Goal: Information Seeking & Learning: Learn about a topic

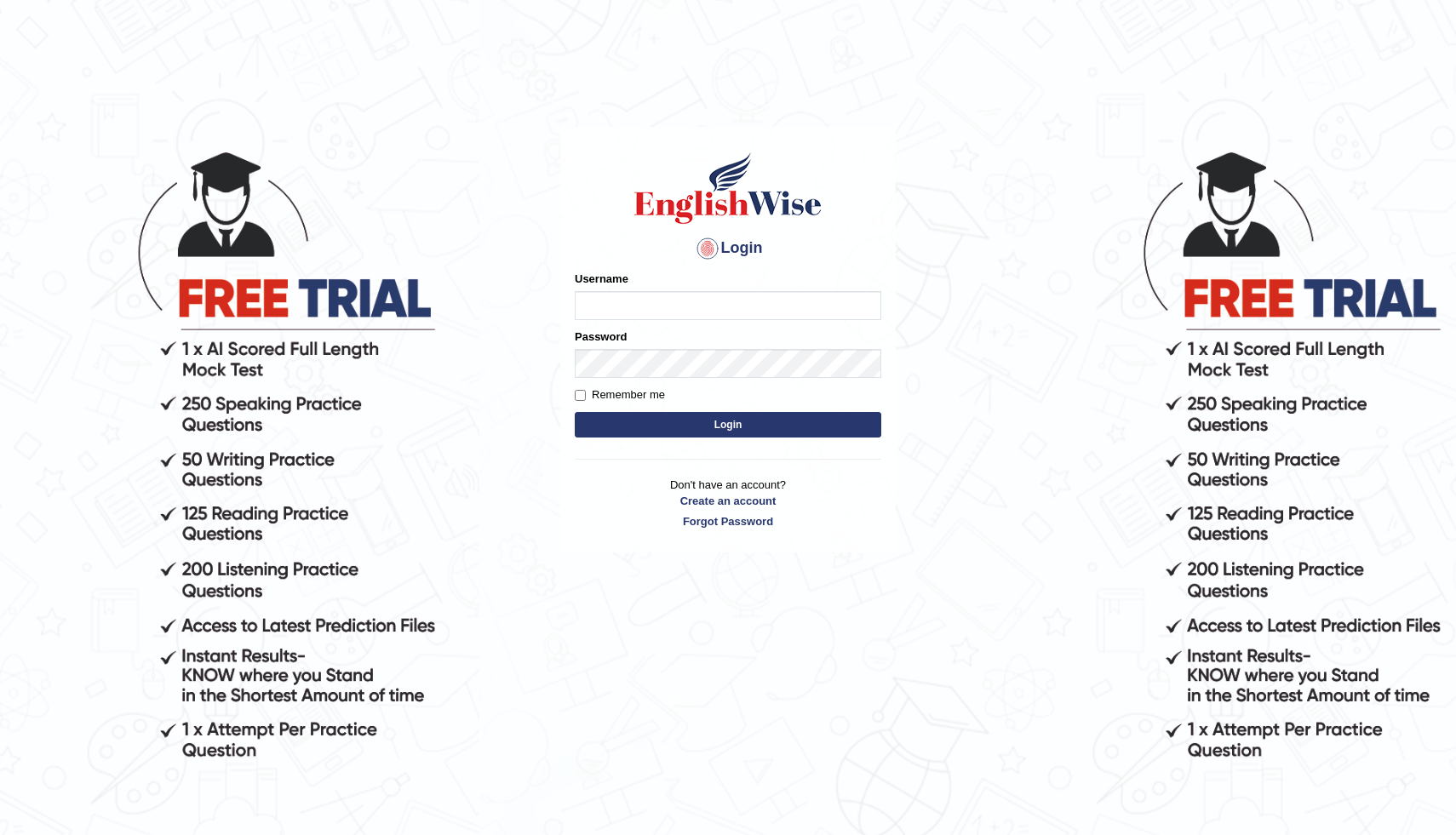
type input "[PERSON_NAME]"
click at [700, 423] on button "Login" at bounding box center [728, 425] width 307 height 25
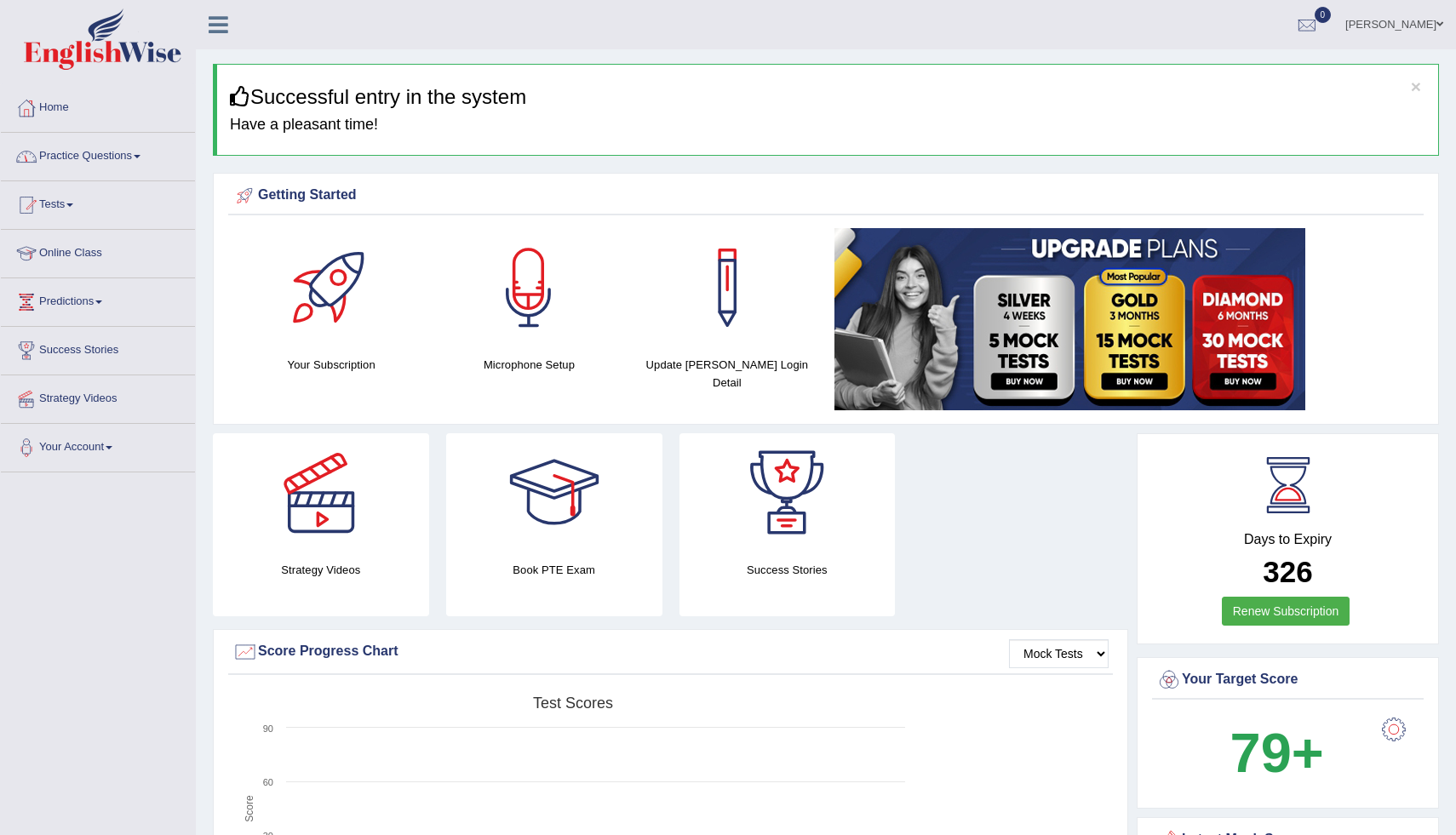
click at [95, 170] on link "Practice Questions" at bounding box center [97, 153] width 194 height 42
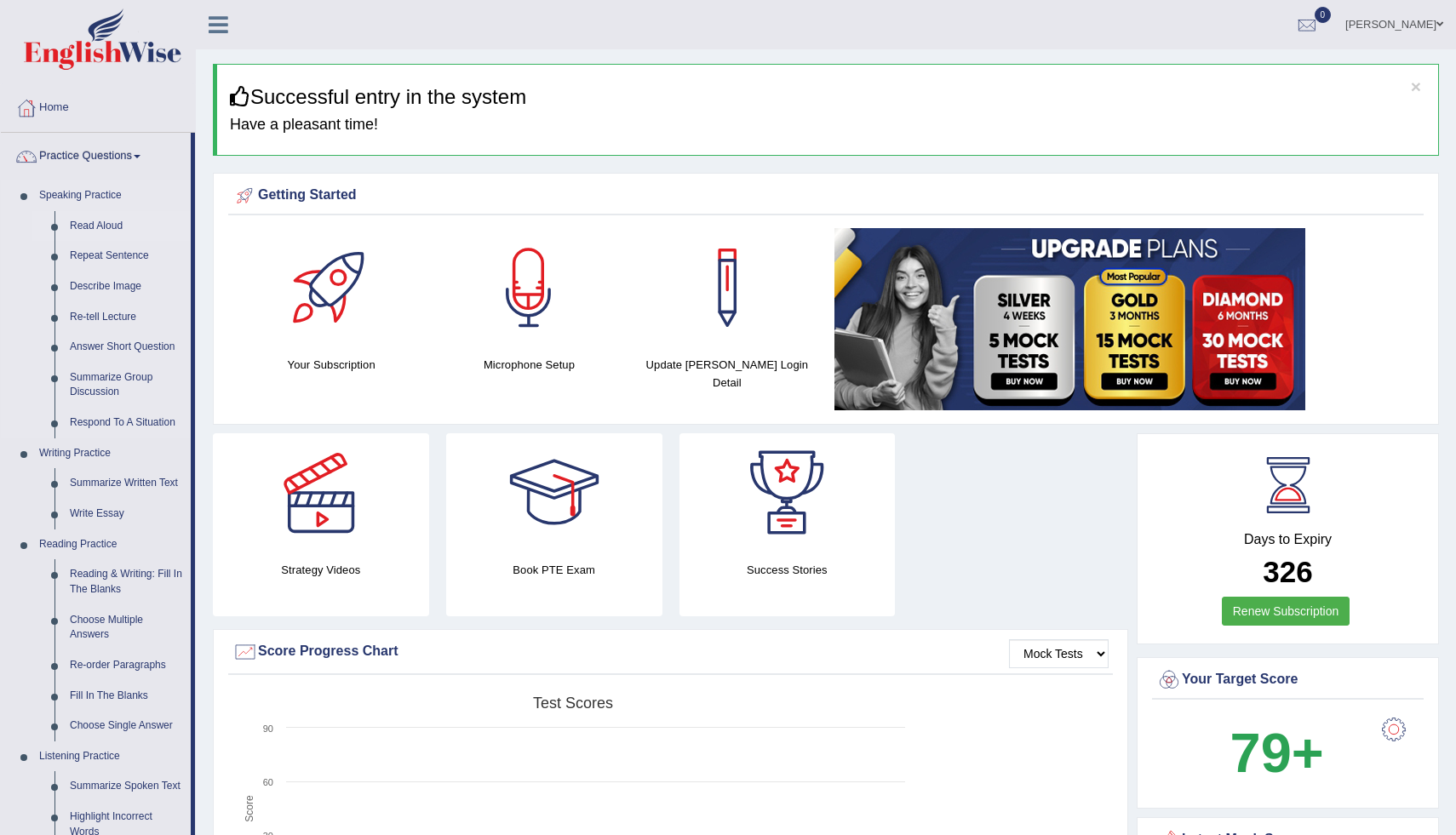
click at [100, 231] on link "Read Aloud" at bounding box center [126, 227] width 128 height 31
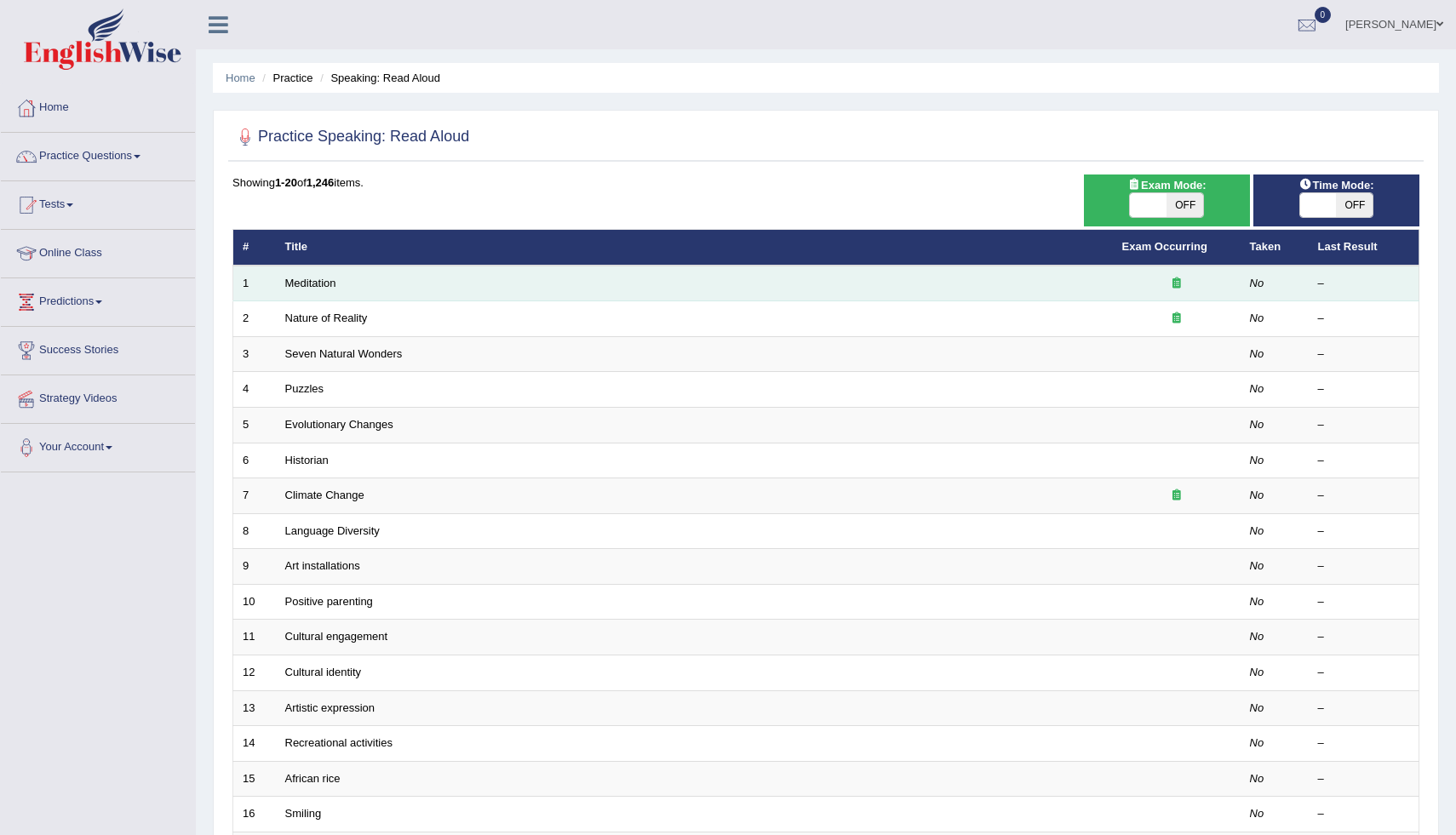
click at [343, 283] on td "Meditation" at bounding box center [694, 283] width 837 height 36
click at [329, 283] on link "Meditation" at bounding box center [311, 283] width 51 height 13
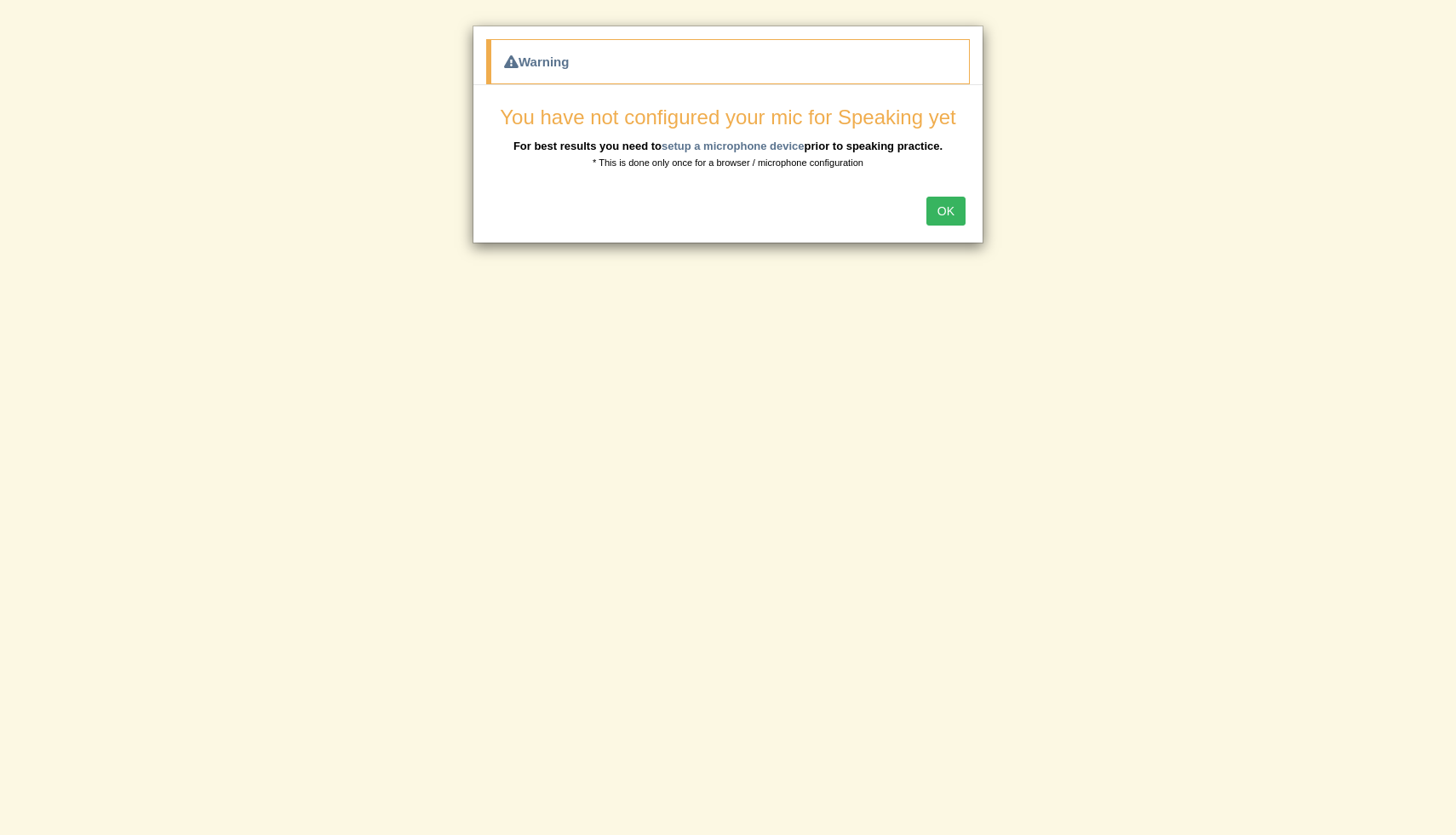
click at [941, 209] on button "OK" at bounding box center [945, 211] width 39 height 29
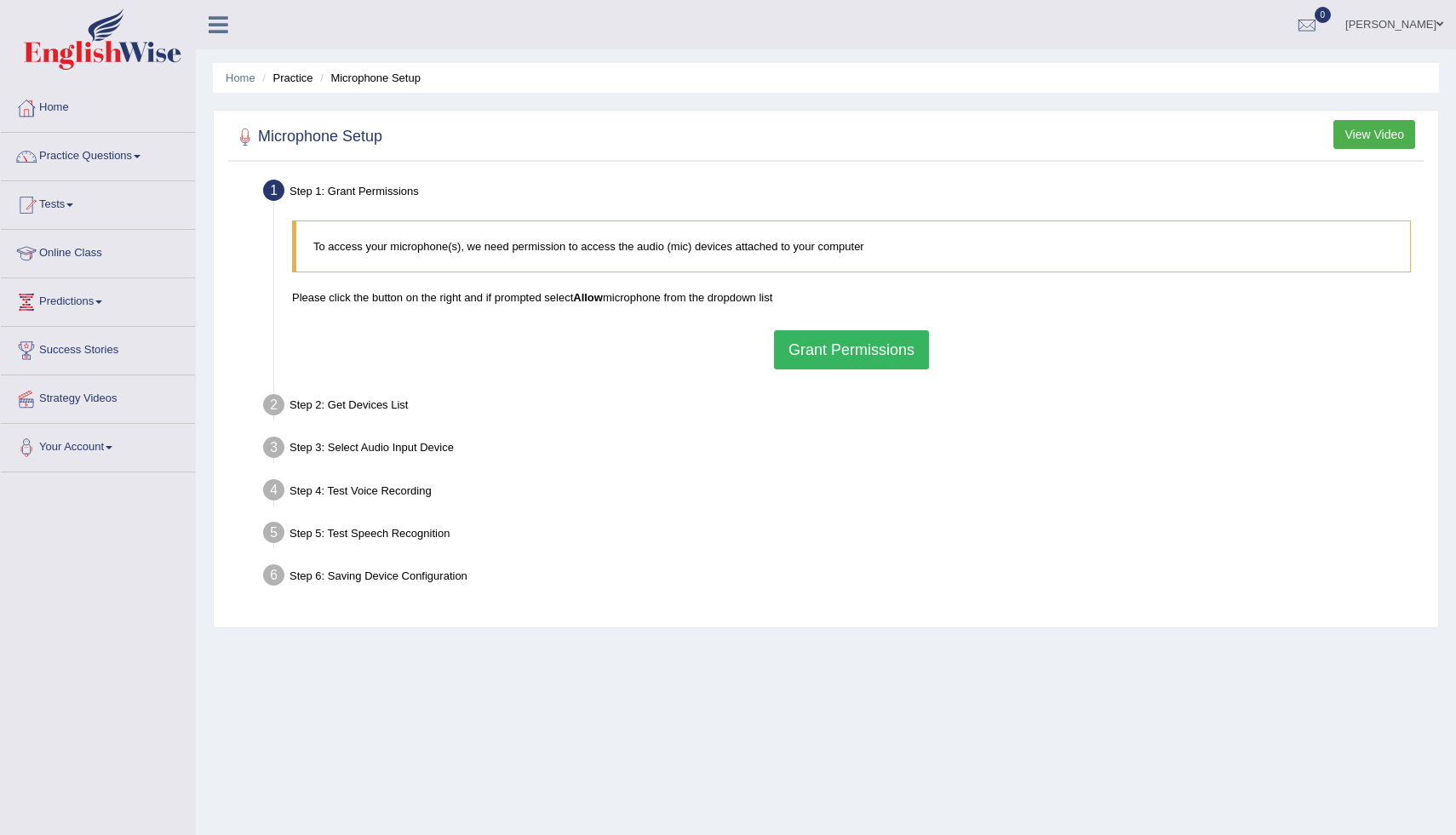
click at [878, 343] on button "Grant Permissions" at bounding box center [852, 349] width 155 height 39
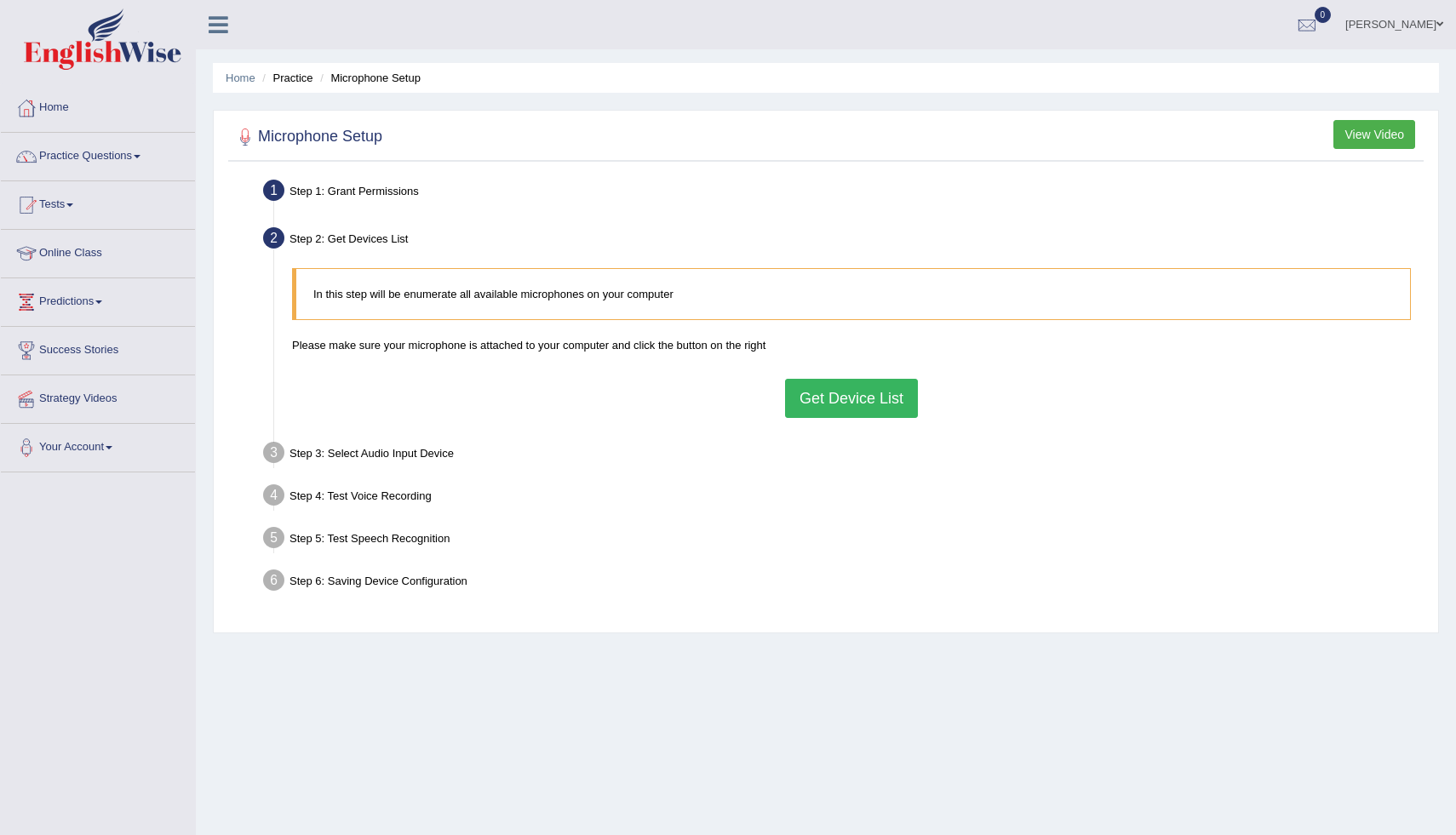
click at [798, 387] on button "Get Device List" at bounding box center [851, 398] width 133 height 39
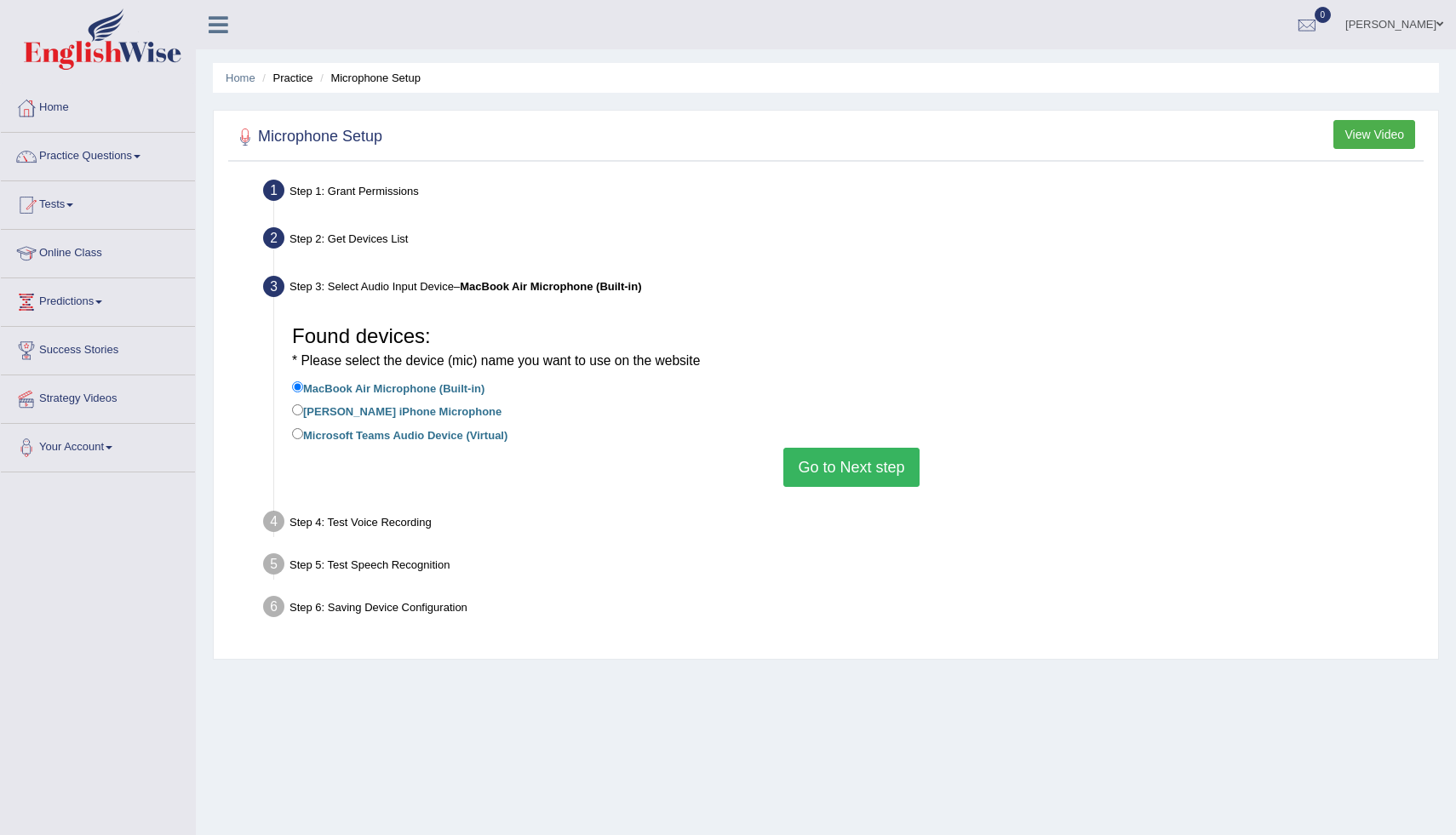
click at [812, 458] on button "Go to Next step" at bounding box center [851, 467] width 135 height 39
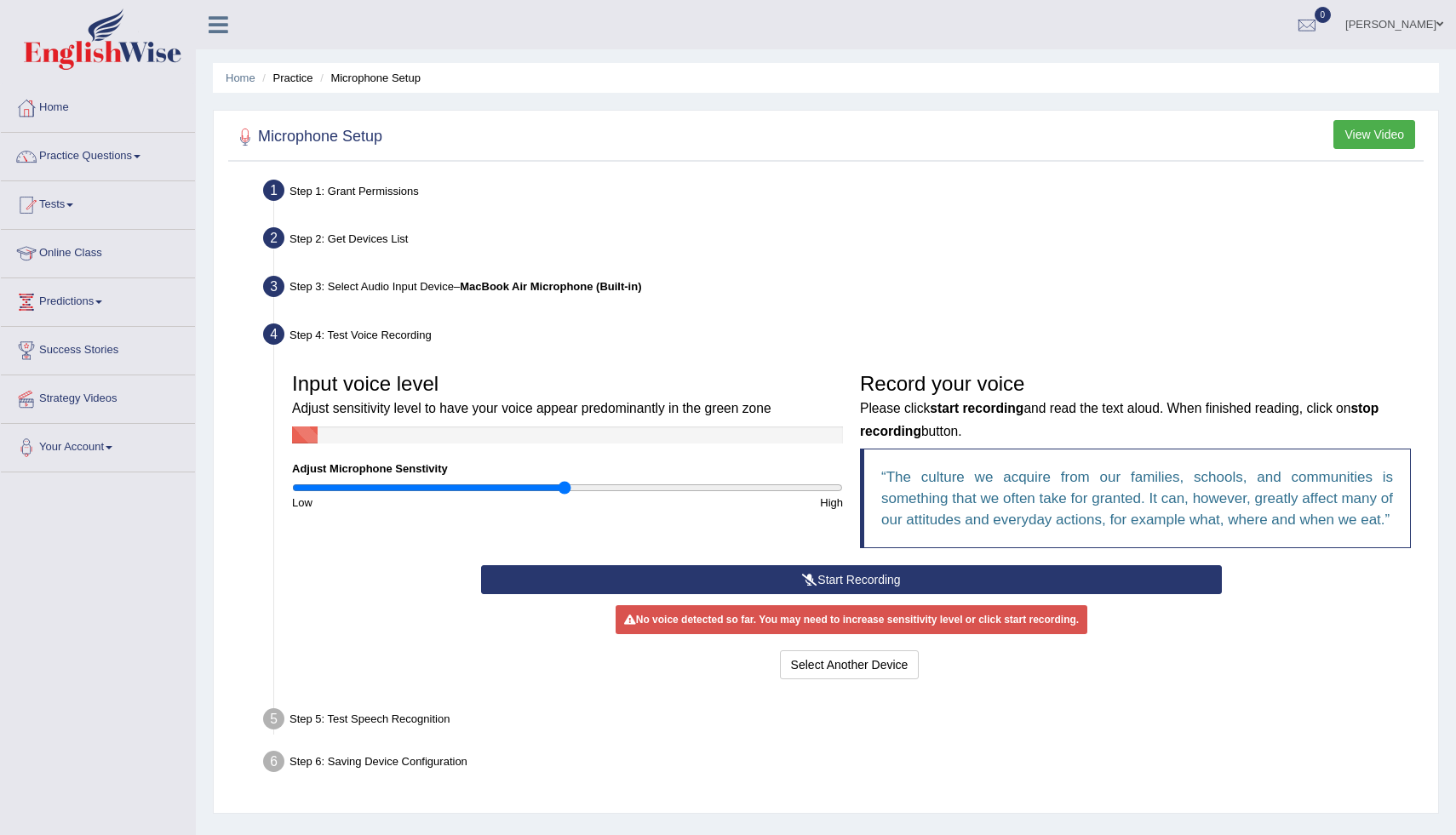
click at [806, 593] on button "Start Recording" at bounding box center [851, 580] width 740 height 29
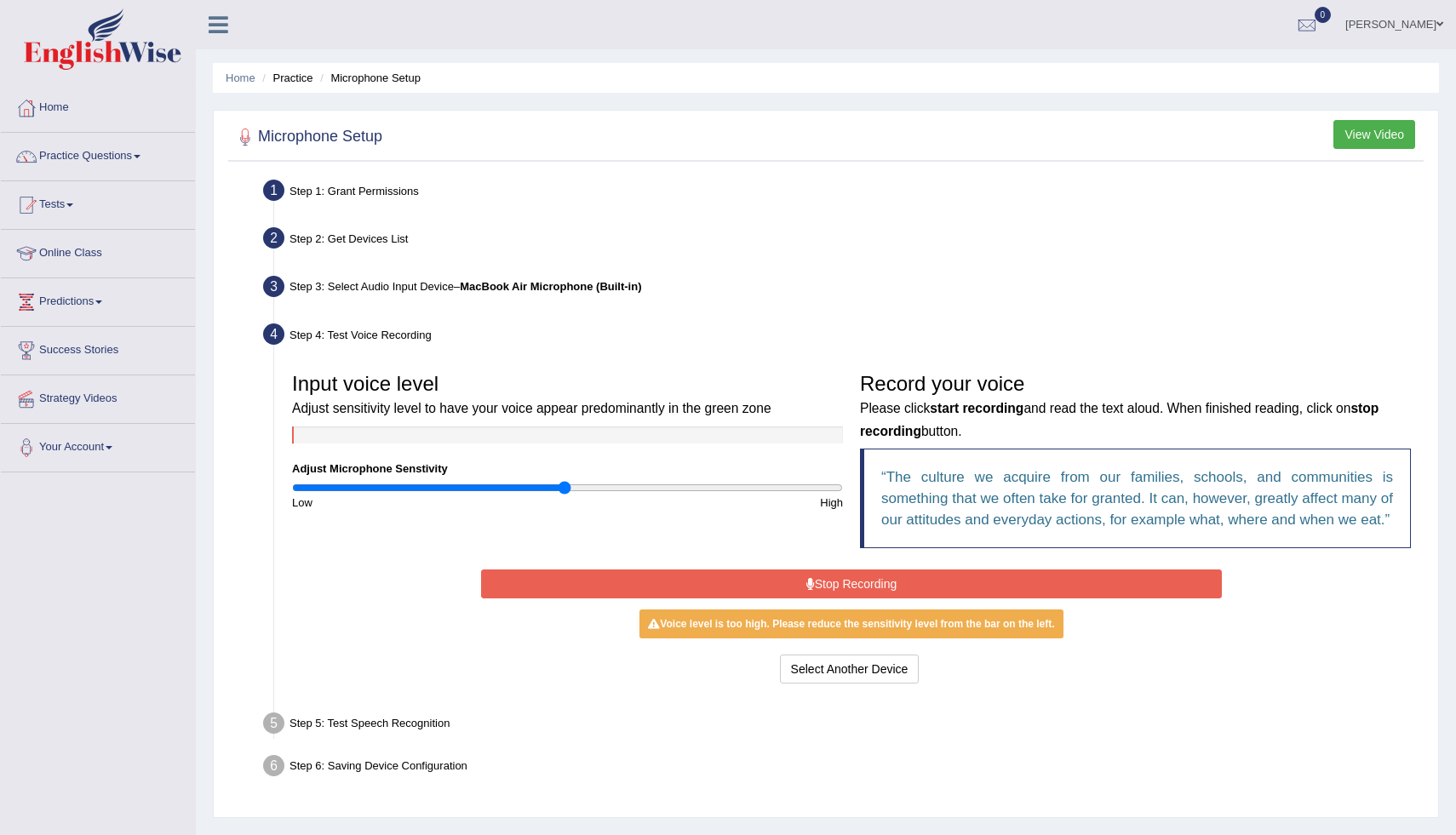
click at [806, 593] on button "Stop Recording" at bounding box center [851, 584] width 740 height 29
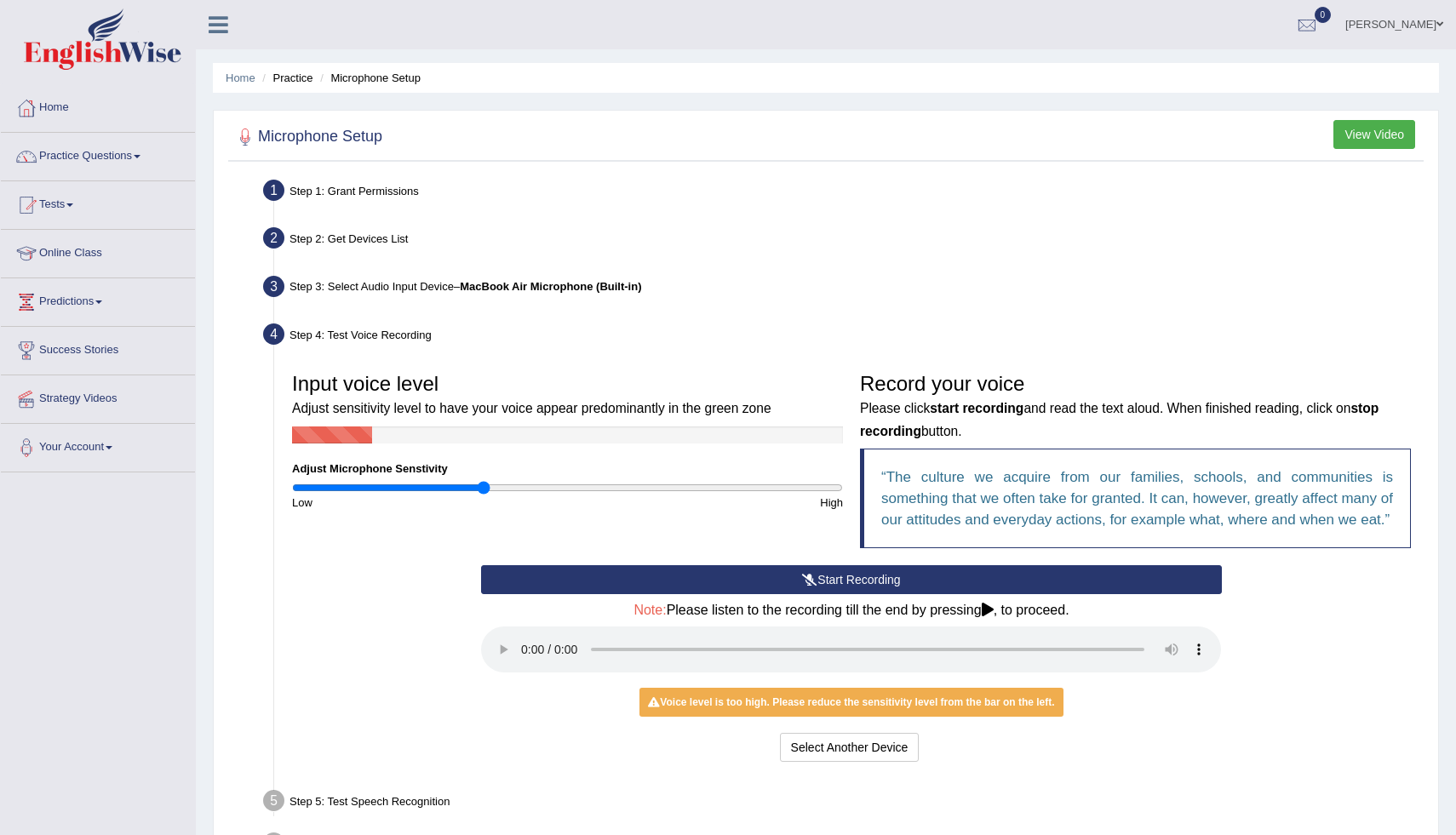
click at [485, 488] on input "range" at bounding box center [568, 487] width 551 height 14
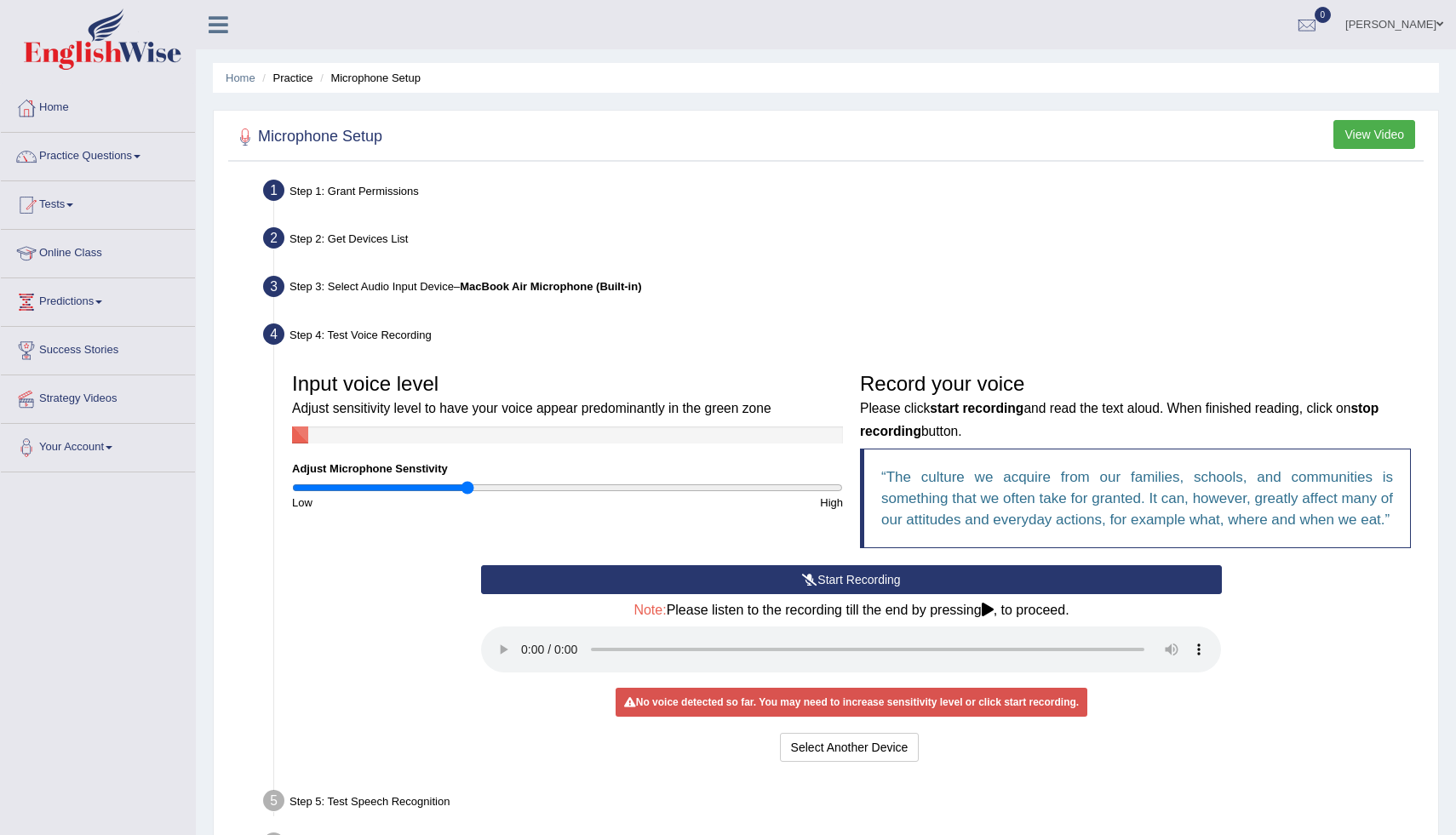
click at [468, 488] on input "range" at bounding box center [568, 487] width 551 height 14
click at [674, 594] on button "Start Recording" at bounding box center [851, 580] width 740 height 29
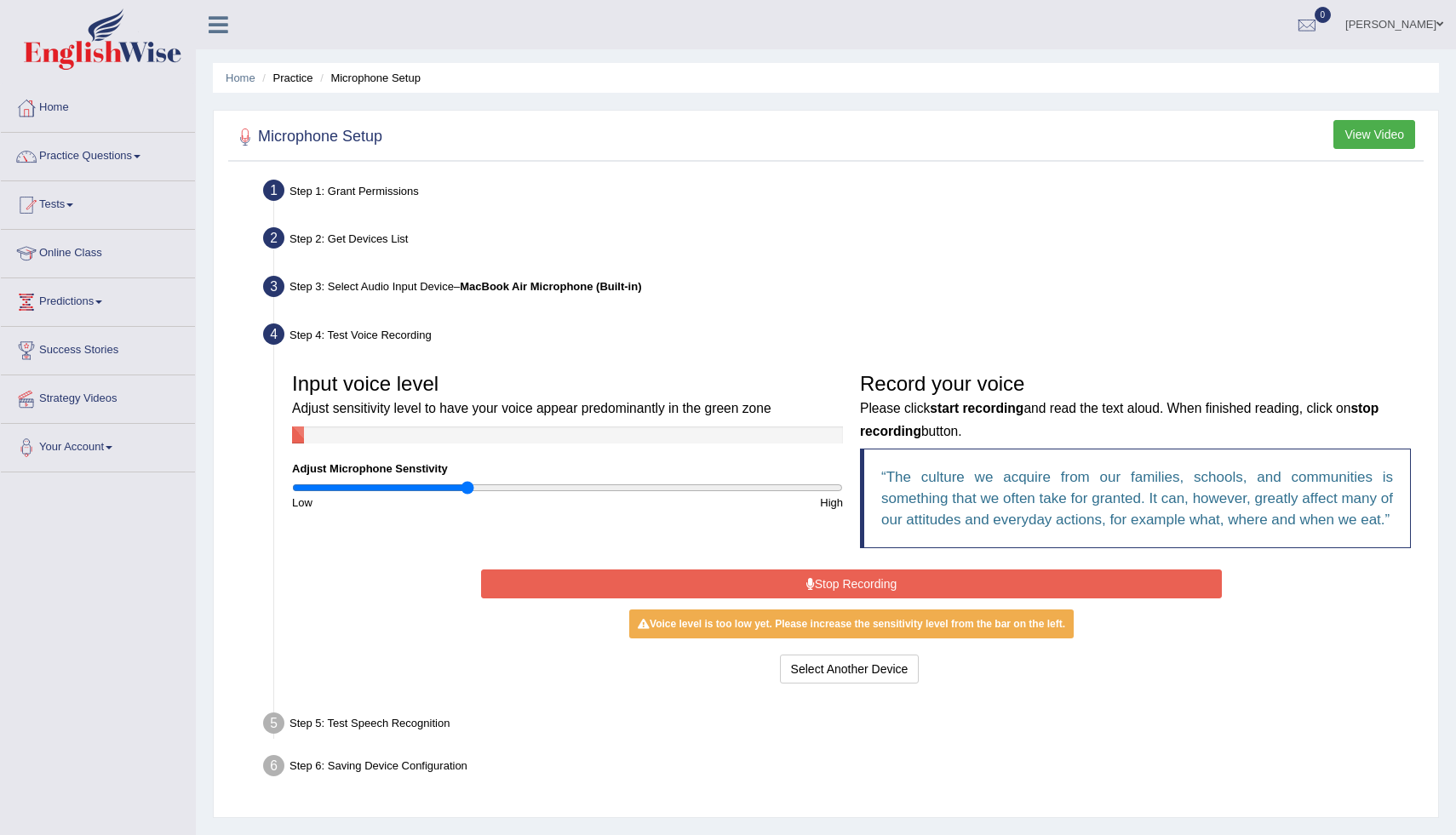
click at [493, 490] on input "range" at bounding box center [568, 487] width 551 height 14
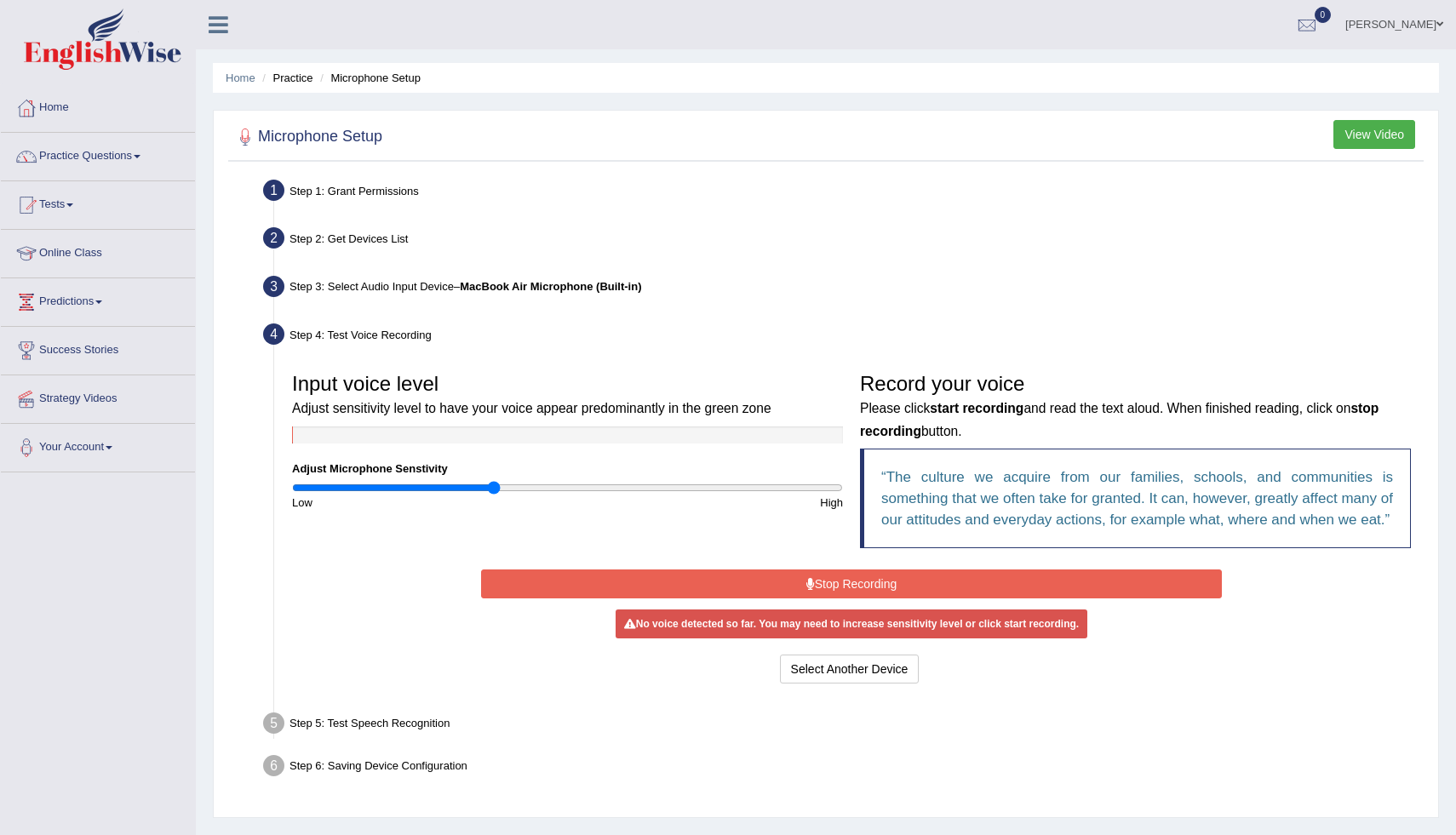
click at [490, 489] on input "range" at bounding box center [568, 487] width 551 height 14
type input "0.7"
click at [484, 491] on input "range" at bounding box center [568, 487] width 551 height 14
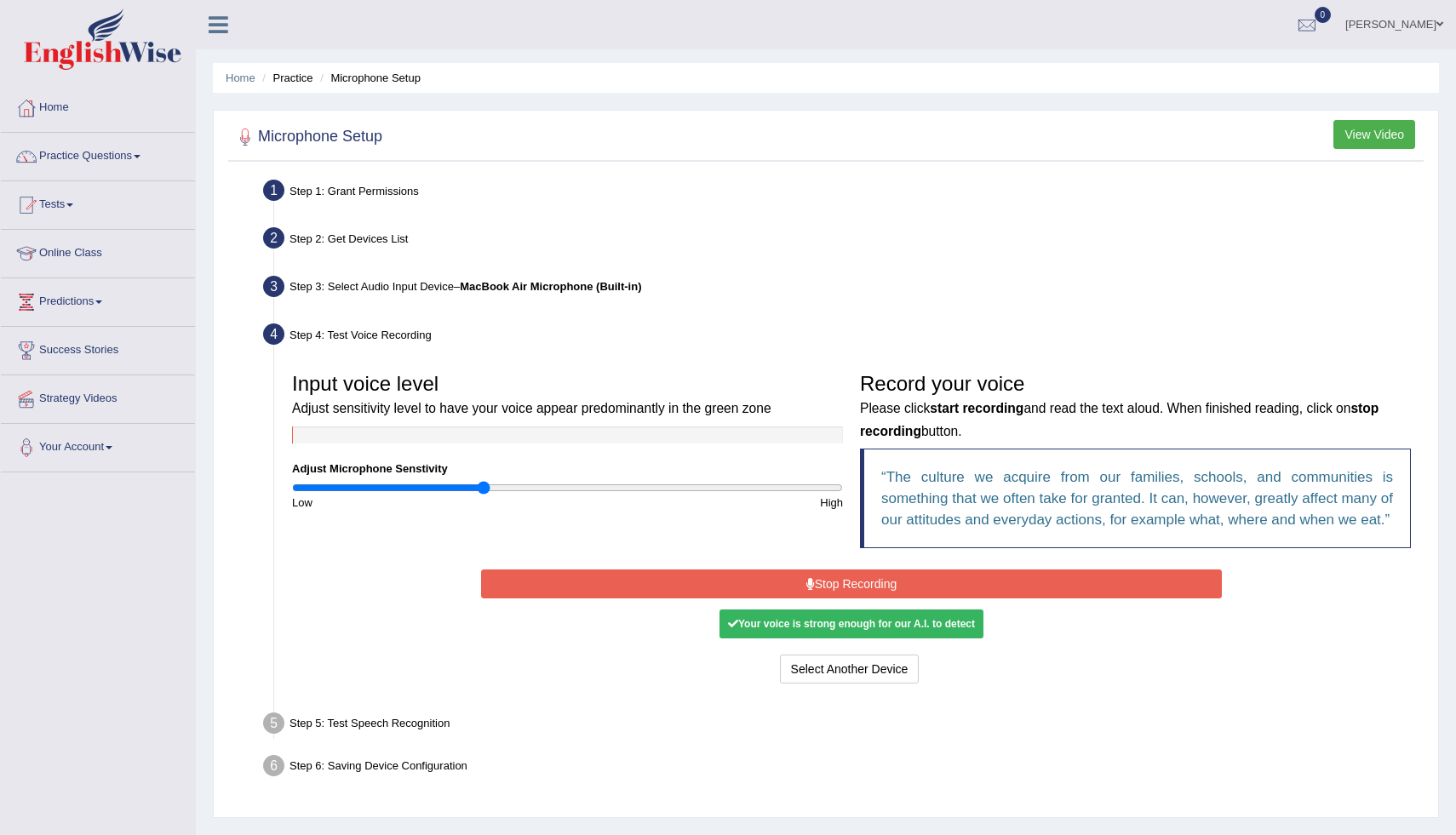
click at [849, 598] on button "Stop Recording" at bounding box center [851, 584] width 740 height 29
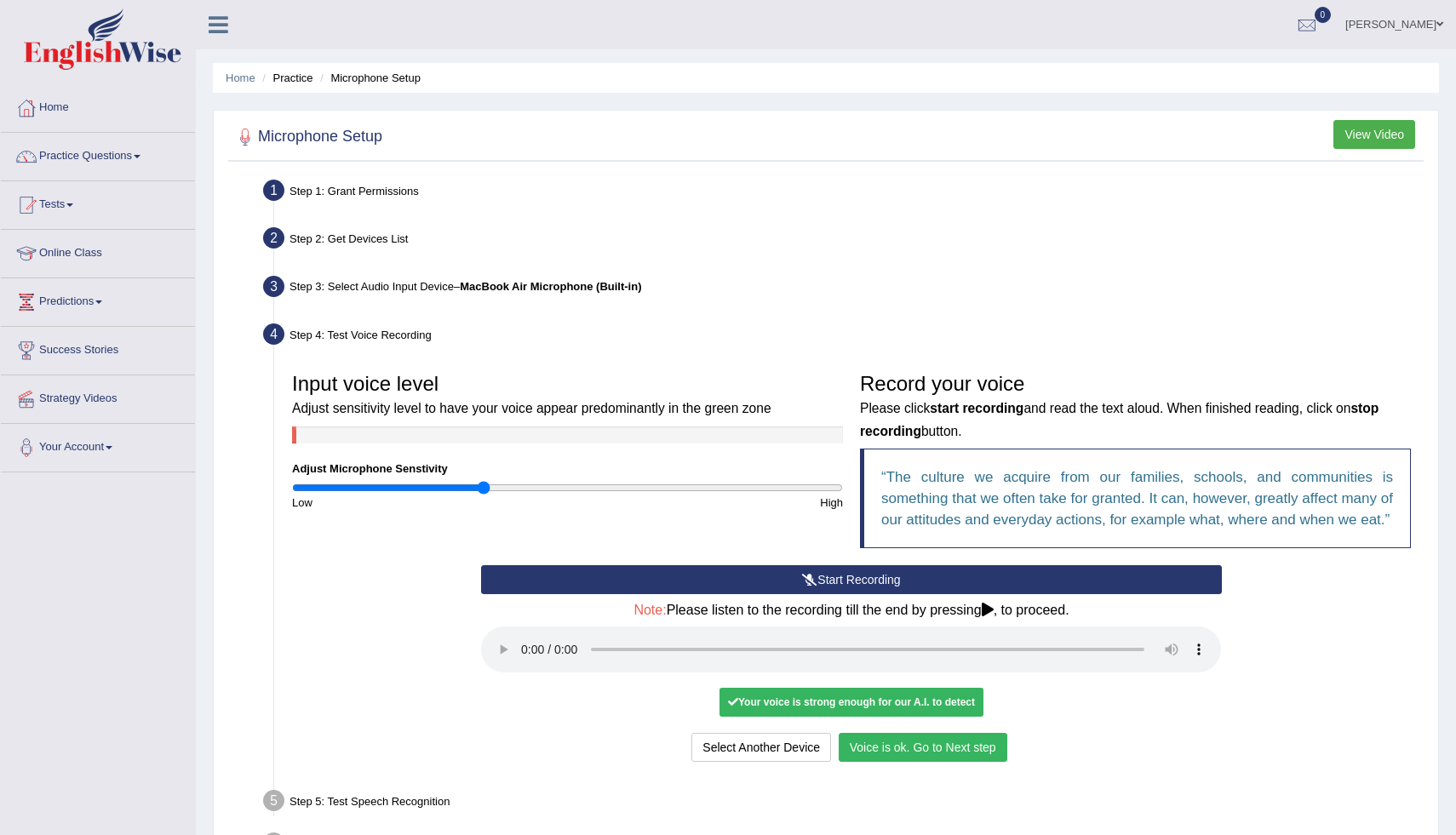
click at [862, 762] on button "Voice is ok. Go to Next step" at bounding box center [923, 747] width 169 height 29
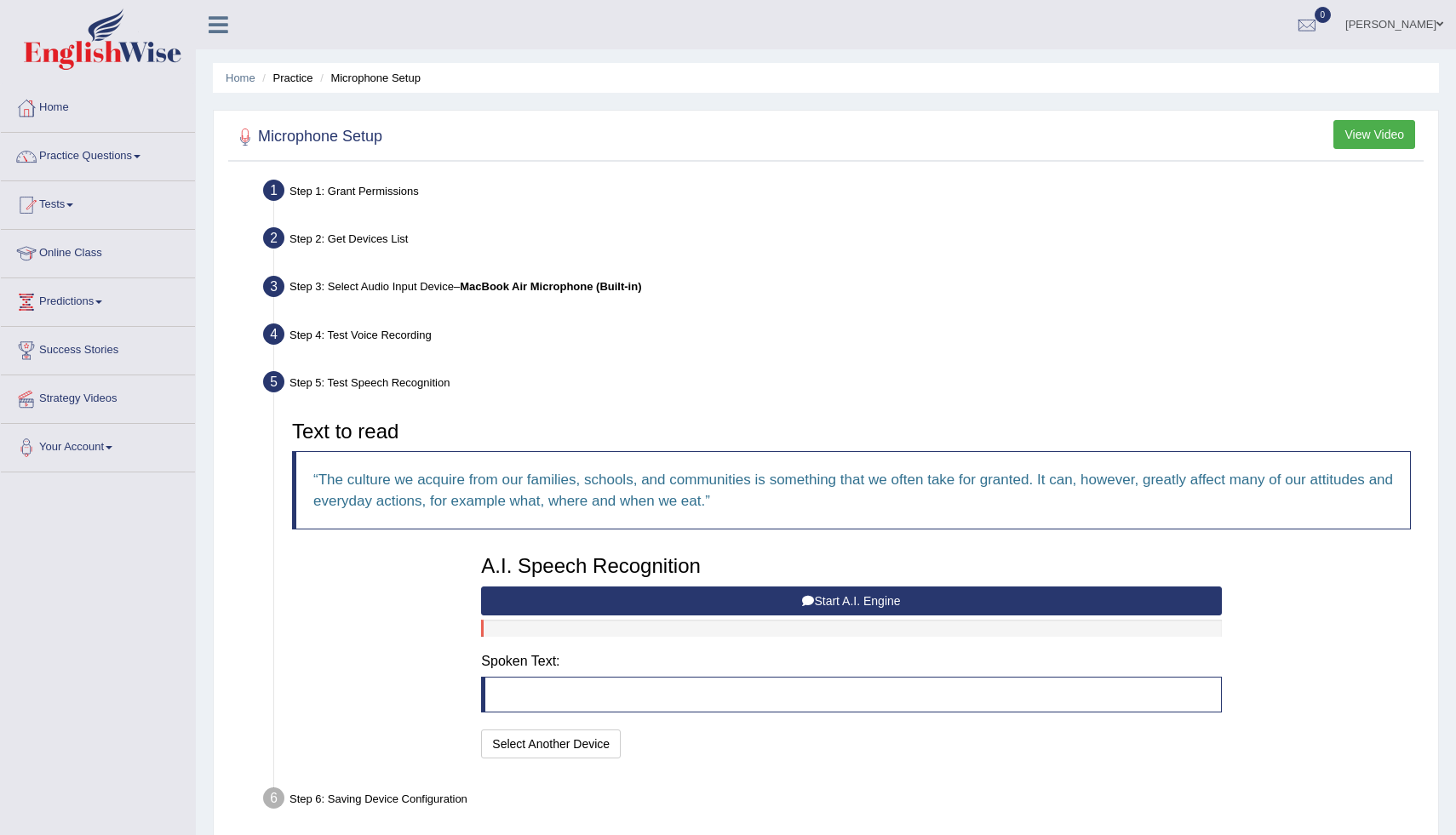
click at [869, 605] on button "Start A.I. Engine" at bounding box center [851, 601] width 740 height 29
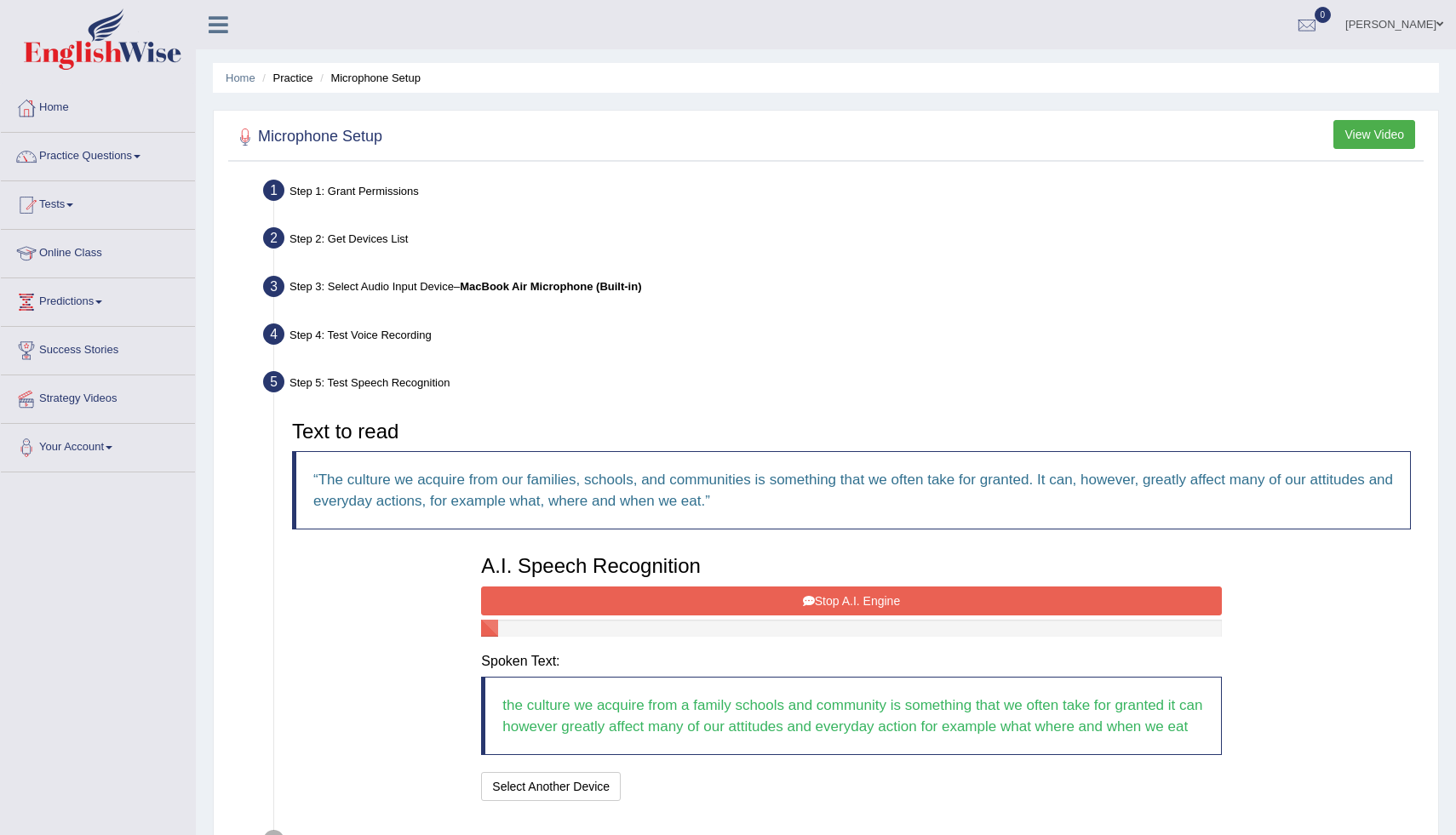
click at [1239, 751] on div "Text to read The culture we acquire from our families, schools, and communities…" at bounding box center [851, 609] width 1136 height 394
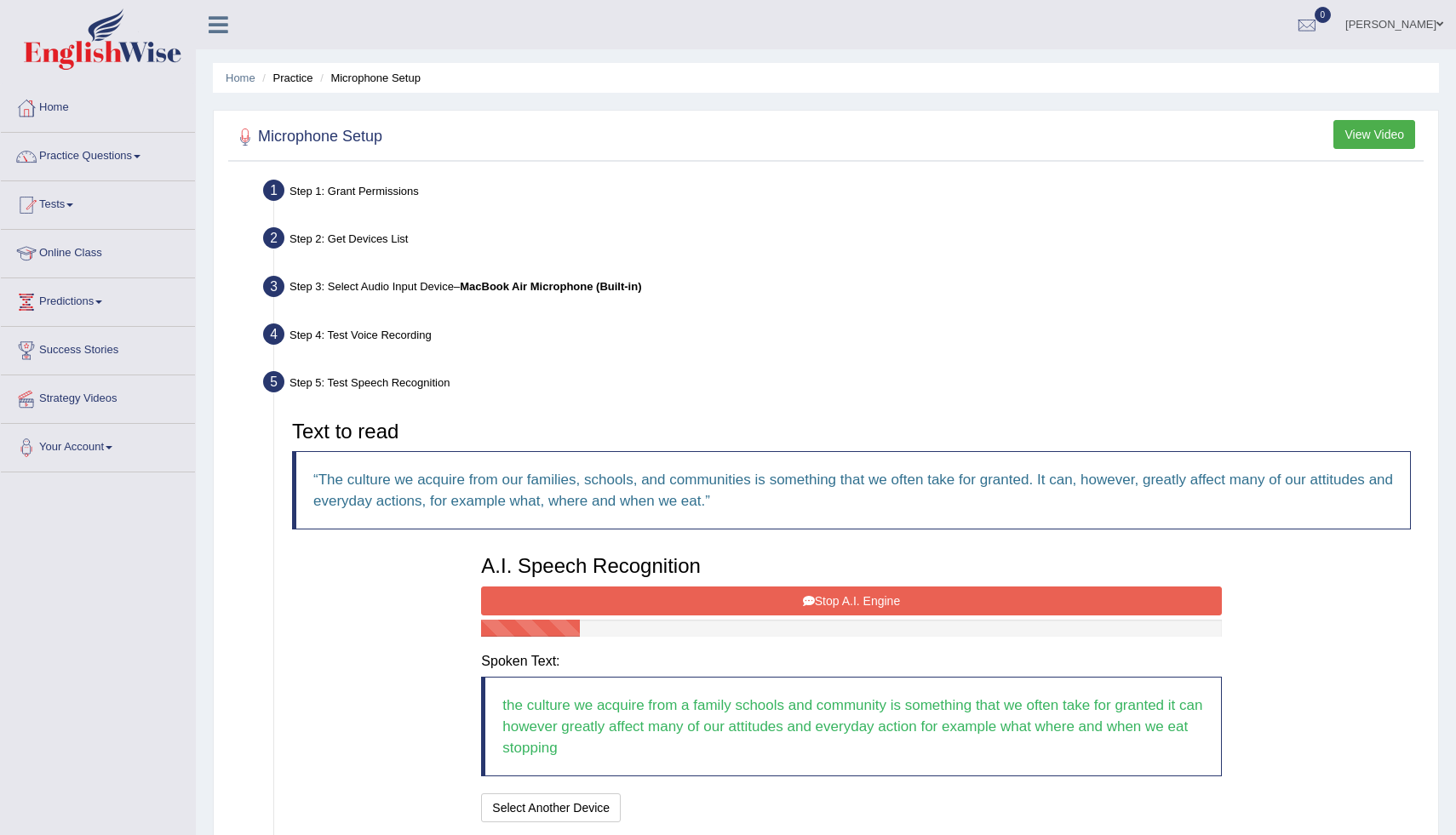
click at [1164, 608] on button "Stop A.I. Engine" at bounding box center [851, 601] width 740 height 29
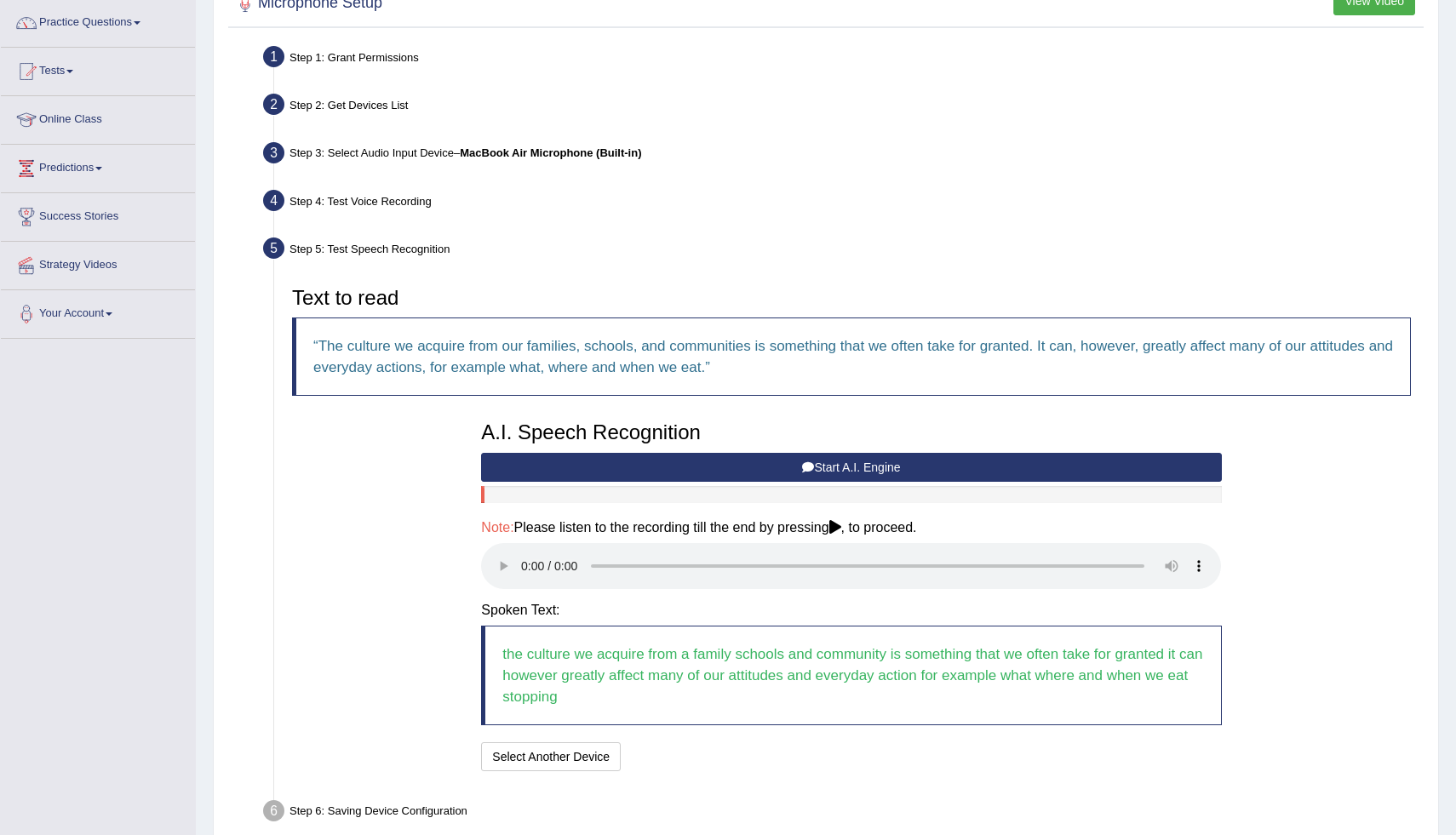
scroll to position [171, 0]
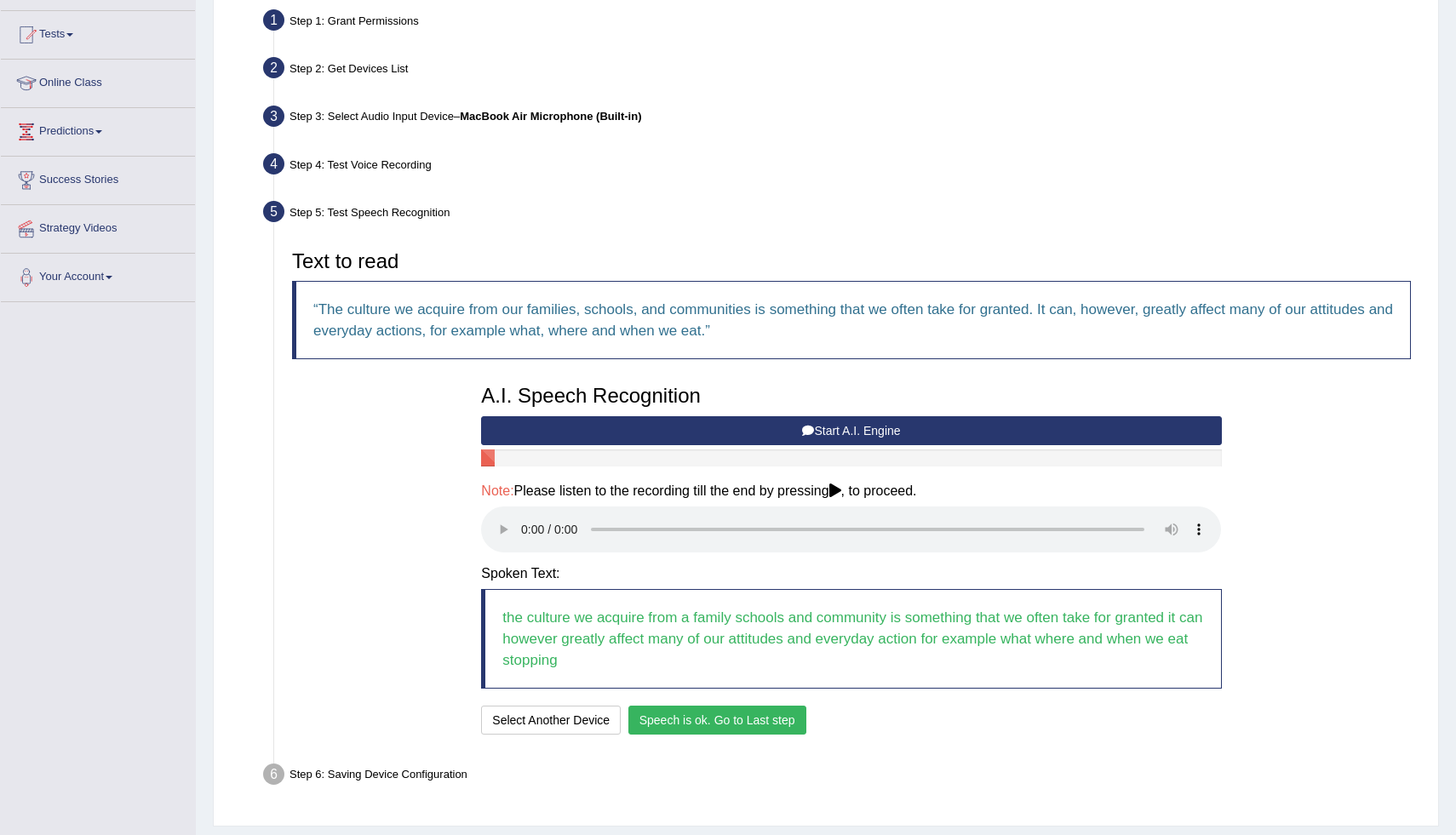
click at [675, 715] on button "Speech is ok. Go to Last step" at bounding box center [717, 720] width 178 height 29
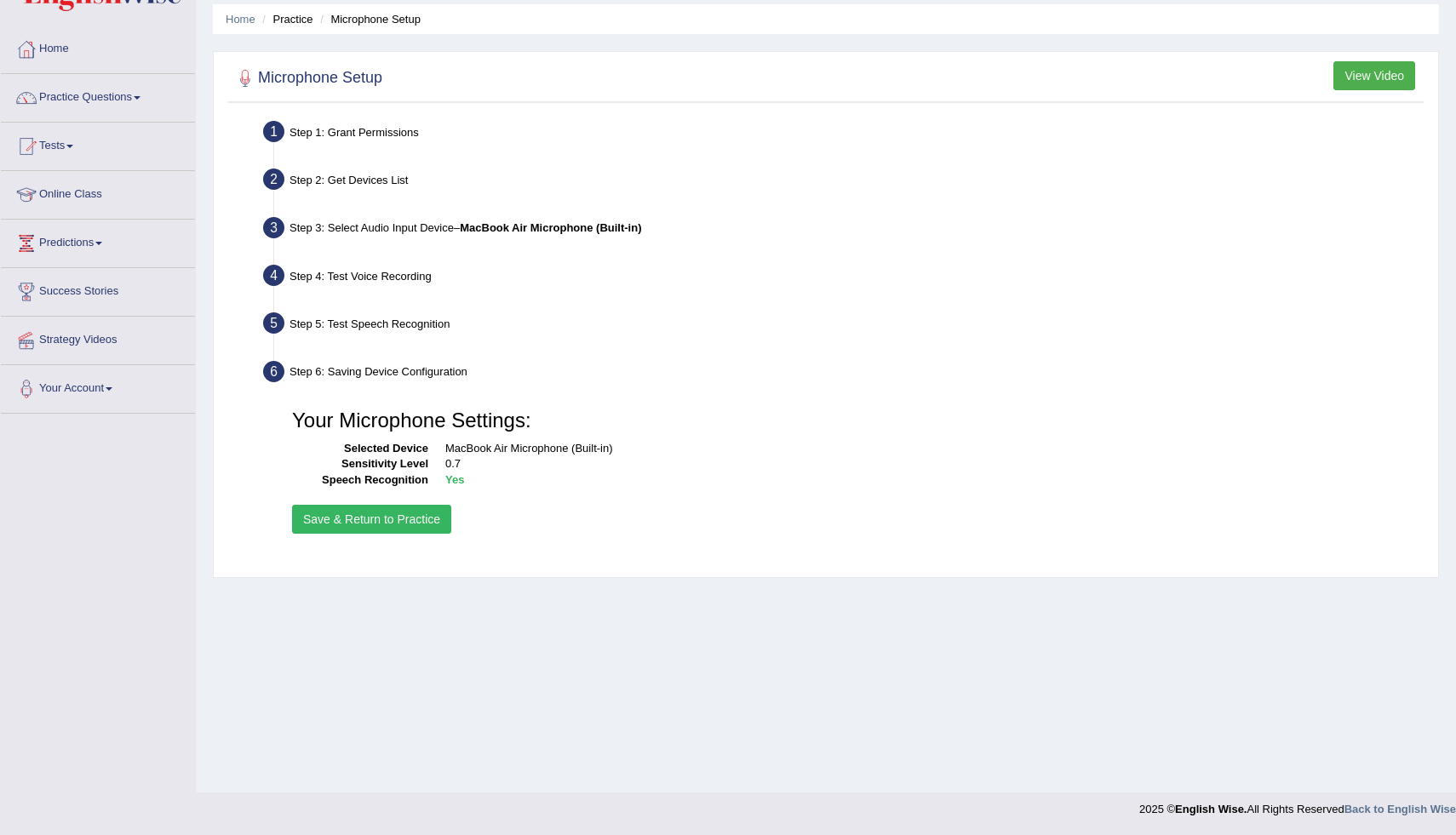
click at [413, 517] on button "Save & Return to Practice" at bounding box center [372, 519] width 159 height 29
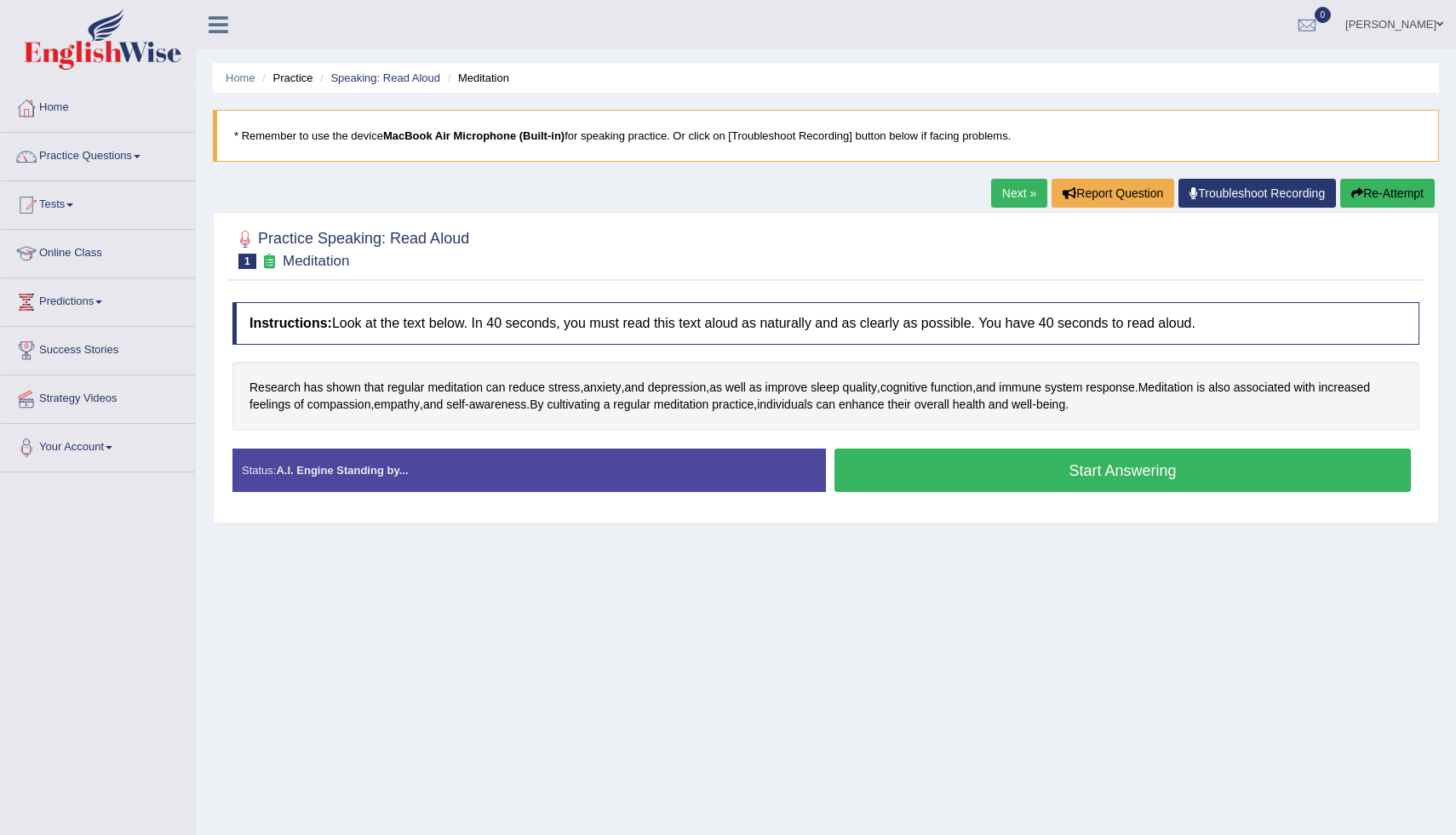
click at [985, 486] on button "Start Answering" at bounding box center [1123, 470] width 577 height 43
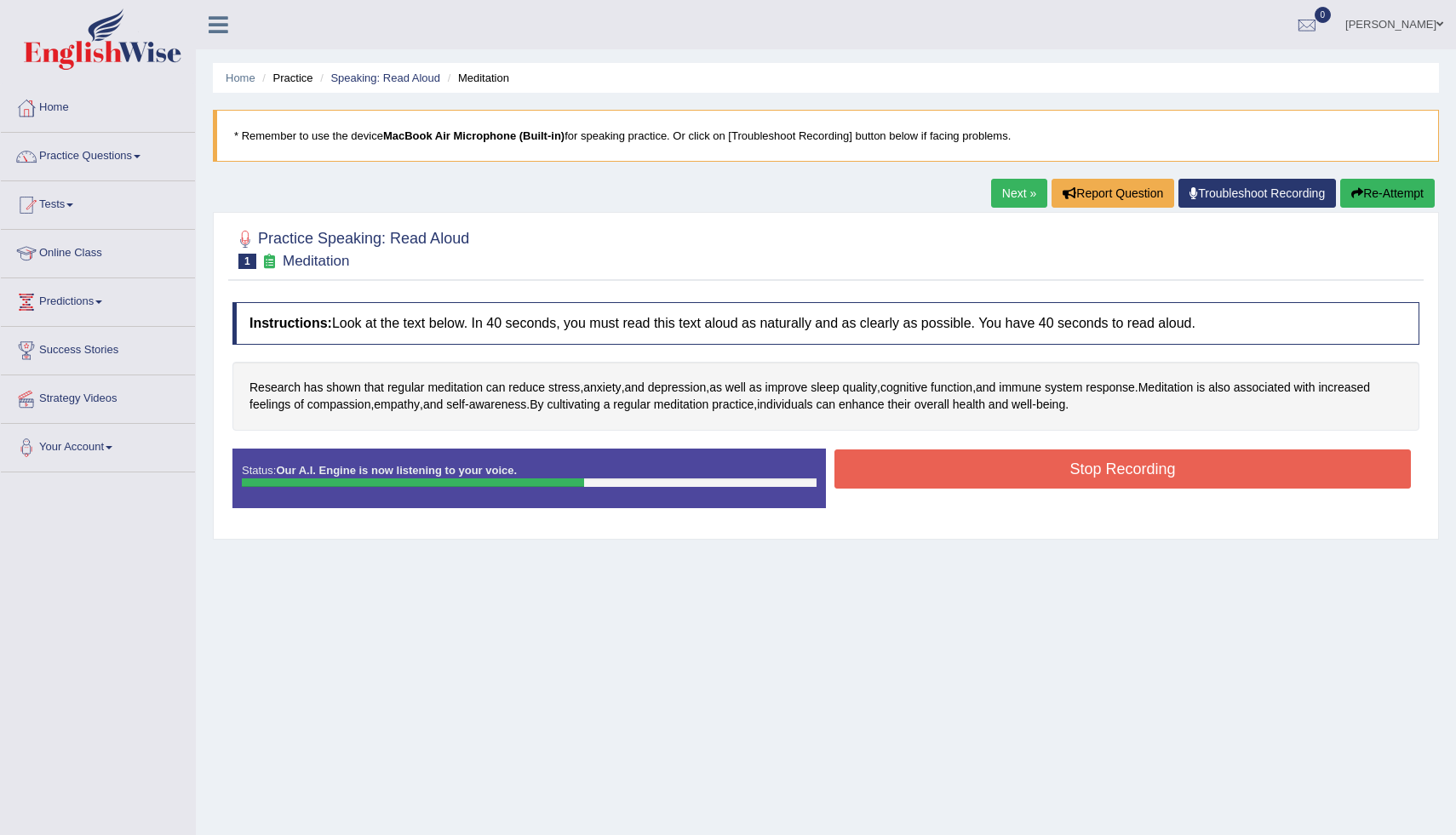
click at [1022, 462] on button "Stop Recording" at bounding box center [1123, 469] width 577 height 39
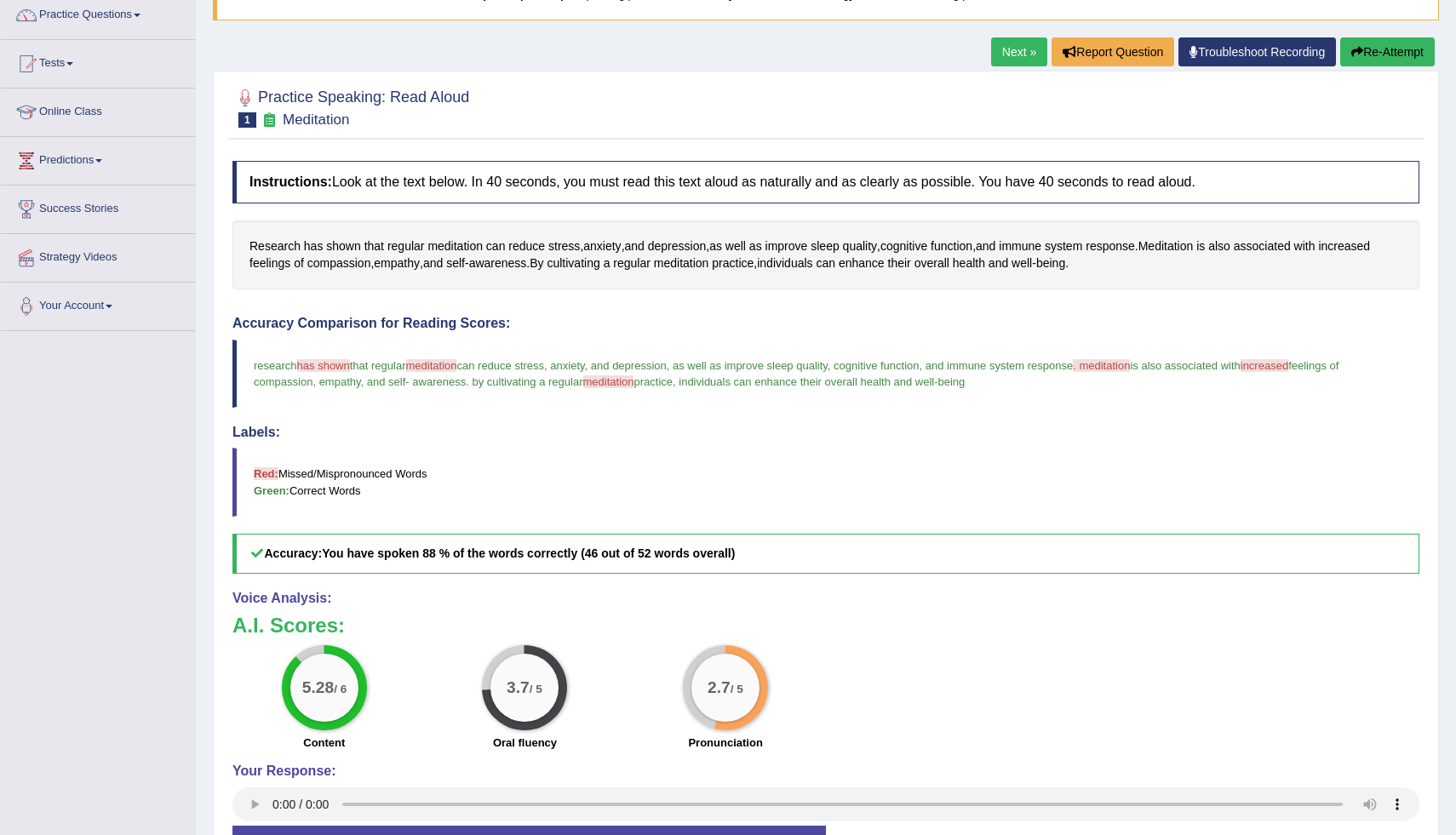
scroll to position [108, 0]
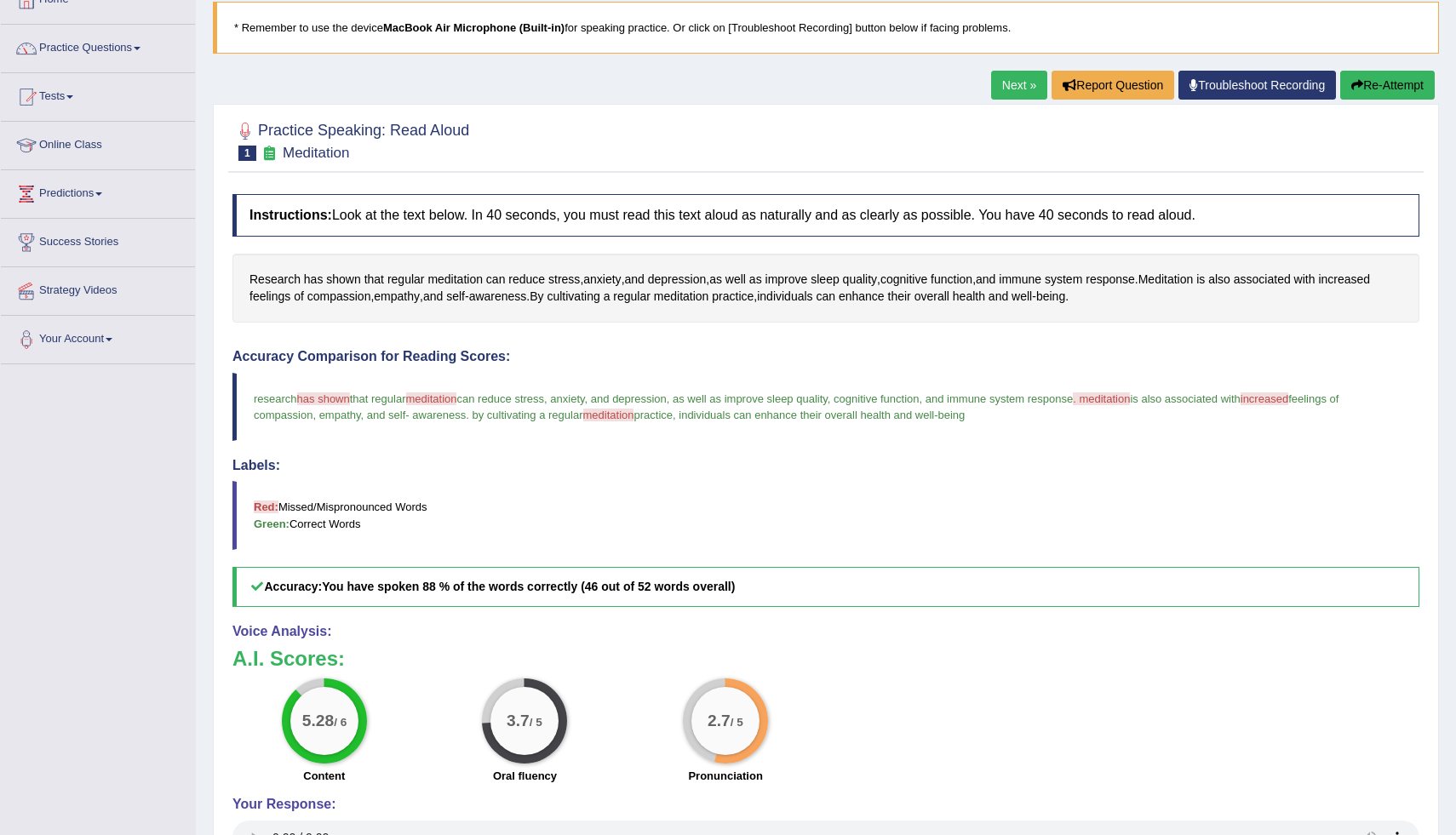
click at [1388, 90] on button "Re-Attempt" at bounding box center [1387, 85] width 95 height 29
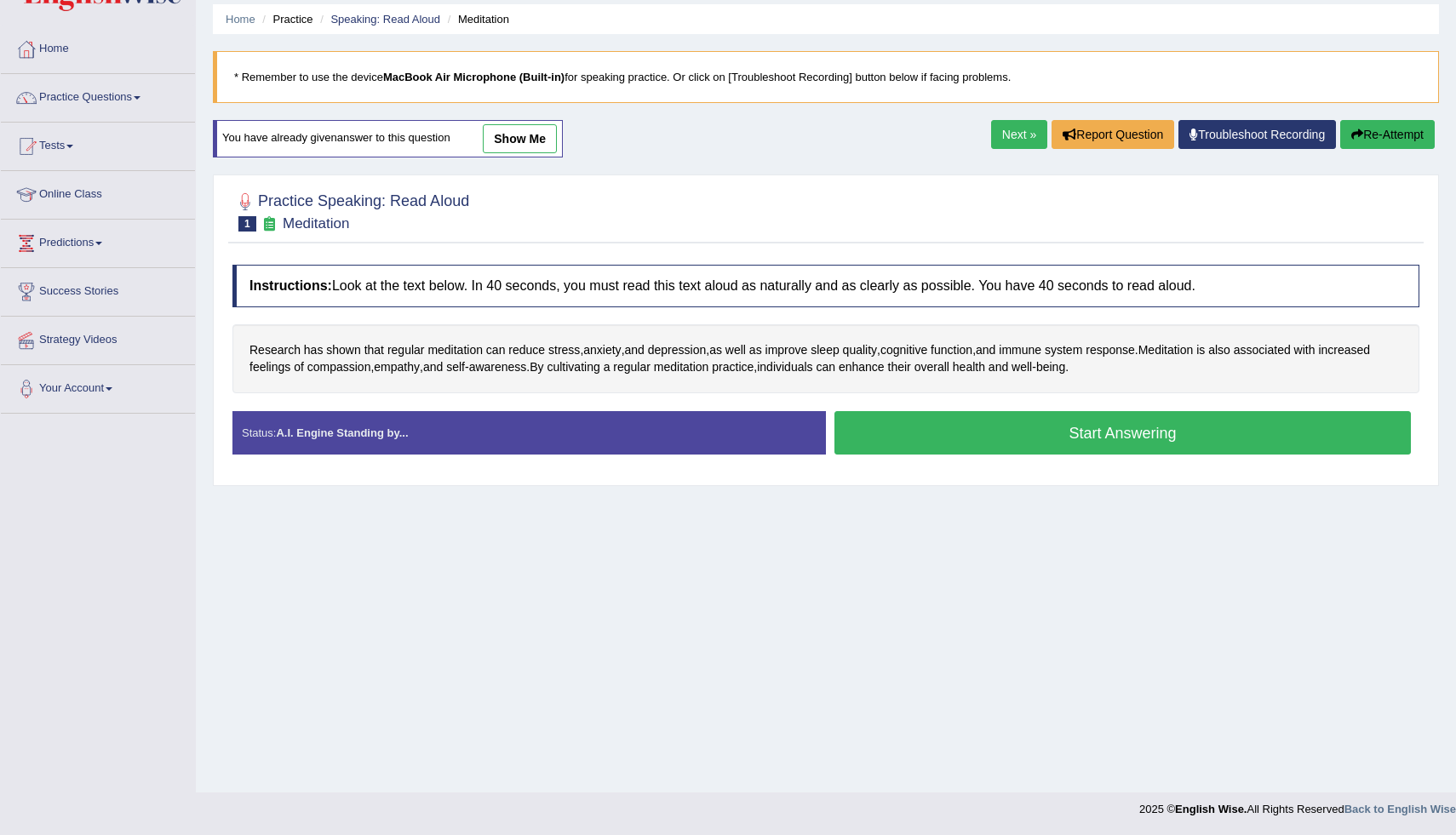
click at [1180, 429] on button "Start Answering" at bounding box center [1123, 433] width 577 height 43
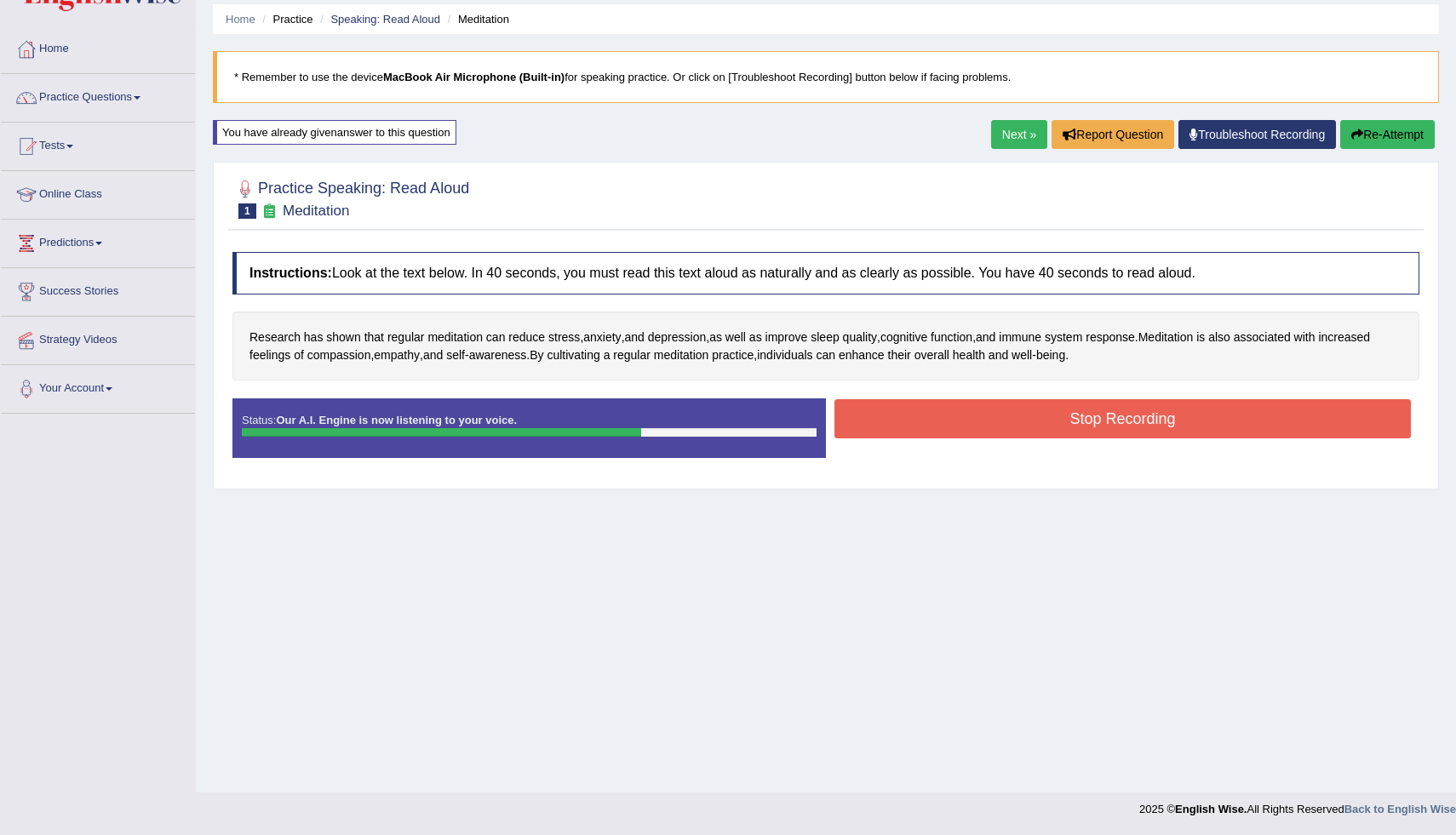
click at [1180, 429] on button "Stop Recording" at bounding box center [1123, 418] width 577 height 39
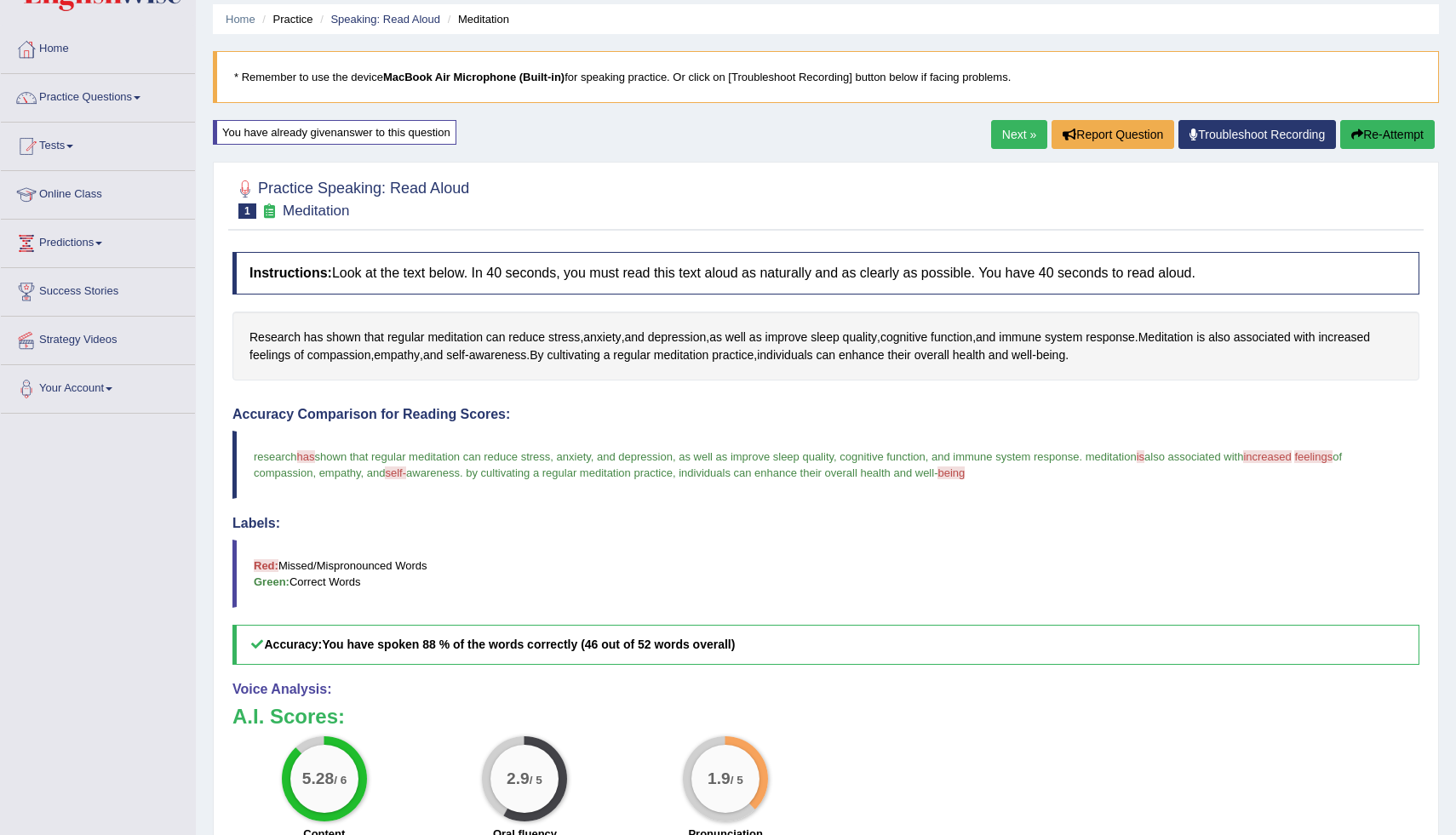
click at [1180, 429] on div "Accuracy Comparison for Reading Scores: research has as shown that regular medi…" at bounding box center [826, 536] width 1187 height 258
click at [1013, 131] on link "Next »" at bounding box center [1019, 135] width 56 height 29
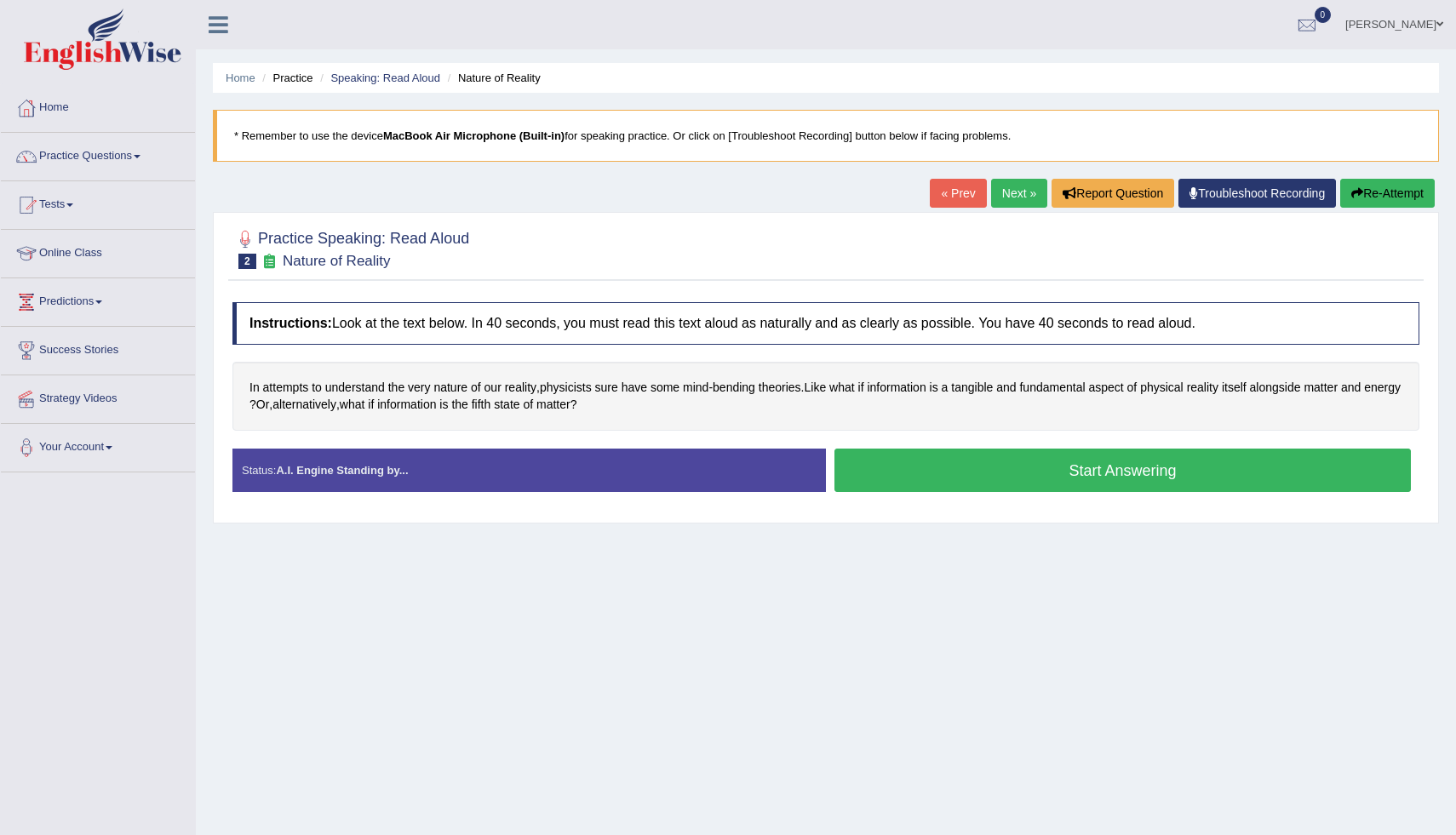
click at [1072, 467] on button "Start Answering" at bounding box center [1123, 470] width 577 height 43
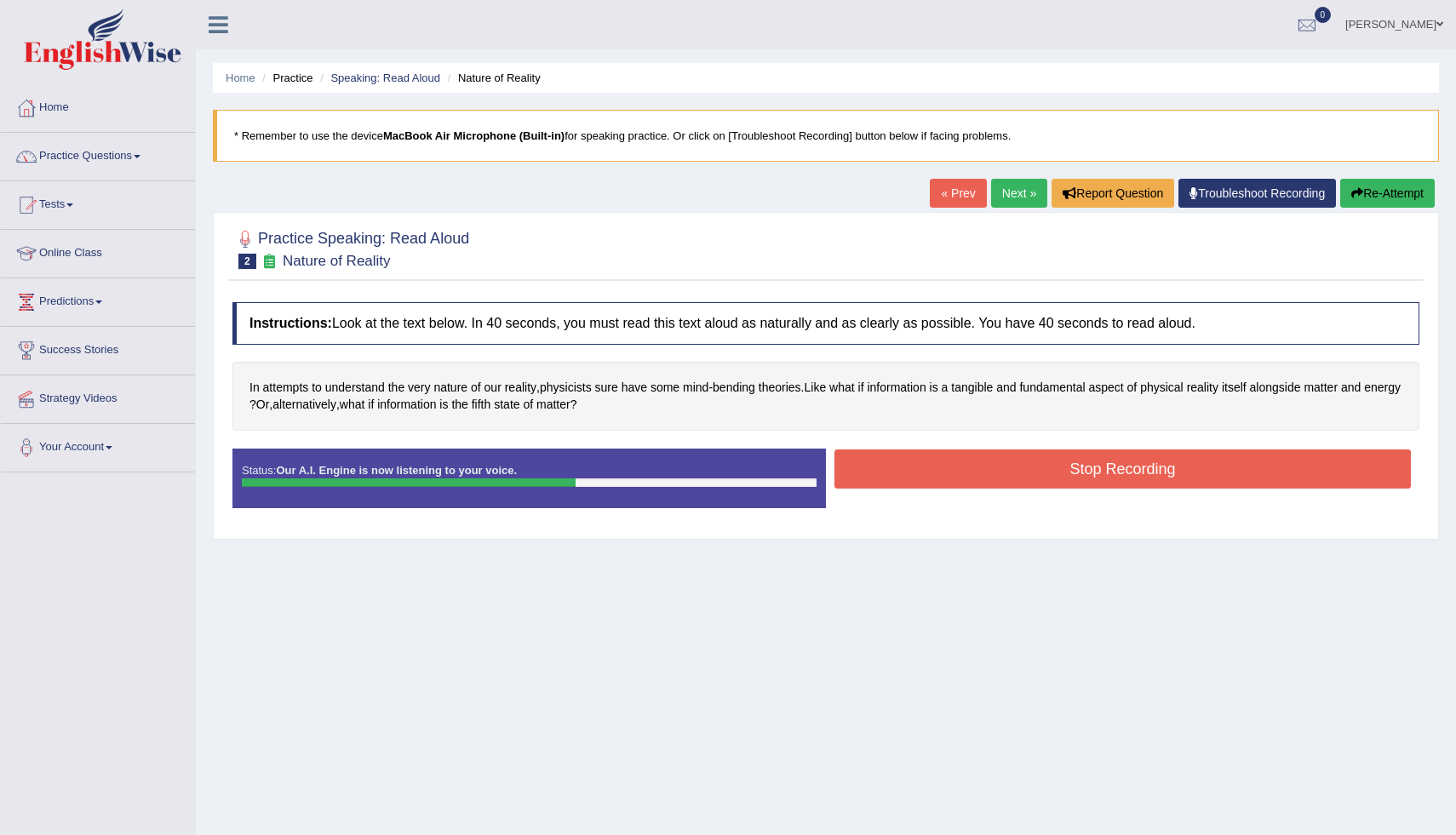
click at [1072, 467] on button "Stop Recording" at bounding box center [1123, 469] width 577 height 39
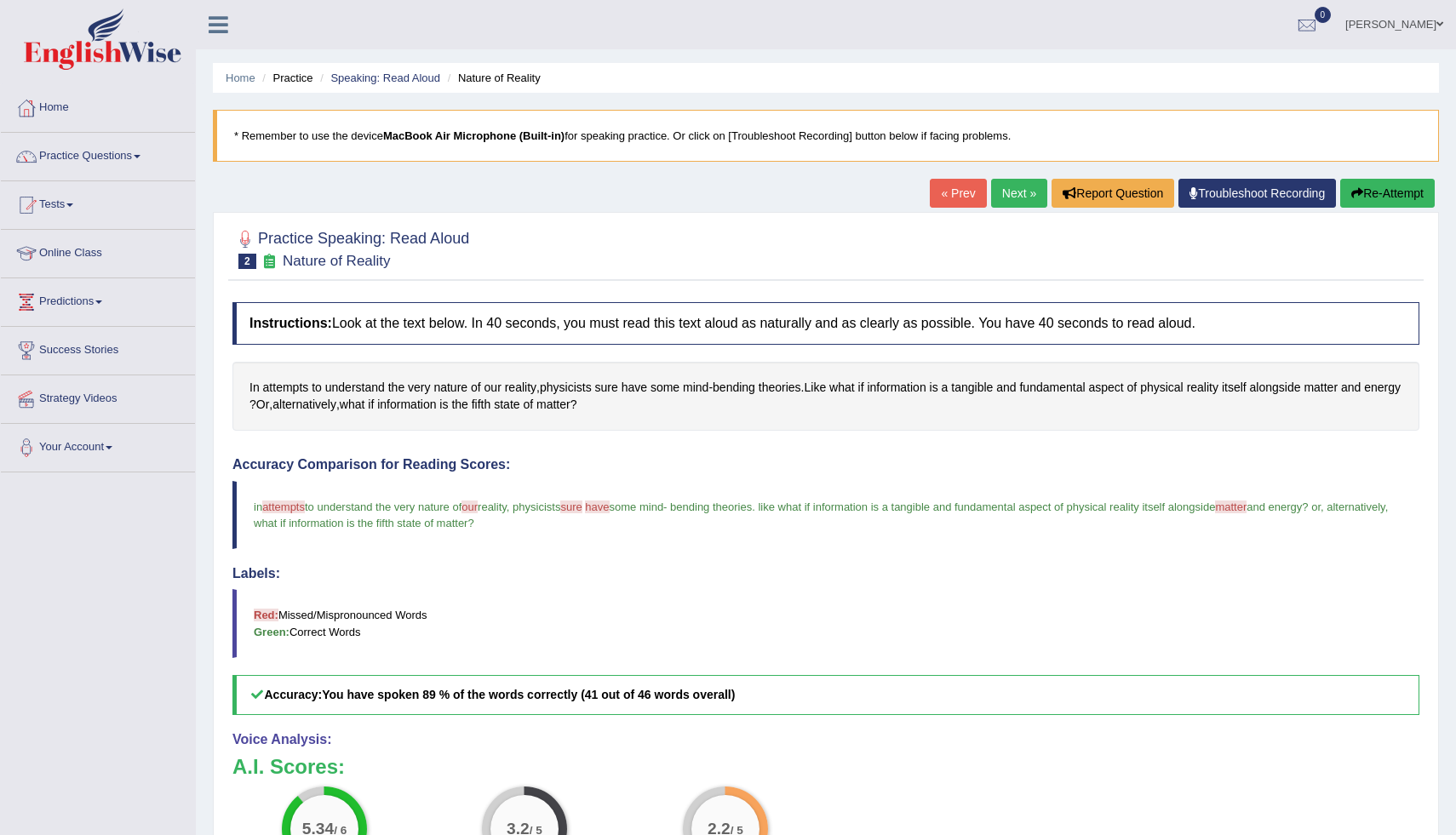
drag, startPoint x: 1055, startPoint y: 590, endPoint x: 1247, endPoint y: 466, distance: 228.6
click at [1247, 466] on div "Accuracy Comparison for Reading Scores: in attempts attempt to understand the v…" at bounding box center [826, 587] width 1187 height 258
click at [1384, 179] on button "Re-Attempt" at bounding box center [1387, 193] width 95 height 29
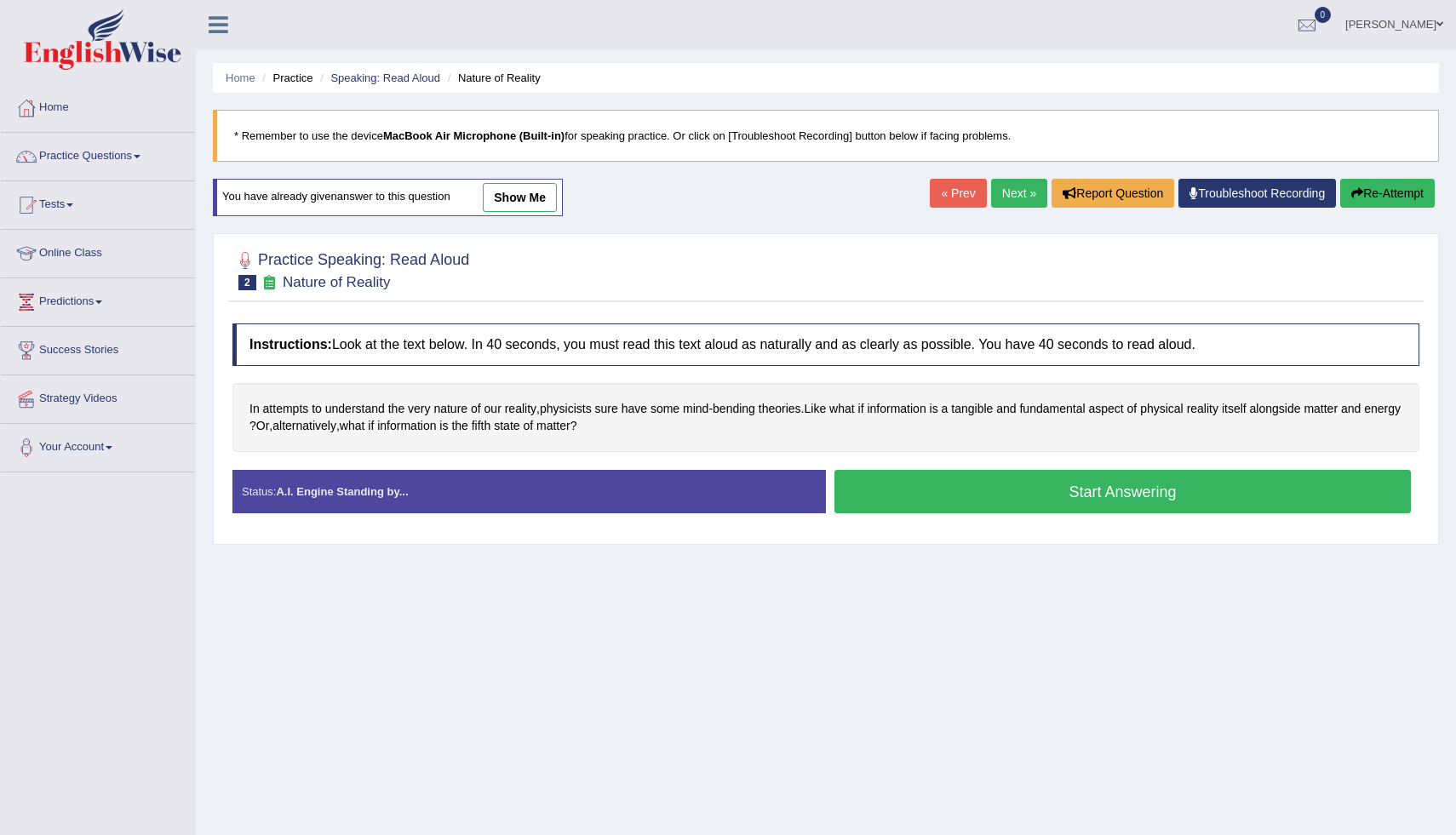
click at [1236, 492] on button "Start Answering" at bounding box center [1123, 492] width 577 height 43
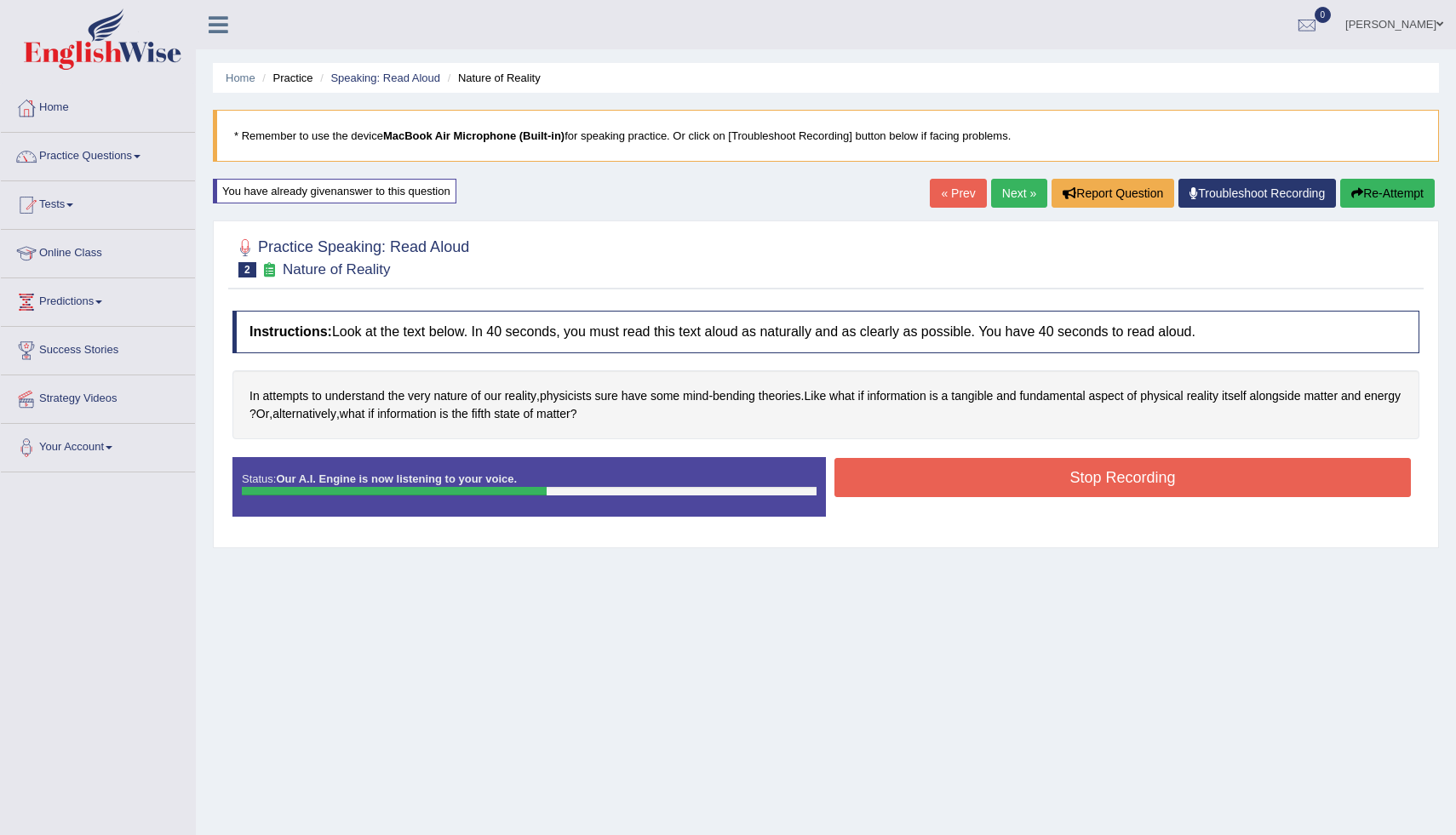
click at [1236, 492] on button "Stop Recording" at bounding box center [1123, 478] width 577 height 39
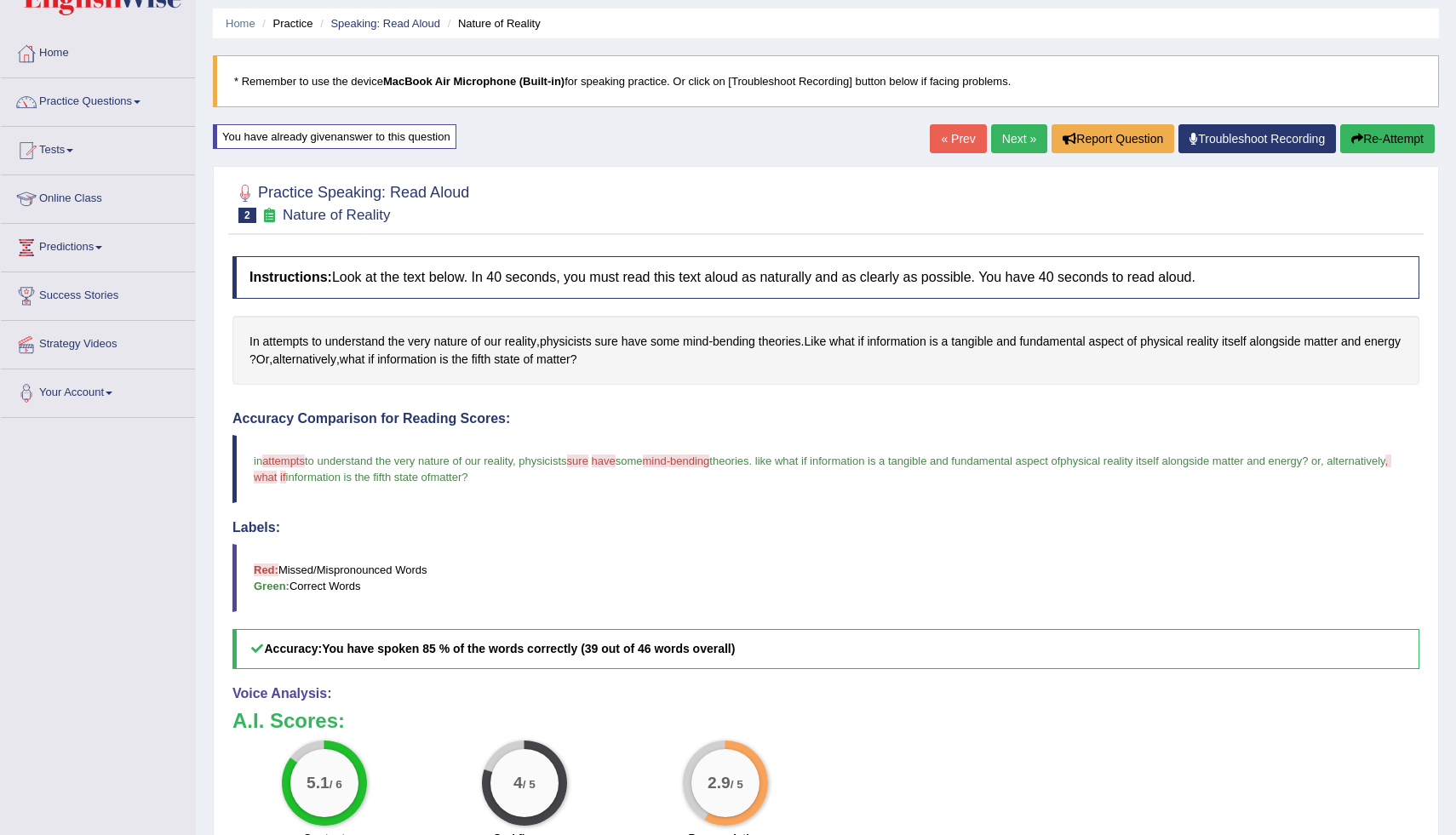
scroll to position [55, 0]
click at [1442, 579] on div "Home Practice Speaking: Read Aloud Nature of Reality * Remember to use the devi…" at bounding box center [826, 485] width 1260 height 1080
click at [1448, 580] on div "Home Practice Speaking: Read Aloud Nature of Reality * Remember to use the devi…" at bounding box center [826, 485] width 1260 height 1080
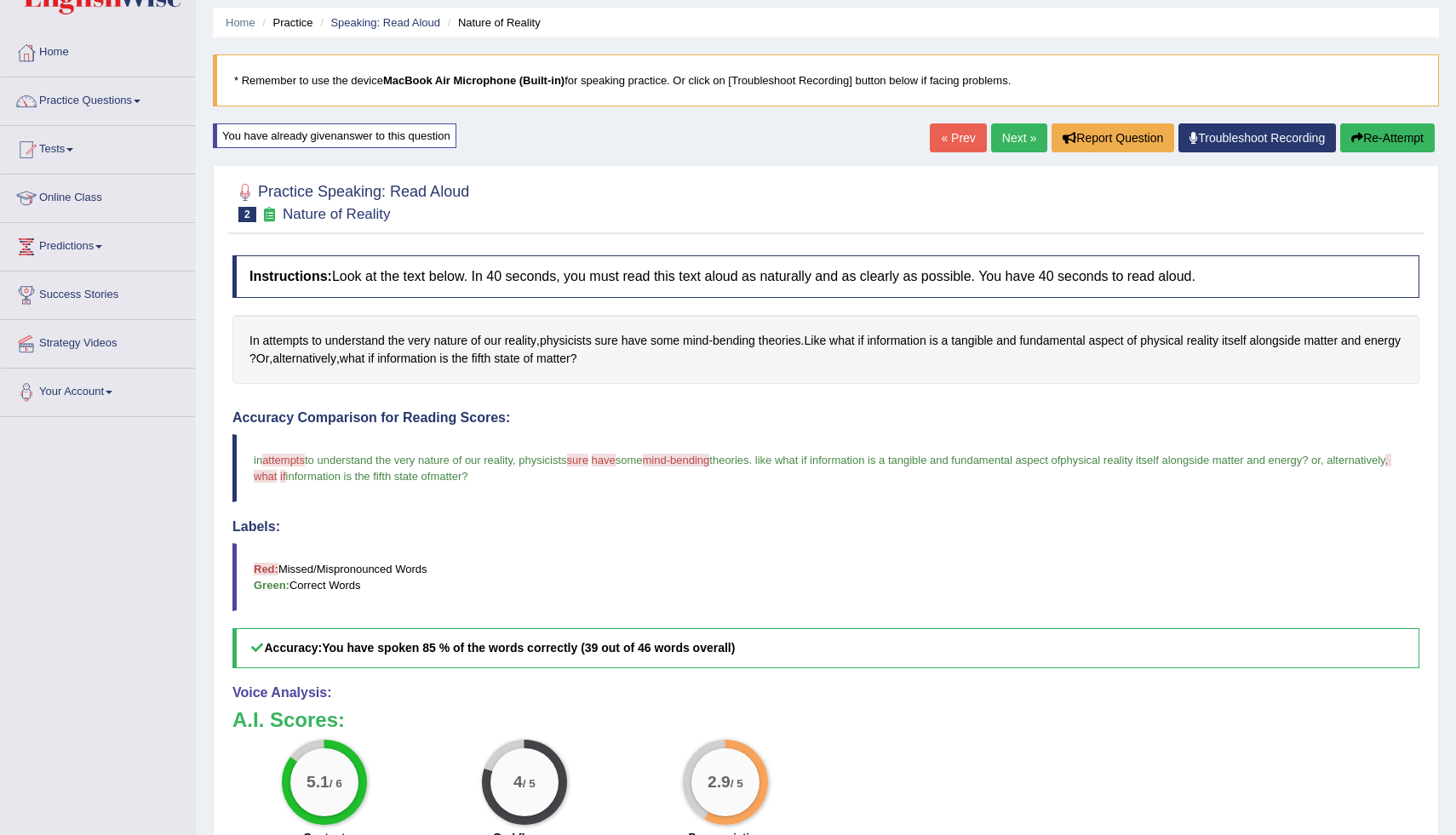
click at [1448, 580] on div "Home Practice Speaking: Read Aloud Nature of Reality * Remember to use the devi…" at bounding box center [826, 485] width 1260 height 1080
click at [1447, 642] on div "Home Practice Speaking: Read Aloud Nature of Reality * Remember to use the devi…" at bounding box center [826, 485] width 1260 height 1080
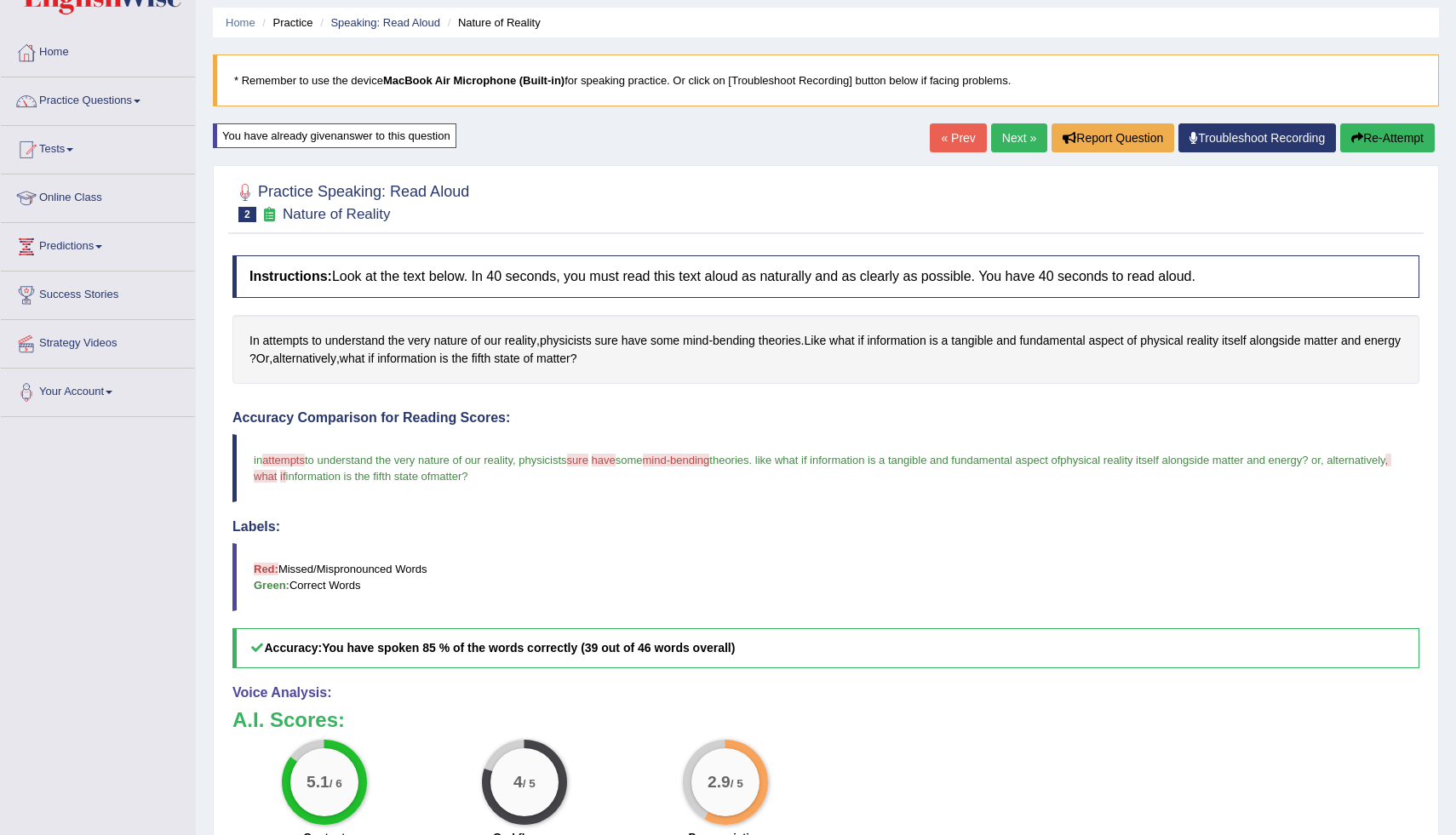
click at [1447, 642] on div "Home Practice Speaking: Read Aloud Nature of Reality * Remember to use the devi…" at bounding box center [826, 485] width 1260 height 1080
click at [1393, 135] on button "Re-Attempt" at bounding box center [1387, 138] width 95 height 29
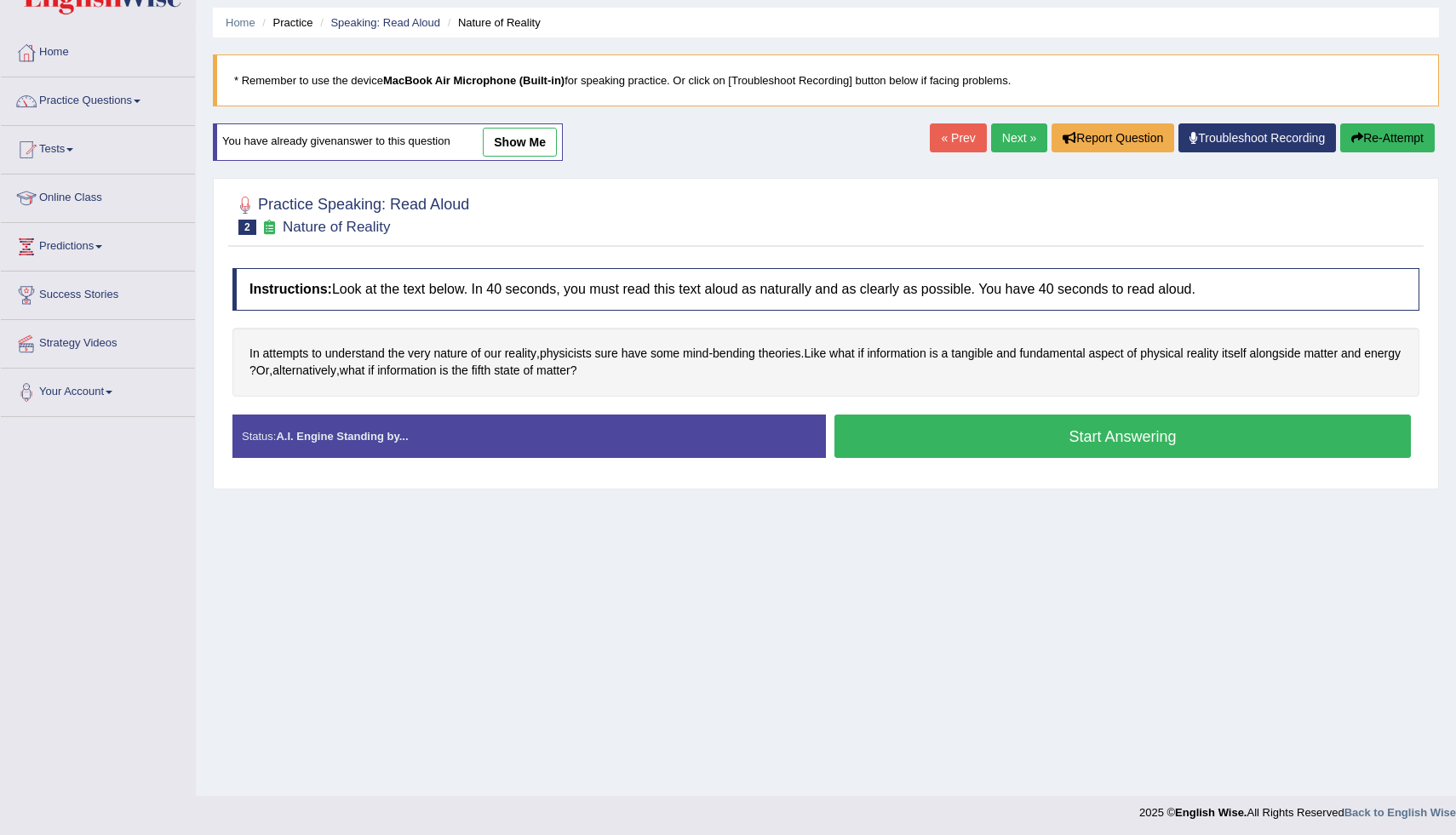
click at [1391, 135] on button "Re-Attempt" at bounding box center [1387, 138] width 95 height 29
click at [1152, 430] on button "Start Answering" at bounding box center [1123, 436] width 577 height 43
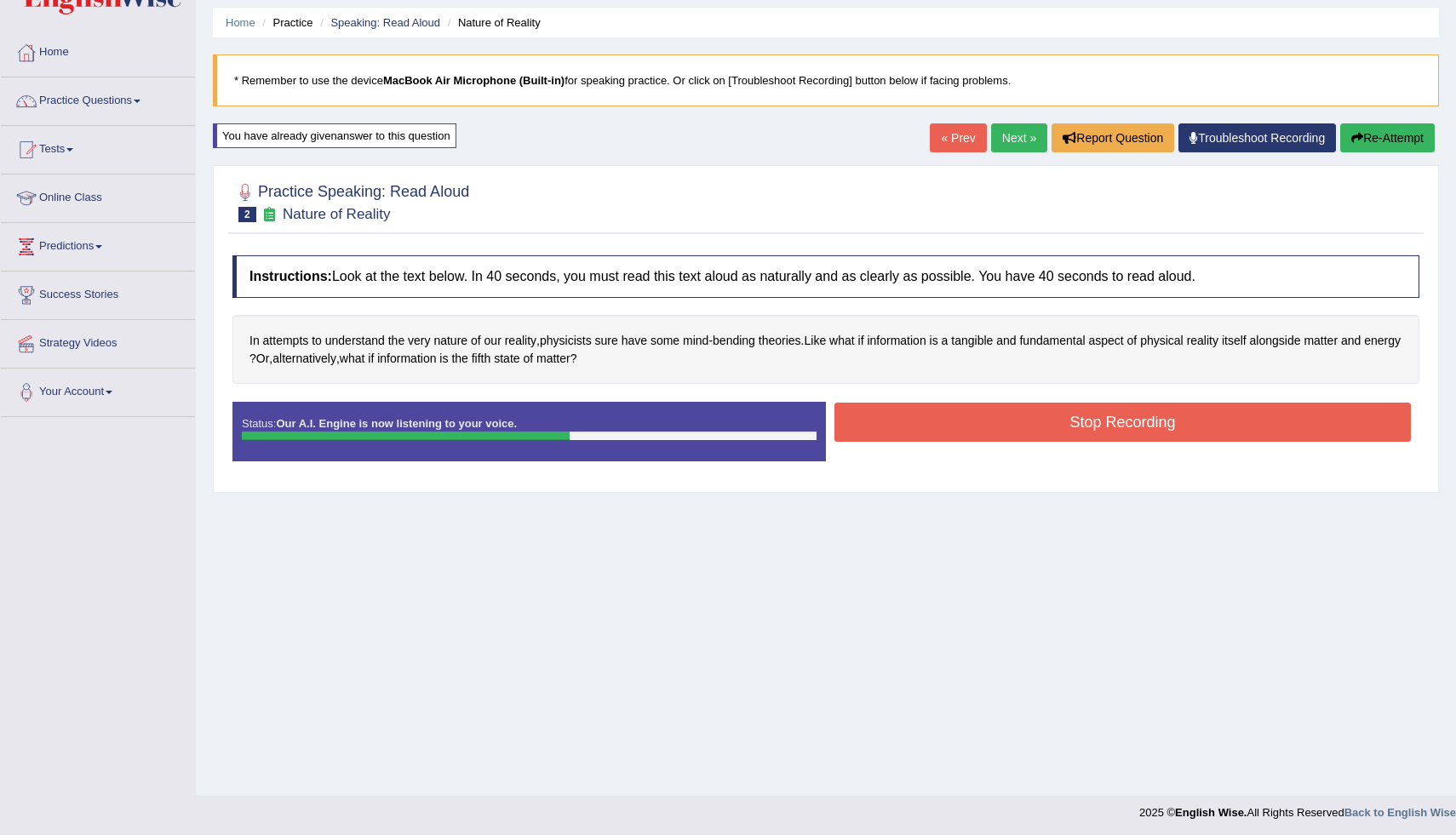
click at [1152, 430] on button "Stop Recording" at bounding box center [1123, 422] width 577 height 39
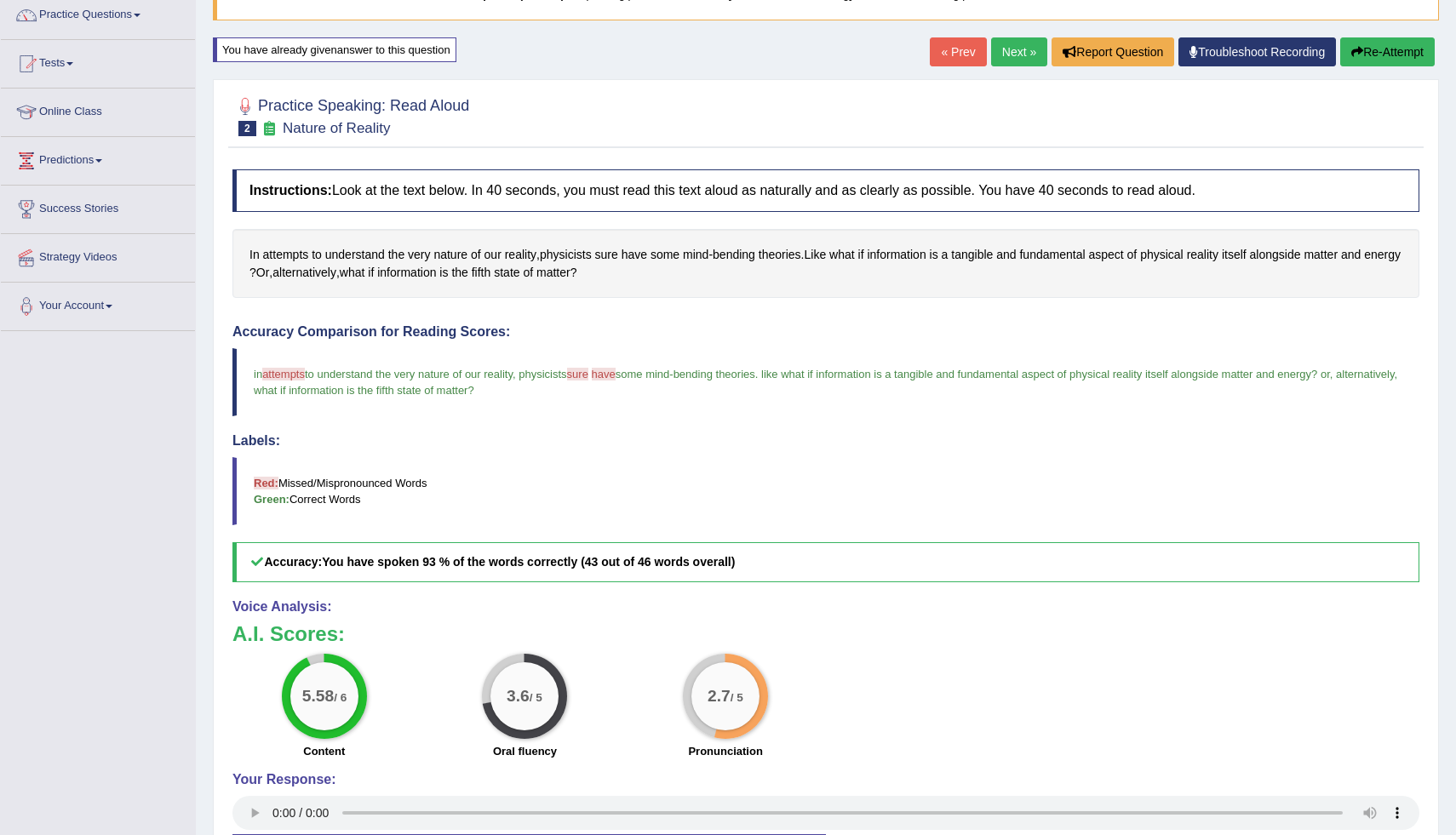
scroll to position [117, 0]
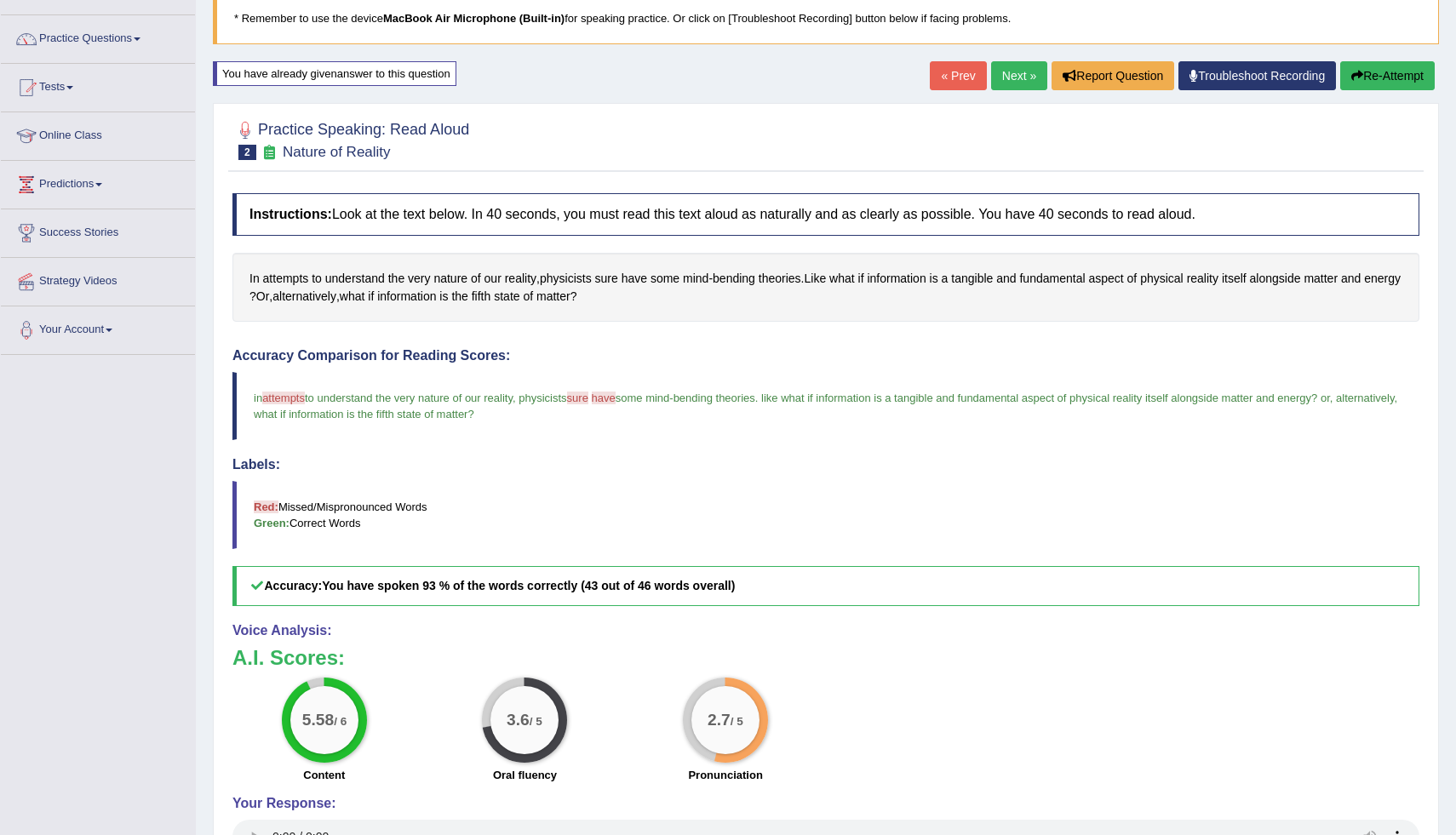
click at [1005, 83] on link "Next »" at bounding box center [1019, 76] width 56 height 29
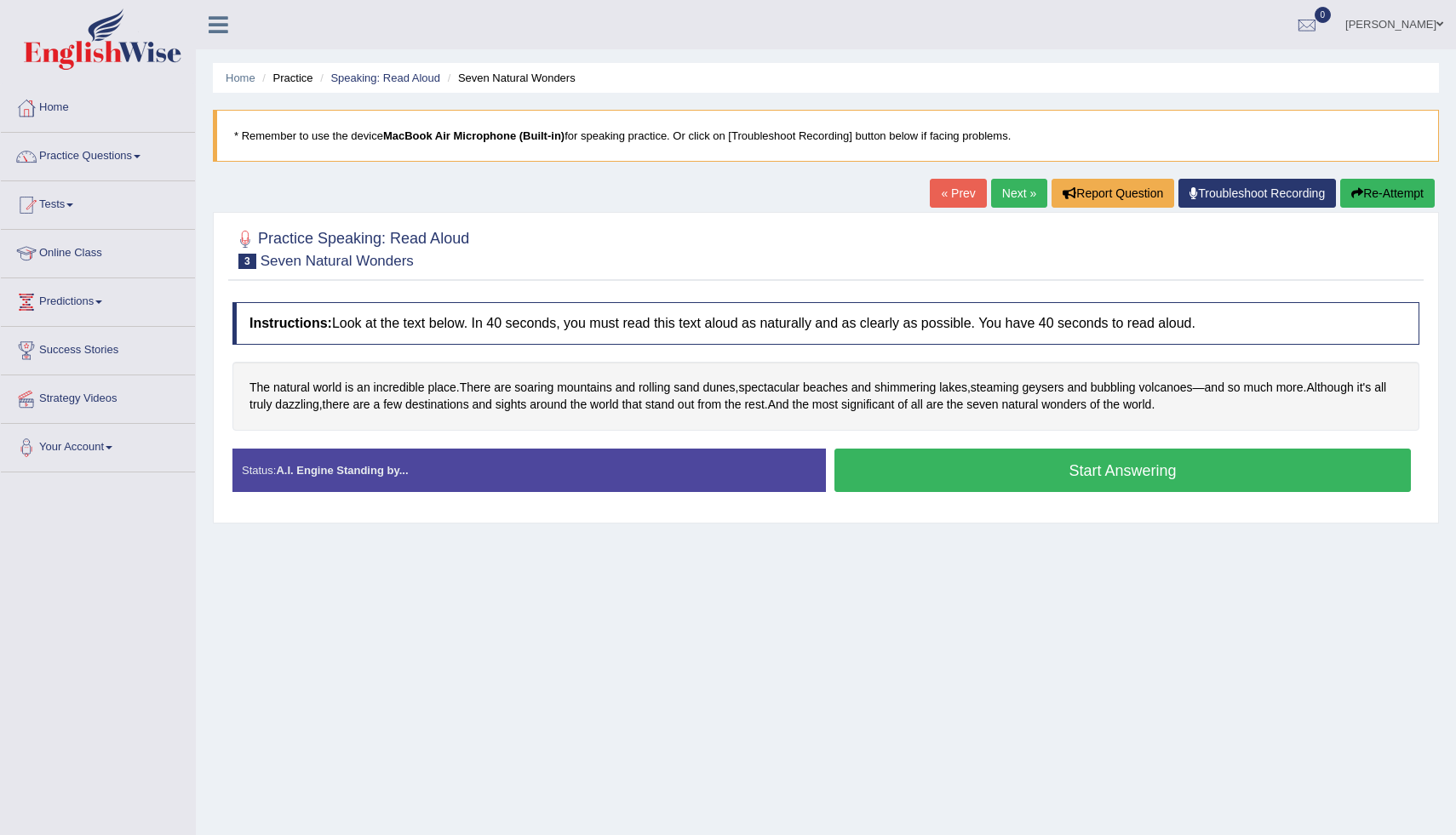
click at [1135, 474] on button "Start Answering" at bounding box center [1123, 470] width 577 height 43
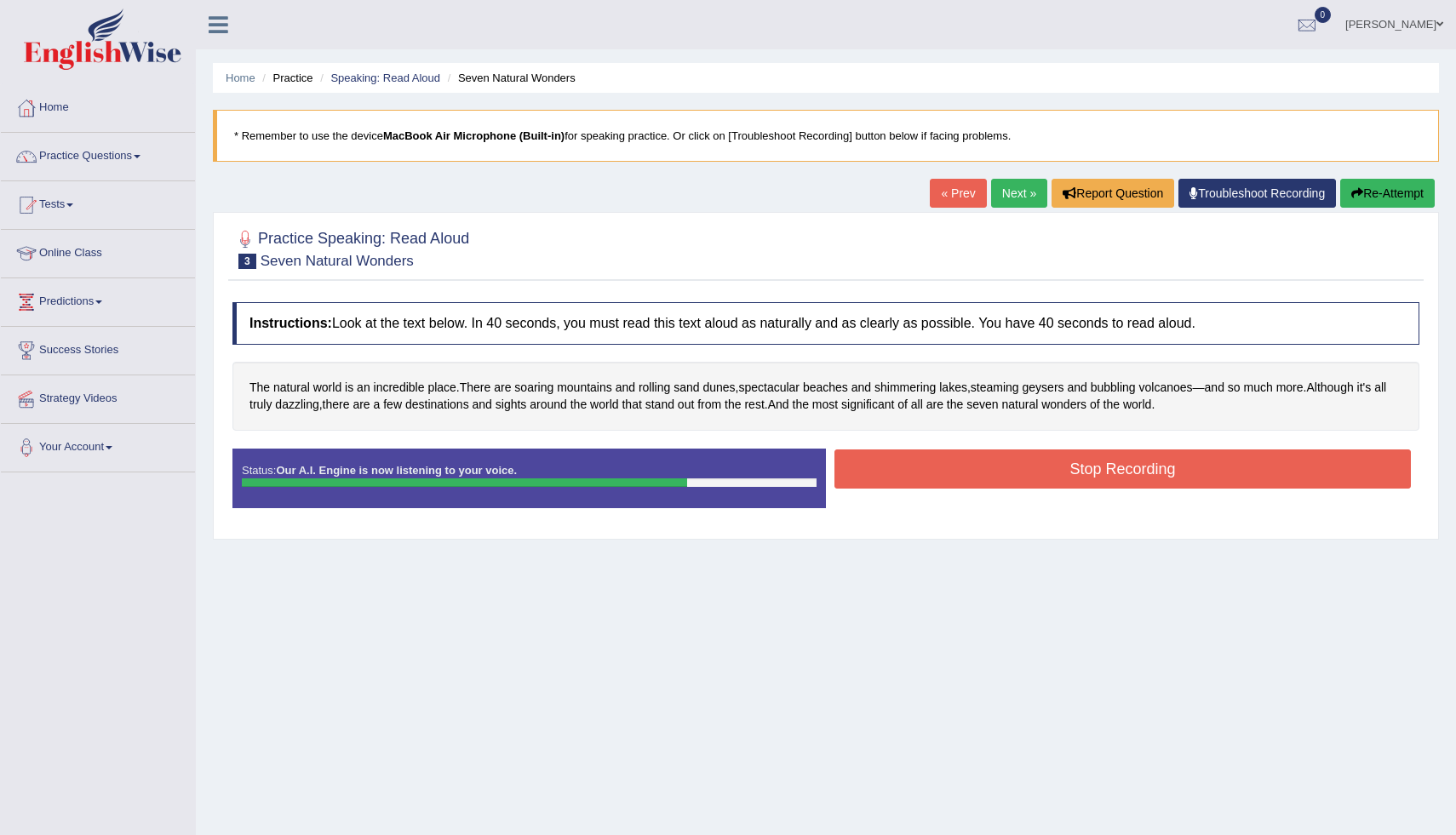
click at [1135, 474] on button "Stop Recording" at bounding box center [1123, 469] width 577 height 39
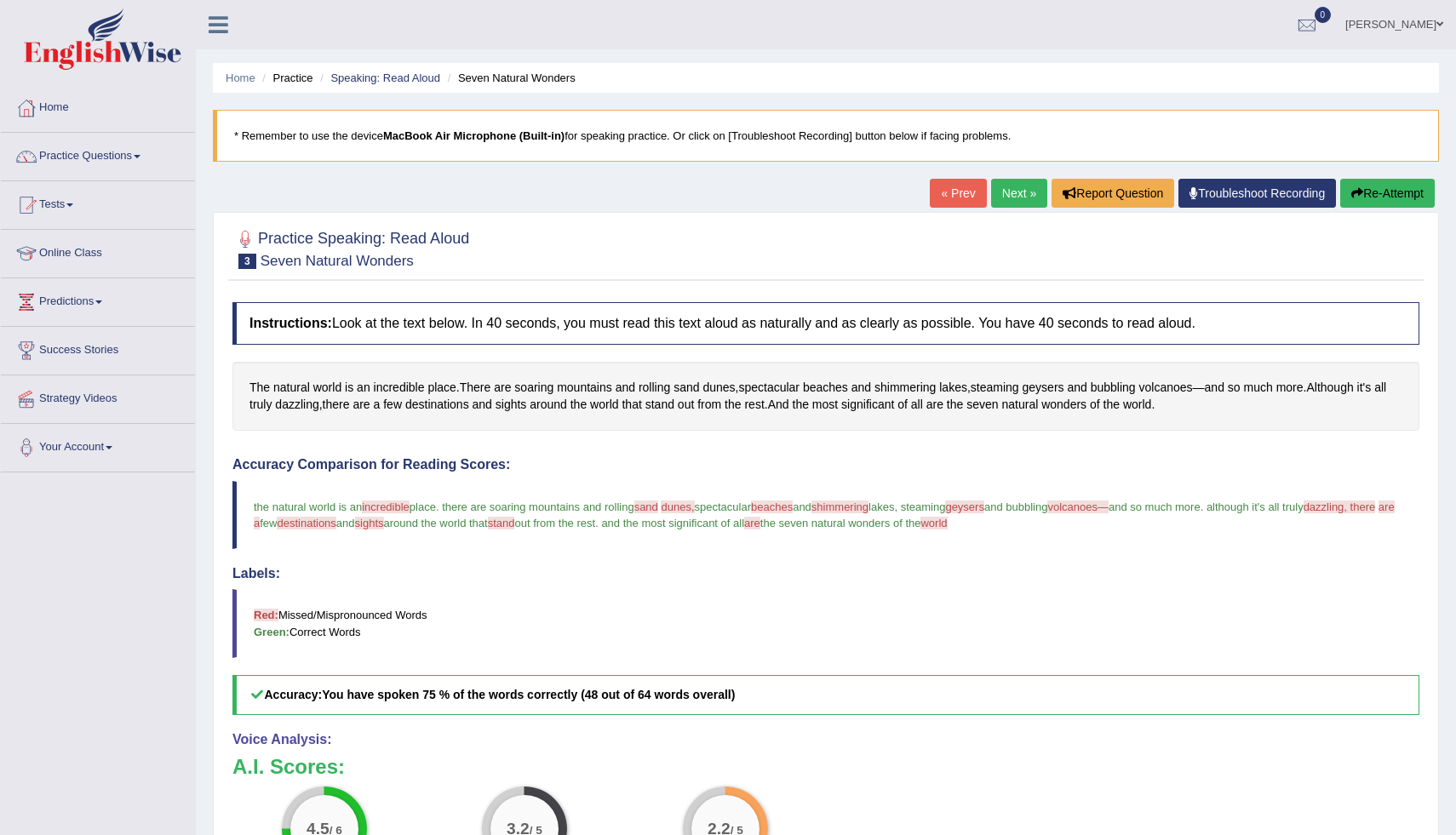
click at [1006, 199] on link "Next »" at bounding box center [1019, 193] width 56 height 29
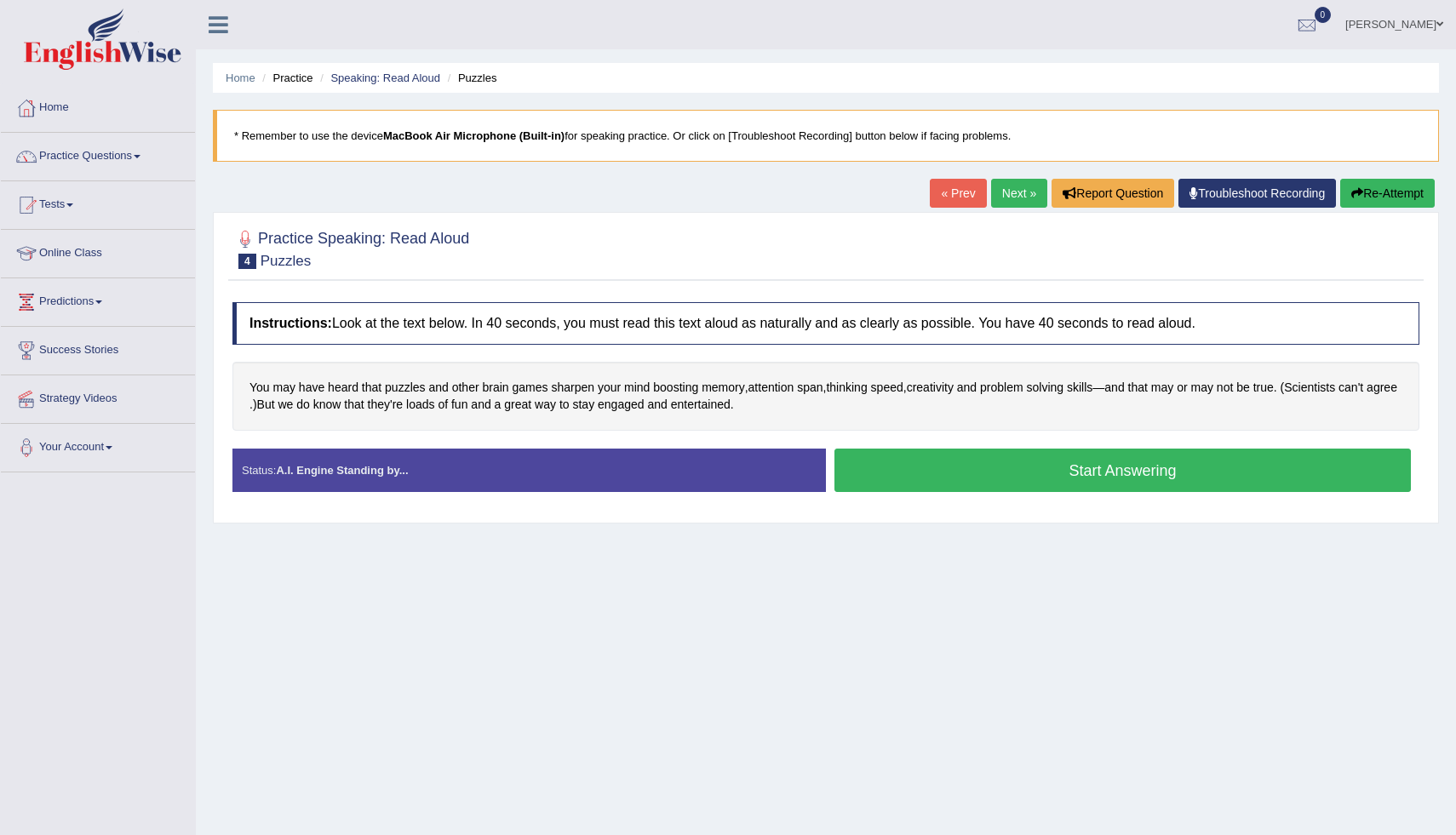
click at [1016, 467] on button "Start Answering" at bounding box center [1123, 470] width 577 height 43
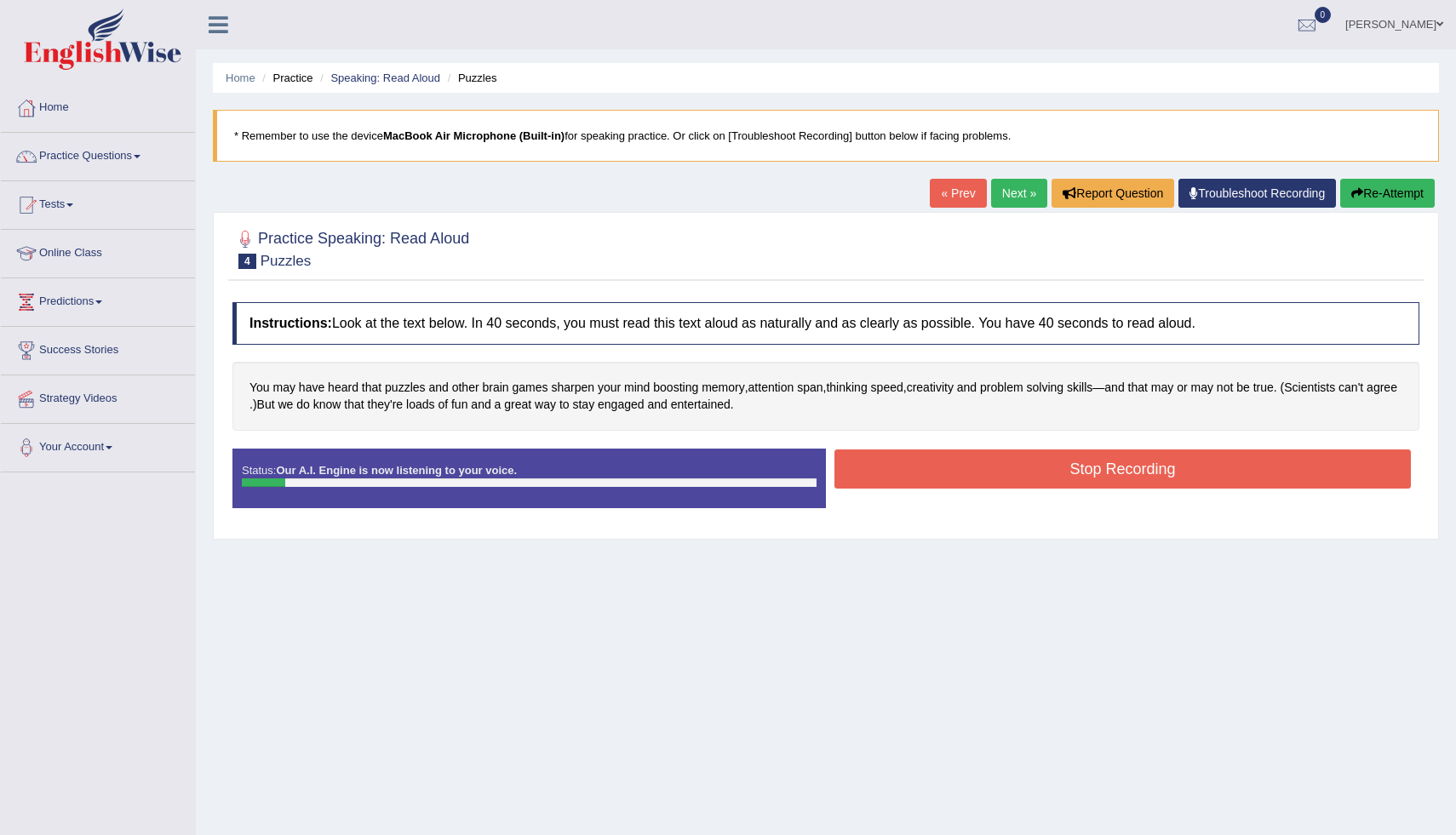
drag, startPoint x: 1016, startPoint y: 467, endPoint x: 1072, endPoint y: 429, distance: 67.7
click at [1017, 464] on button "Stop Recording" at bounding box center [1123, 469] width 577 height 39
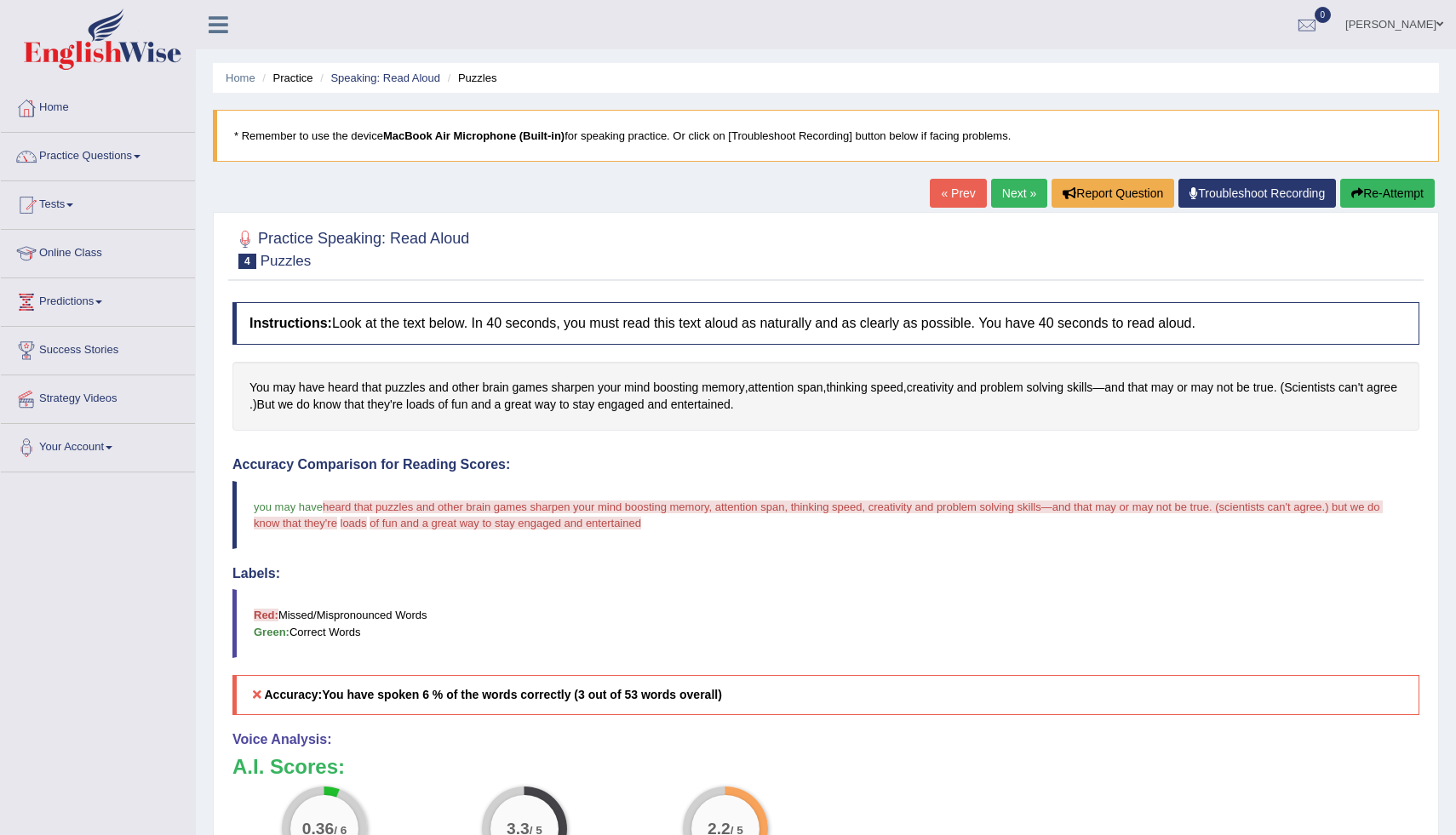
click at [1387, 188] on button "Re-Attempt" at bounding box center [1387, 193] width 95 height 29
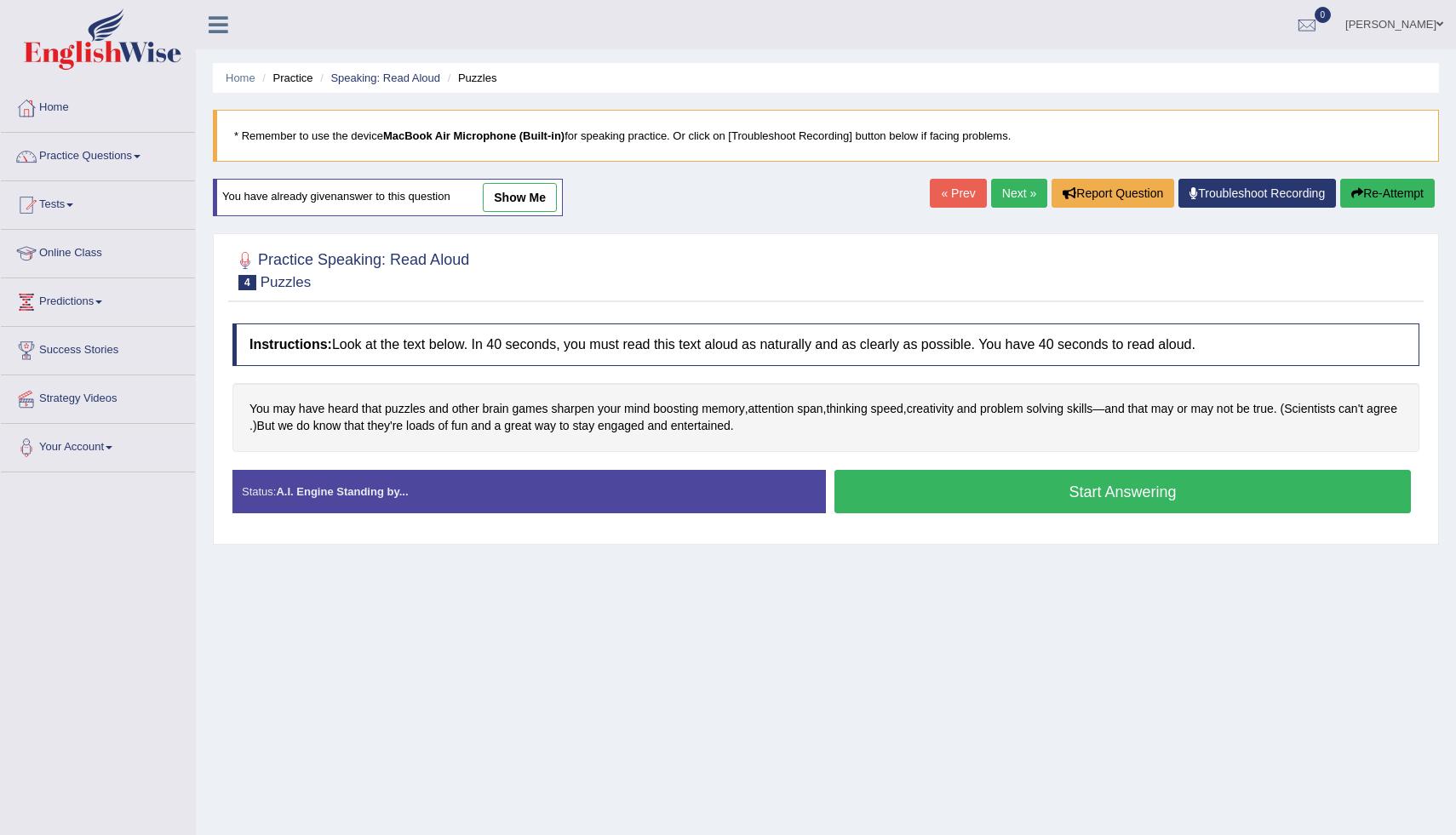
click at [1081, 499] on button "Start Answering" at bounding box center [1123, 492] width 577 height 43
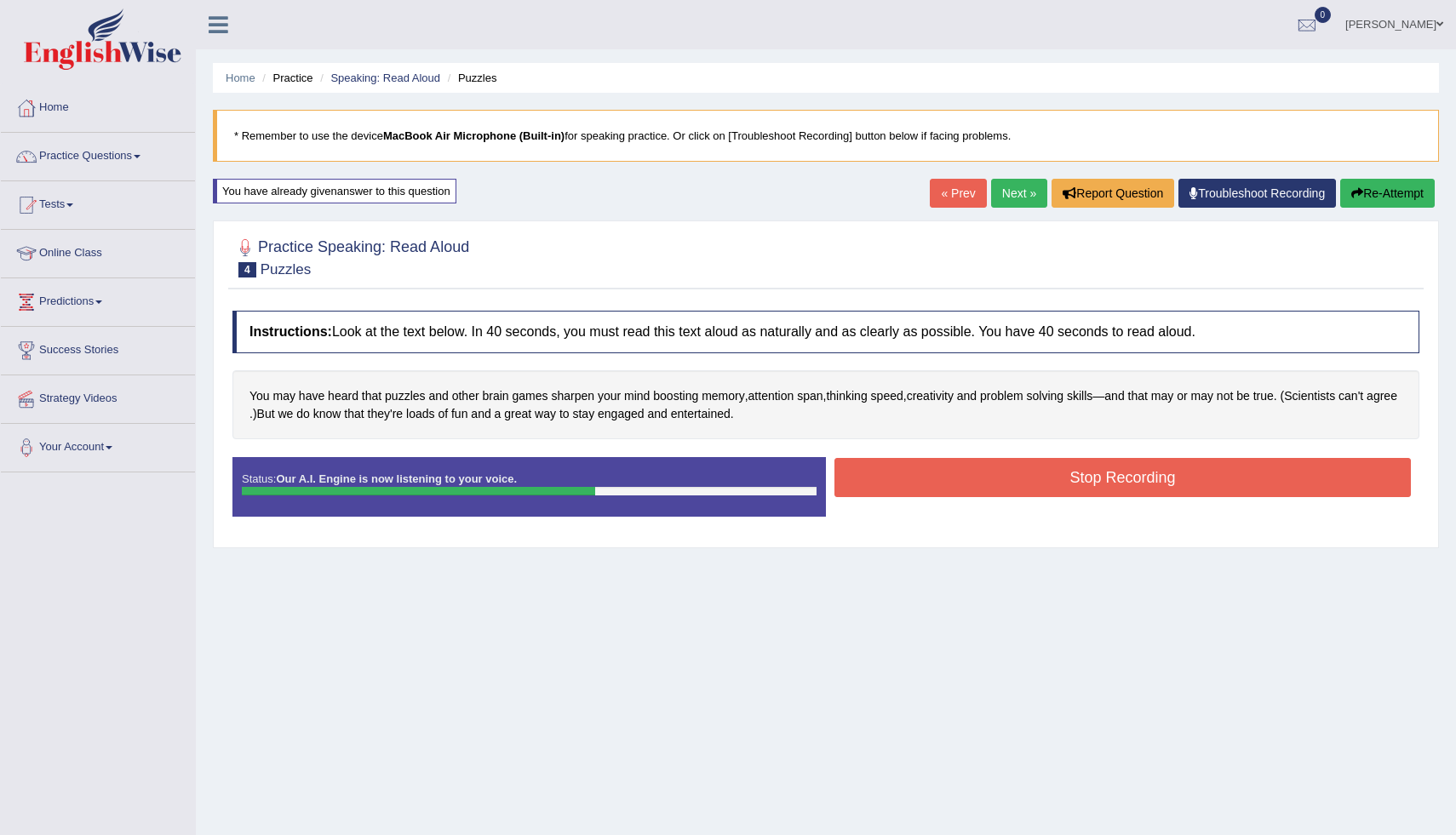
click at [1081, 499] on div "Stop Recording" at bounding box center [1123, 480] width 594 height 43
click at [1085, 482] on button "Stop Recording" at bounding box center [1123, 478] width 577 height 39
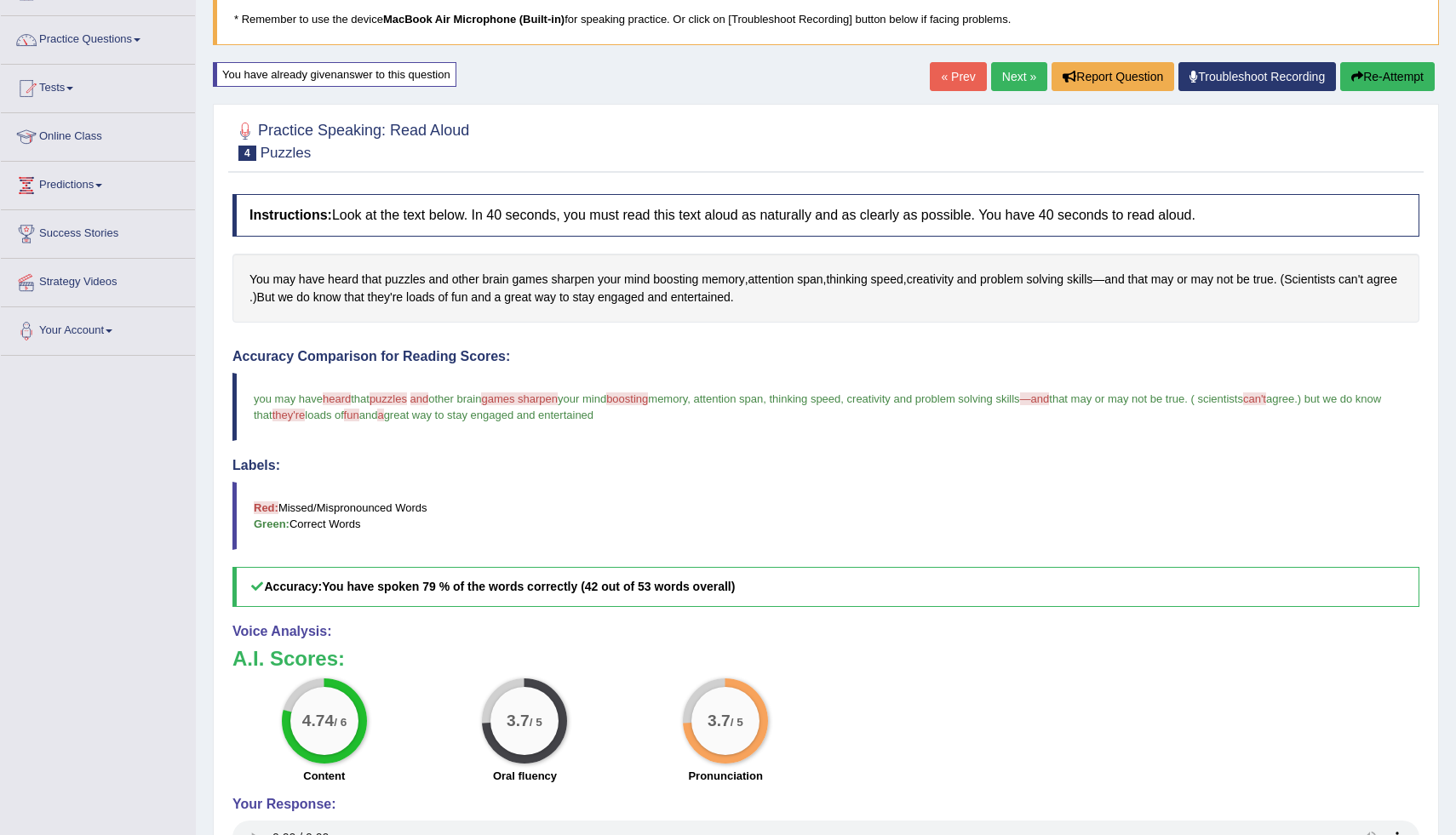
scroll to position [136, 0]
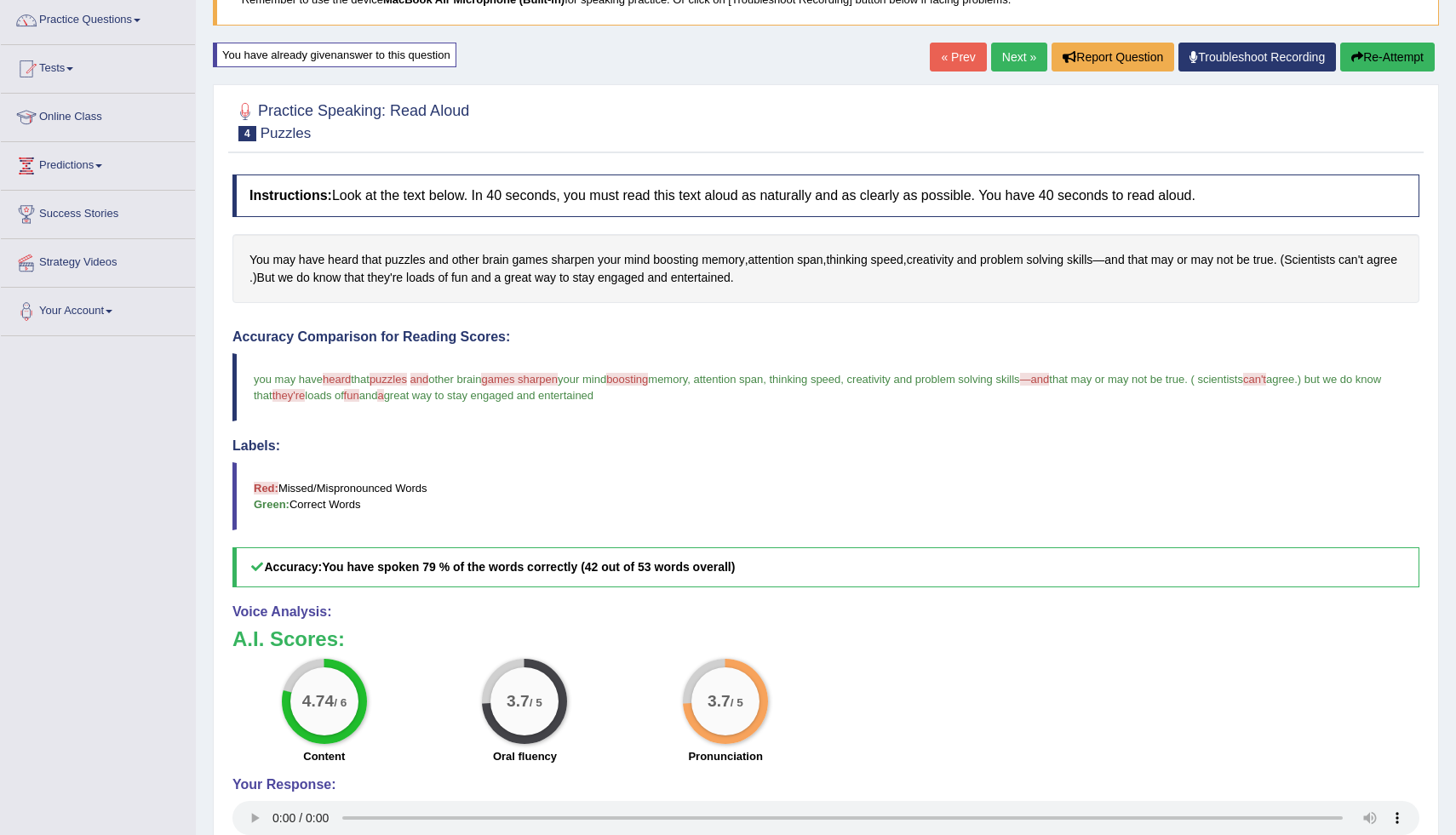
click at [996, 59] on link "Next »" at bounding box center [1019, 57] width 56 height 29
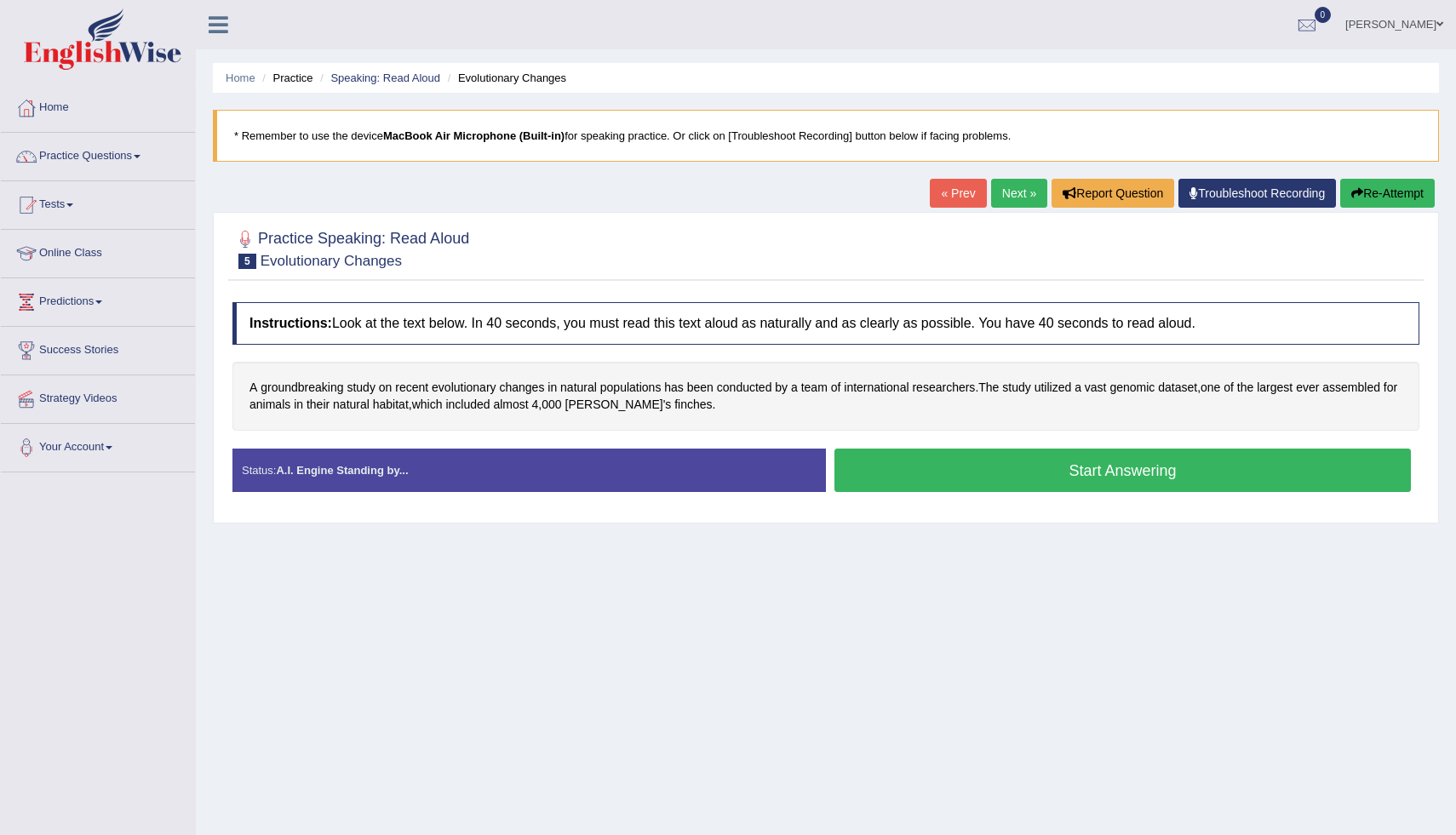
click at [1025, 469] on button "Start Answering" at bounding box center [1123, 470] width 577 height 43
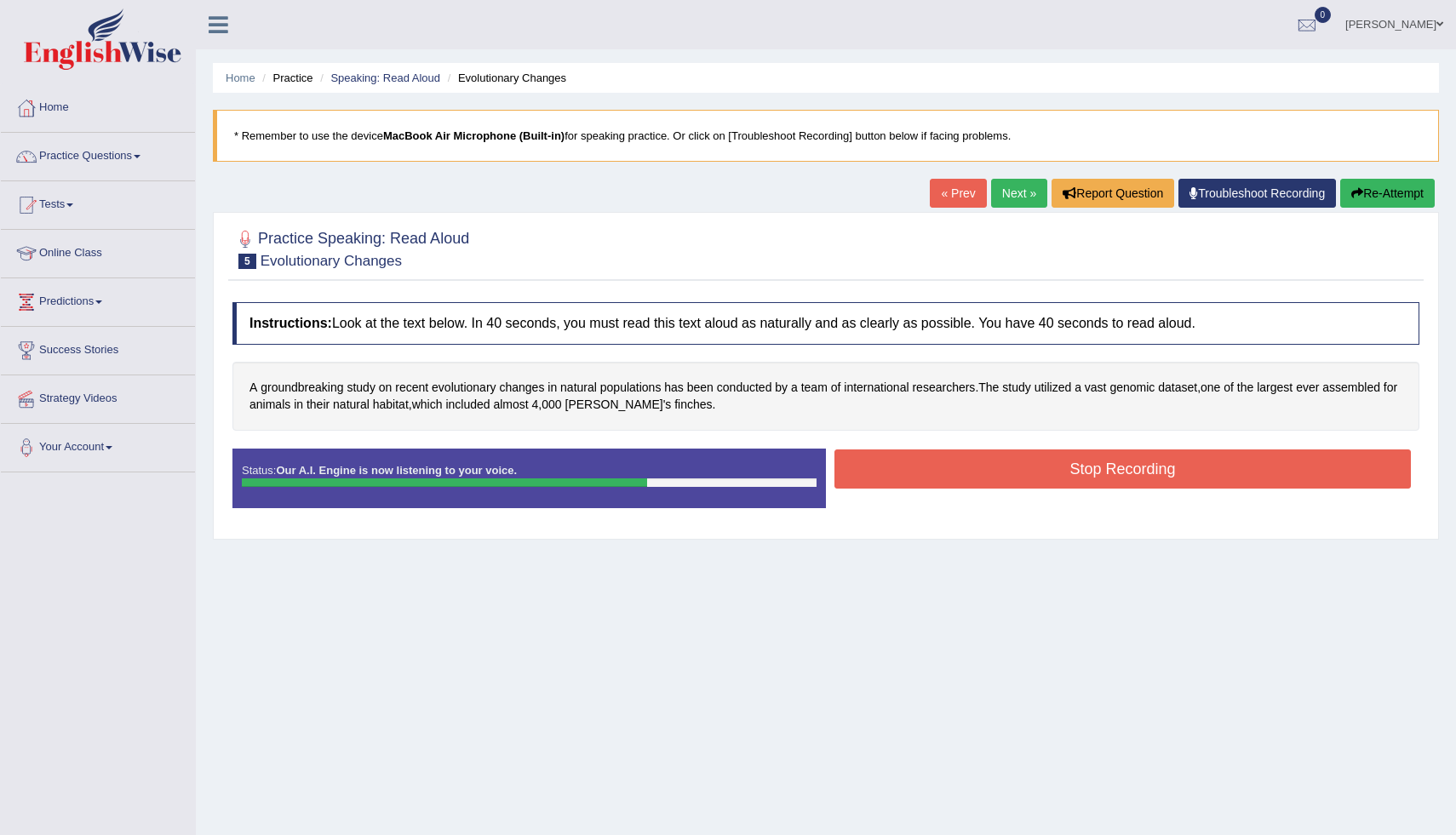
click at [1025, 469] on button "Stop Recording" at bounding box center [1123, 469] width 577 height 39
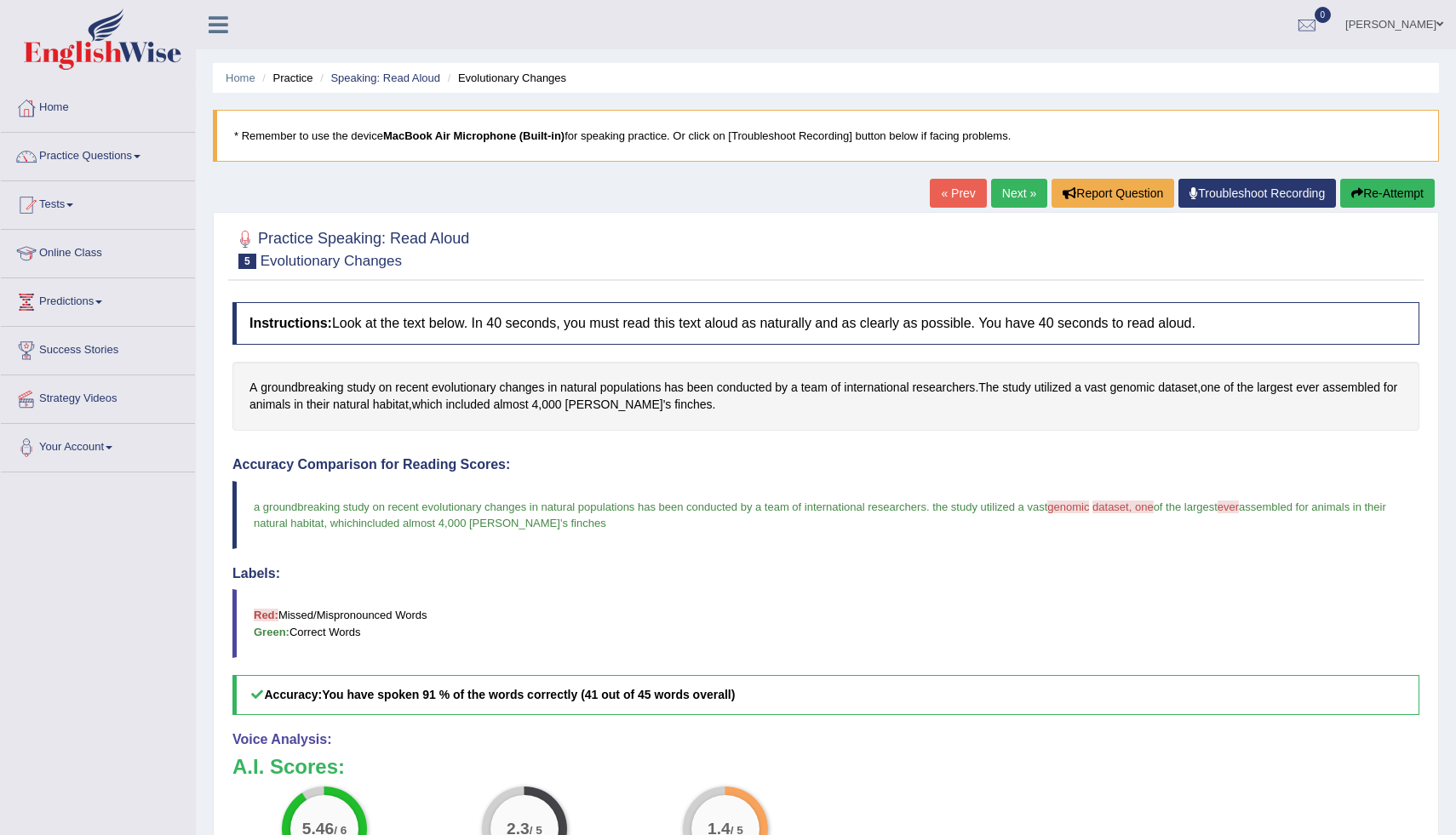
click at [1441, 618] on div "Home Practice Speaking: Read Aloud Evolutionary Changes * Remember to use the d…" at bounding box center [826, 535] width 1260 height 1072
click at [1439, 712] on div "Home Practice Speaking: Read Aloud Evolutionary Changes * Remember to use the d…" at bounding box center [826, 535] width 1260 height 1072
click at [1445, 776] on div "Home Practice Speaking: Read Aloud Evolutionary Changes * Remember to use the d…" at bounding box center [826, 535] width 1260 height 1072
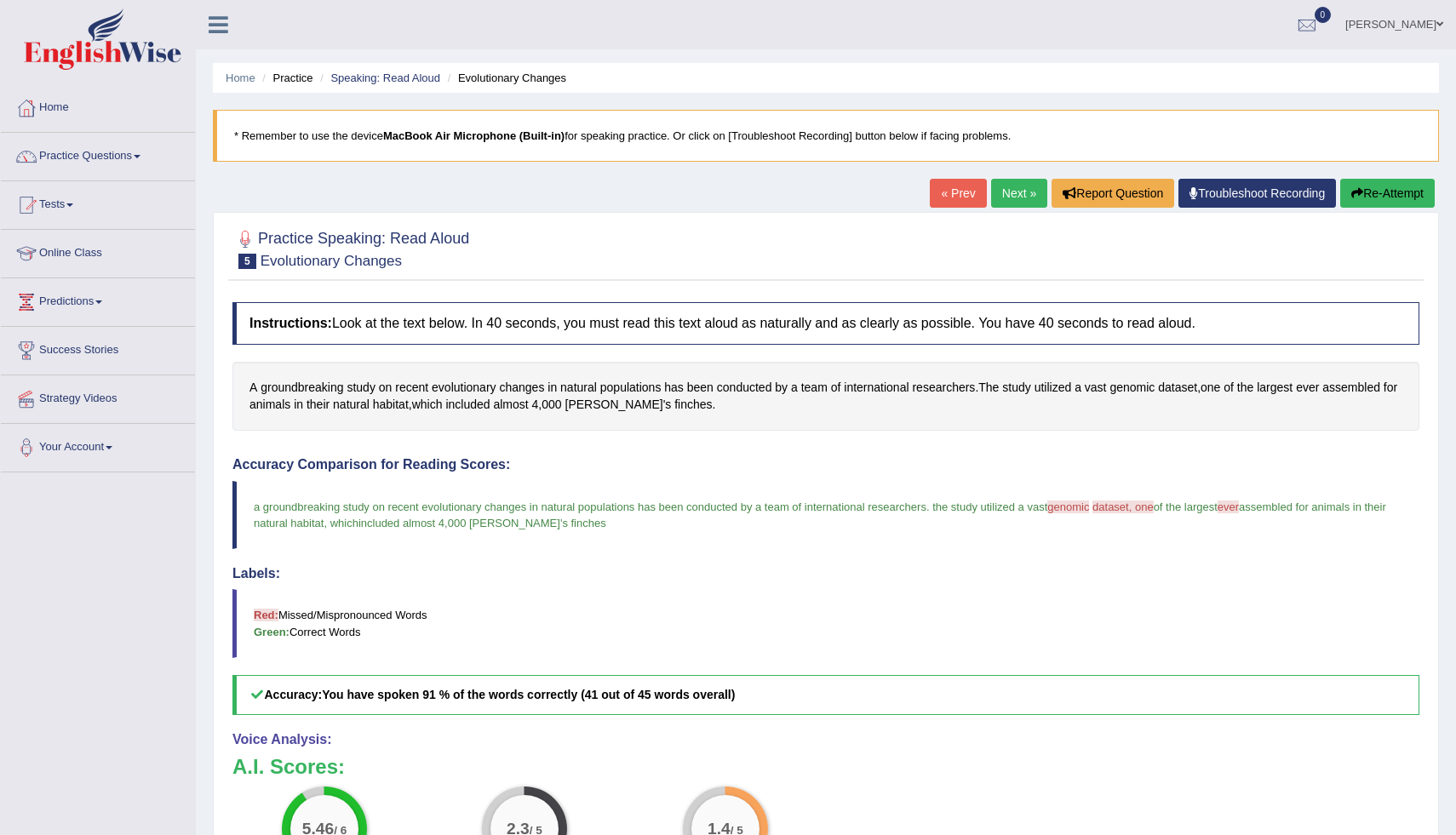
click at [1445, 776] on div "Home Practice Speaking: Read Aloud Evolutionary Changes * Remember to use the d…" at bounding box center [826, 535] width 1260 height 1072
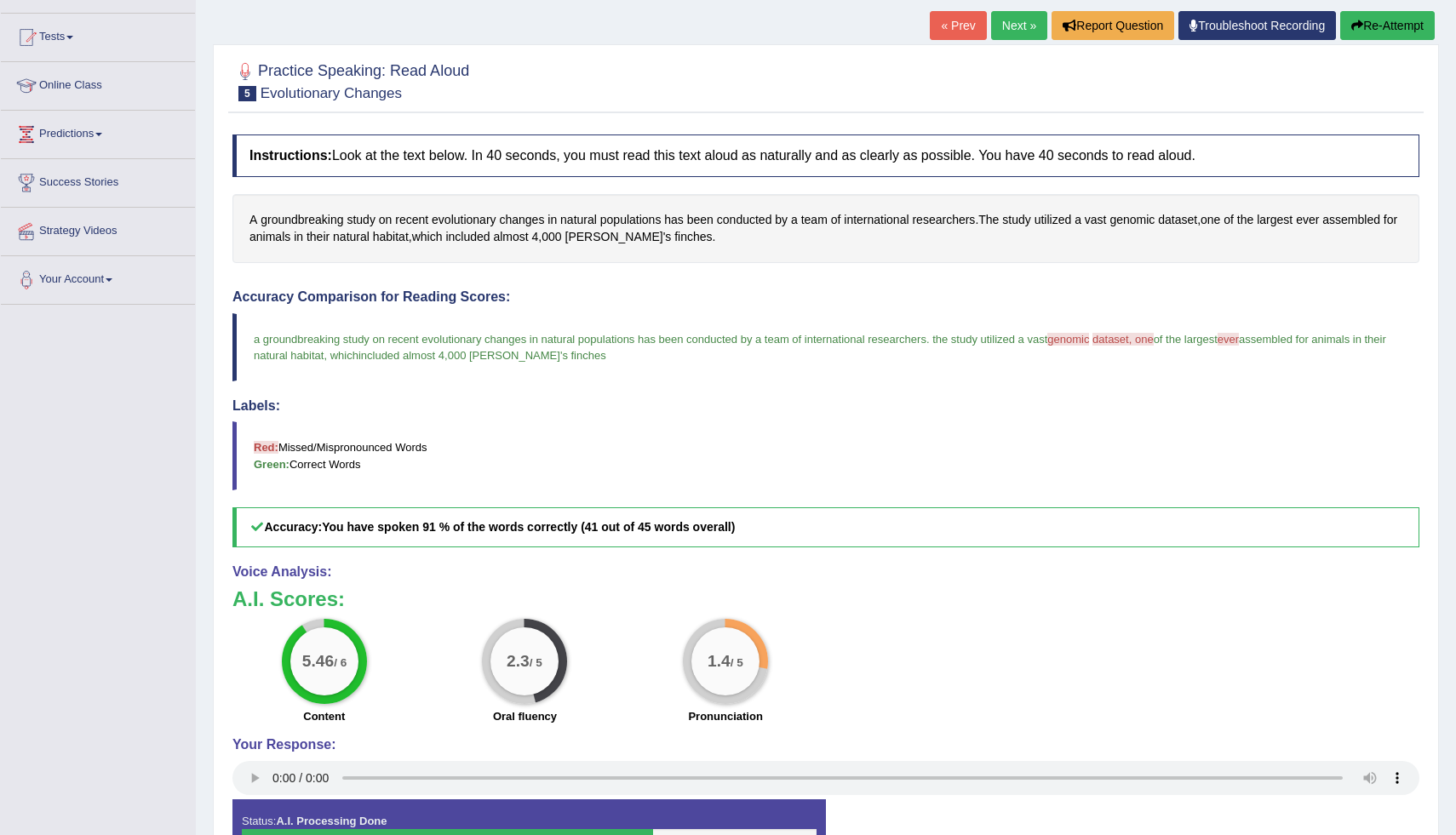
scroll to position [171, 0]
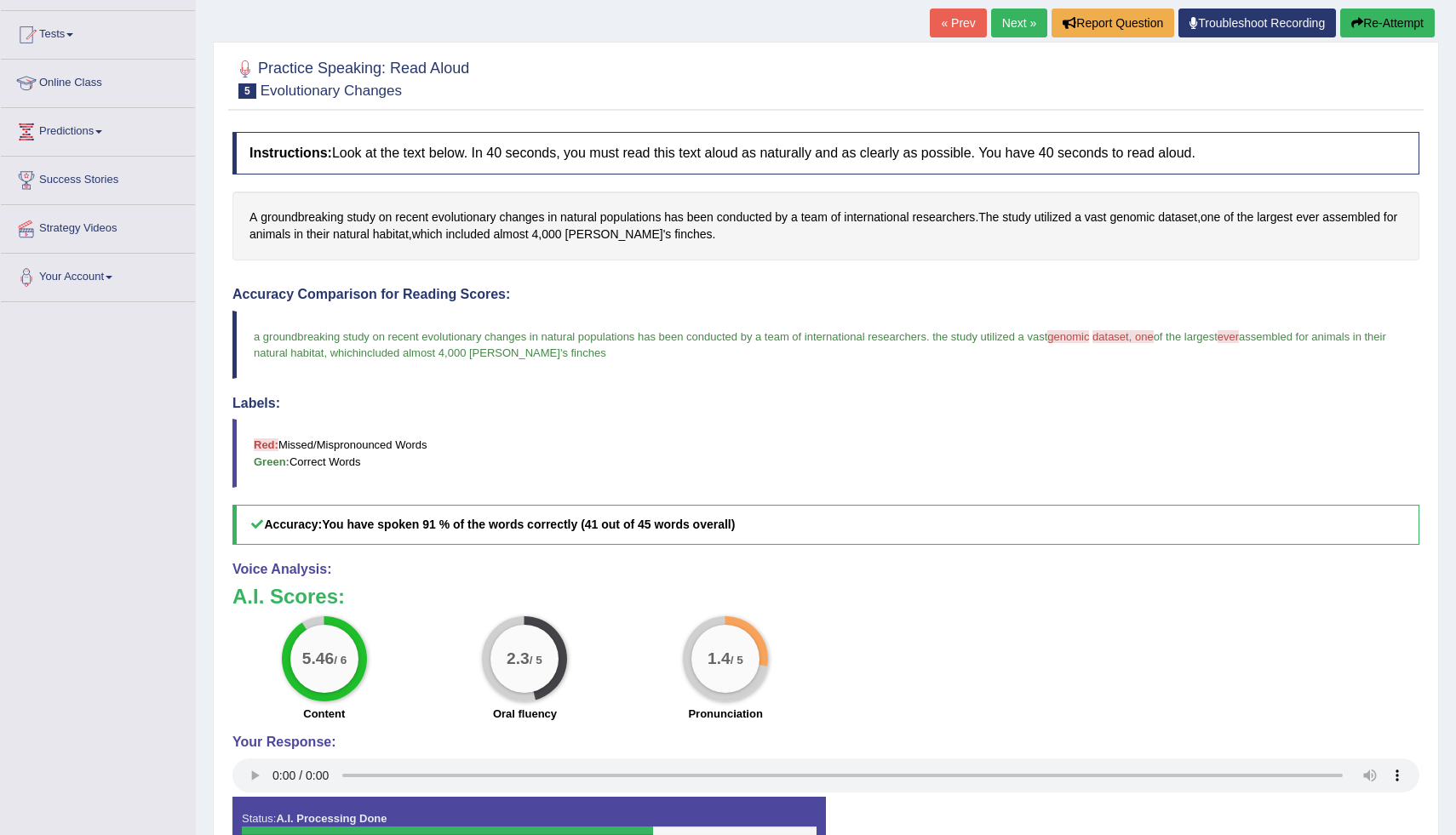
click at [1396, 15] on button "Re-Attempt" at bounding box center [1387, 23] width 95 height 29
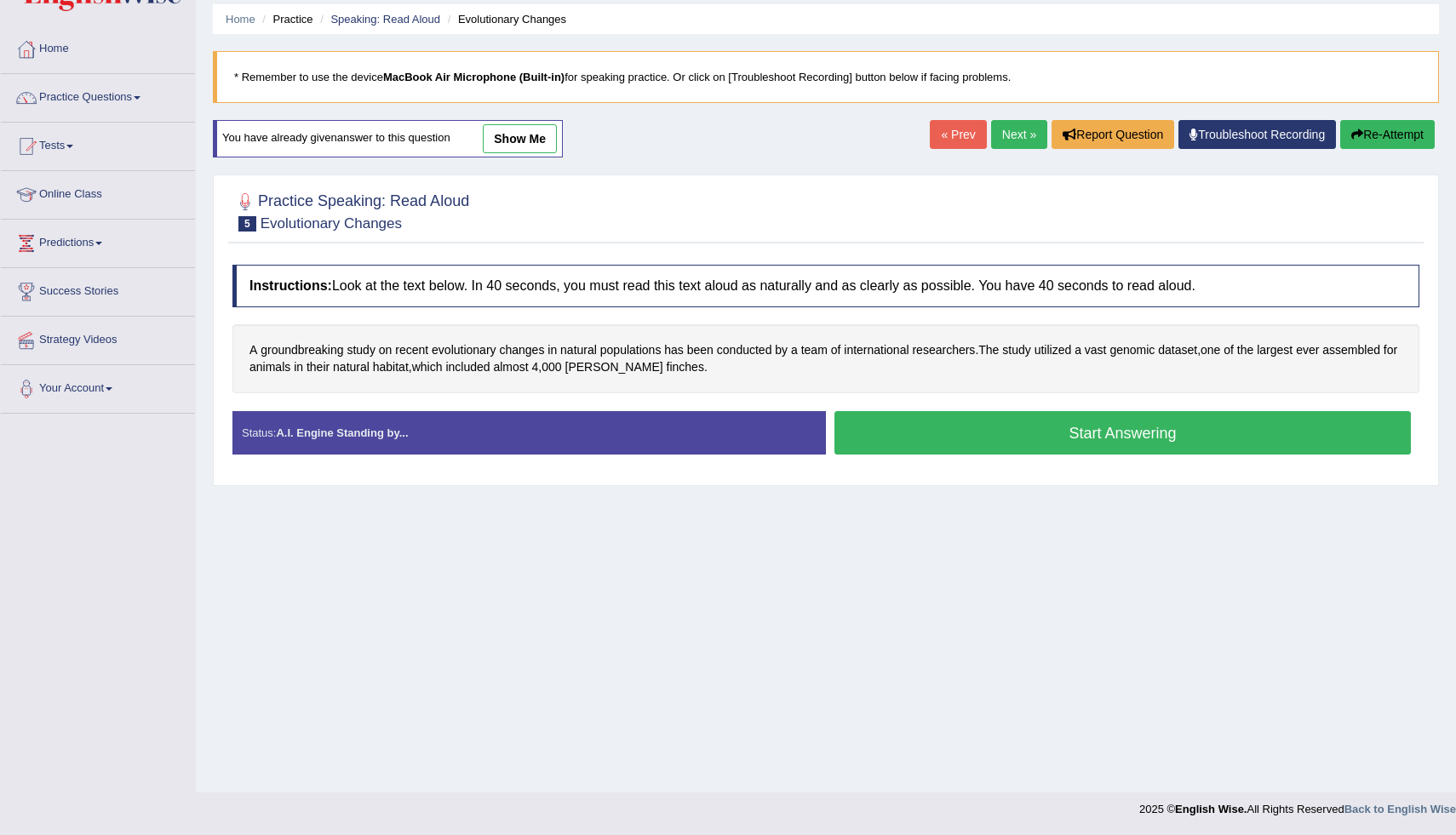
click at [1034, 432] on button "Start Answering" at bounding box center [1123, 433] width 577 height 43
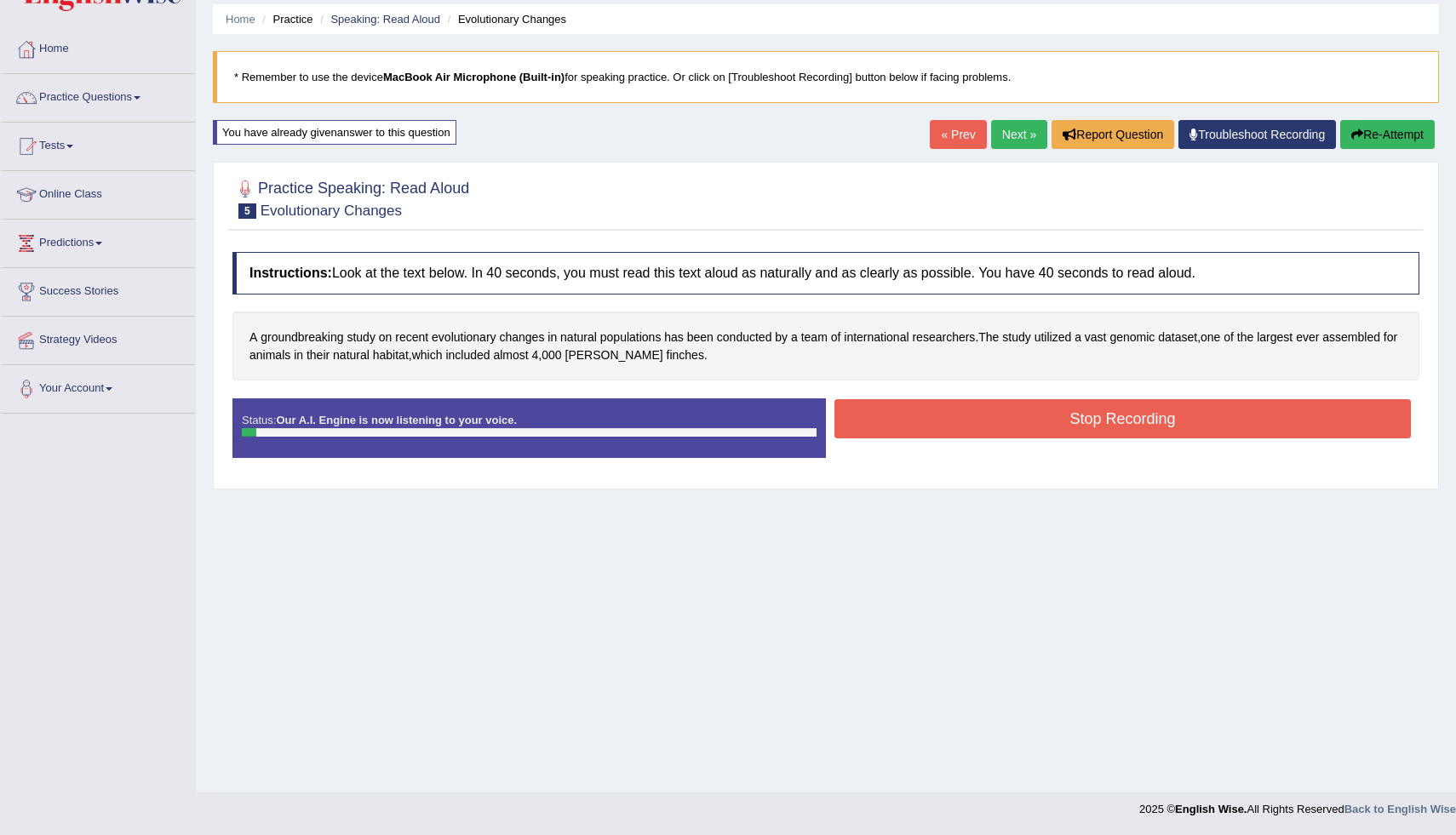
click at [1034, 432] on button "Stop Recording" at bounding box center [1123, 418] width 577 height 39
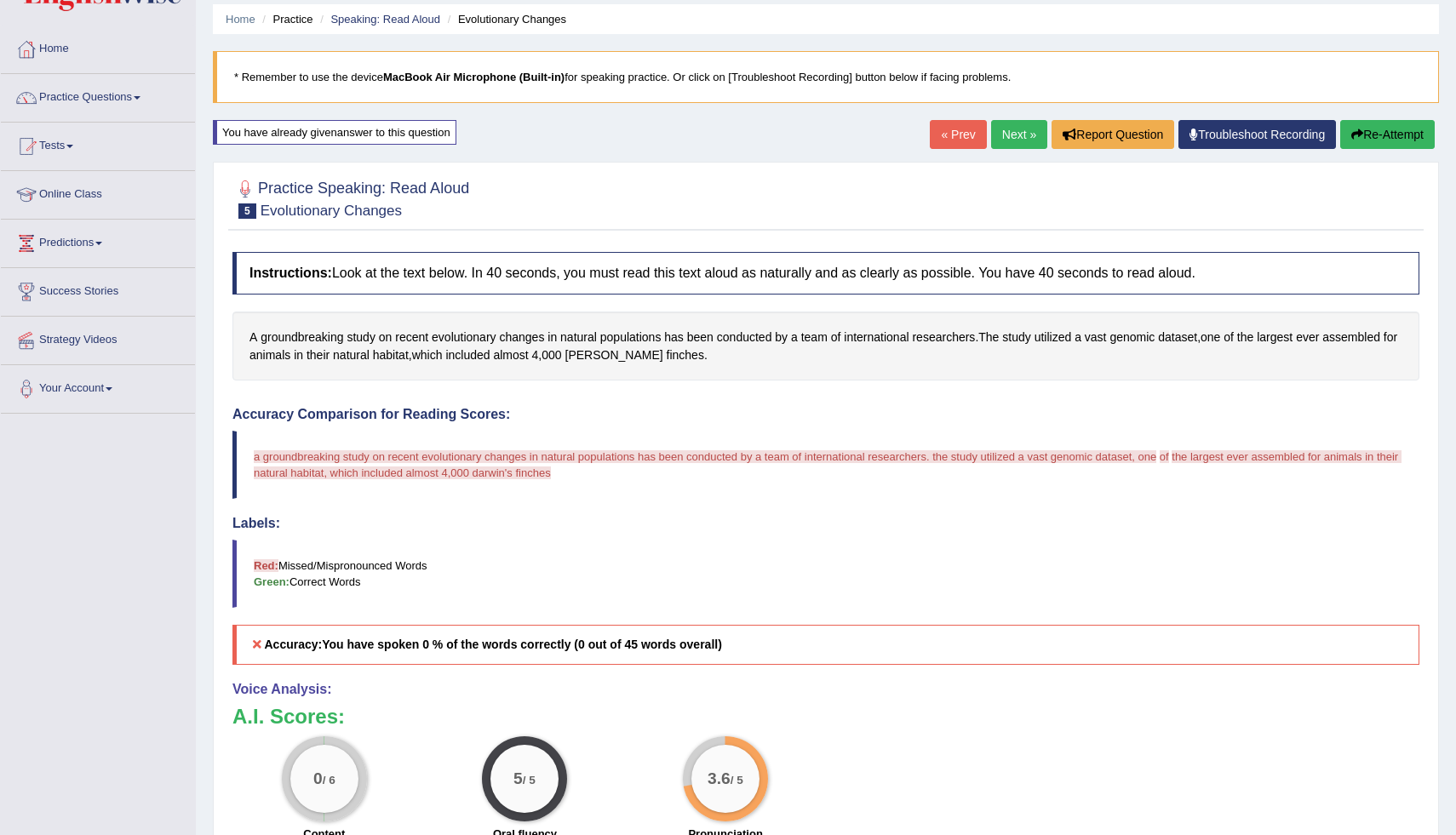
click at [1392, 135] on button "Re-Attempt" at bounding box center [1387, 135] width 95 height 29
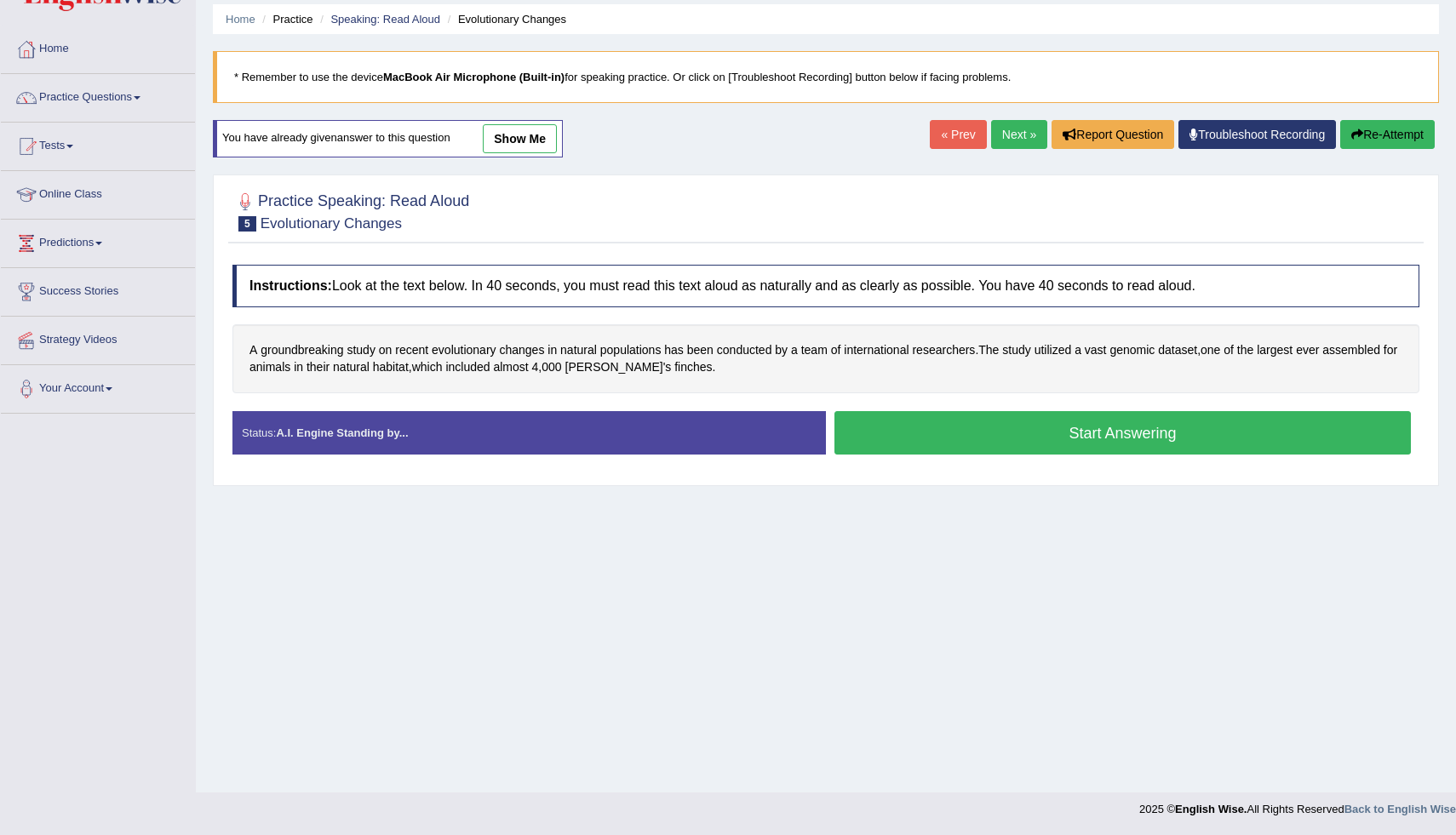
click at [1174, 435] on button "Start Answering" at bounding box center [1123, 433] width 577 height 43
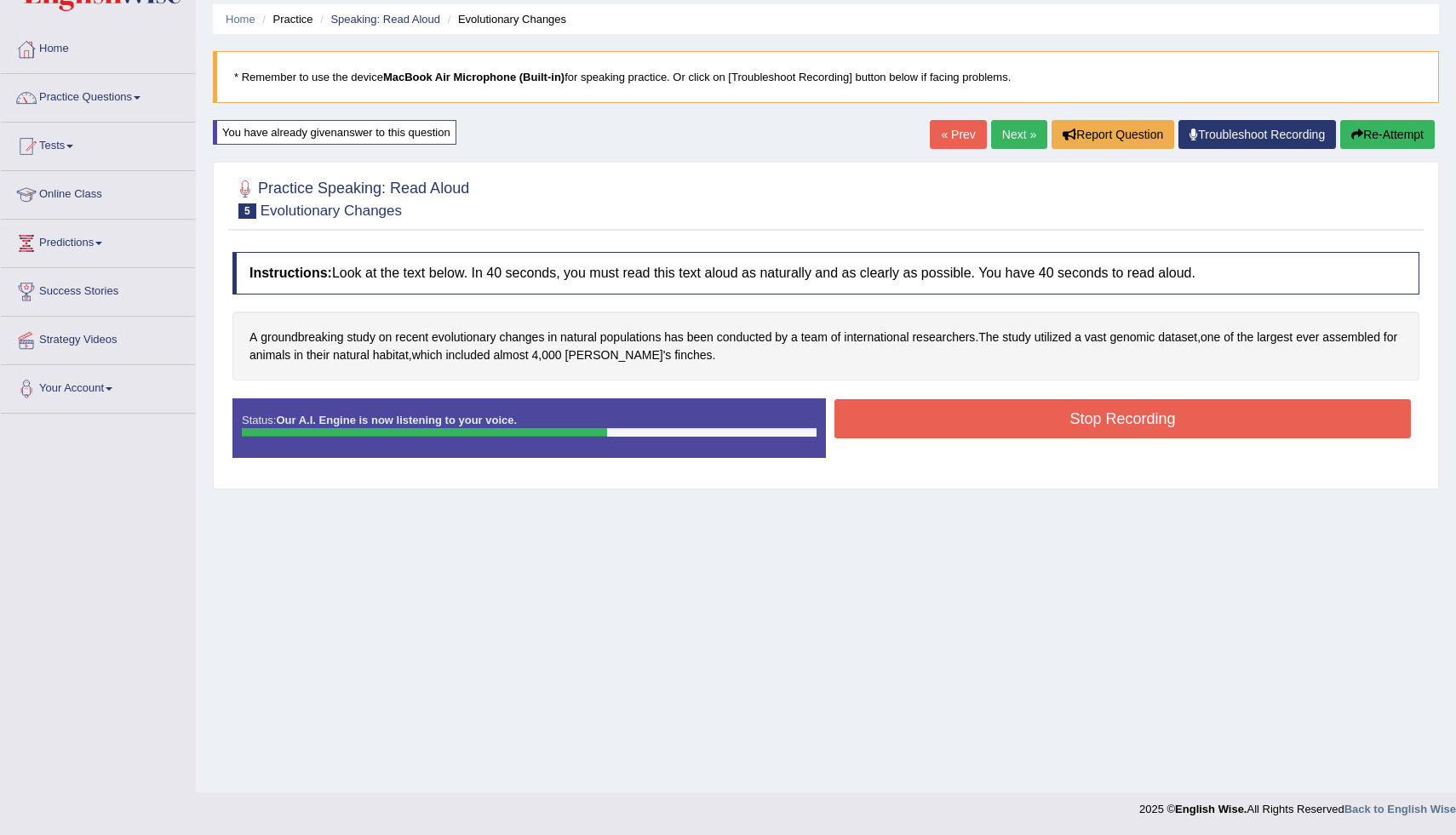
click at [1174, 435] on button "Stop Recording" at bounding box center [1123, 418] width 577 height 39
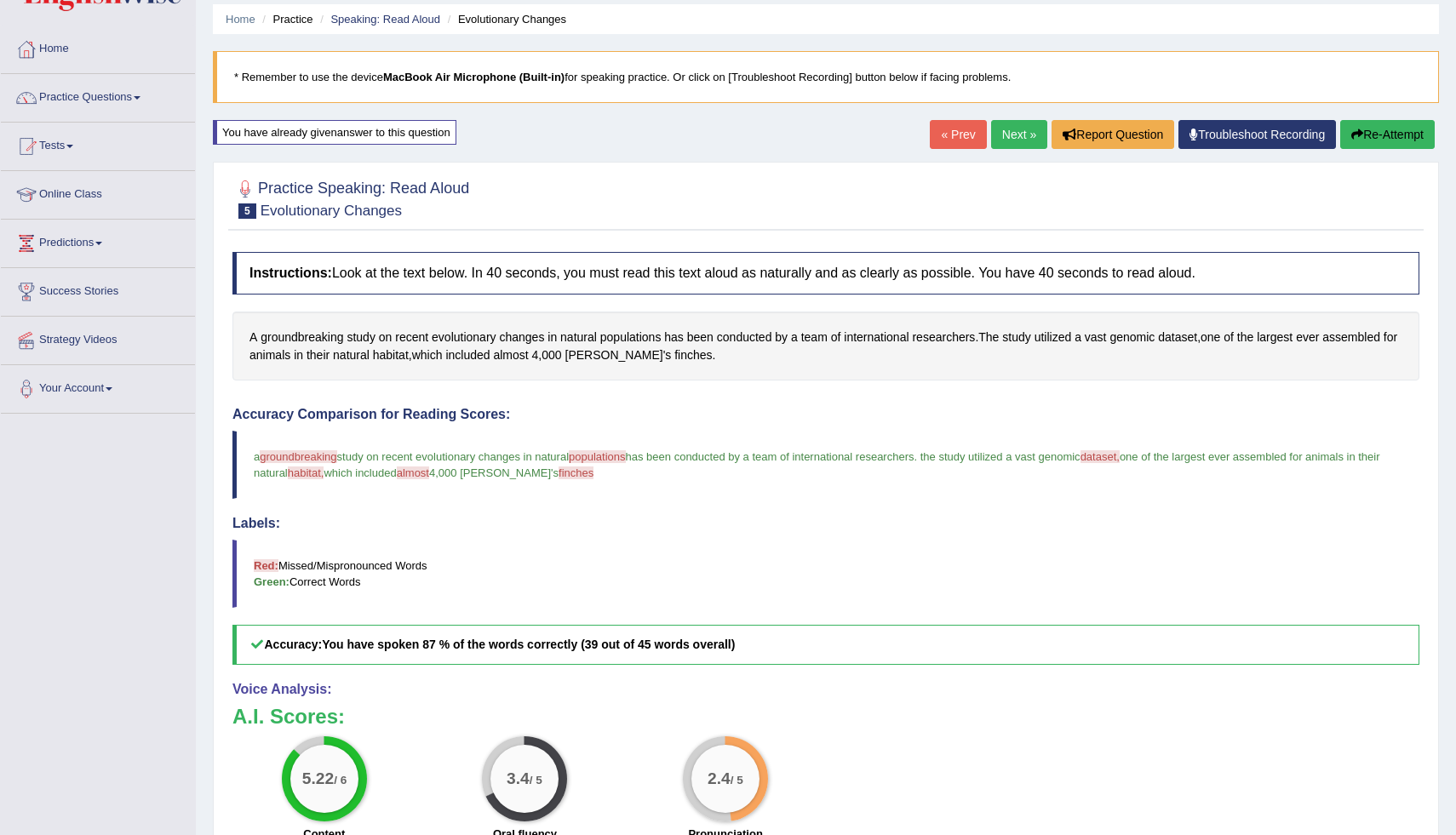
click at [1001, 136] on link "Next »" at bounding box center [1019, 135] width 56 height 29
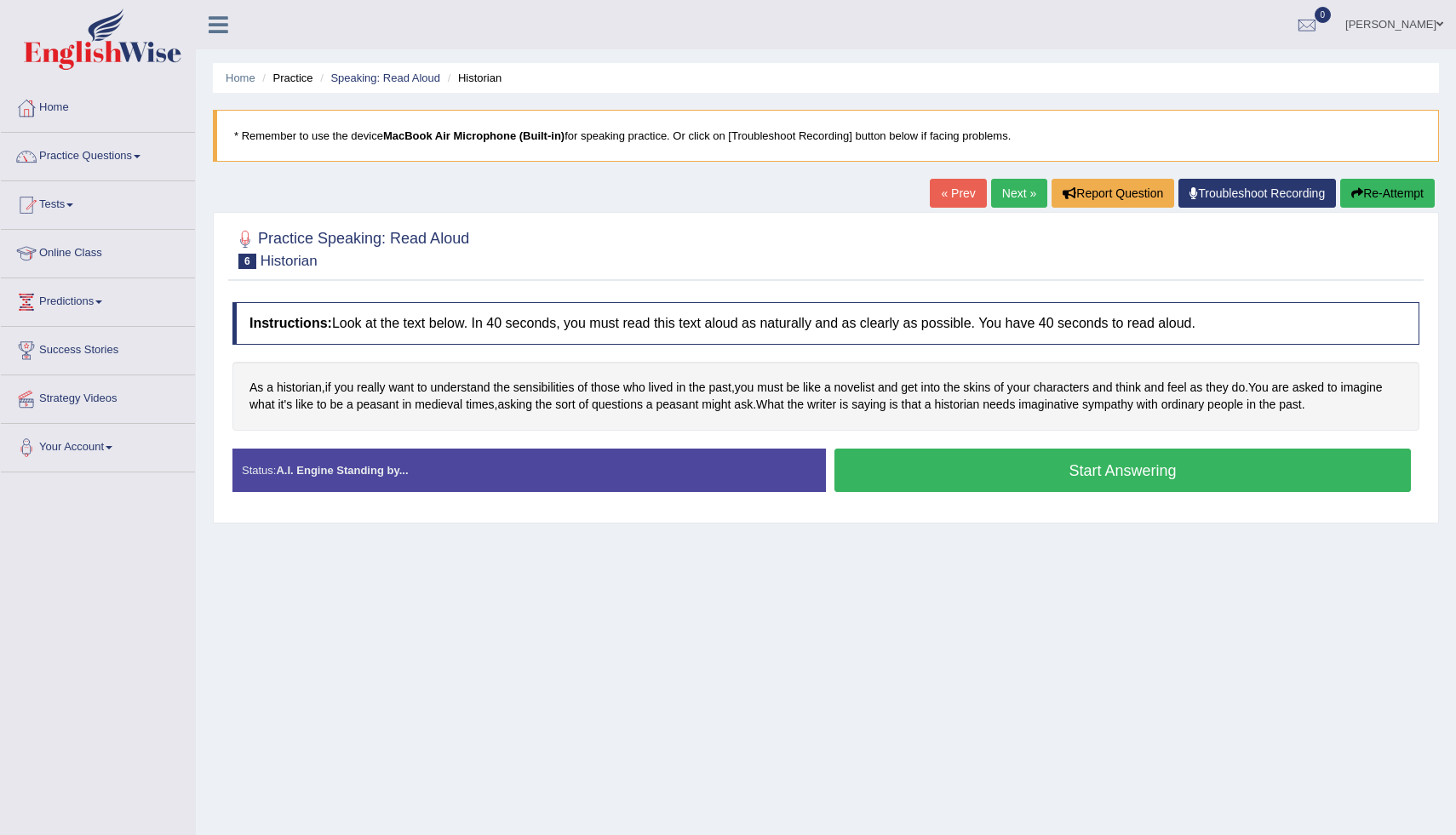
click at [997, 478] on button "Start Answering" at bounding box center [1123, 470] width 577 height 43
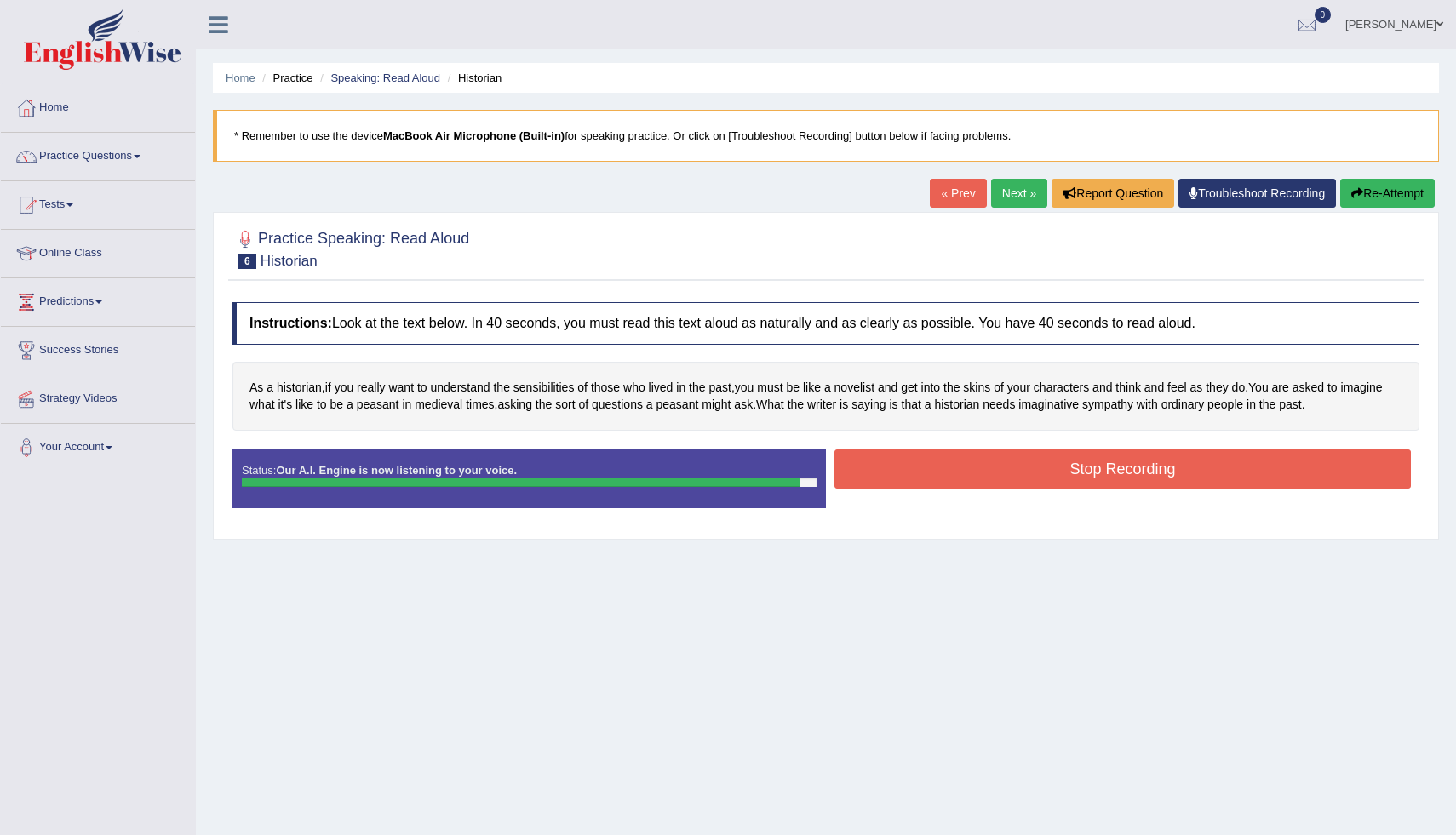
click at [1022, 463] on button "Stop Recording" at bounding box center [1123, 469] width 577 height 39
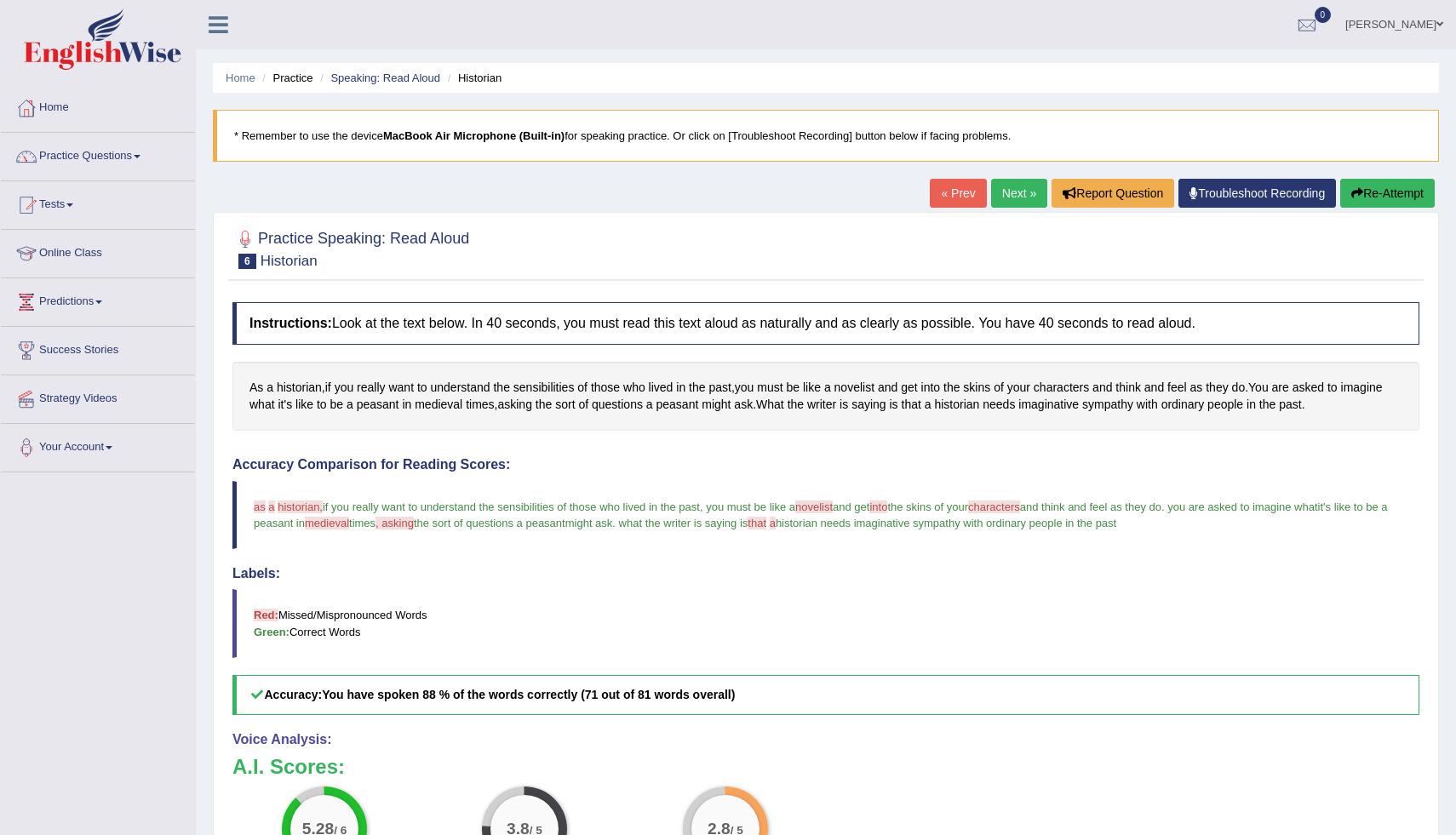
click at [1405, 201] on button "Re-Attempt" at bounding box center [1387, 193] width 95 height 29
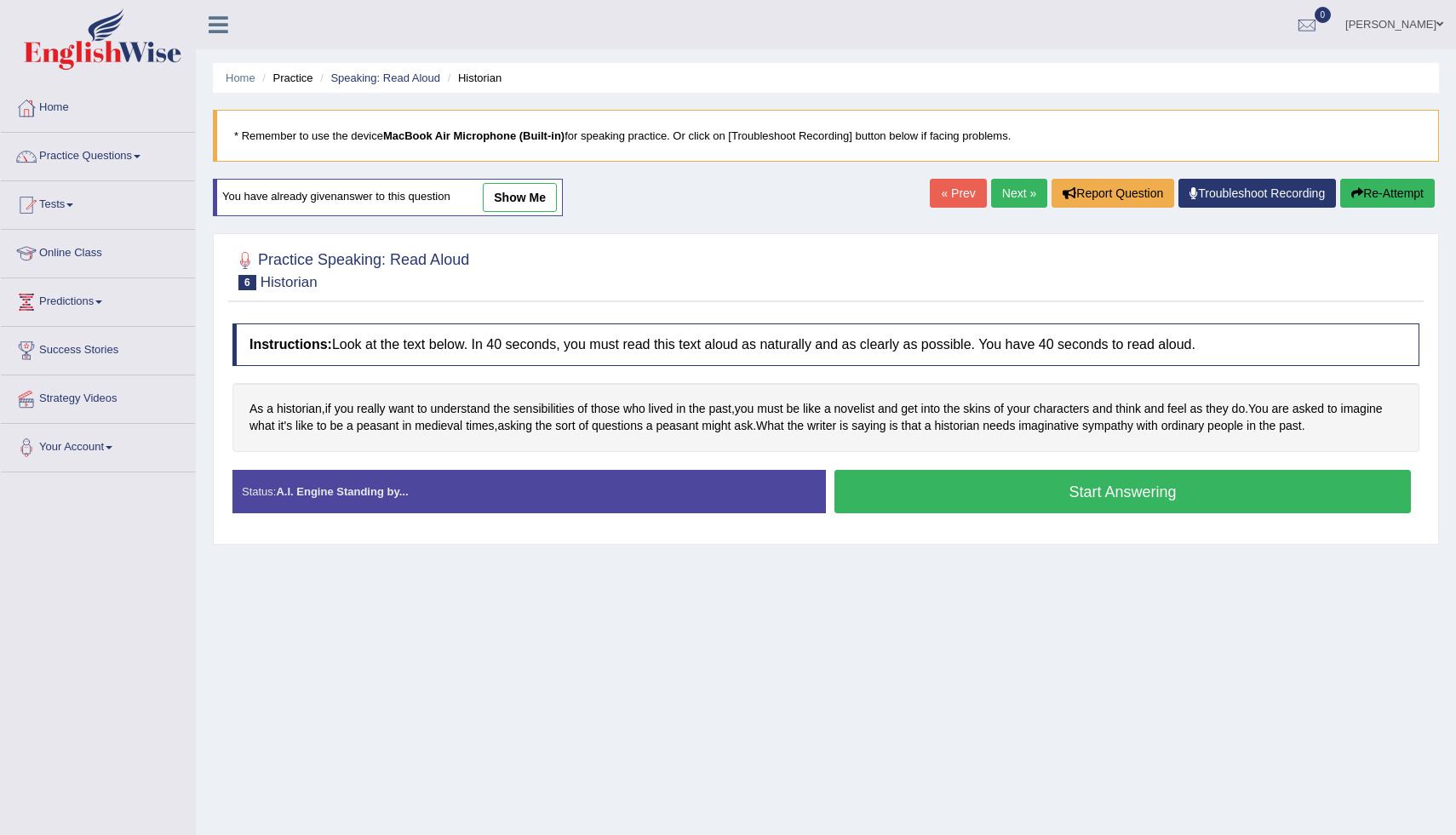
click at [1136, 494] on button "Start Answering" at bounding box center [1123, 492] width 577 height 43
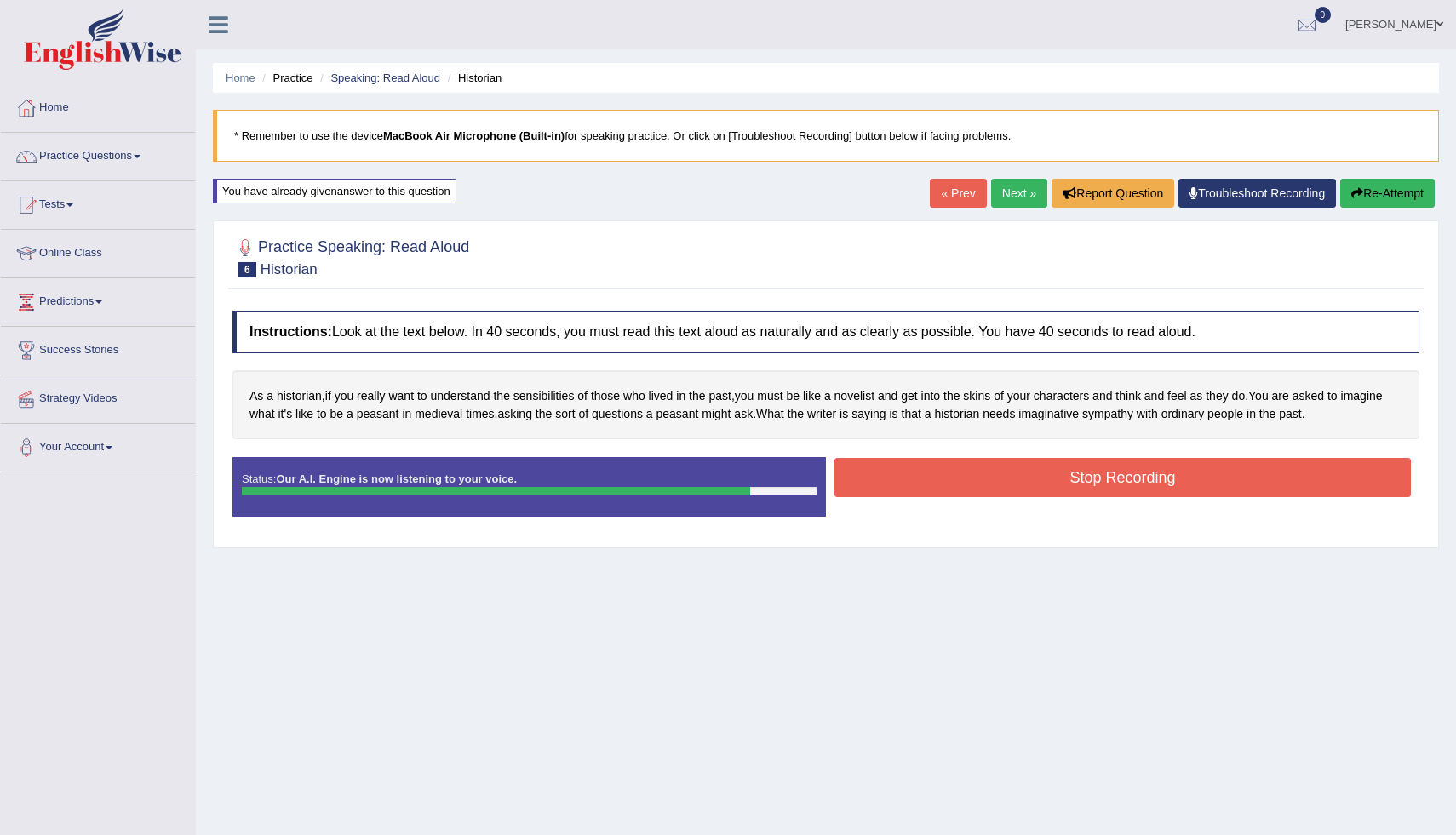
click at [1127, 482] on button "Stop Recording" at bounding box center [1123, 478] width 577 height 39
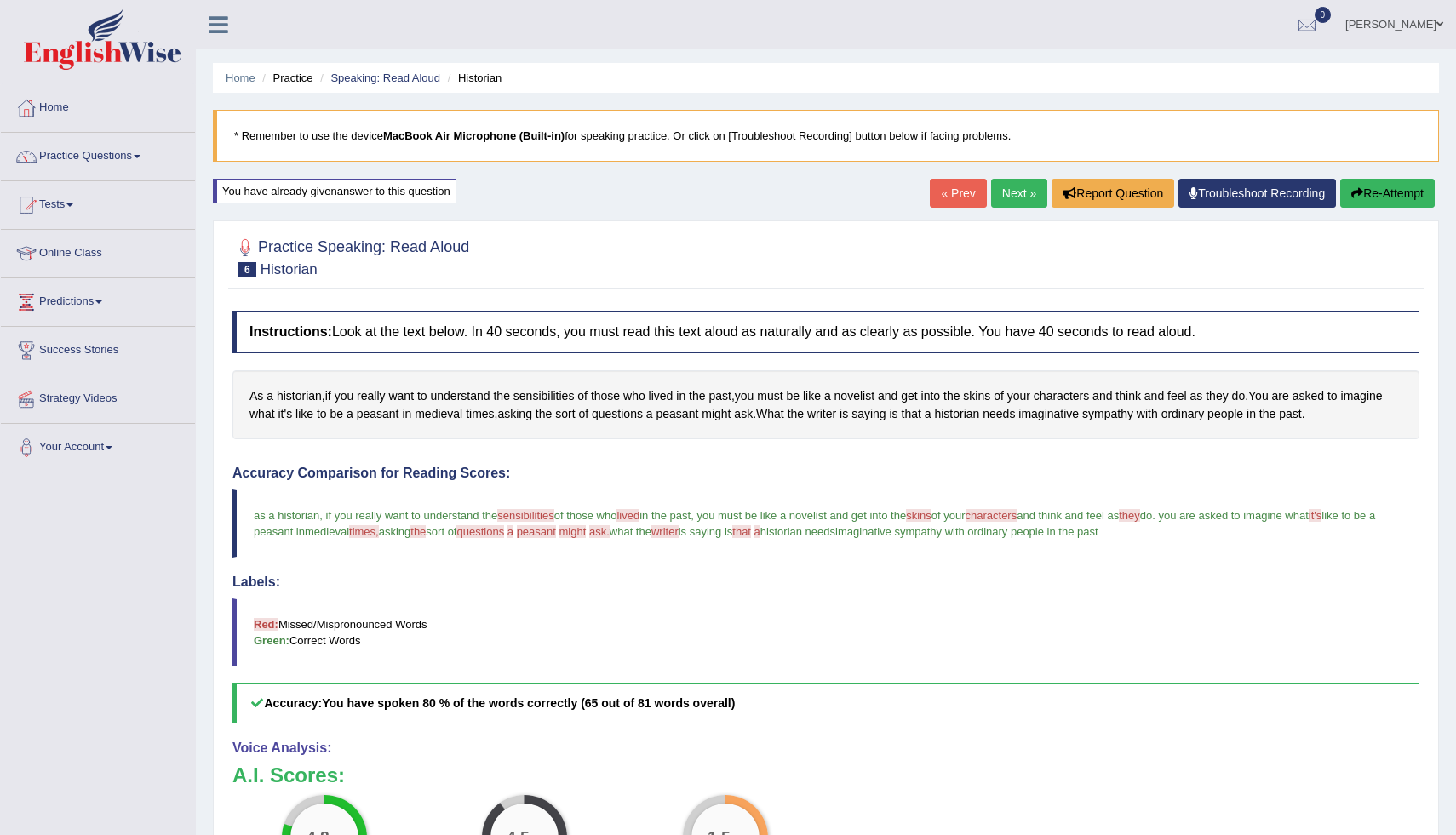
click at [1441, 726] on div "Home Practice Speaking: Read Aloud Historian * Remember to use the device MacBo…" at bounding box center [826, 540] width 1260 height 1080
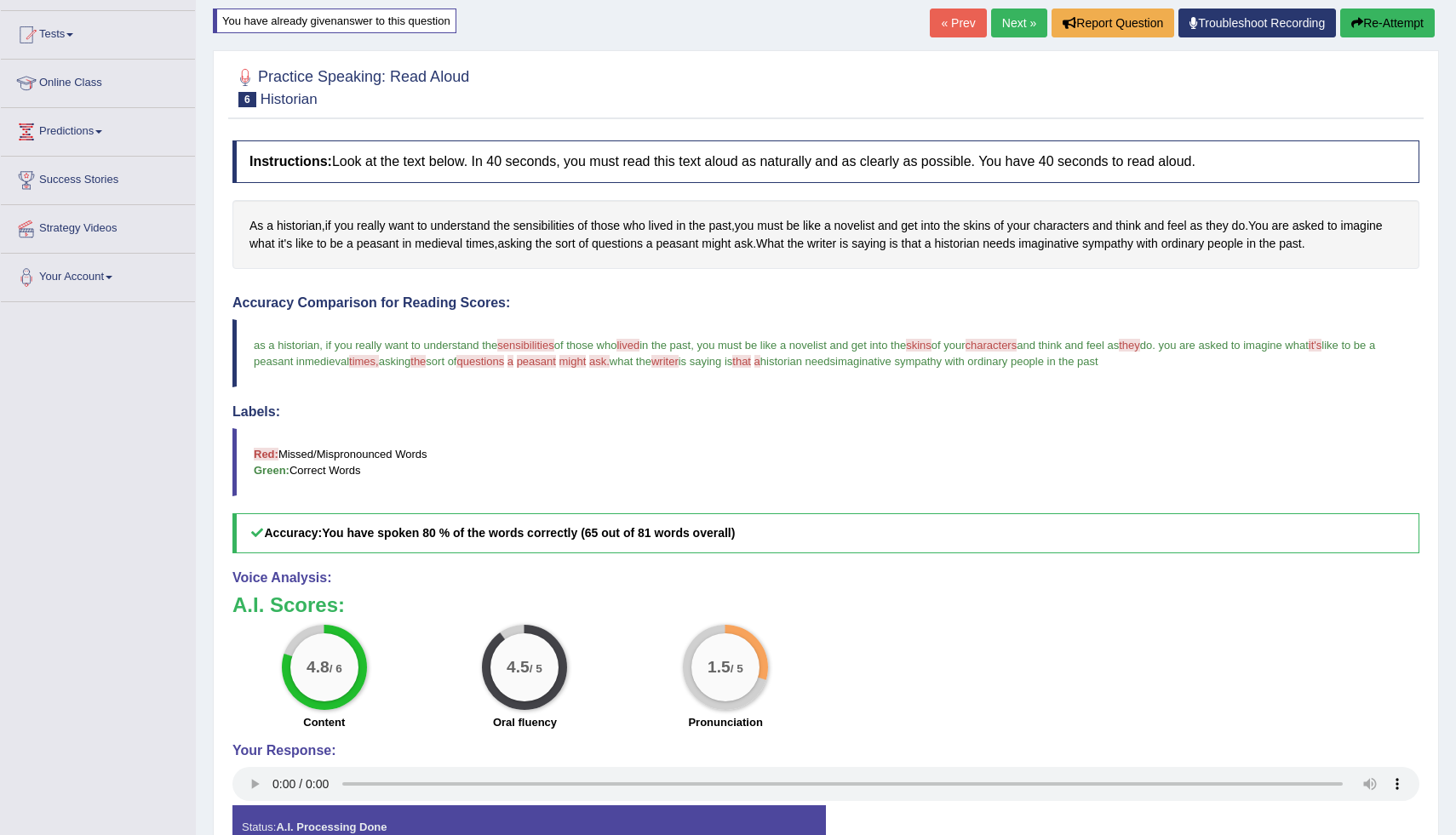
scroll to position [136, 0]
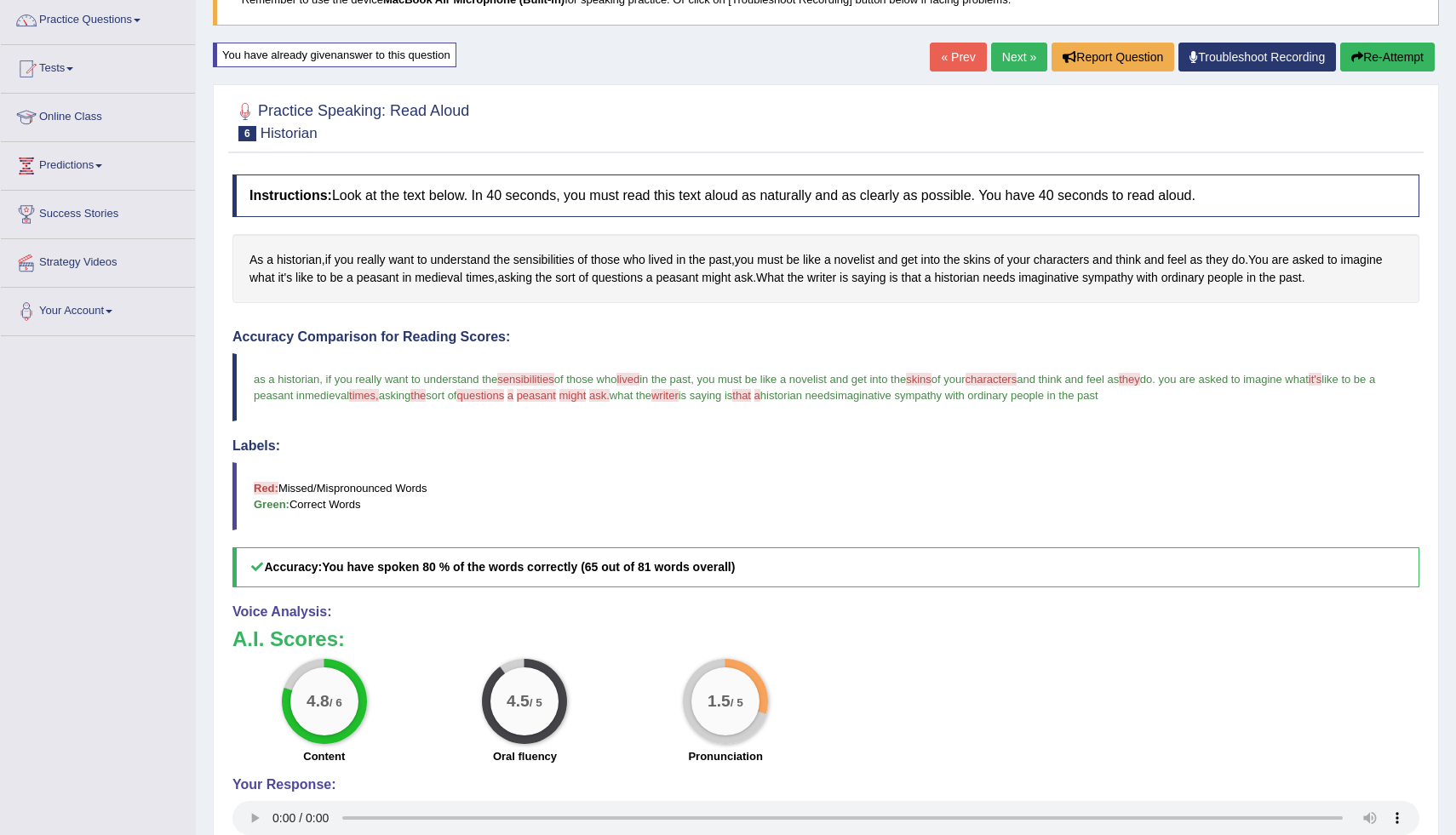
click at [1401, 54] on button "Re-Attempt" at bounding box center [1387, 57] width 95 height 29
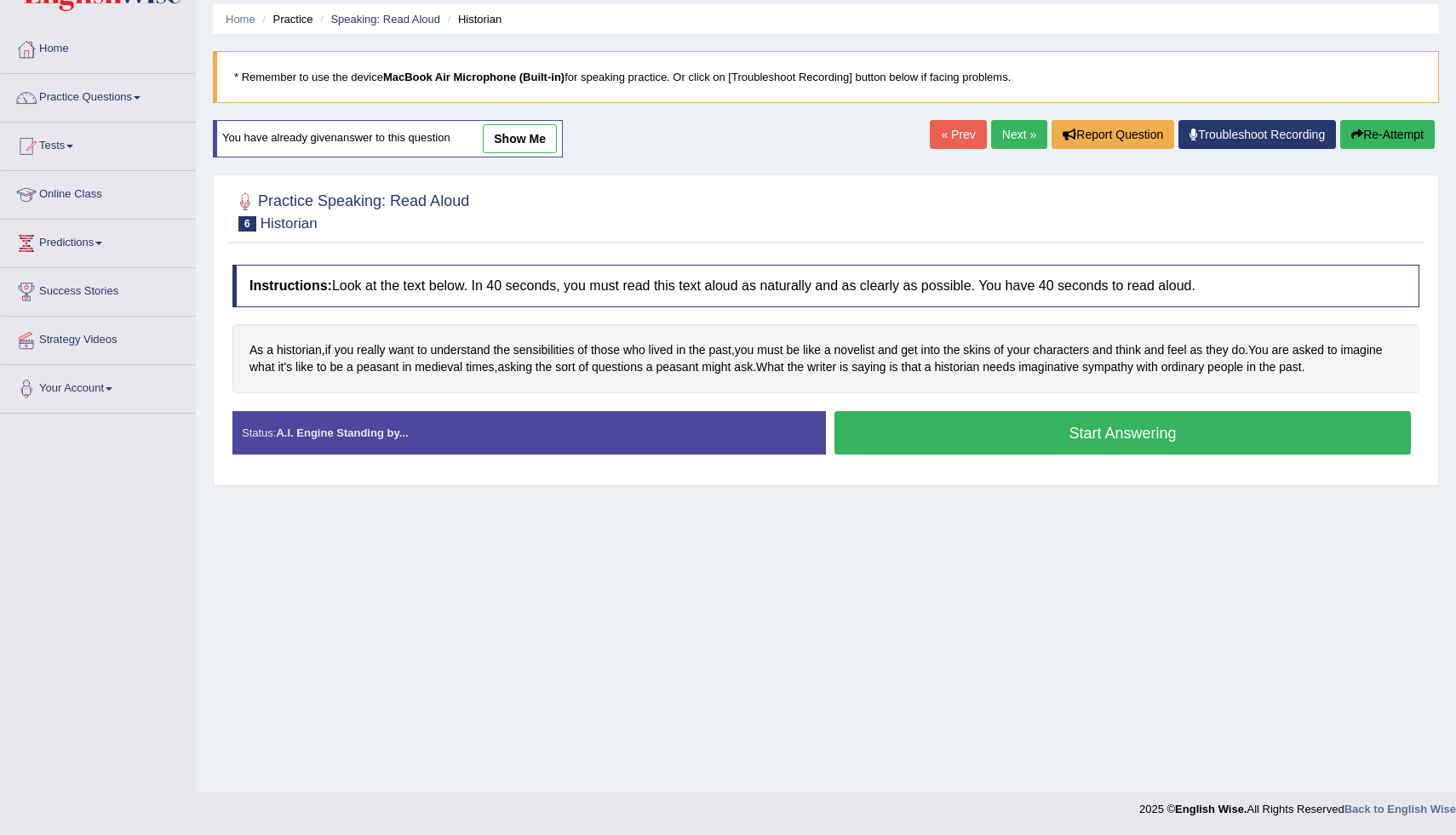
click at [1150, 435] on button "Start Answering" at bounding box center [1123, 433] width 577 height 43
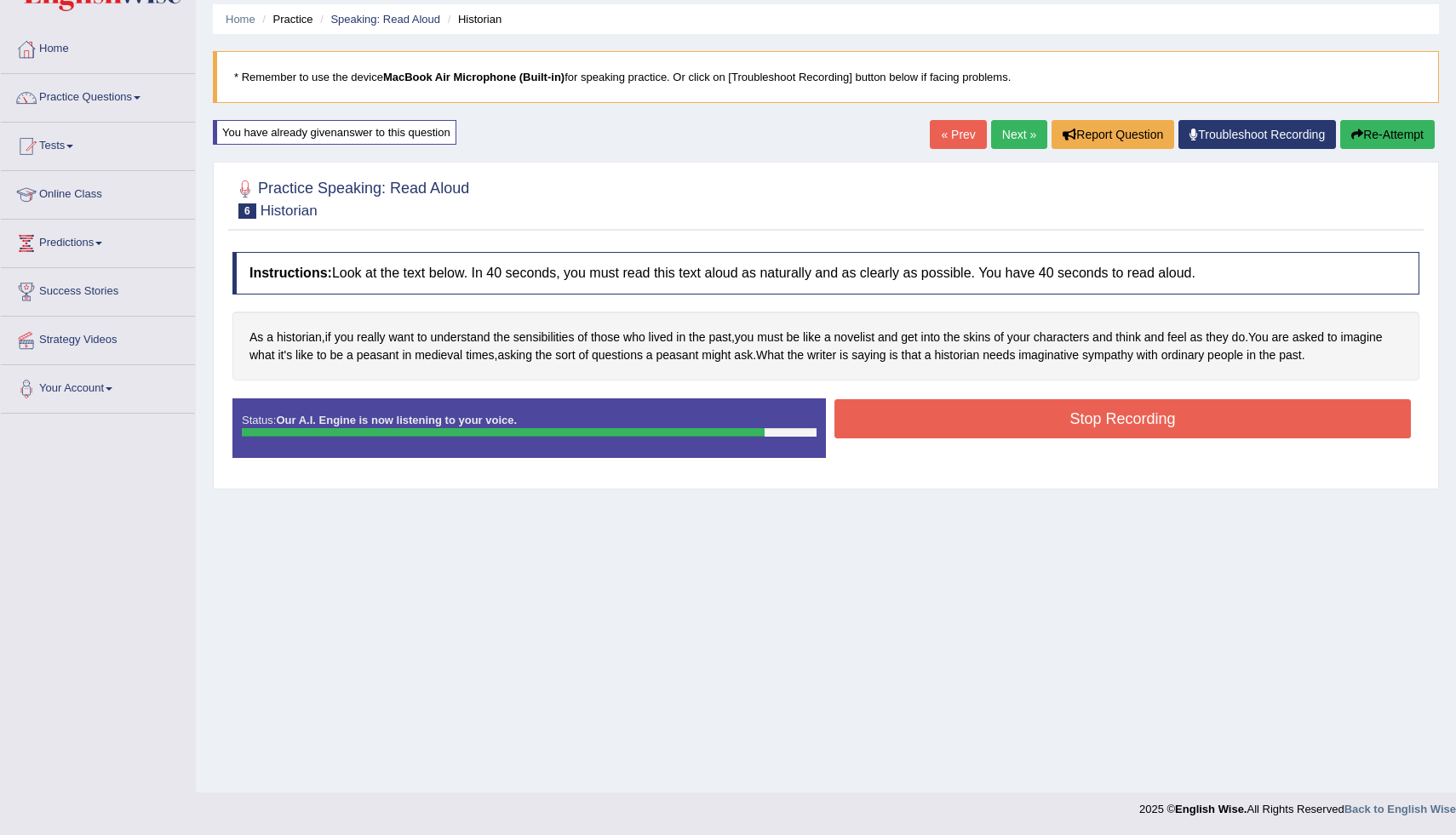
click at [1150, 435] on button "Stop Recording" at bounding box center [1123, 418] width 577 height 39
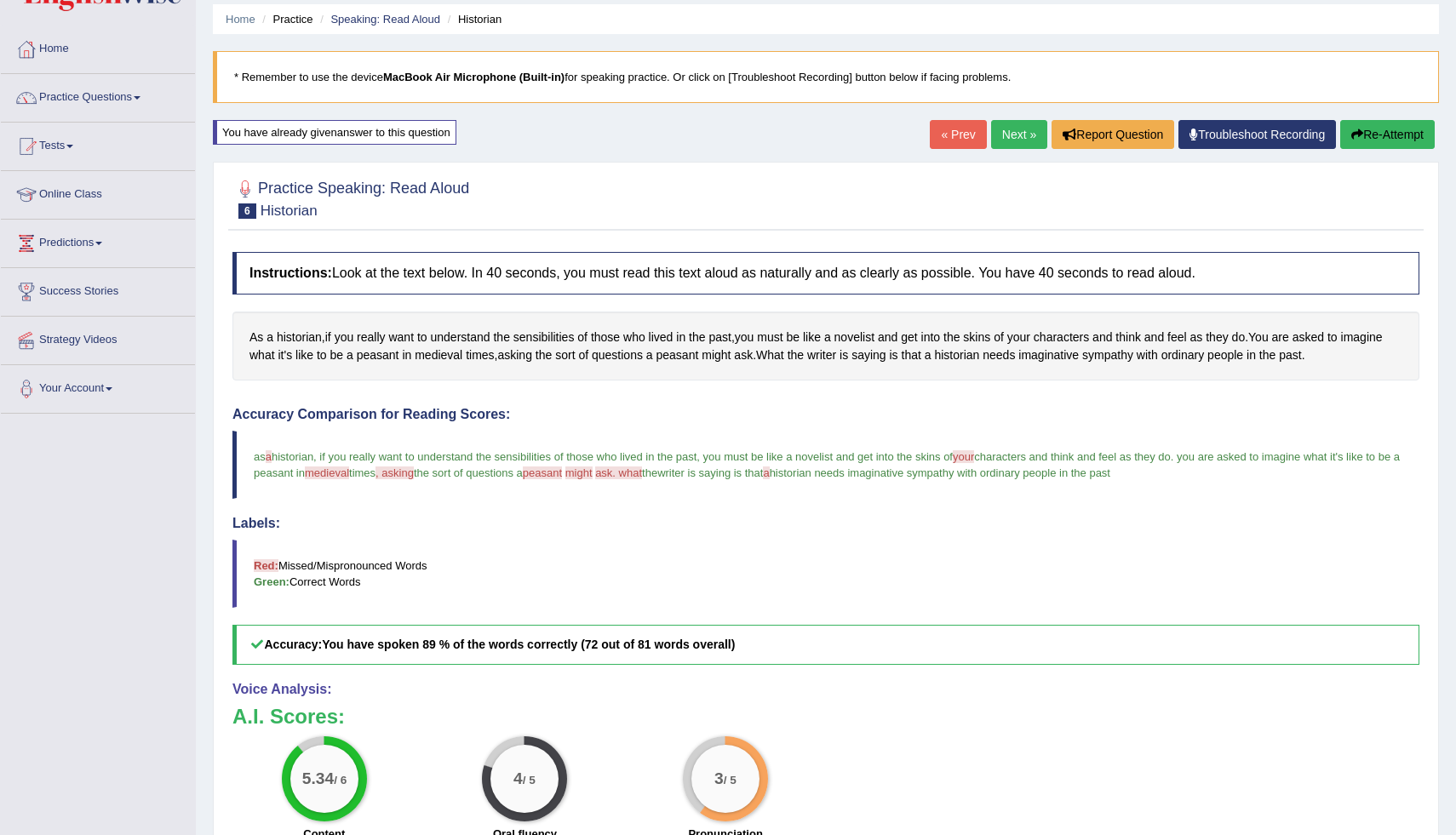
click at [1012, 132] on link "Next »" at bounding box center [1019, 135] width 56 height 29
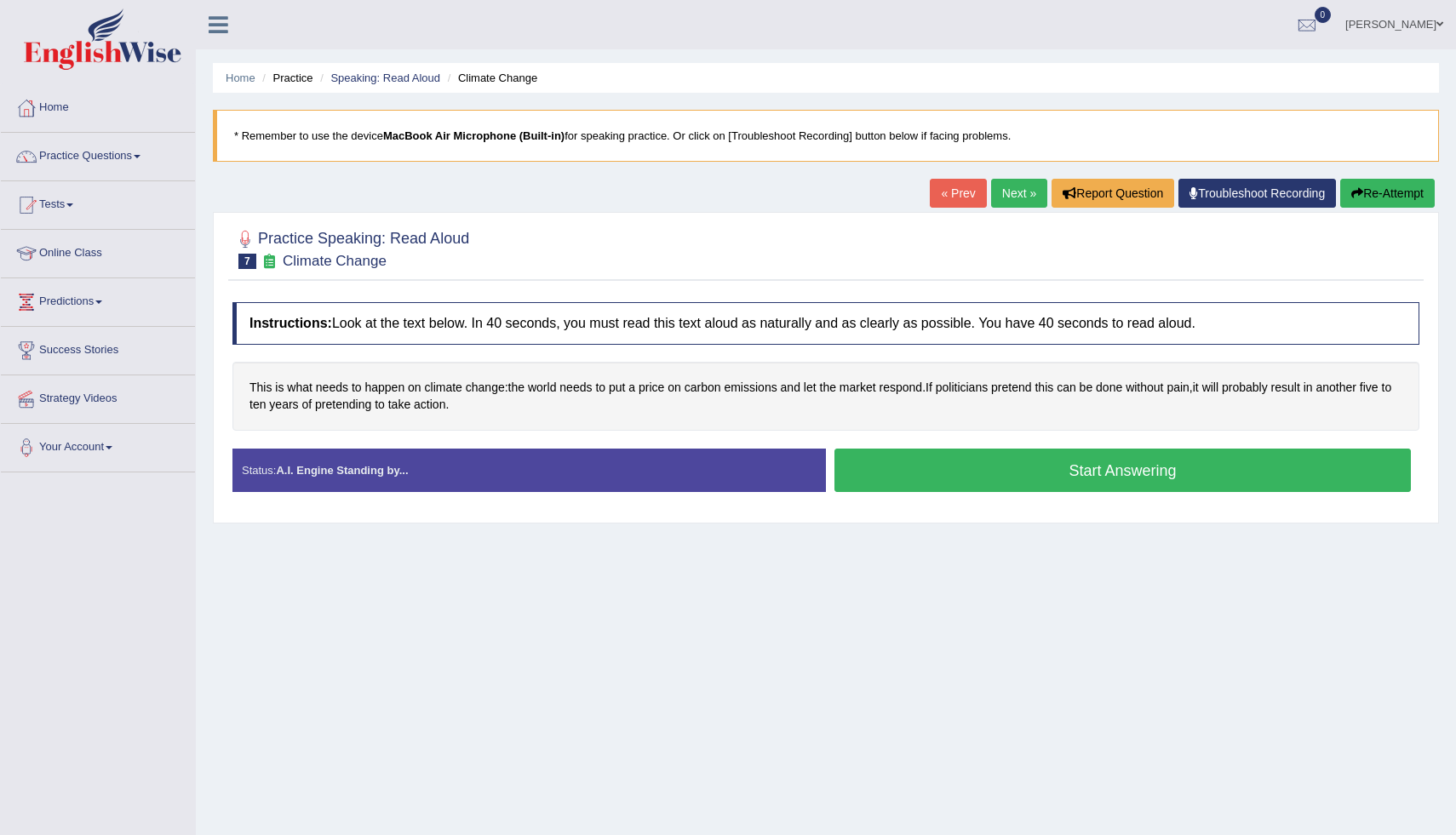
click at [981, 466] on button "Start Answering" at bounding box center [1123, 470] width 577 height 43
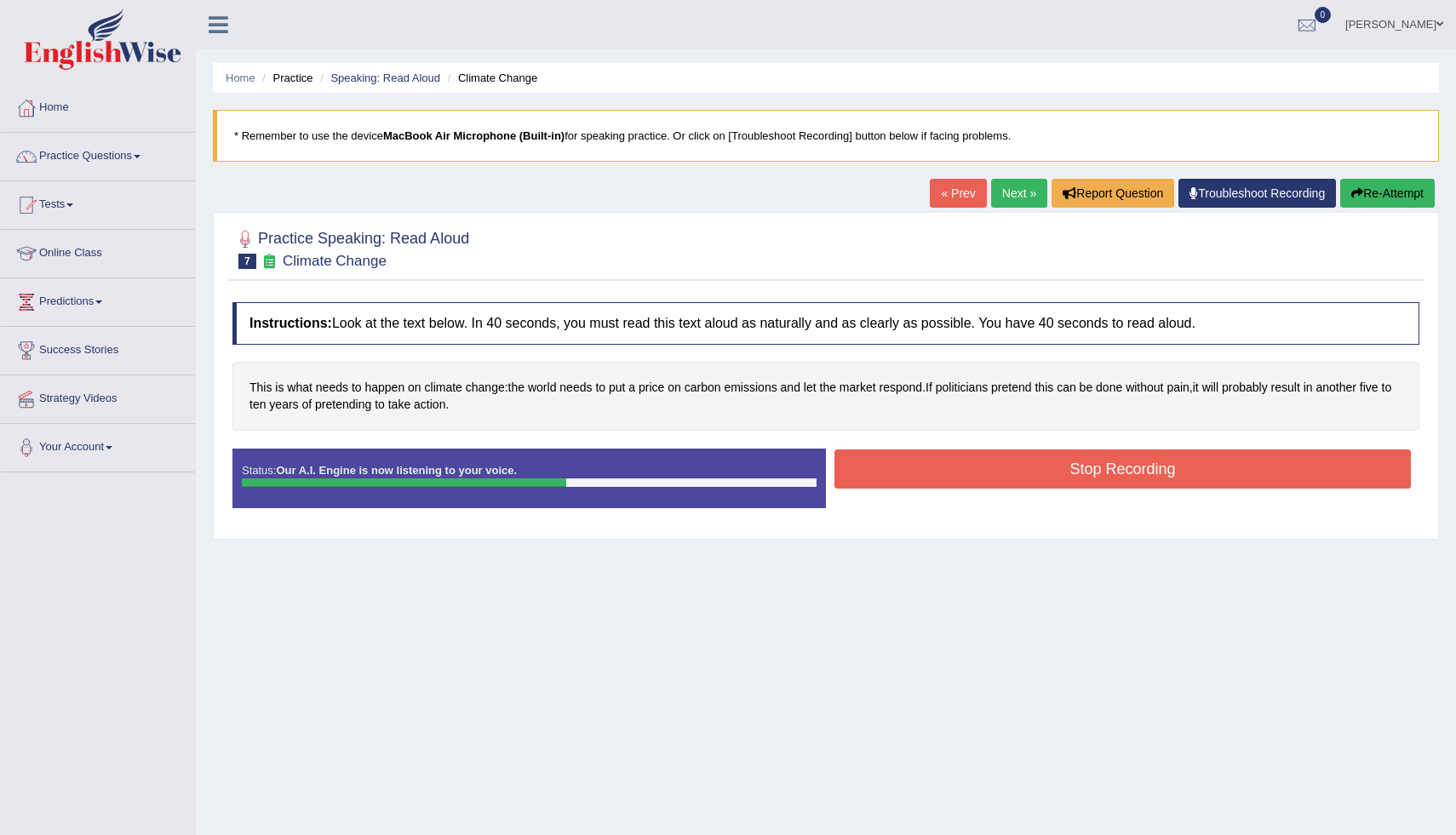
click at [981, 466] on button "Stop Recording" at bounding box center [1123, 469] width 577 height 39
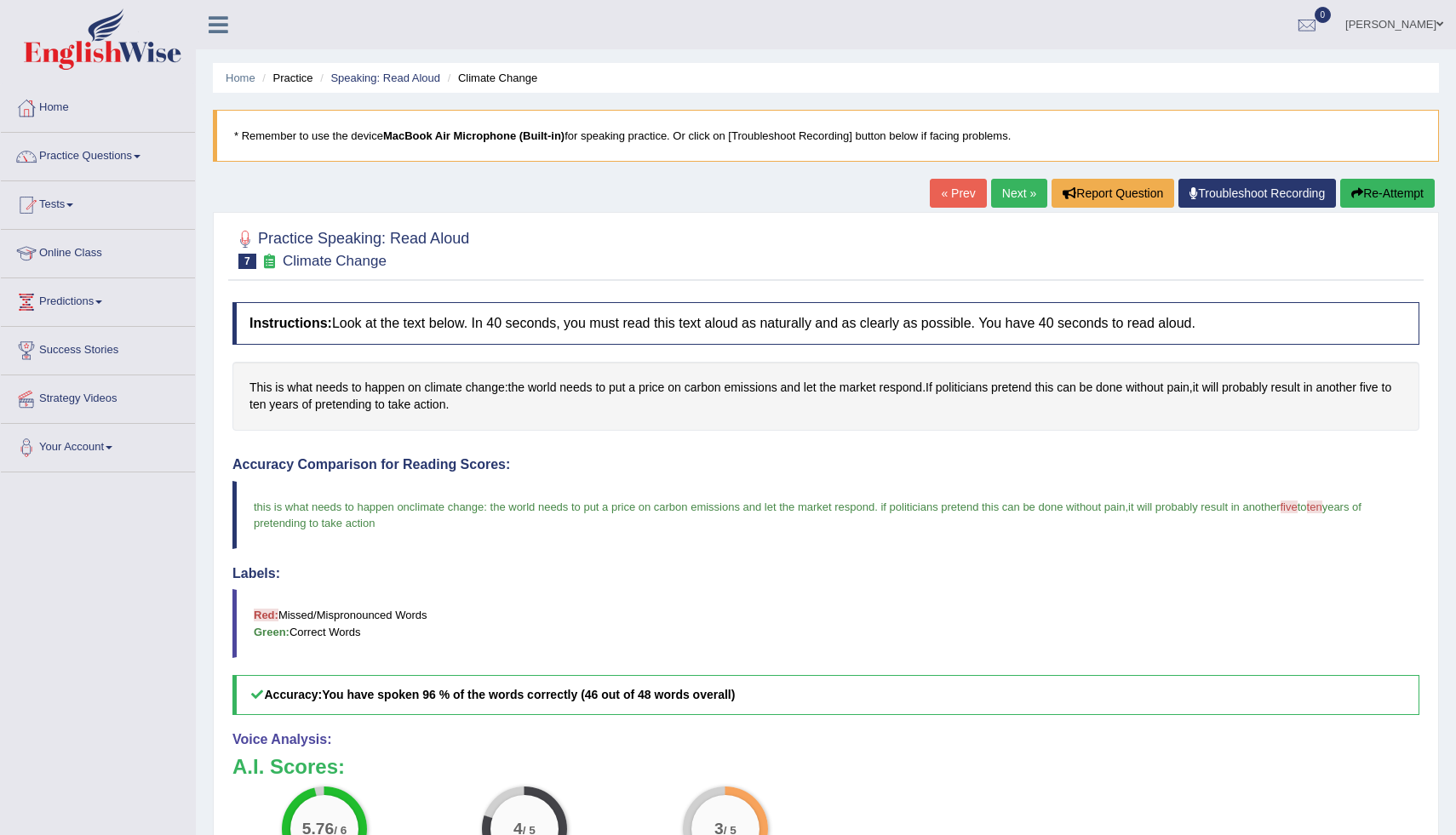
click at [1442, 782] on div "Home Practice Speaking: Read Aloud Climate Change * Remember to use the device …" at bounding box center [826, 535] width 1260 height 1072
click at [1451, 794] on div "Home Practice Speaking: Read Aloud Climate Change * Remember to use the device …" at bounding box center [826, 535] width 1260 height 1072
click at [1448, 761] on div "Home Practice Speaking: Read Aloud Climate Change * Remember to use the device …" at bounding box center [826, 535] width 1260 height 1072
click at [1448, 791] on div "Home Practice Speaking: Read Aloud Climate Change * Remember to use the device …" at bounding box center [826, 535] width 1260 height 1072
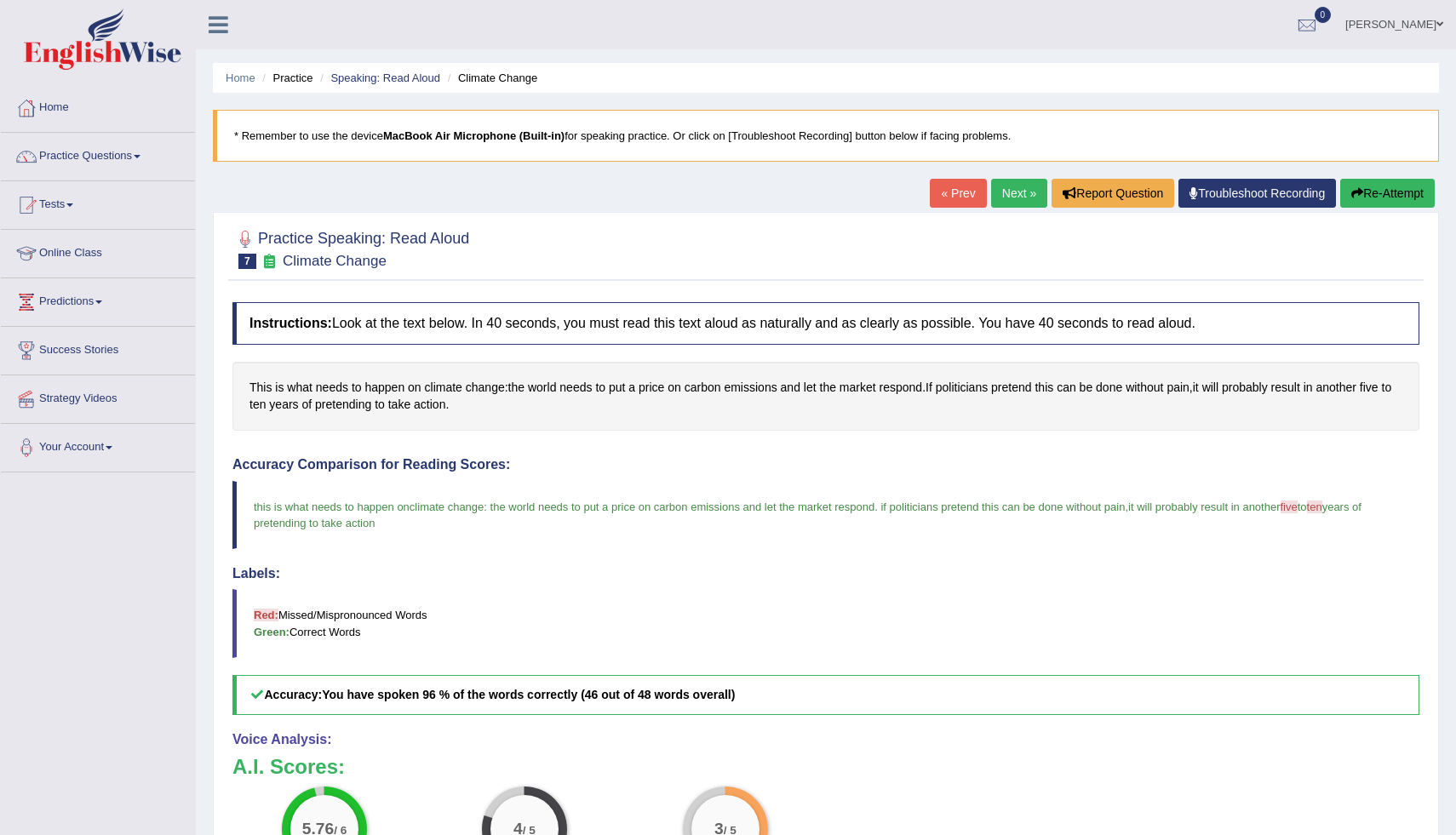
click at [1448, 791] on div "Home Practice Speaking: Read Aloud Climate Change * Remember to use the device …" at bounding box center [826, 535] width 1260 height 1072
click at [1445, 823] on div "Home Practice Speaking: Read Aloud Climate Change * Remember to use the device …" at bounding box center [826, 535] width 1260 height 1072
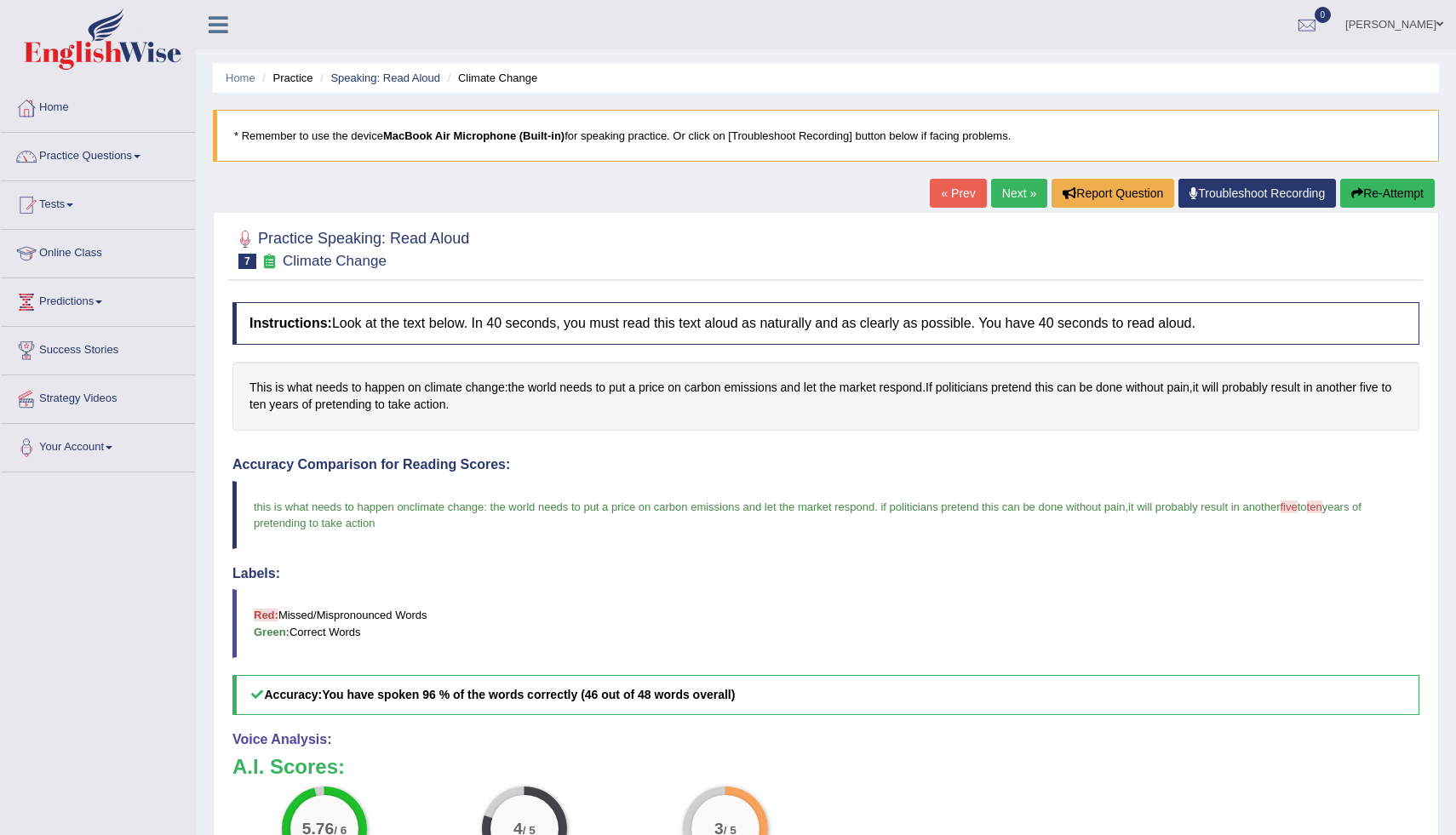
click at [1445, 823] on div "Home Practice Speaking: Read Aloud Climate Change * Remember to use the device …" at bounding box center [826, 535] width 1260 height 1072
click at [998, 193] on link "Next »" at bounding box center [1019, 193] width 56 height 29
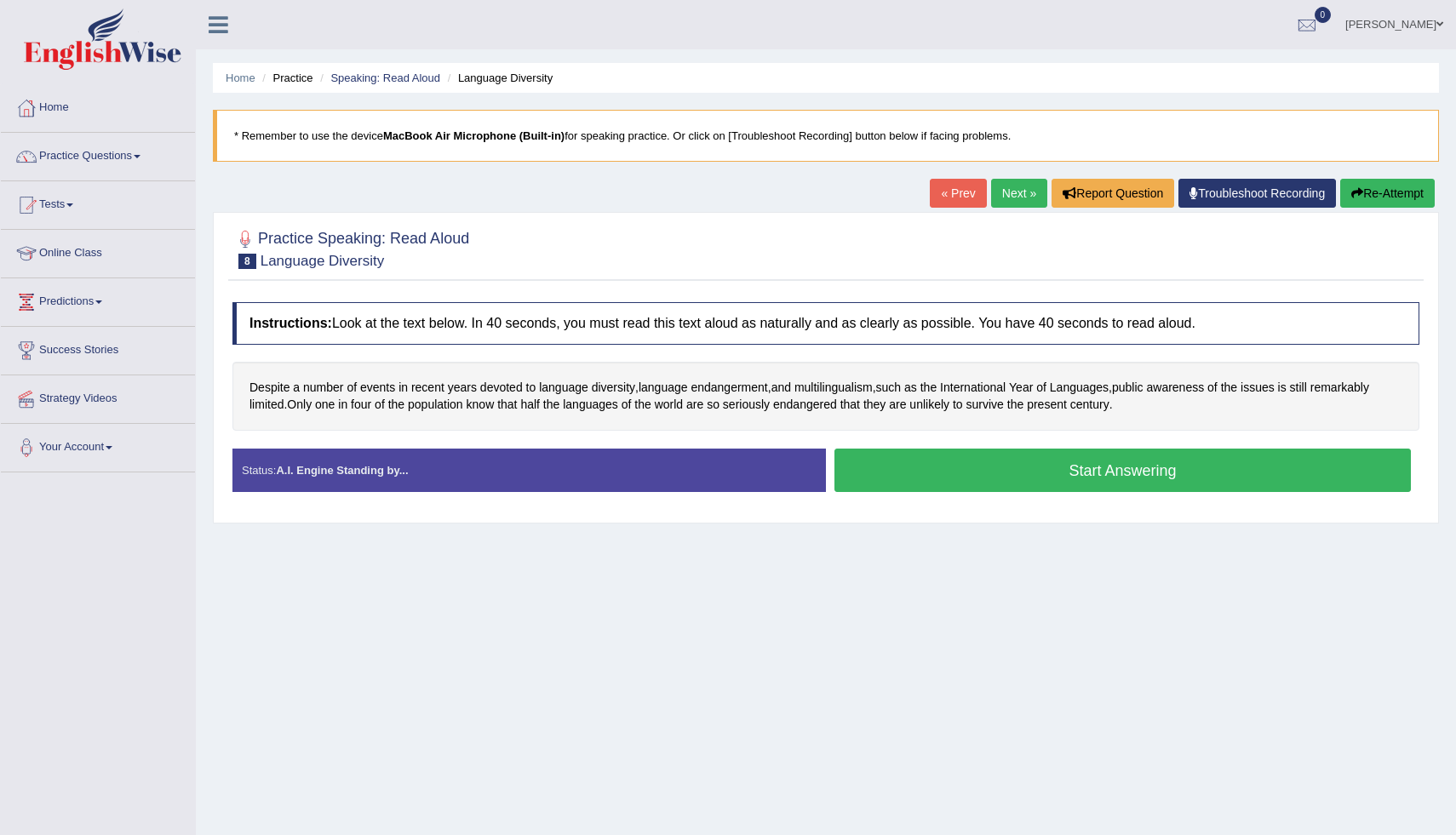
click at [1236, 473] on button "Start Answering" at bounding box center [1123, 470] width 577 height 43
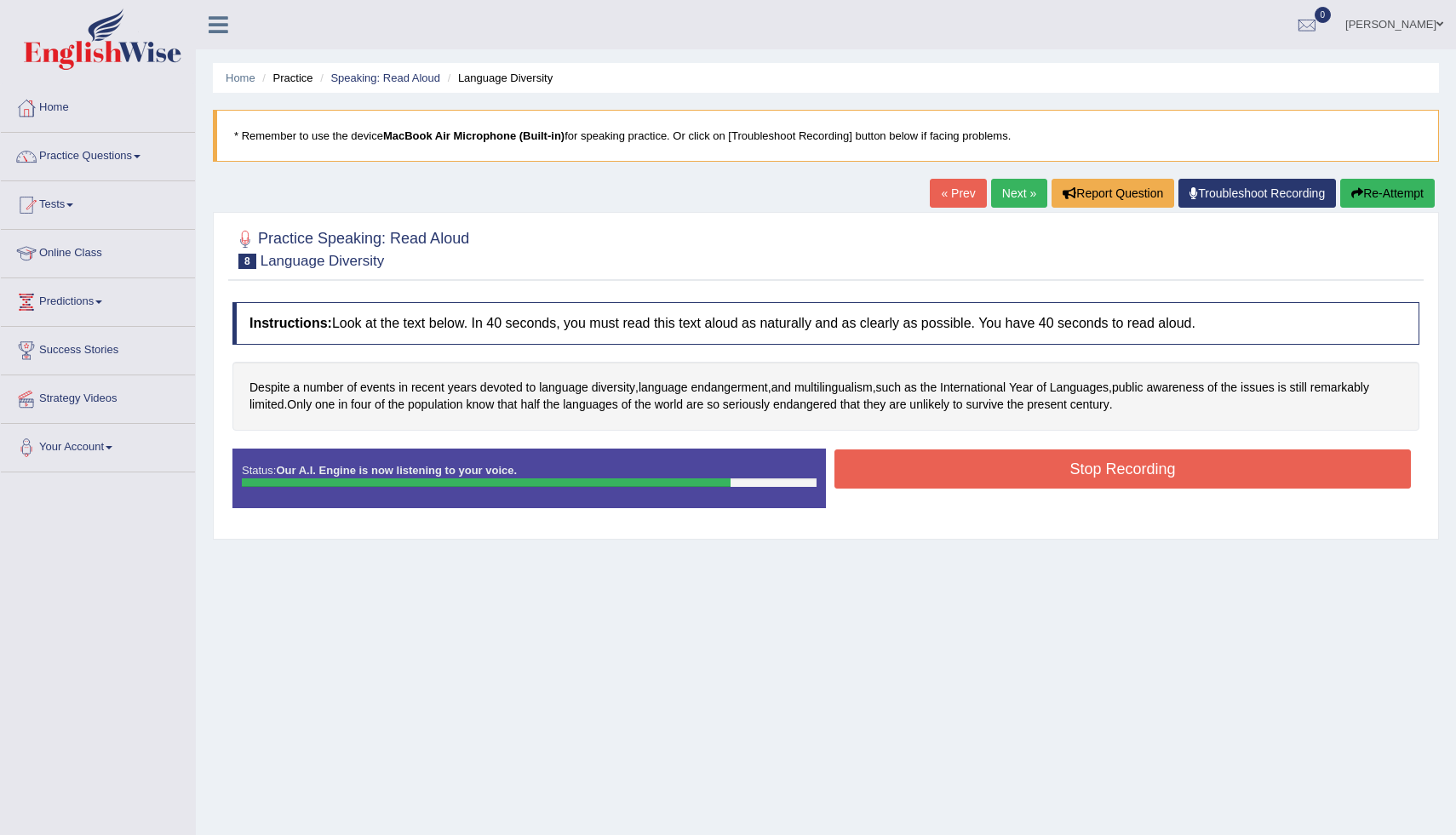
click at [1236, 473] on button "Stop Recording" at bounding box center [1123, 469] width 577 height 39
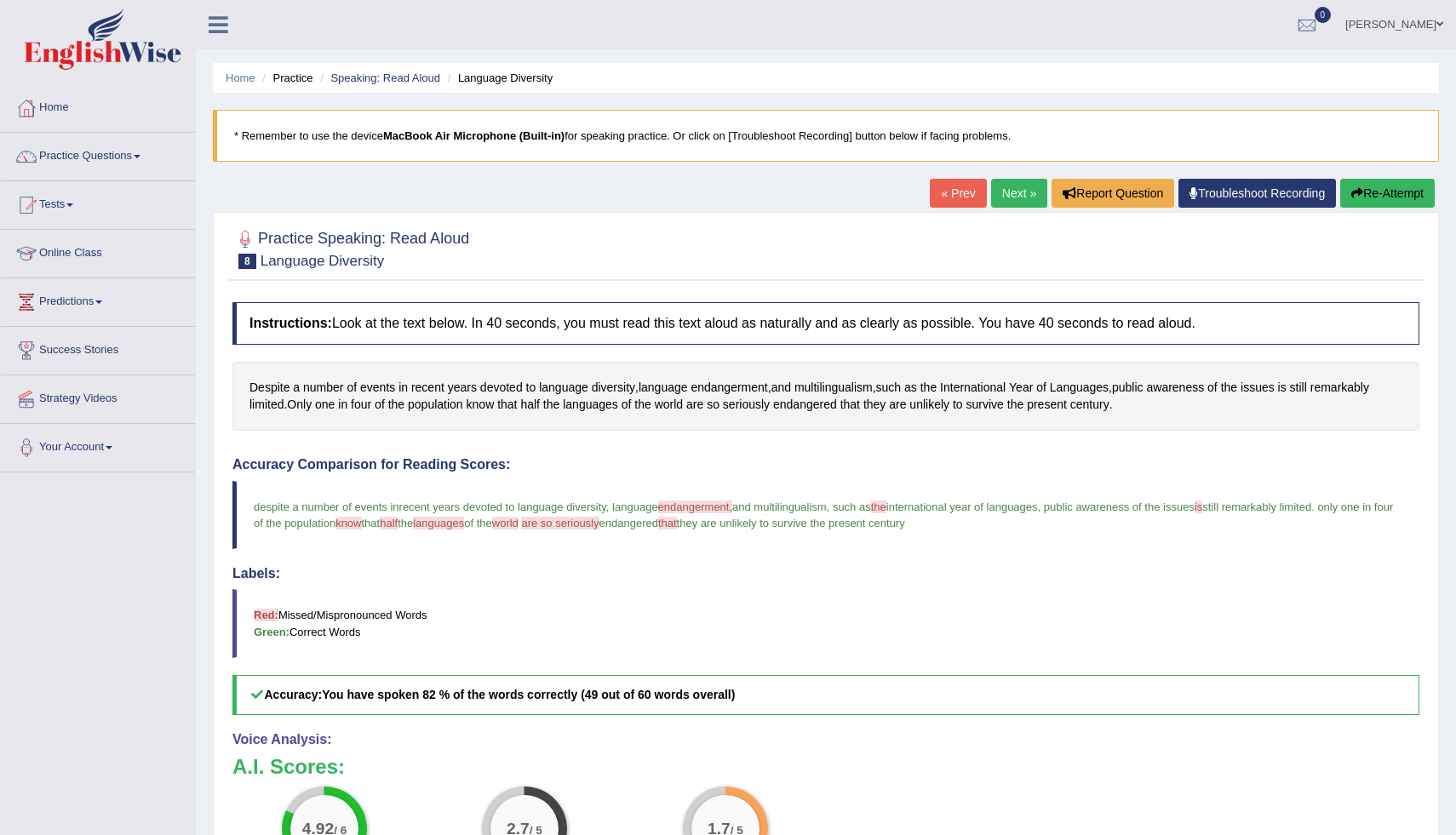
drag, startPoint x: 699, startPoint y: 500, endPoint x: 713, endPoint y: 506, distance: 15.2
click at [713, 506] on span "endangerment," at bounding box center [695, 507] width 74 height 13
click at [1390, 188] on button "Re-Attempt" at bounding box center [1387, 193] width 95 height 29
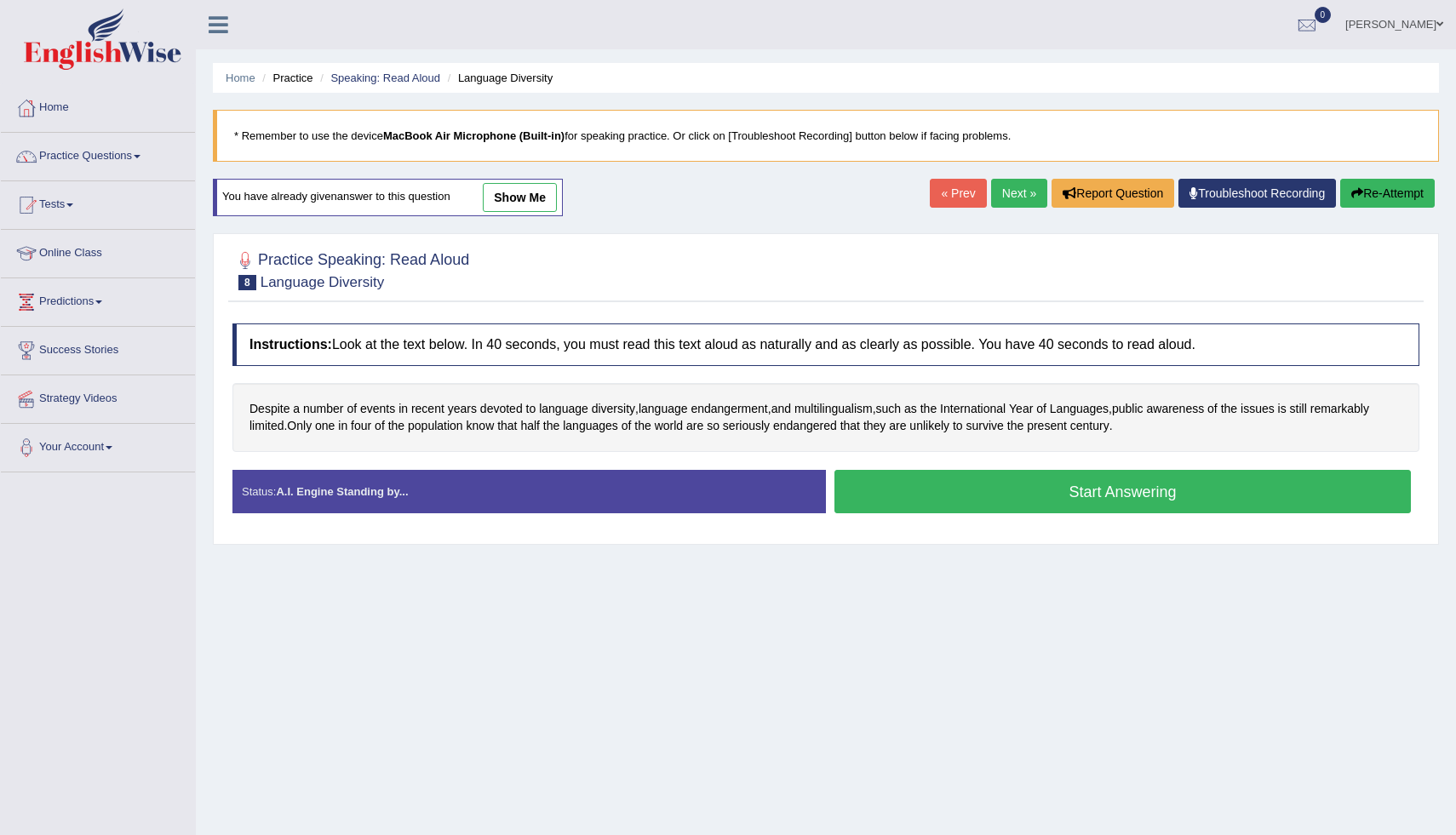
click at [1099, 496] on button "Start Answering" at bounding box center [1123, 492] width 577 height 43
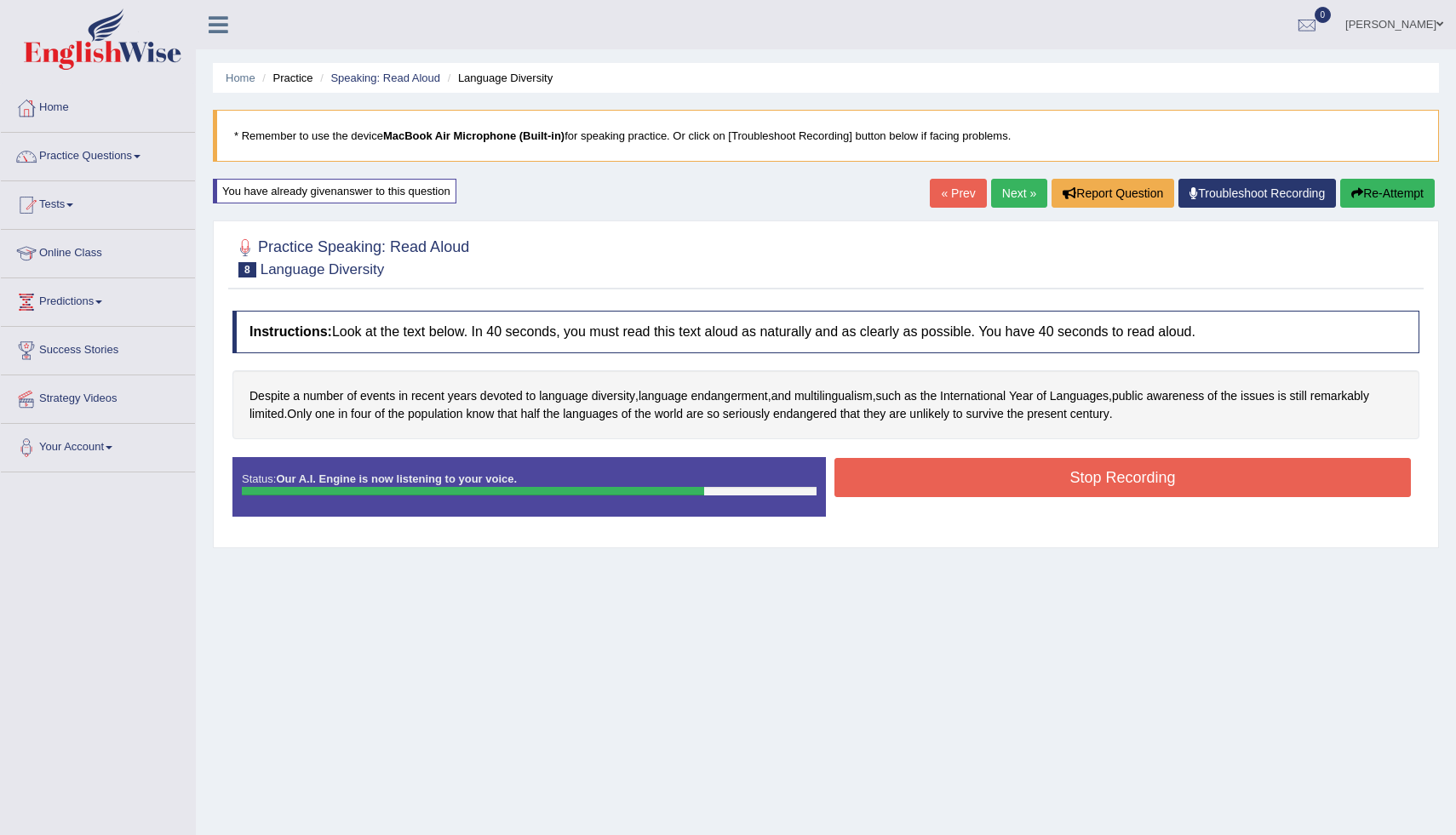
click at [1099, 496] on button "Stop Recording" at bounding box center [1123, 478] width 577 height 39
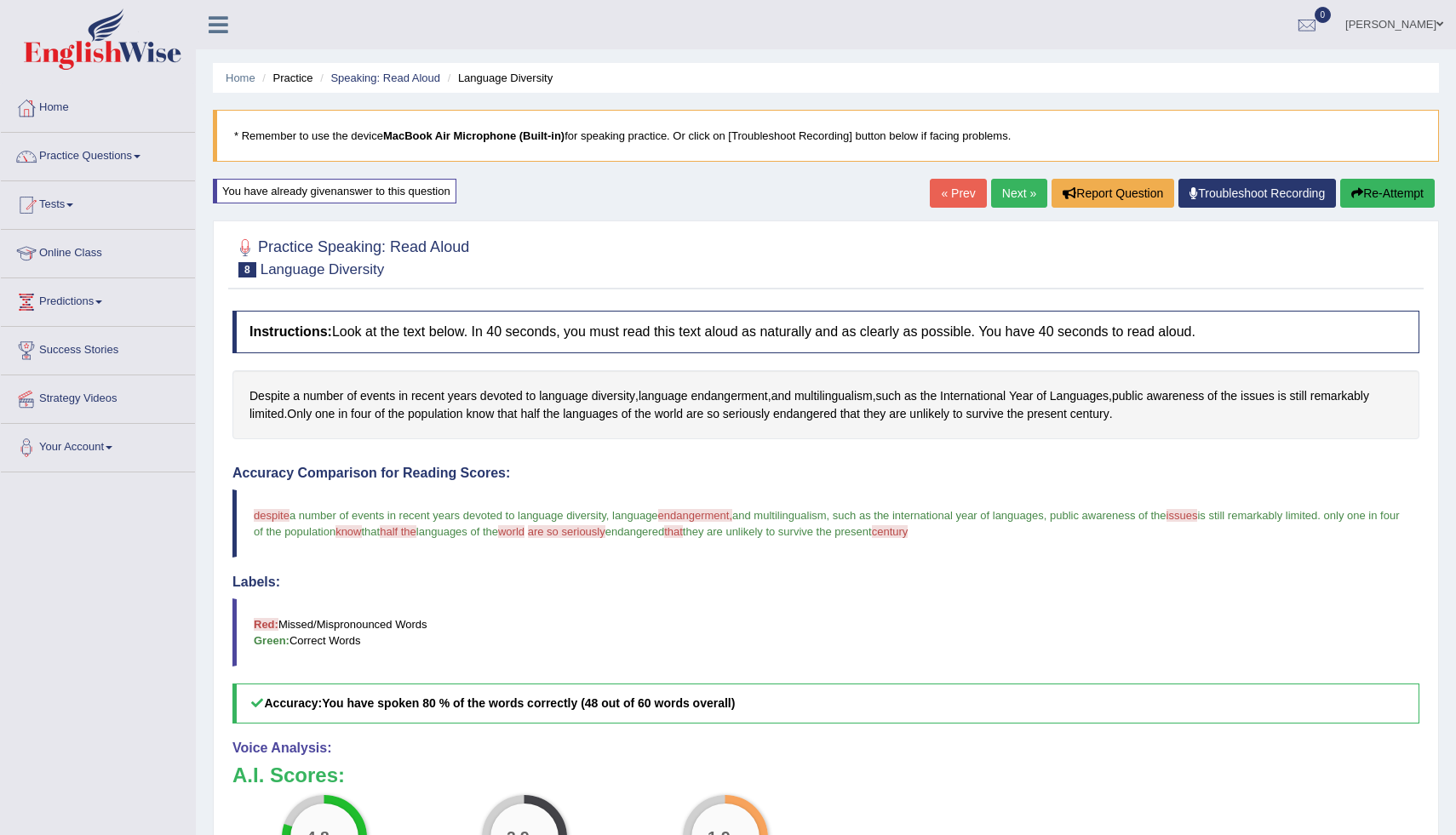
click at [1440, 793] on div "Home Practice Speaking: Read Aloud Language Diversity * Remember to use the dev…" at bounding box center [826, 540] width 1260 height 1080
click at [1014, 198] on link "Next »" at bounding box center [1019, 193] width 56 height 29
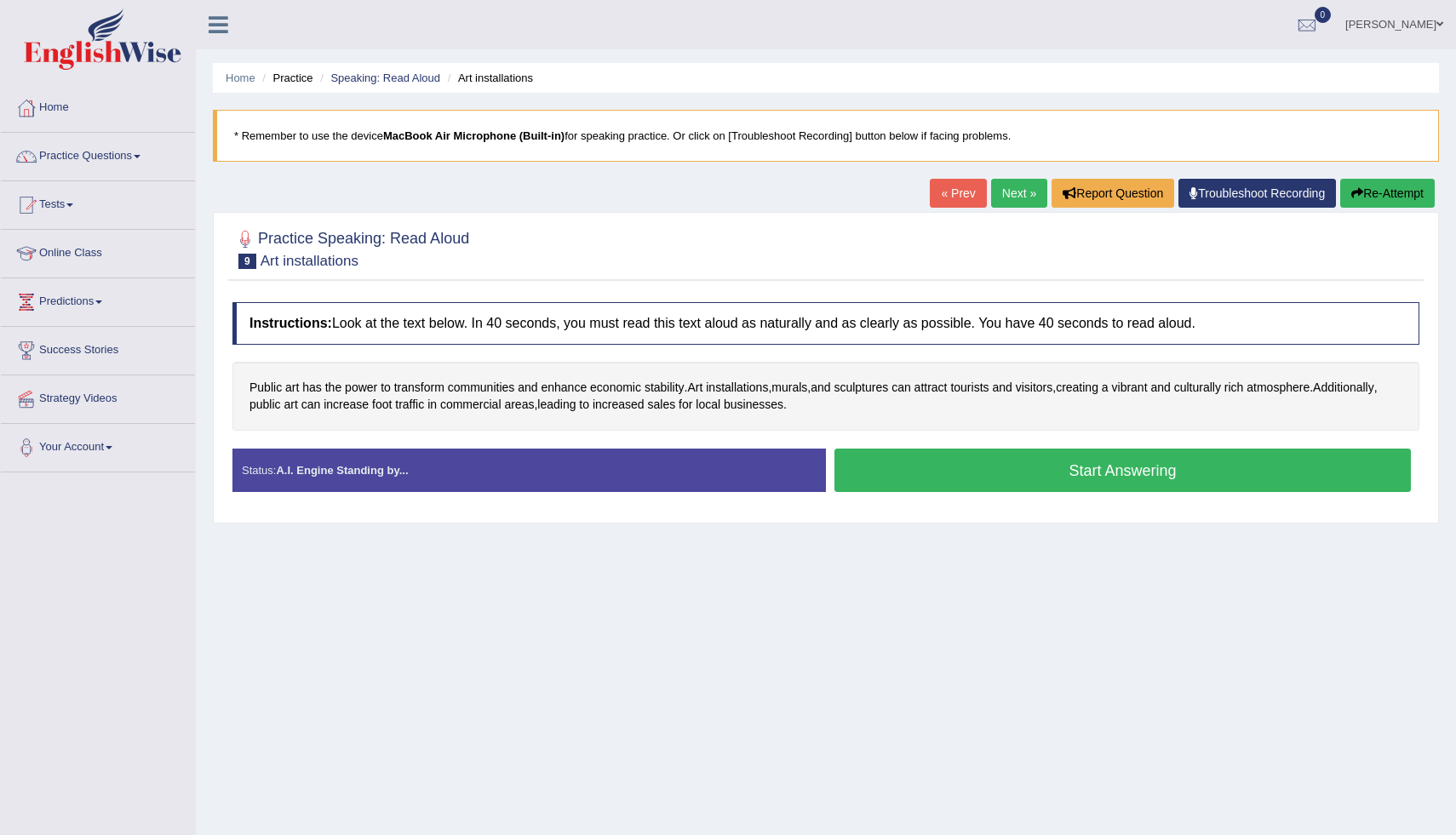
click at [1036, 469] on button "Start Answering" at bounding box center [1123, 470] width 577 height 43
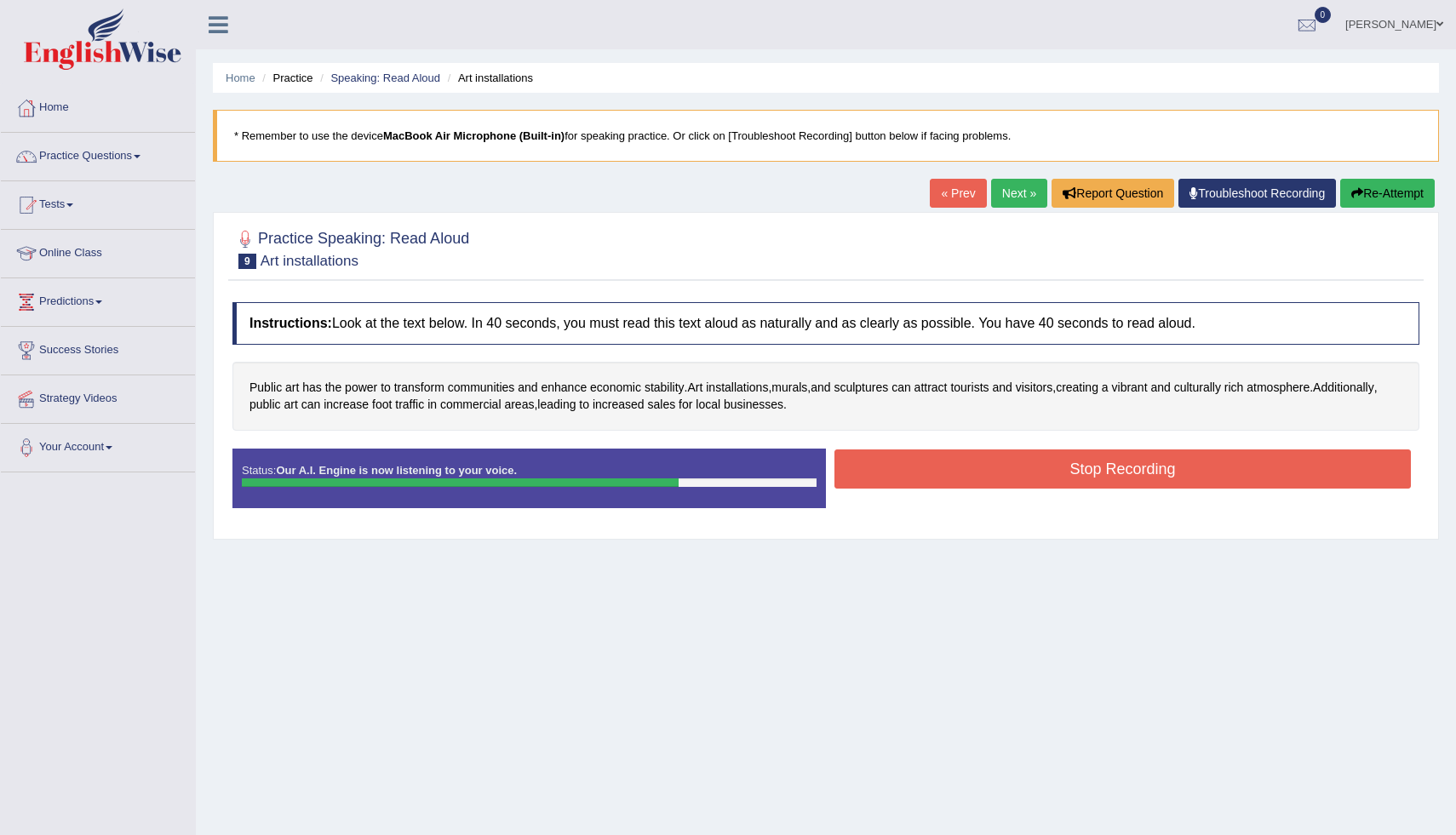
click at [1036, 469] on button "Stop Recording" at bounding box center [1123, 469] width 577 height 39
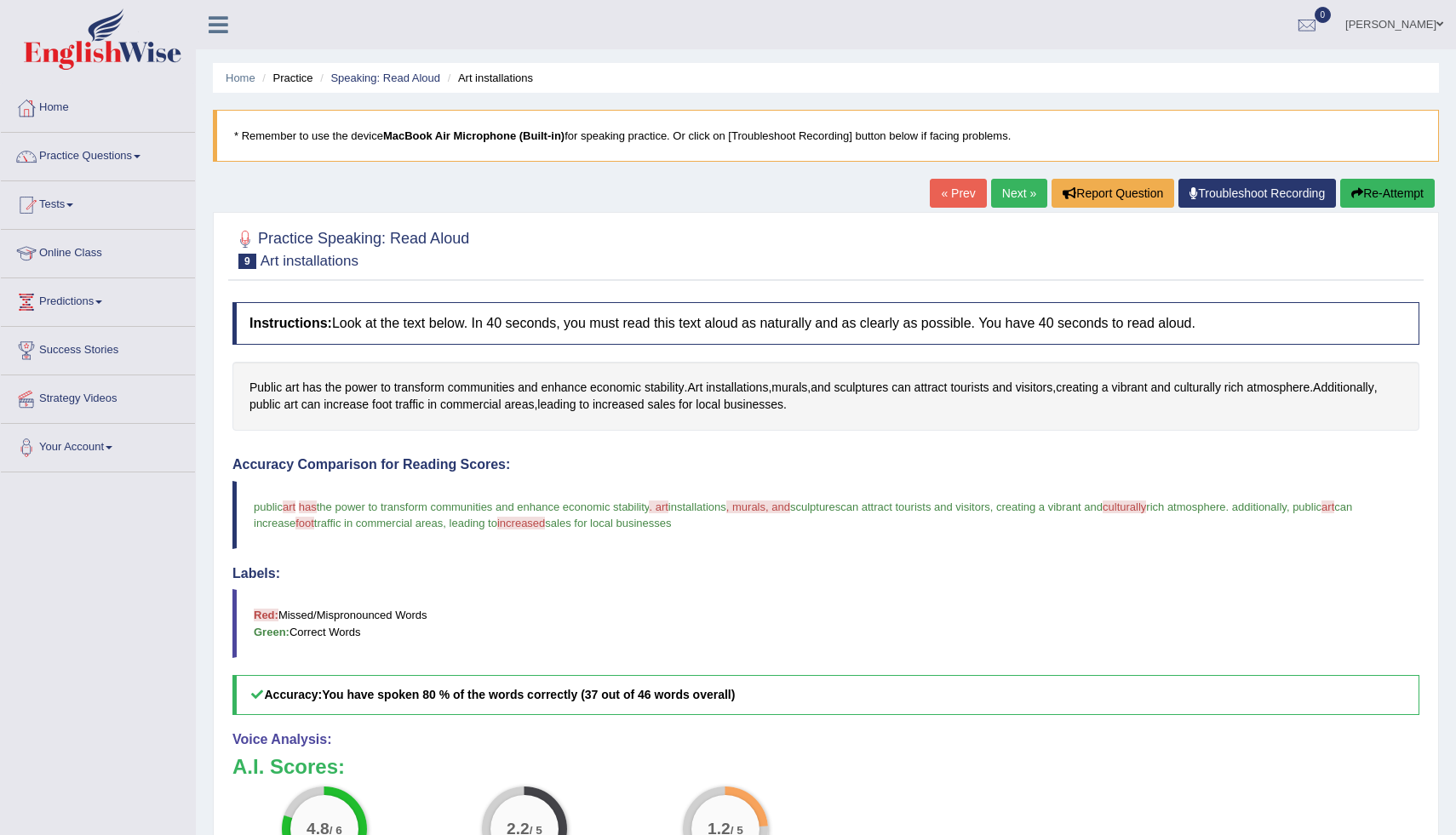
click at [1002, 199] on link "Next »" at bounding box center [1019, 193] width 56 height 29
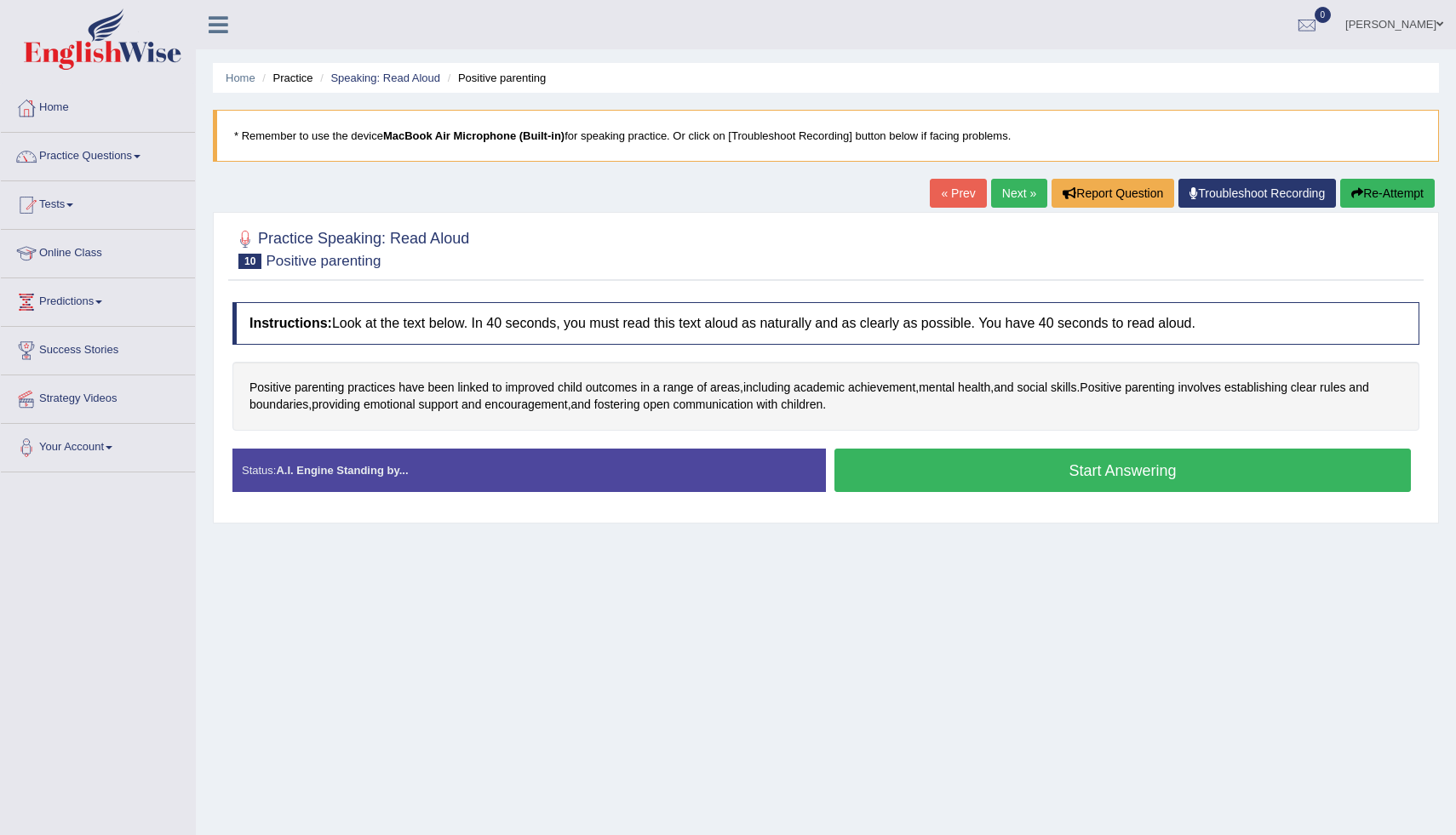
click at [991, 476] on button "Start Answering" at bounding box center [1123, 470] width 577 height 43
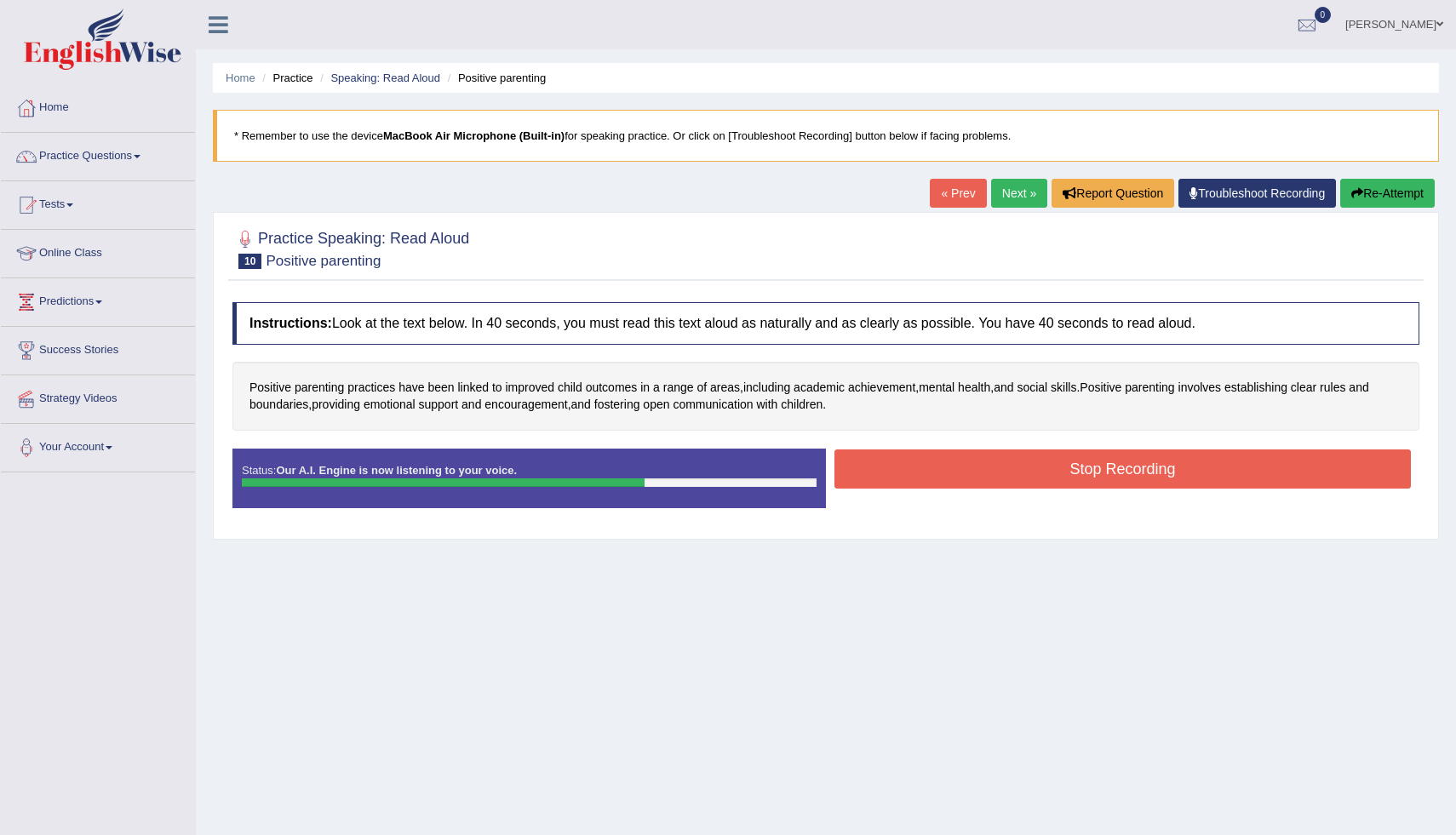
click at [991, 476] on button "Stop Recording" at bounding box center [1123, 469] width 577 height 39
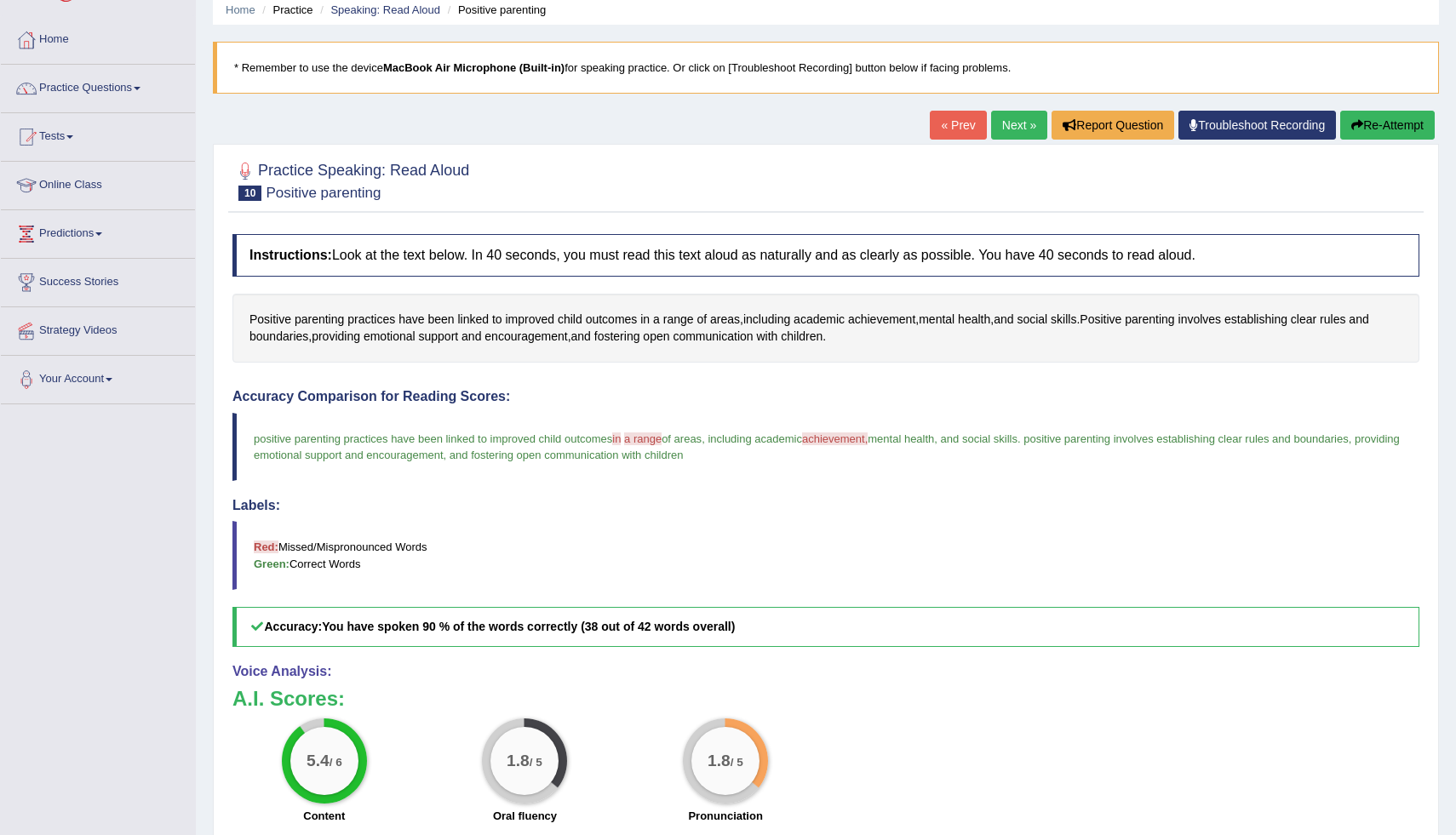
drag, startPoint x: 1316, startPoint y: 795, endPoint x: 1359, endPoint y: 473, distance: 324.9
click at [1359, 473] on div "Instructions: Look at the text below. In 40 seconds, you must read this text al…" at bounding box center [826, 603] width 1196 height 756
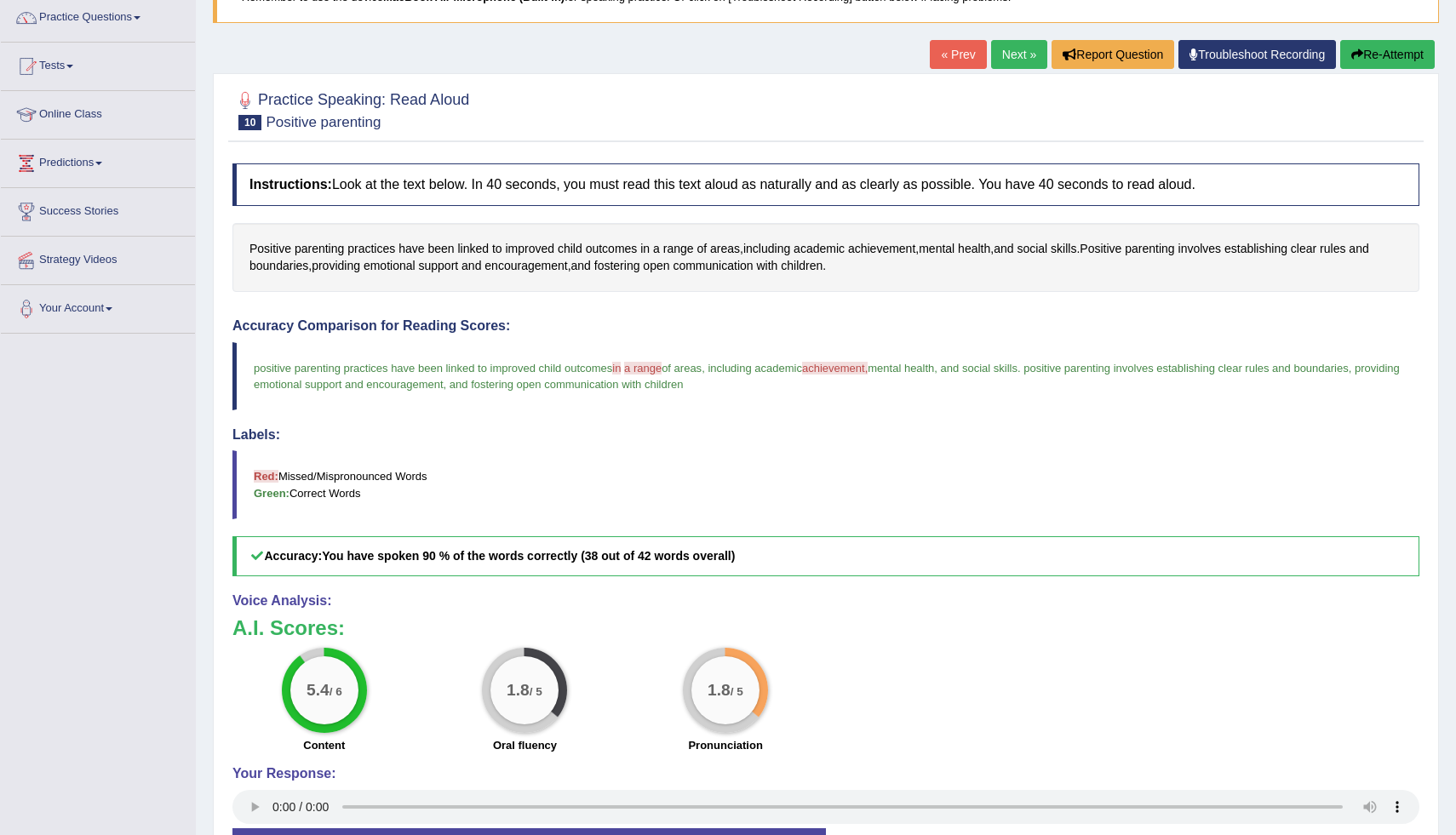
scroll to position [171, 0]
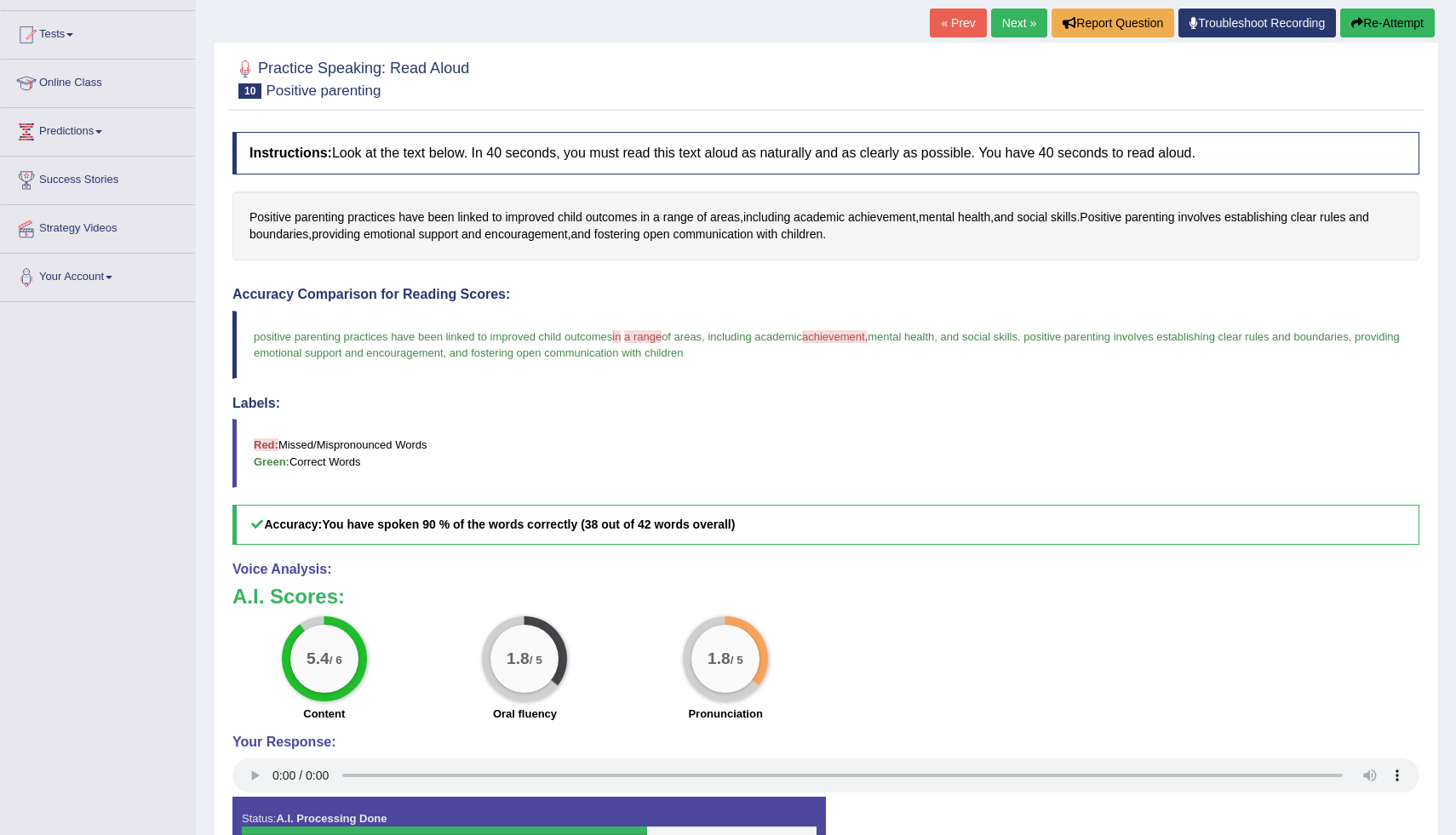
click at [1011, 14] on link "Next »" at bounding box center [1019, 23] width 56 height 29
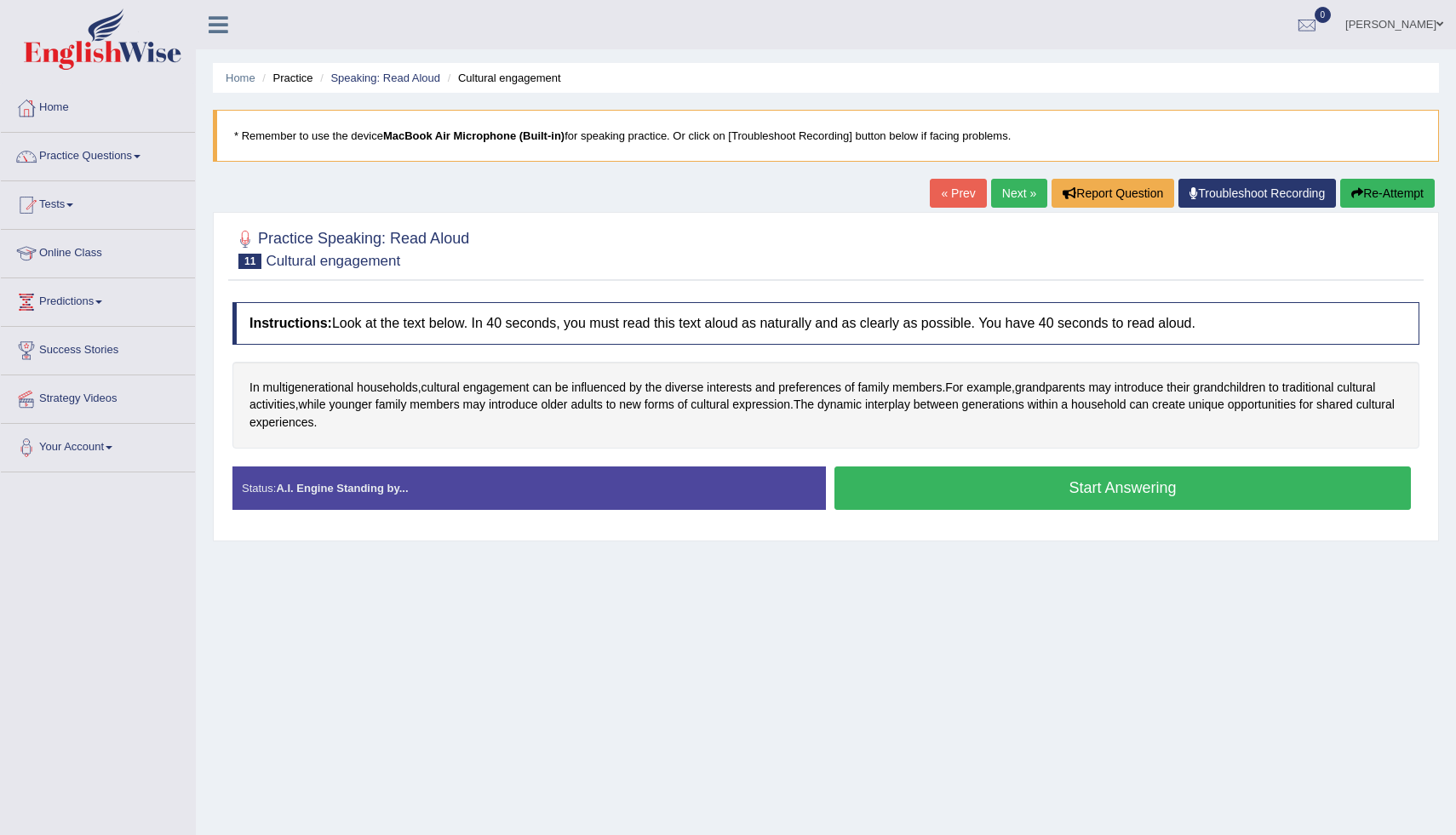
click at [1113, 495] on button "Start Answering" at bounding box center [1123, 488] width 577 height 43
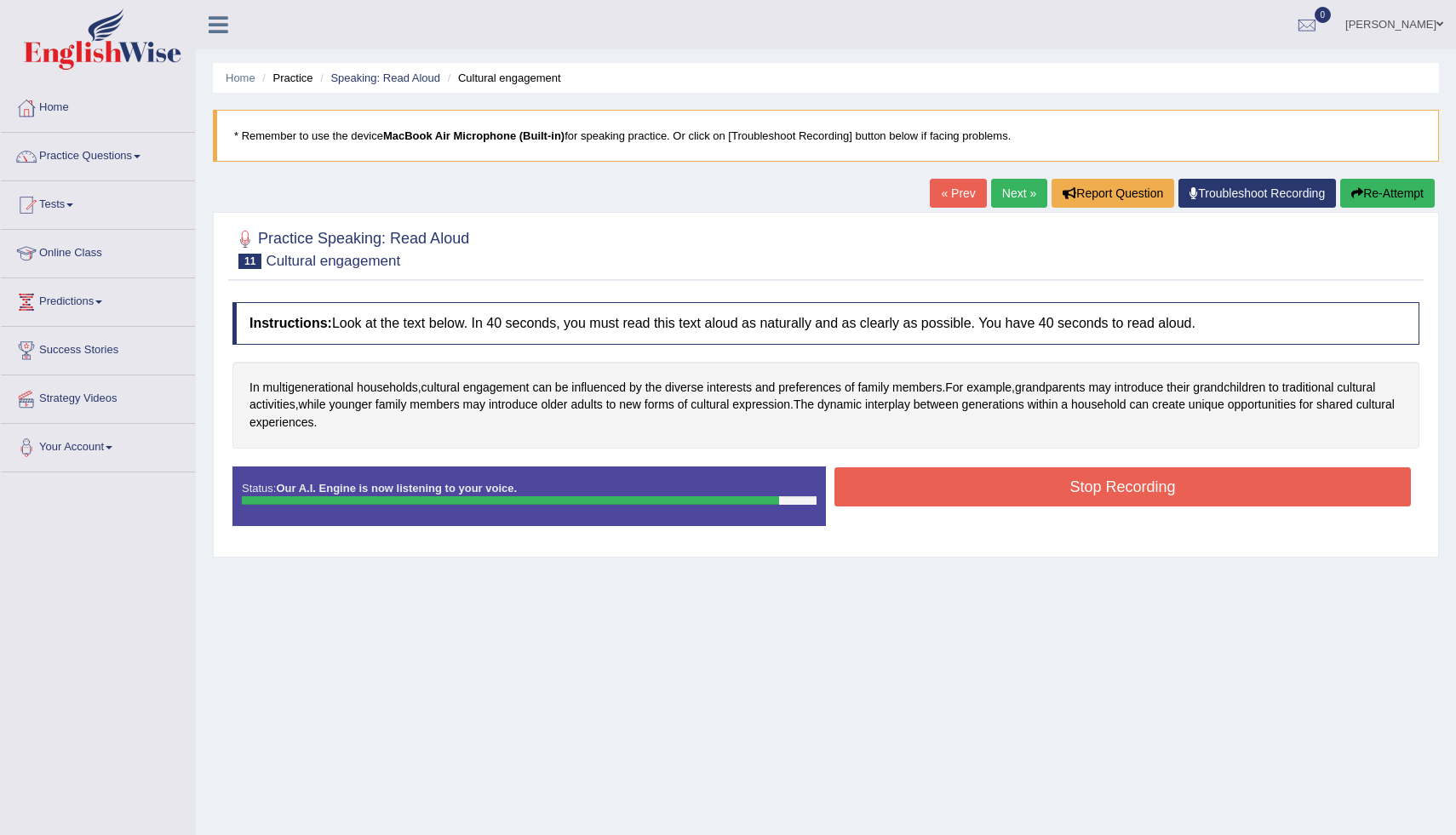
click at [1113, 495] on button "Stop Recording" at bounding box center [1123, 487] width 577 height 39
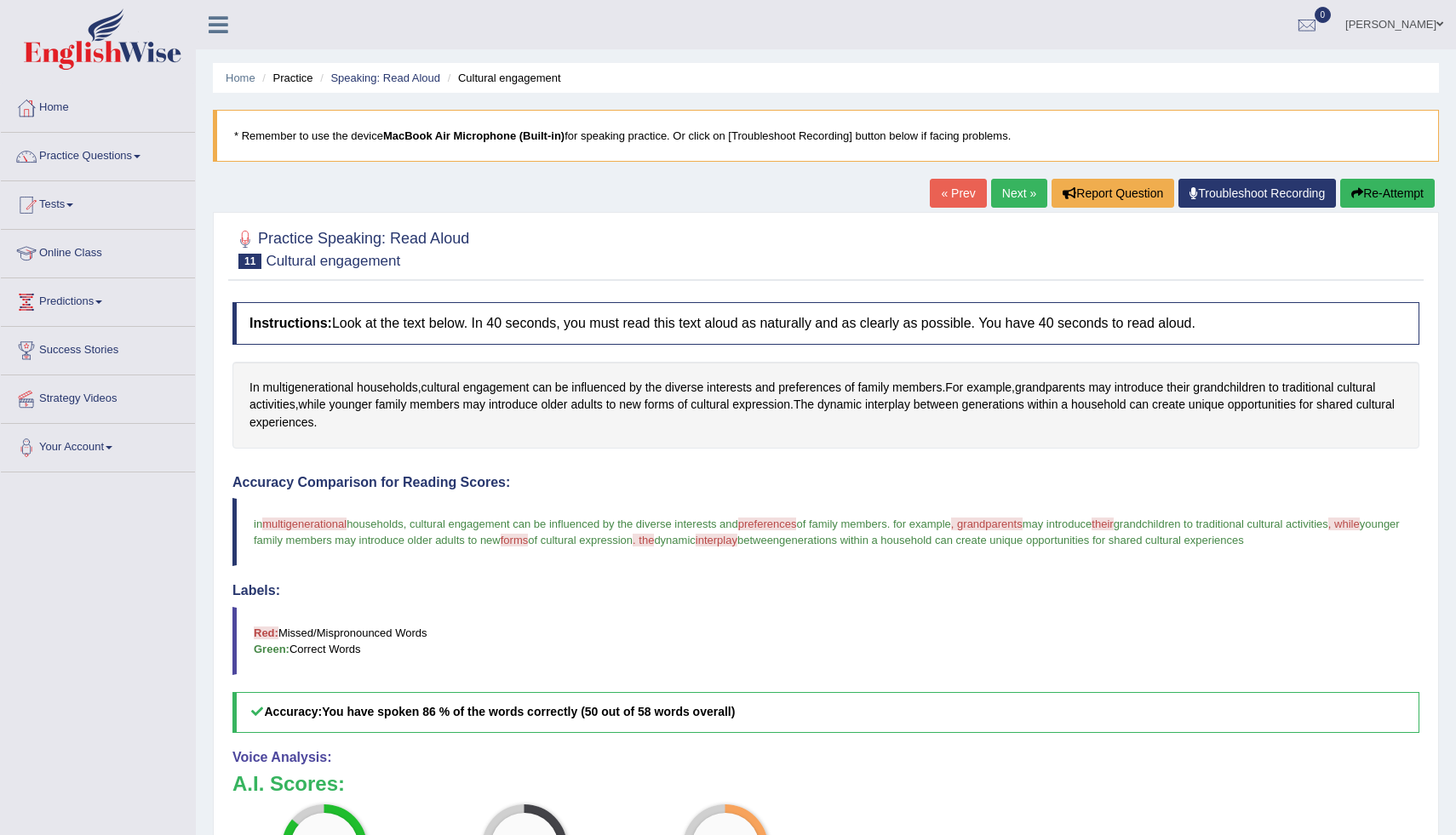
click at [1445, 782] on div "Home Practice Speaking: Read Aloud Cultural engagement * Remember to use the de…" at bounding box center [826, 544] width 1260 height 1090
drag, startPoint x: 1445, startPoint y: 782, endPoint x: 1564, endPoint y: 455, distance: 348.0
click at [1455, 455] on html "Toggle navigation Home Practice Questions Speaking Practice Read Aloud Repeat S…" at bounding box center [728, 417] width 1456 height 835
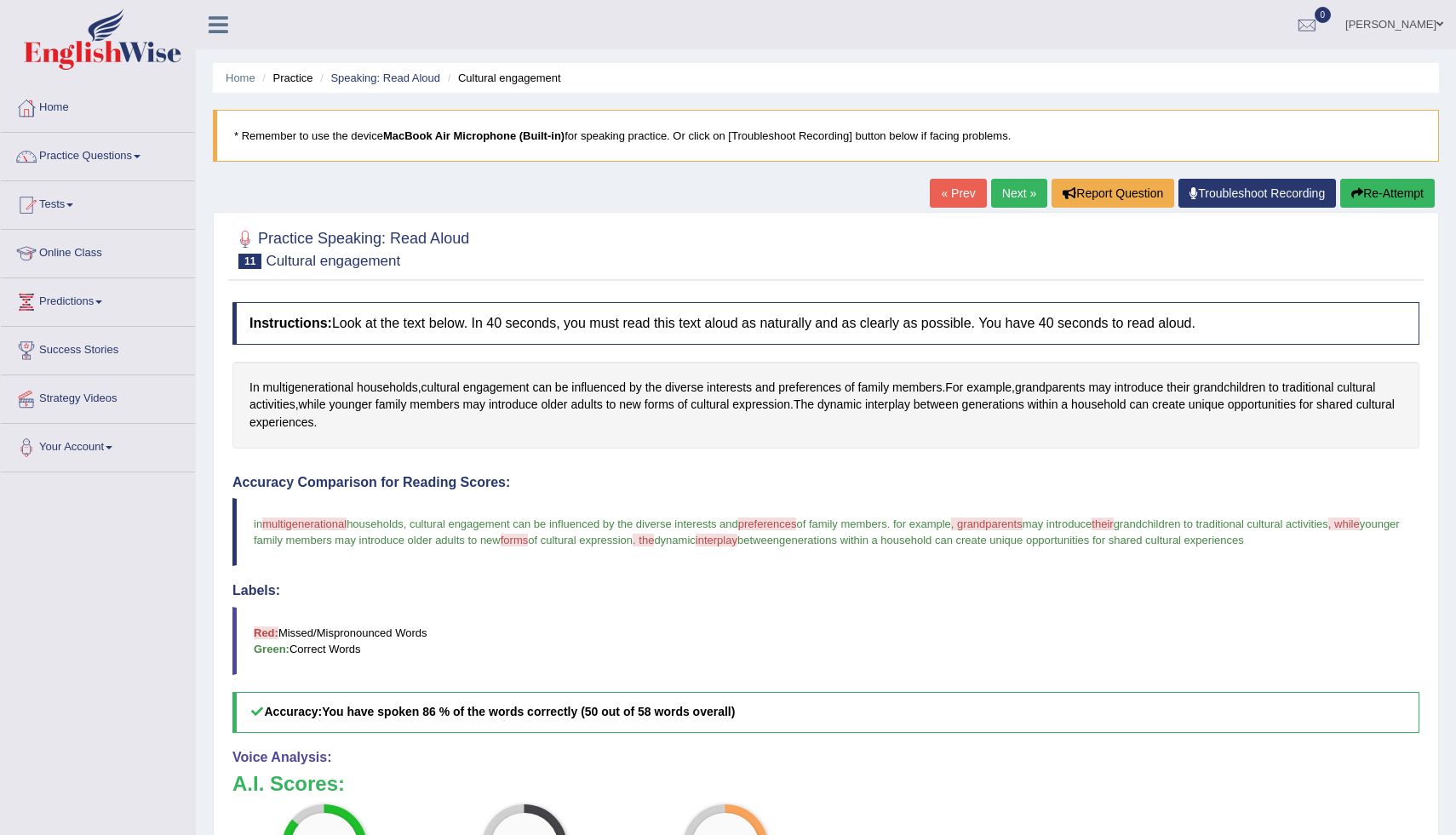
click at [1002, 200] on link "Next »" at bounding box center [1019, 193] width 56 height 29
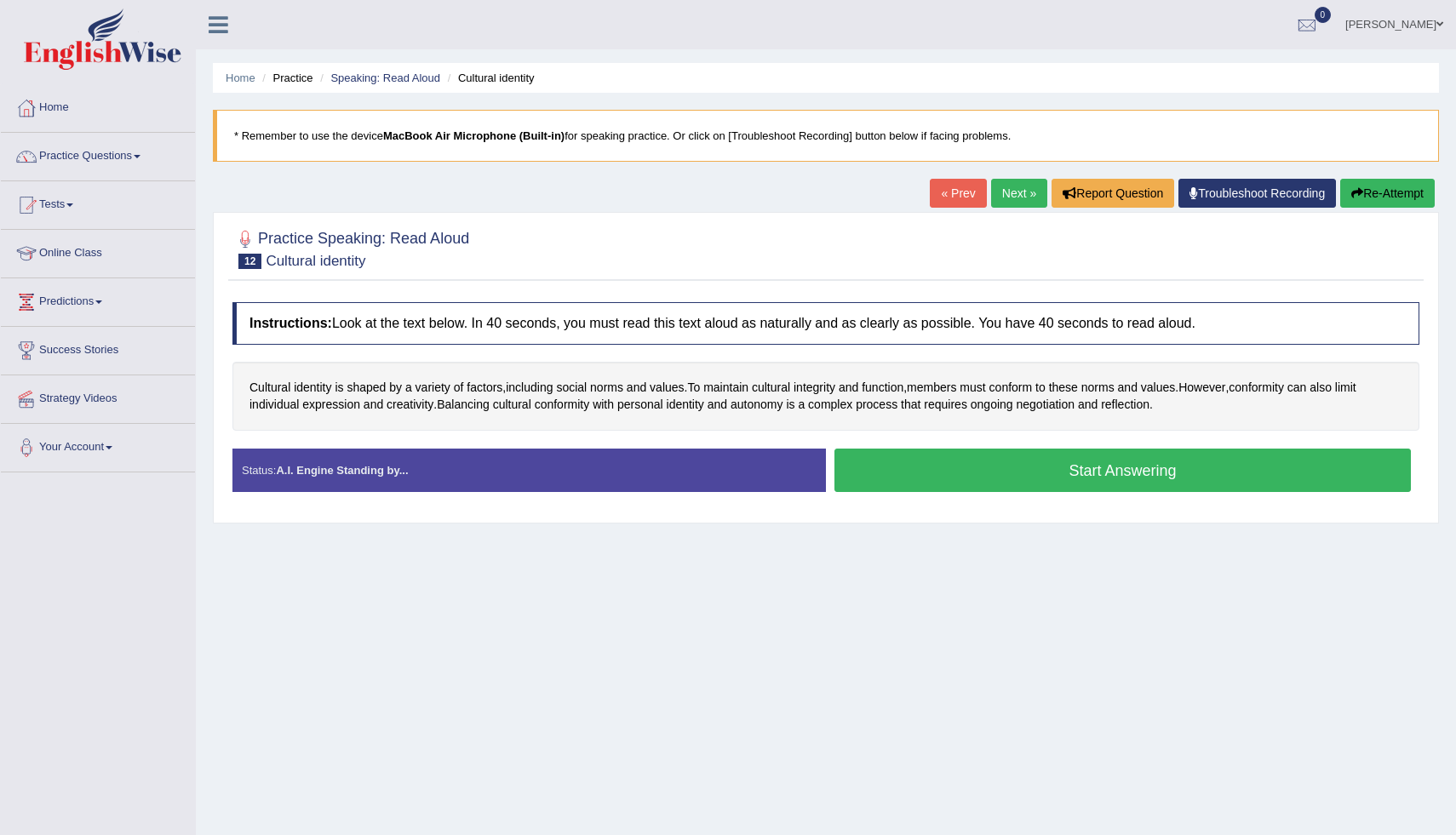
click at [1075, 468] on button "Start Answering" at bounding box center [1123, 470] width 577 height 43
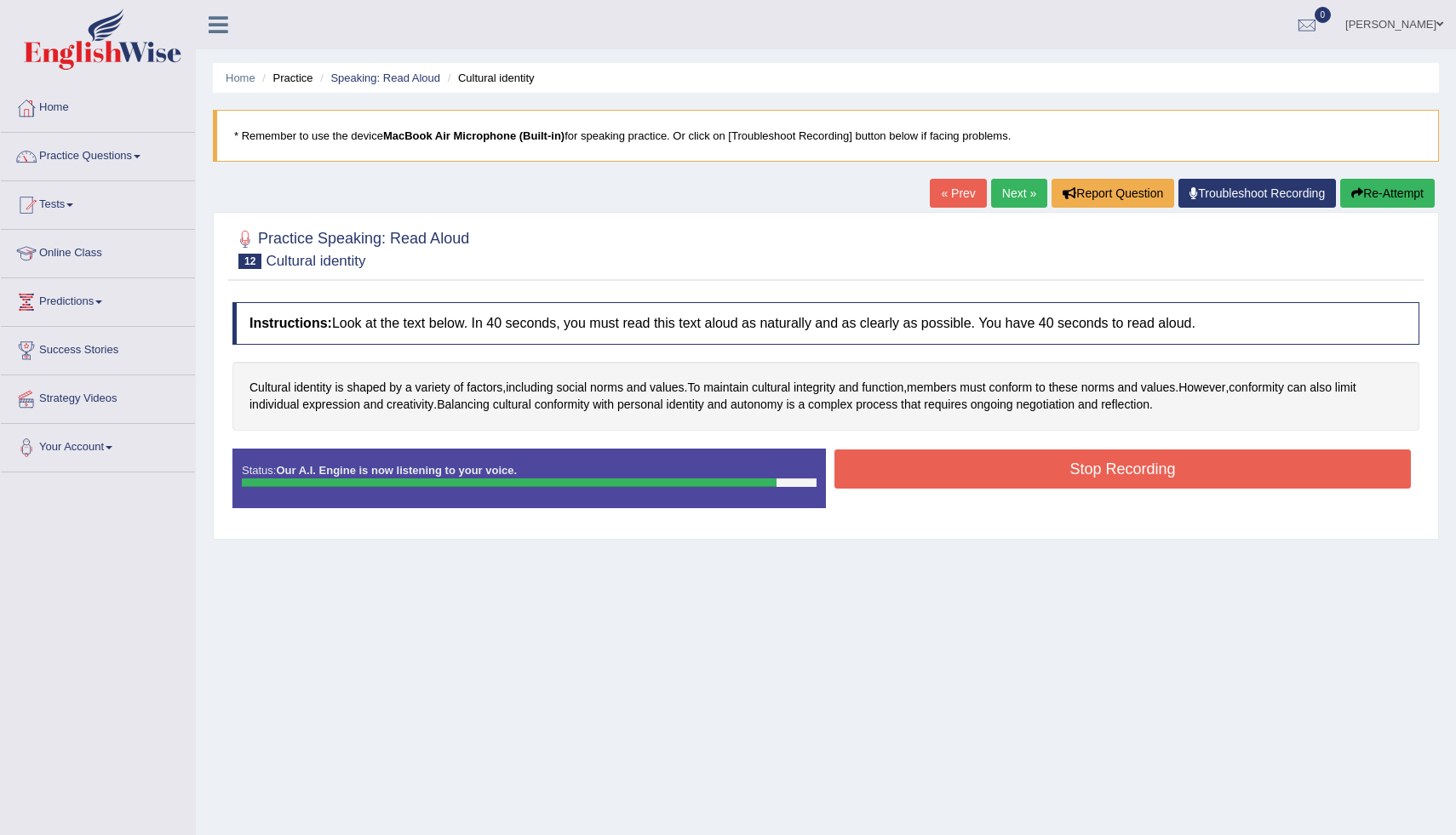
click at [1075, 468] on button "Stop Recording" at bounding box center [1123, 469] width 577 height 39
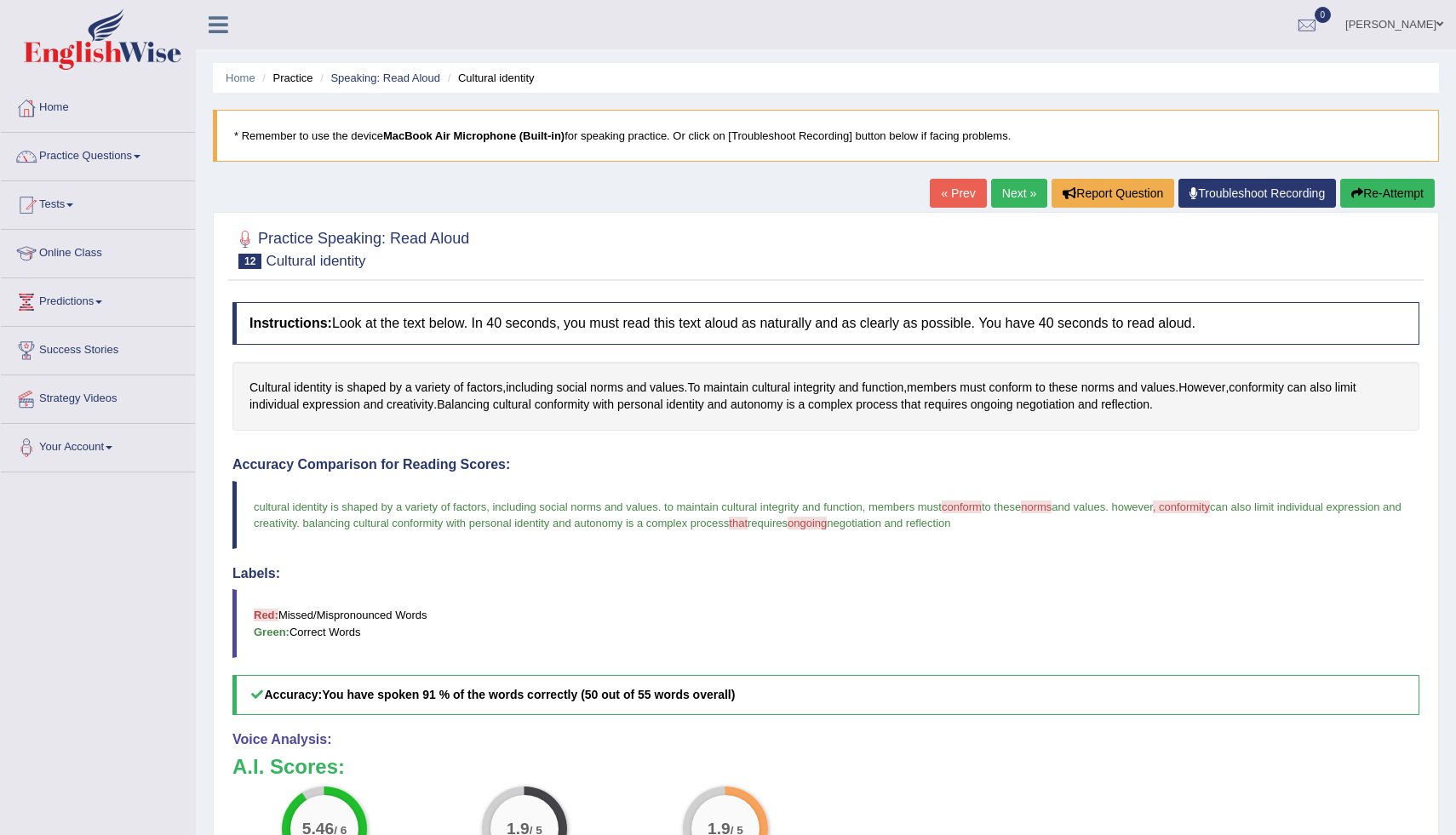
drag, startPoint x: 332, startPoint y: 204, endPoint x: 223, endPoint y: 417, distance: 239.3
click at [329, 205] on div "Home Practice Speaking: Read Aloud Cultural identity * Remember to use the devi…" at bounding box center [826, 535] width 1260 height 1072
click at [129, 157] on link "Practice Questions" at bounding box center [97, 153] width 194 height 42
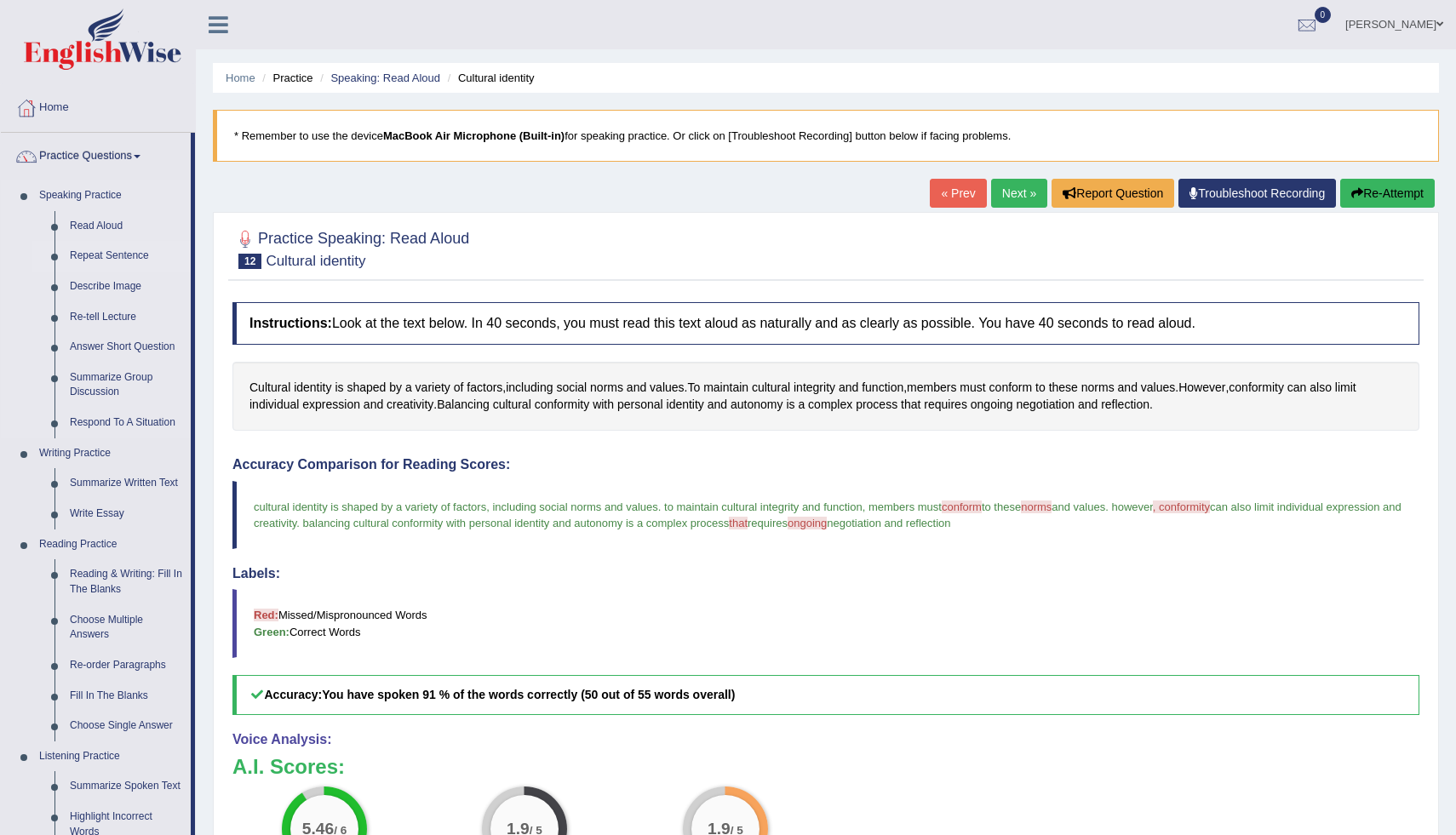
click at [108, 262] on link "Repeat Sentence" at bounding box center [126, 256] width 128 height 31
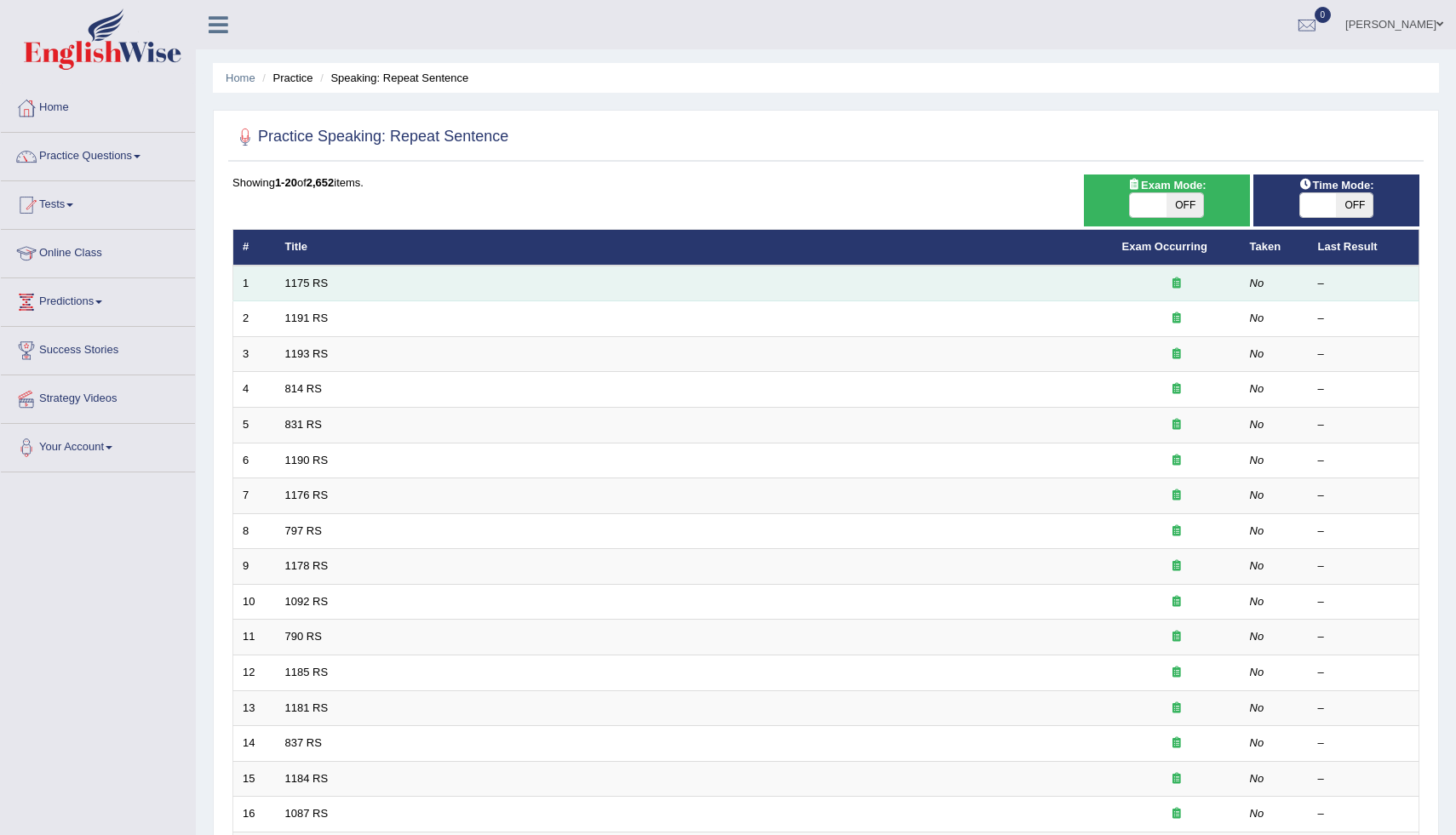
click at [404, 287] on td "1175 RS" at bounding box center [694, 283] width 837 height 36
click at [319, 279] on link "1175 RS" at bounding box center [307, 283] width 43 height 13
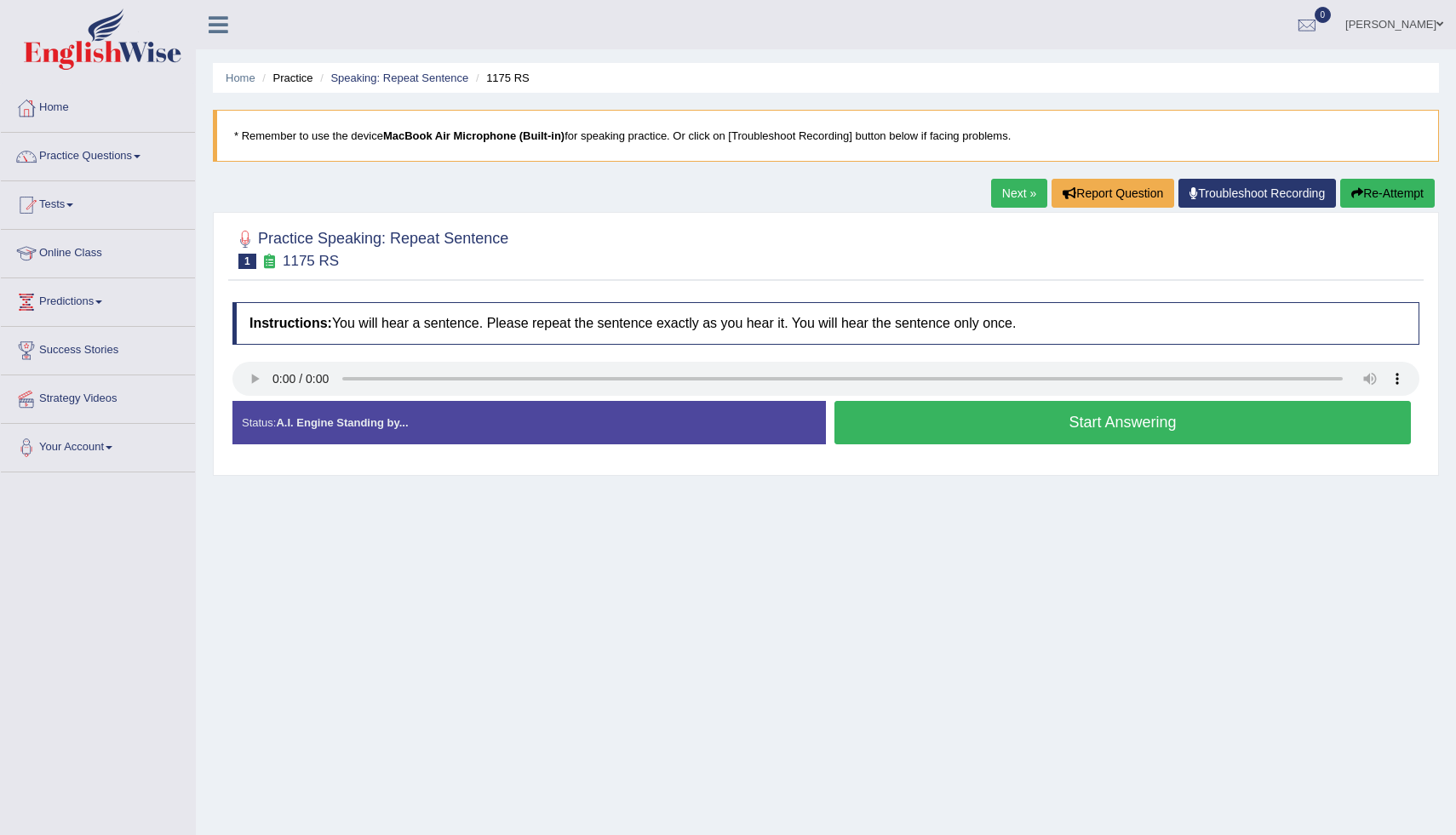
click at [904, 429] on button "Start Answering" at bounding box center [1123, 422] width 577 height 43
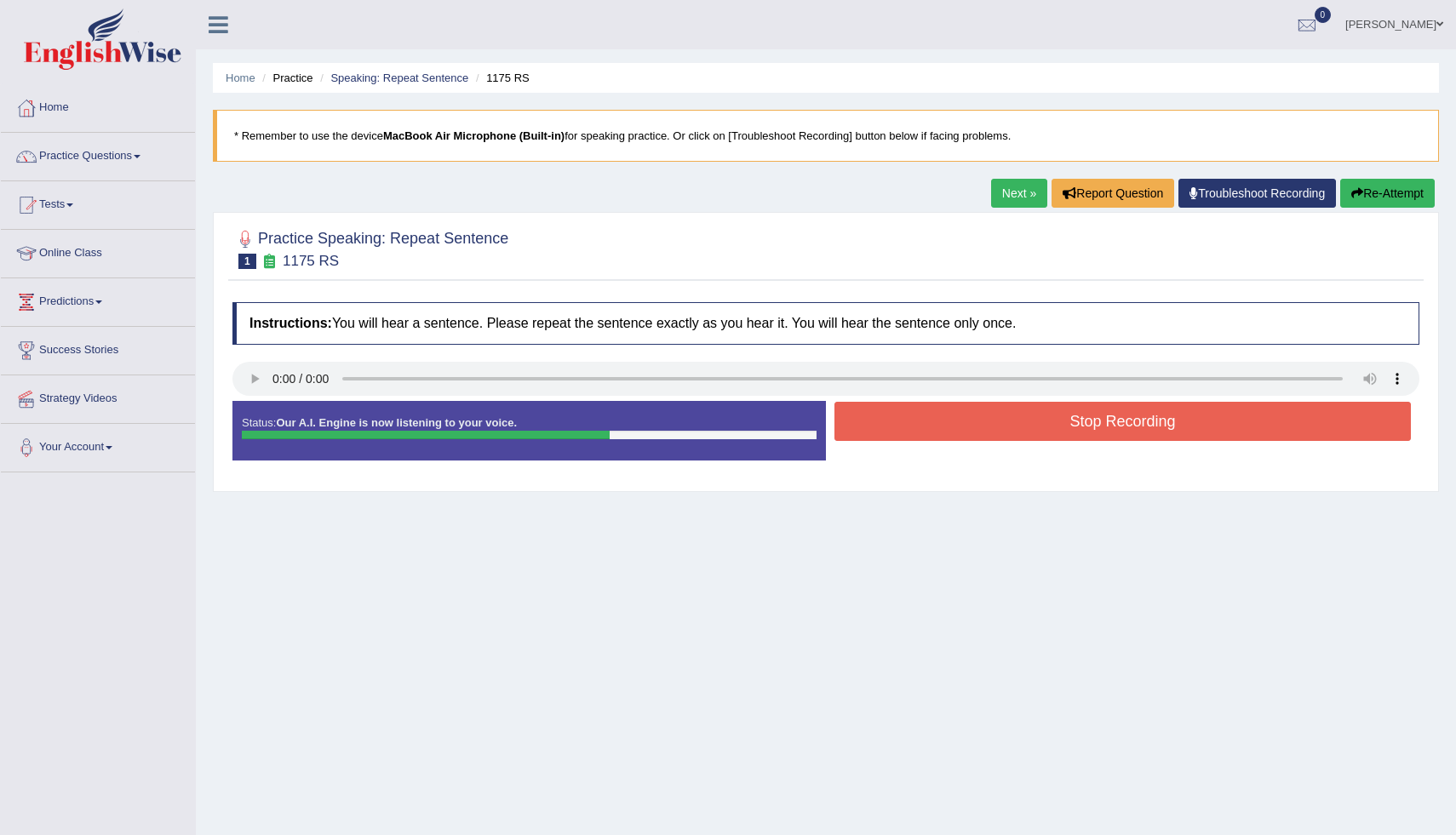
click at [922, 413] on button "Stop Recording" at bounding box center [1123, 421] width 577 height 39
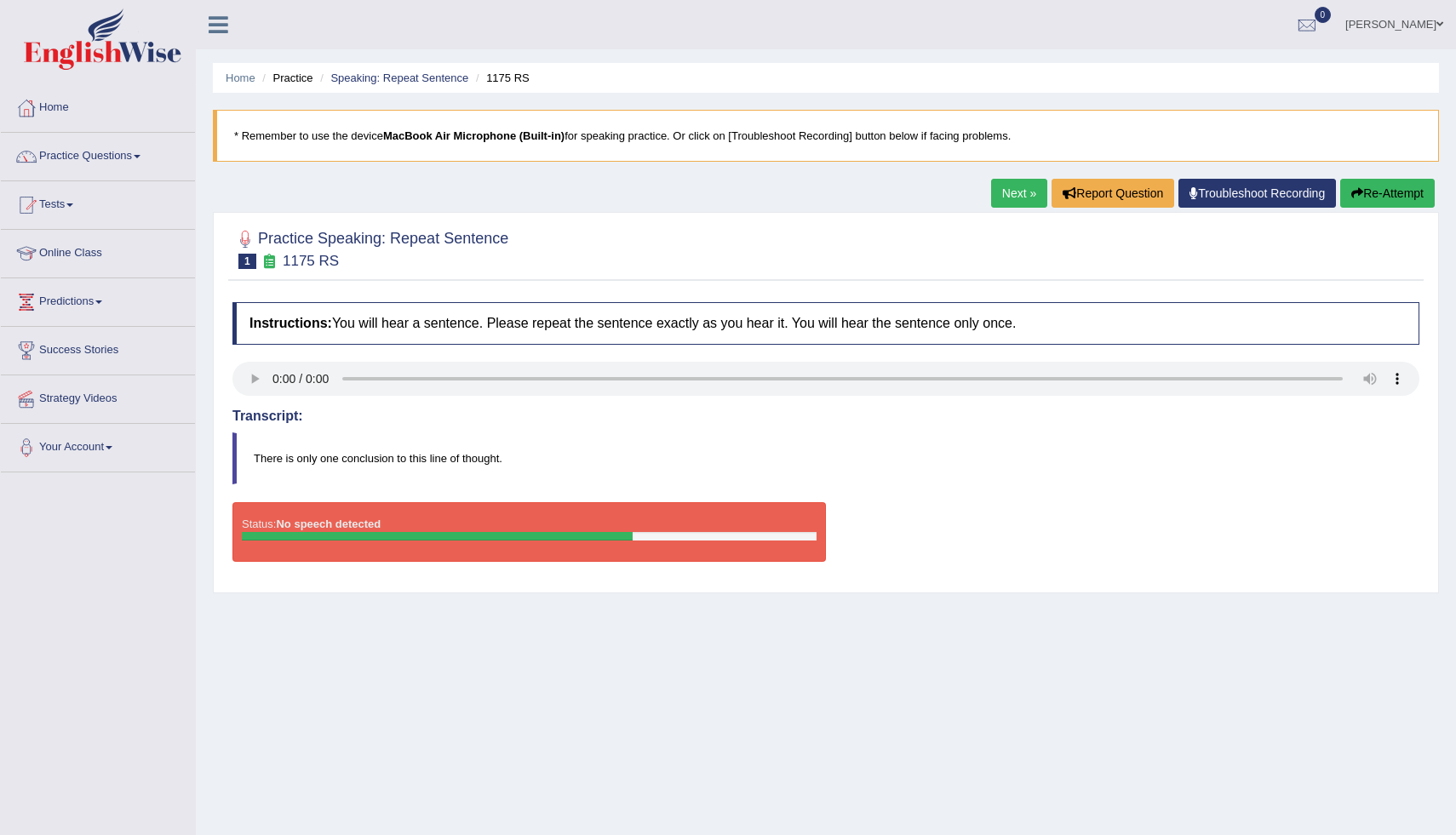
click at [1393, 190] on button "Re-Attempt" at bounding box center [1387, 193] width 95 height 29
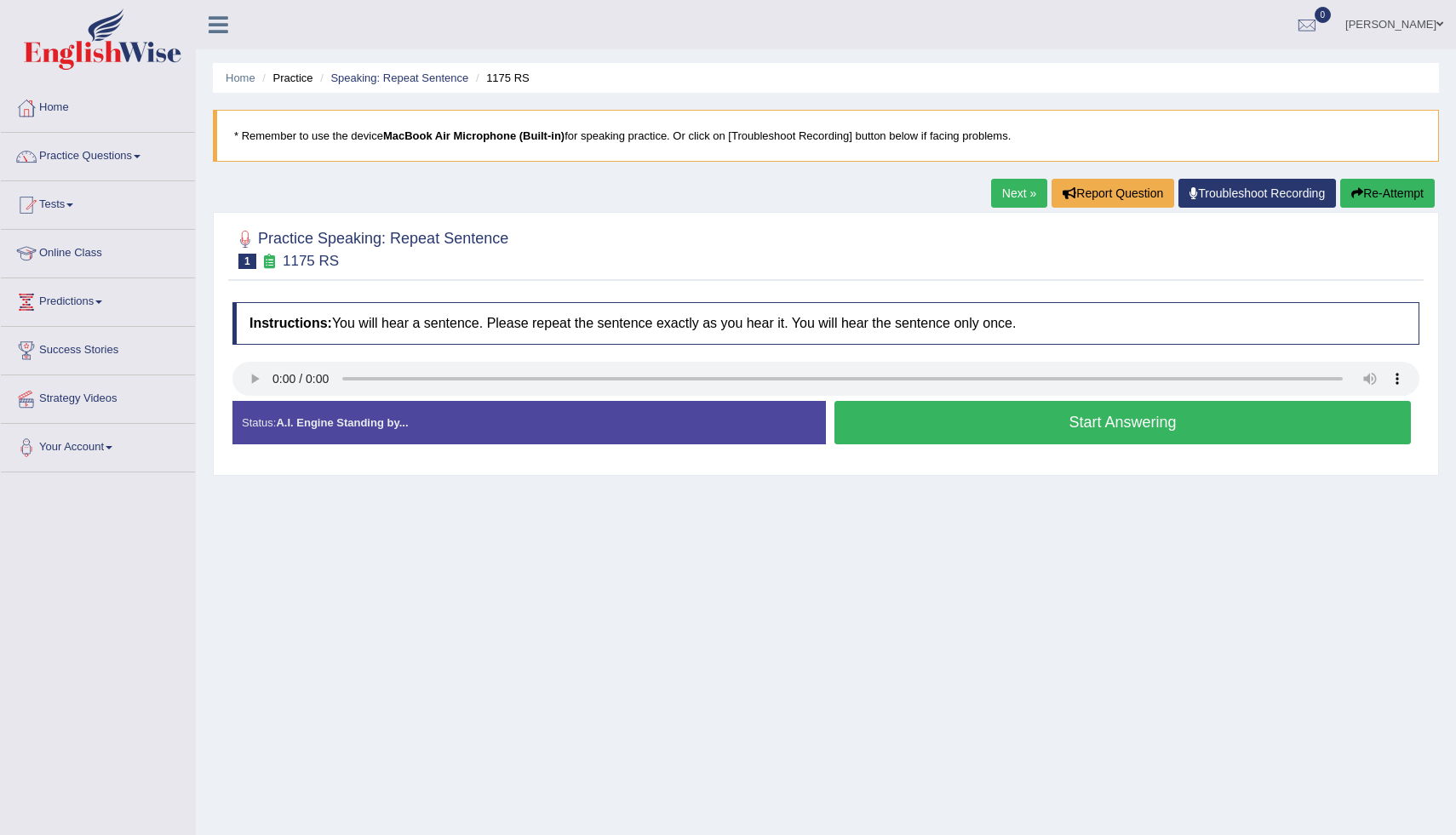
click at [951, 417] on button "Start Answering" at bounding box center [1123, 422] width 577 height 43
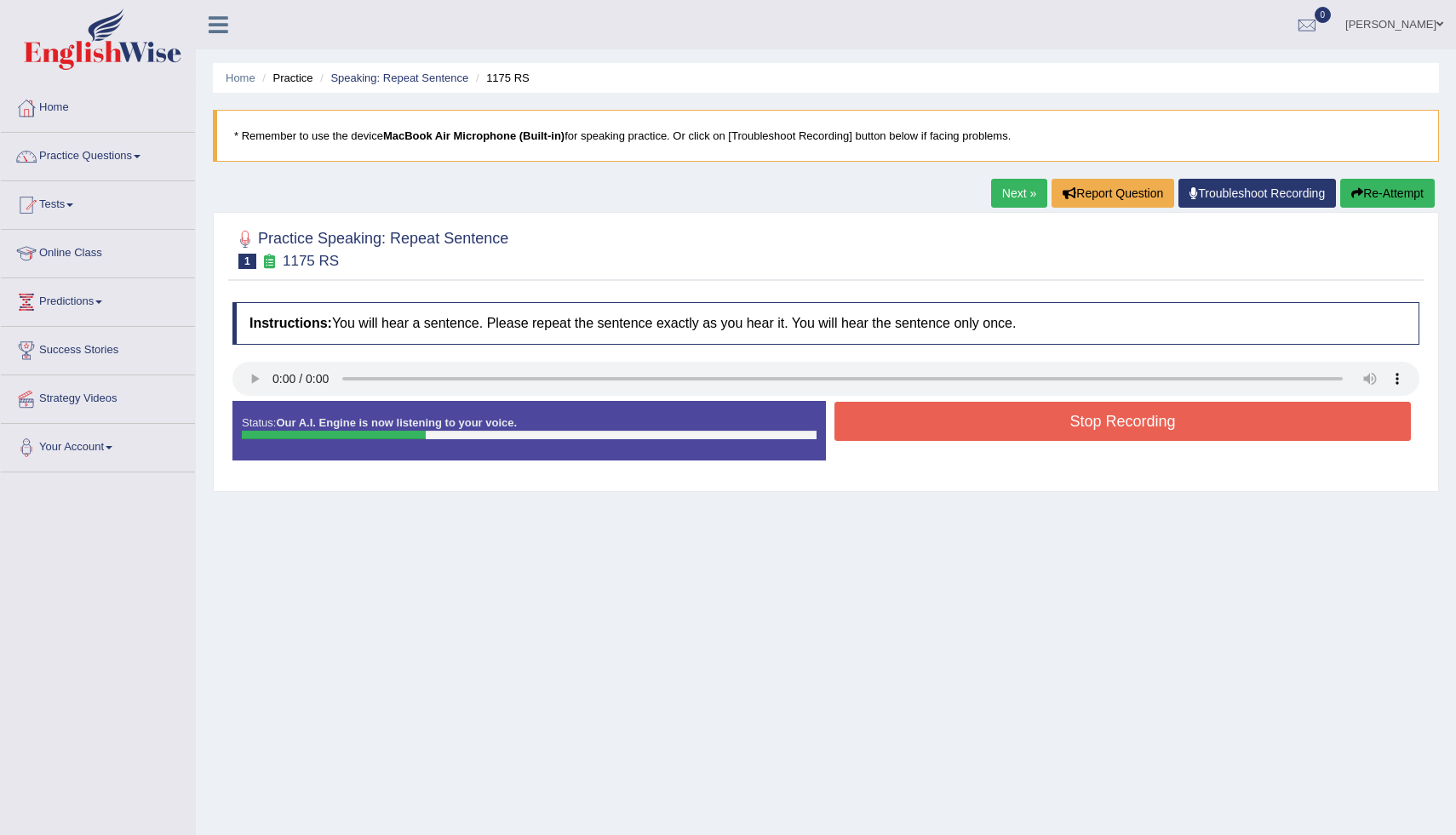
click at [951, 417] on button "Stop Recording" at bounding box center [1123, 421] width 577 height 39
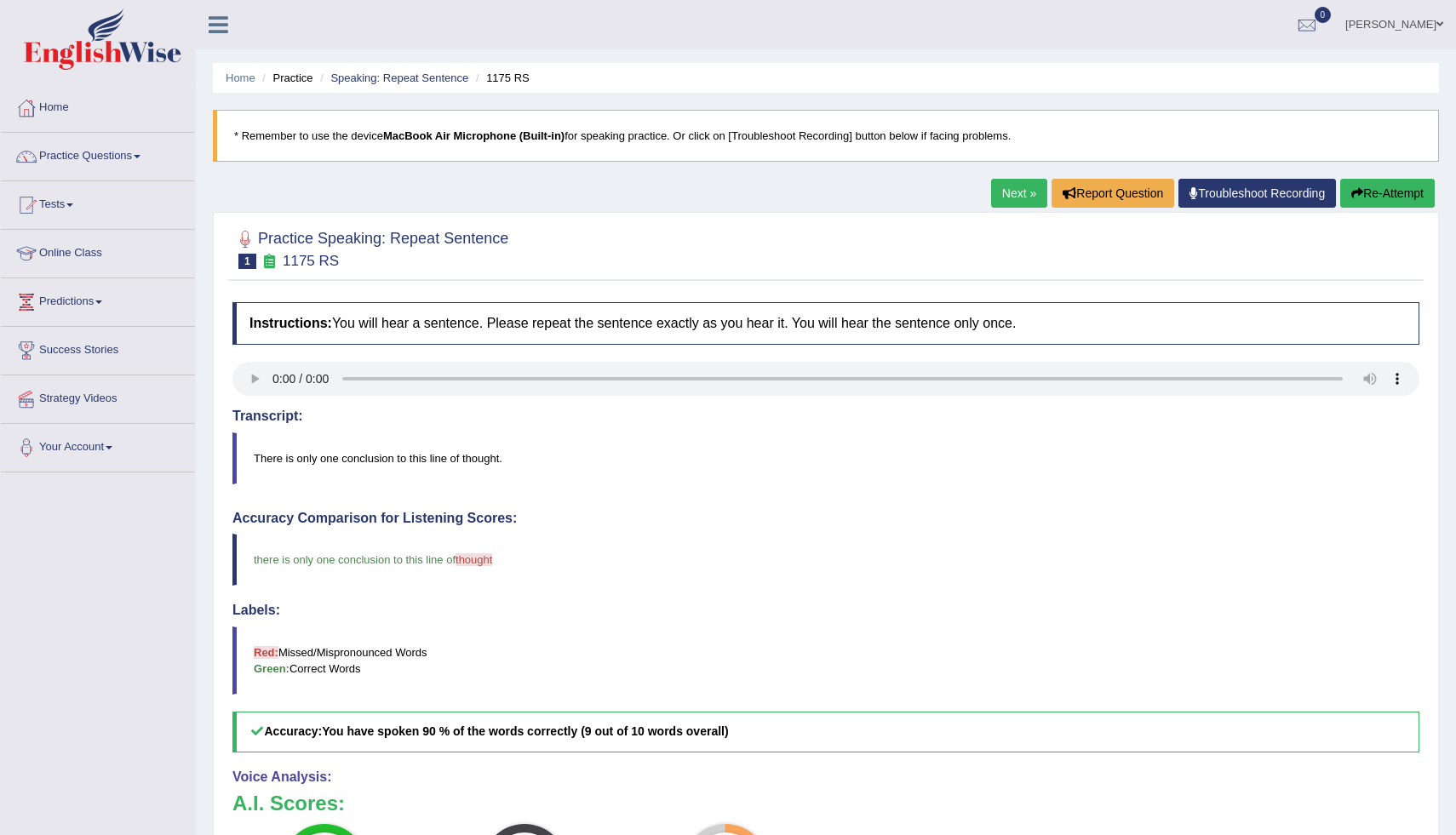
click at [1444, 775] on div "Home Practice Speaking: Repeat Sentence 1175 RS * Remember to use the device Ma…" at bounding box center [826, 554] width 1260 height 1109
click at [1000, 202] on link "Next »" at bounding box center [1019, 193] width 56 height 29
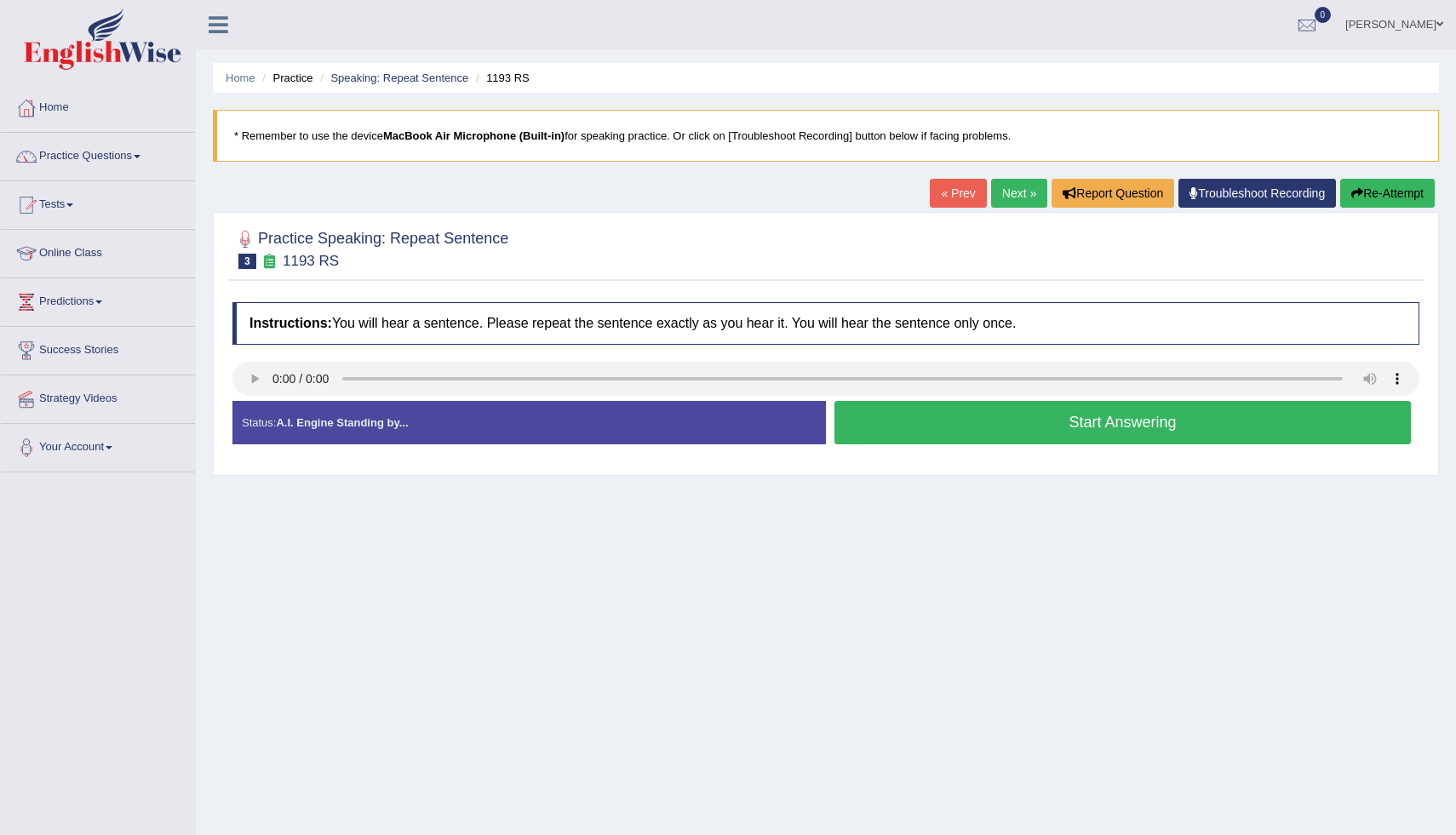
click at [992, 425] on button "Start Answering" at bounding box center [1123, 422] width 577 height 43
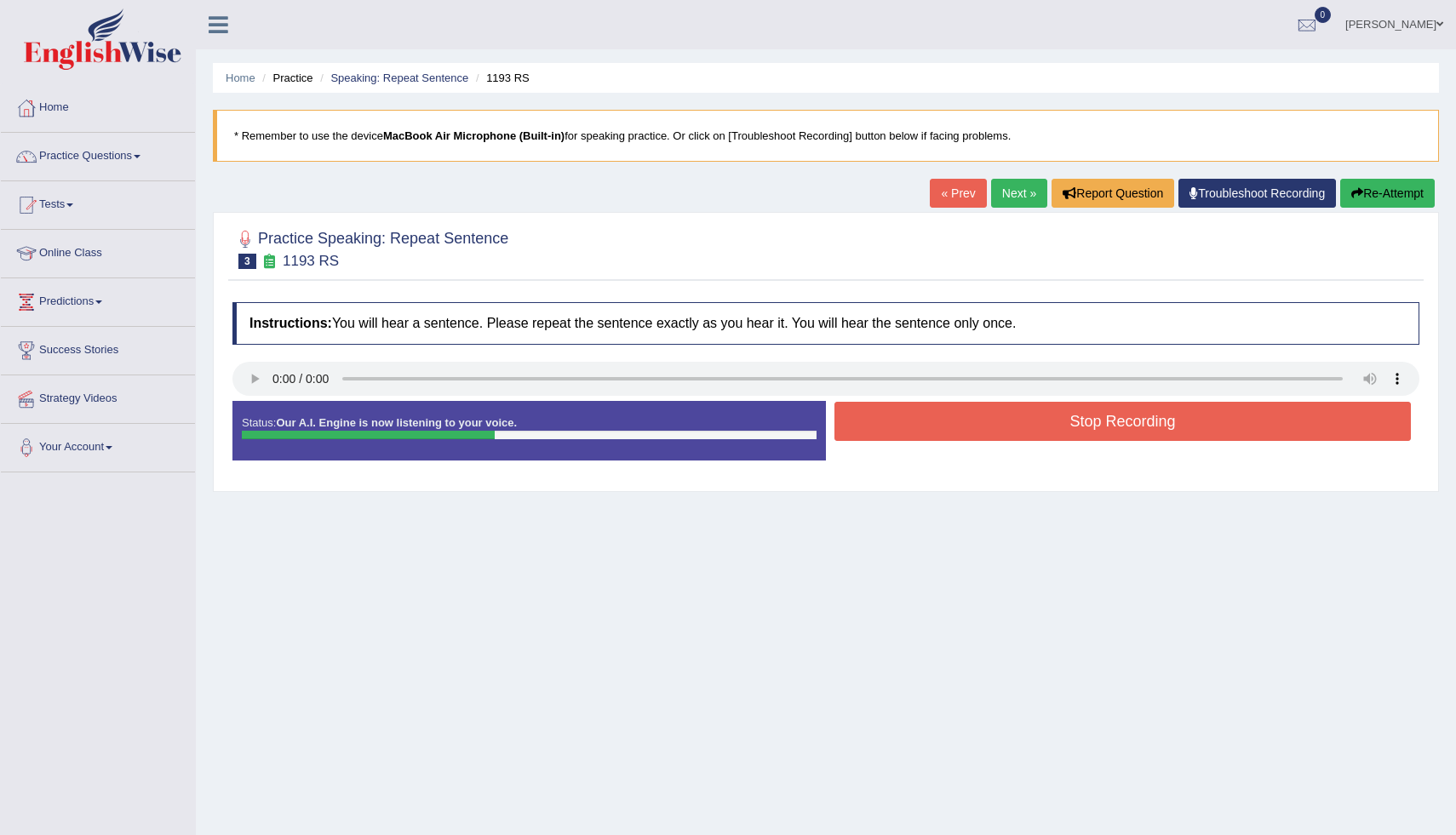
click at [992, 425] on button "Stop Recording" at bounding box center [1123, 421] width 577 height 39
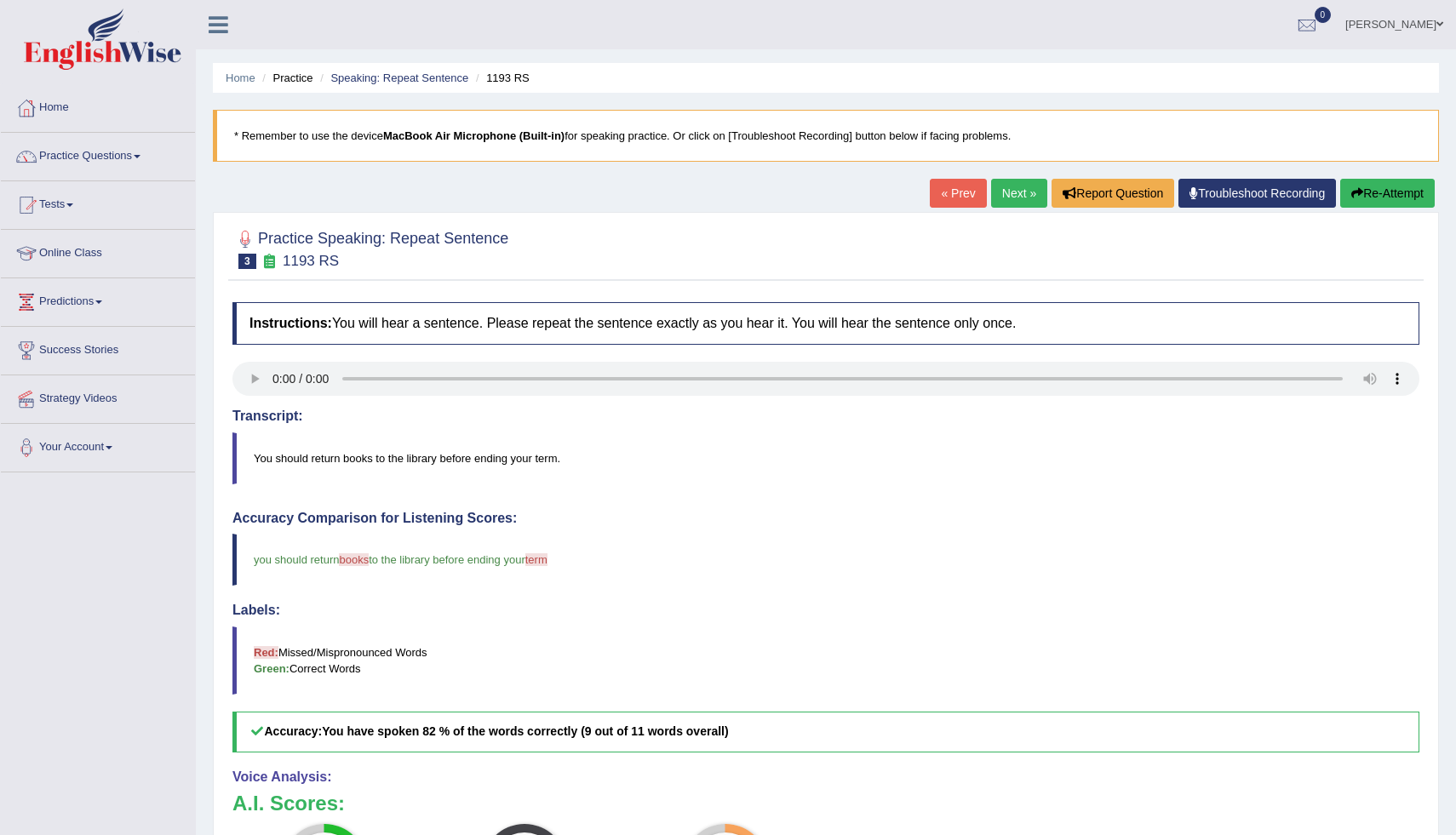
click at [1370, 199] on button "Re-Attempt" at bounding box center [1387, 193] width 95 height 29
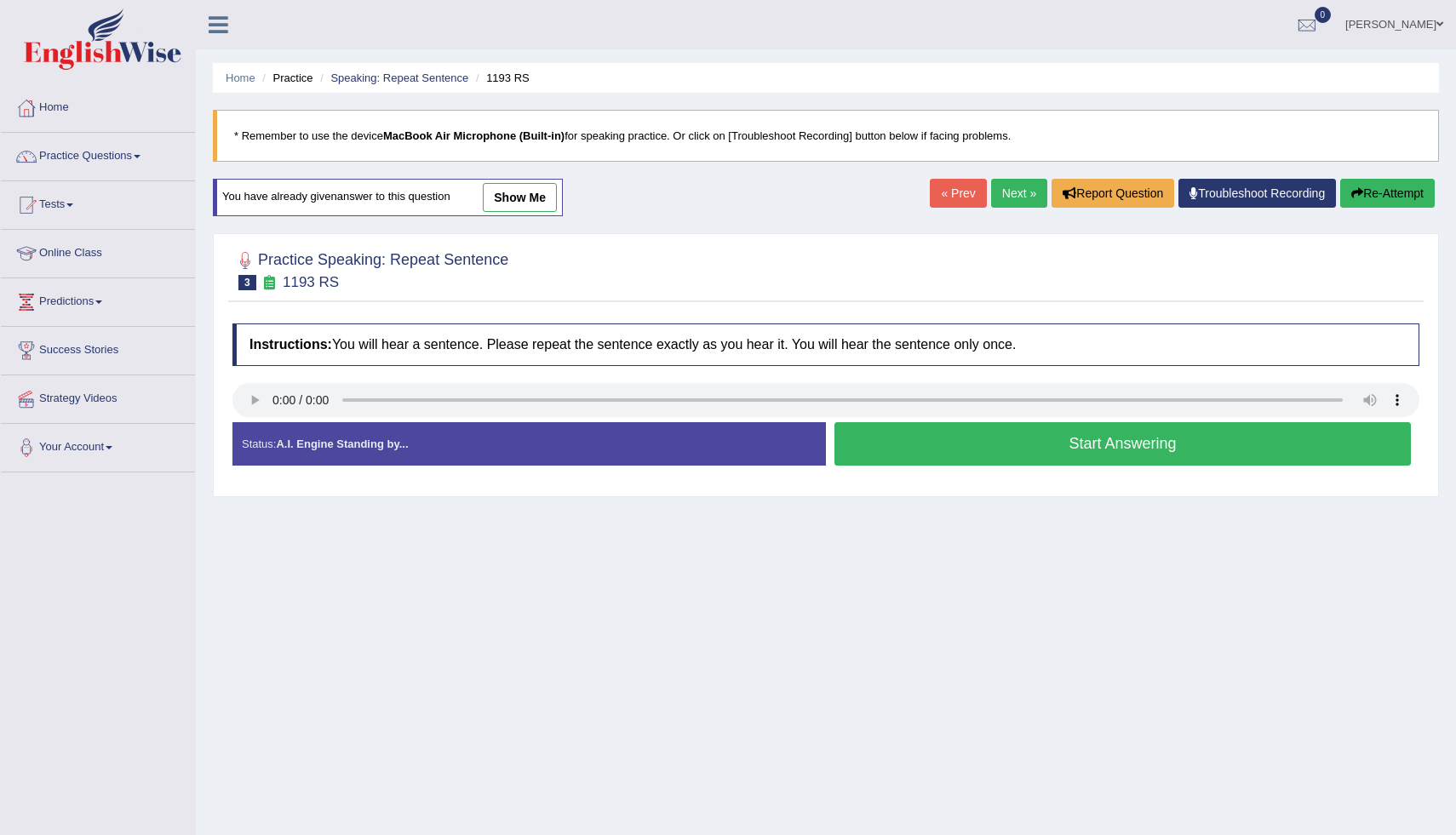
click at [850, 452] on button "Start Answering" at bounding box center [1123, 444] width 577 height 43
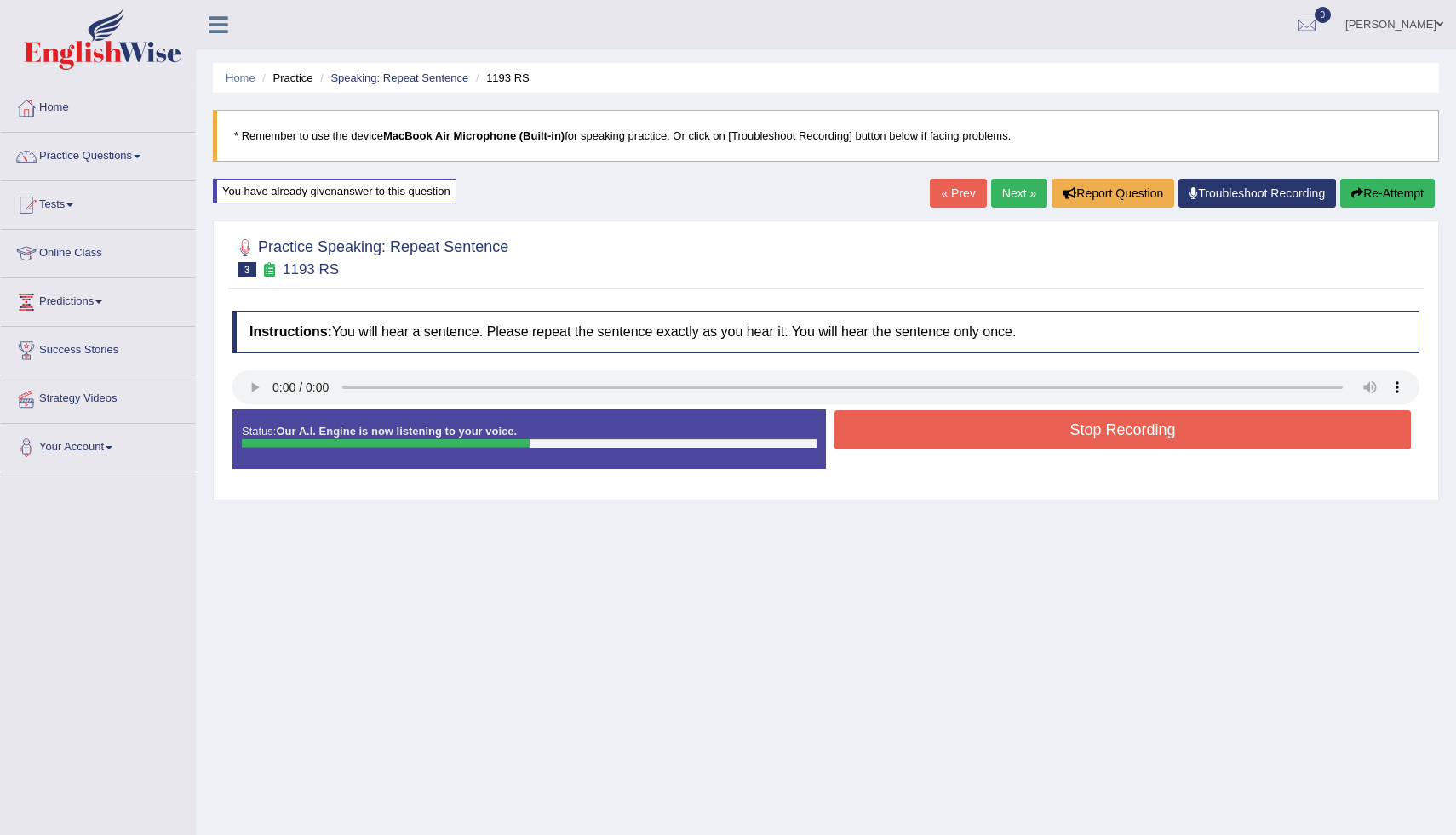
click at [850, 452] on div "Stop Recording" at bounding box center [1123, 432] width 594 height 43
click at [862, 443] on button "Stop Recording" at bounding box center [1123, 430] width 577 height 39
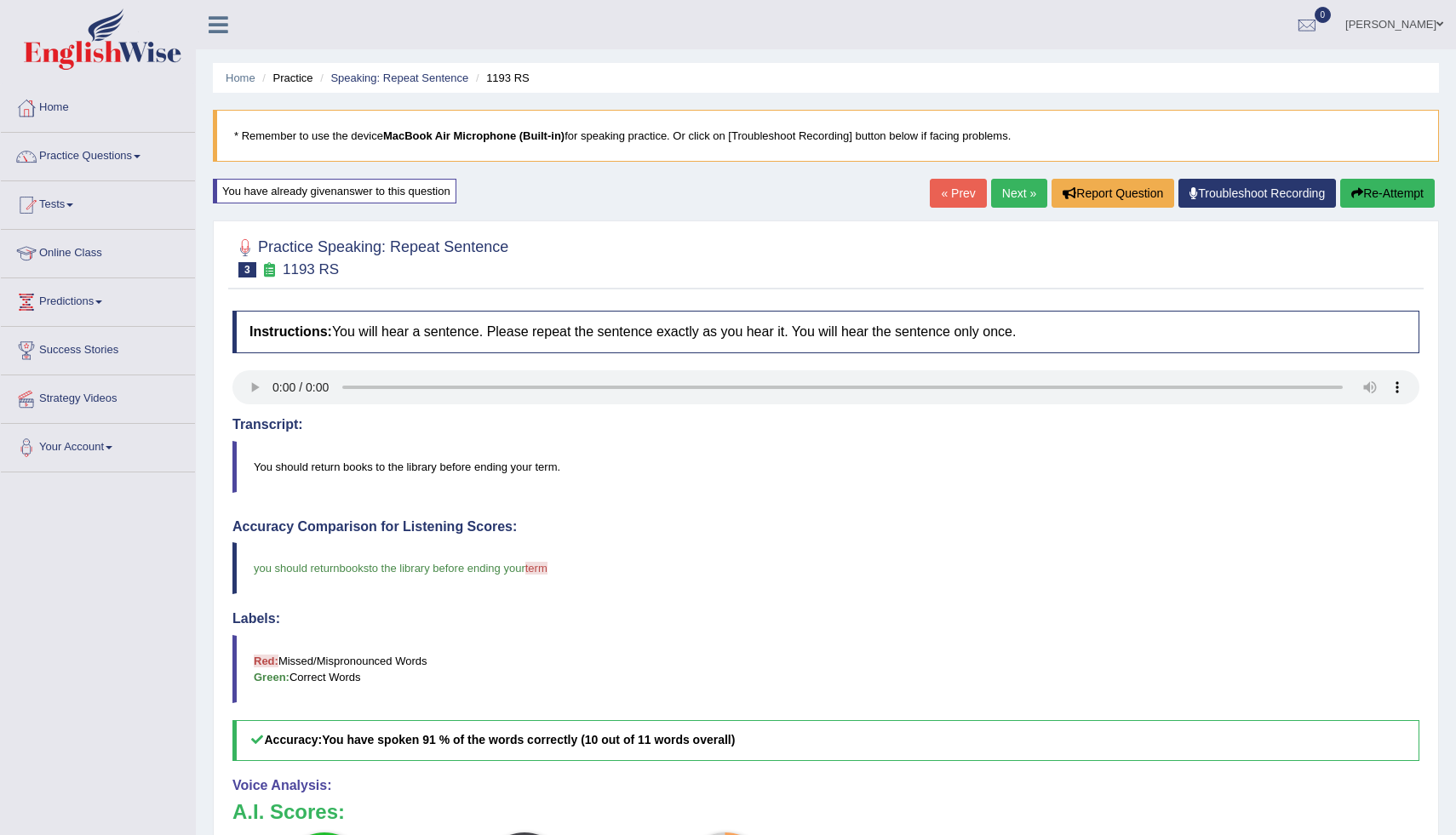
click at [1015, 190] on link "Next »" at bounding box center [1019, 193] width 56 height 29
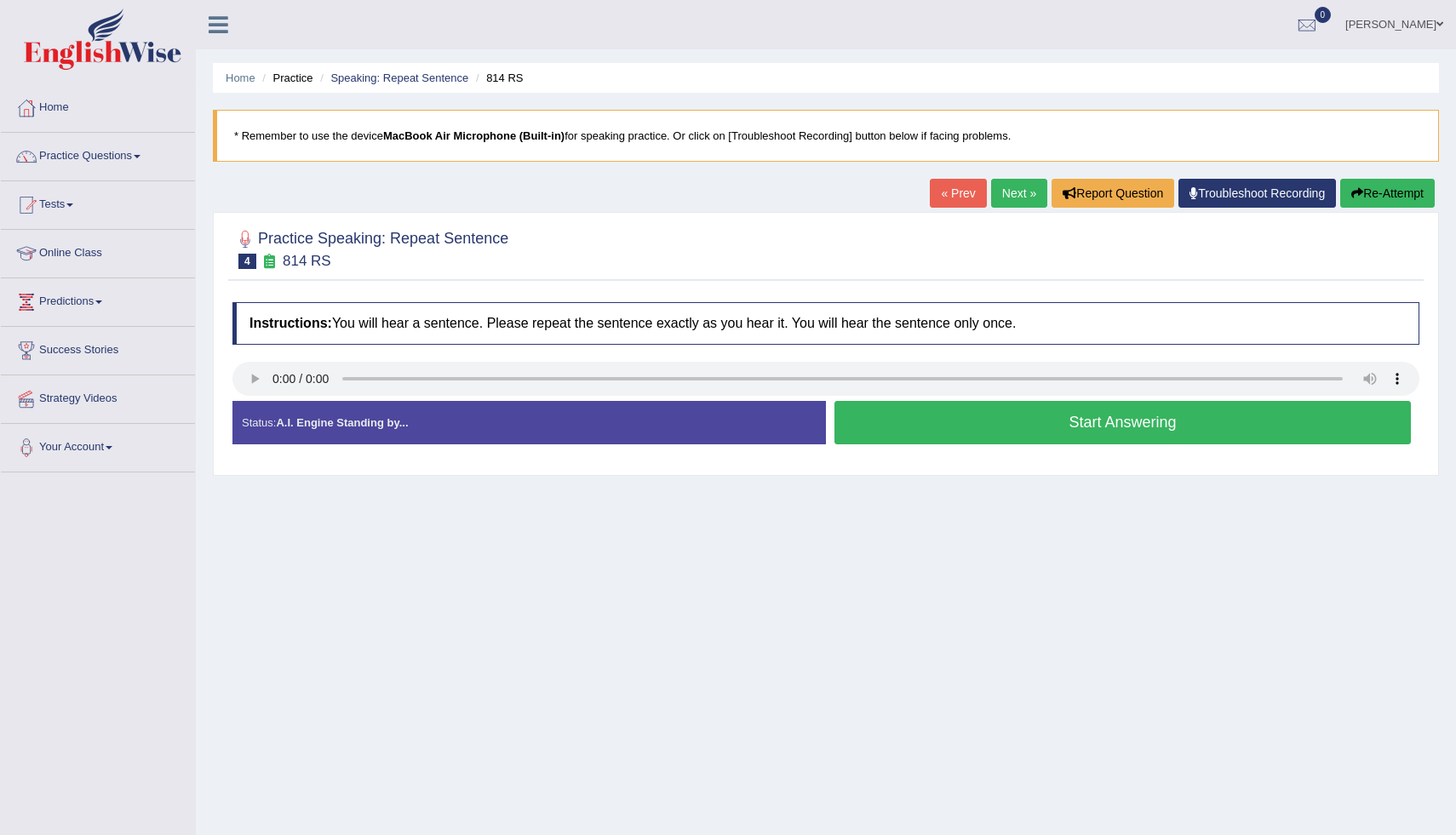
click at [919, 421] on button "Start Answering" at bounding box center [1123, 422] width 577 height 43
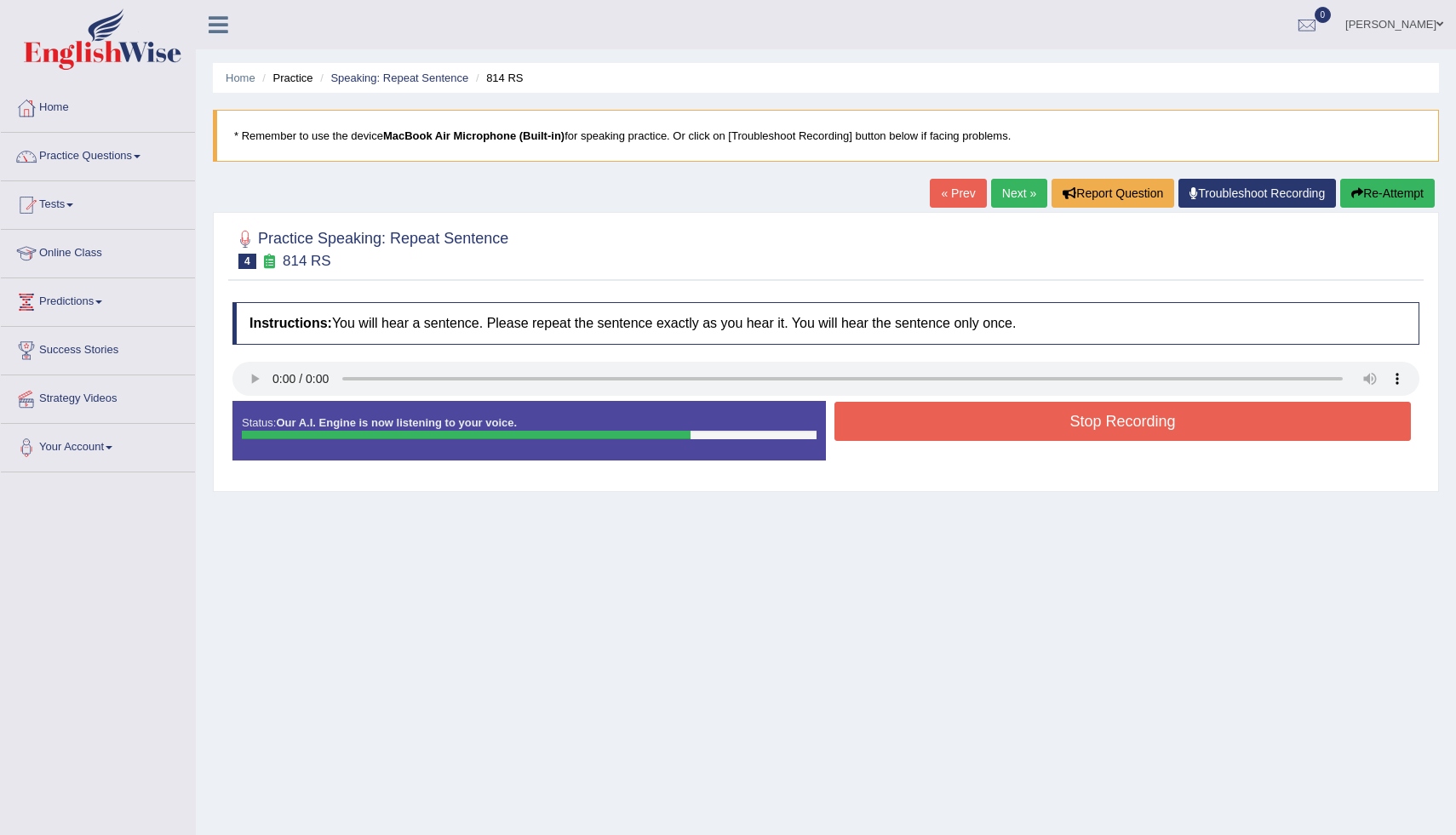
click at [919, 421] on button "Stop Recording" at bounding box center [1123, 421] width 577 height 39
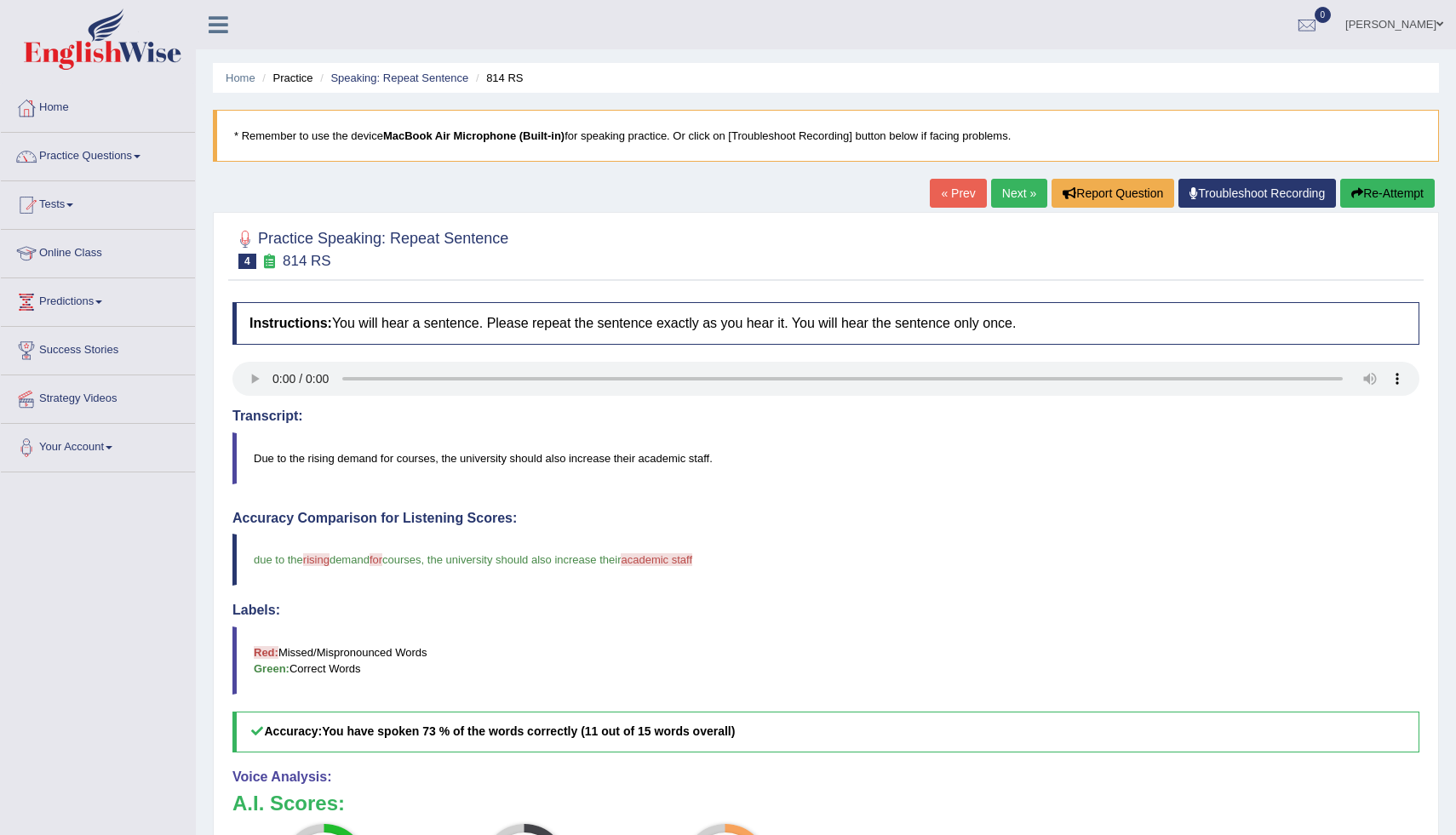
click at [998, 198] on link "Next »" at bounding box center [1019, 193] width 56 height 29
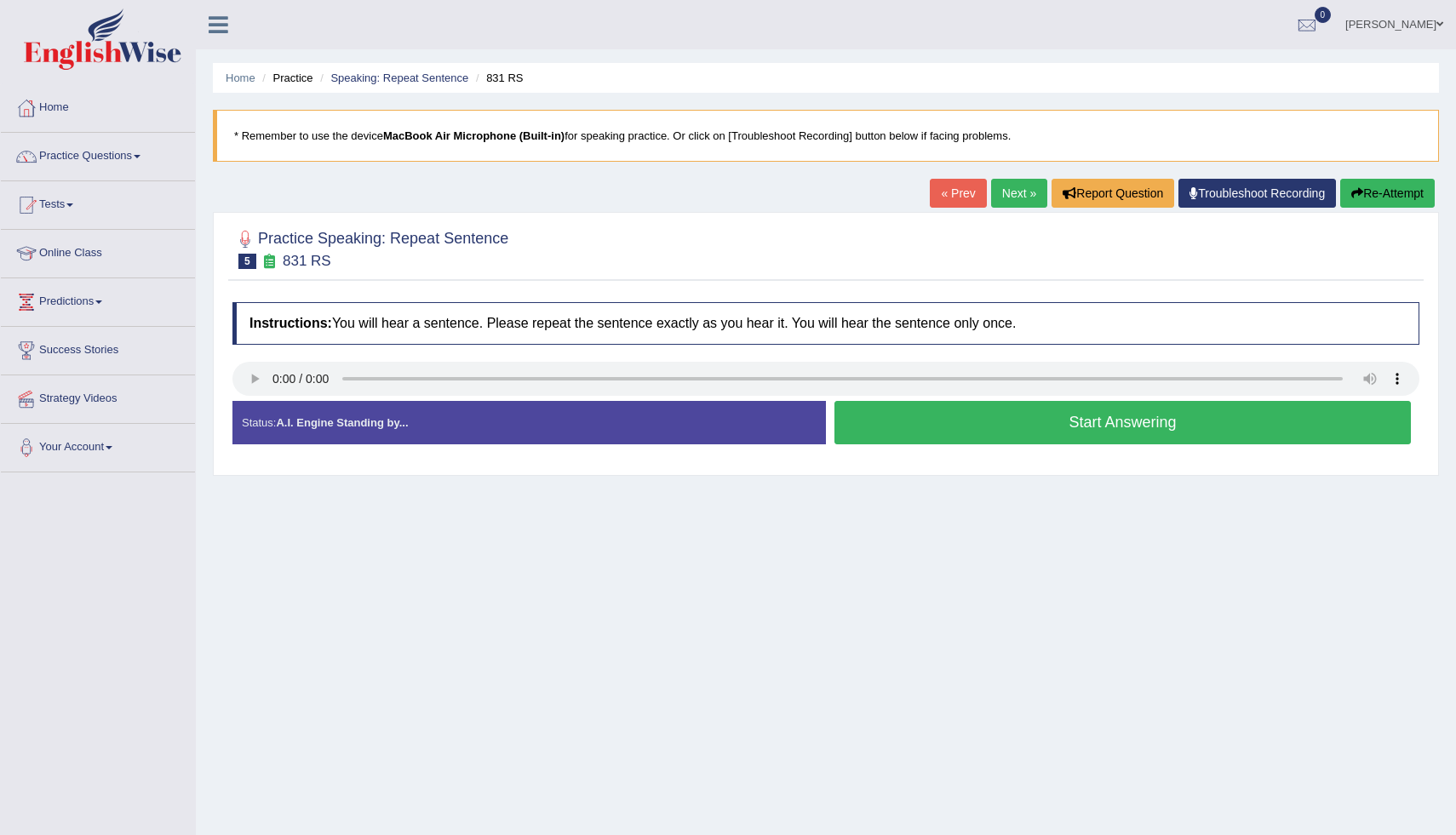
click at [978, 423] on button "Start Answering" at bounding box center [1123, 422] width 577 height 43
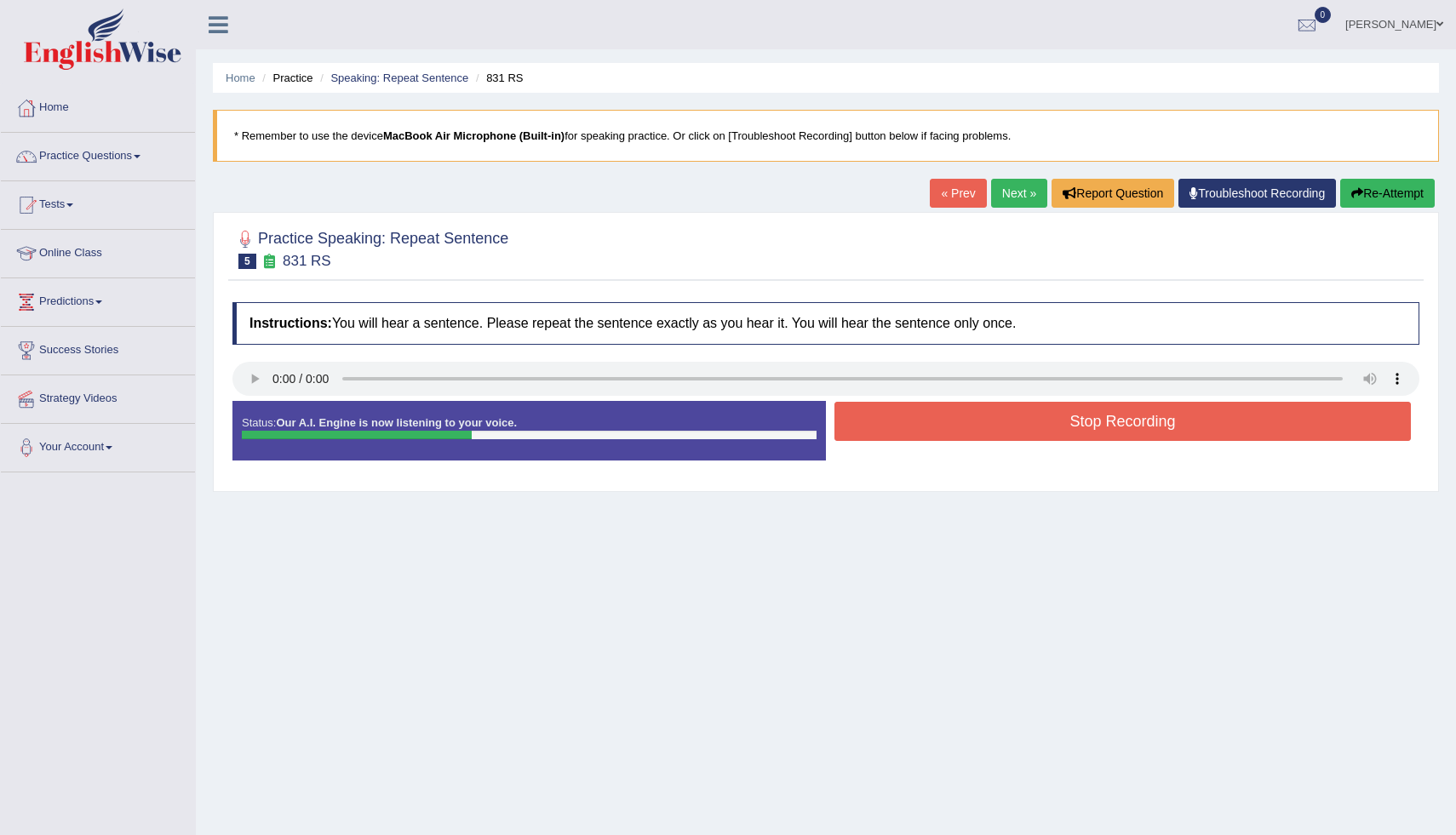
click at [978, 423] on button "Stop Recording" at bounding box center [1123, 421] width 577 height 39
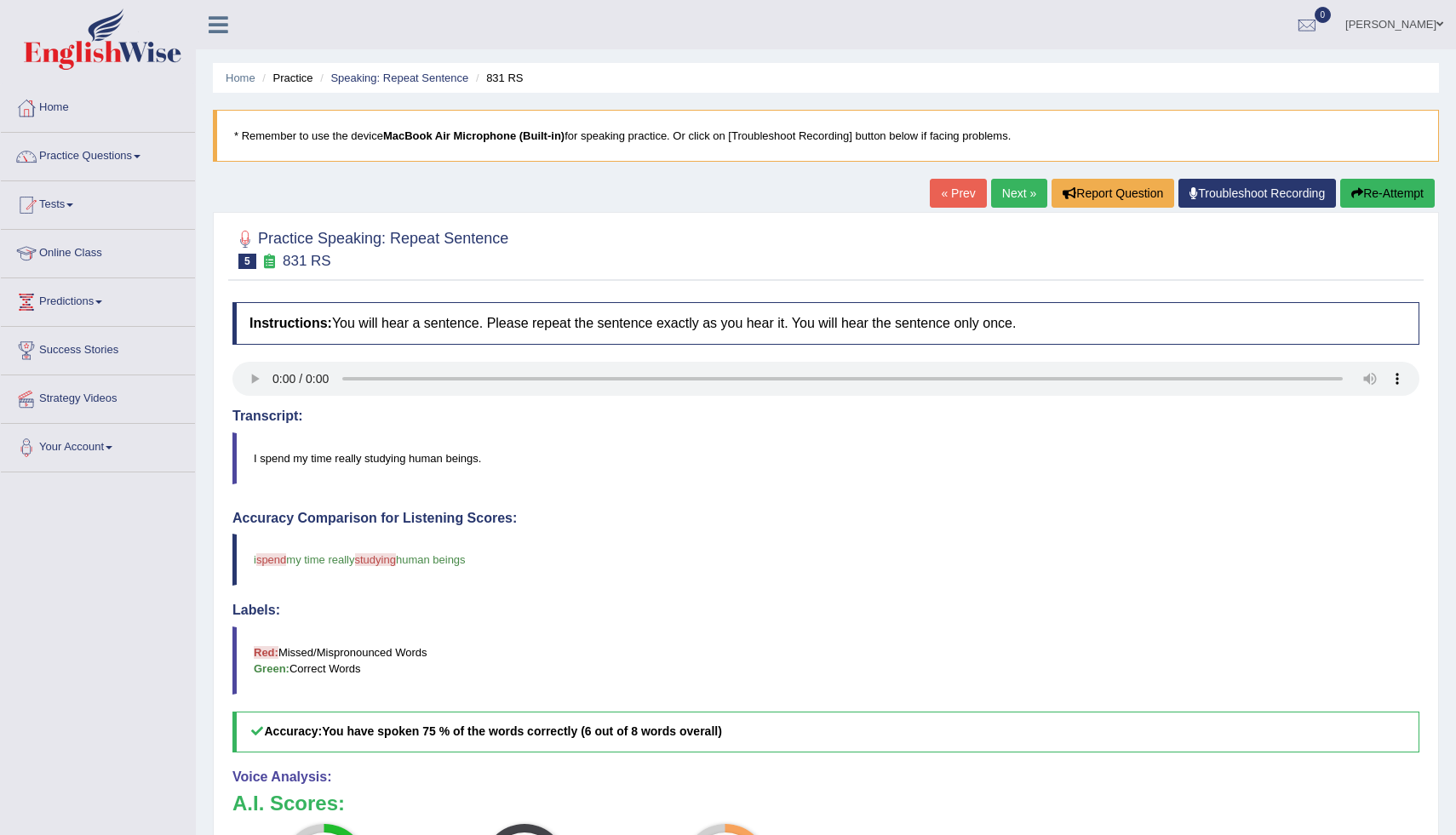
click at [1455, 690] on div "Home Practice Speaking: Repeat Sentence 831 RS * Remember to use the device Mac…" at bounding box center [826, 554] width 1260 height 1109
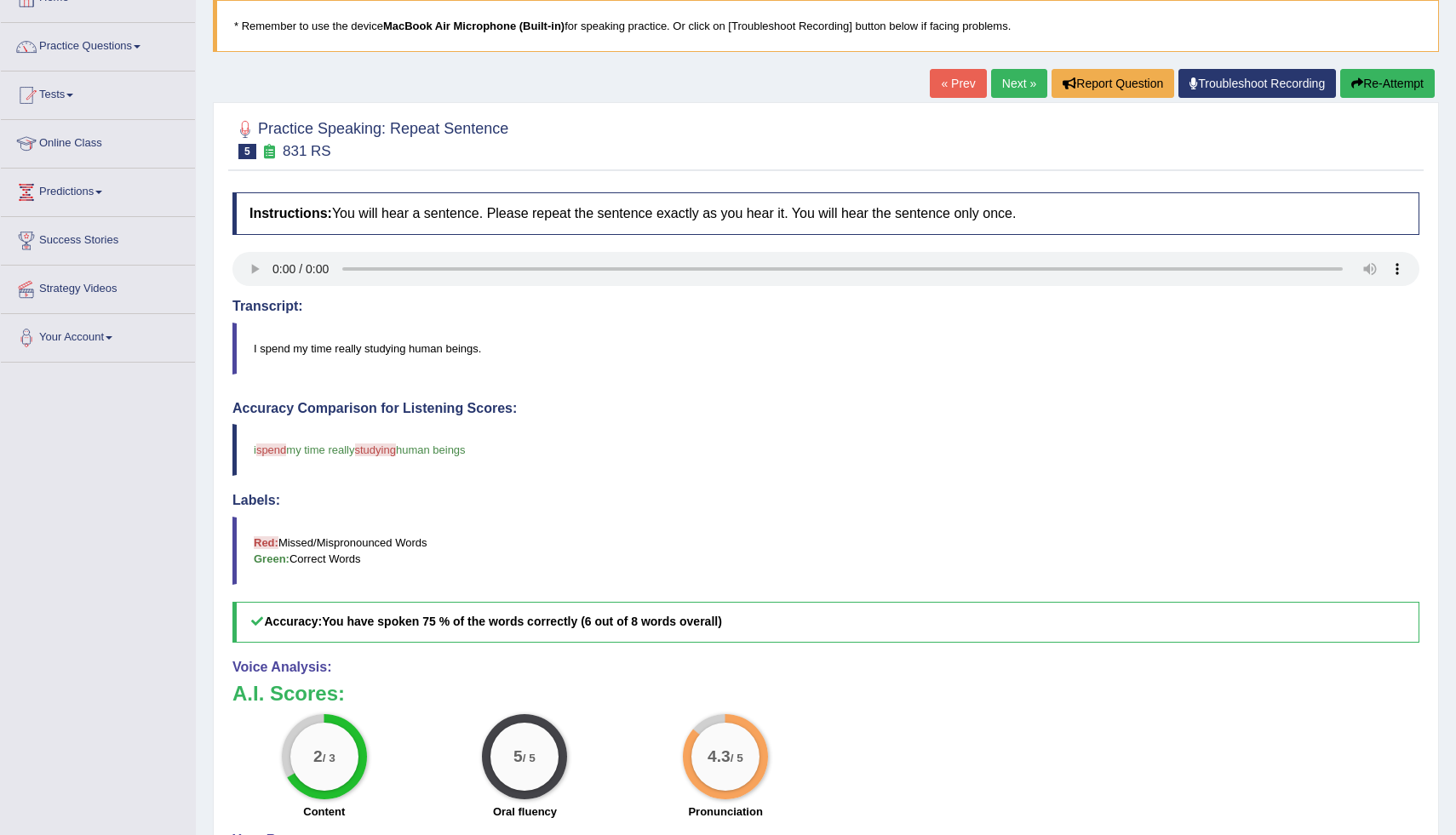
scroll to position [136, 0]
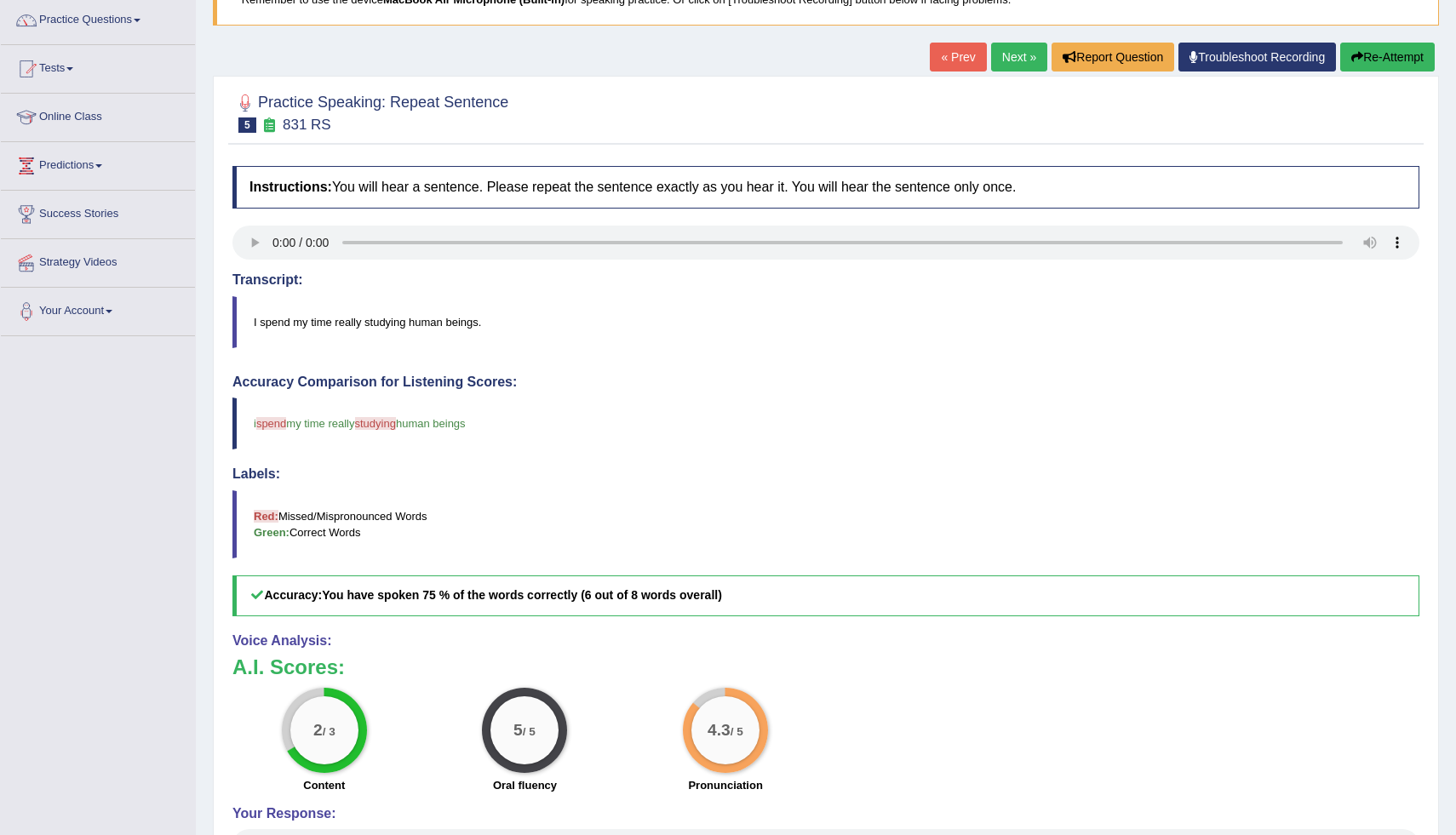
click at [998, 54] on link "Next »" at bounding box center [1019, 57] width 56 height 29
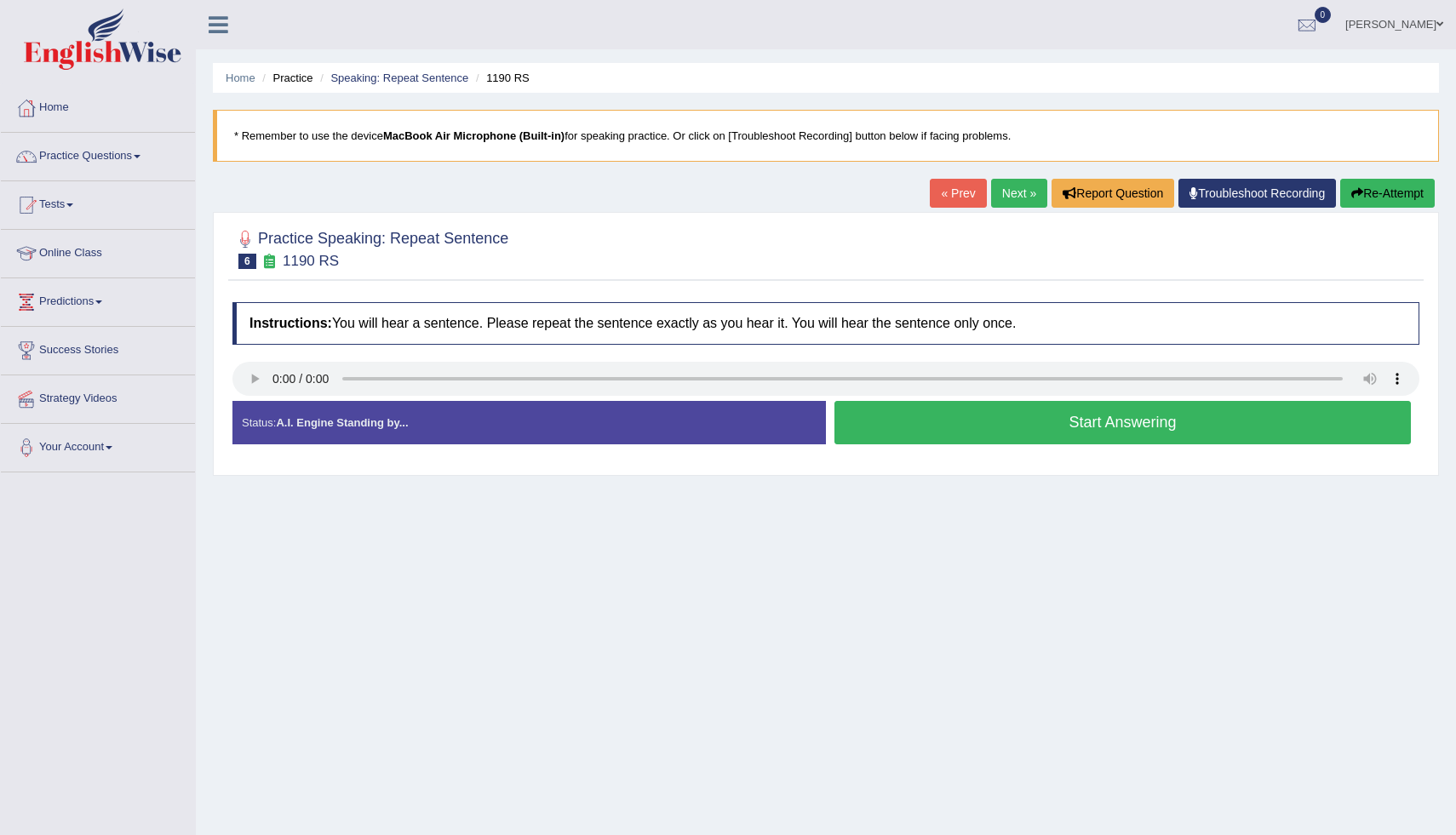
click at [957, 420] on button "Start Answering" at bounding box center [1123, 422] width 577 height 43
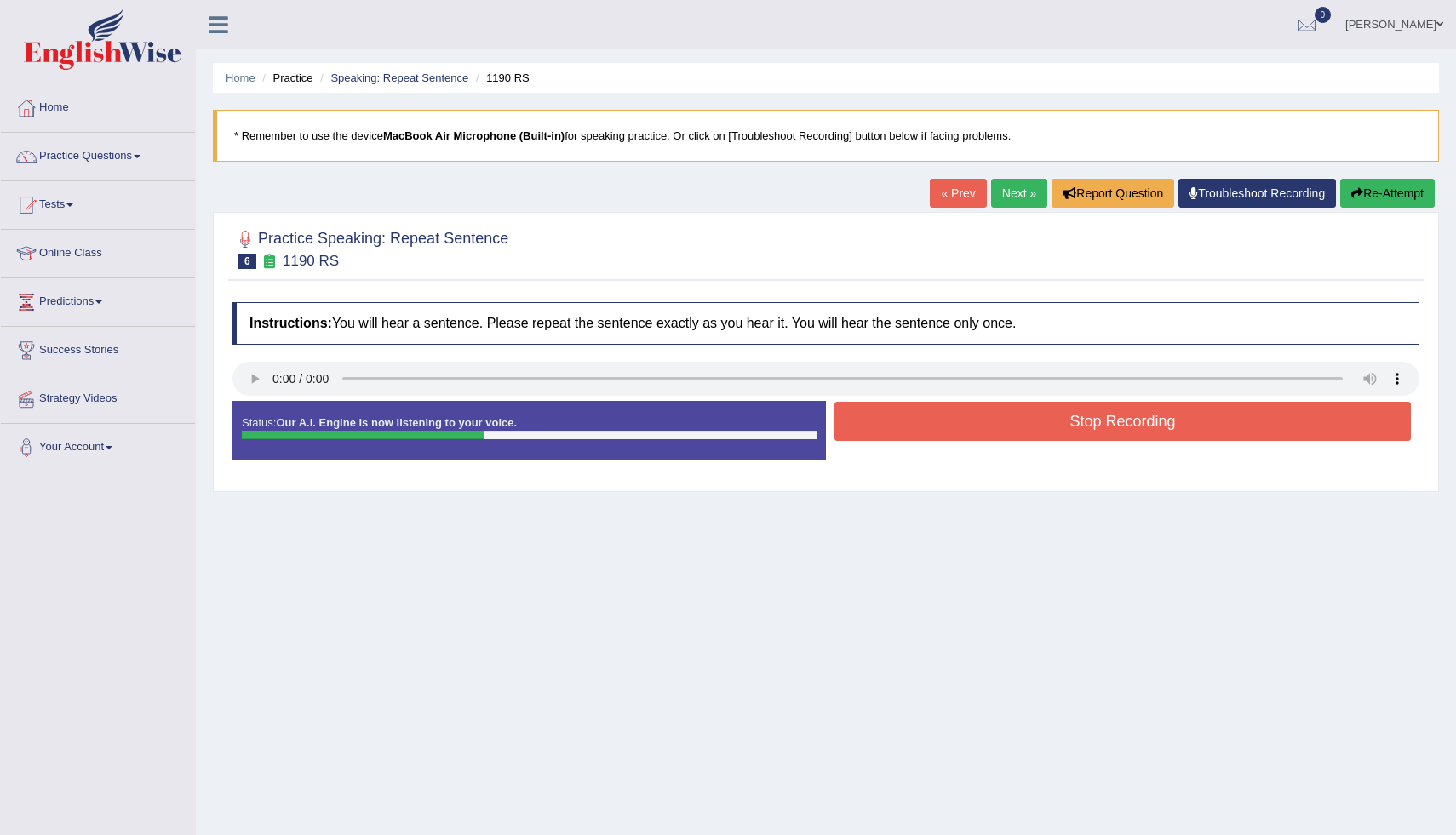
click at [1139, 412] on button "Stop Recording" at bounding box center [1123, 421] width 577 height 39
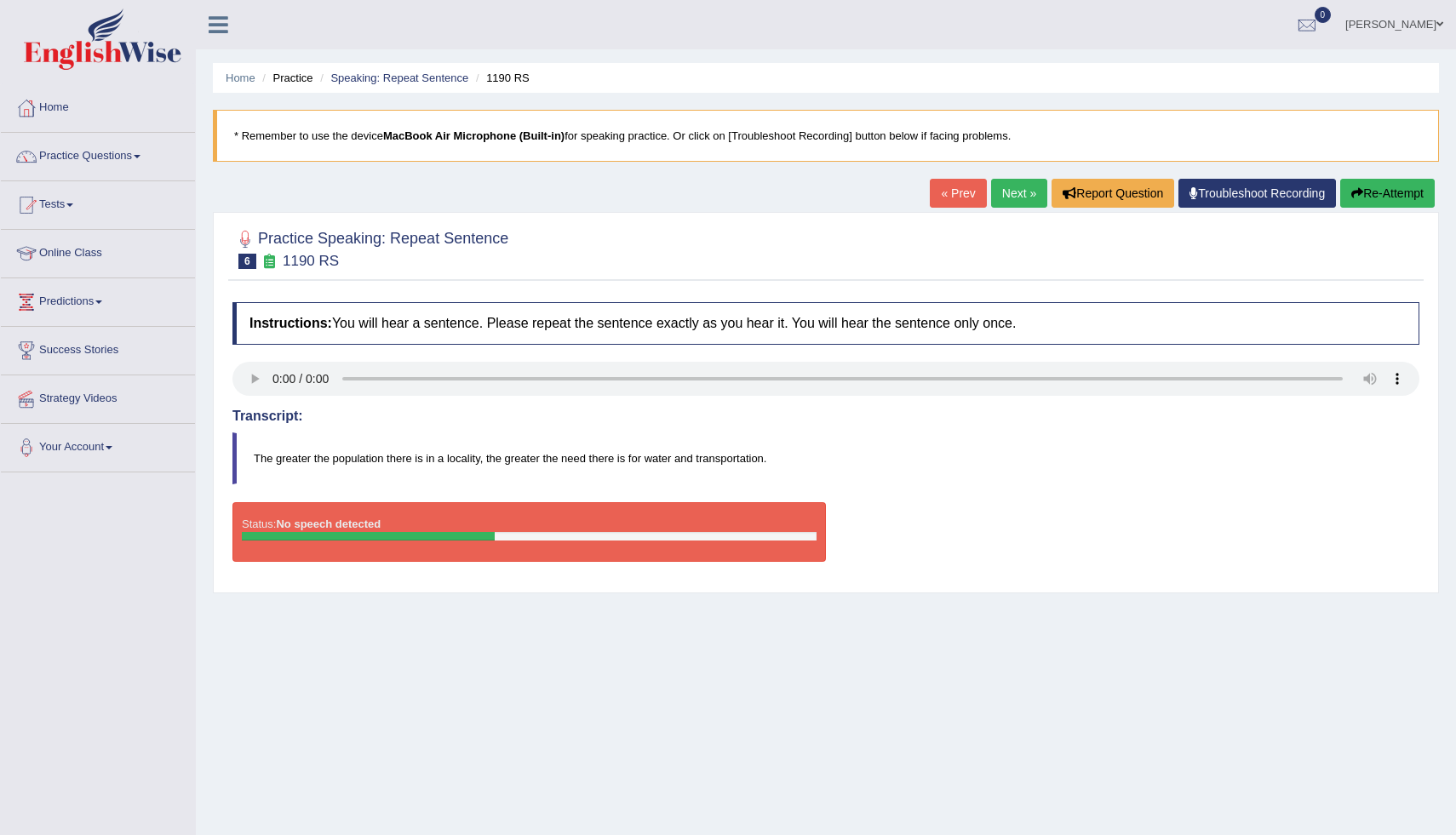
click at [1388, 188] on button "Re-Attempt" at bounding box center [1387, 193] width 95 height 29
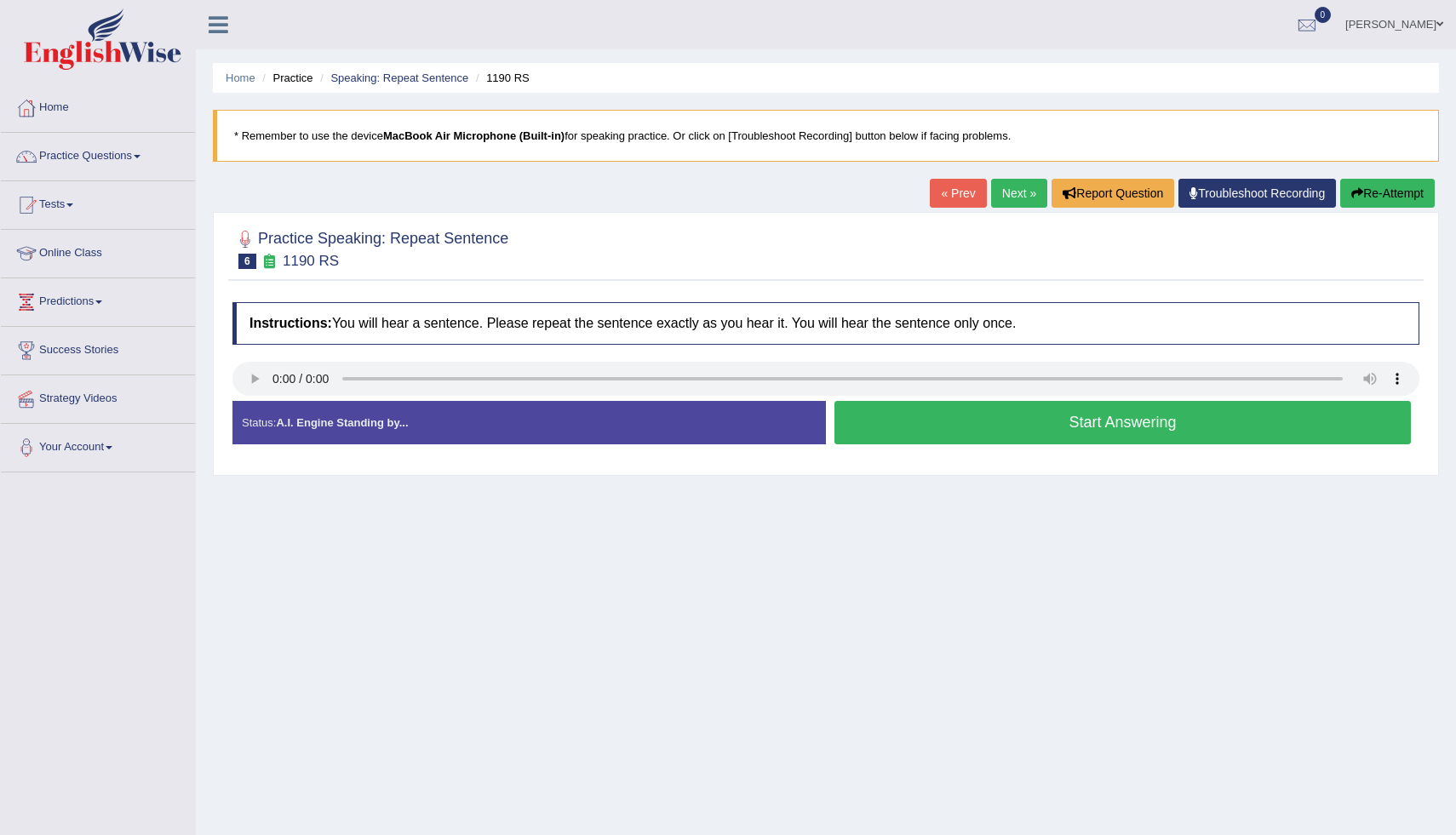
click at [951, 429] on button "Start Answering" at bounding box center [1123, 422] width 577 height 43
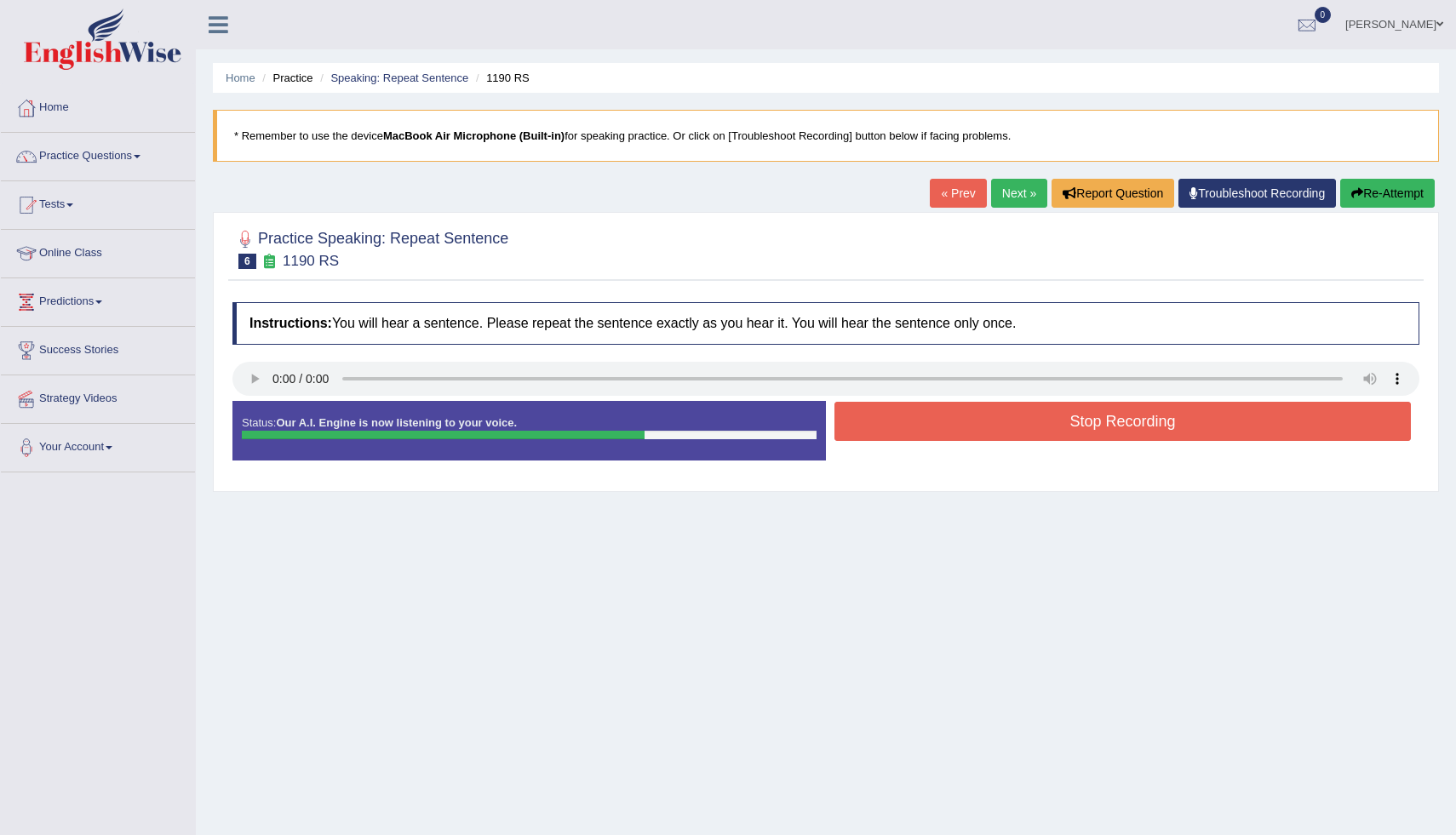
click at [951, 429] on button "Stop Recording" at bounding box center [1123, 421] width 577 height 39
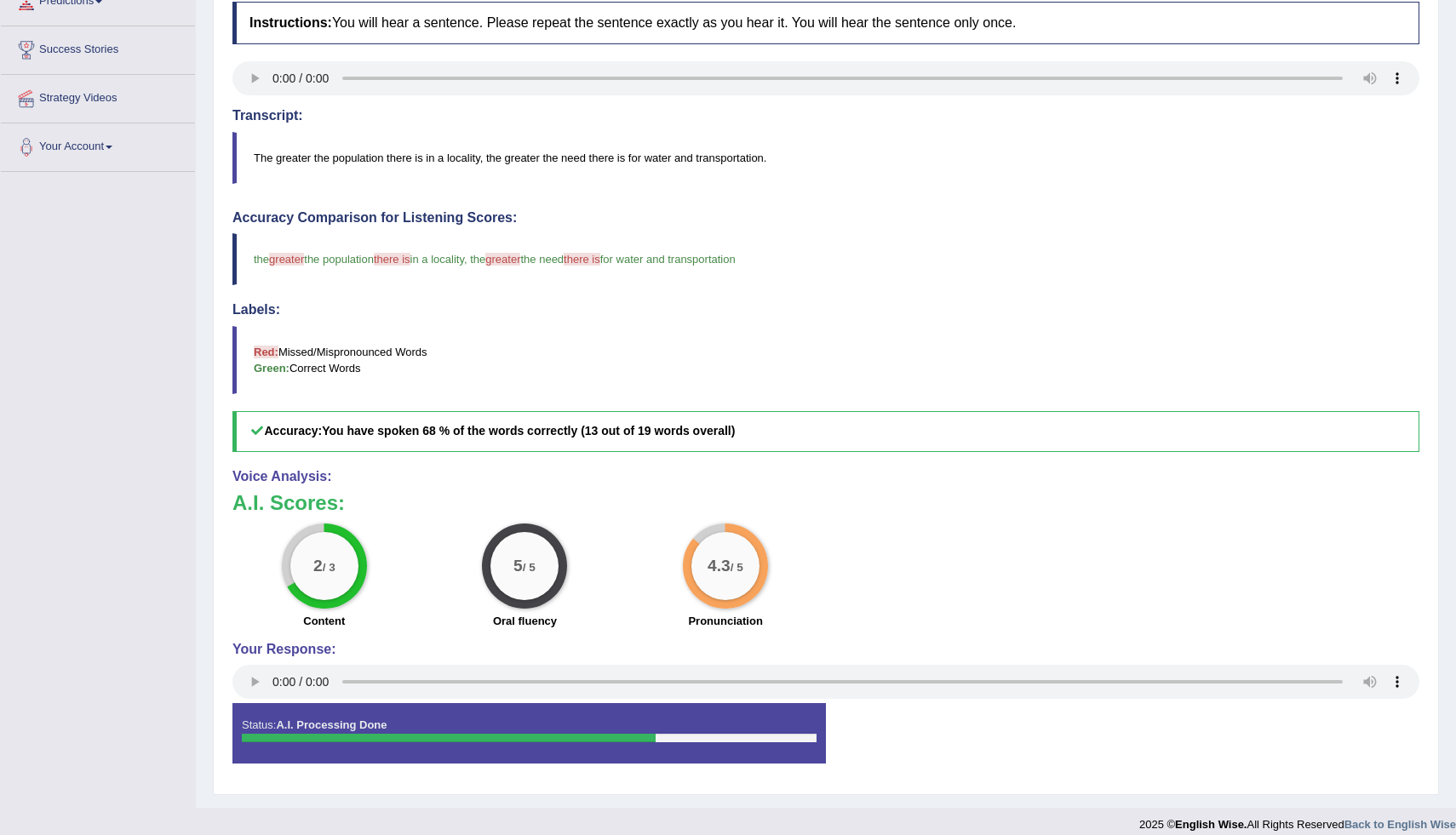
scroll to position [316, 0]
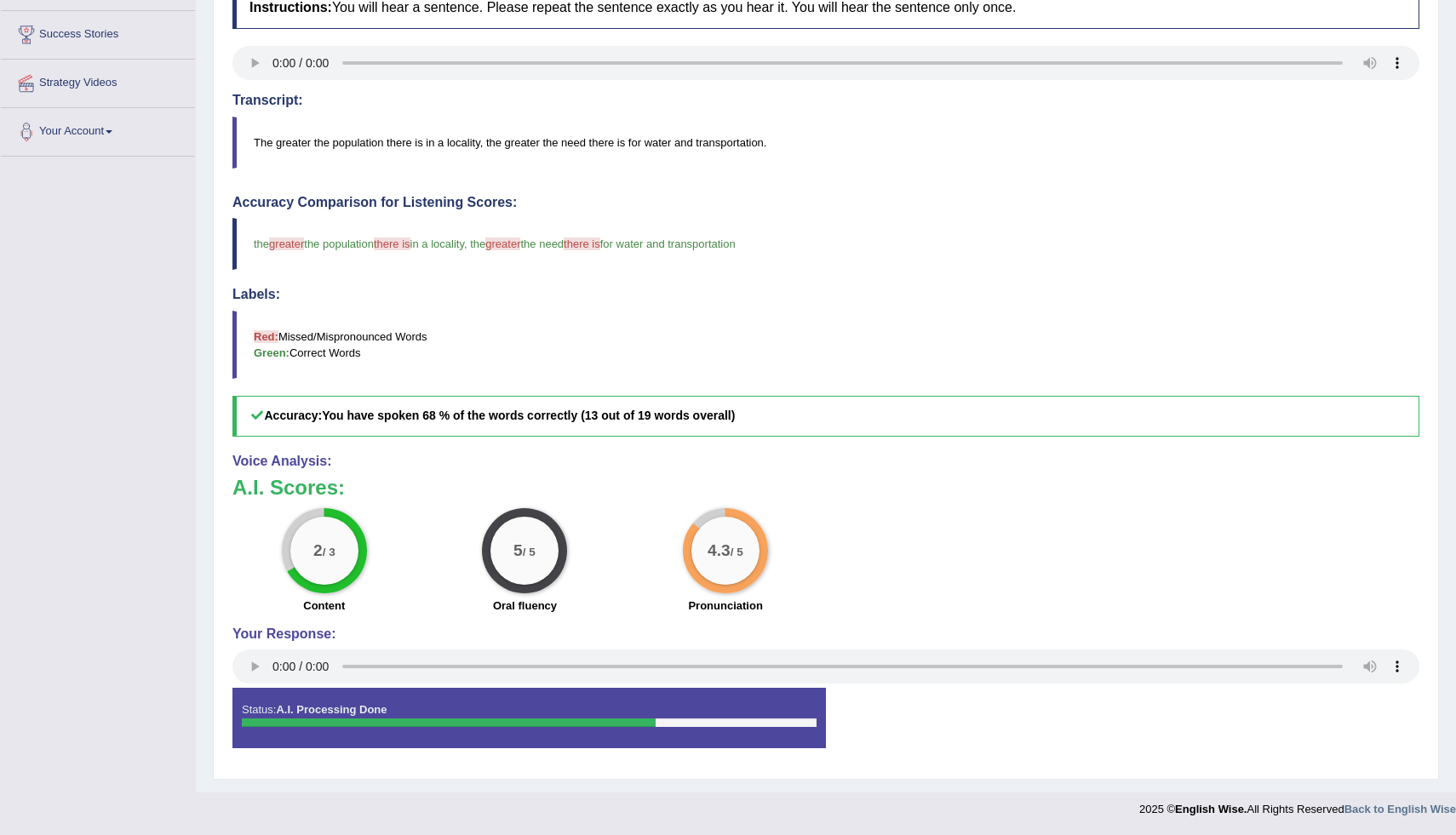
click at [1446, 160] on div "Home Practice Speaking: Repeat Sentence 1190 RS * Remember to use the device Ma…" at bounding box center [826, 238] width 1260 height 1109
click at [1449, 88] on div "Home Practice Speaking: Repeat Sentence 1190 RS * Remember to use the device Ma…" at bounding box center [826, 238] width 1260 height 1109
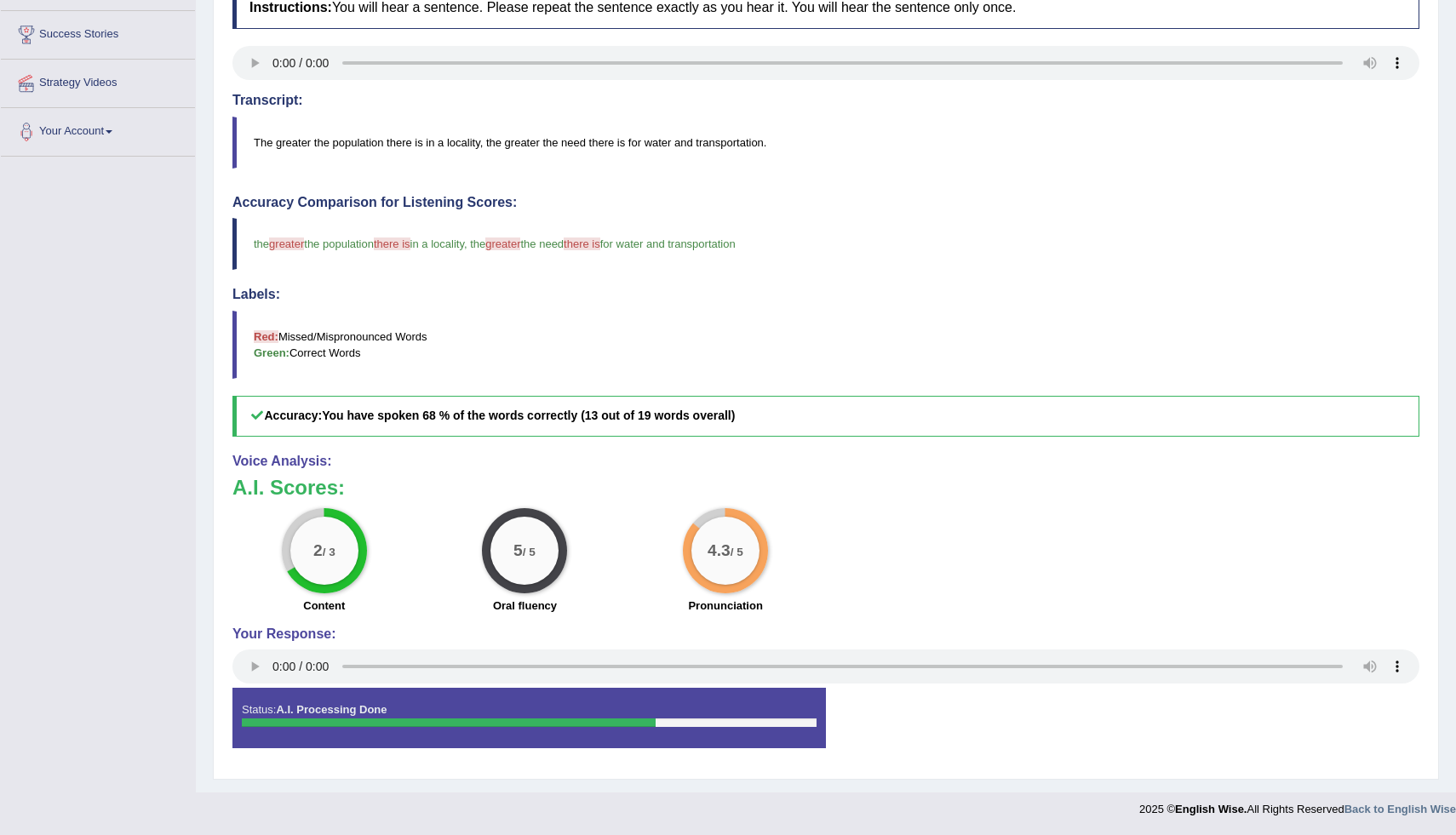
click at [1449, 88] on div "Home Practice Speaking: Repeat Sentence 1190 RS * Remember to use the device Ma…" at bounding box center [826, 238] width 1260 height 1109
click at [1451, 10] on div "Home Practice Speaking: Repeat Sentence 1190 RS * Remember to use the device Ma…" at bounding box center [826, 238] width 1260 height 1109
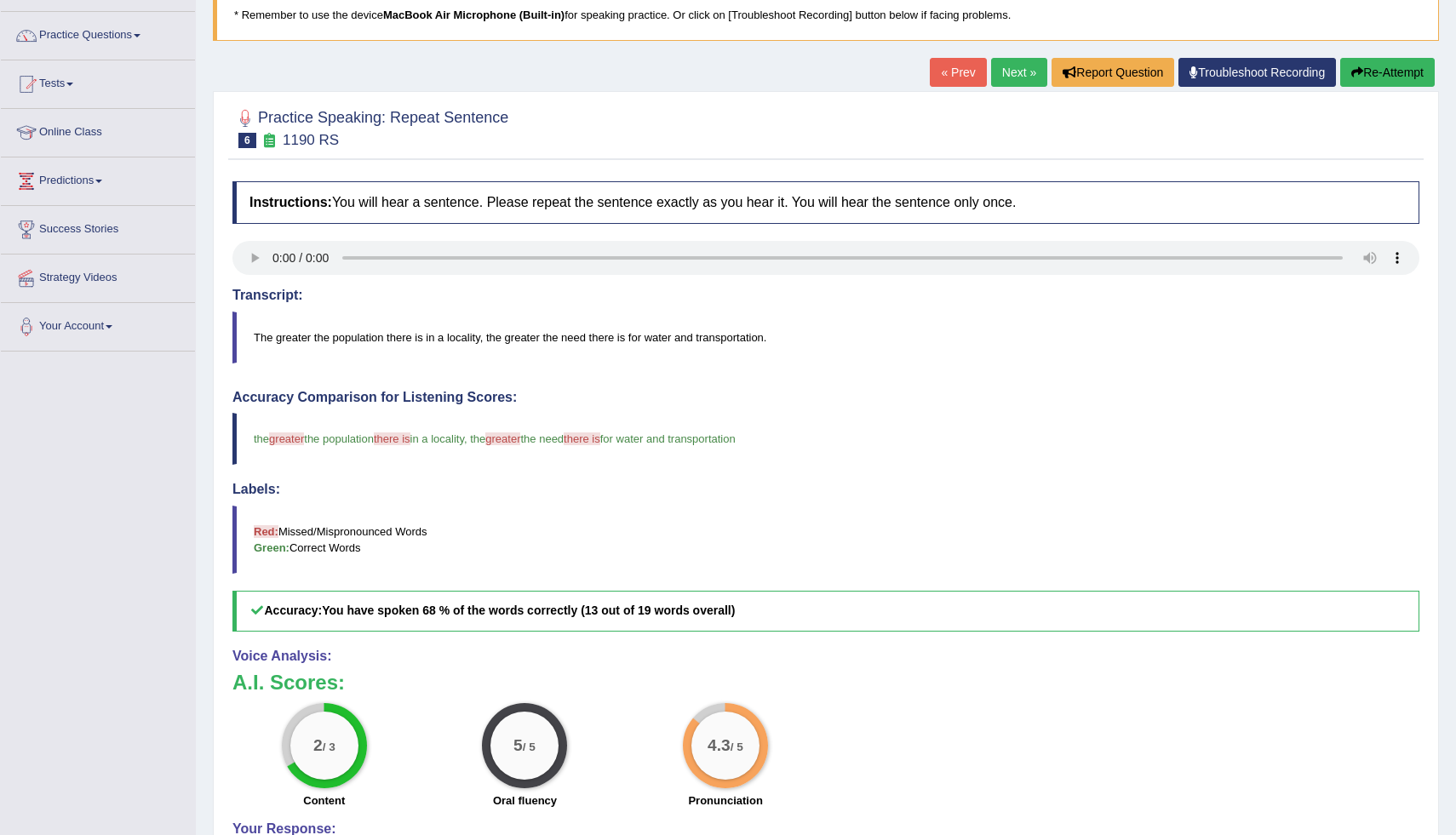
scroll to position [109, 0]
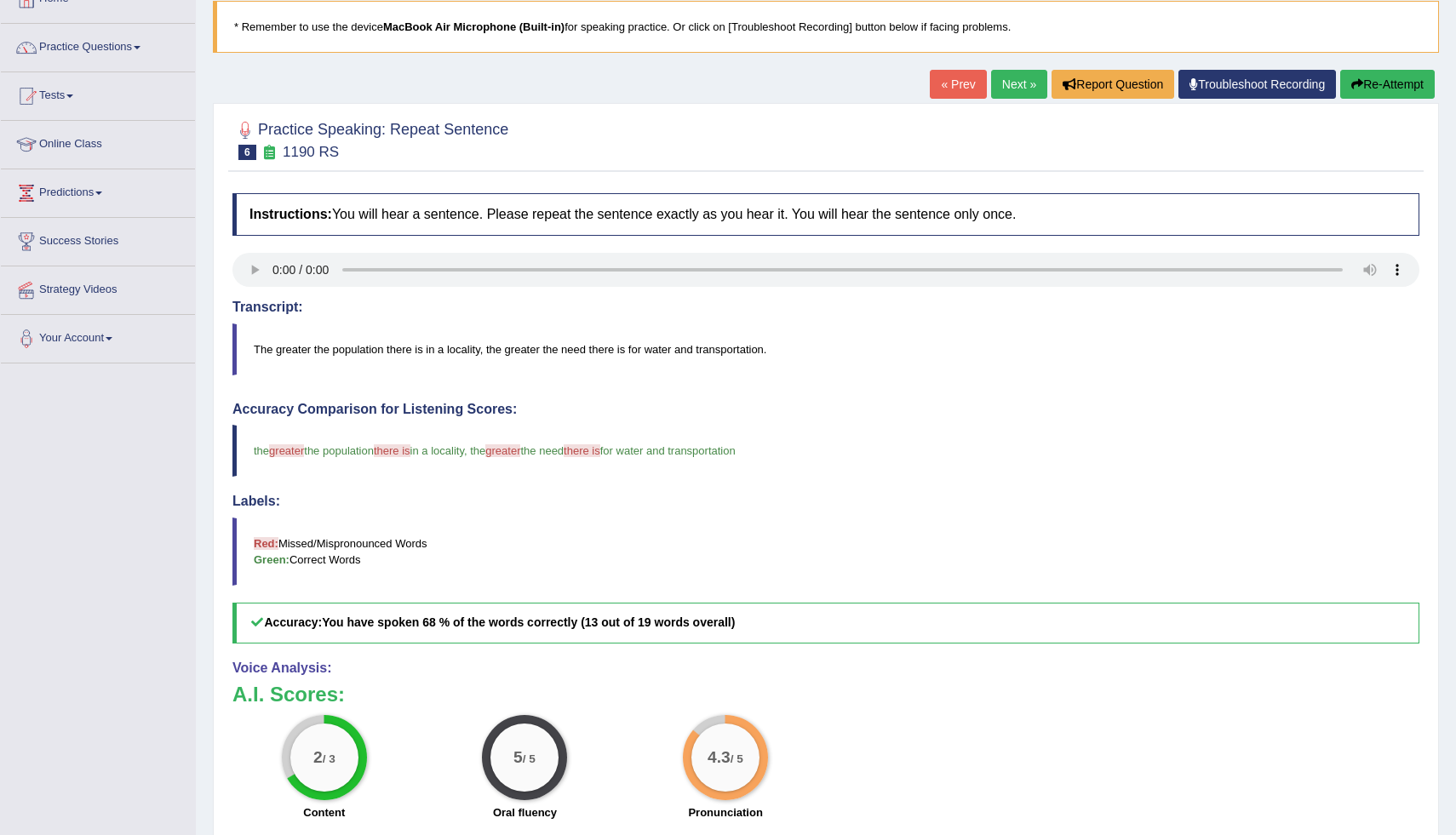
click at [1002, 83] on link "Next »" at bounding box center [1019, 84] width 56 height 29
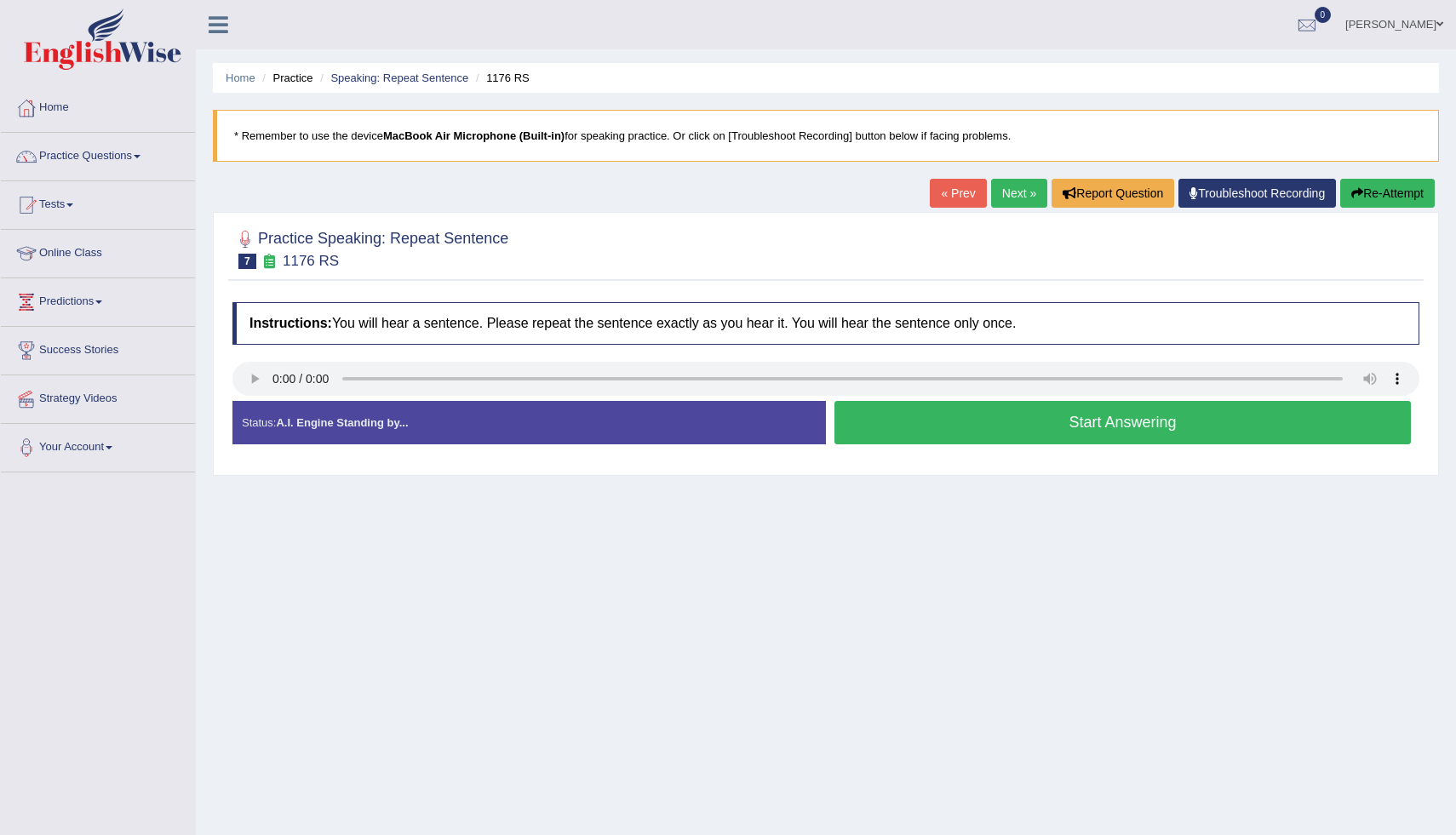
click at [988, 429] on button "Start Answering" at bounding box center [1123, 422] width 577 height 43
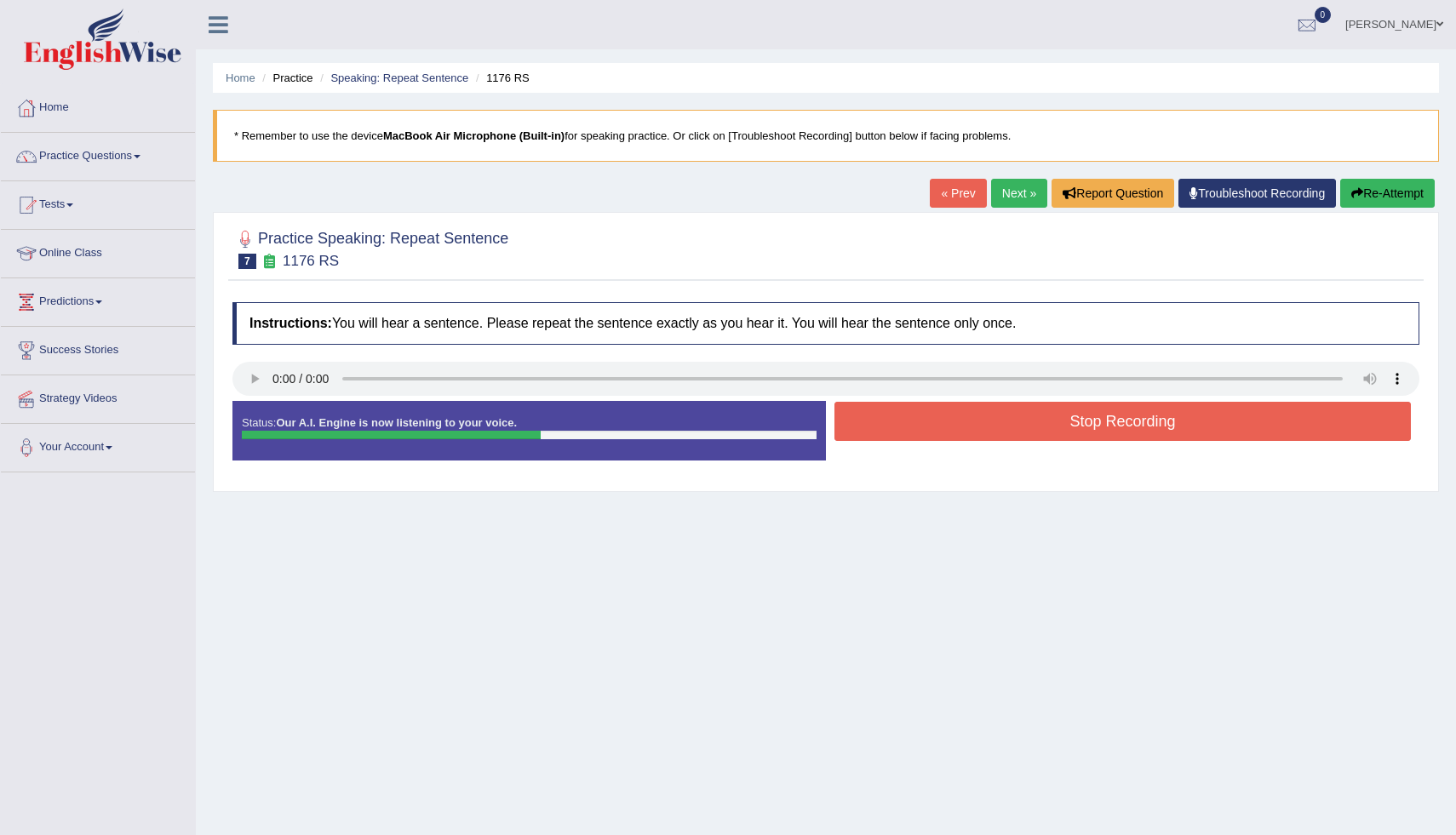
click at [1401, 192] on button "Re-Attempt" at bounding box center [1387, 193] width 95 height 29
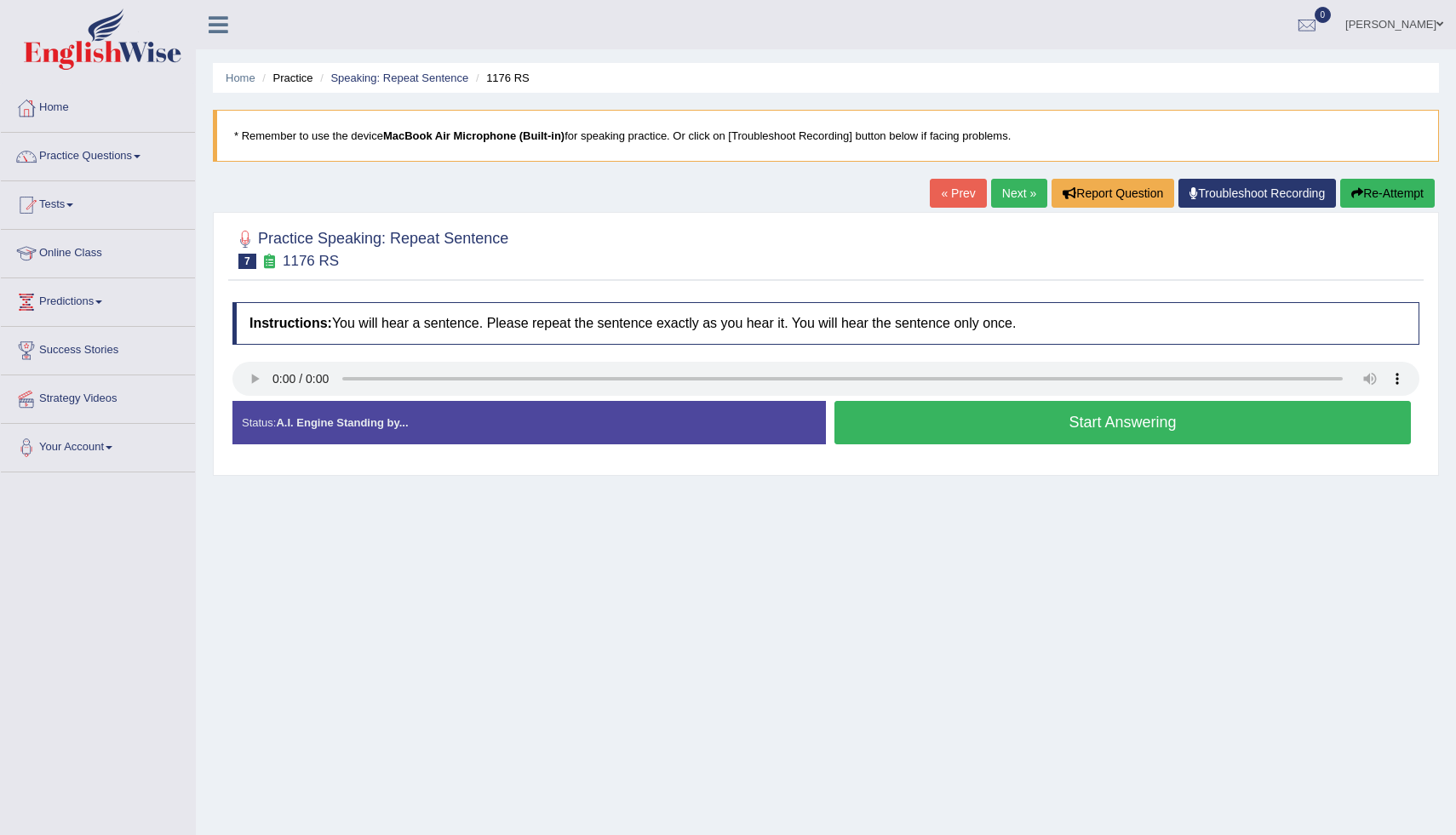
click at [926, 432] on button "Start Answering" at bounding box center [1123, 422] width 577 height 43
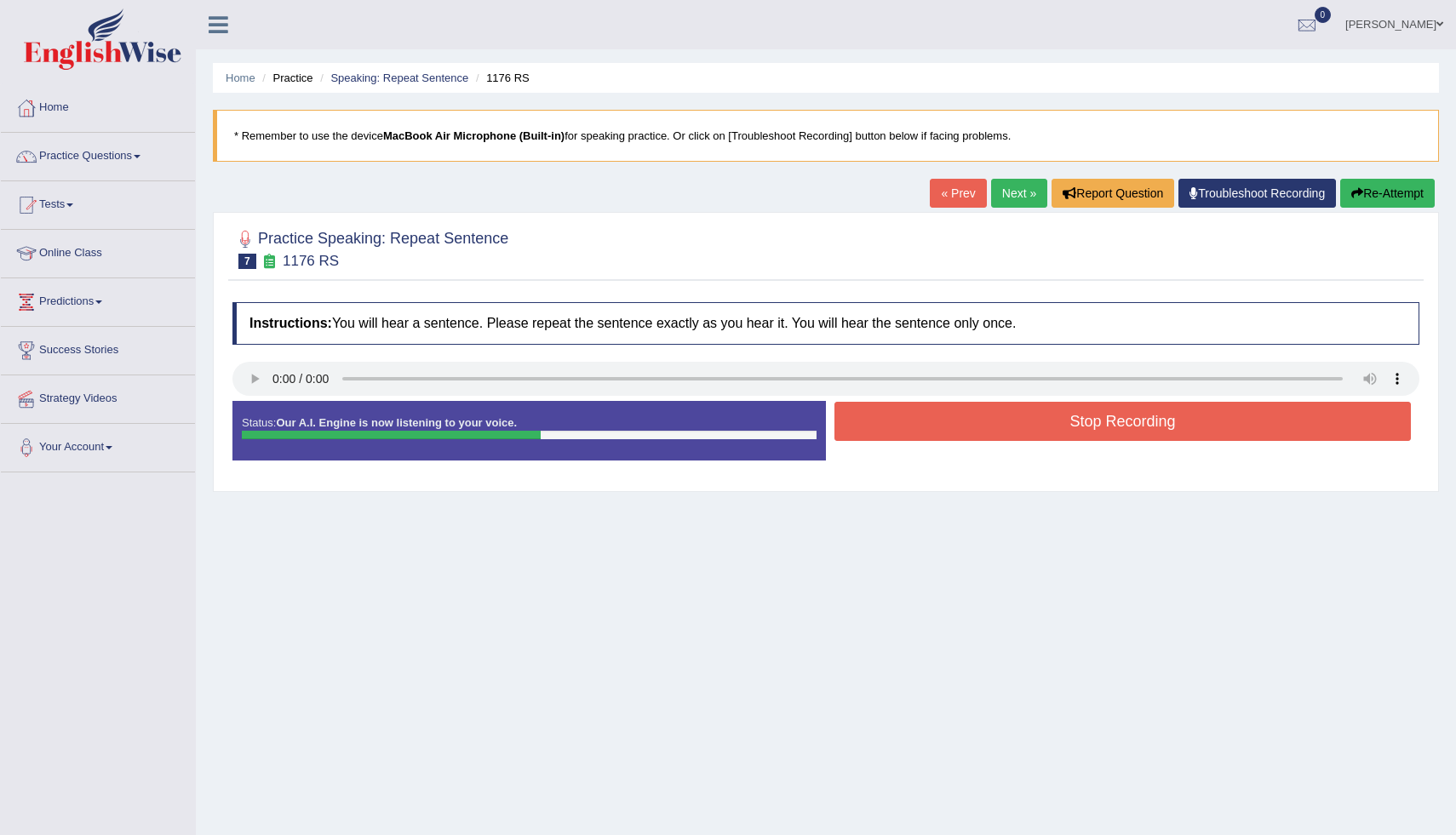
click at [926, 432] on button "Stop Recording" at bounding box center [1123, 421] width 577 height 39
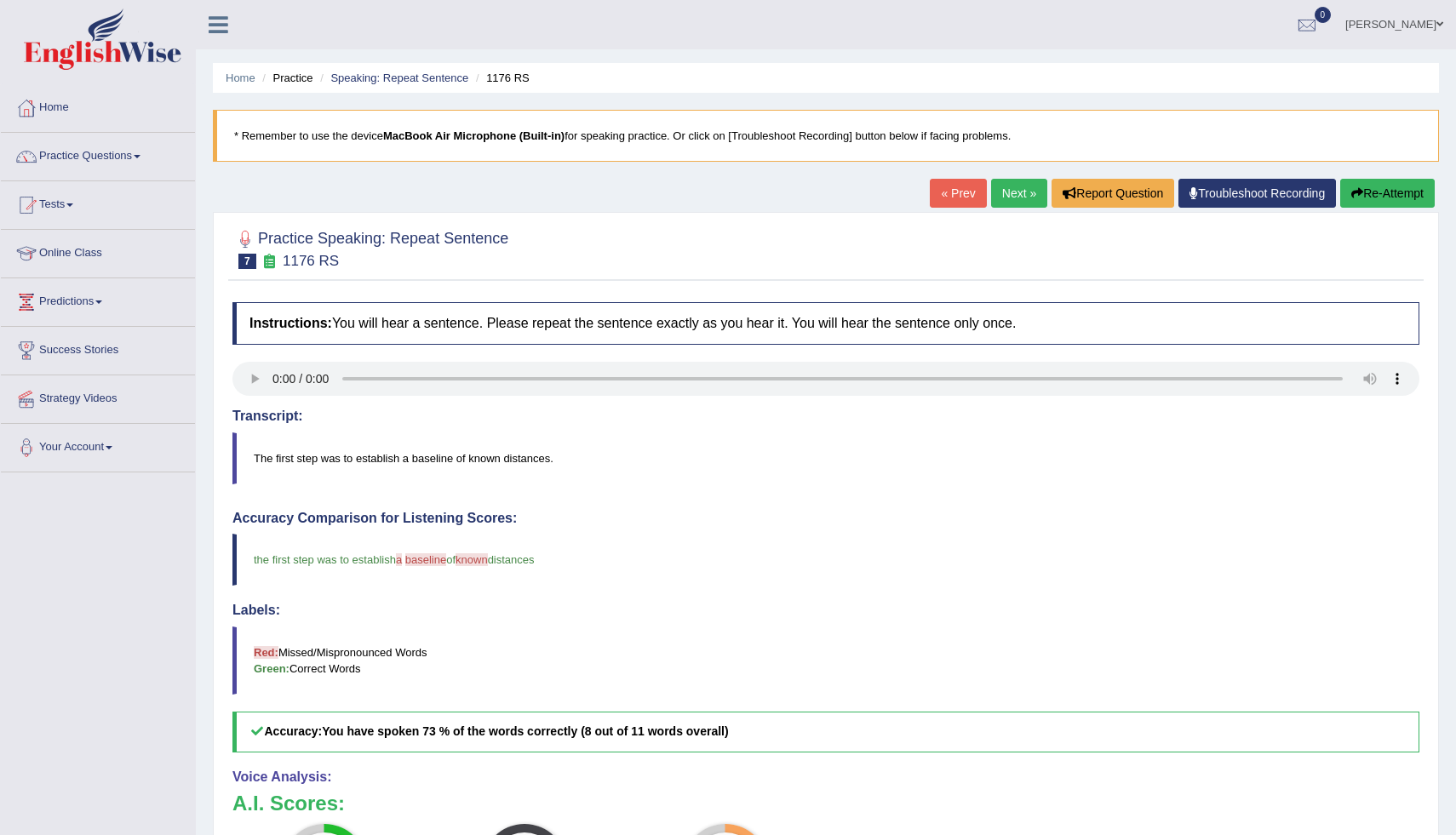
click at [1387, 199] on button "Re-Attempt" at bounding box center [1387, 193] width 95 height 29
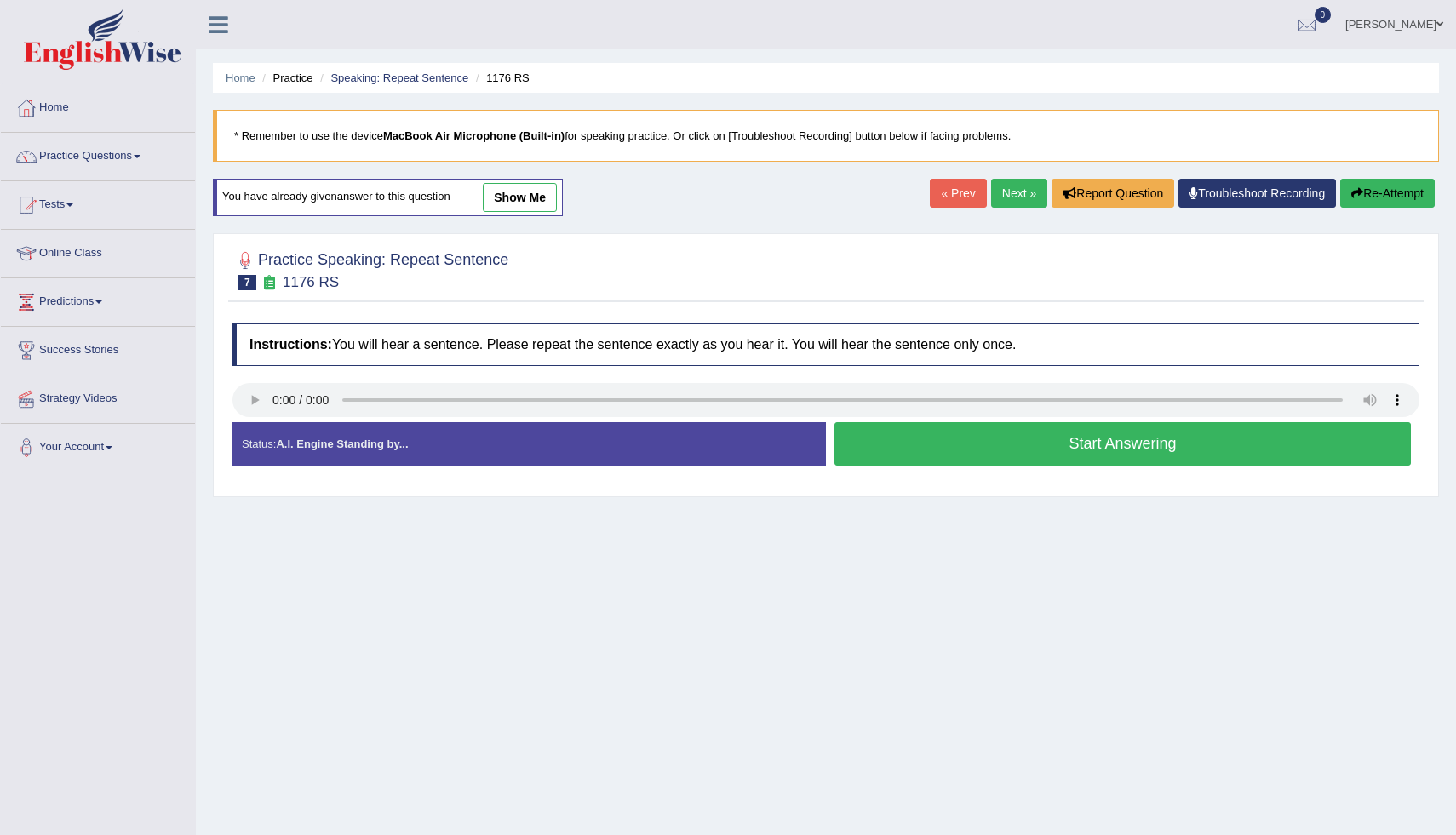
click at [1060, 457] on button "Start Answering" at bounding box center [1123, 444] width 577 height 43
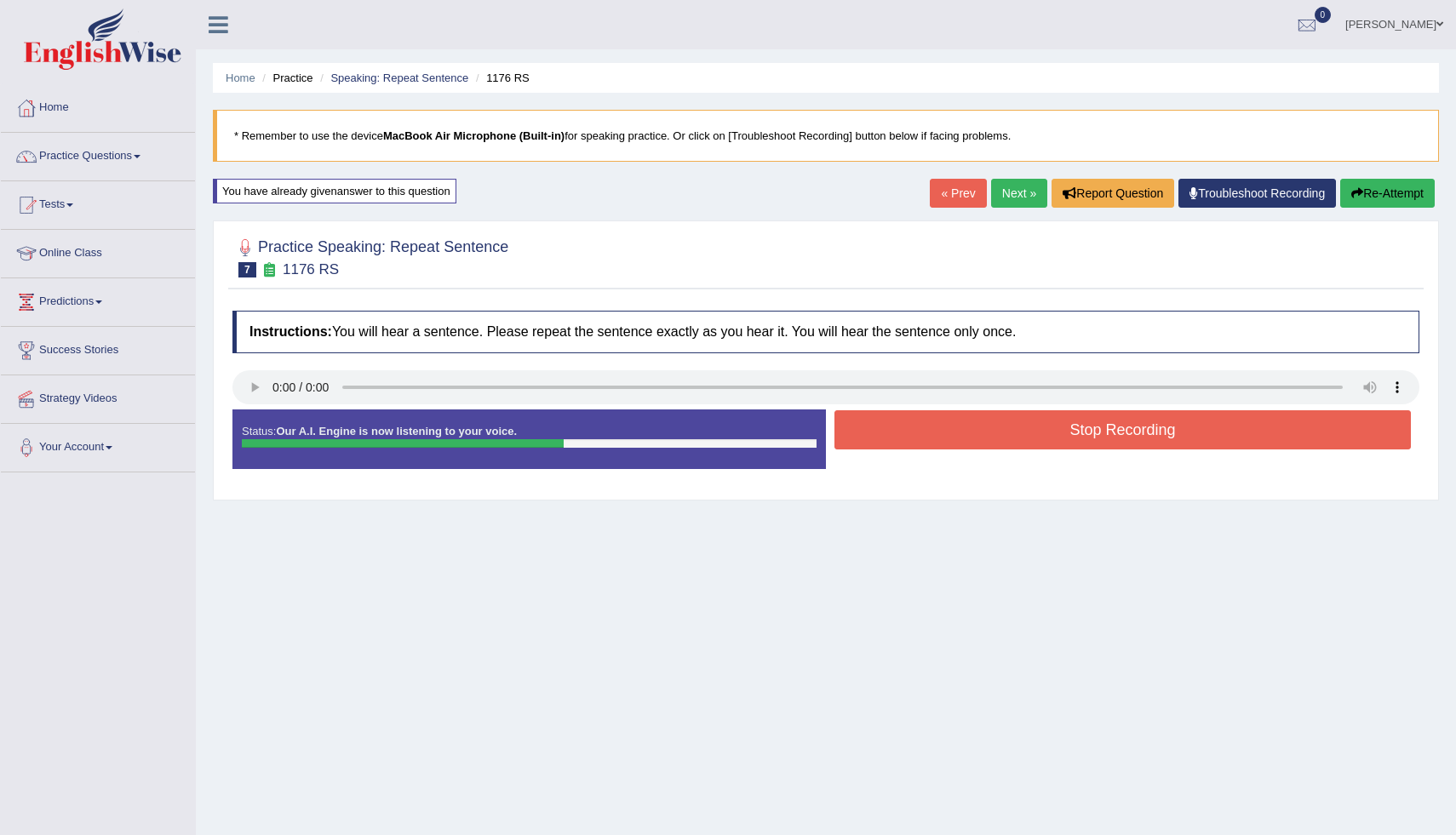
click at [1062, 441] on button "Stop Recording" at bounding box center [1123, 430] width 577 height 39
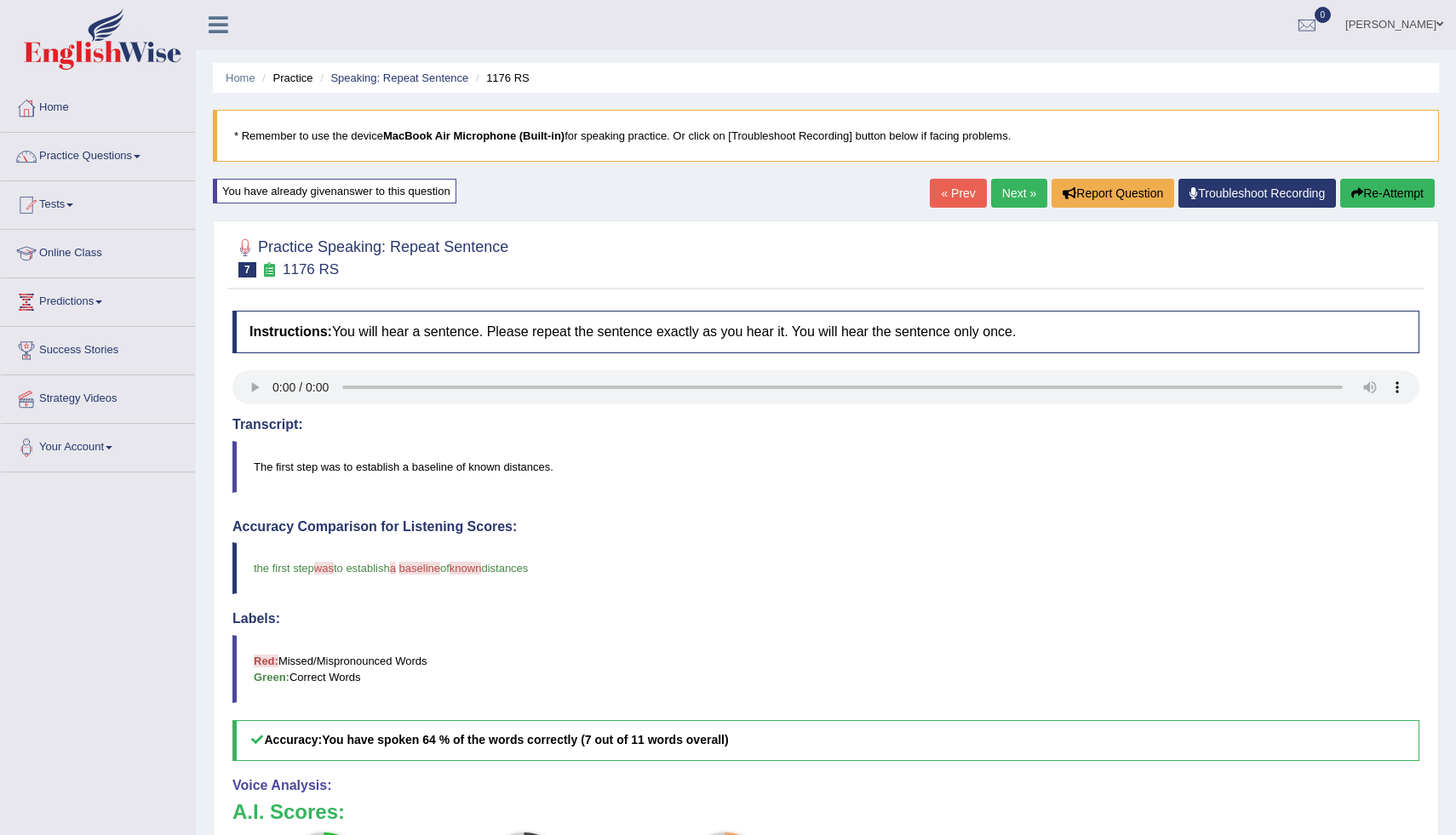
click at [1445, 788] on div "Home Practice Speaking: Repeat Sentence 1176 RS * Remember to use the device Ma…" at bounding box center [826, 559] width 1260 height 1118
click at [1006, 195] on link "Next »" at bounding box center [1019, 193] width 56 height 29
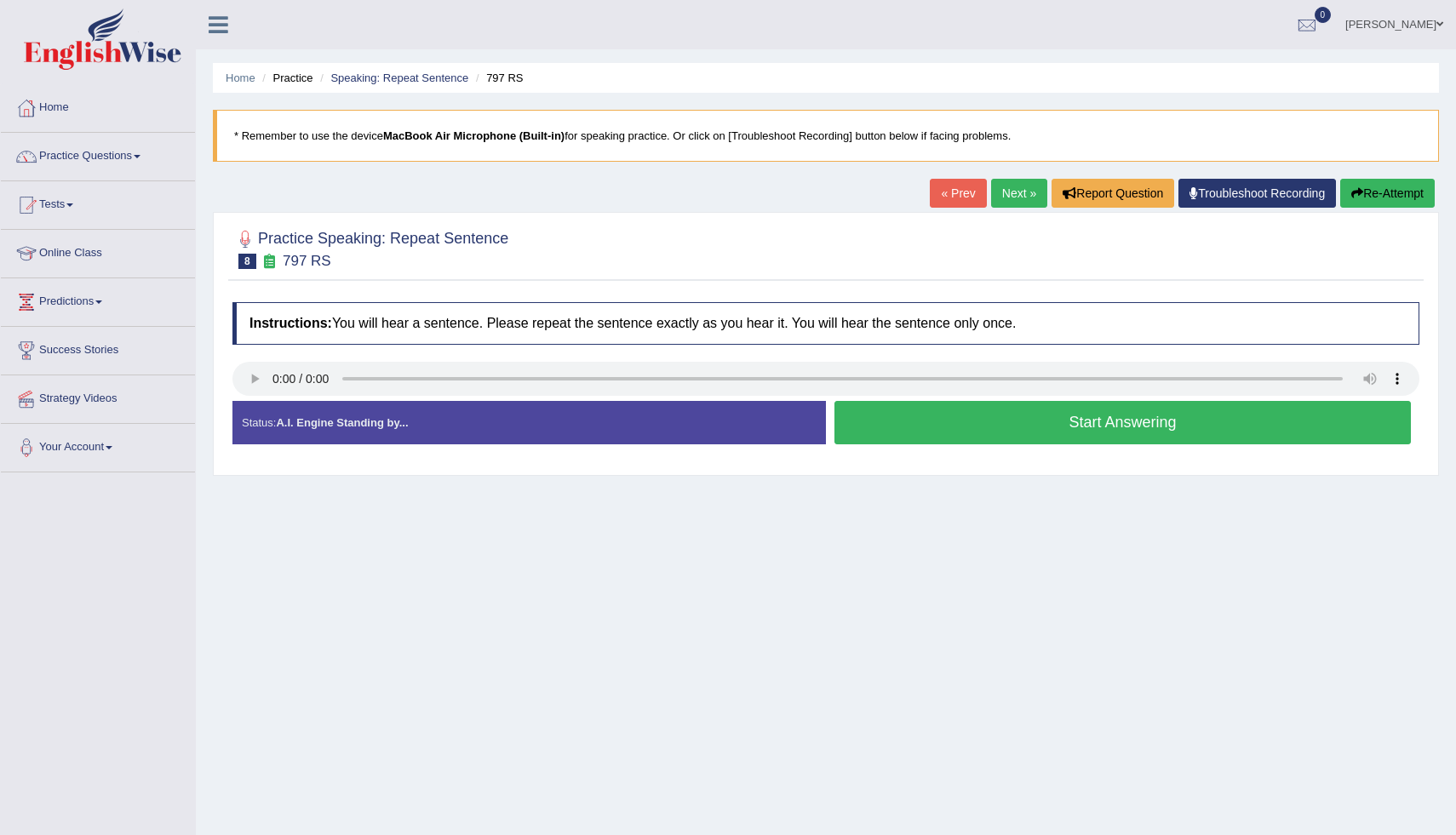
click at [1176, 428] on button "Start Answering" at bounding box center [1123, 422] width 577 height 43
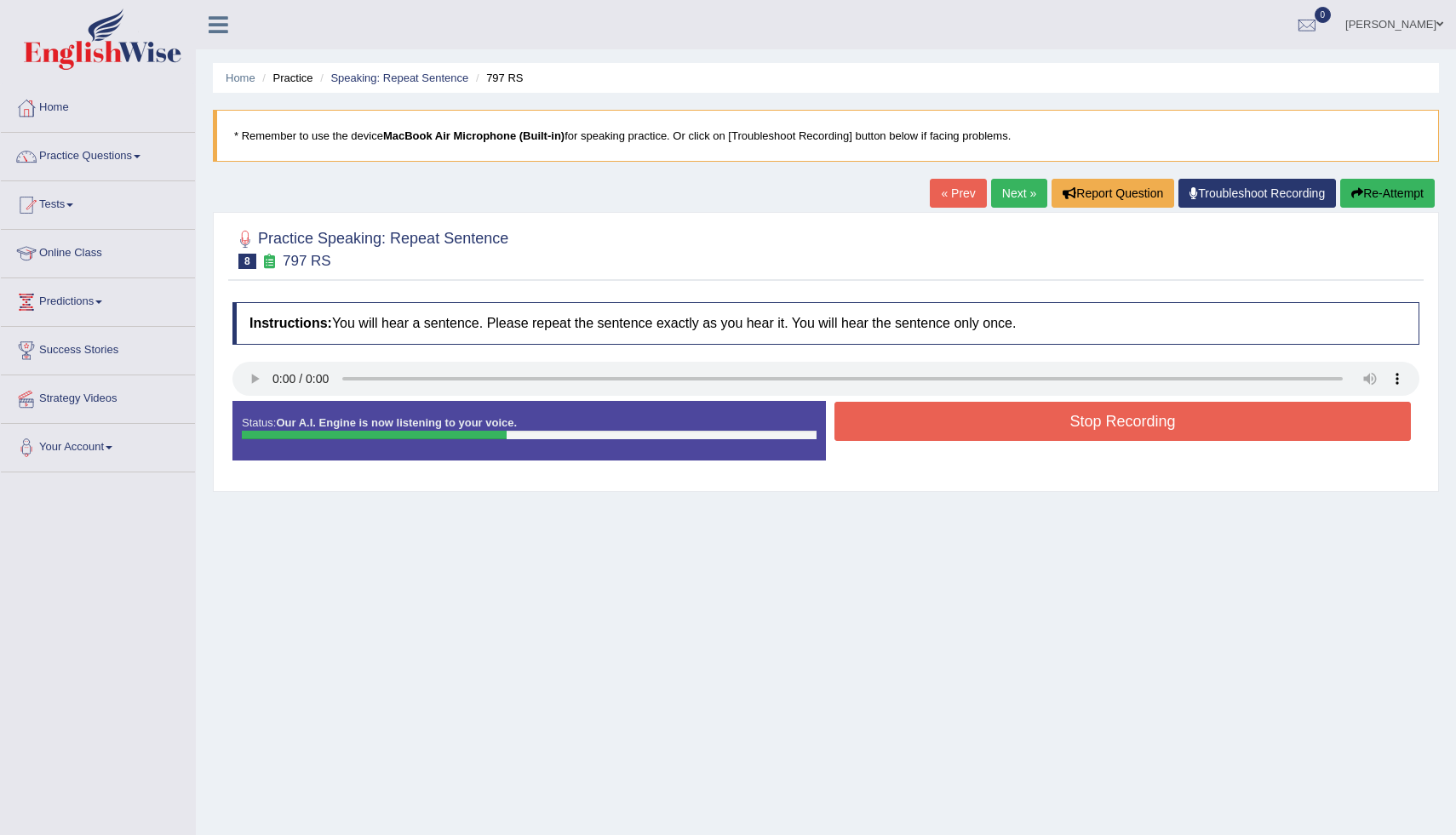
click at [1176, 428] on button "Stop Recording" at bounding box center [1123, 421] width 577 height 39
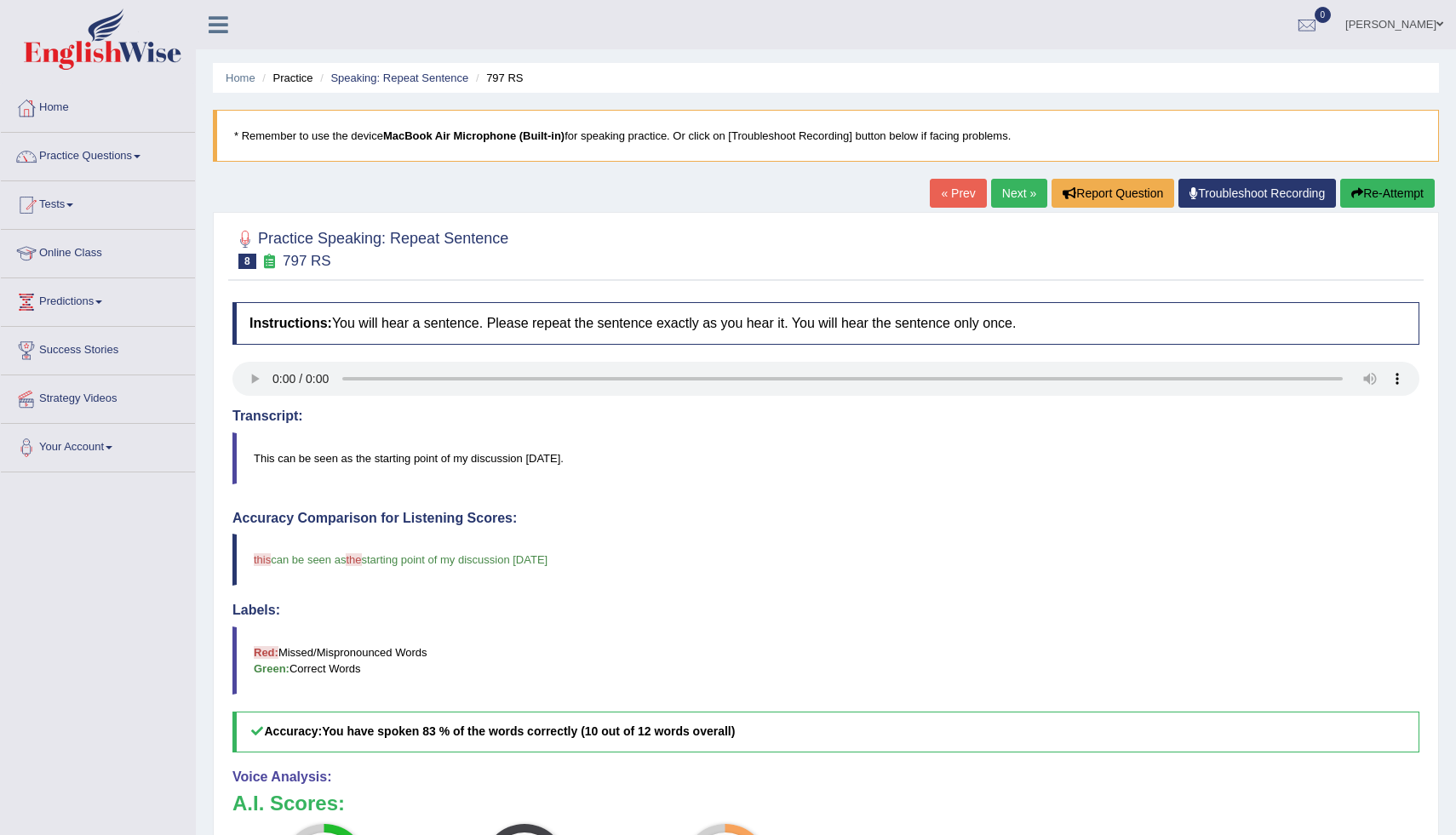
click at [1451, 755] on div "Home Practice Speaking: Repeat Sentence 797 RS * Remember to use the device Mac…" at bounding box center [826, 554] width 1260 height 1109
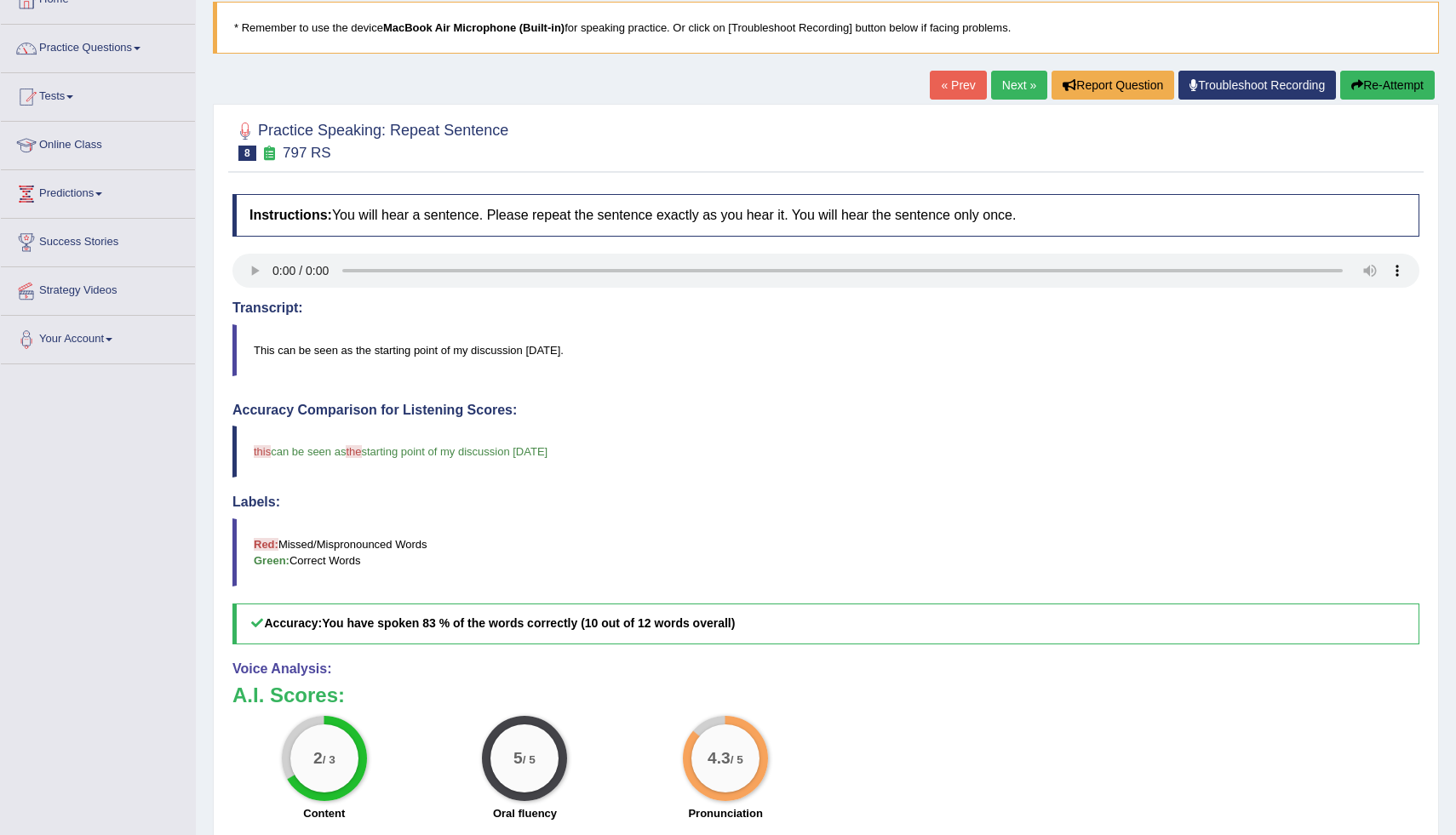
scroll to position [113, 0]
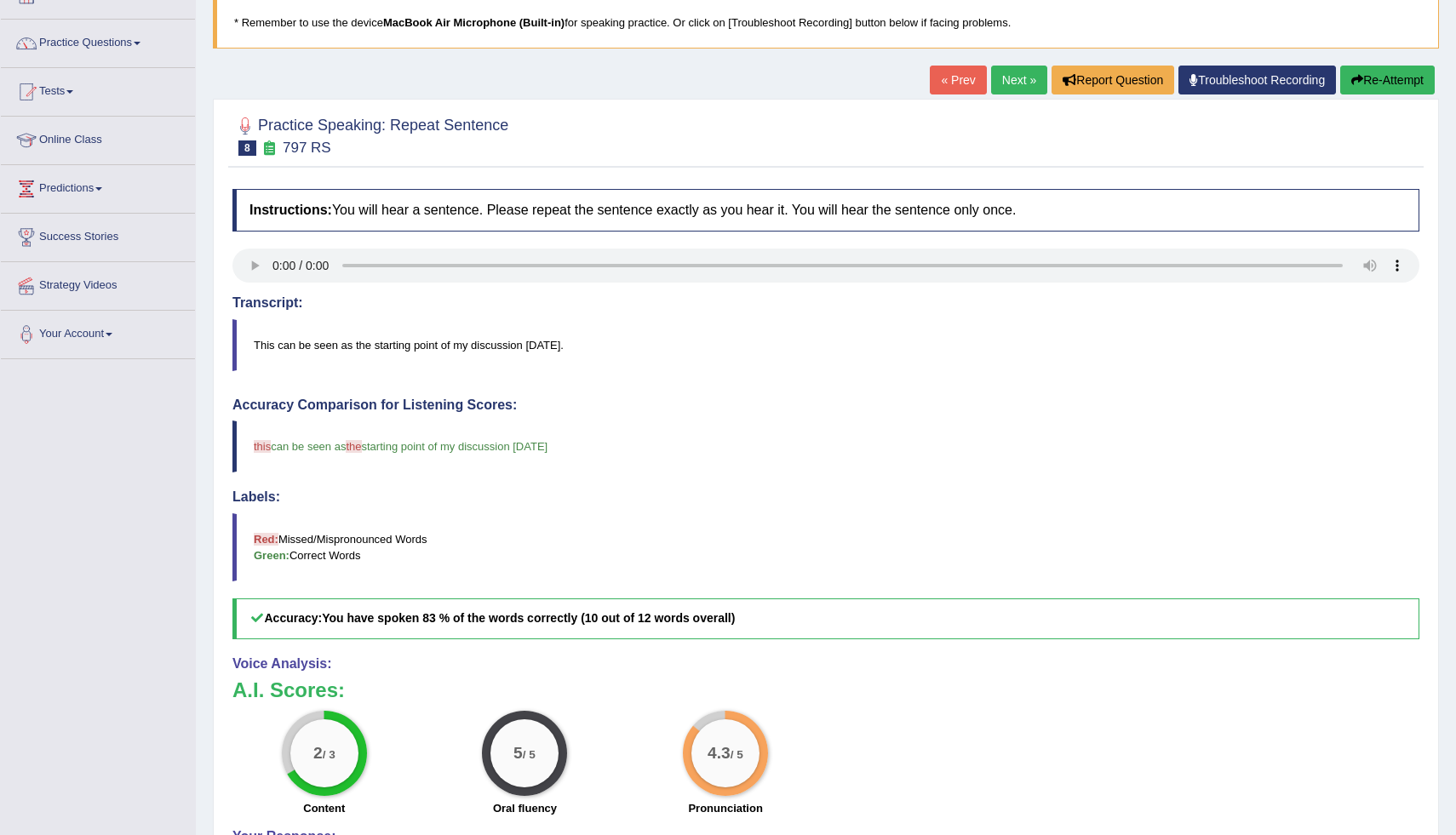
click at [1003, 78] on link "Next »" at bounding box center [1019, 80] width 56 height 29
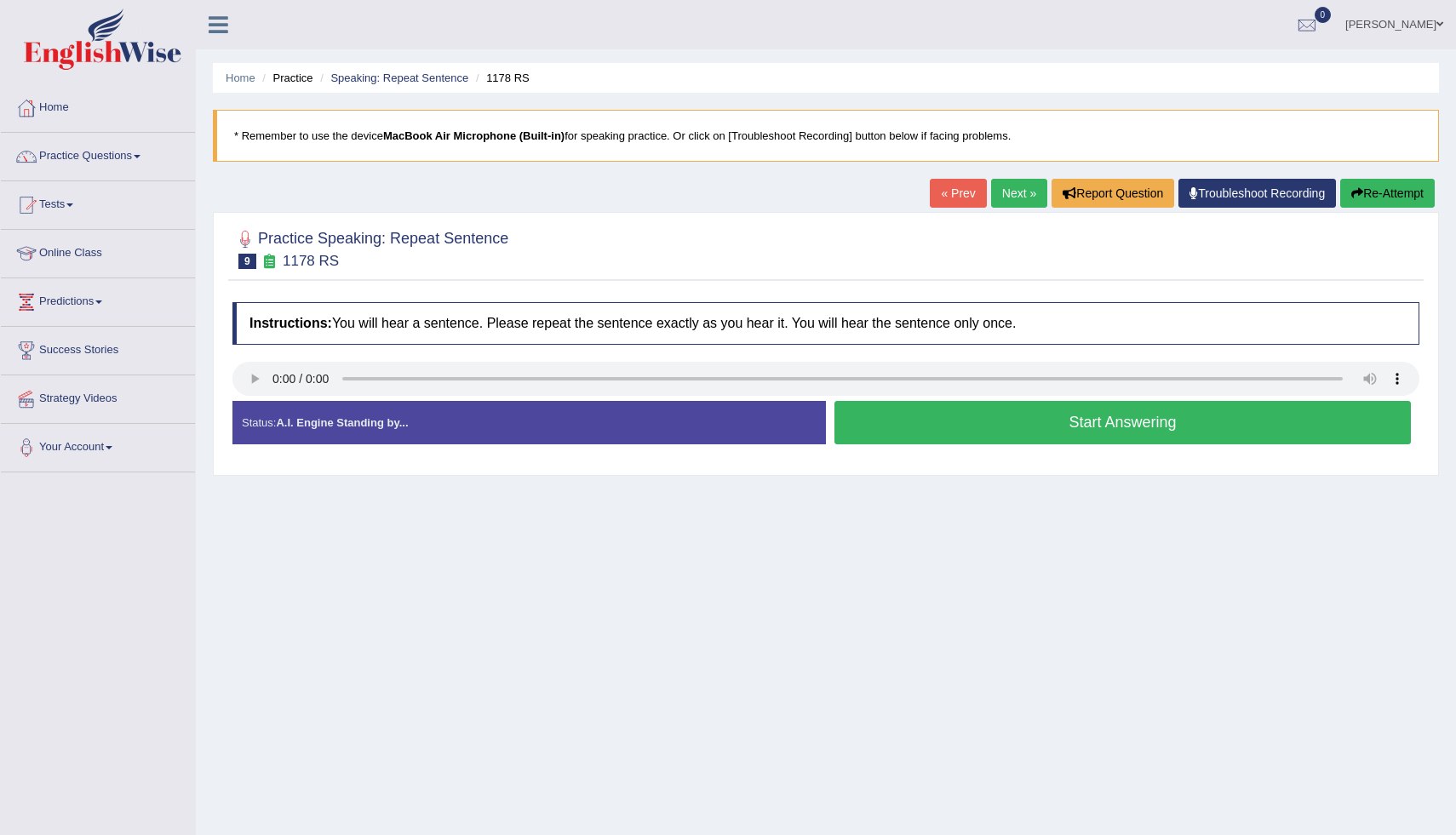
click at [939, 421] on button "Start Answering" at bounding box center [1123, 422] width 577 height 43
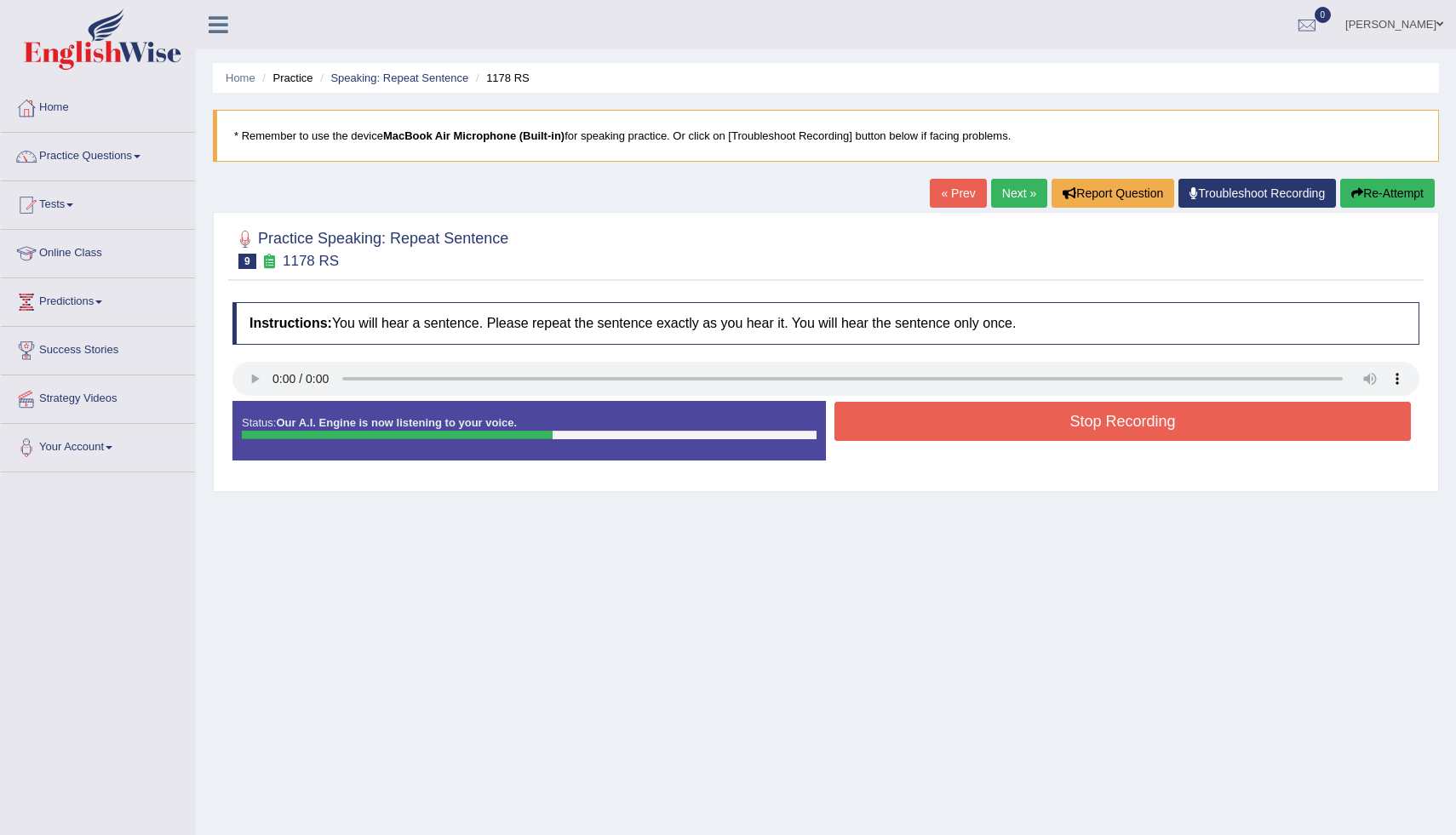
click at [939, 421] on button "Stop Recording" at bounding box center [1123, 421] width 577 height 39
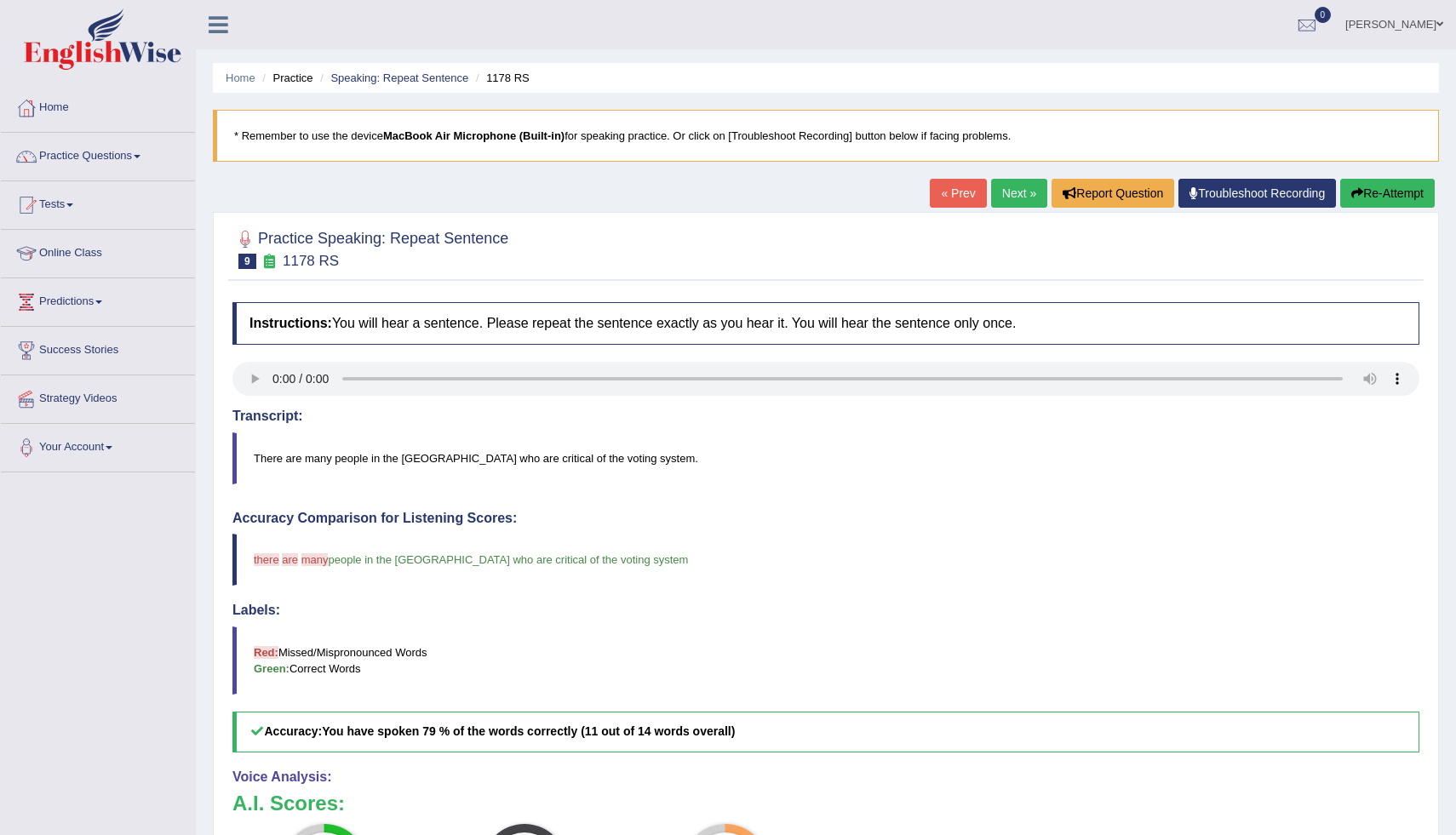
click at [997, 190] on link "Next »" at bounding box center [1019, 193] width 56 height 29
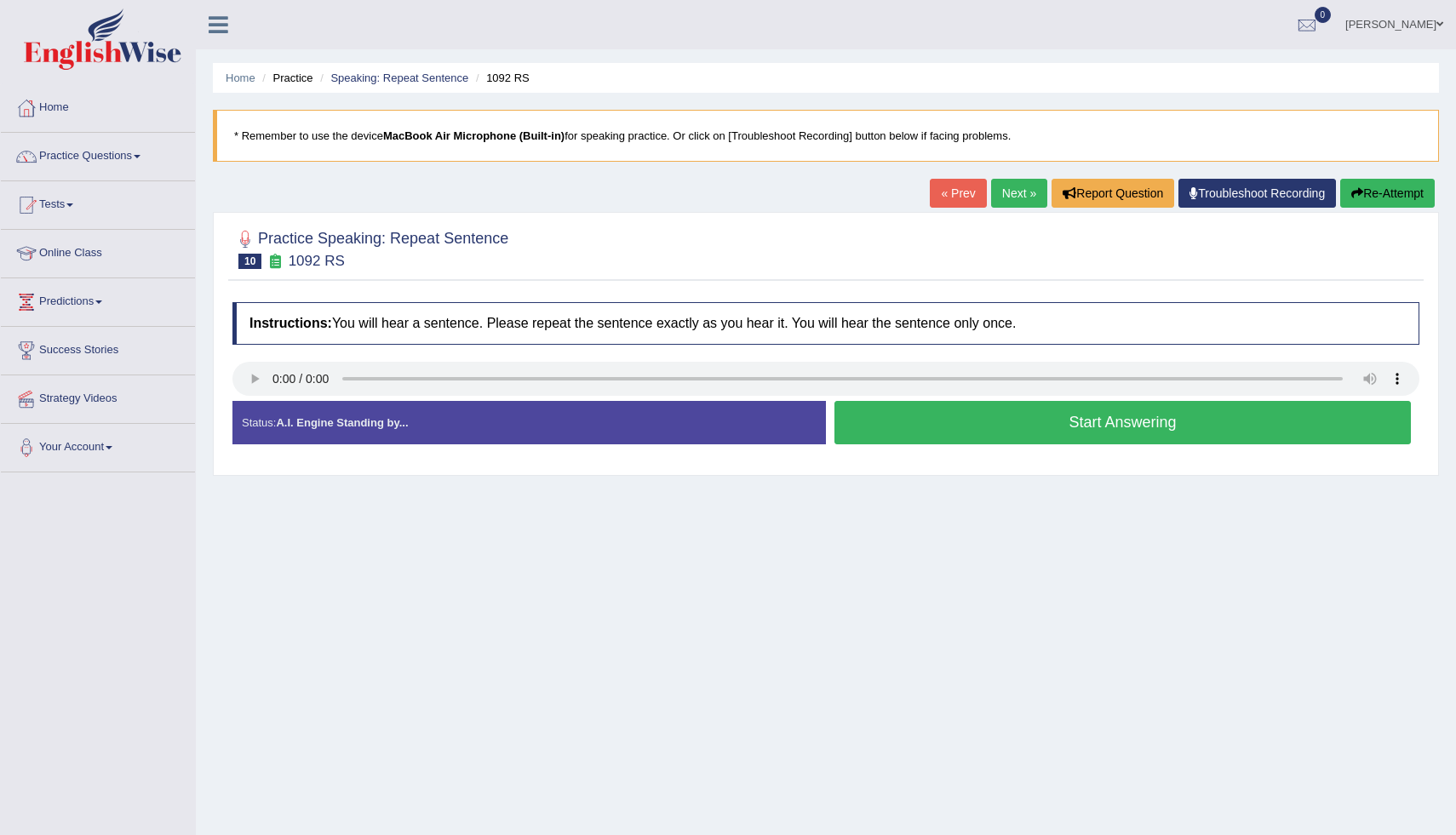
click at [936, 419] on button "Start Answering" at bounding box center [1123, 422] width 577 height 43
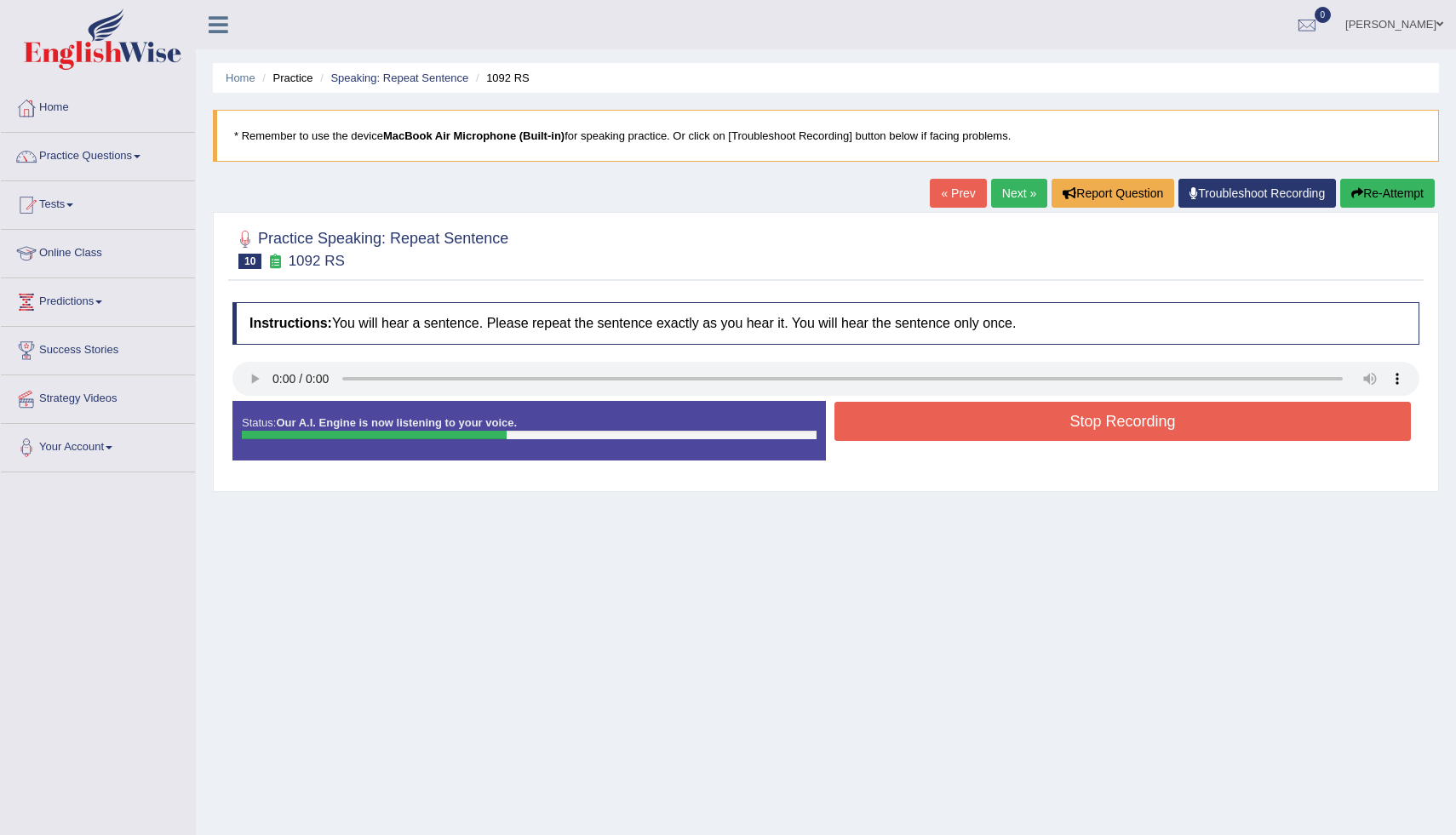
click at [936, 419] on button "Stop Recording" at bounding box center [1123, 421] width 577 height 39
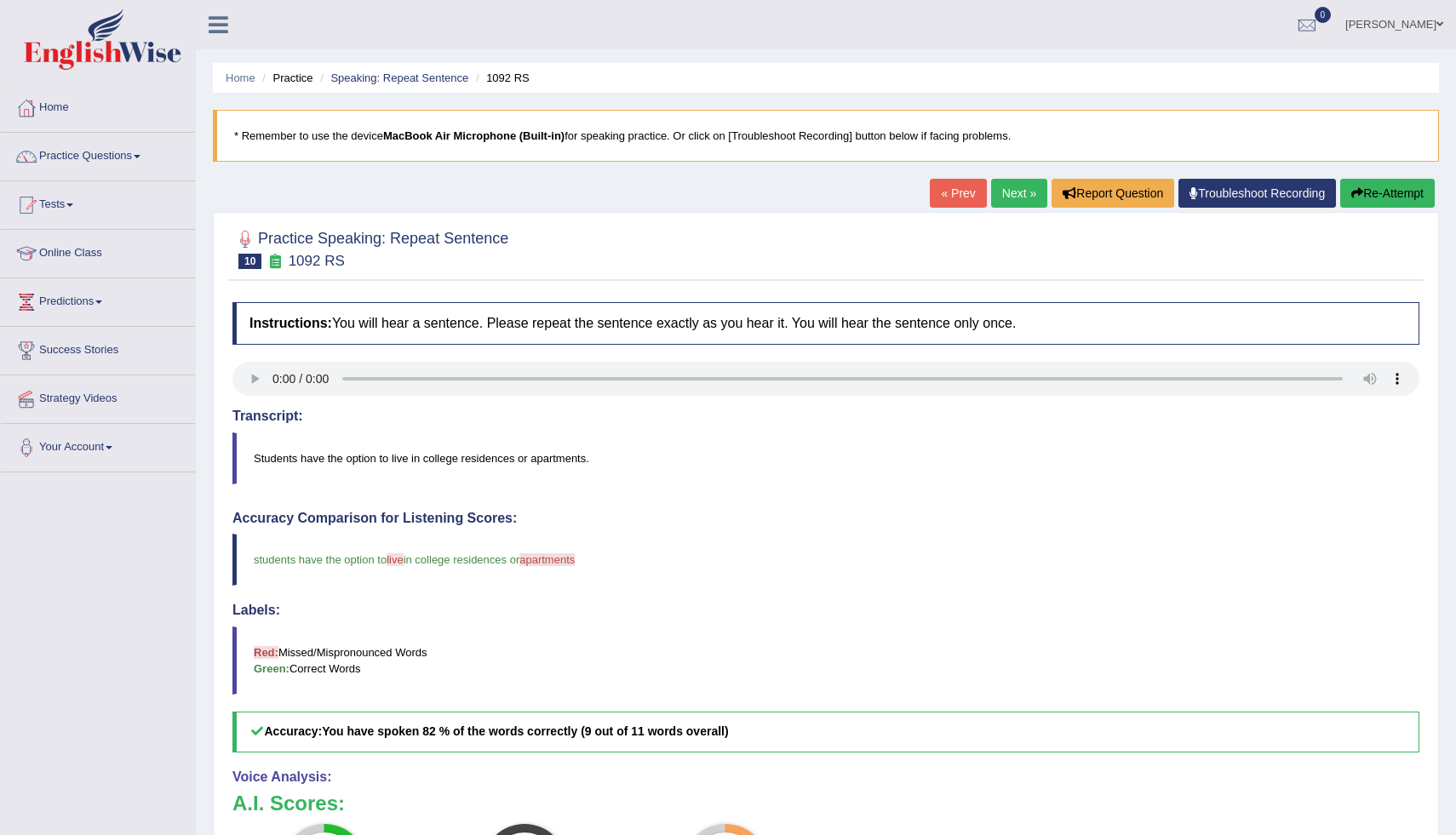
click at [121, 357] on link "Success Stories" at bounding box center [97, 348] width 194 height 42
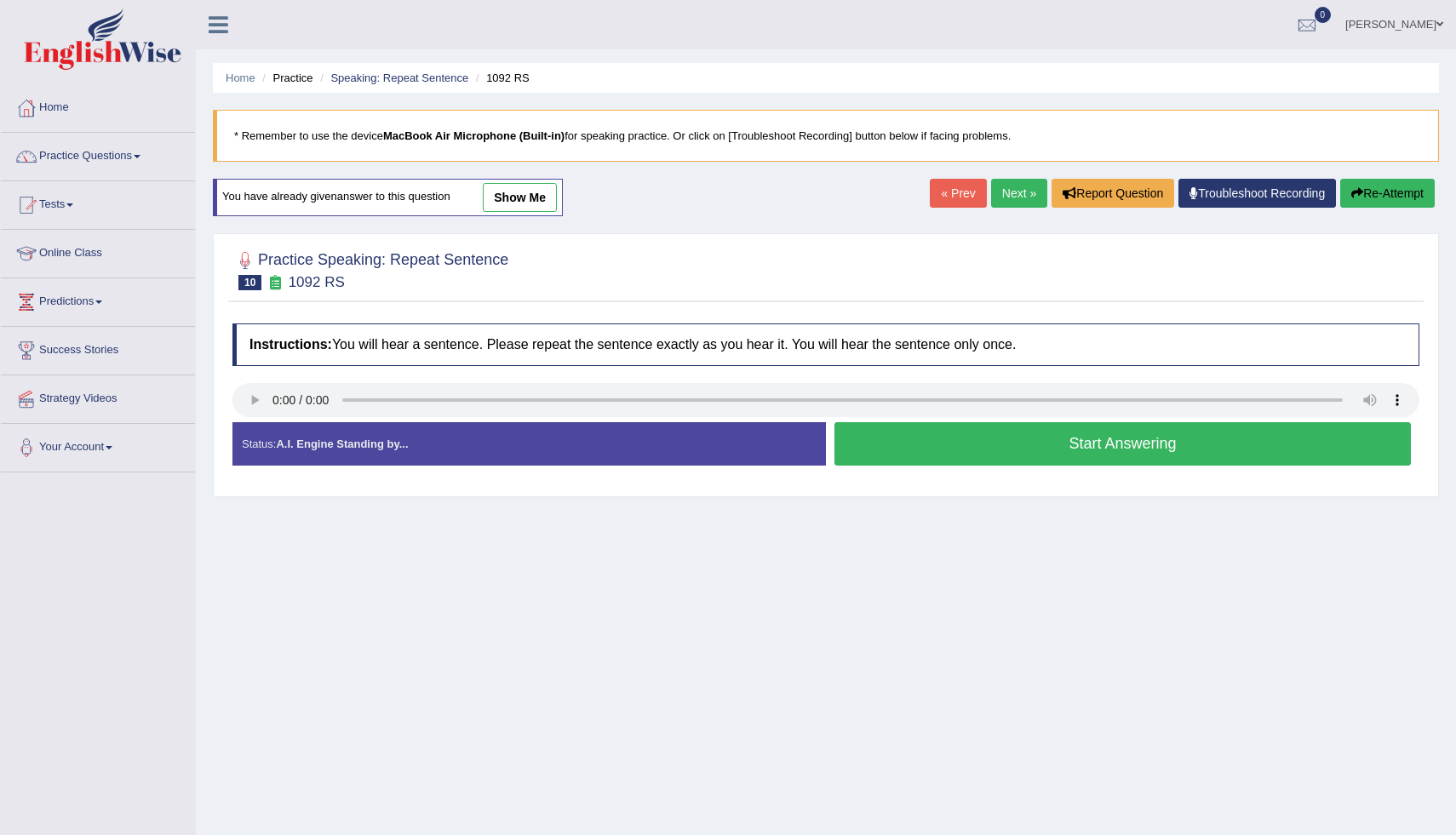
click at [918, 452] on button "Start Answering" at bounding box center [1123, 444] width 577 height 43
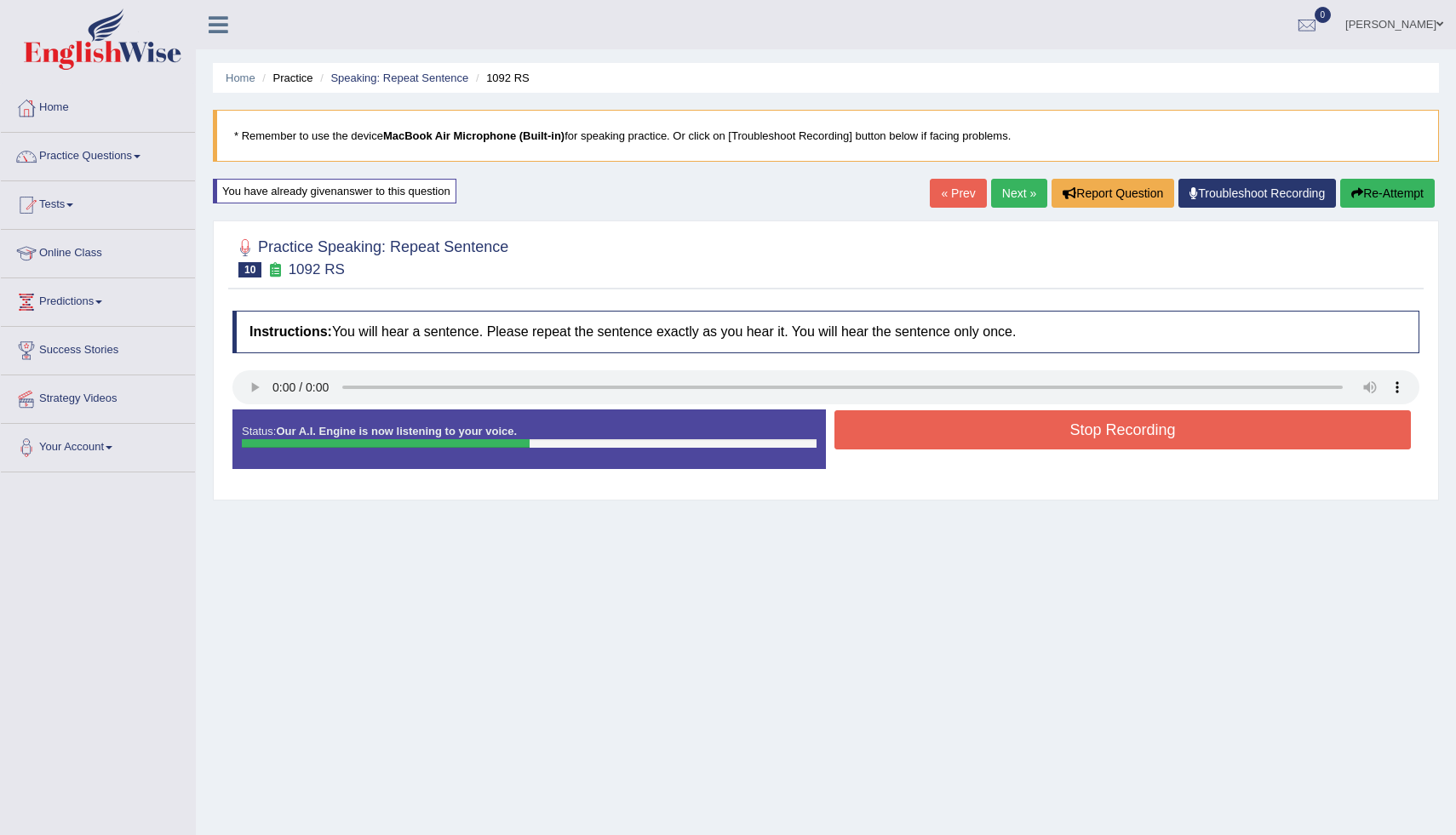
click at [942, 437] on button "Stop Recording" at bounding box center [1123, 430] width 577 height 39
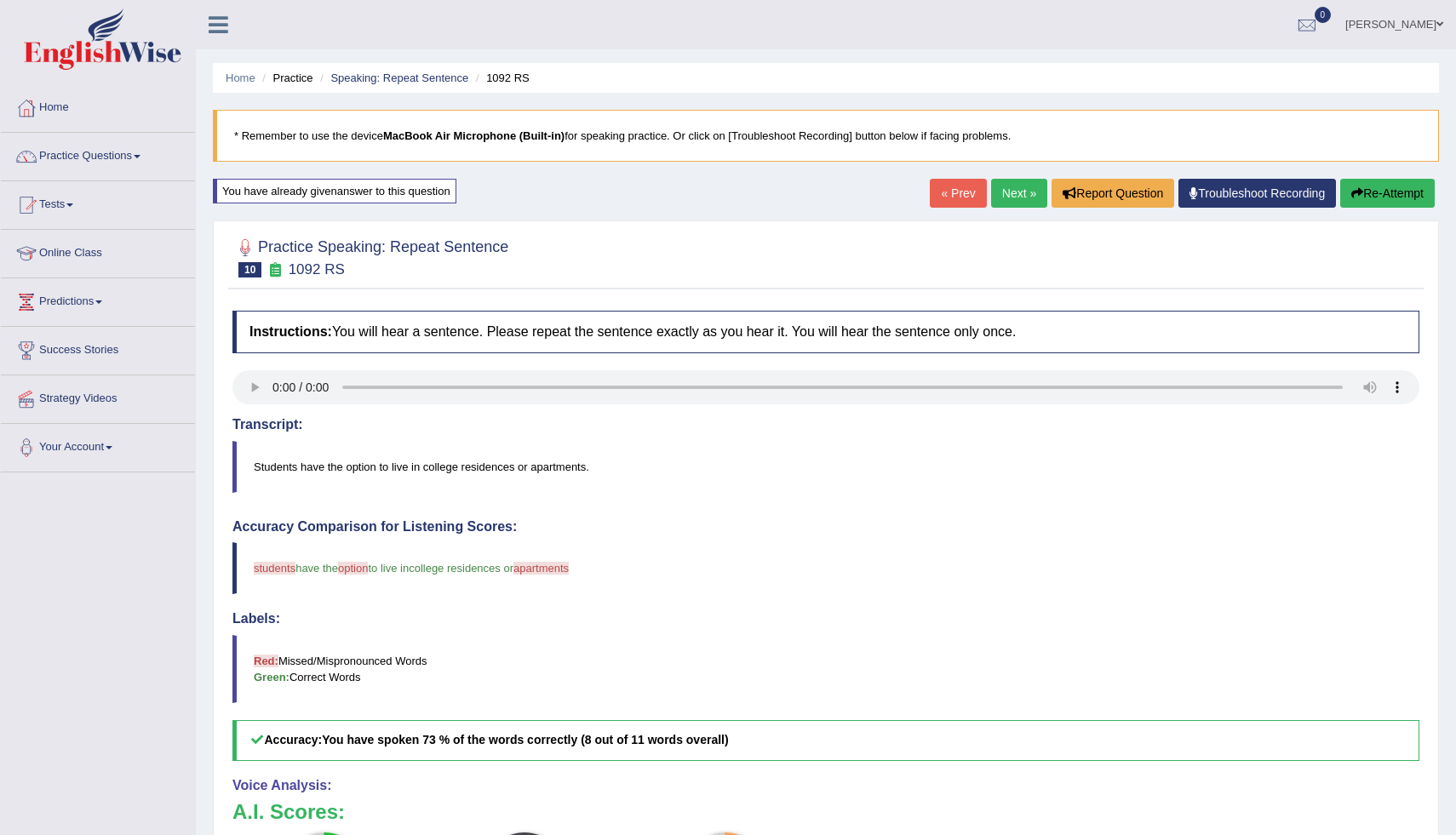
click at [1004, 186] on link "Next »" at bounding box center [1019, 193] width 56 height 29
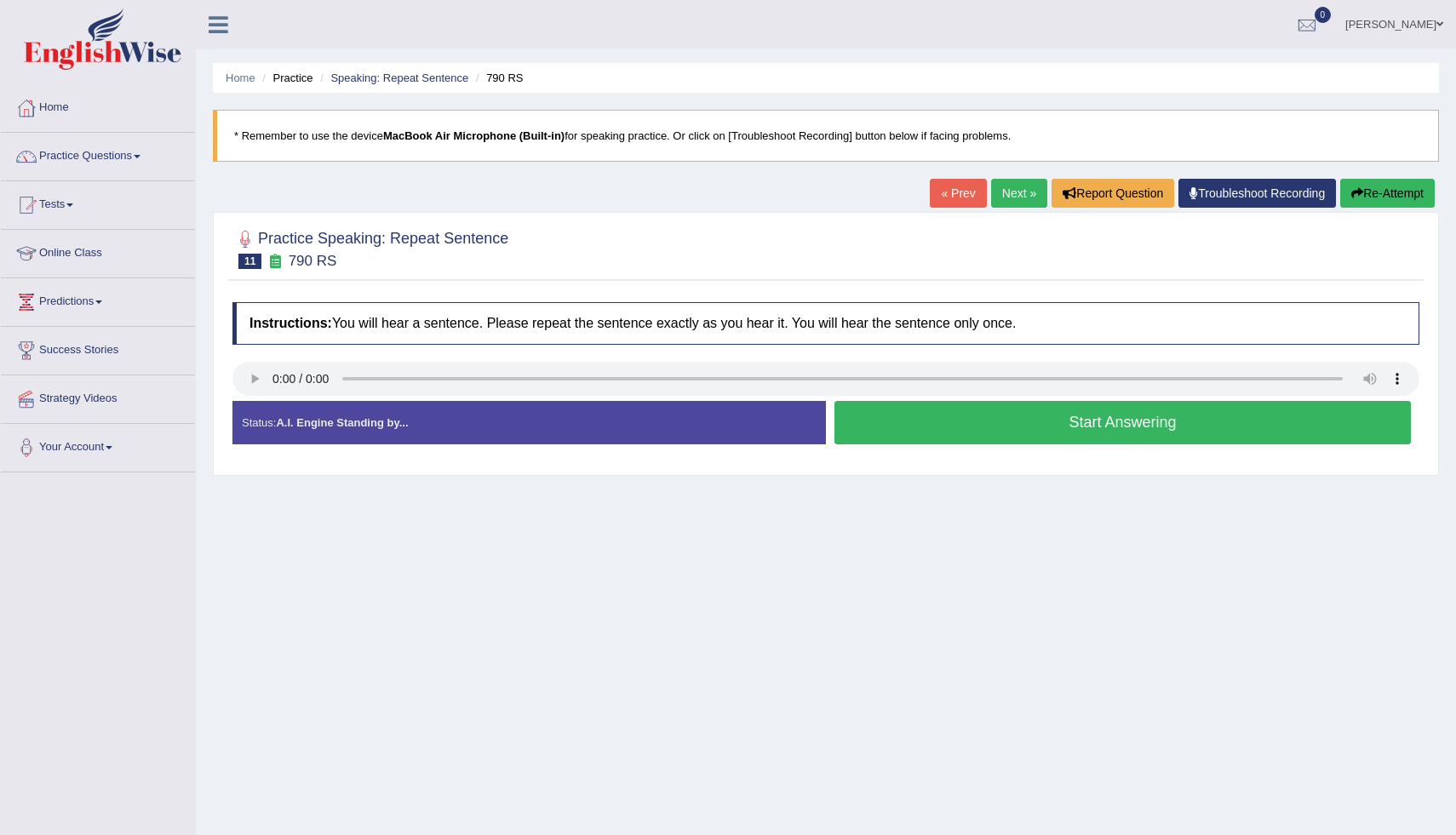
click at [898, 431] on button "Start Answering" at bounding box center [1123, 422] width 577 height 43
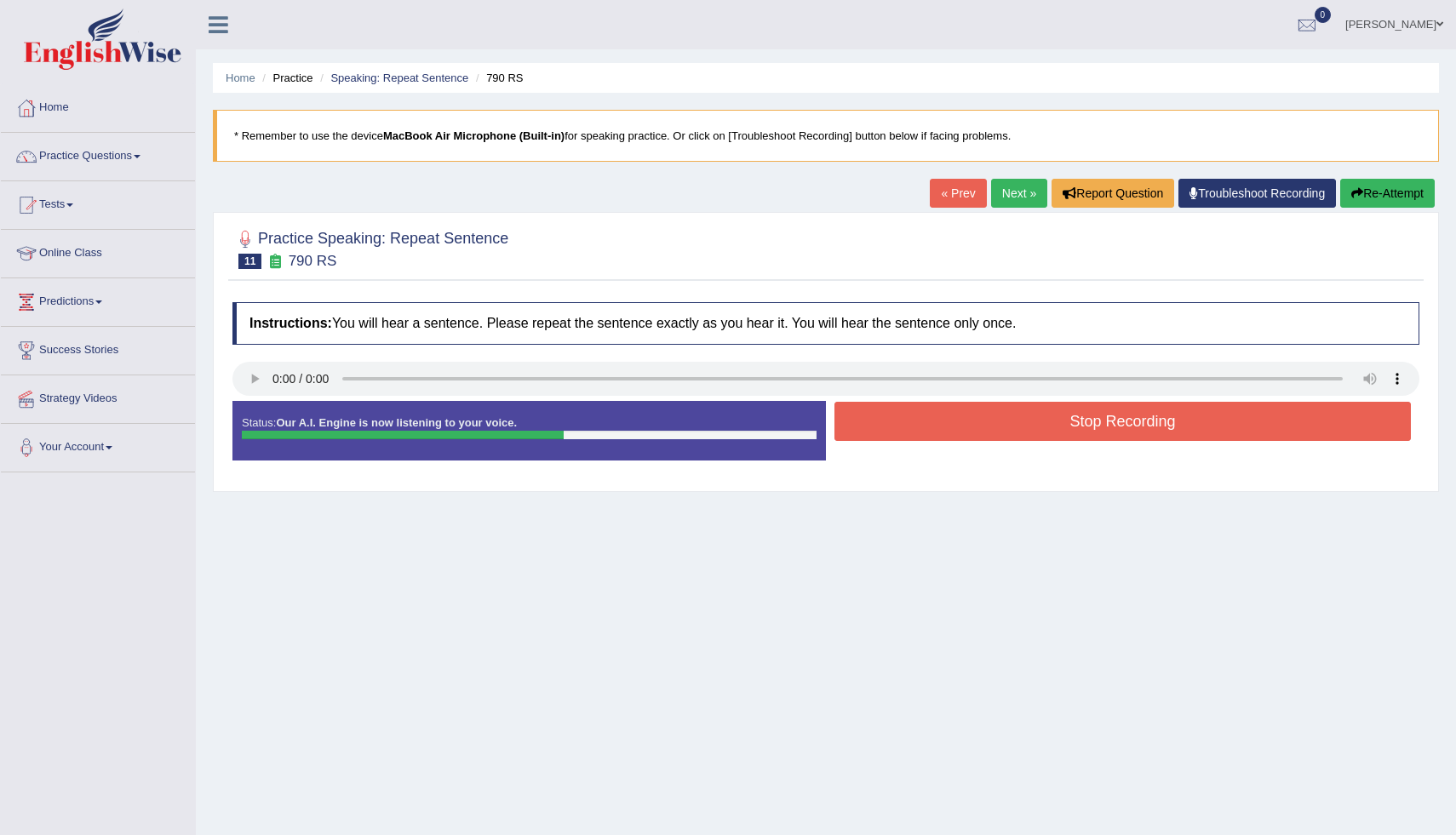
click at [898, 431] on button "Stop Recording" at bounding box center [1123, 421] width 577 height 39
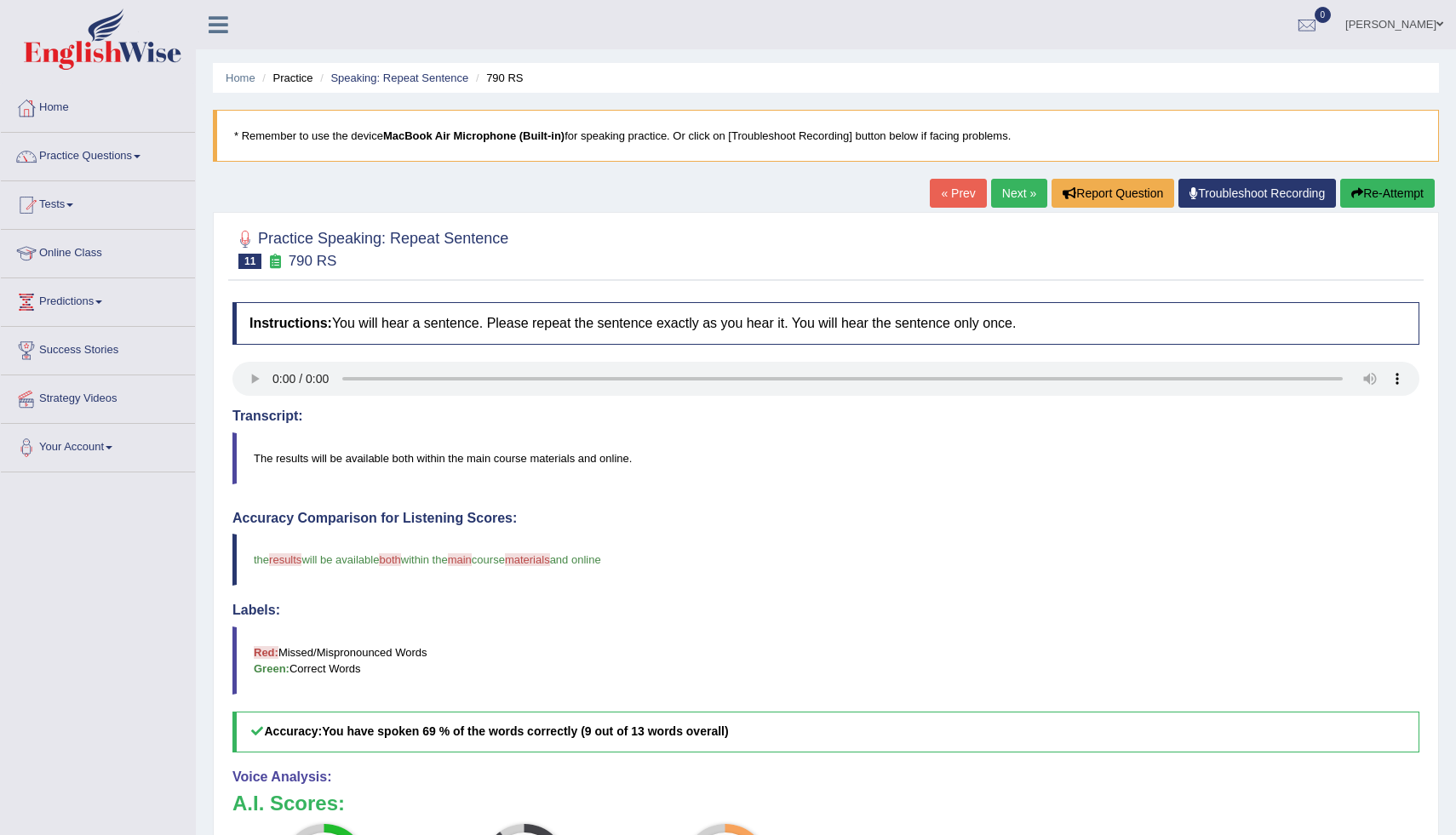
click at [393, 571] on blockquote "the results result will be available both mainly within the main course materia…" at bounding box center [826, 560] width 1187 height 52
click at [1368, 193] on button "Re-Attempt" at bounding box center [1387, 193] width 95 height 29
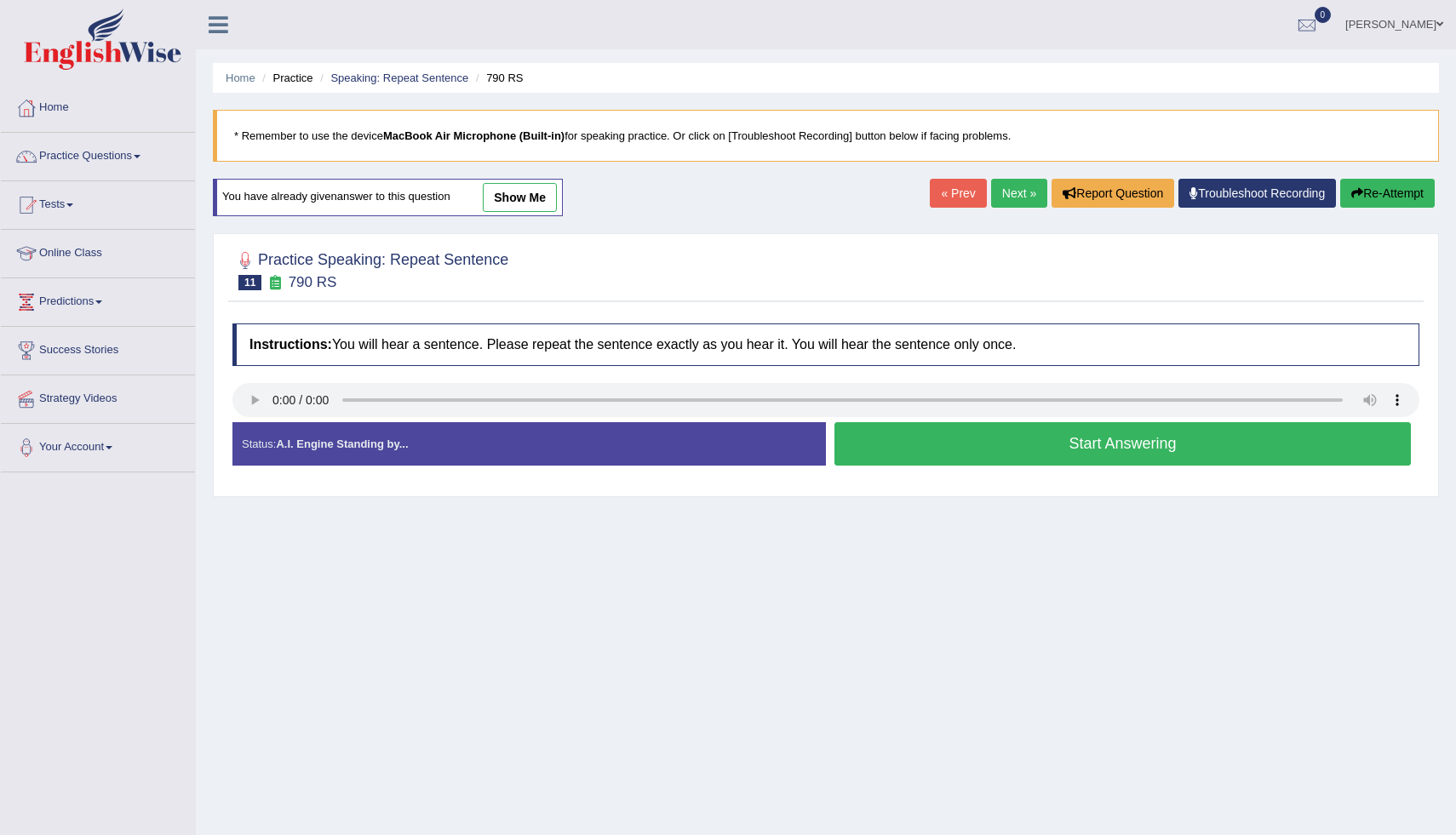
click at [1021, 453] on button "Start Answering" at bounding box center [1123, 444] width 577 height 43
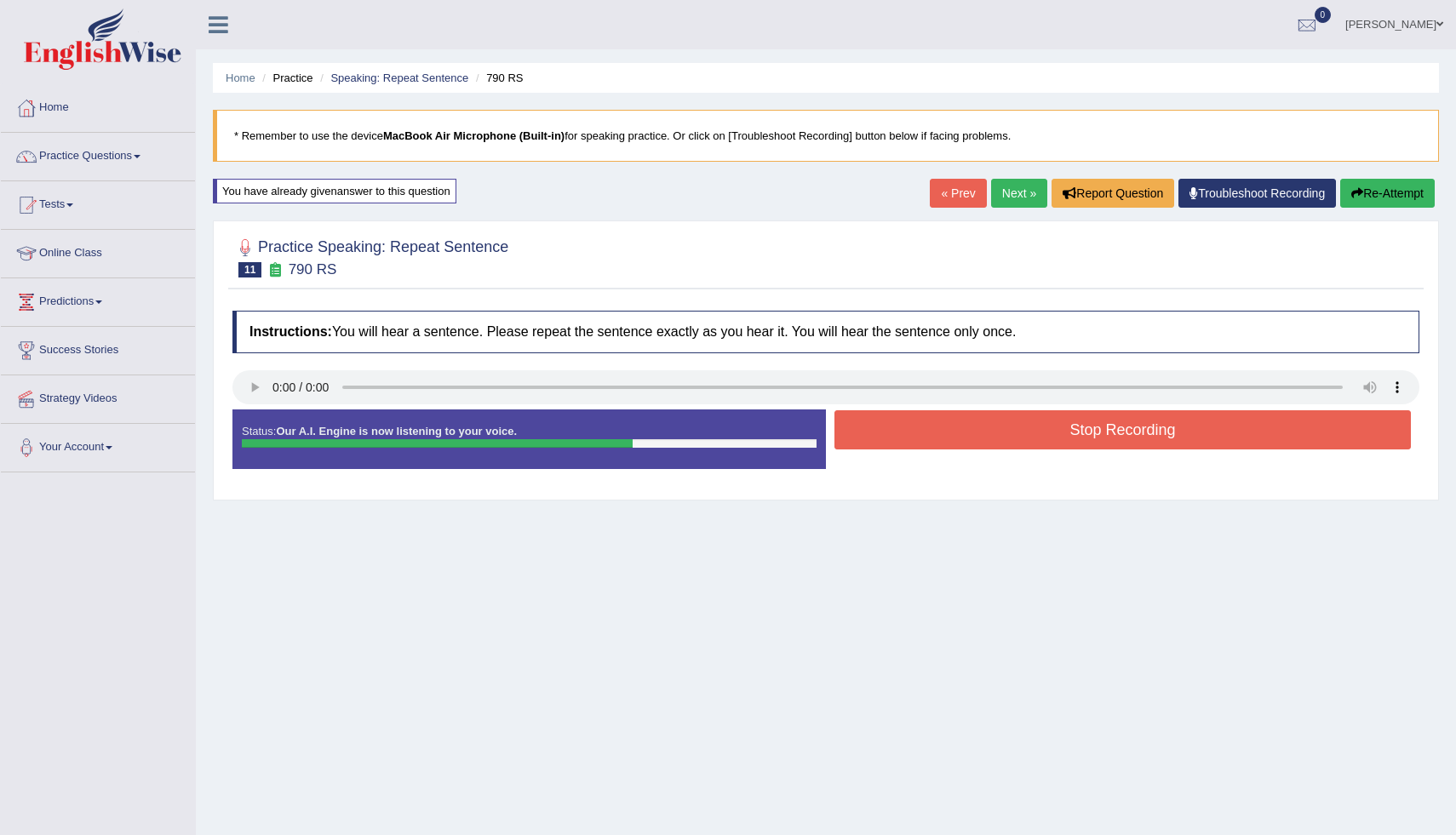
click at [1025, 432] on button "Stop Recording" at bounding box center [1123, 430] width 577 height 39
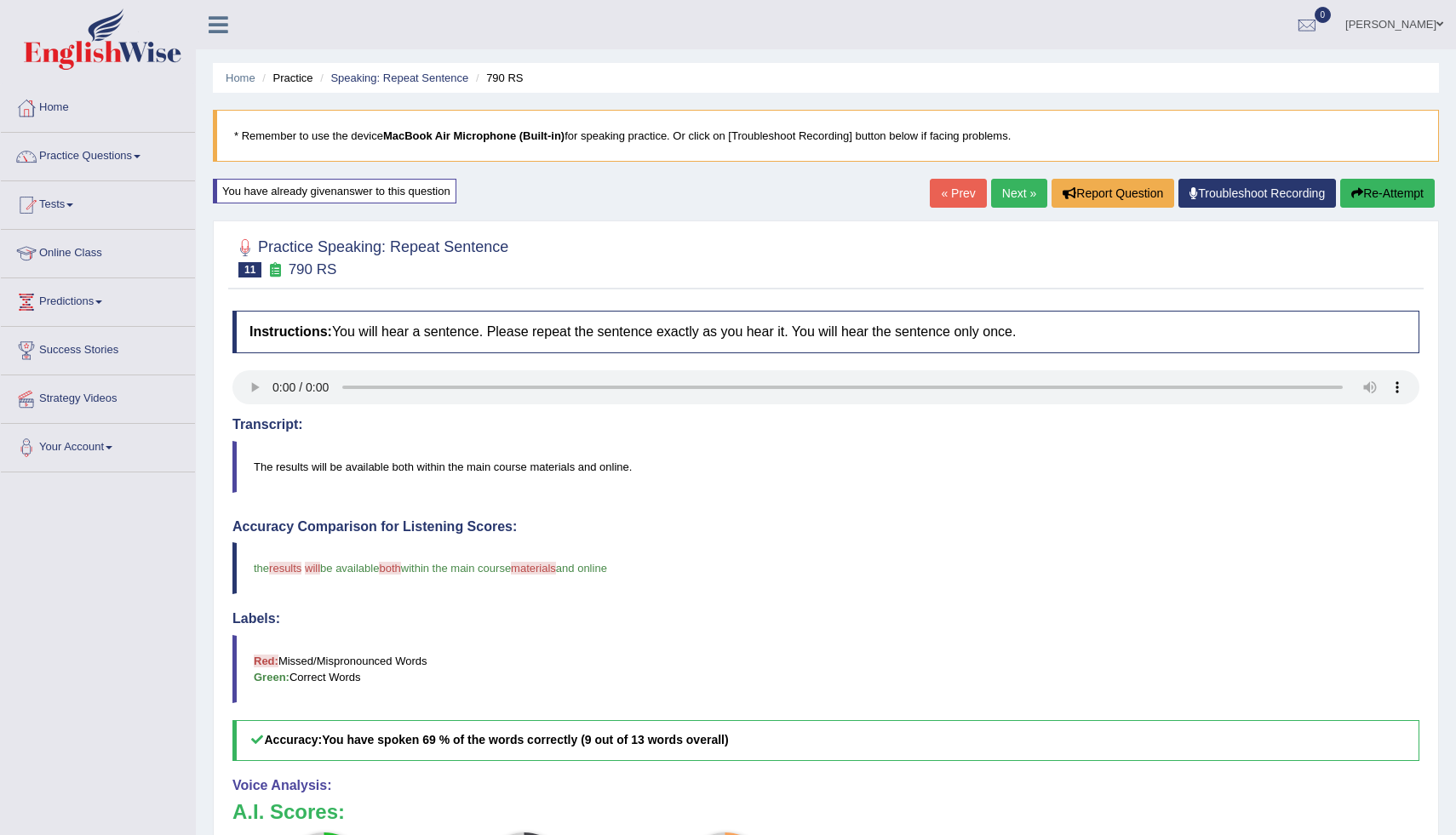
click at [640, 386] on div "Instructions: You will hear a sentence. Please repeat the sentence exactly as y…" at bounding box center [826, 698] width 1196 height 792
click at [1384, 186] on button "Re-Attempt" at bounding box center [1387, 193] width 95 height 29
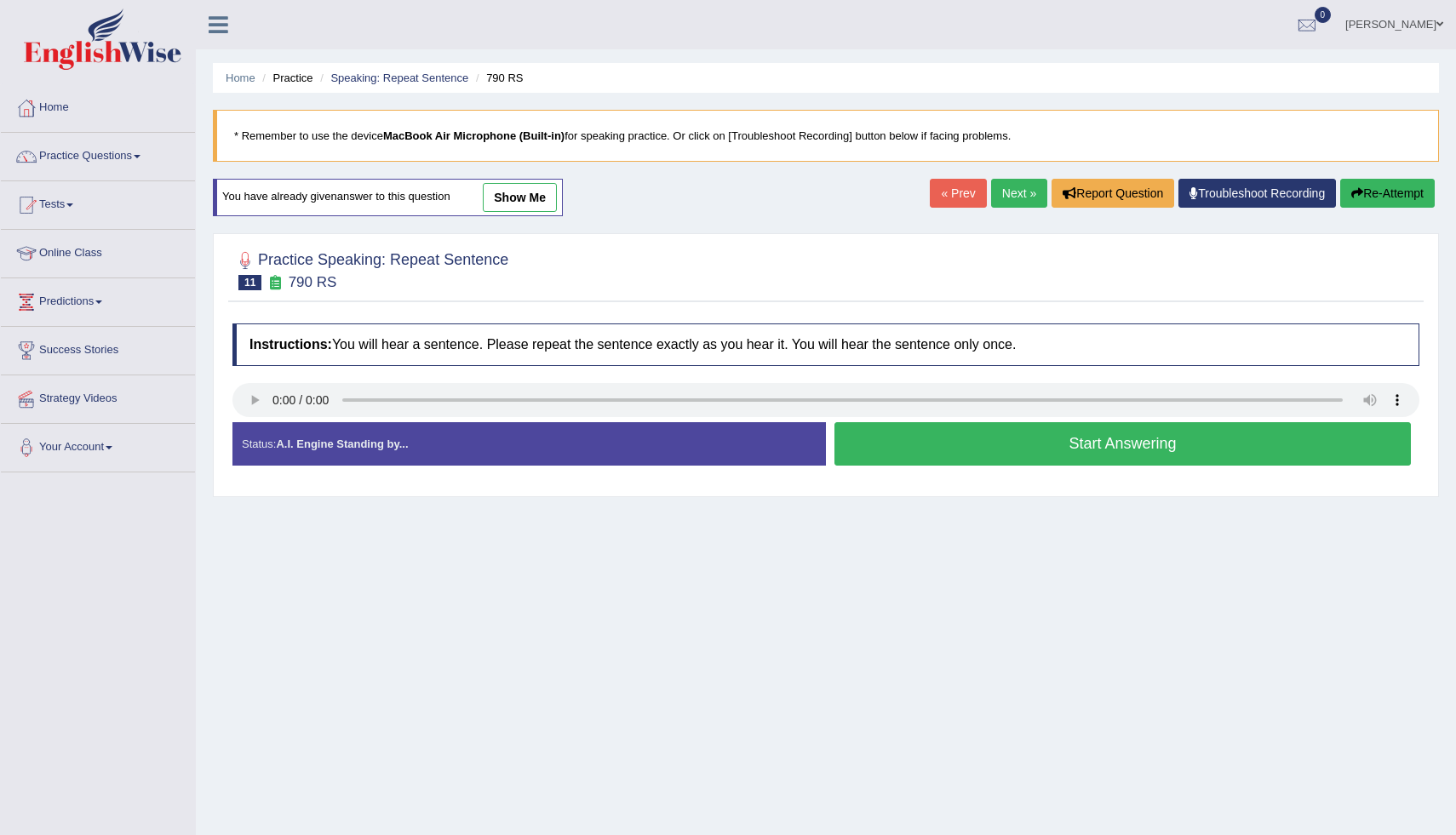
click at [1249, 453] on button "Start Answering" at bounding box center [1123, 444] width 577 height 43
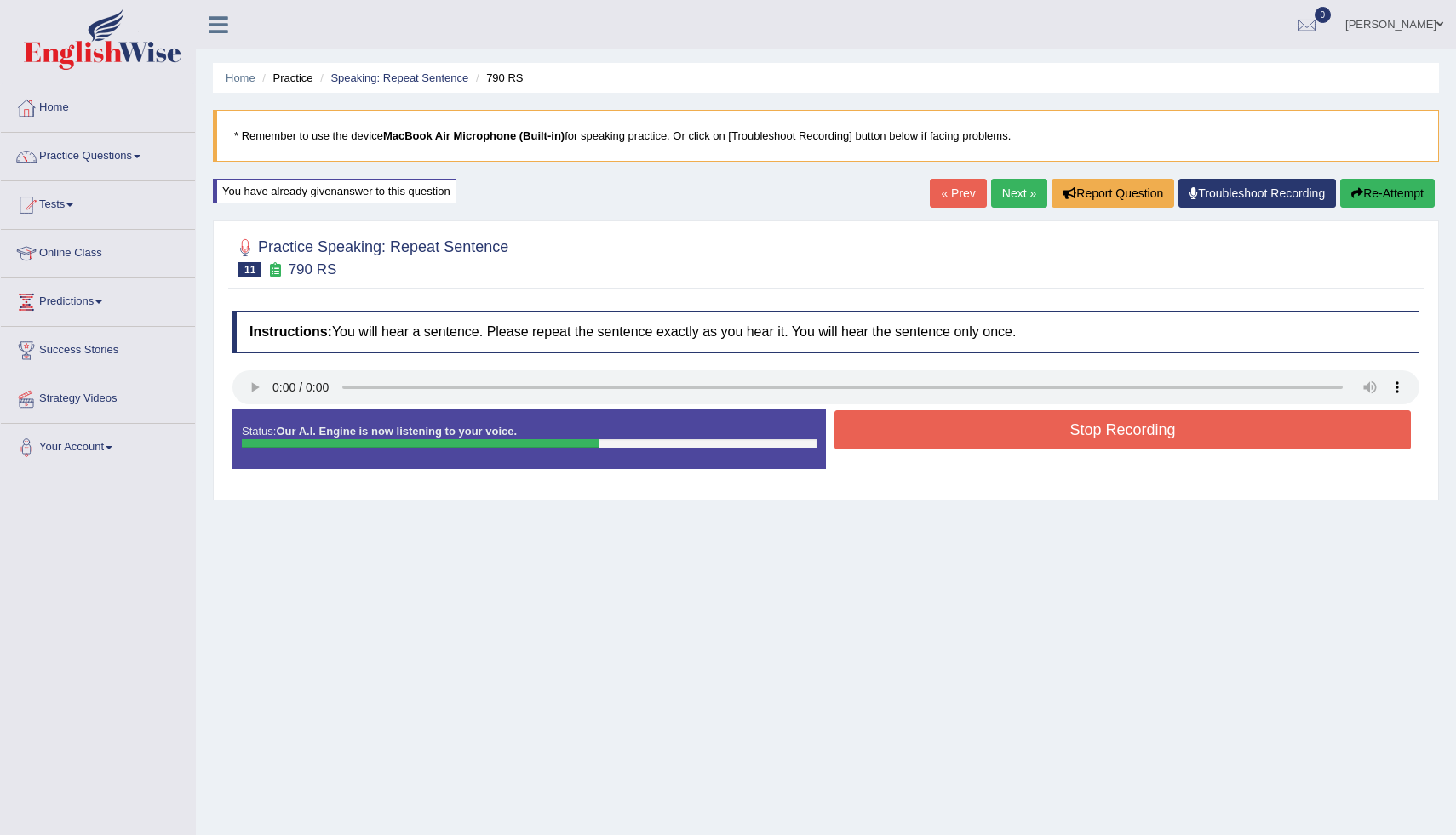
click at [1244, 444] on button "Stop Recording" at bounding box center [1123, 430] width 577 height 39
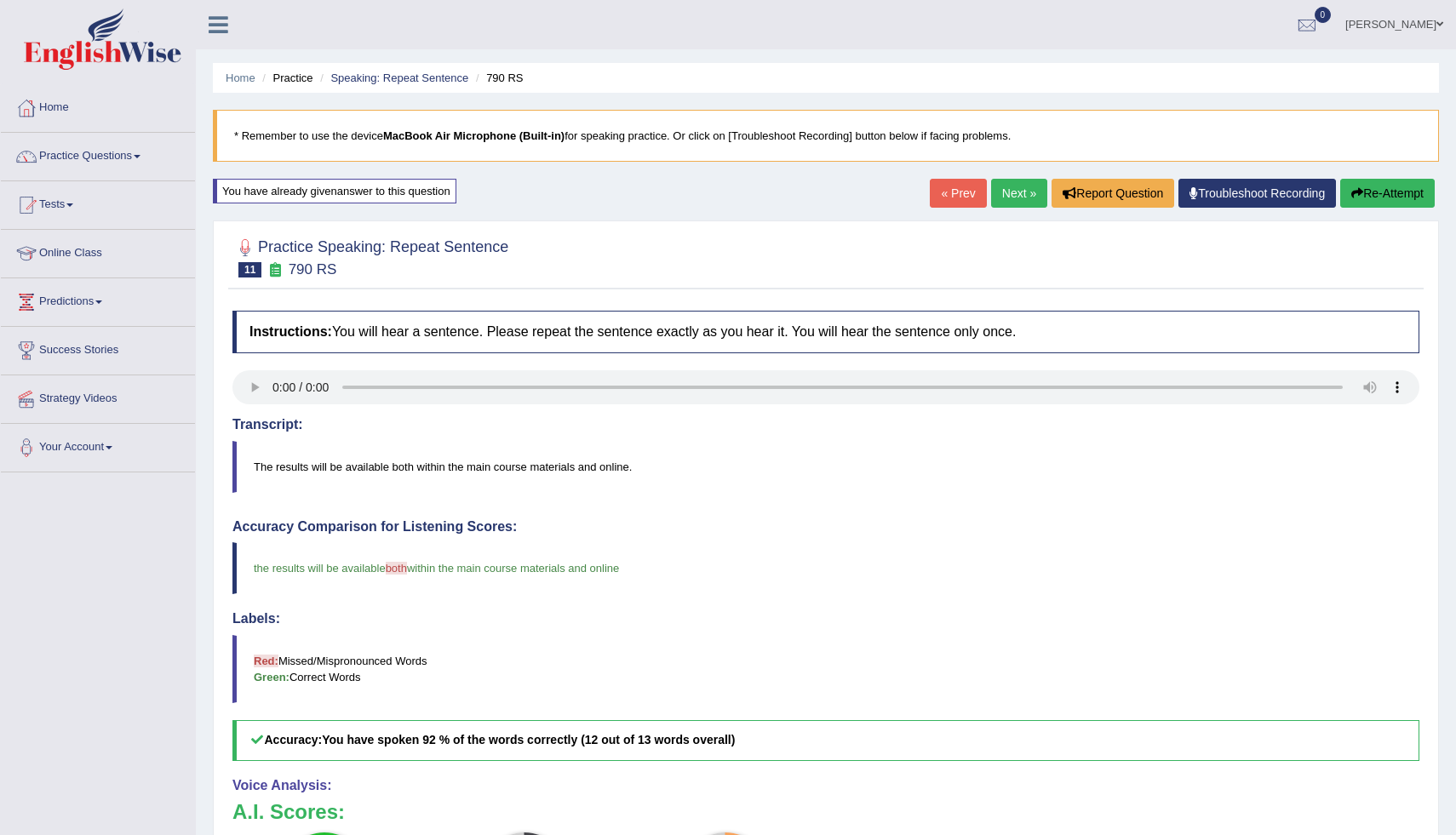
click at [1006, 200] on link "Next »" at bounding box center [1019, 193] width 56 height 29
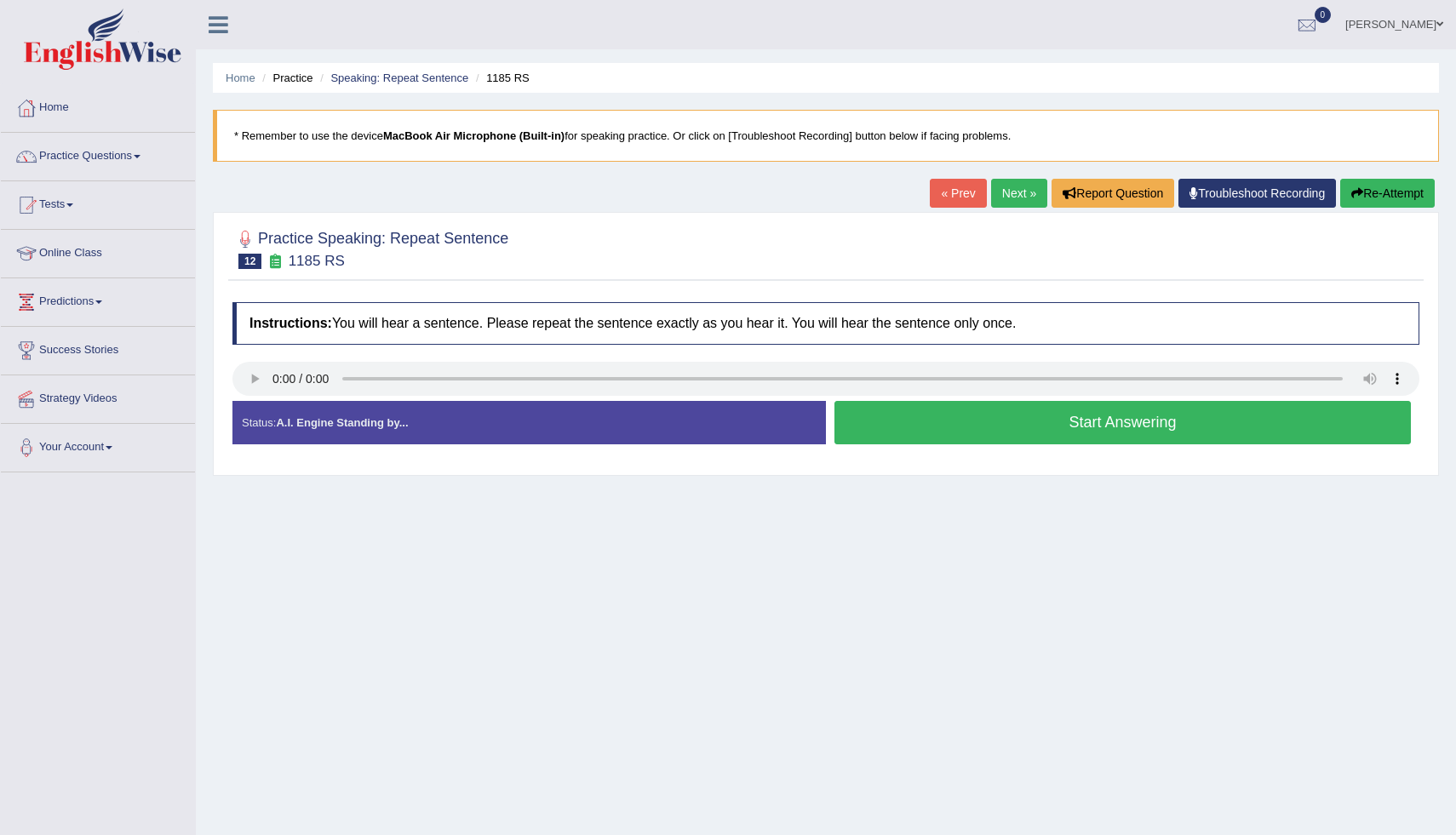
click at [969, 413] on button "Start Answering" at bounding box center [1123, 422] width 577 height 43
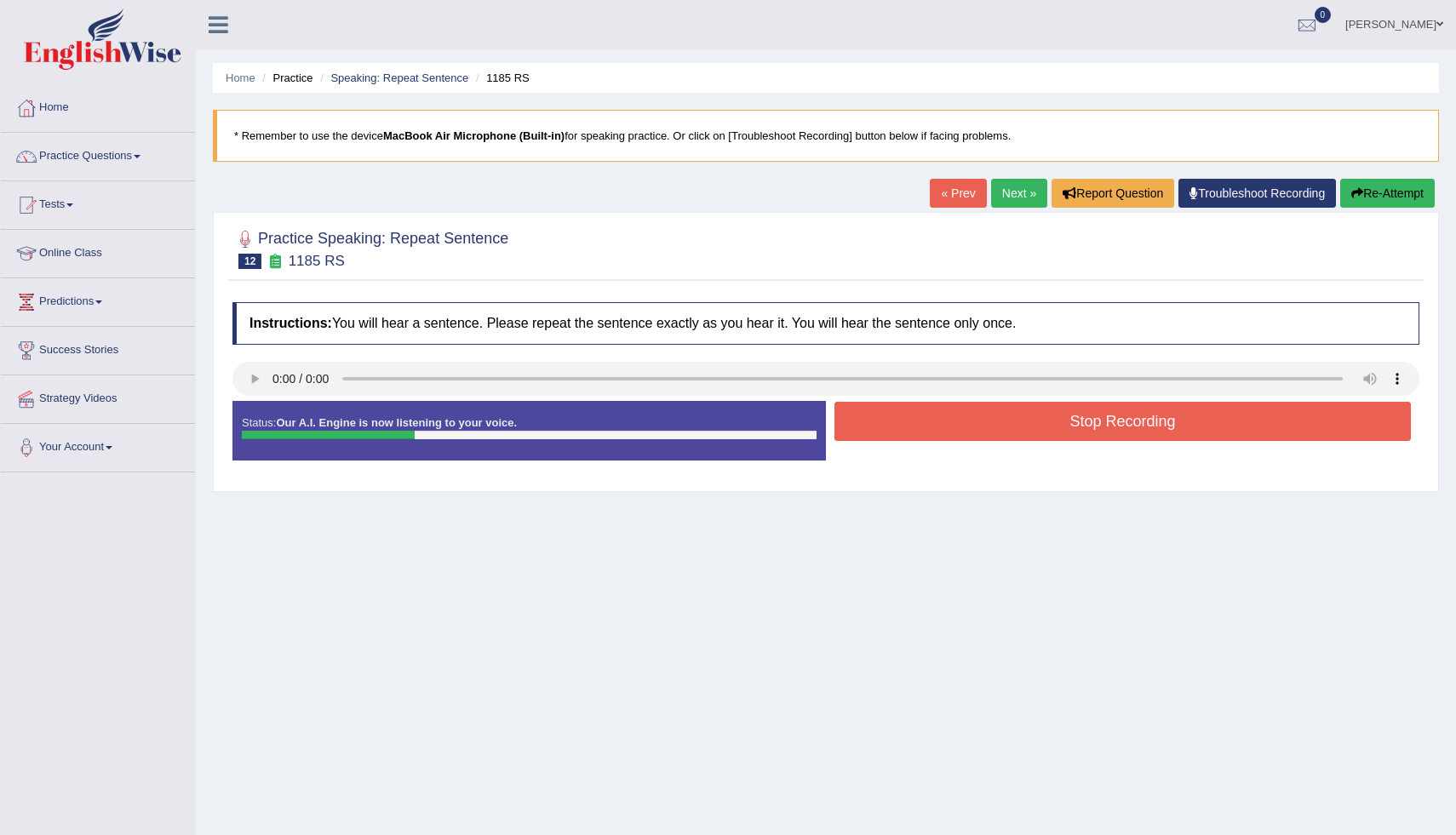
click at [1115, 424] on button "Stop Recording" at bounding box center [1123, 421] width 577 height 39
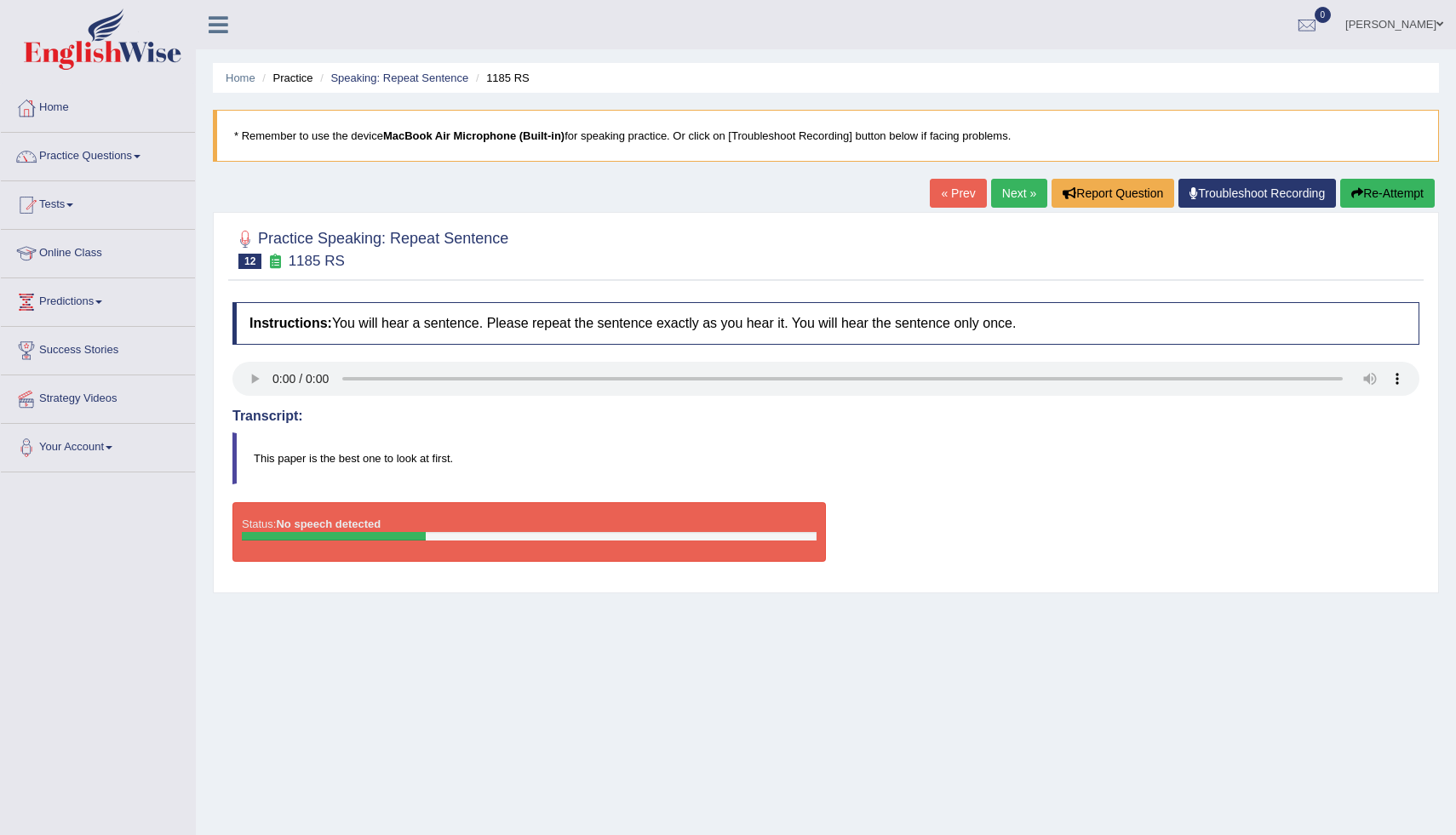
click at [1378, 180] on button "Re-Attempt" at bounding box center [1387, 193] width 95 height 29
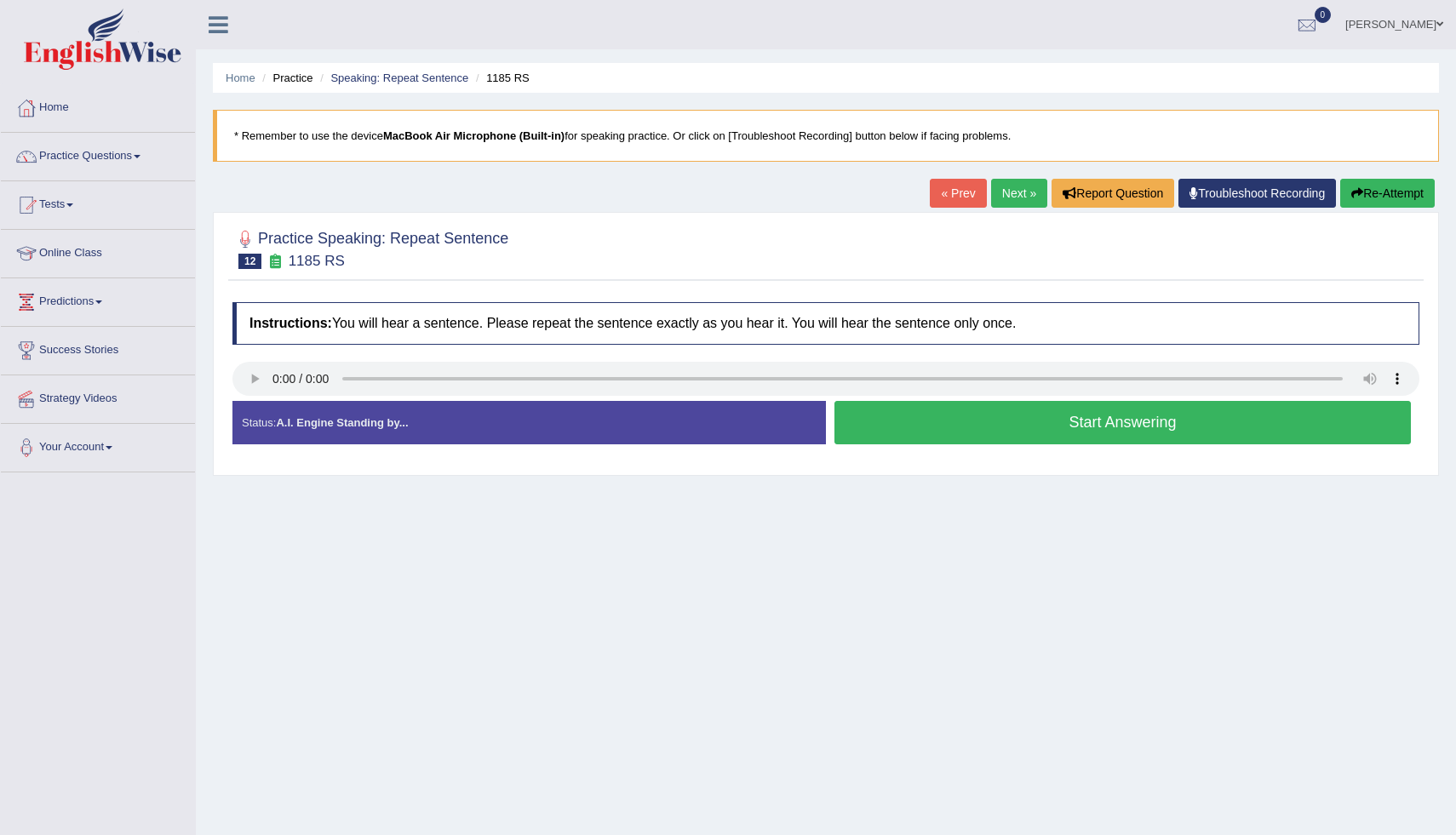
click at [969, 434] on button "Start Answering" at bounding box center [1123, 422] width 577 height 43
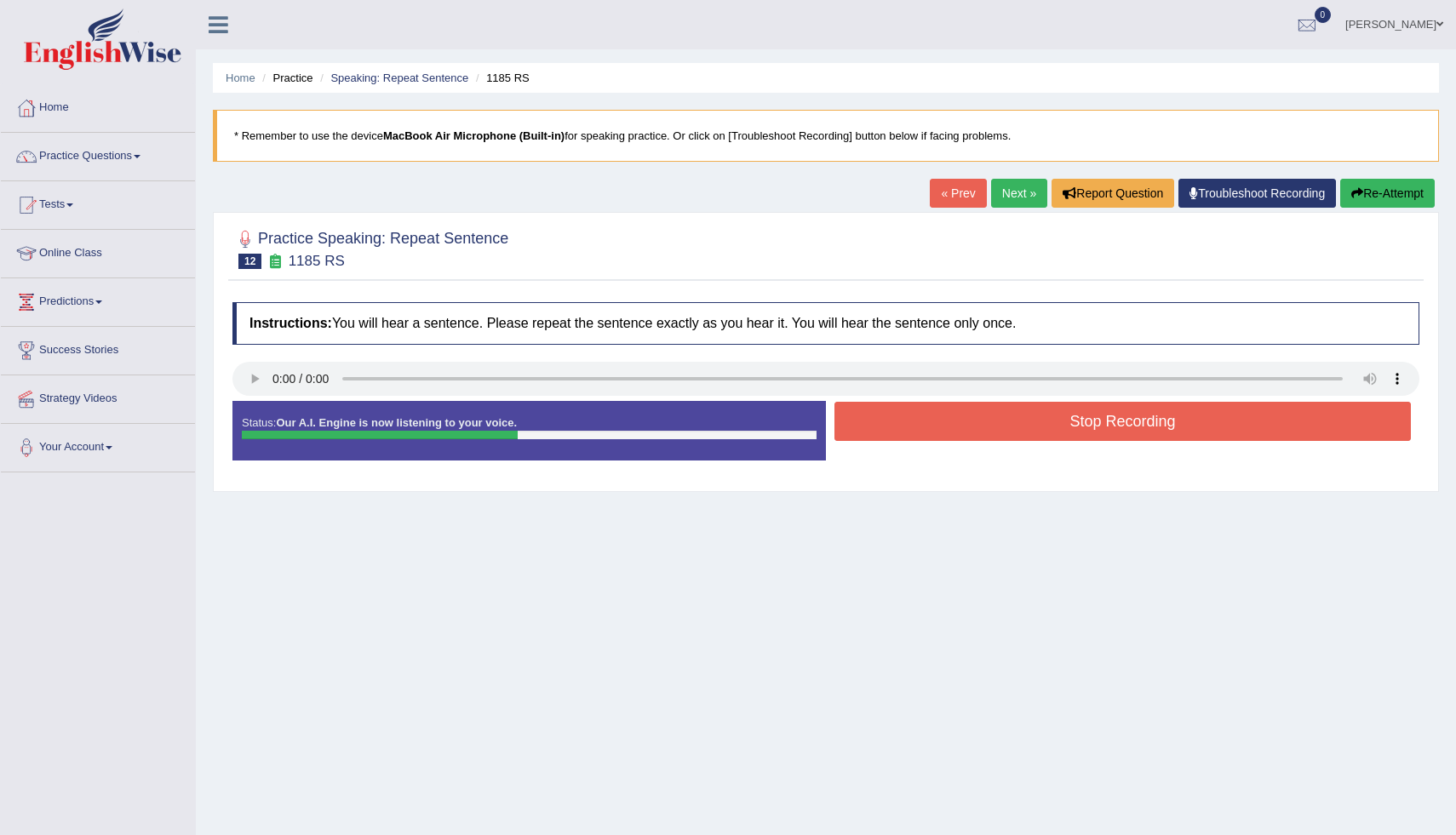
click at [968, 428] on button "Stop Recording" at bounding box center [1123, 421] width 577 height 39
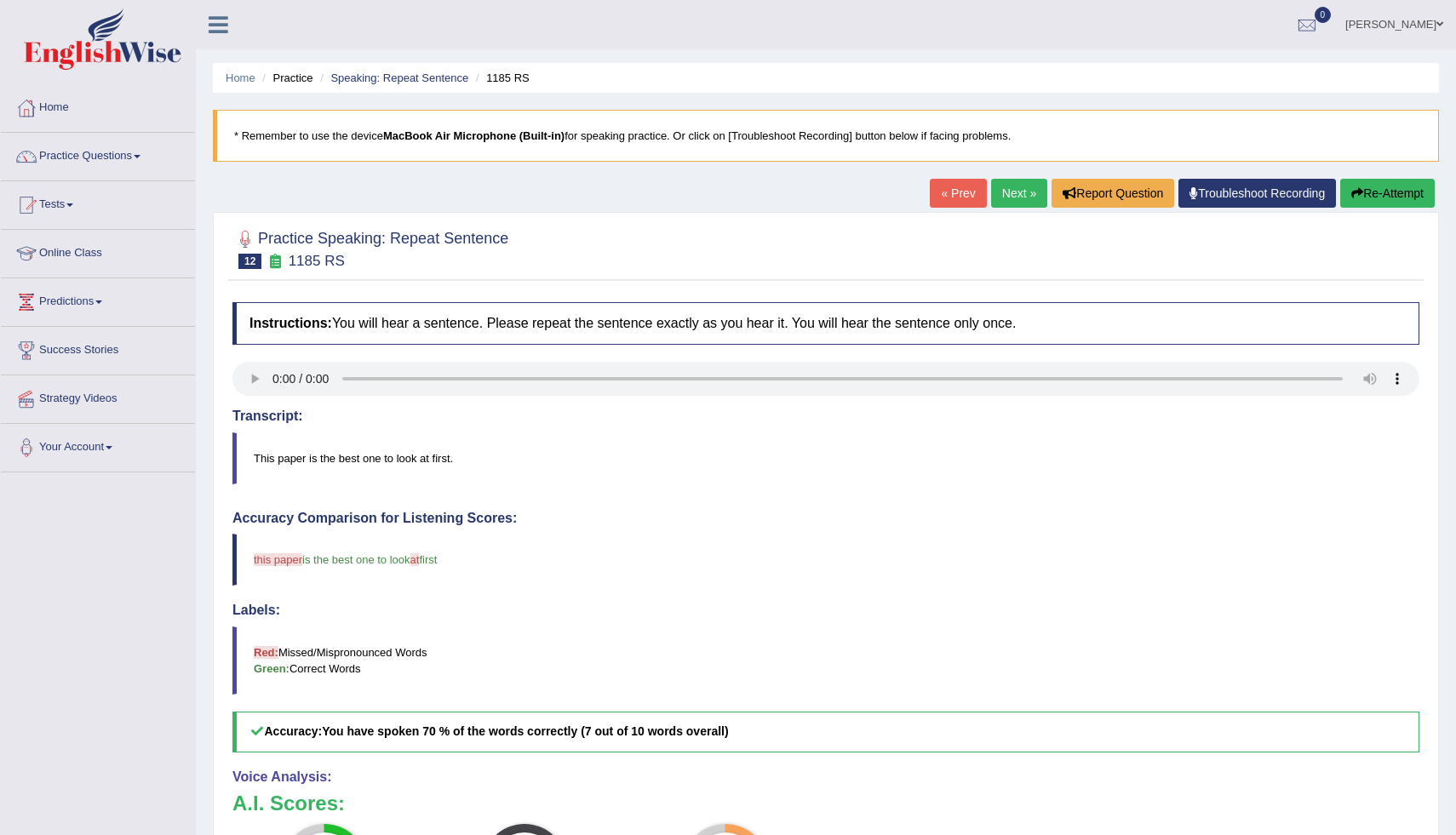
click at [1408, 195] on button "Re-Attempt" at bounding box center [1387, 193] width 95 height 29
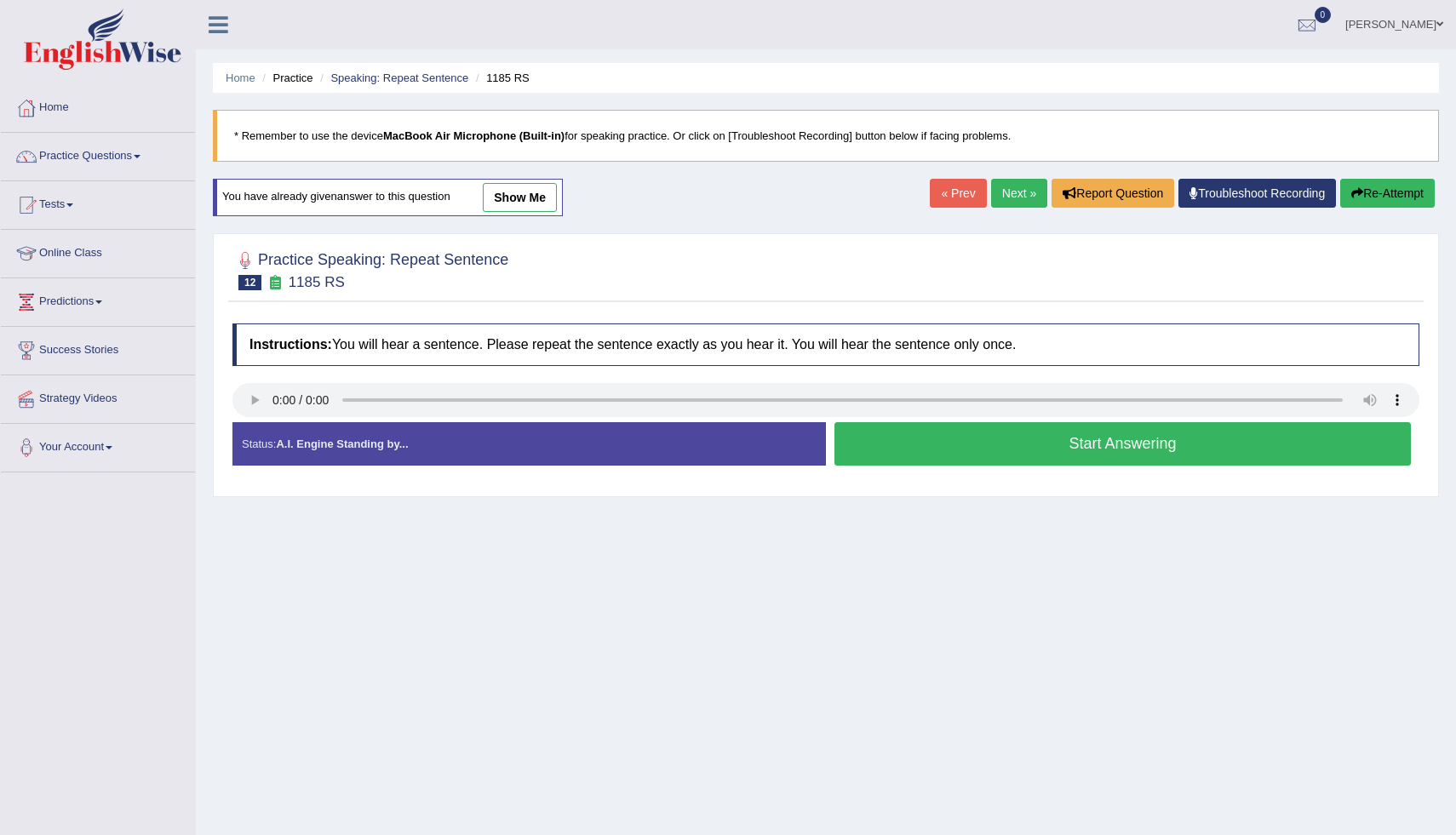
click at [1094, 449] on button "Start Answering" at bounding box center [1123, 444] width 577 height 43
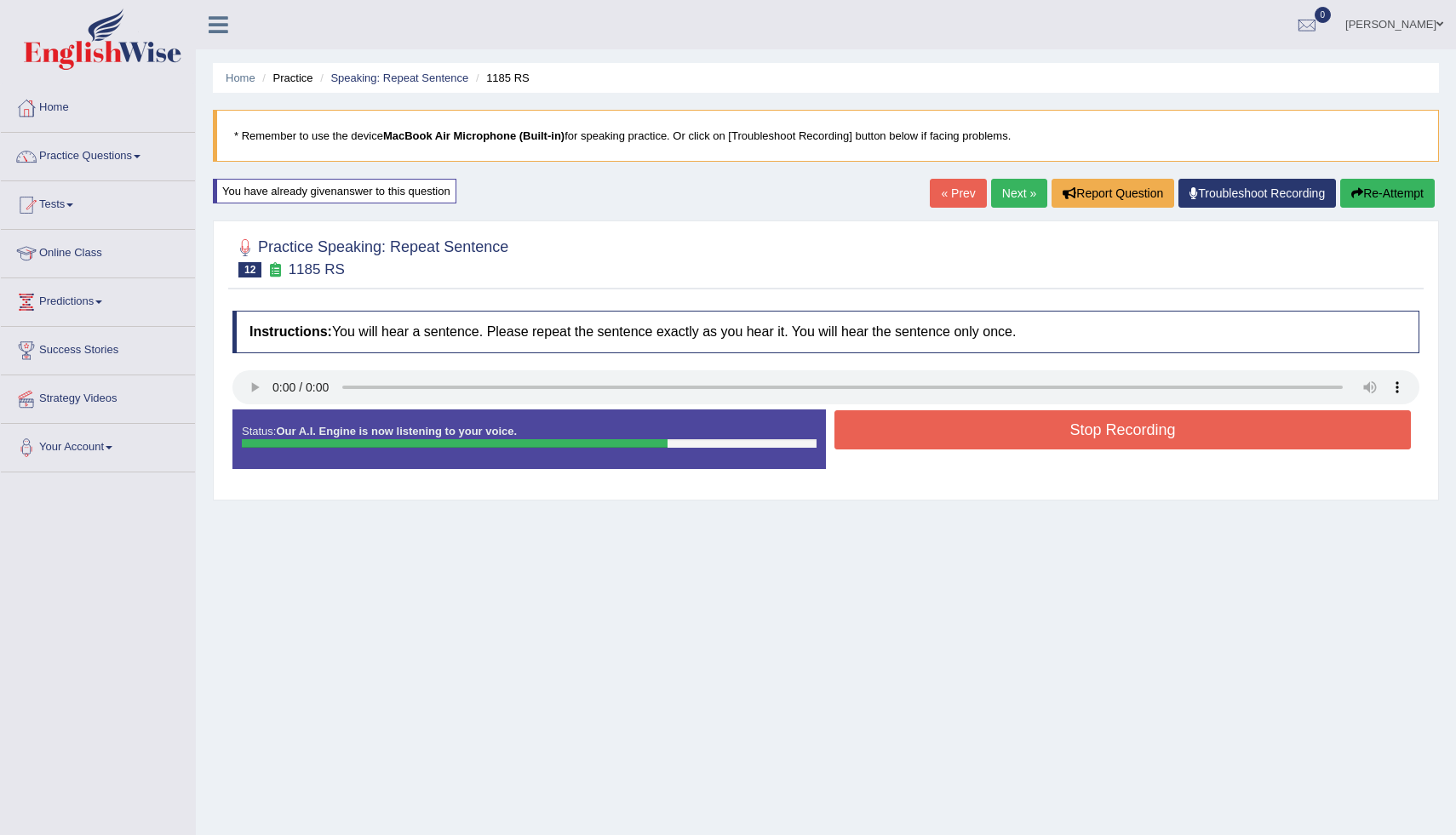
click at [1175, 421] on button "Stop Recording" at bounding box center [1123, 430] width 577 height 39
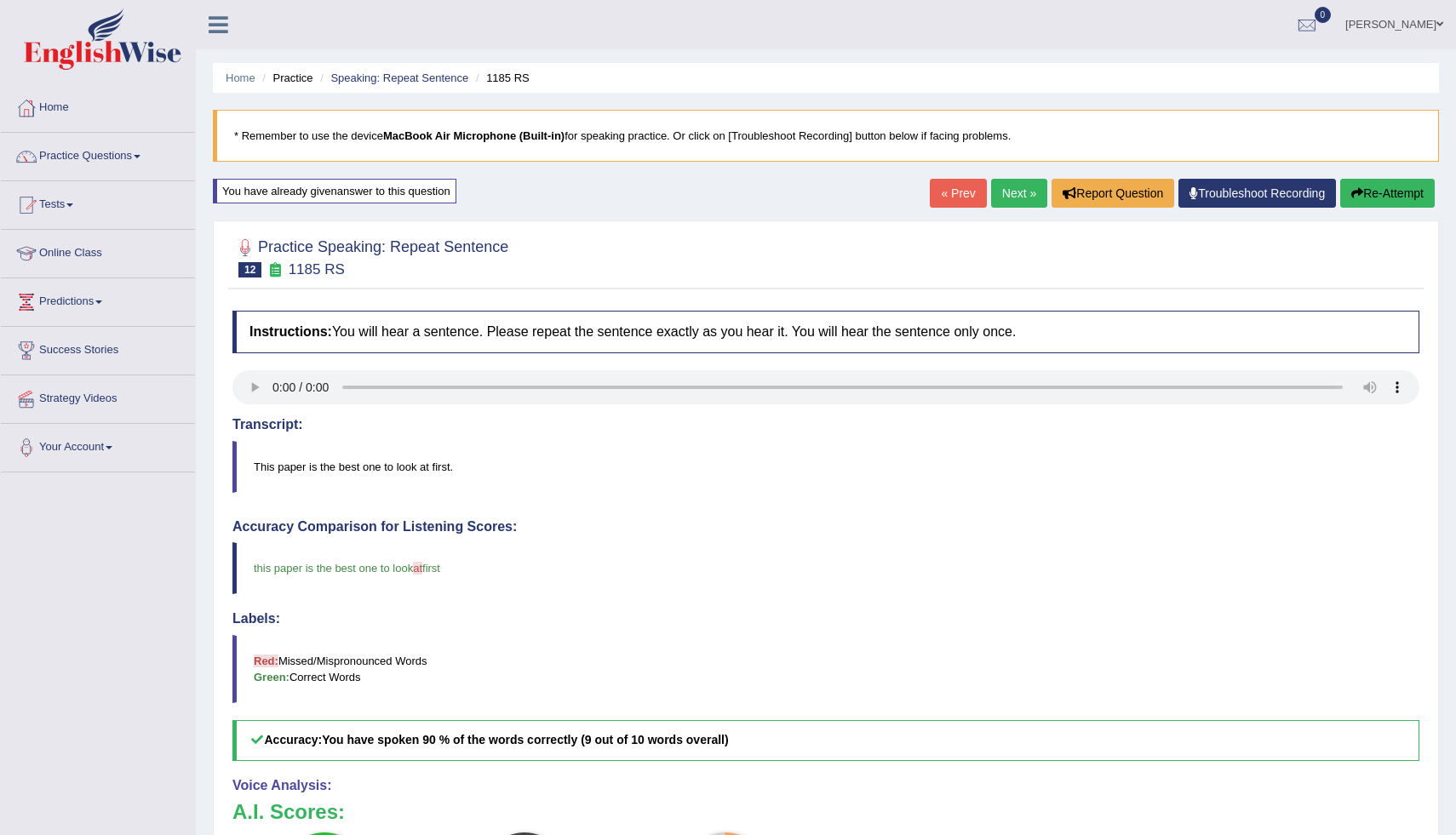
click at [1405, 192] on button "Re-Attempt" at bounding box center [1387, 193] width 95 height 29
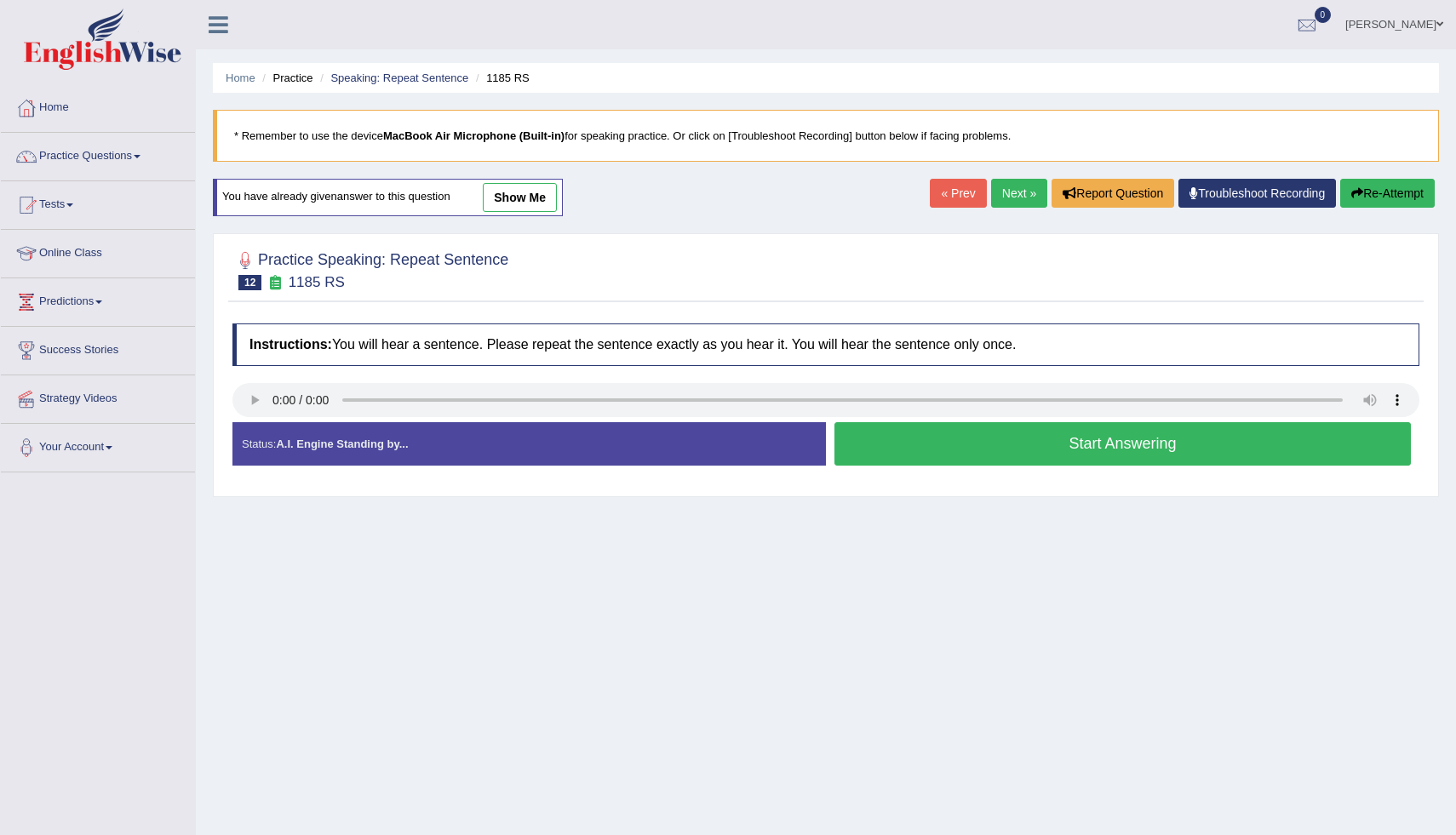
click at [885, 448] on button "Start Answering" at bounding box center [1123, 444] width 577 height 43
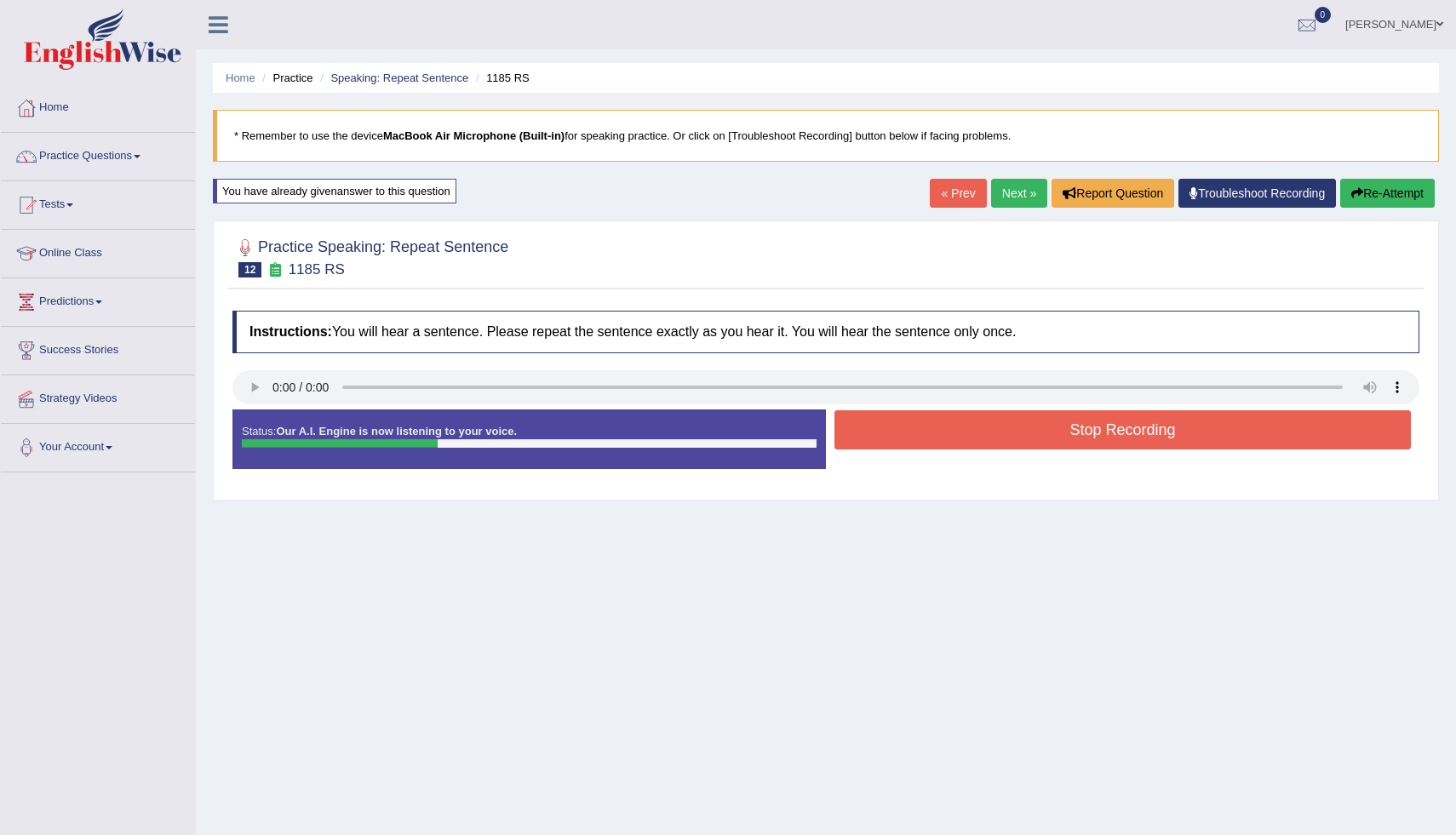
click at [885, 448] on button "Stop Recording" at bounding box center [1123, 430] width 577 height 39
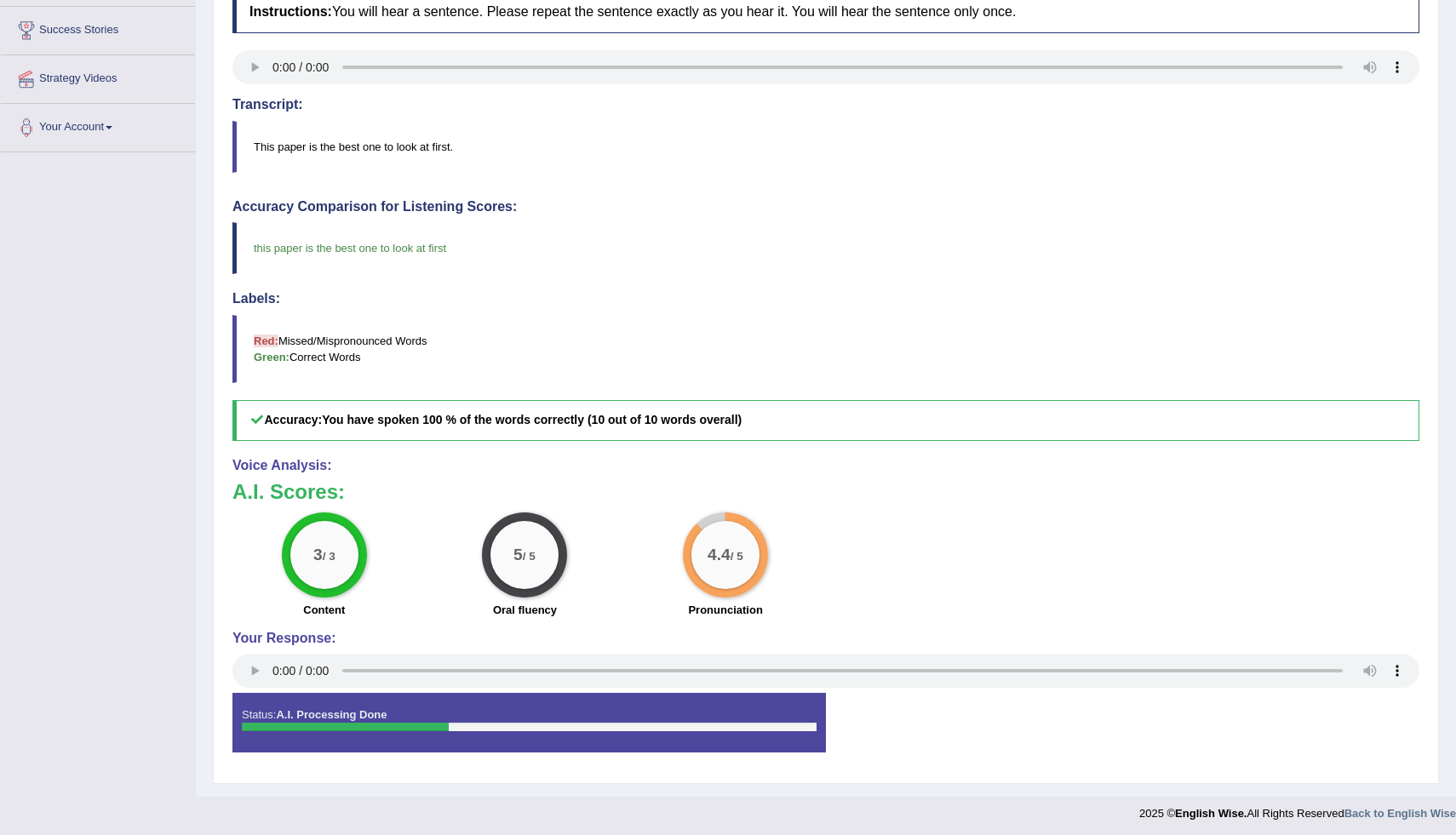
scroll to position [324, 0]
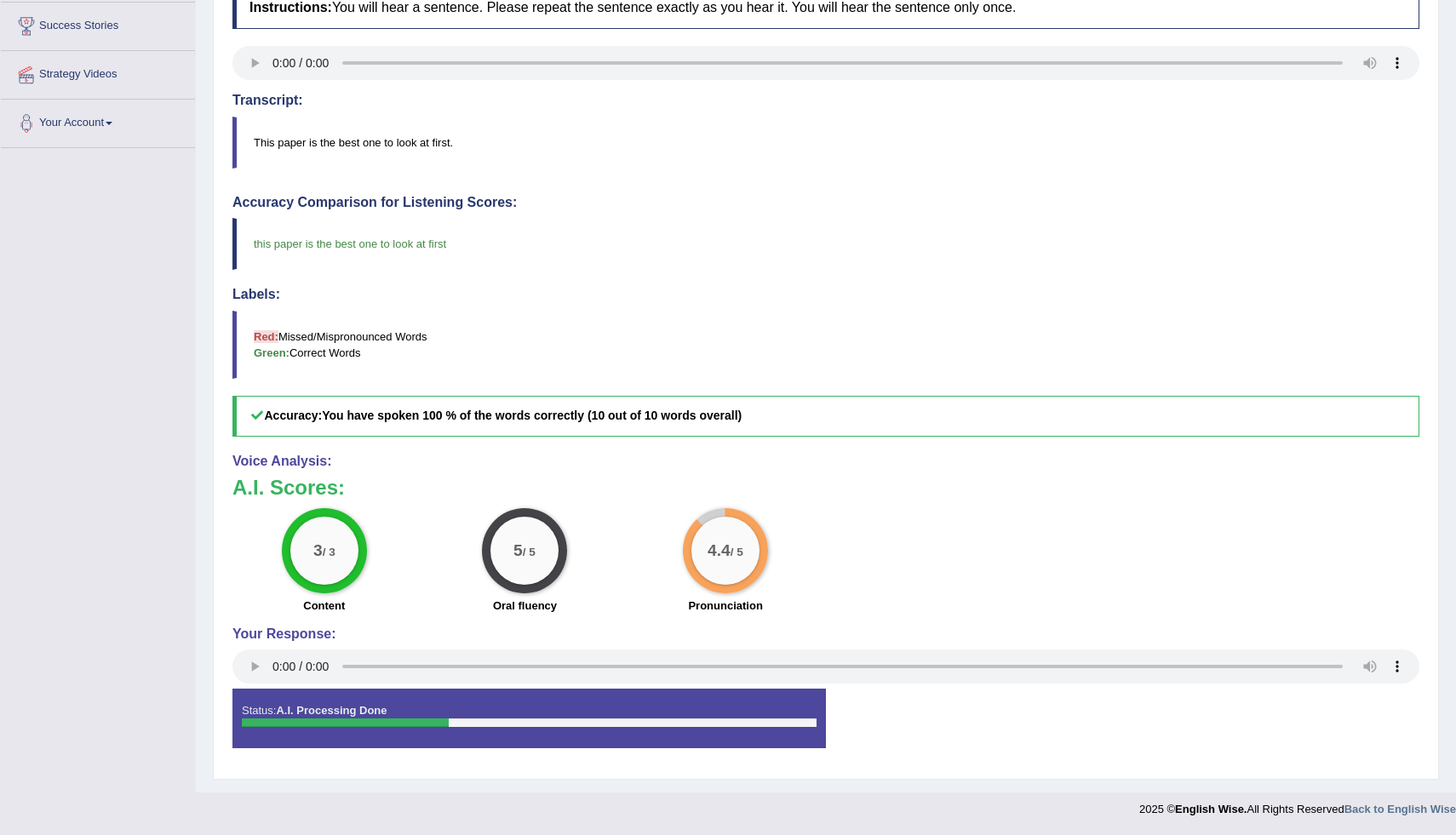
click at [1441, 80] on div "Home Practice Speaking: Repeat Sentence 1185 RS * Remember to use the device Ma…" at bounding box center [826, 235] width 1260 height 1118
click at [1446, 43] on div "Home Practice Speaking: Repeat Sentence 1185 RS * Remember to use the device Ma…" at bounding box center [826, 235] width 1260 height 1118
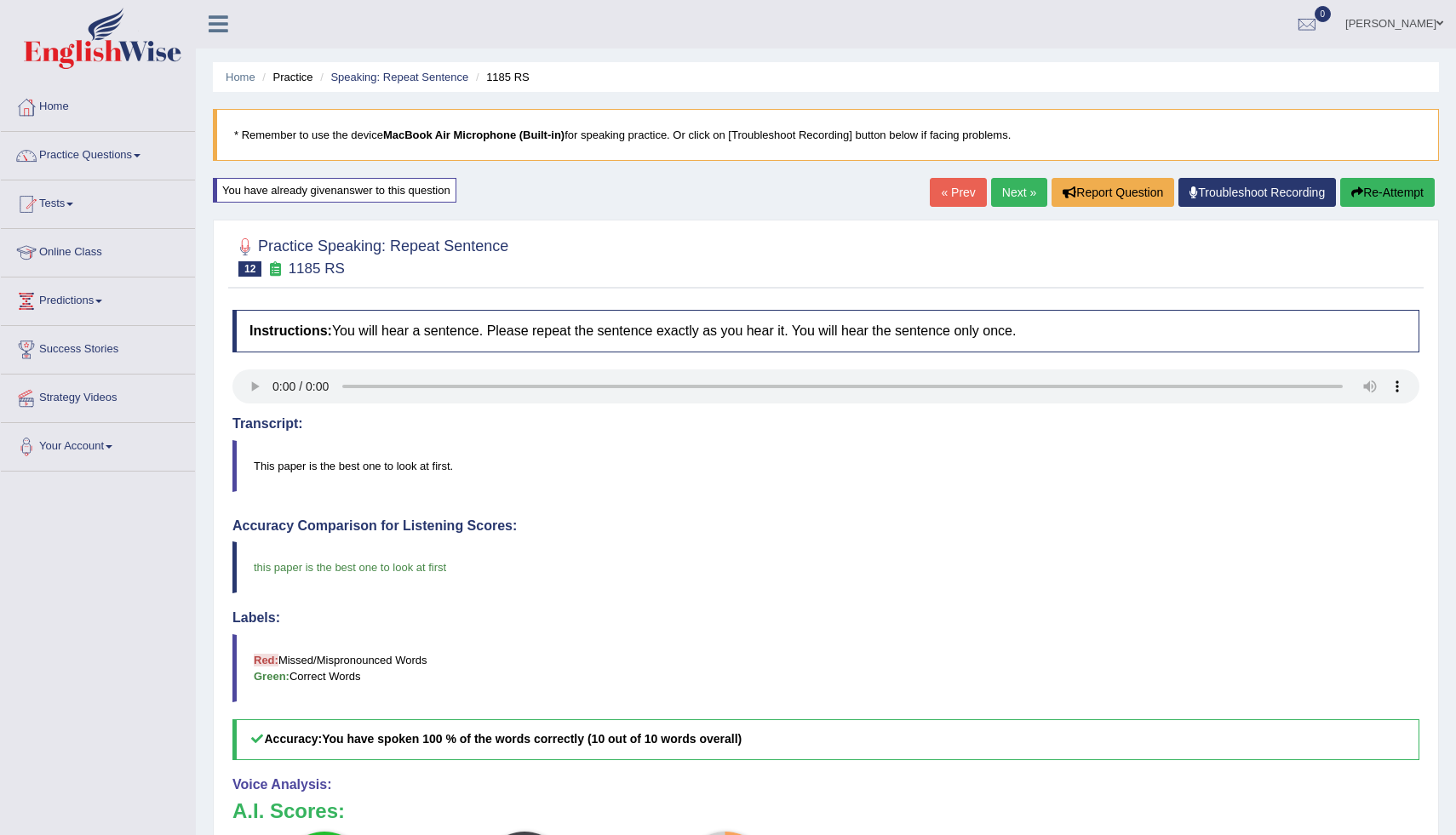
scroll to position [0, 0]
click at [1015, 190] on link "Next »" at bounding box center [1019, 193] width 56 height 29
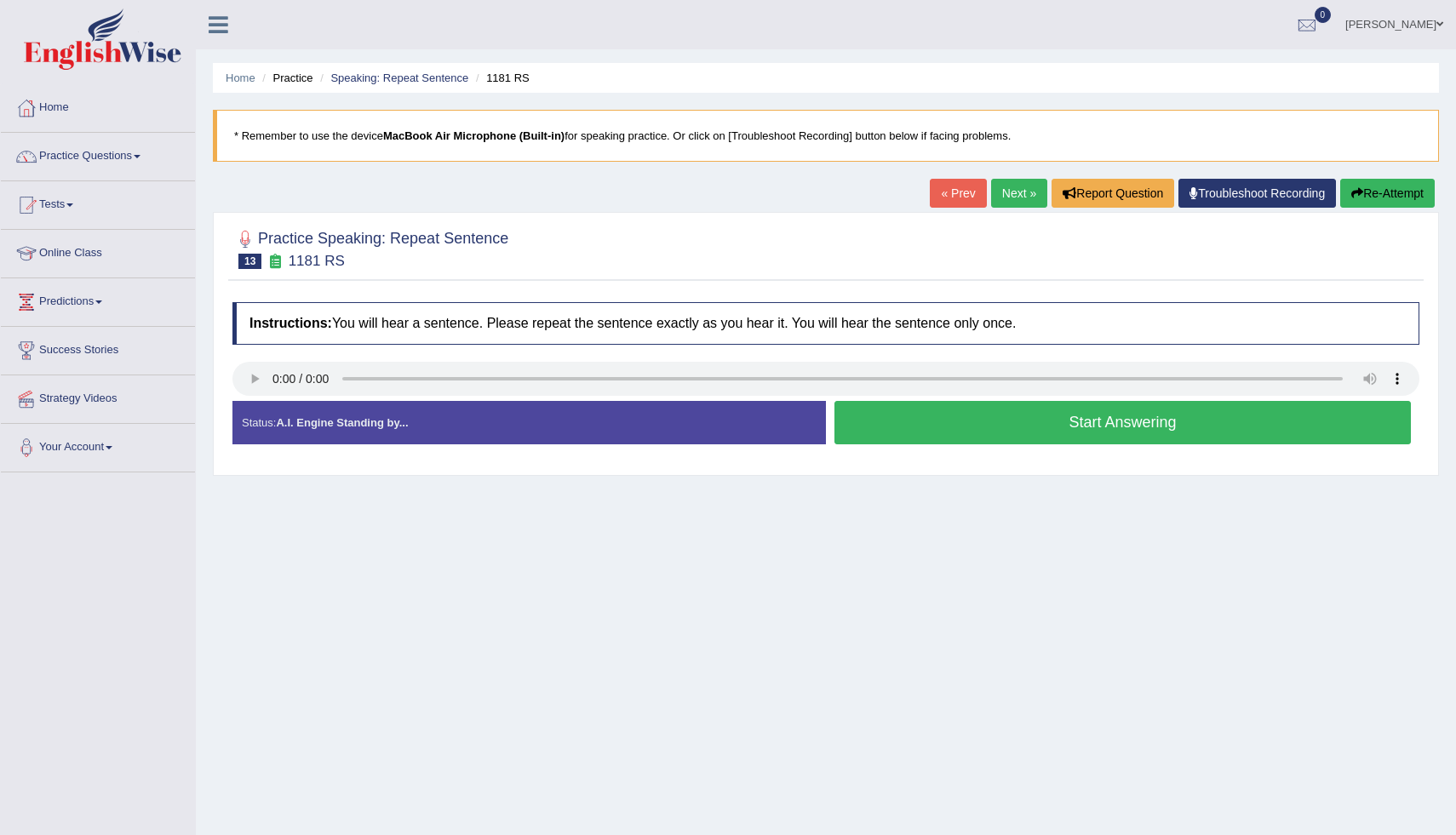
click at [910, 419] on button "Start Answering" at bounding box center [1123, 422] width 577 height 43
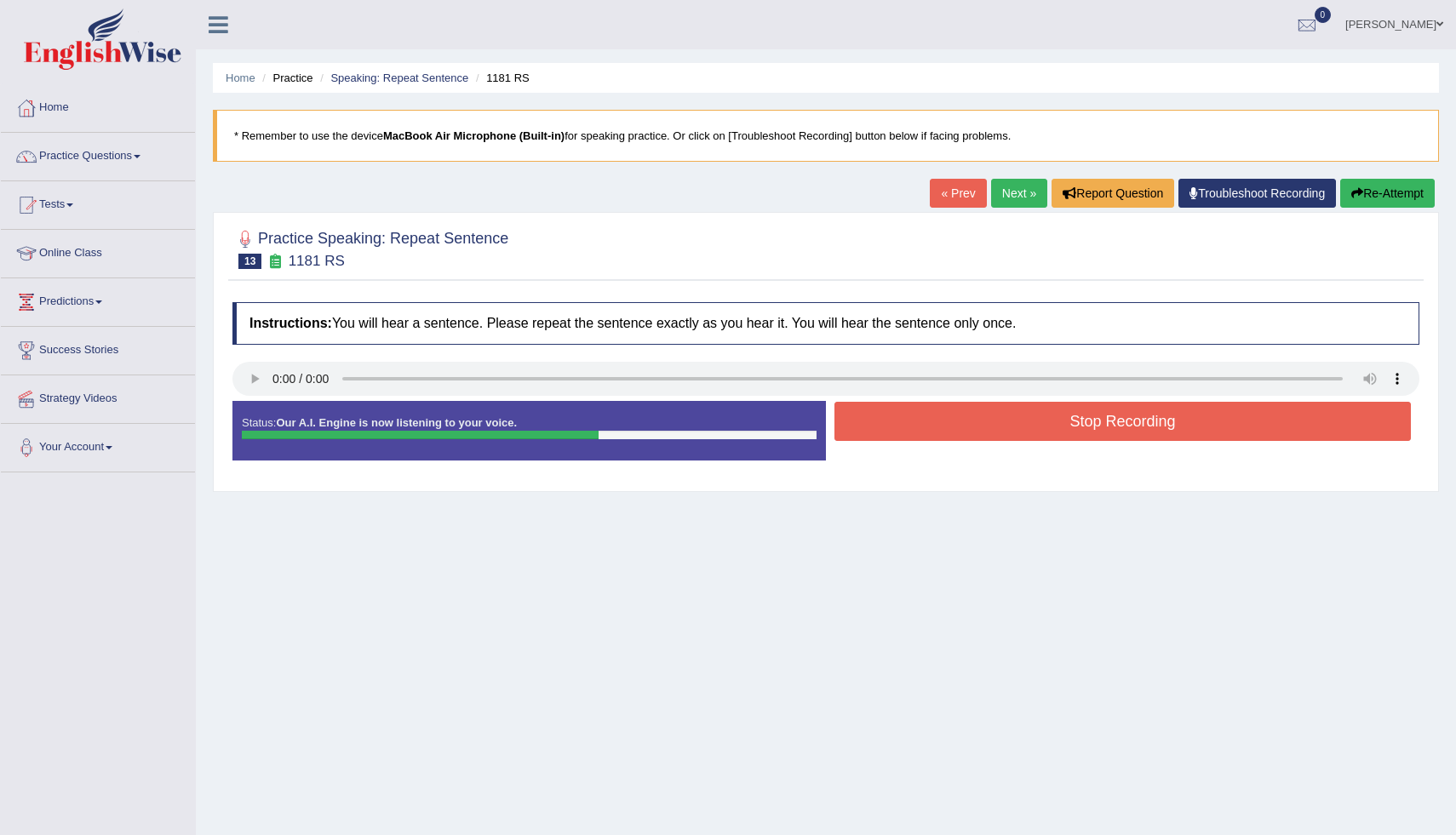
click at [910, 419] on button "Stop Recording" at bounding box center [1123, 421] width 577 height 39
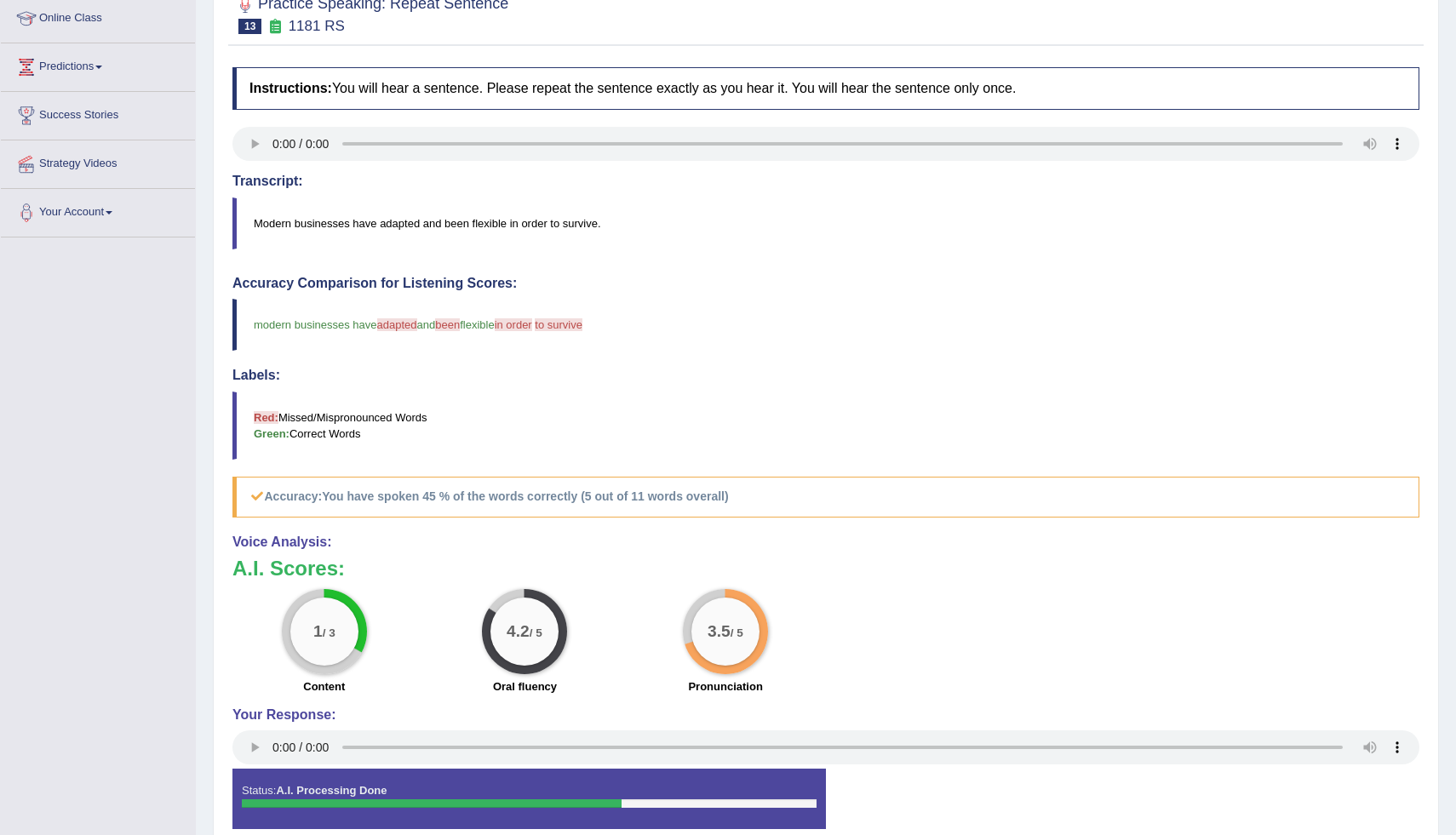
scroll to position [238, 0]
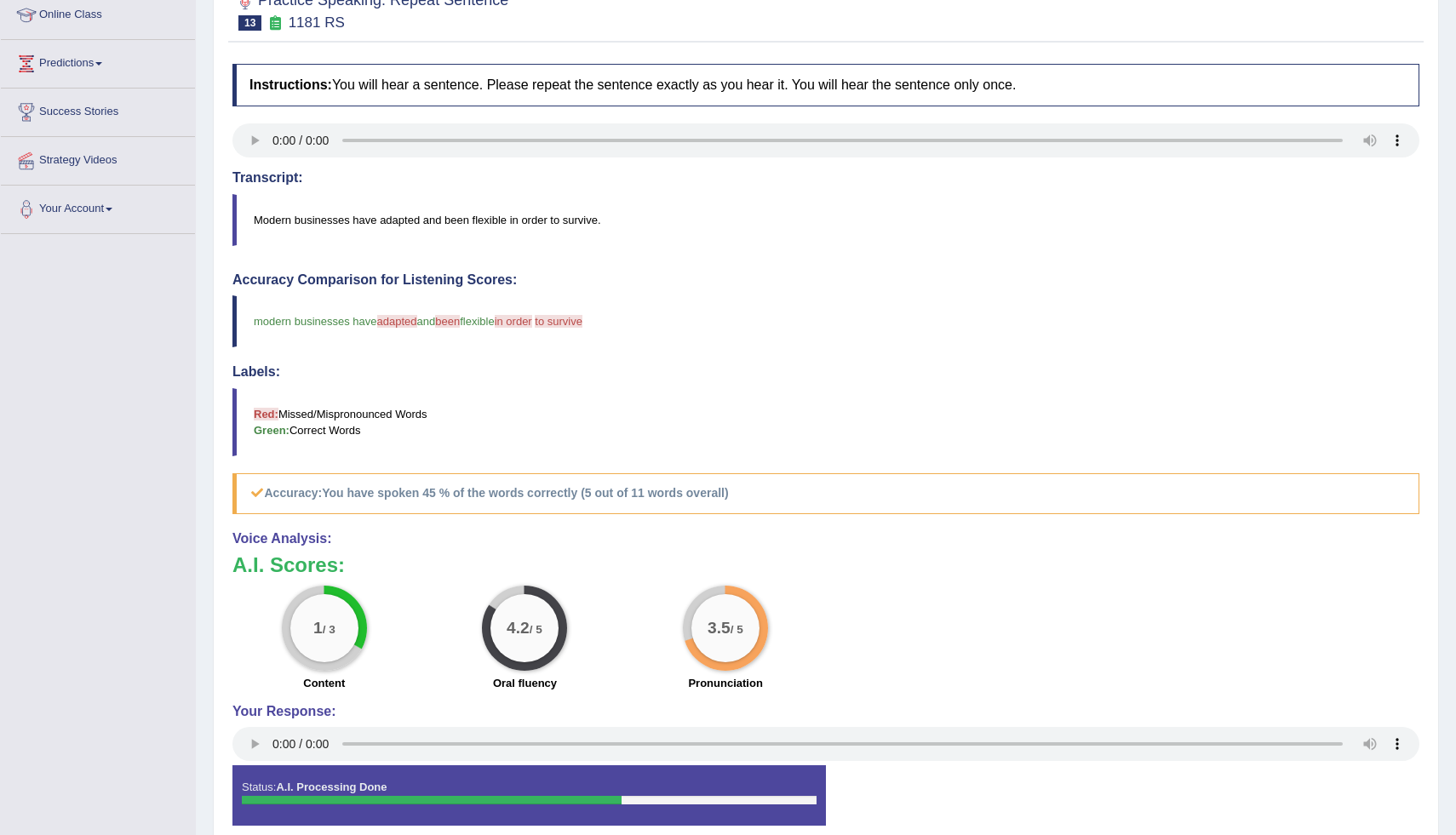
click at [444, 491] on b "You have spoken 45 % of the words correctly (5 out of 11 words overall)" at bounding box center [525, 493] width 406 height 14
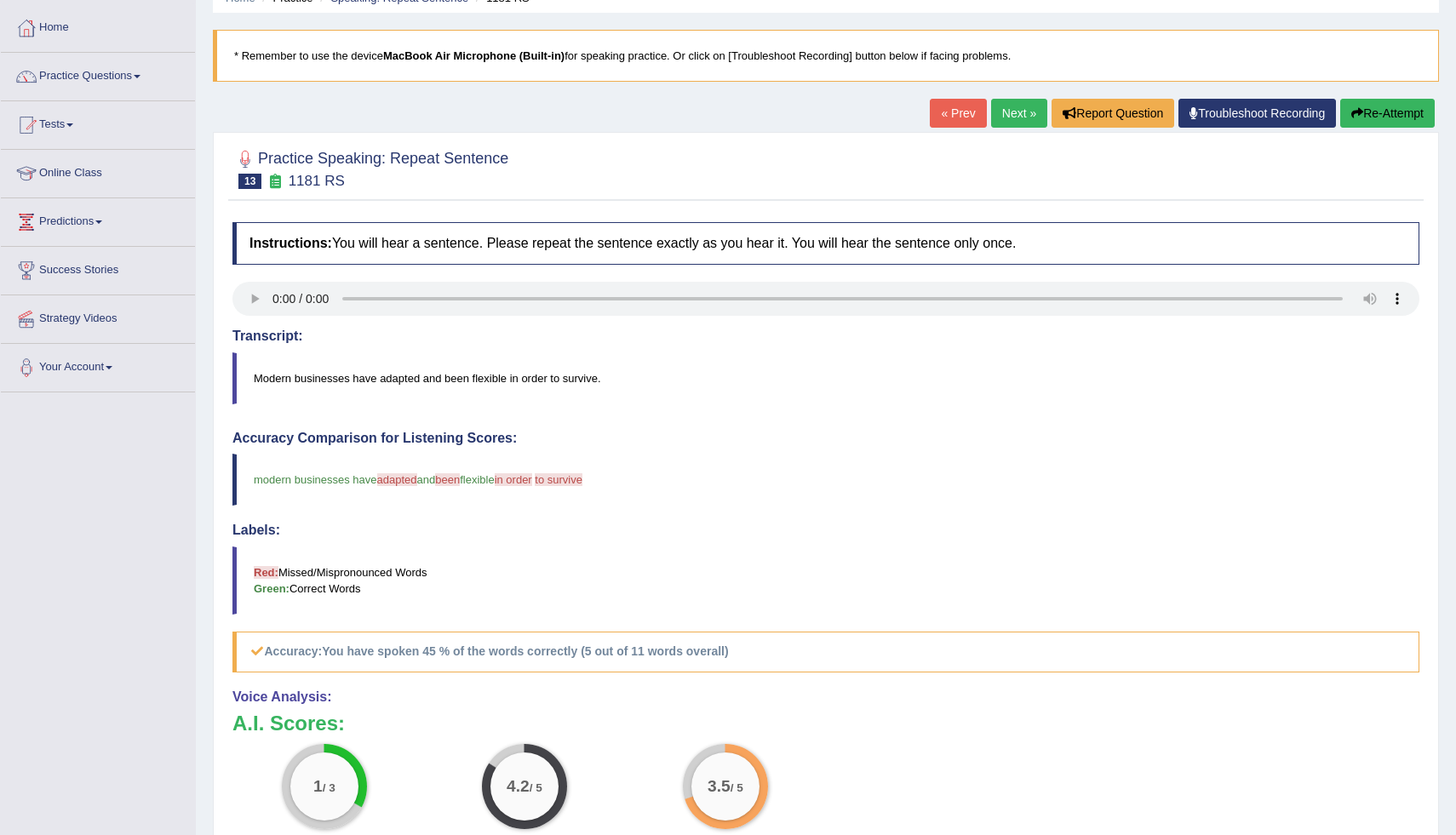
scroll to position [68, 0]
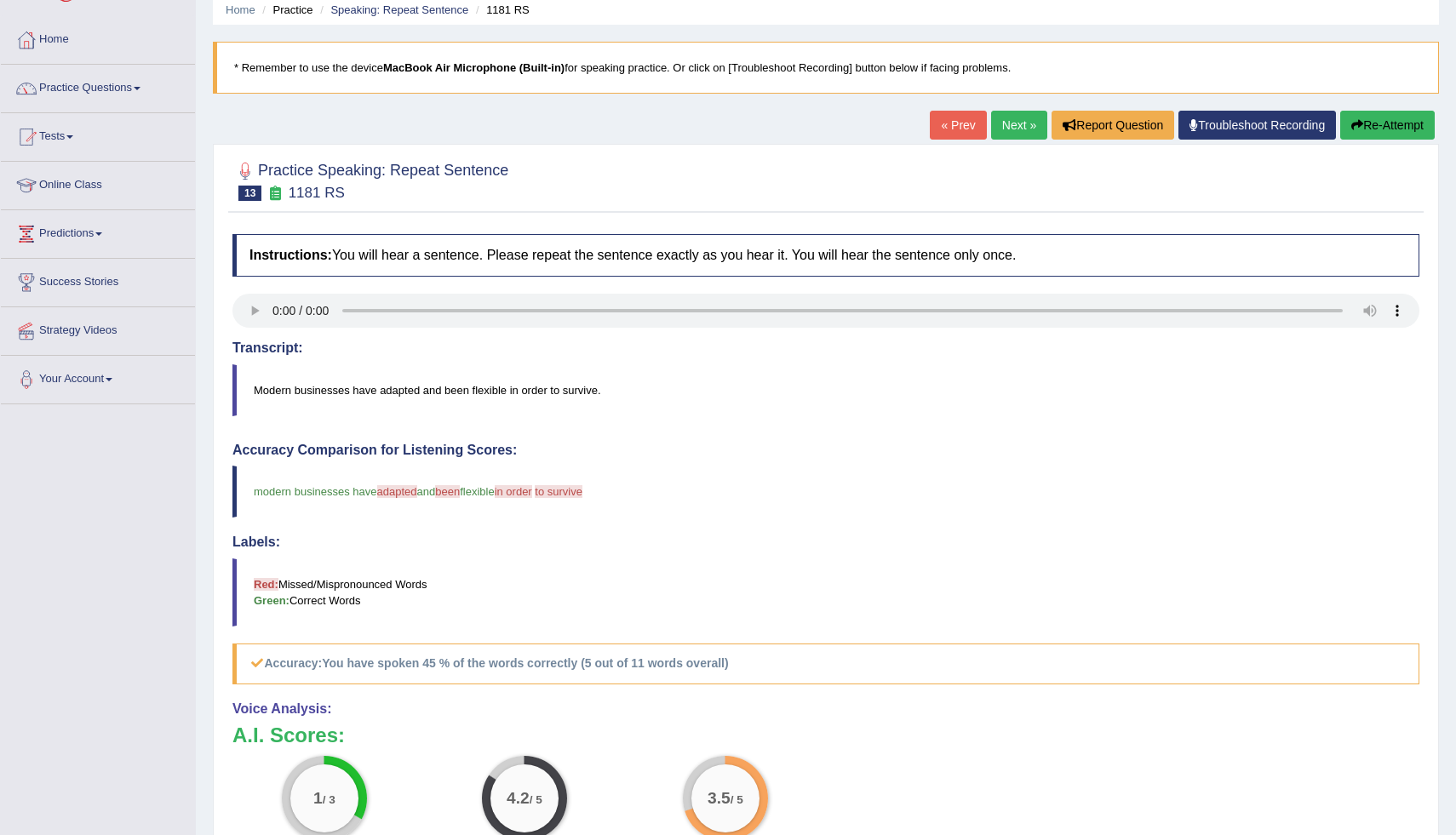
click at [1009, 125] on link "Next »" at bounding box center [1019, 125] width 56 height 29
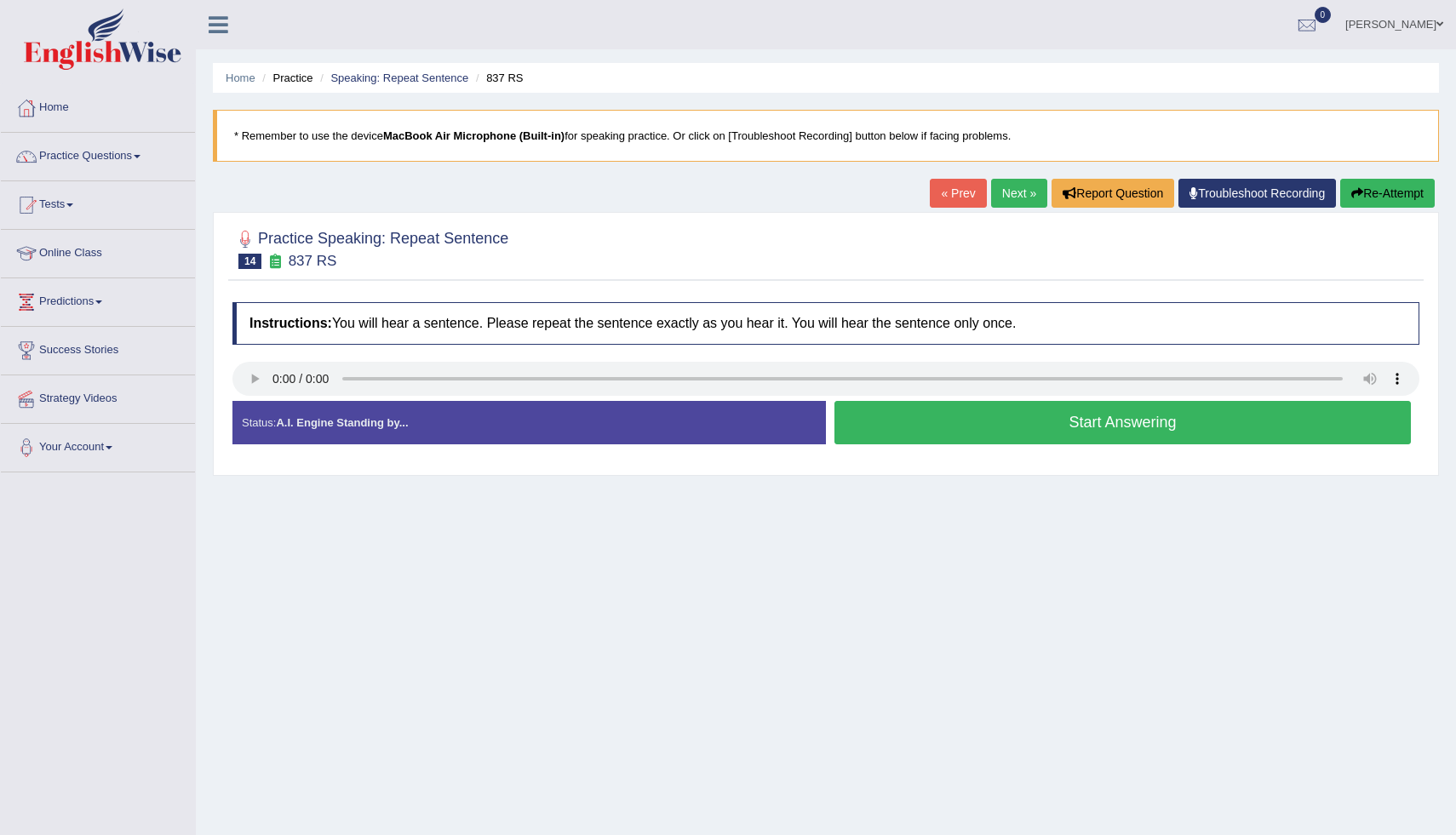
click at [957, 426] on button "Start Answering" at bounding box center [1123, 422] width 577 height 43
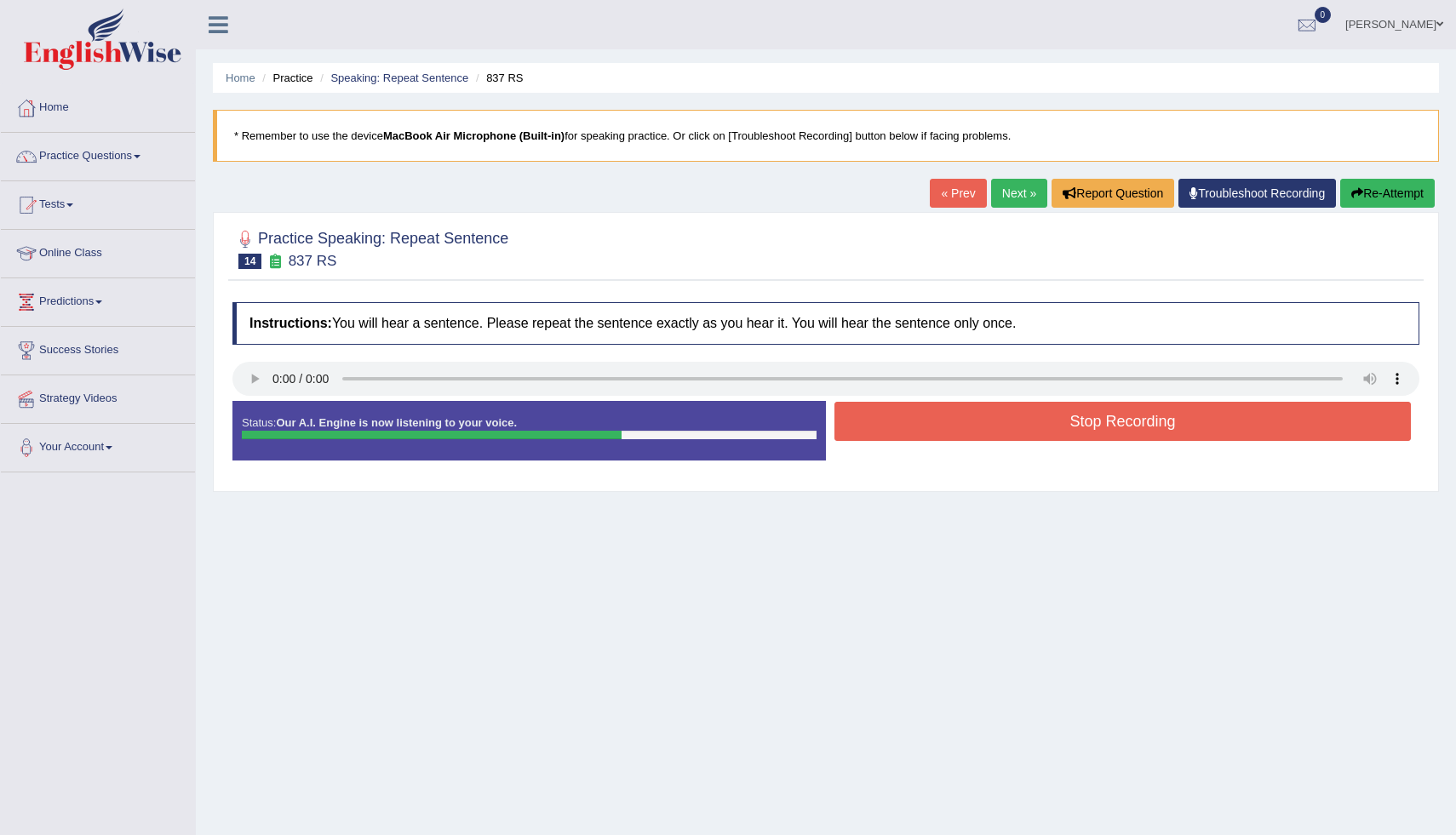
click at [957, 426] on button "Stop Recording" at bounding box center [1123, 421] width 577 height 39
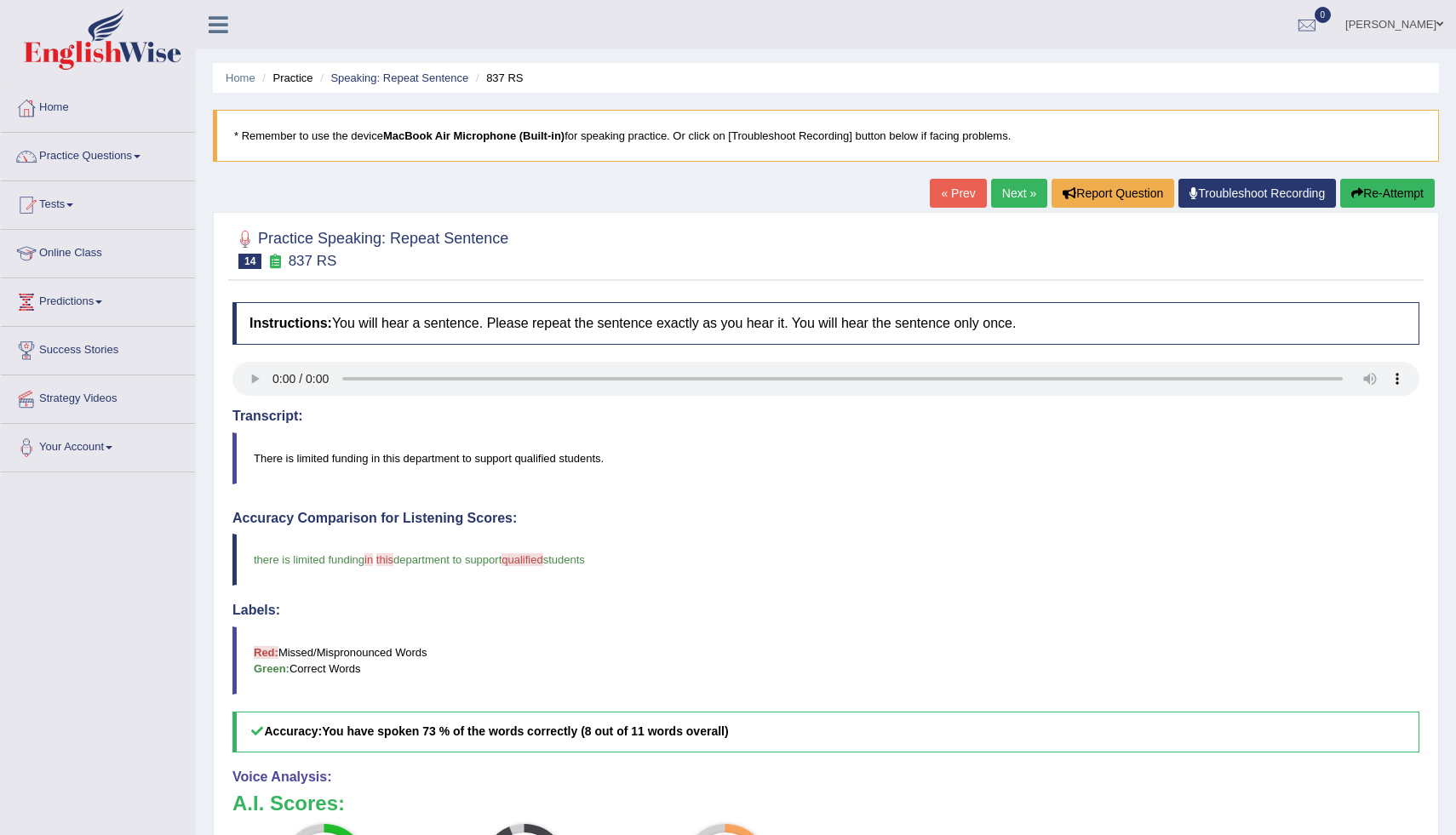
scroll to position [1, 0]
click at [964, 191] on link "« Prev" at bounding box center [958, 192] width 56 height 29
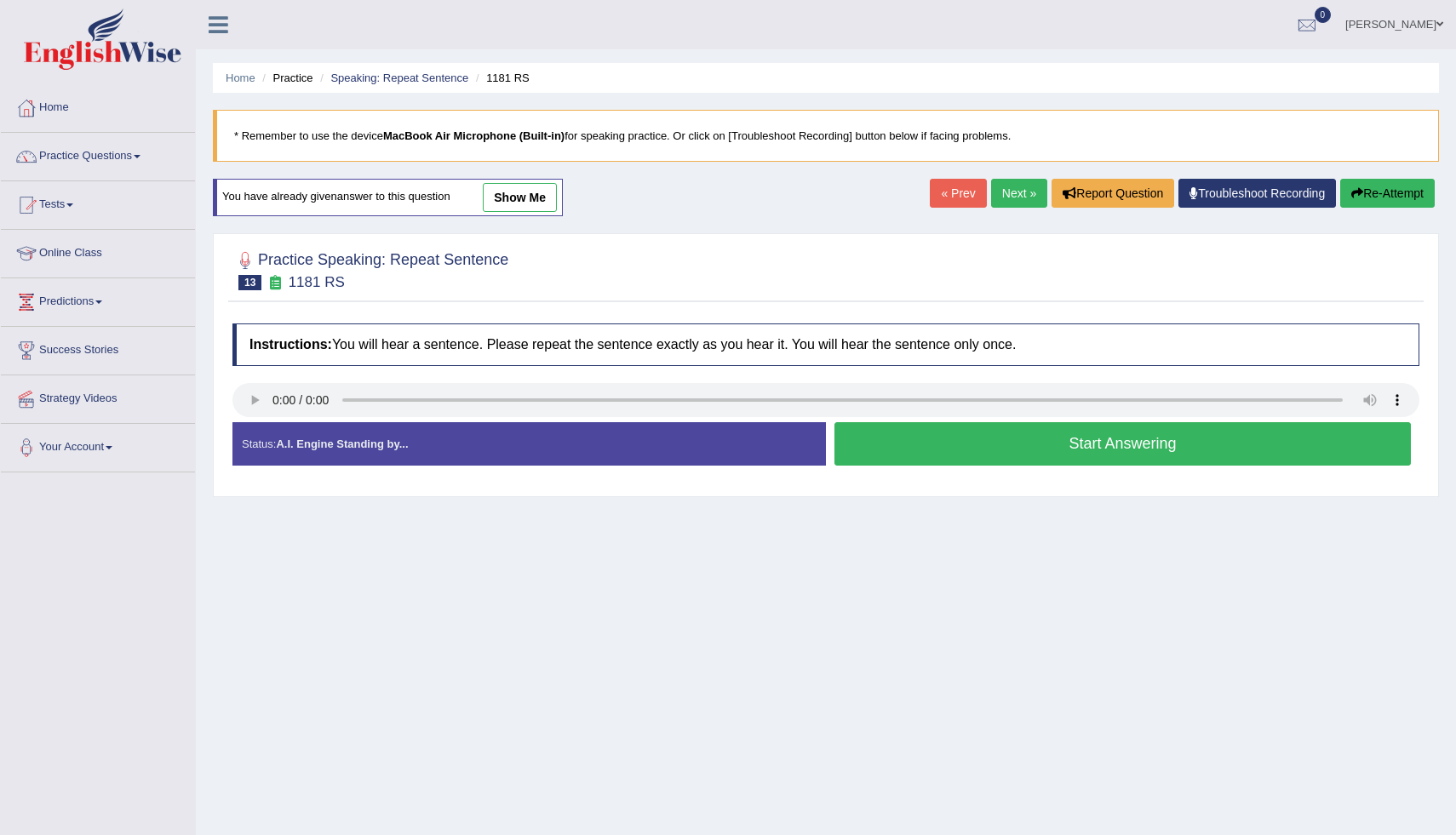
click at [983, 438] on button "Start Answering" at bounding box center [1123, 444] width 577 height 43
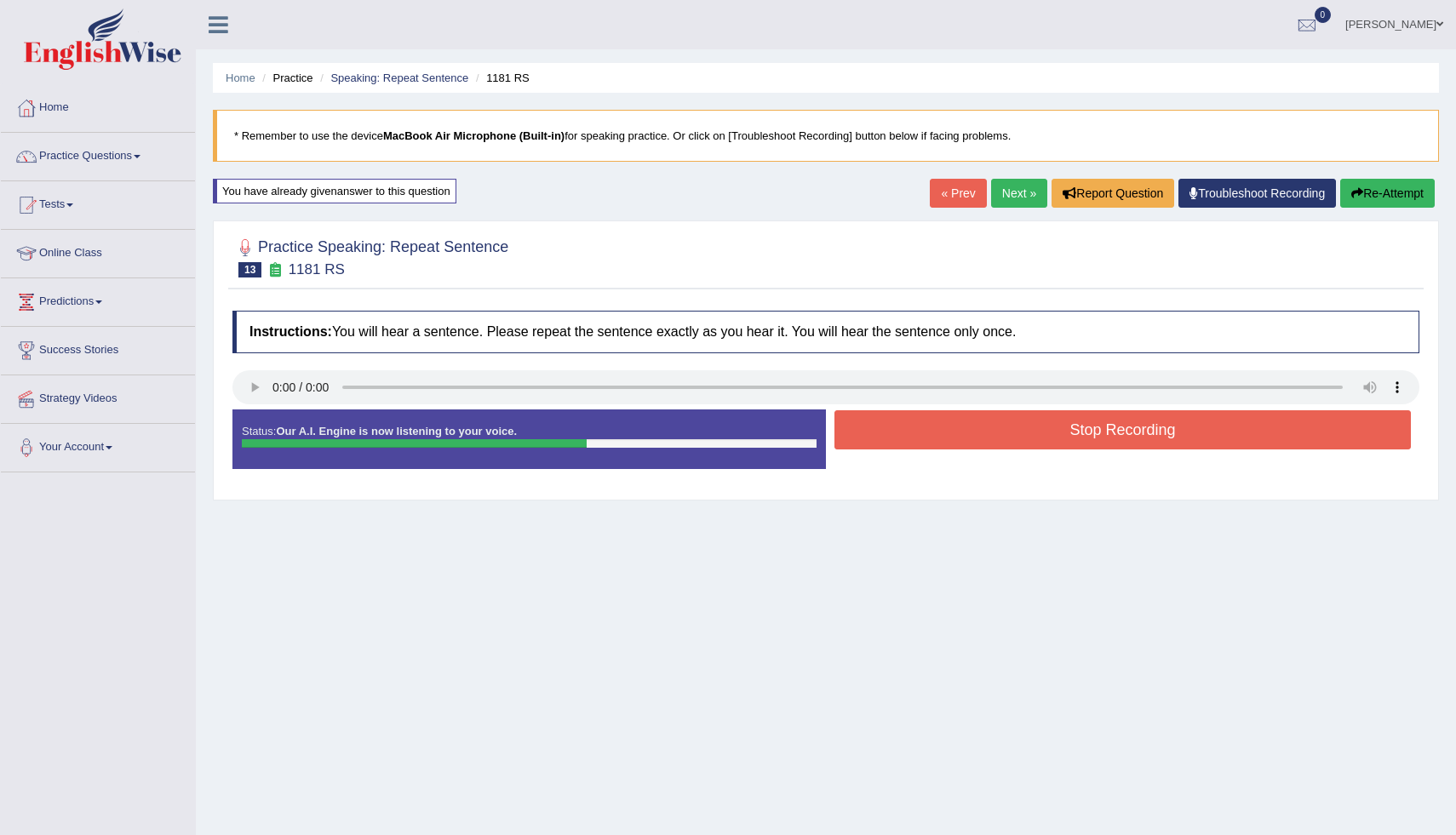
click at [983, 438] on button "Stop Recording" at bounding box center [1123, 430] width 577 height 39
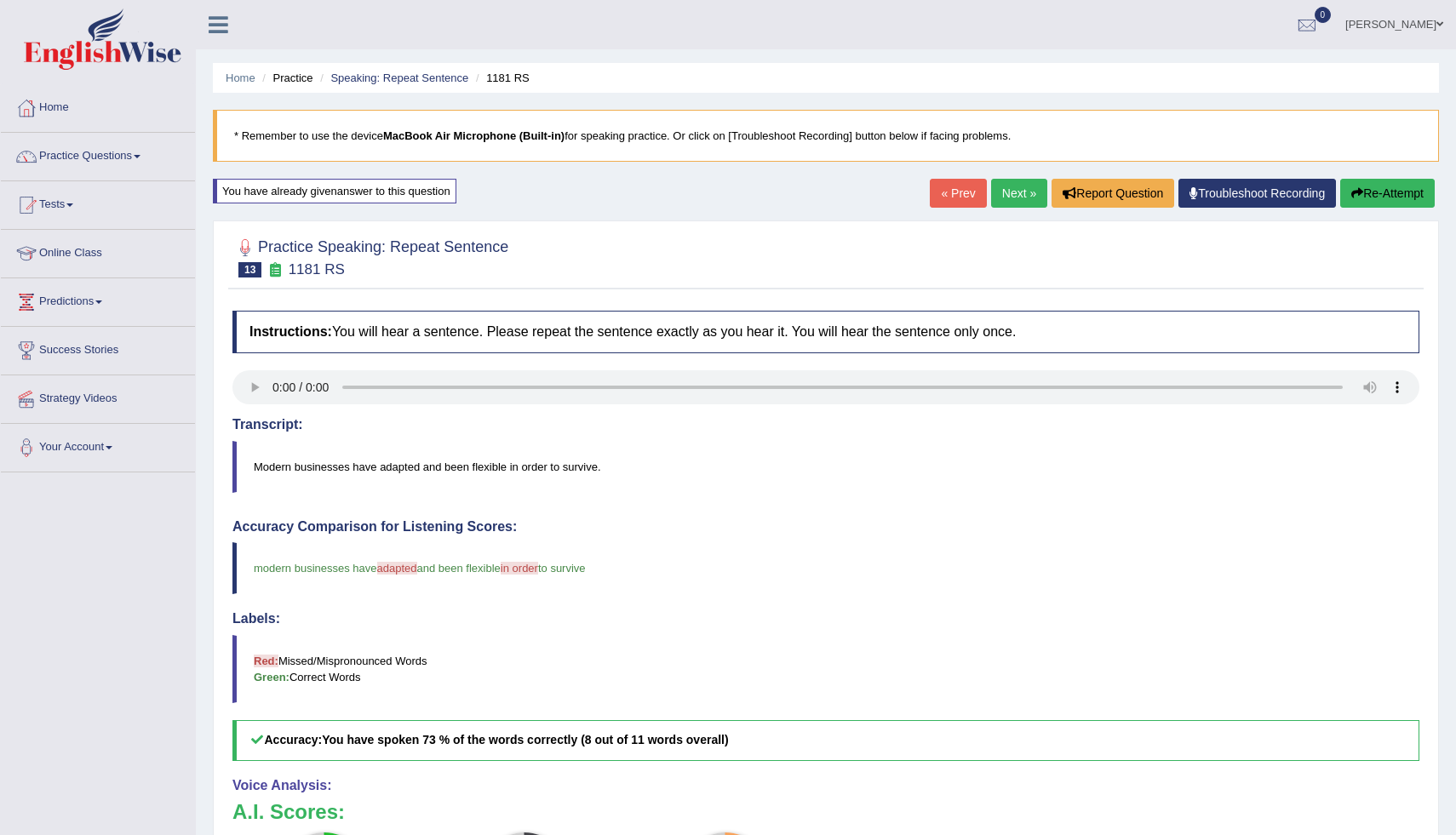
click at [1030, 195] on link "Next »" at bounding box center [1019, 193] width 56 height 29
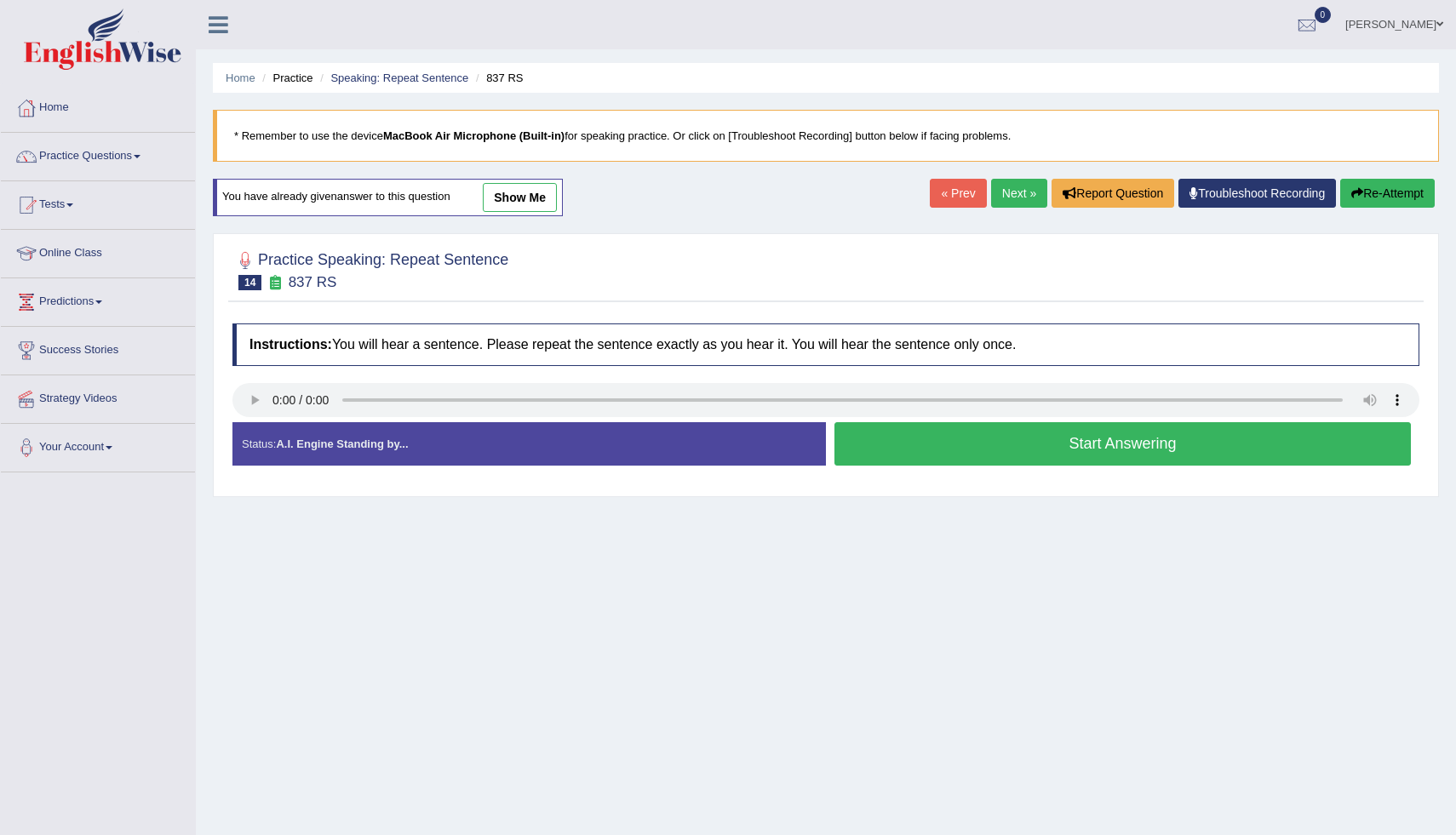
click at [1015, 185] on link "Next »" at bounding box center [1019, 193] width 56 height 29
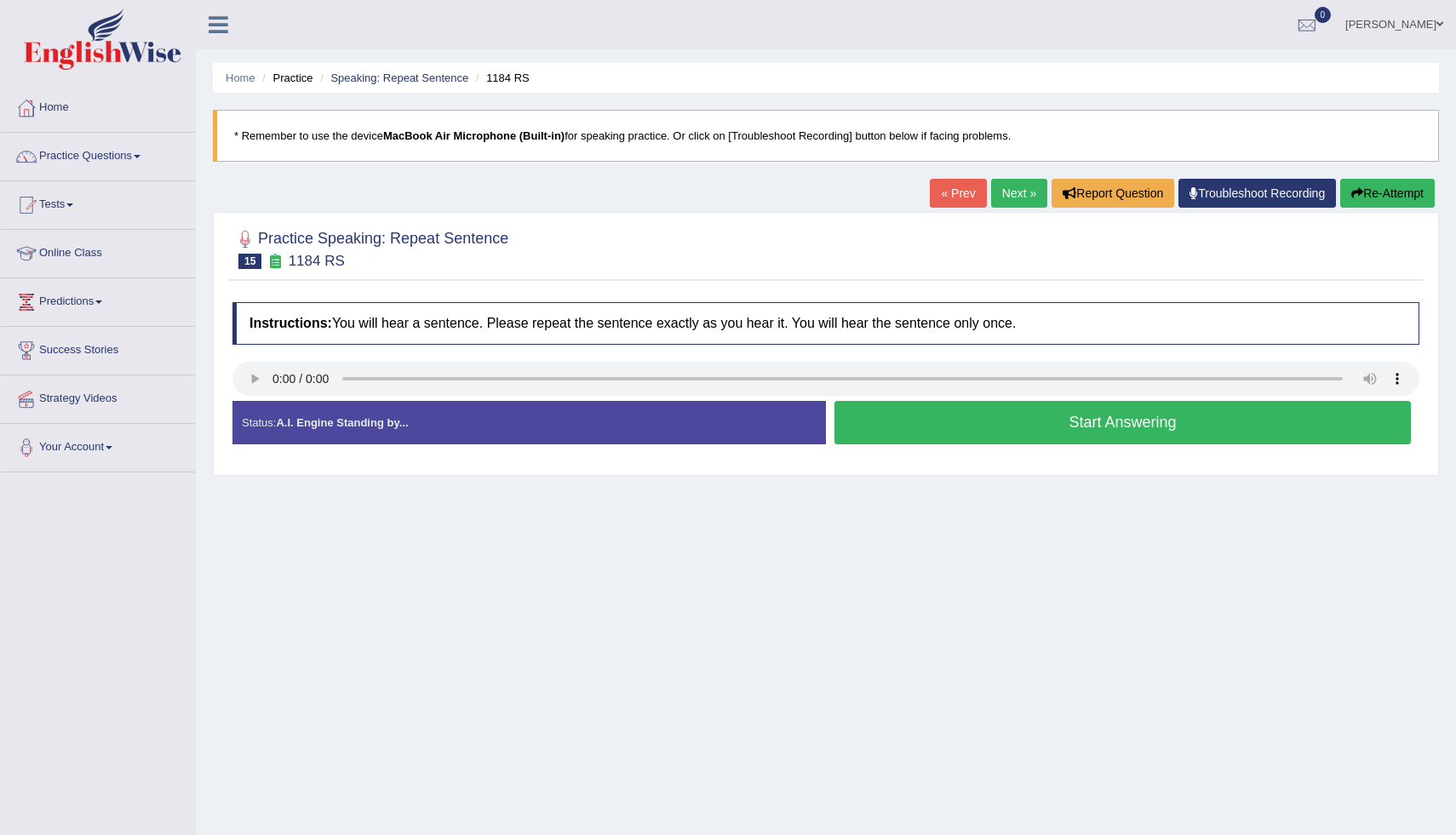
click at [923, 426] on button "Start Answering" at bounding box center [1123, 422] width 577 height 43
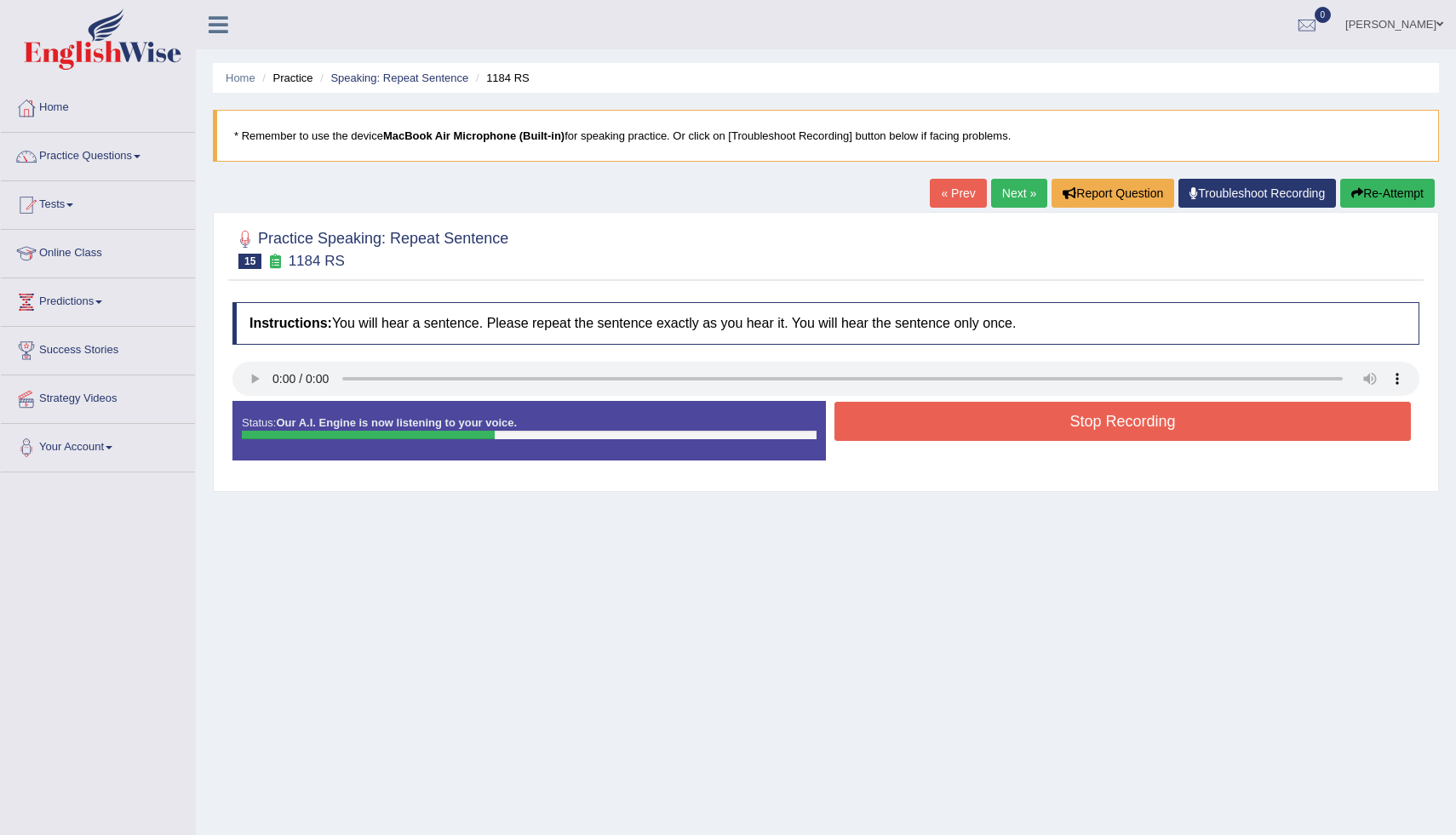
click at [923, 426] on button "Stop Recording" at bounding box center [1123, 421] width 577 height 39
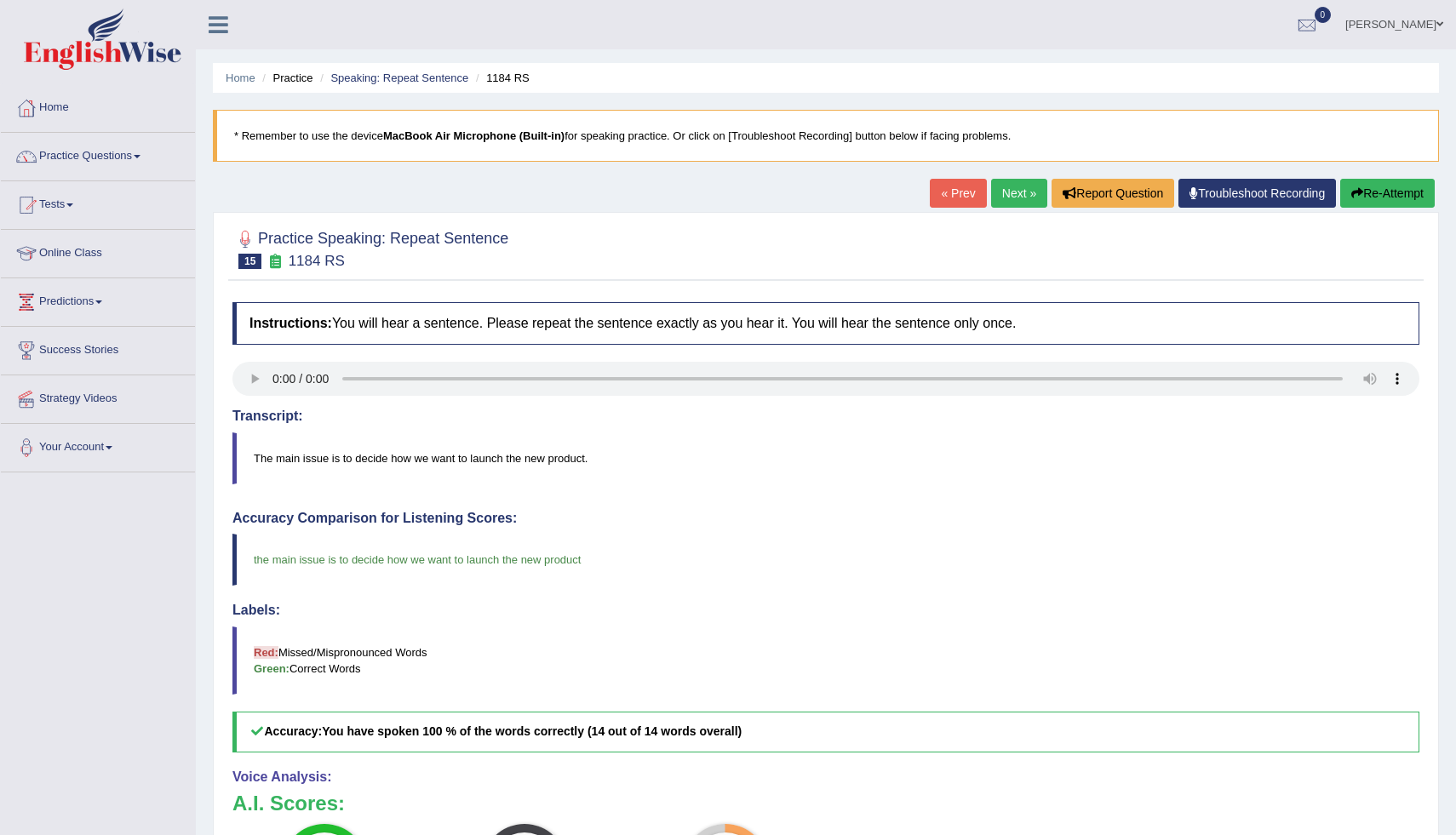
drag, startPoint x: 861, startPoint y: 523, endPoint x: 414, endPoint y: 455, distance: 452.1
click at [414, 455] on div "Instructions: You will hear a sentence. Please repeat the sentence exactly as y…" at bounding box center [826, 689] width 1196 height 792
click at [129, 160] on link "Practice Questions" at bounding box center [97, 153] width 194 height 42
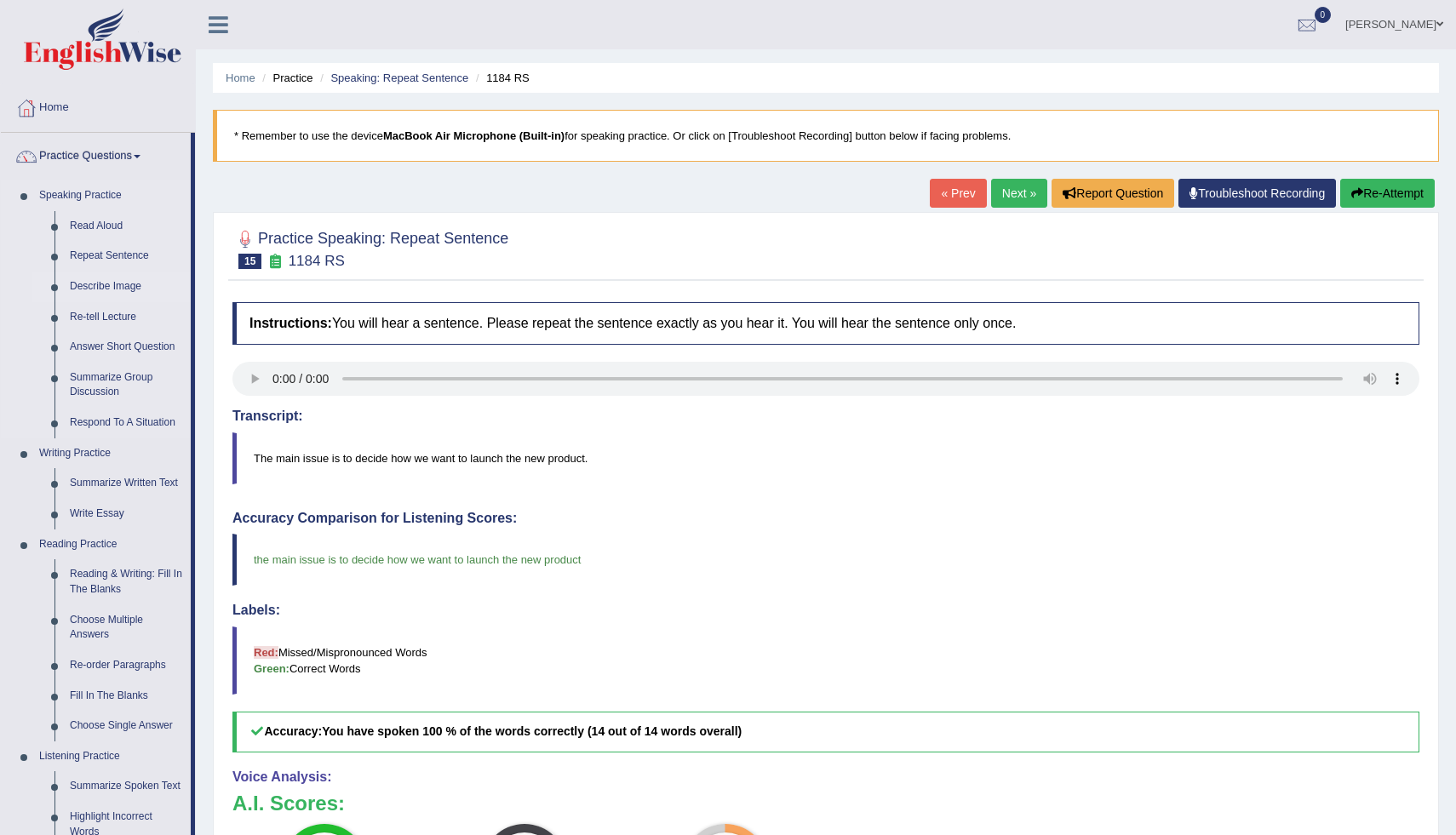
click at [111, 292] on link "Describe Image" at bounding box center [126, 287] width 128 height 31
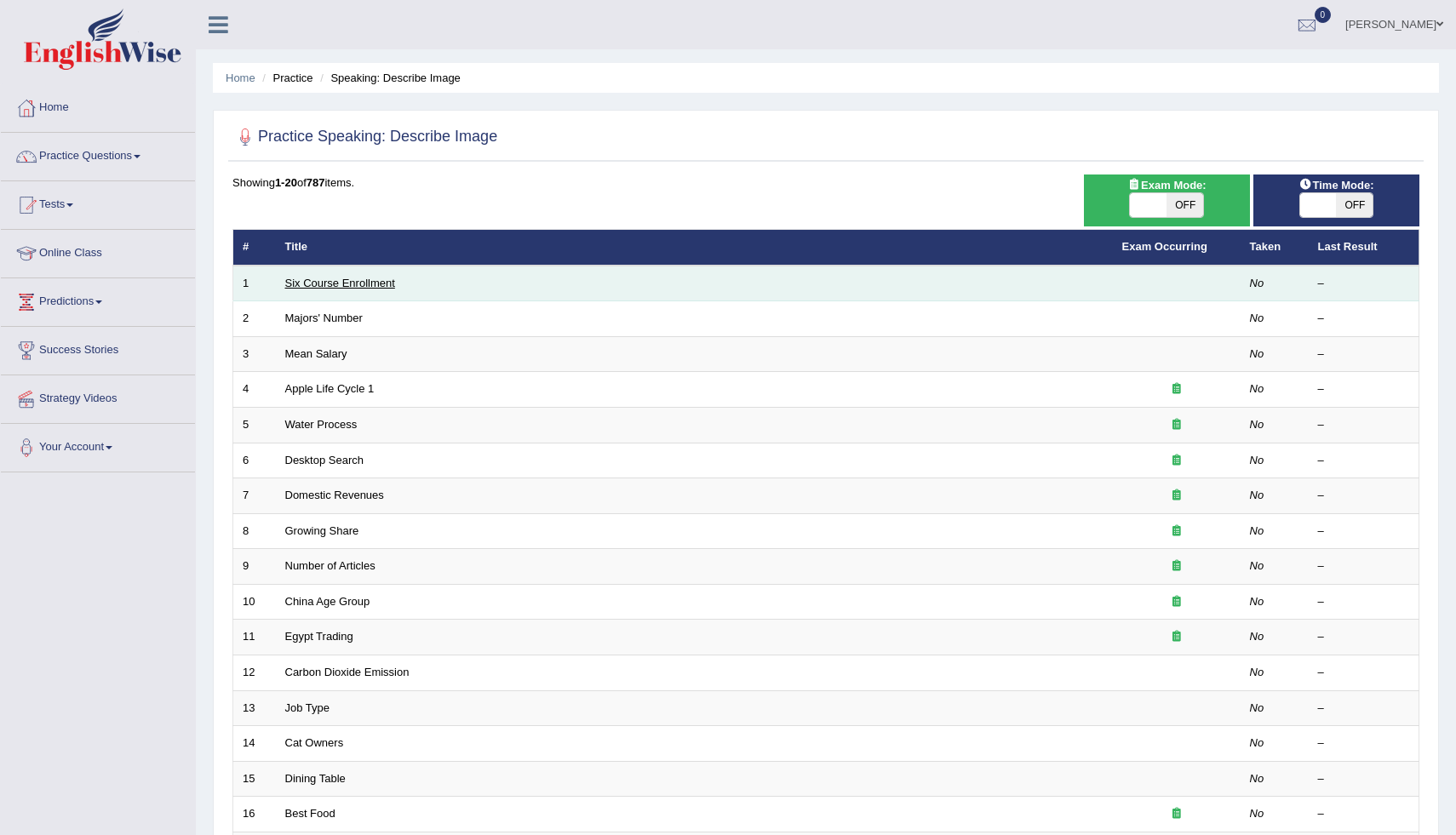
click at [330, 284] on link "Six Course Enrollment" at bounding box center [340, 283] width 110 height 13
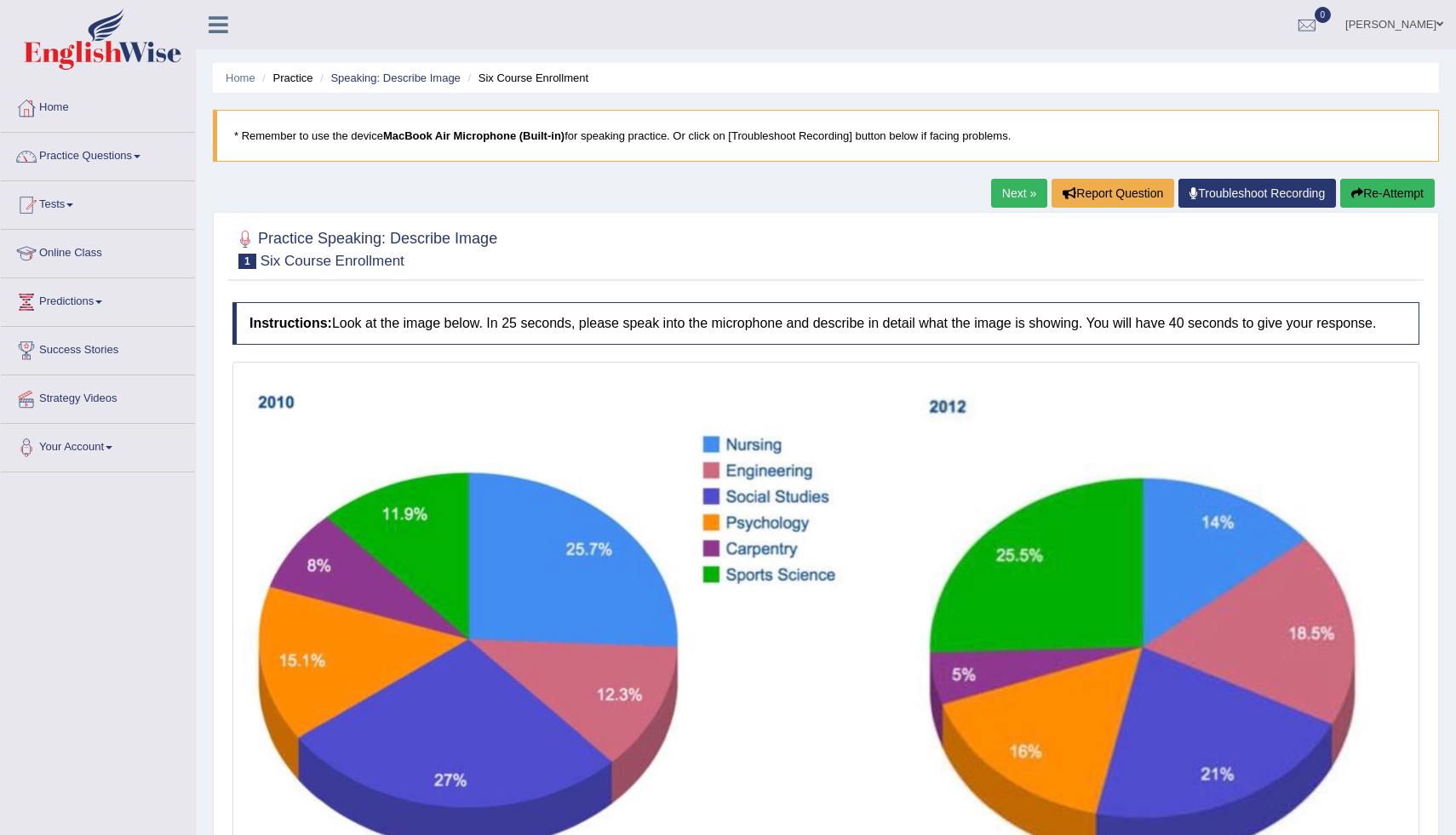
click at [1449, 784] on div "Home Practice Speaking: Describe Image Six Course Enrollment * Remember to use …" at bounding box center [826, 504] width 1260 height 1007
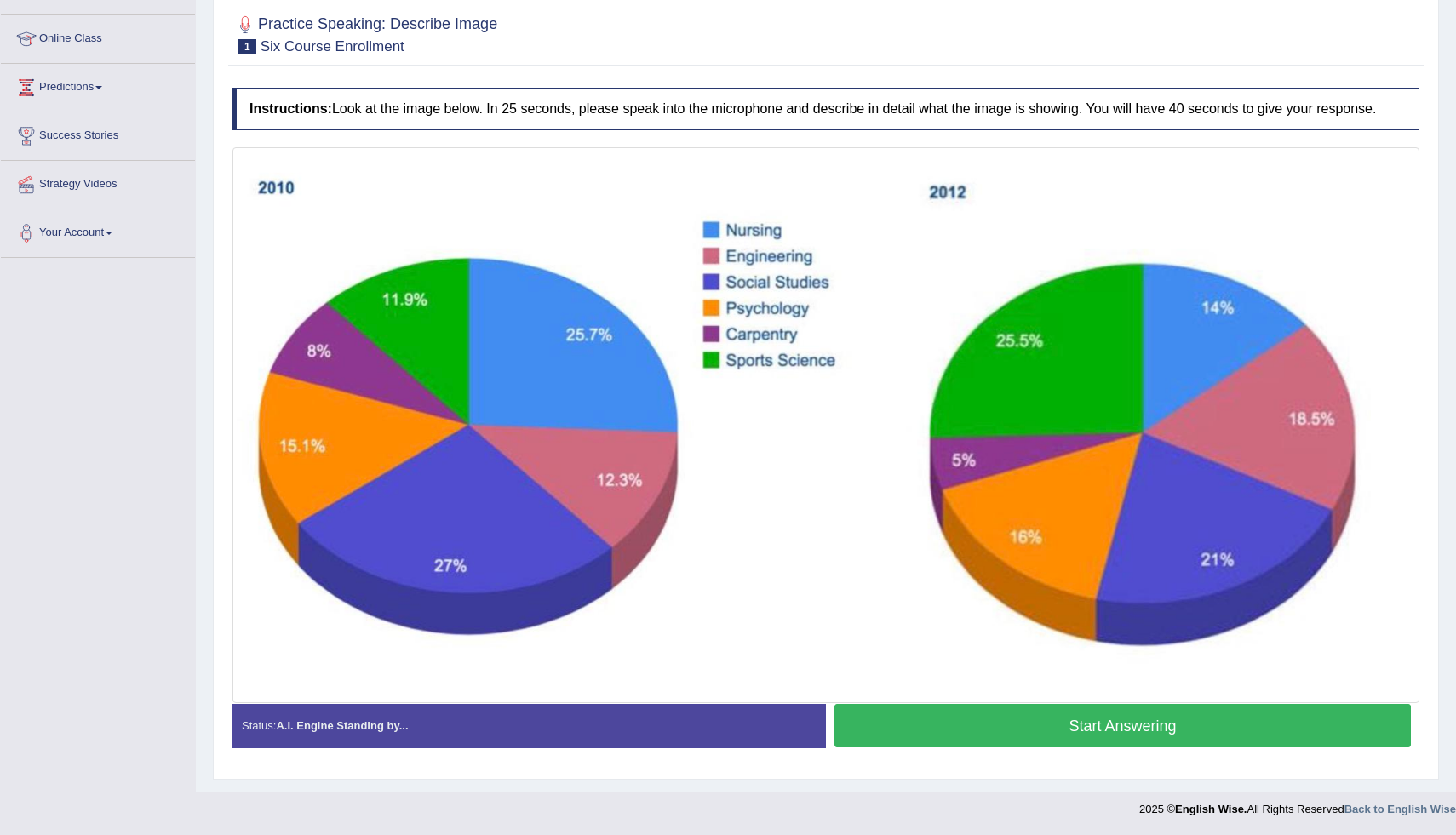
scroll to position [230, 0]
click at [1222, 731] on button "Start Answering" at bounding box center [1123, 726] width 577 height 43
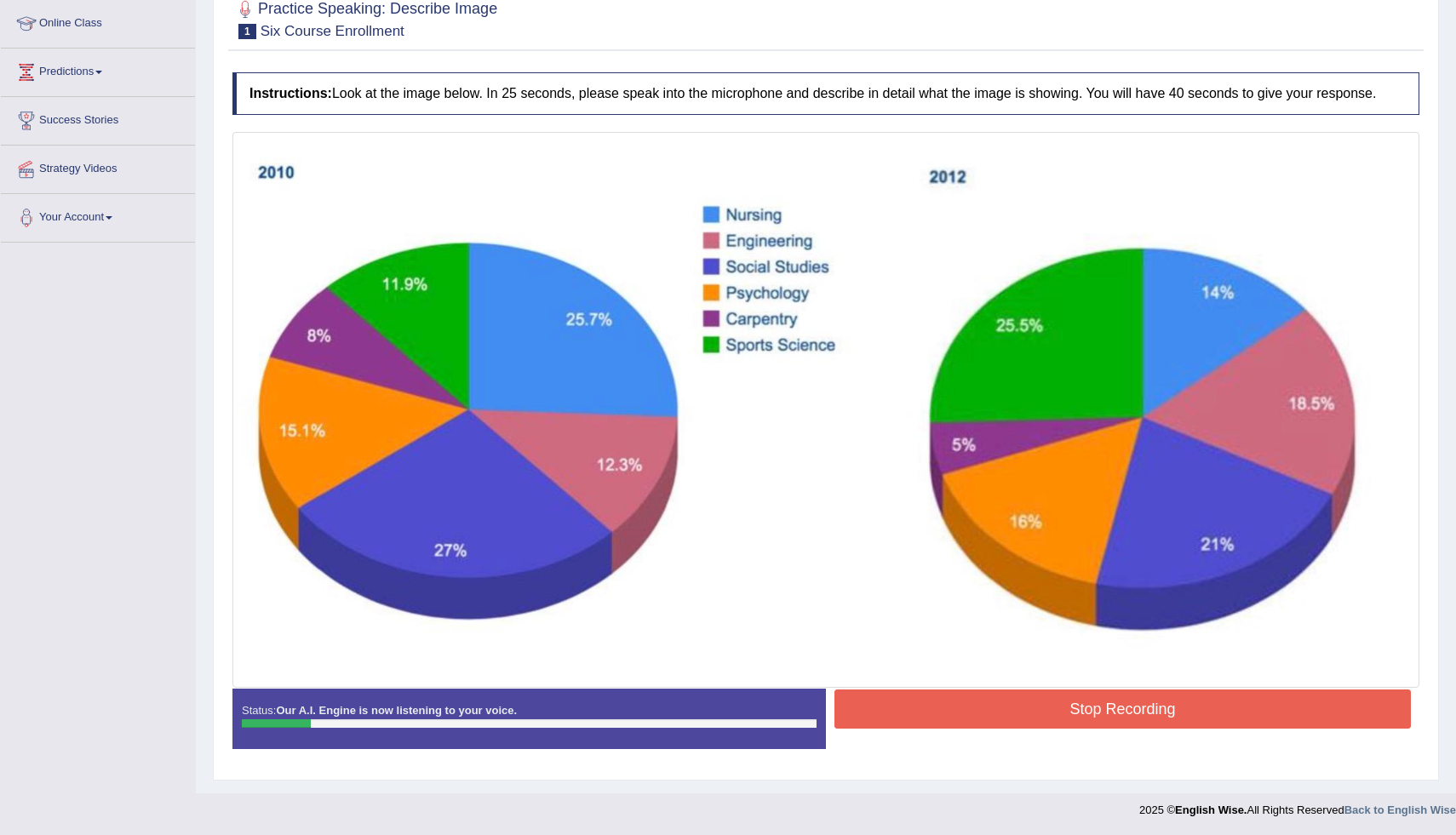
click at [1222, 729] on button "Stop Recording" at bounding box center [1123, 709] width 577 height 39
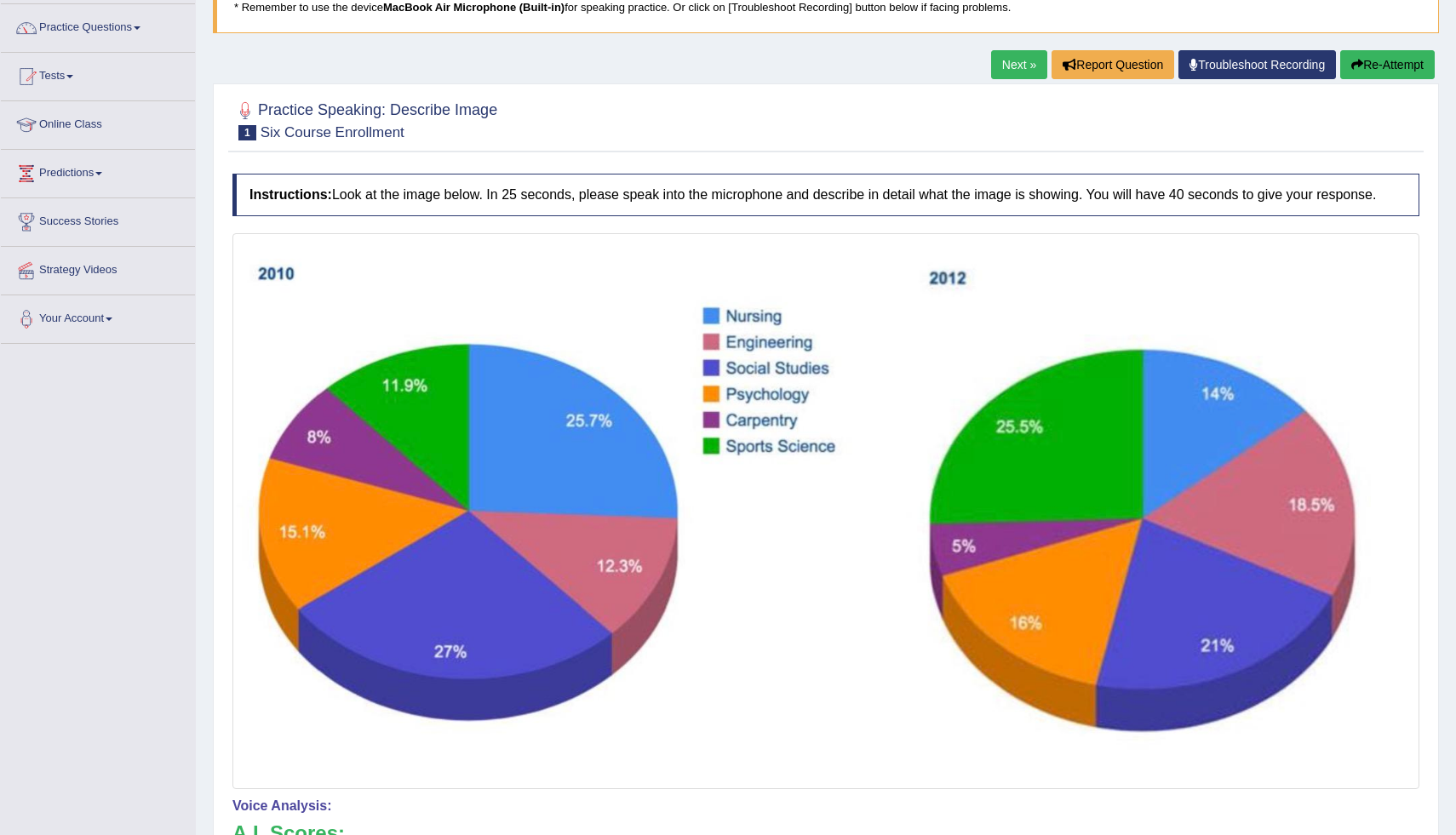
scroll to position [128, 0]
click at [1414, 68] on button "Re-Attempt" at bounding box center [1387, 66] width 95 height 29
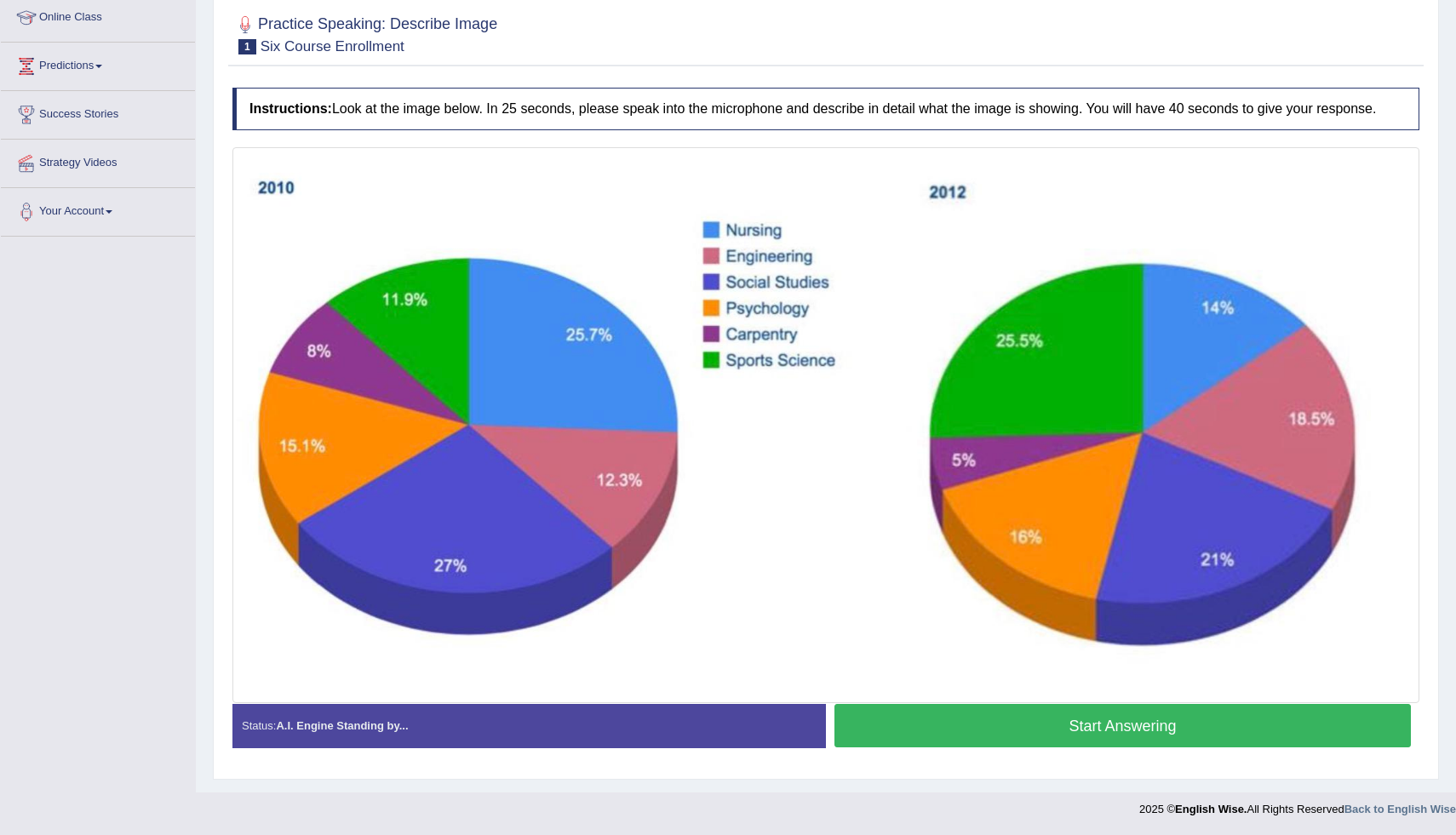
scroll to position [251, 0]
click at [1077, 722] on button "Start Answering" at bounding box center [1123, 726] width 577 height 43
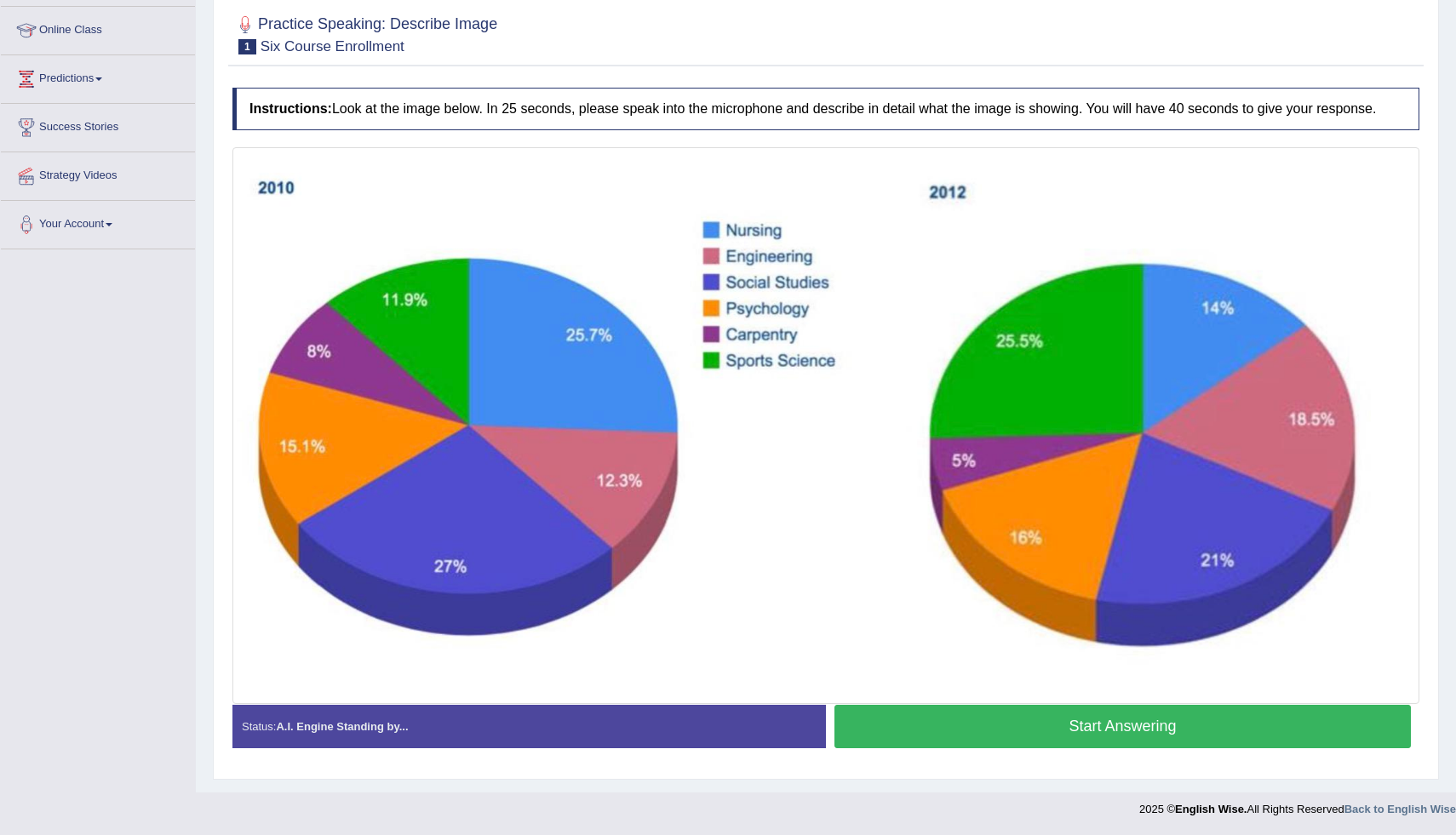
scroll to position [238, 0]
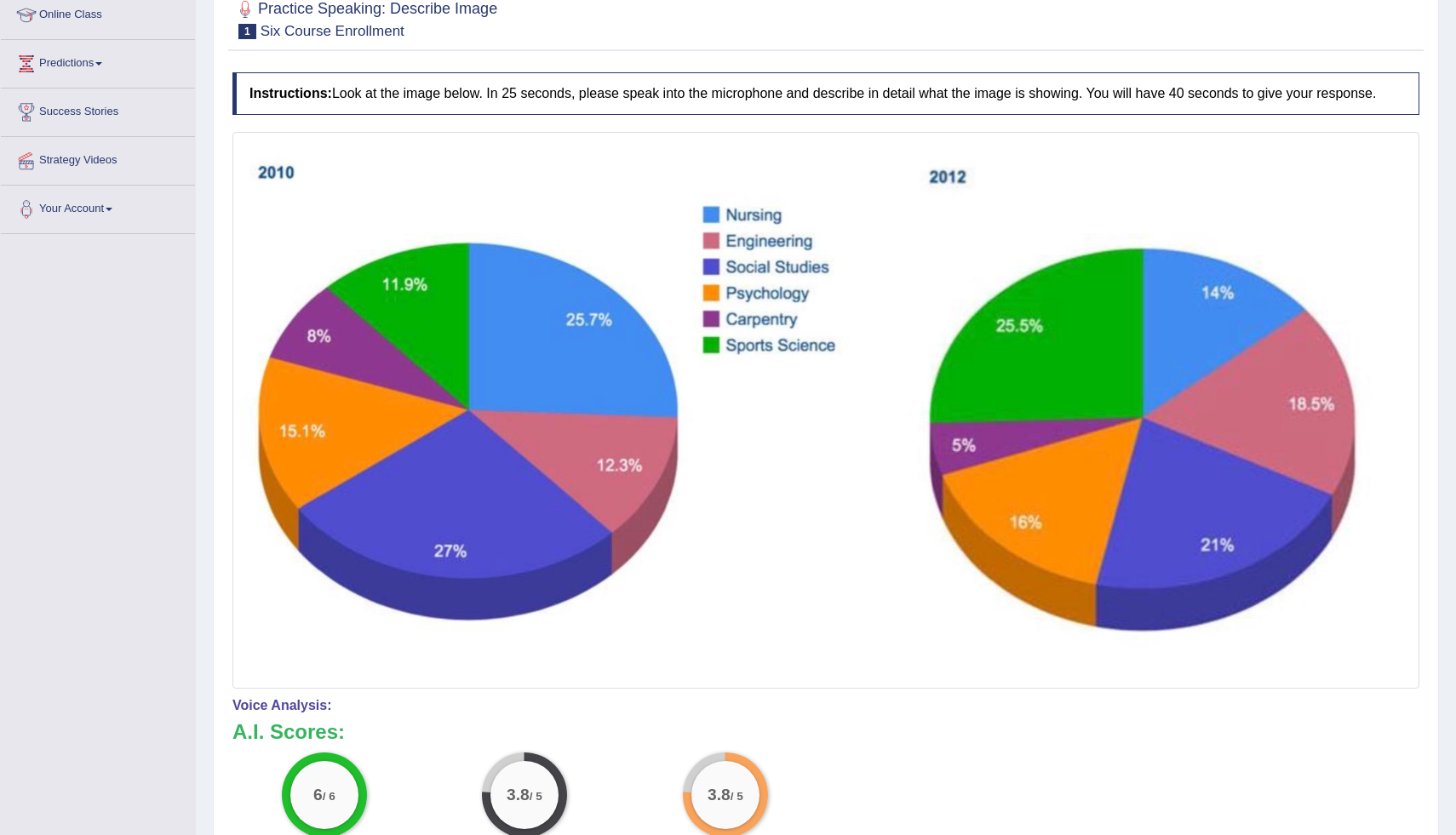
click at [1443, 752] on div "Home Practice Speaking: Describe Image Six Course Enrollment * Remember to use …" at bounding box center [826, 450] width 1260 height 1376
click at [1444, 775] on div "Home Practice Speaking: Describe Image Six Course Enrollment * Remember to use …" at bounding box center [826, 450] width 1260 height 1376
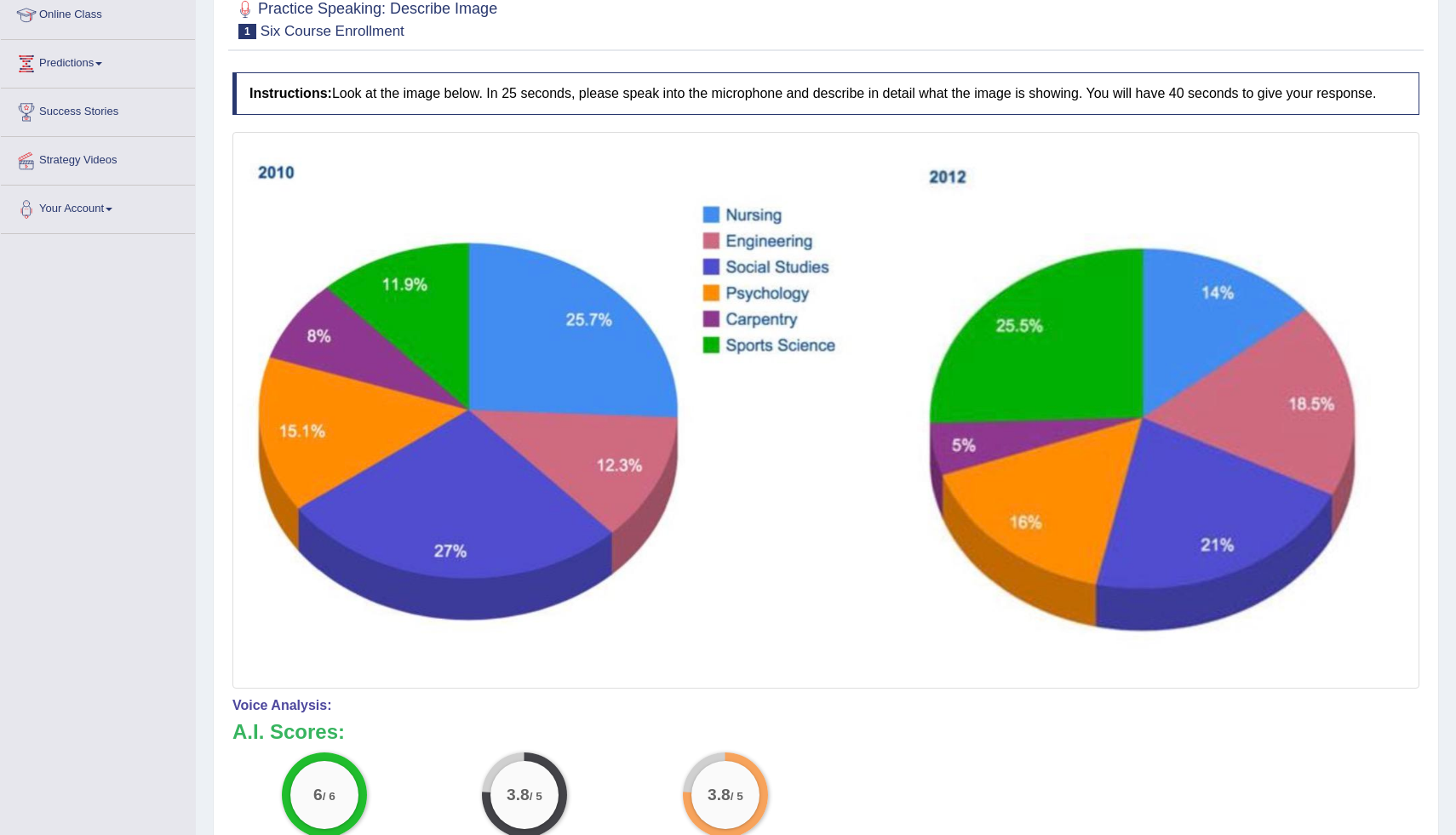
click at [1451, 803] on div "Home Practice Speaking: Describe Image Six Course Enrollment * Remember to use …" at bounding box center [826, 450] width 1260 height 1376
click at [1449, 815] on div "Home Practice Speaking: Describe Image Six Course Enrollment * Remember to use …" at bounding box center [826, 450] width 1260 height 1376
click at [1424, 798] on div "6 / 6 Content 3.8 / 5 Oral fluency 3.8 / 5 Pronunciation" at bounding box center [826, 808] width 1204 height 110
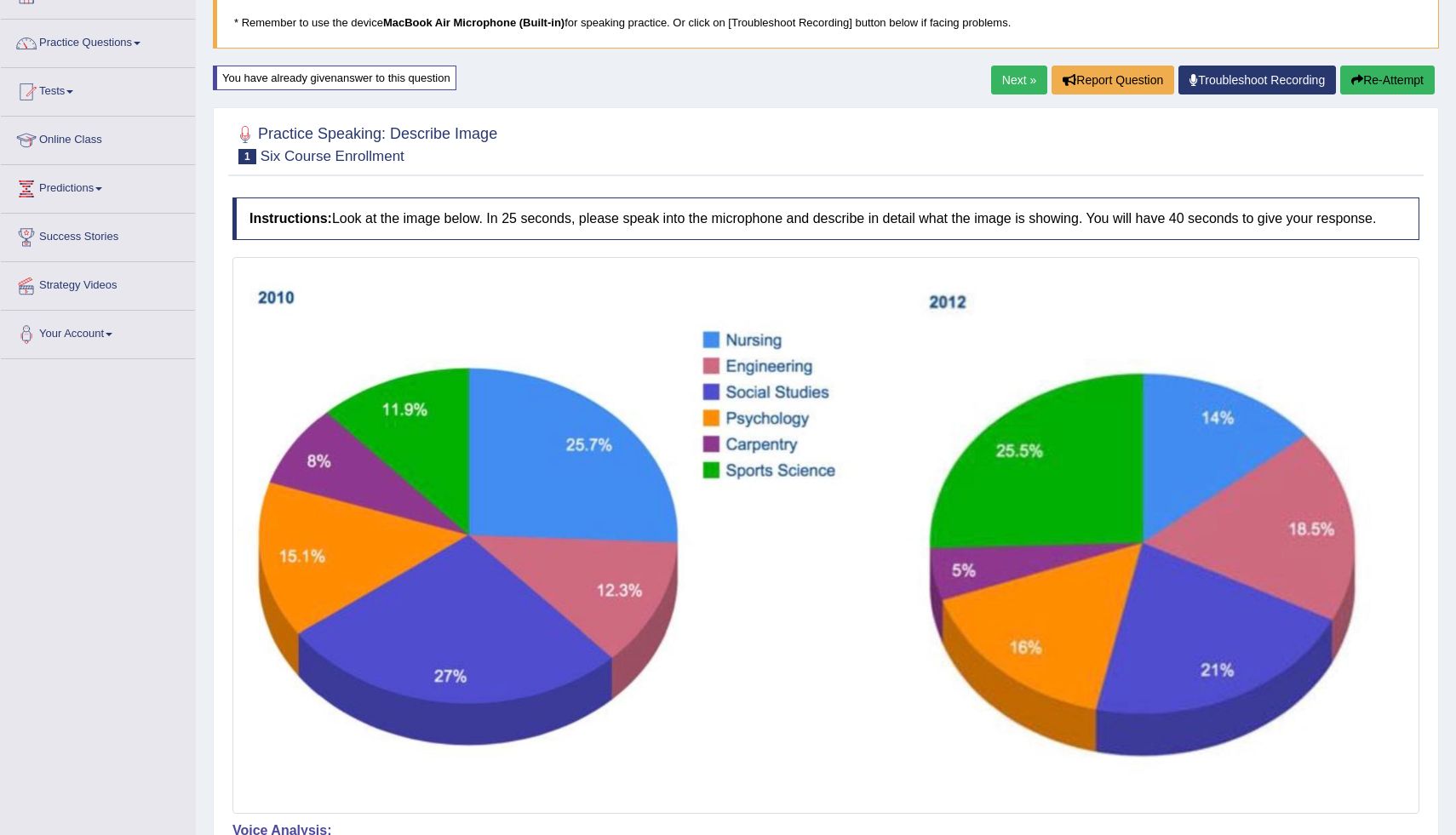
scroll to position [0, 0]
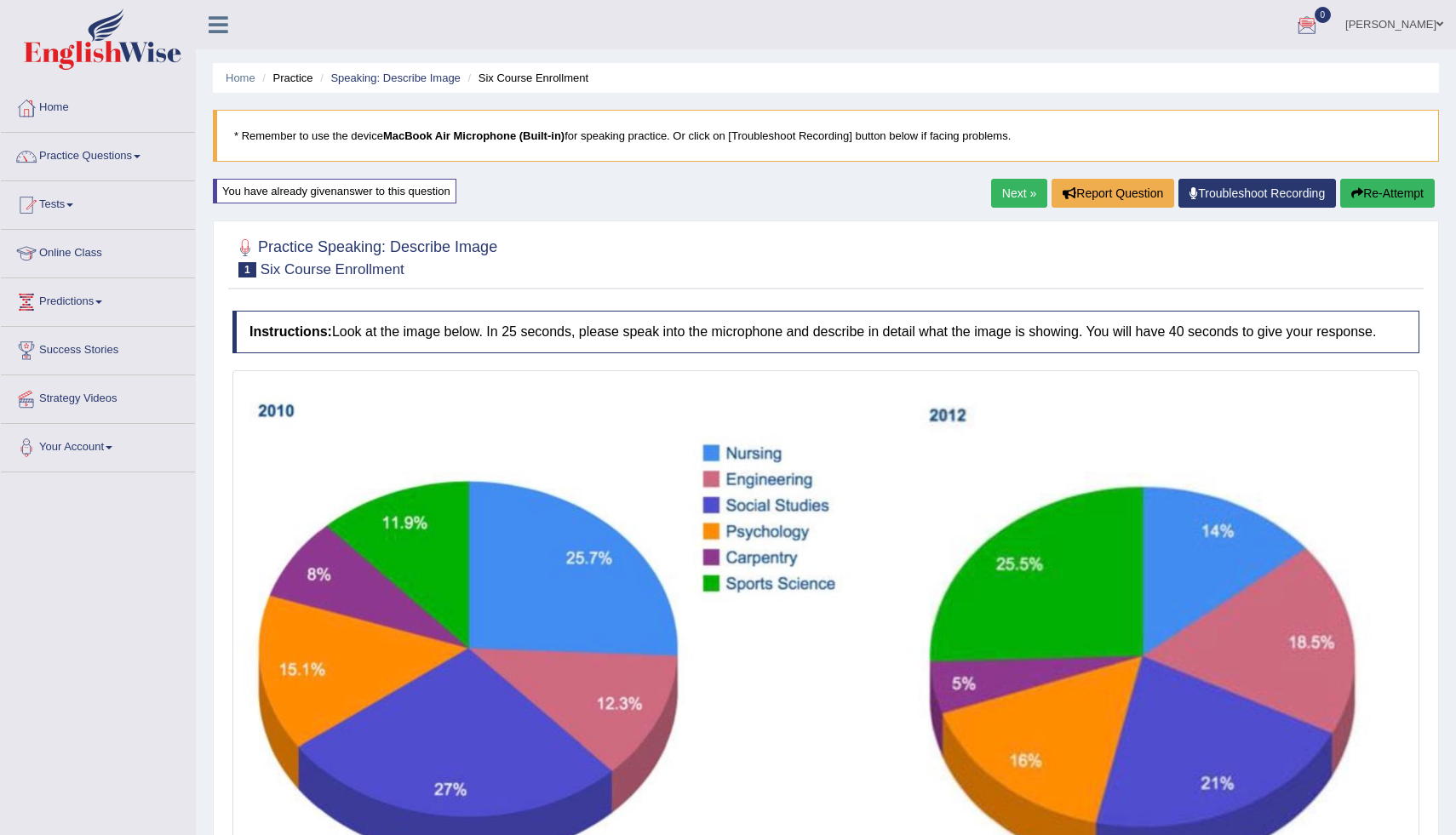
click at [1445, 759] on div "Home Practice Speaking: Describe Image Six Course Enrollment * Remember to use …" at bounding box center [826, 688] width 1260 height 1376
click at [1447, 805] on div "Home Practice Speaking: Describe Image Six Course Enrollment * Remember to use …" at bounding box center [826, 688] width 1260 height 1376
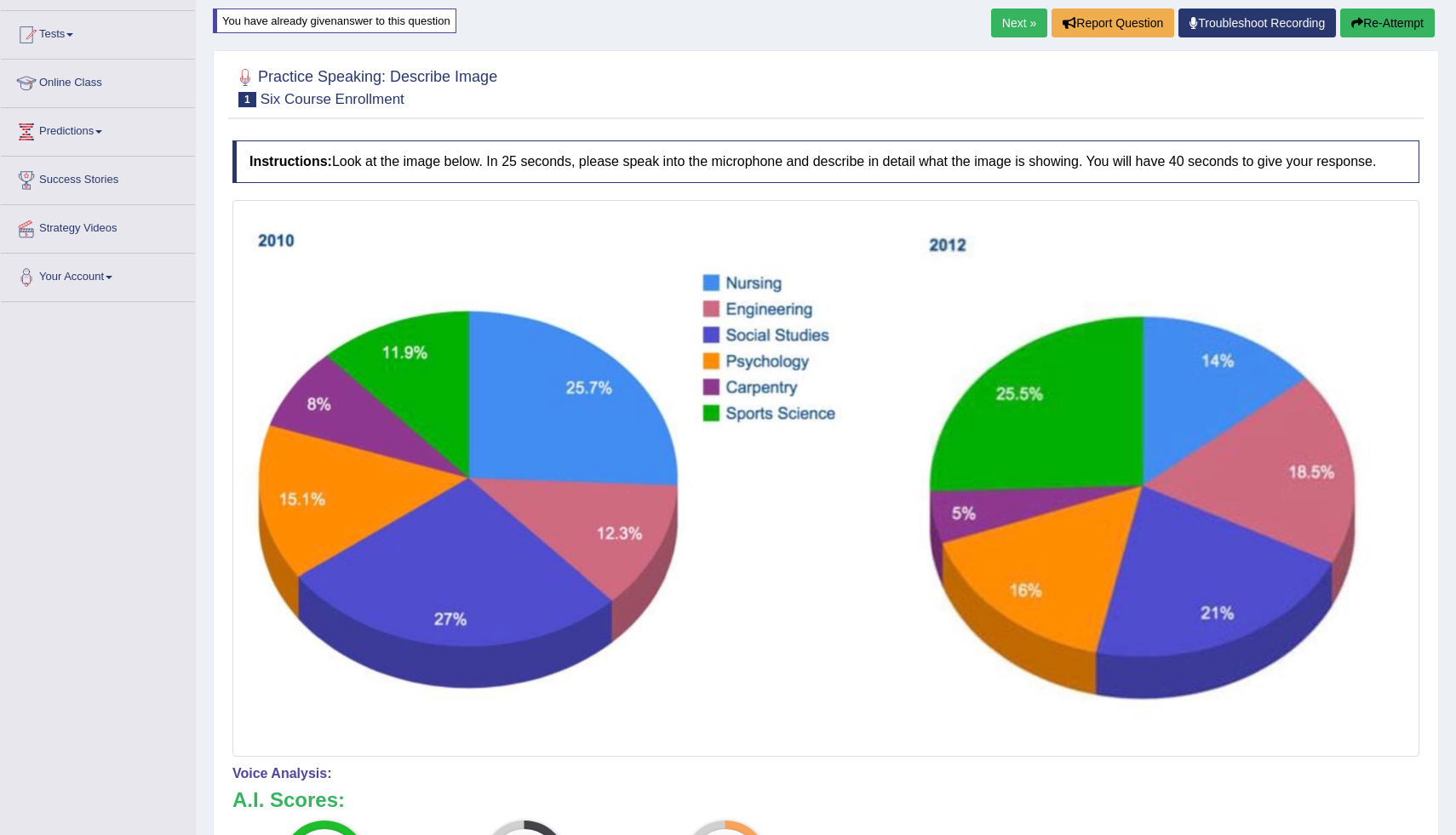
scroll to position [136, 0]
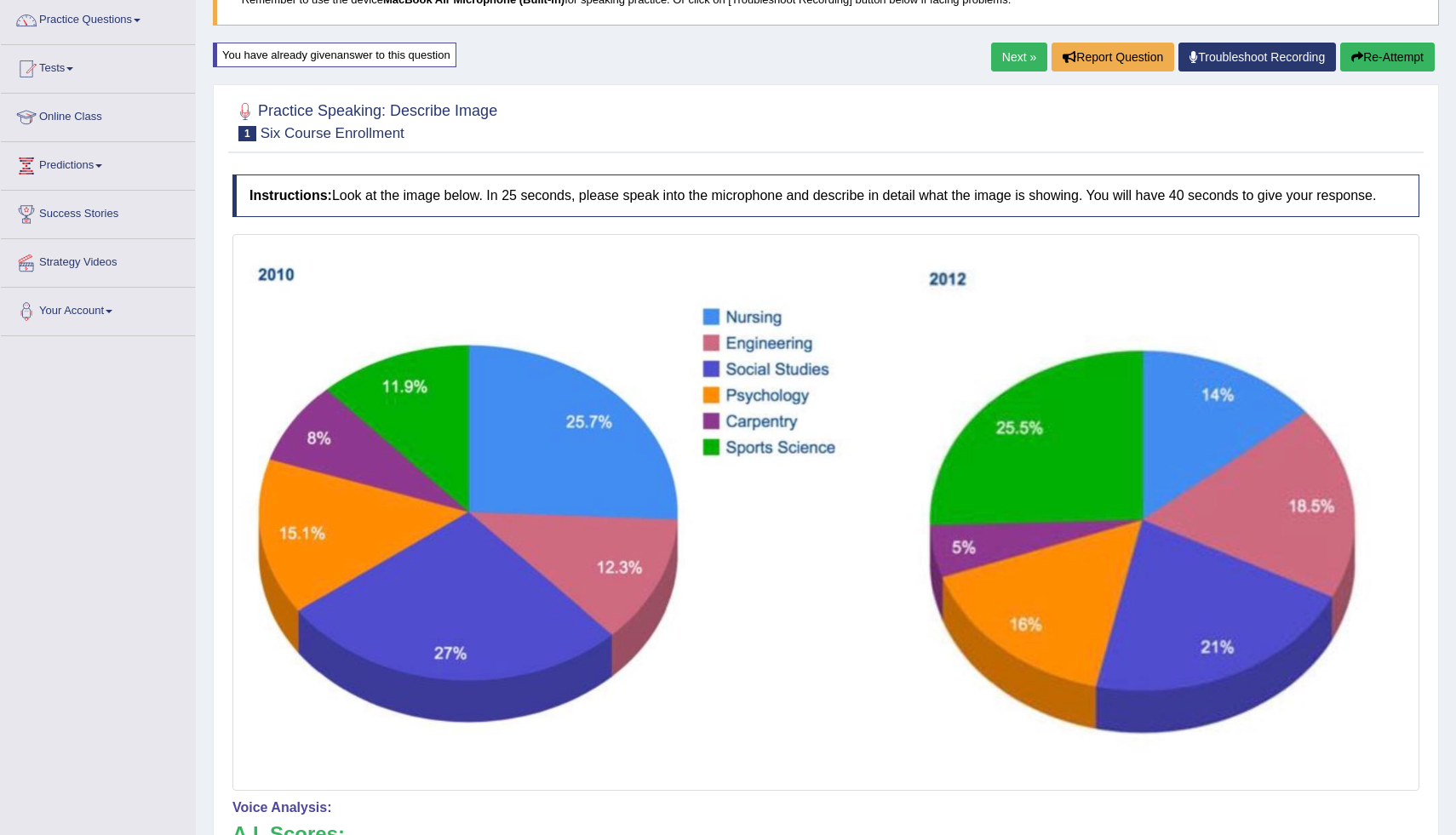
click at [1015, 47] on link "Next »" at bounding box center [1019, 57] width 56 height 29
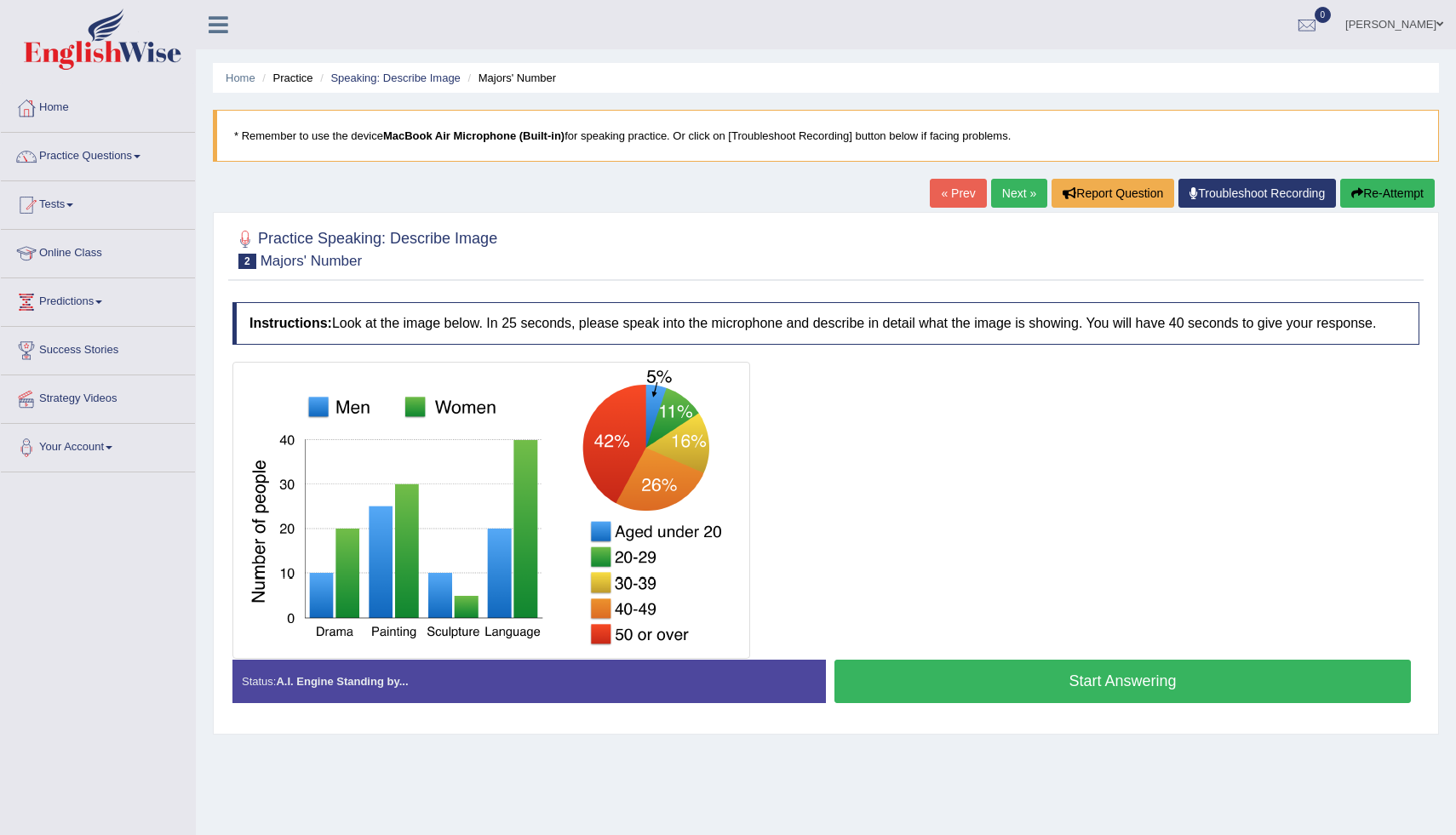
click at [1073, 703] on button "Start Answering" at bounding box center [1123, 682] width 577 height 43
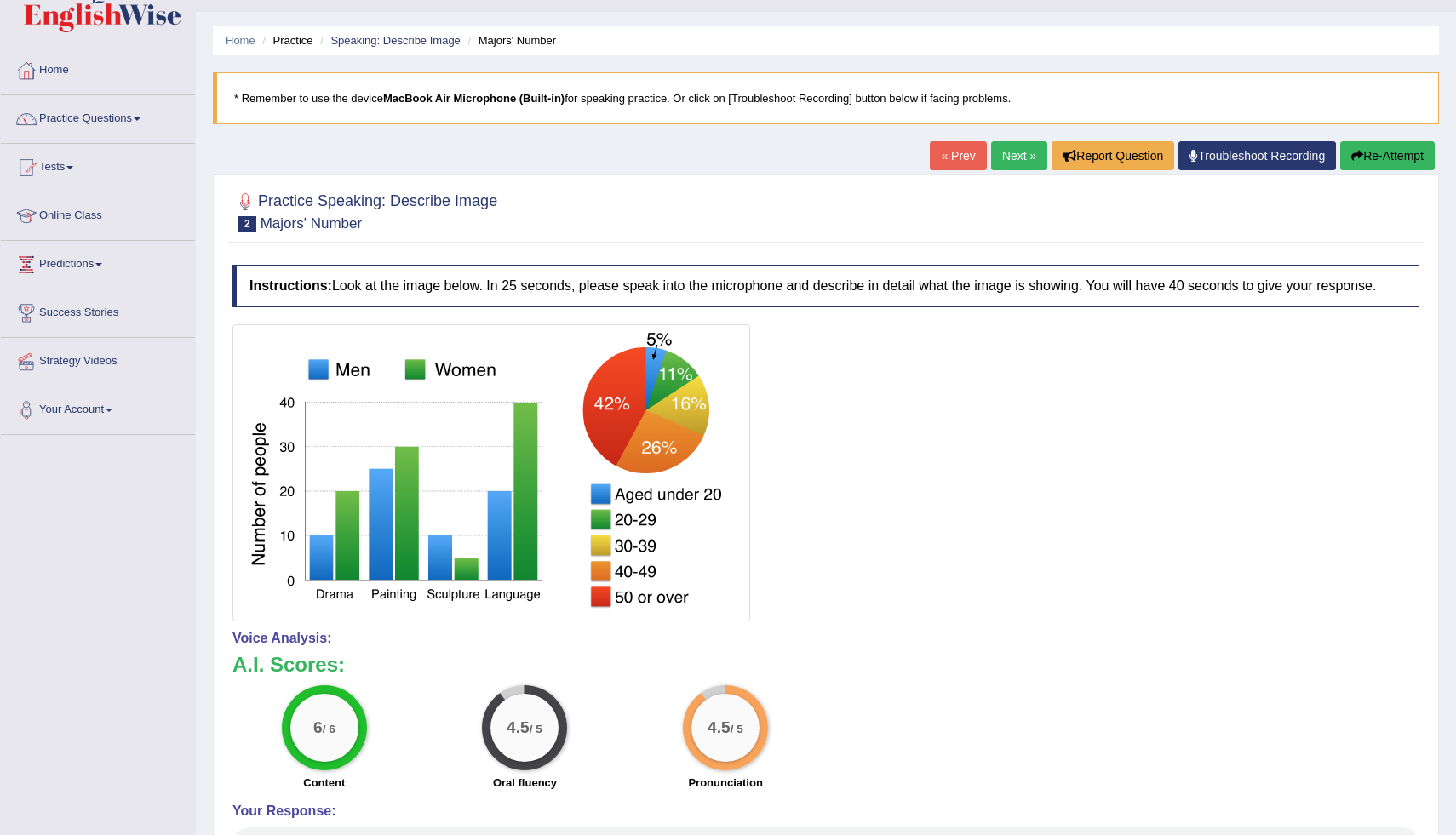
scroll to position [34, 0]
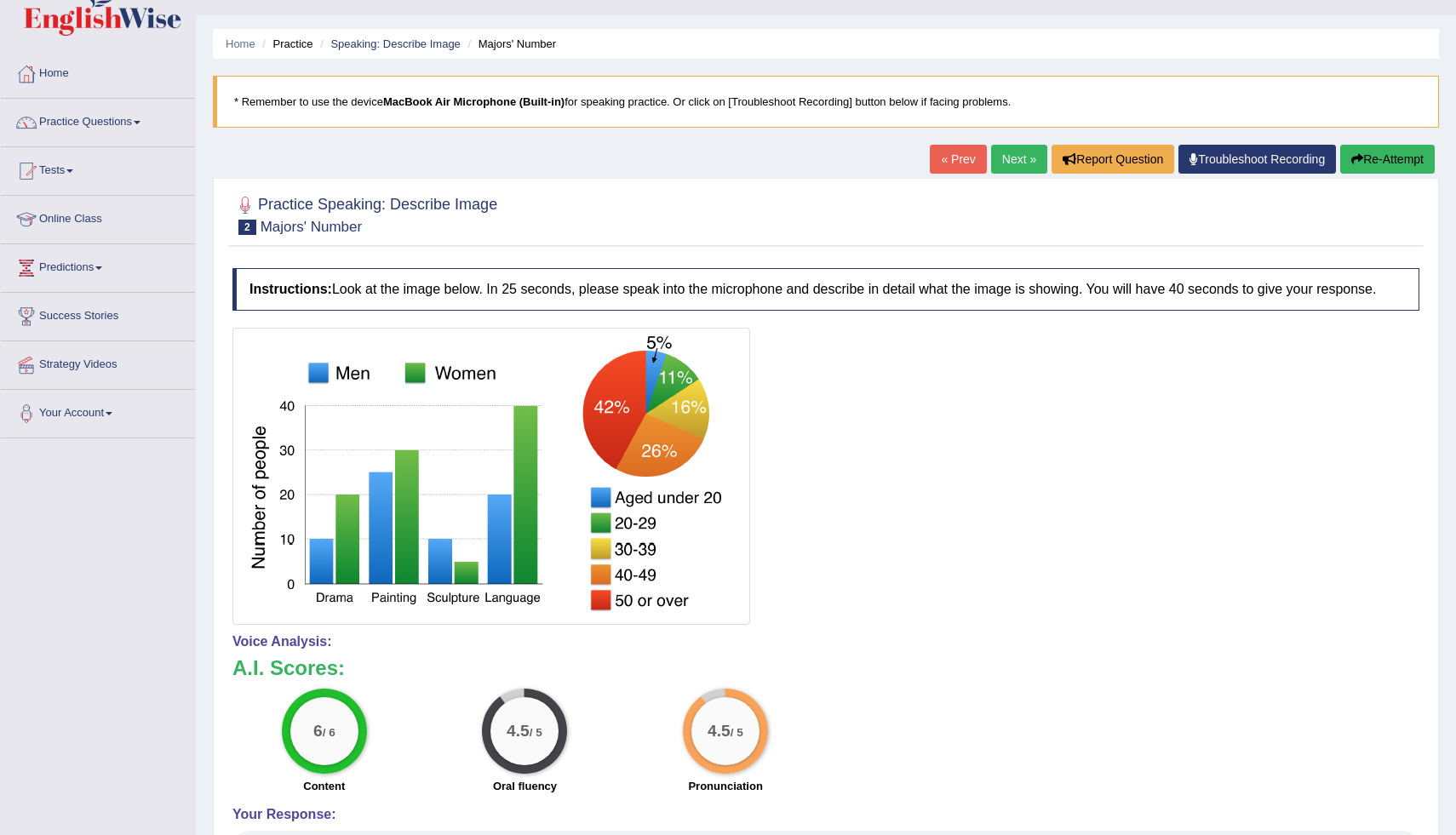
click at [1004, 158] on link "Next »" at bounding box center [1019, 159] width 56 height 29
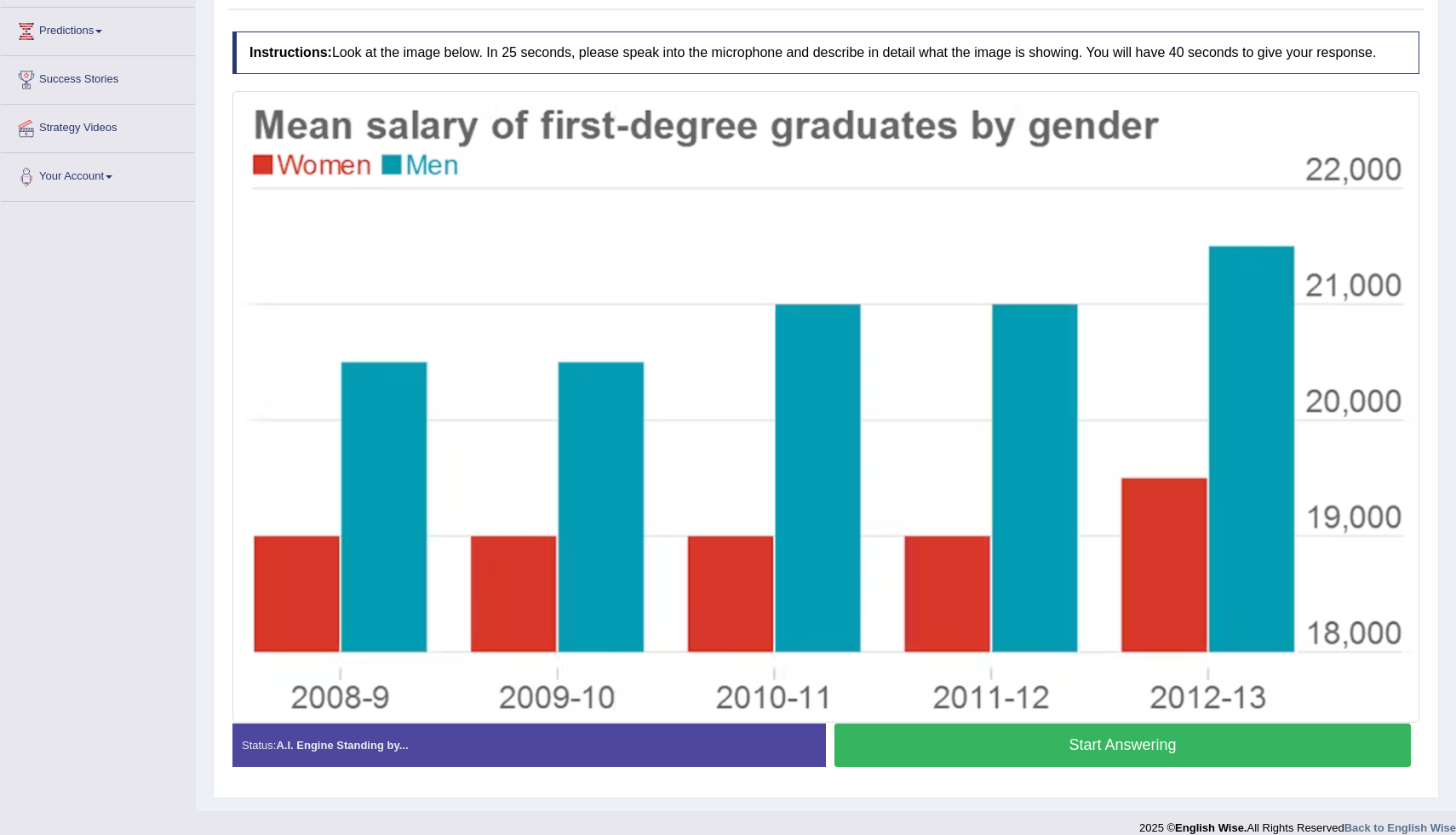
scroll to position [237, 0]
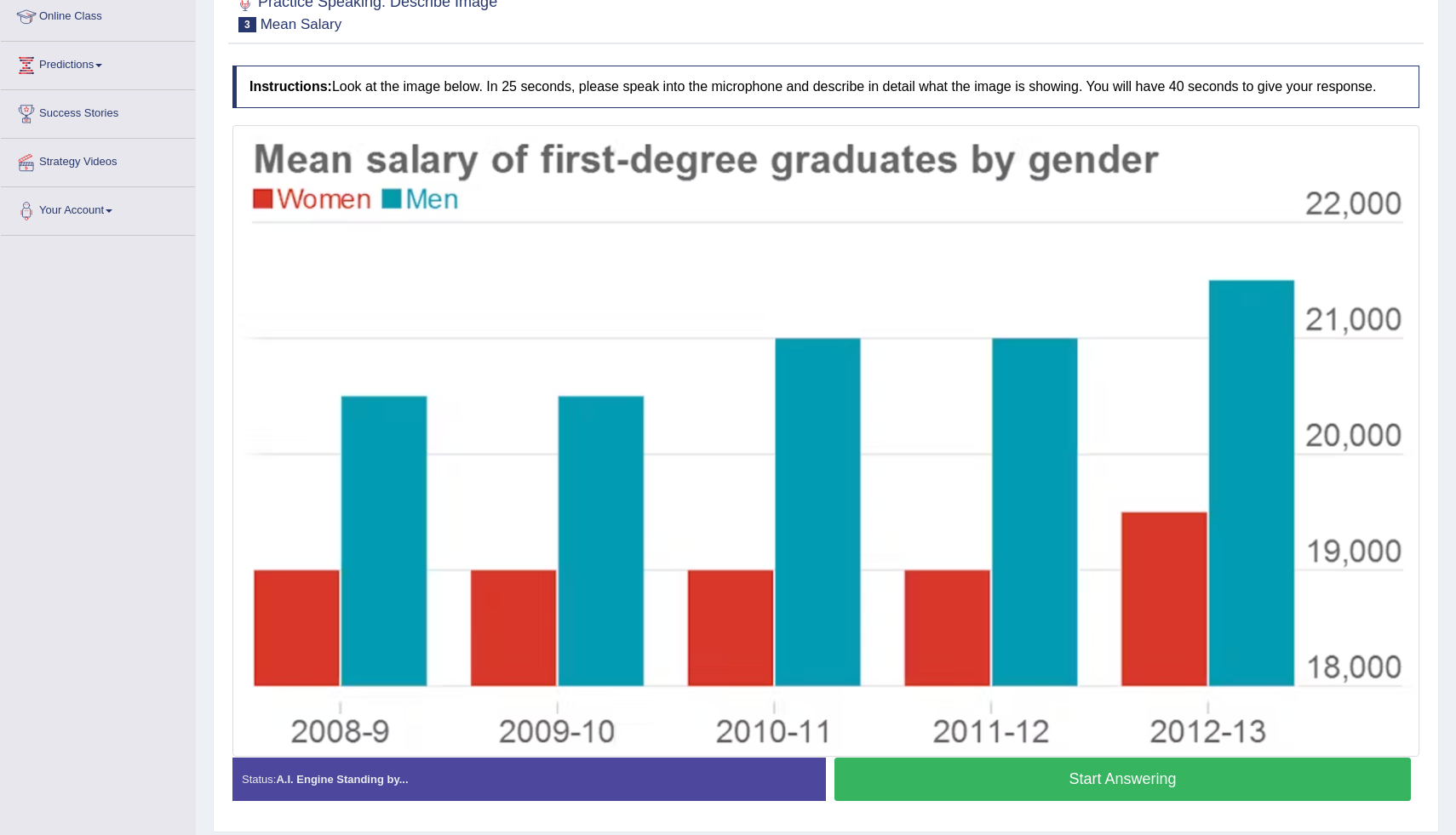
click at [1025, 795] on button "Start Answering" at bounding box center [1123, 780] width 577 height 43
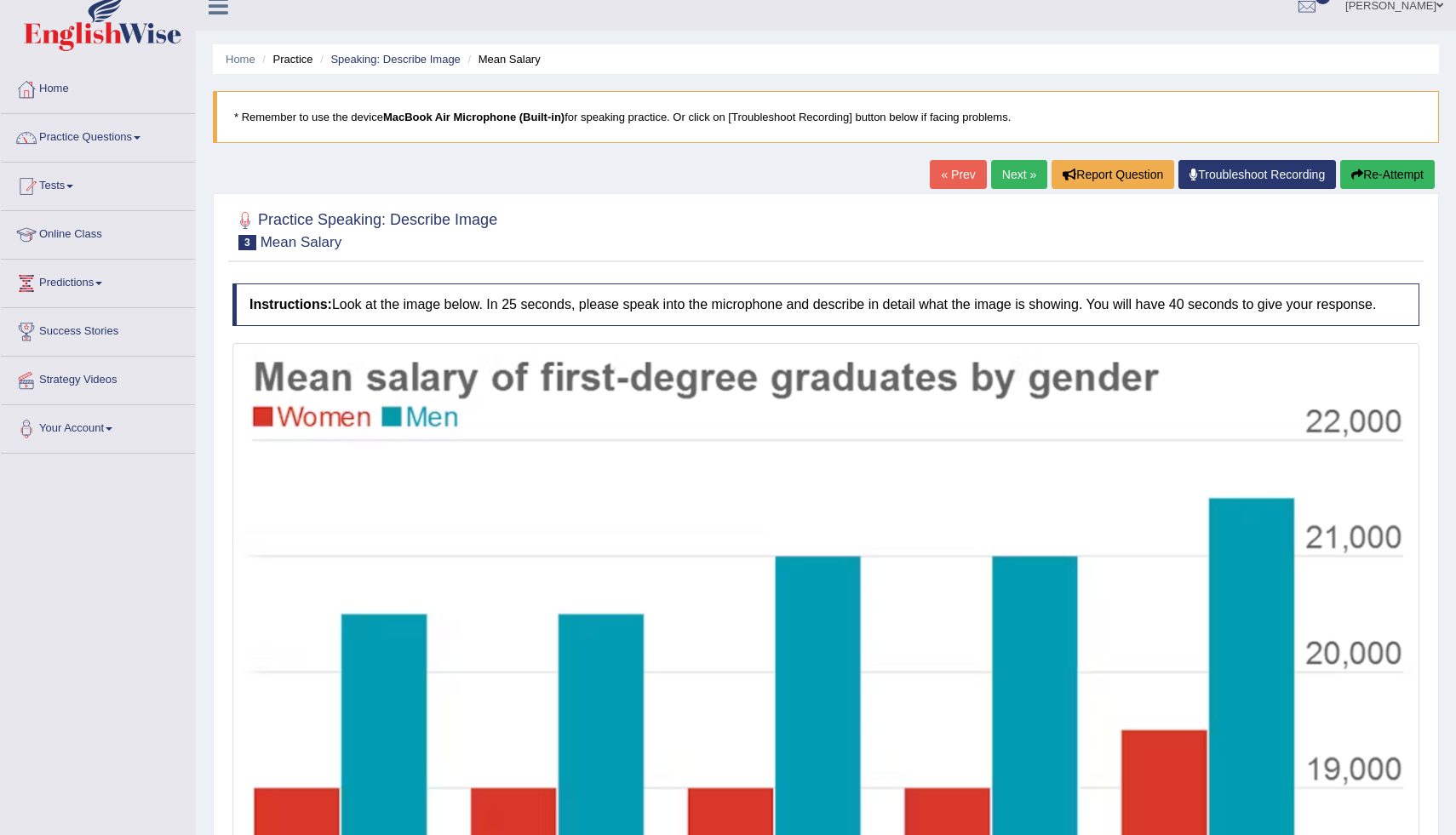
scroll to position [18, 0]
click at [1014, 181] on link "Next »" at bounding box center [1019, 175] width 56 height 29
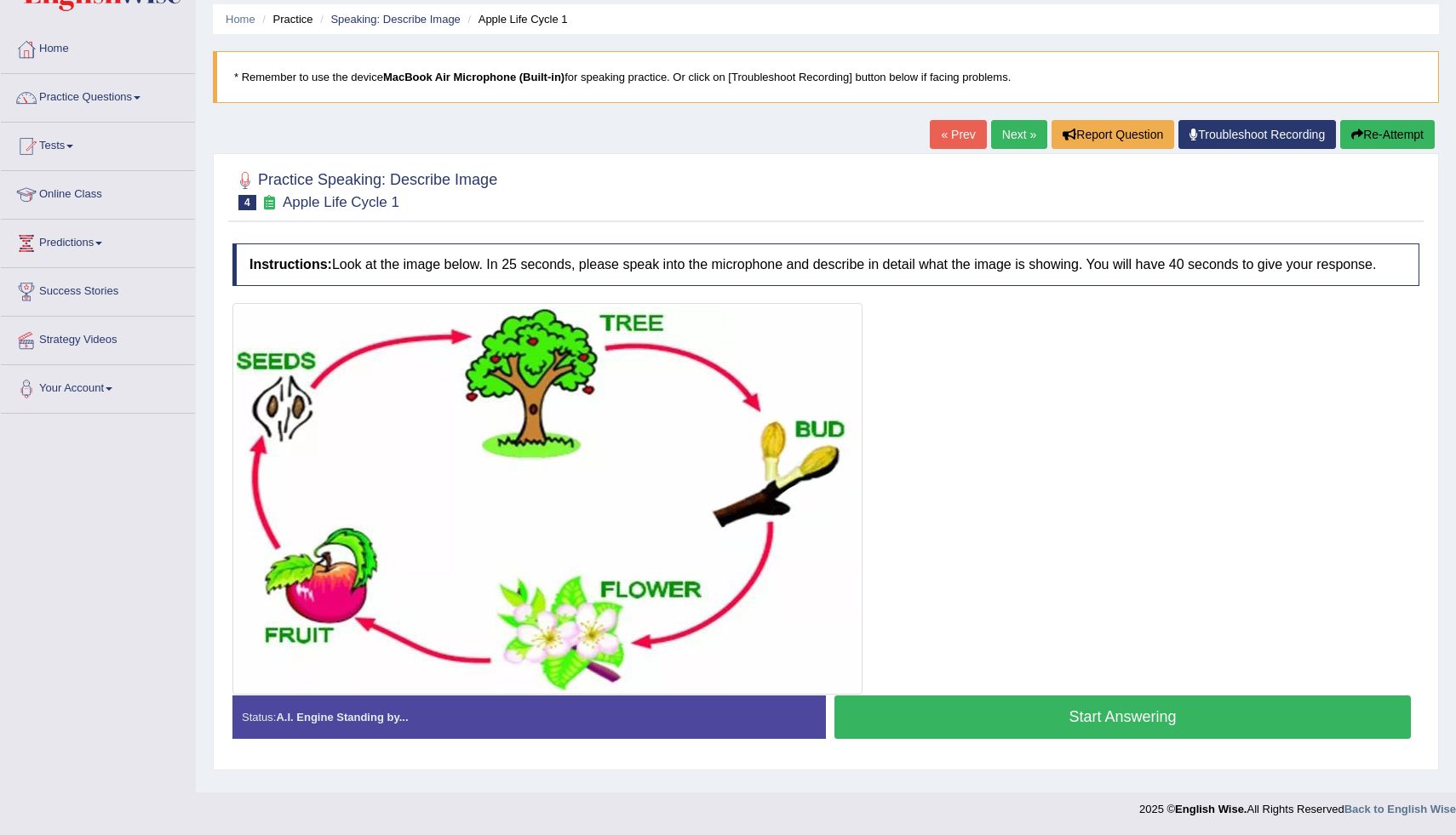
scroll to position [65, 0]
click at [1207, 737] on button "Start Answering" at bounding box center [1123, 718] width 577 height 43
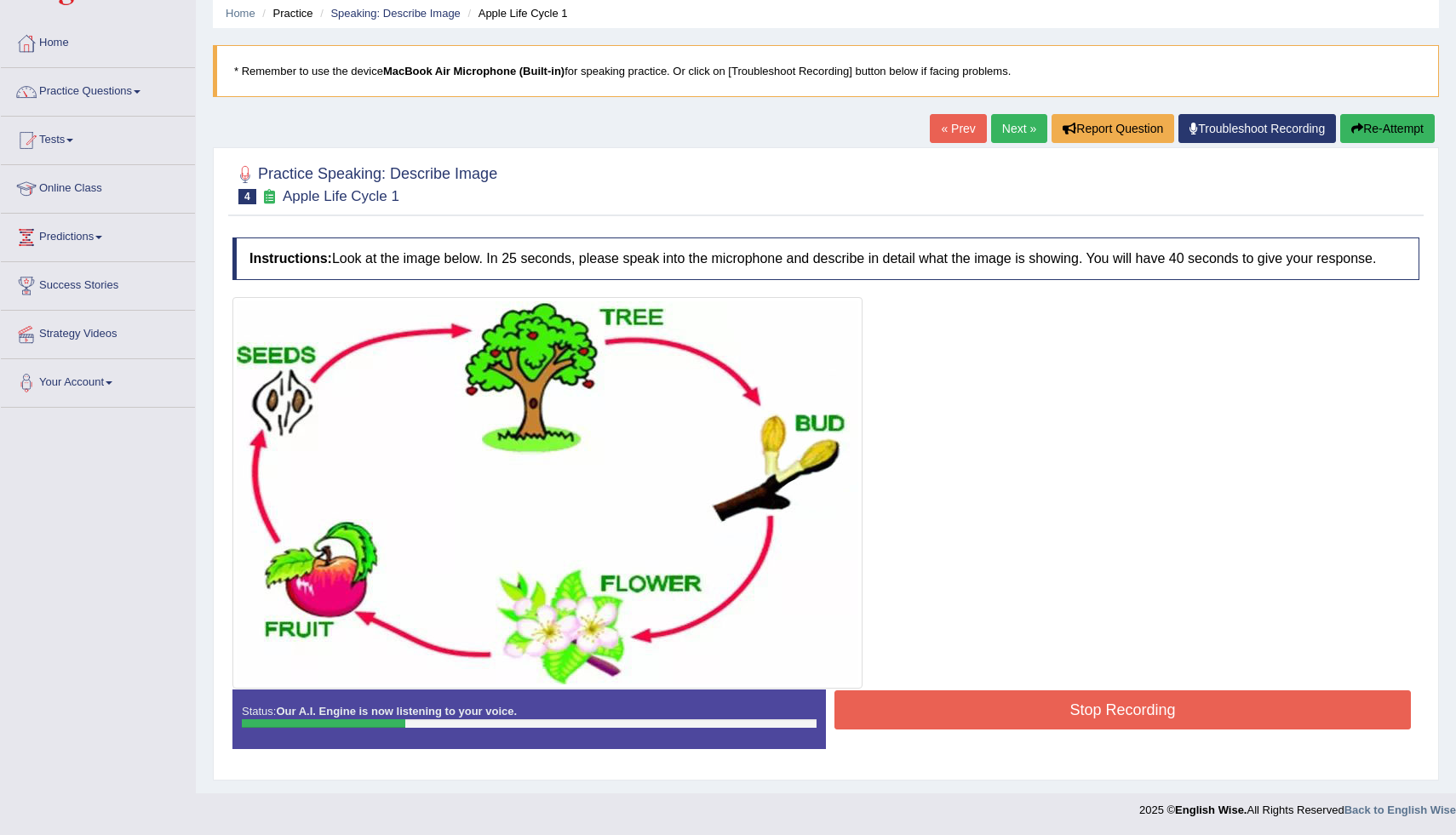
click at [1167, 722] on button "Stop Recording" at bounding box center [1123, 710] width 577 height 39
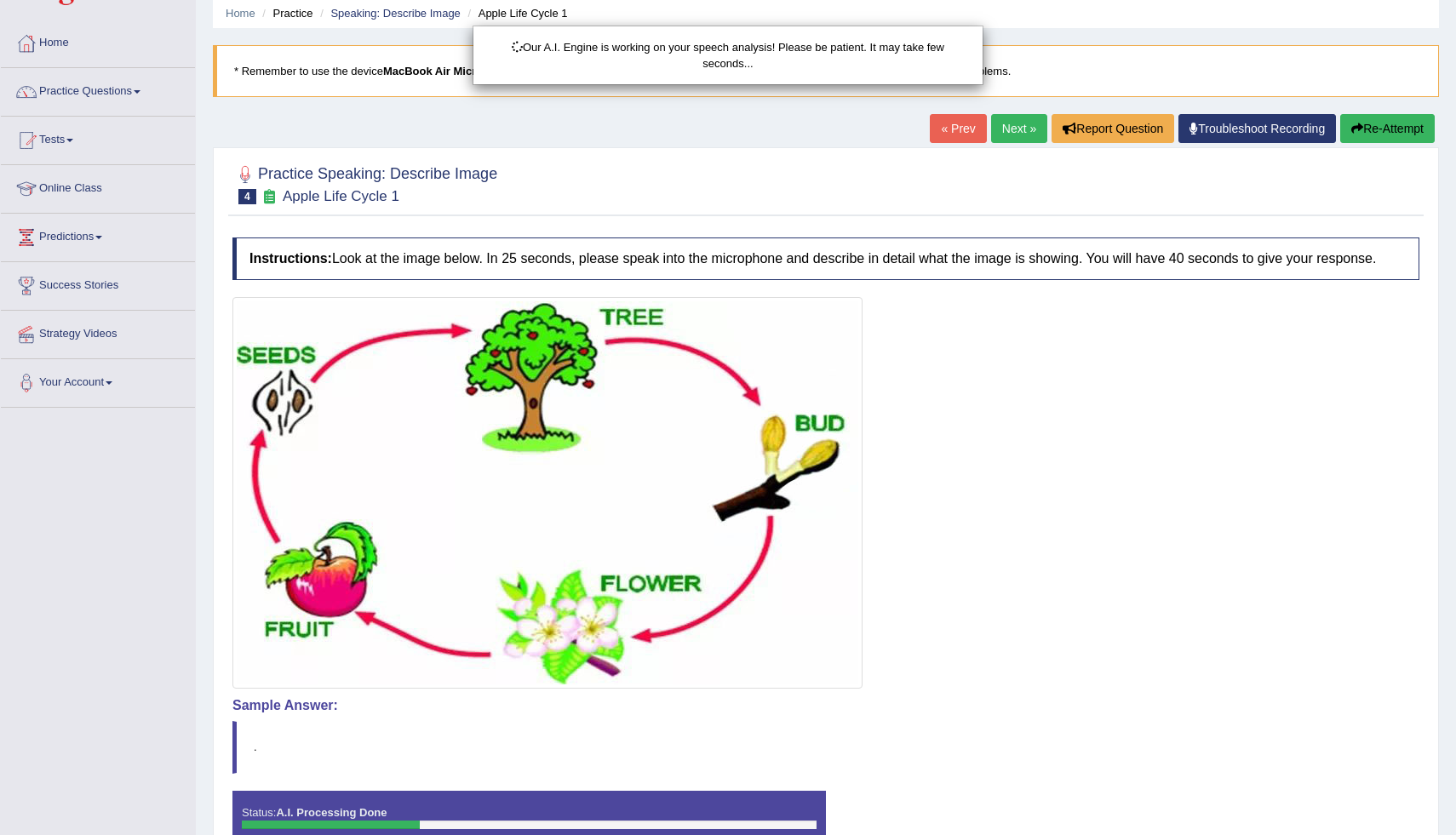
click at [1167, 722] on div "Our A.I. Engine is working on your speech analysis! Please be patient. It may t…" at bounding box center [728, 417] width 1456 height 835
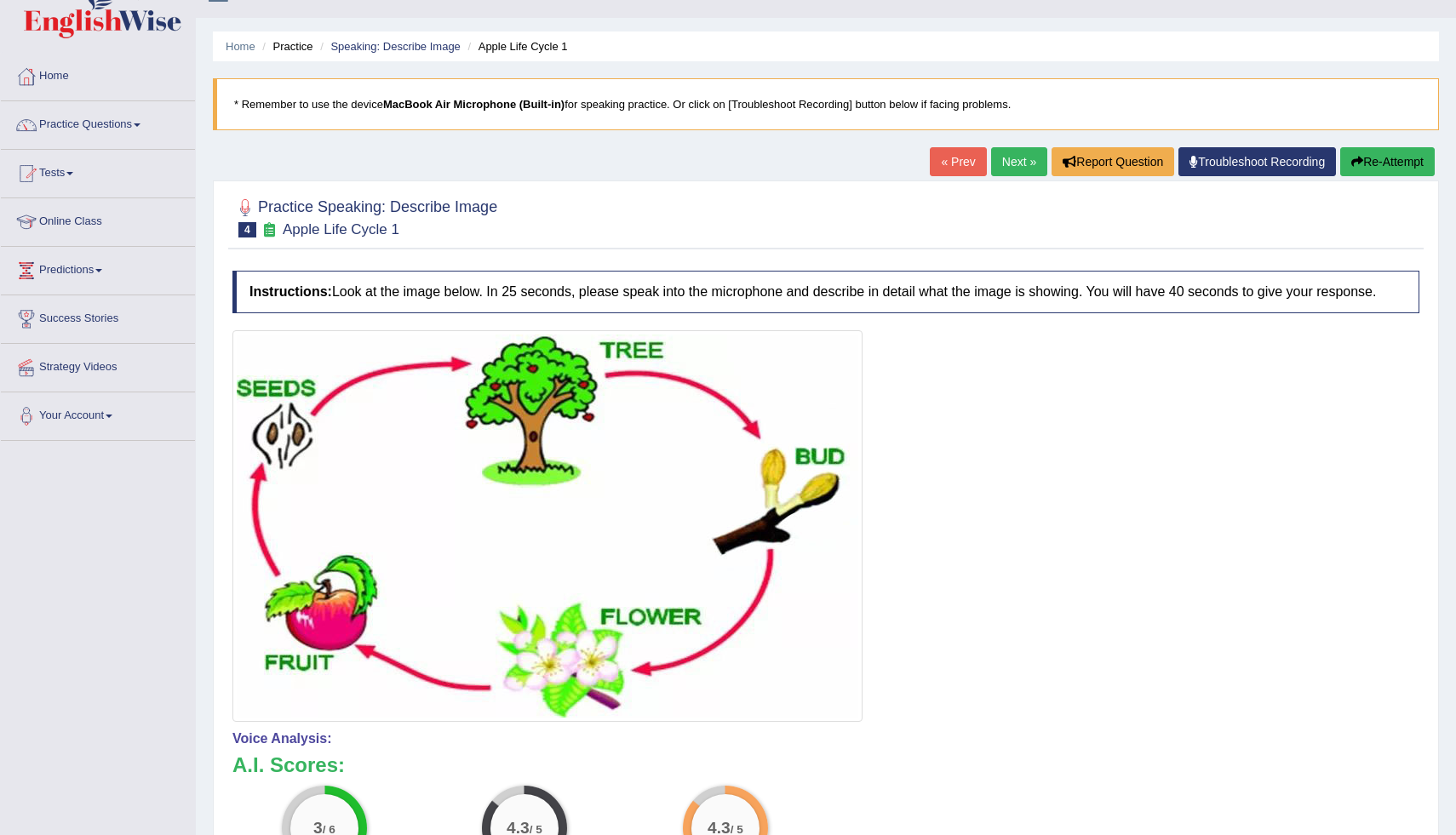
scroll to position [31, 0]
click at [1381, 171] on button "Re-Attempt" at bounding box center [1387, 162] width 95 height 29
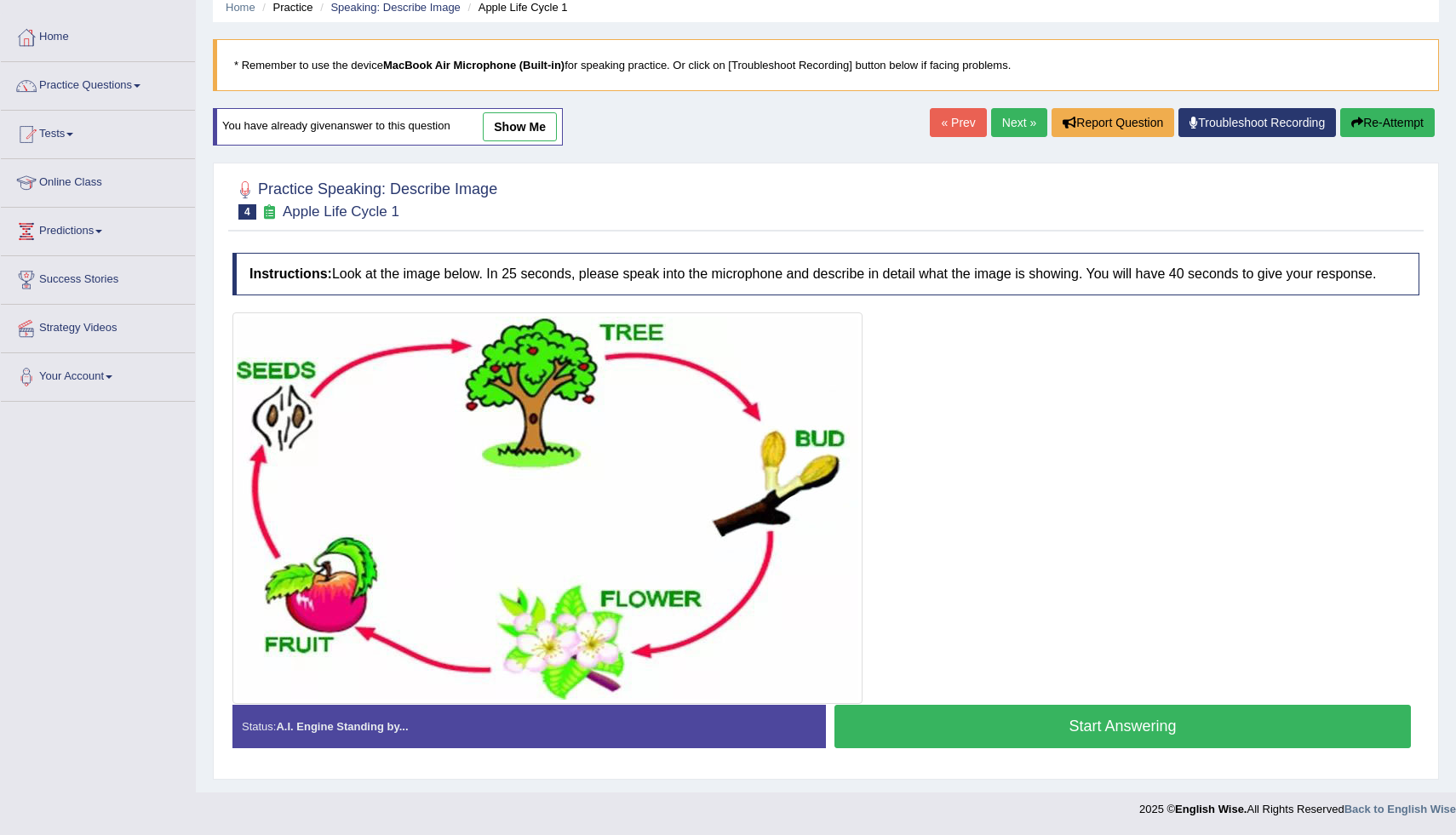
scroll to position [86, 0]
click at [1025, 723] on button "Start Answering" at bounding box center [1123, 727] width 577 height 43
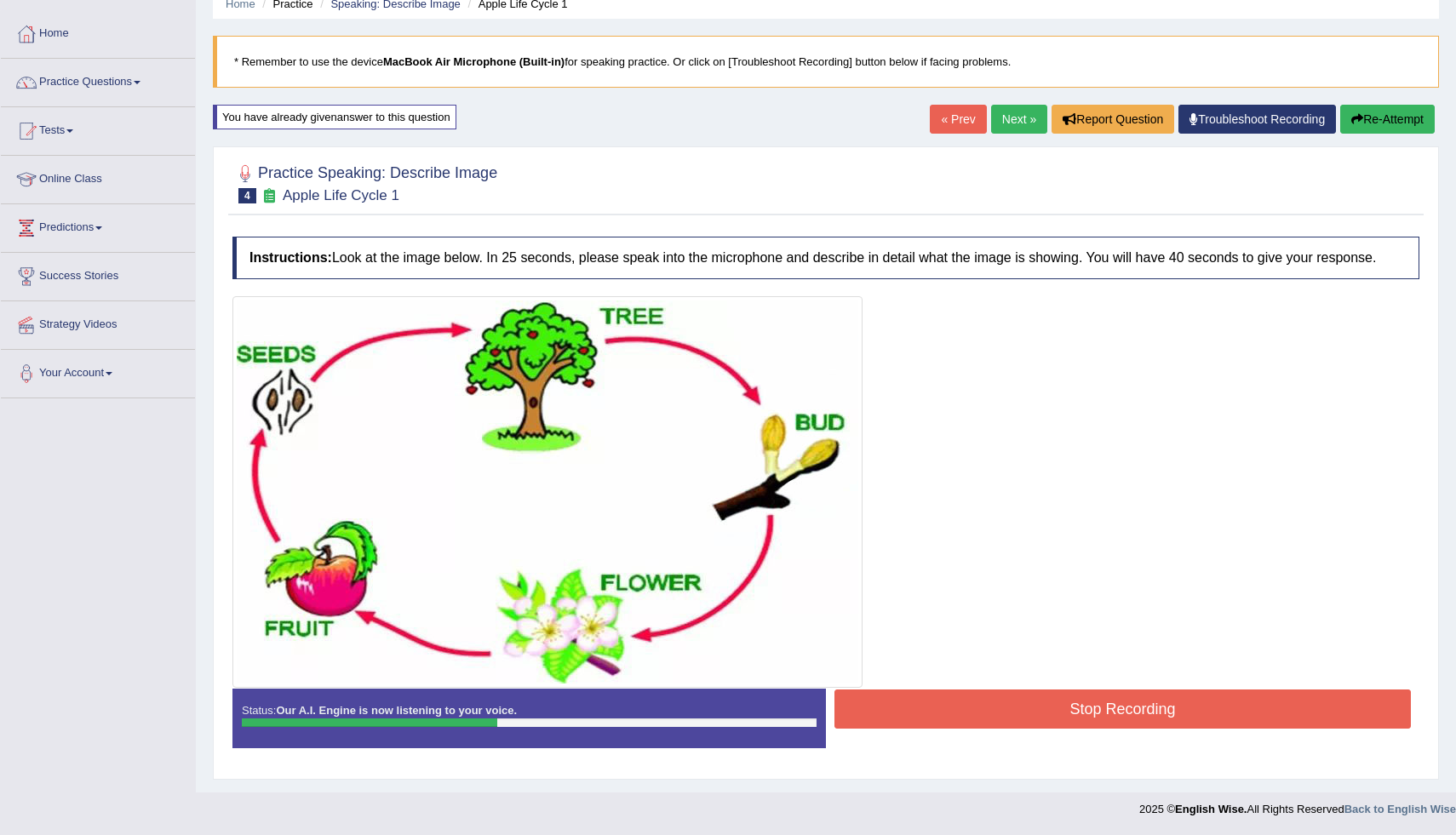
click at [1025, 723] on button "Stop Recording" at bounding box center [1123, 709] width 577 height 39
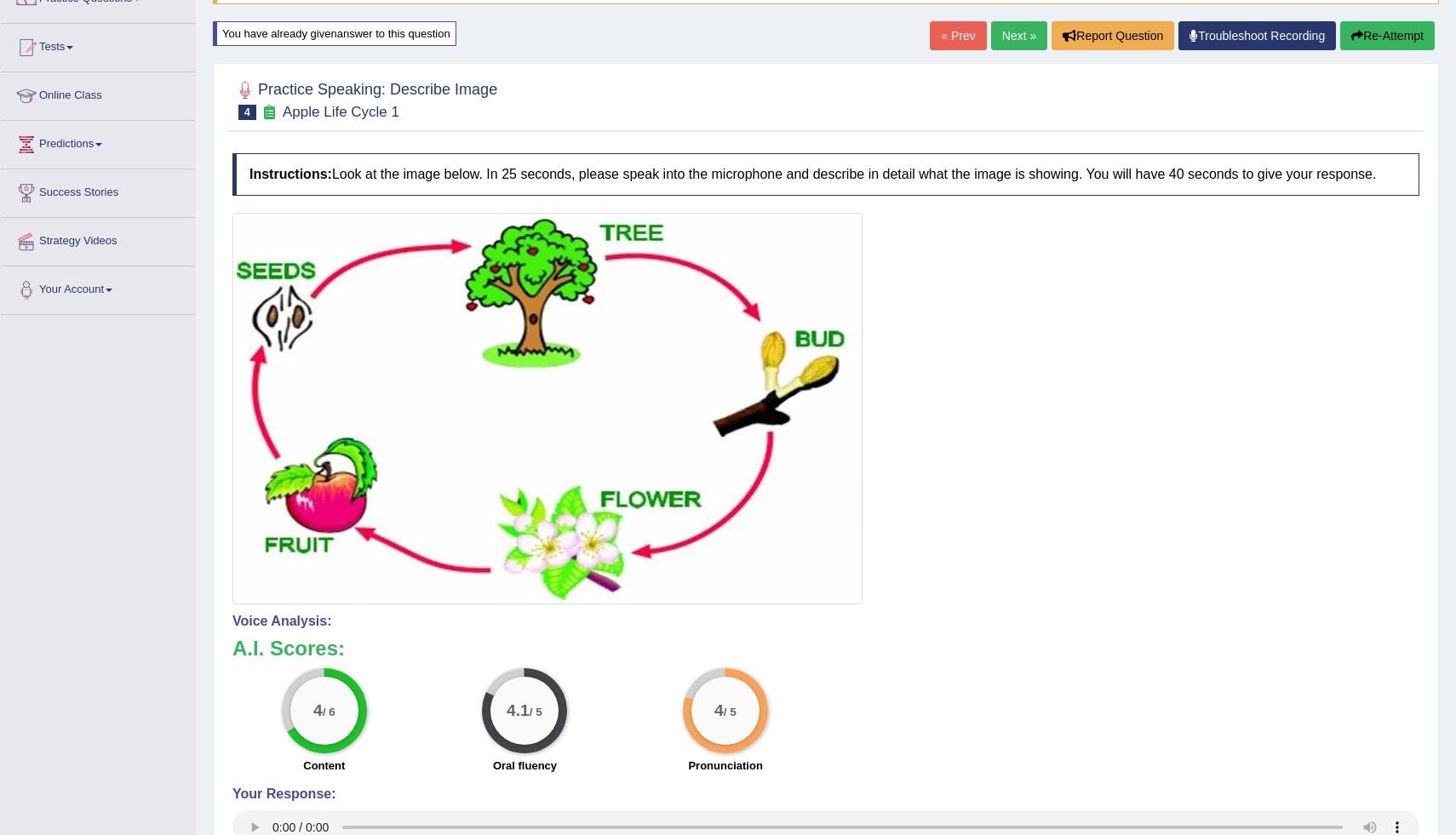
scroll to position [154, 0]
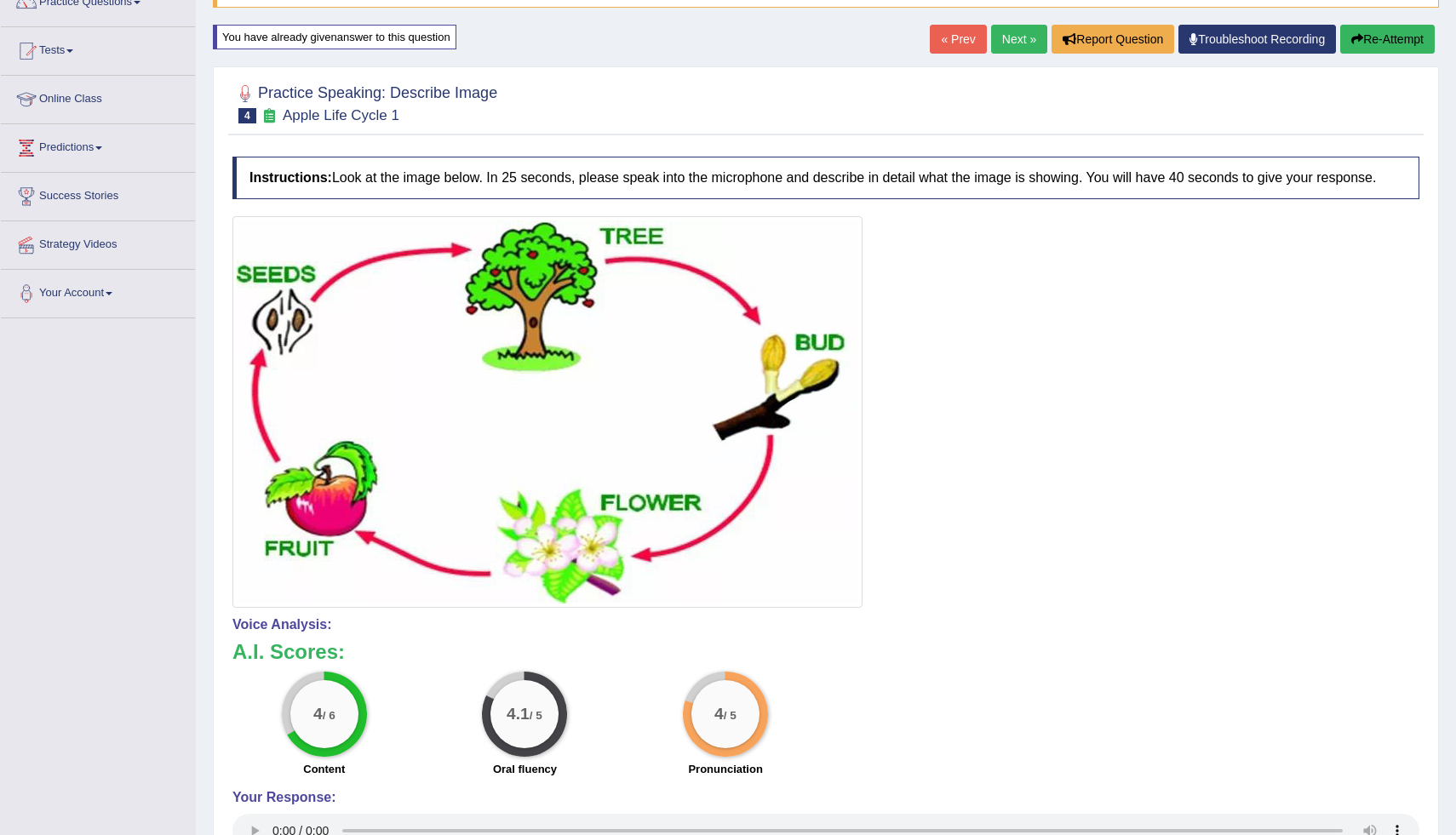
click at [1375, 33] on button "Re-Attempt" at bounding box center [1387, 39] width 95 height 29
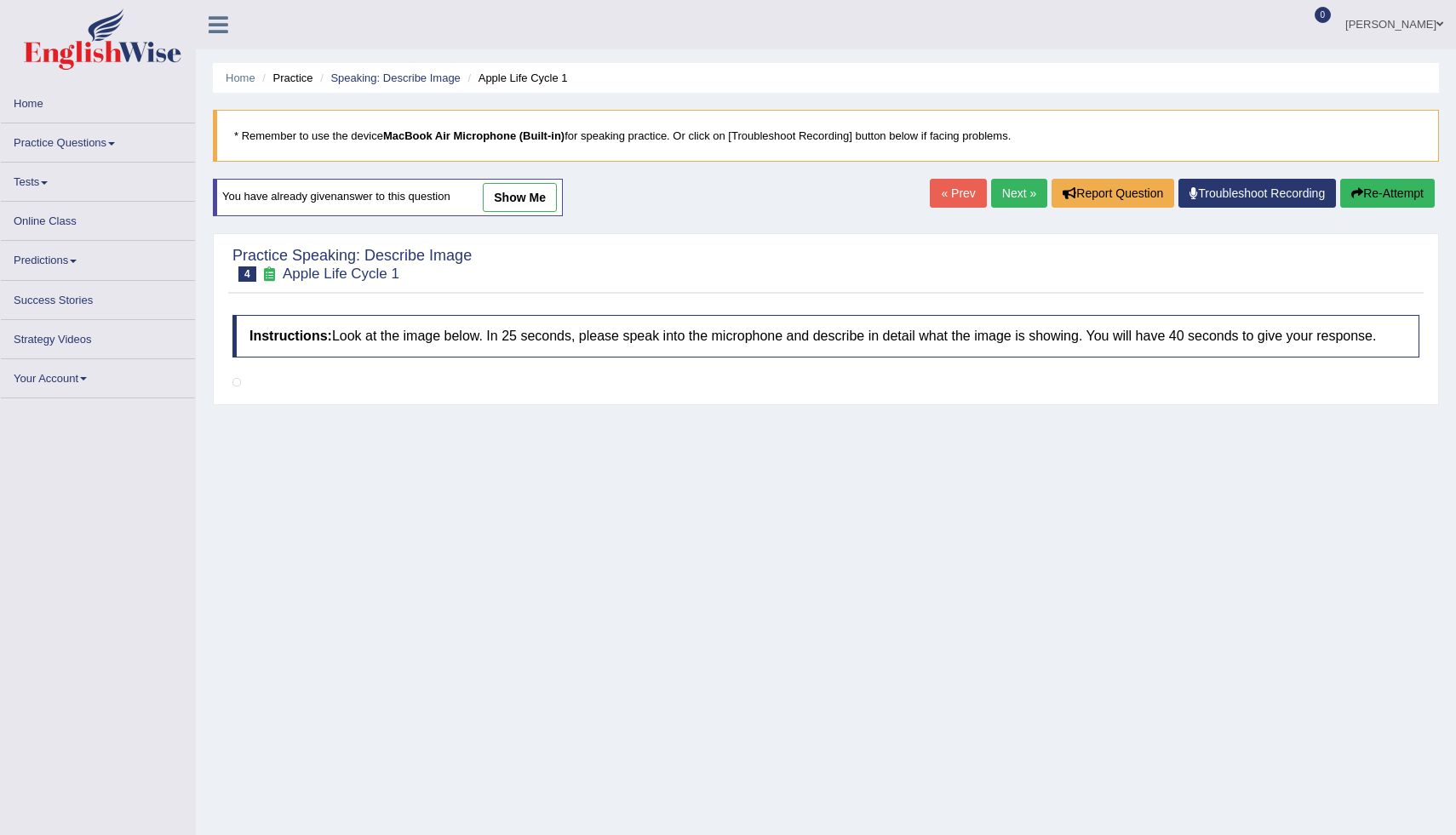
scroll to position [86, 0]
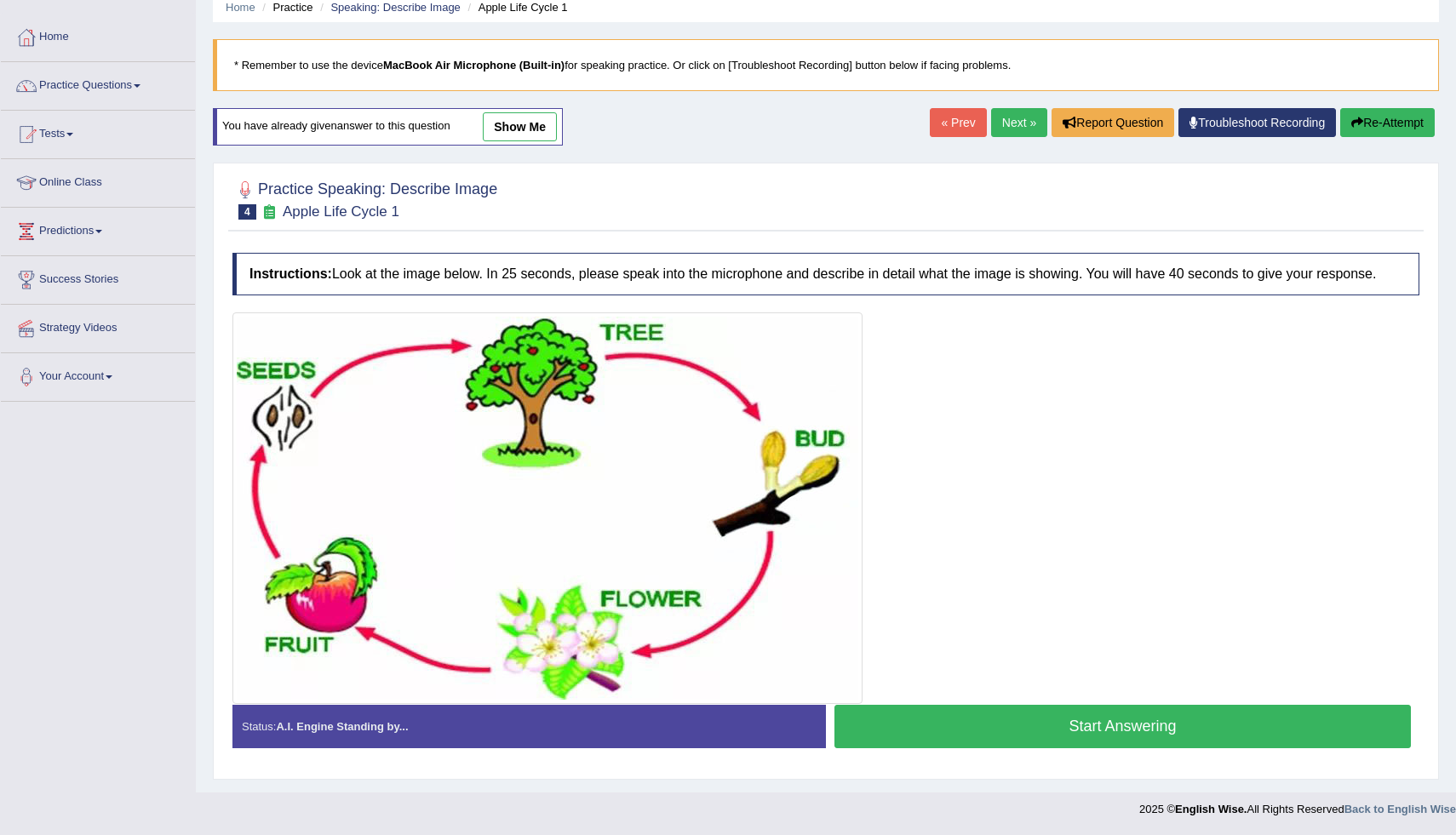
click at [1096, 725] on button "Start Answering" at bounding box center [1123, 727] width 577 height 43
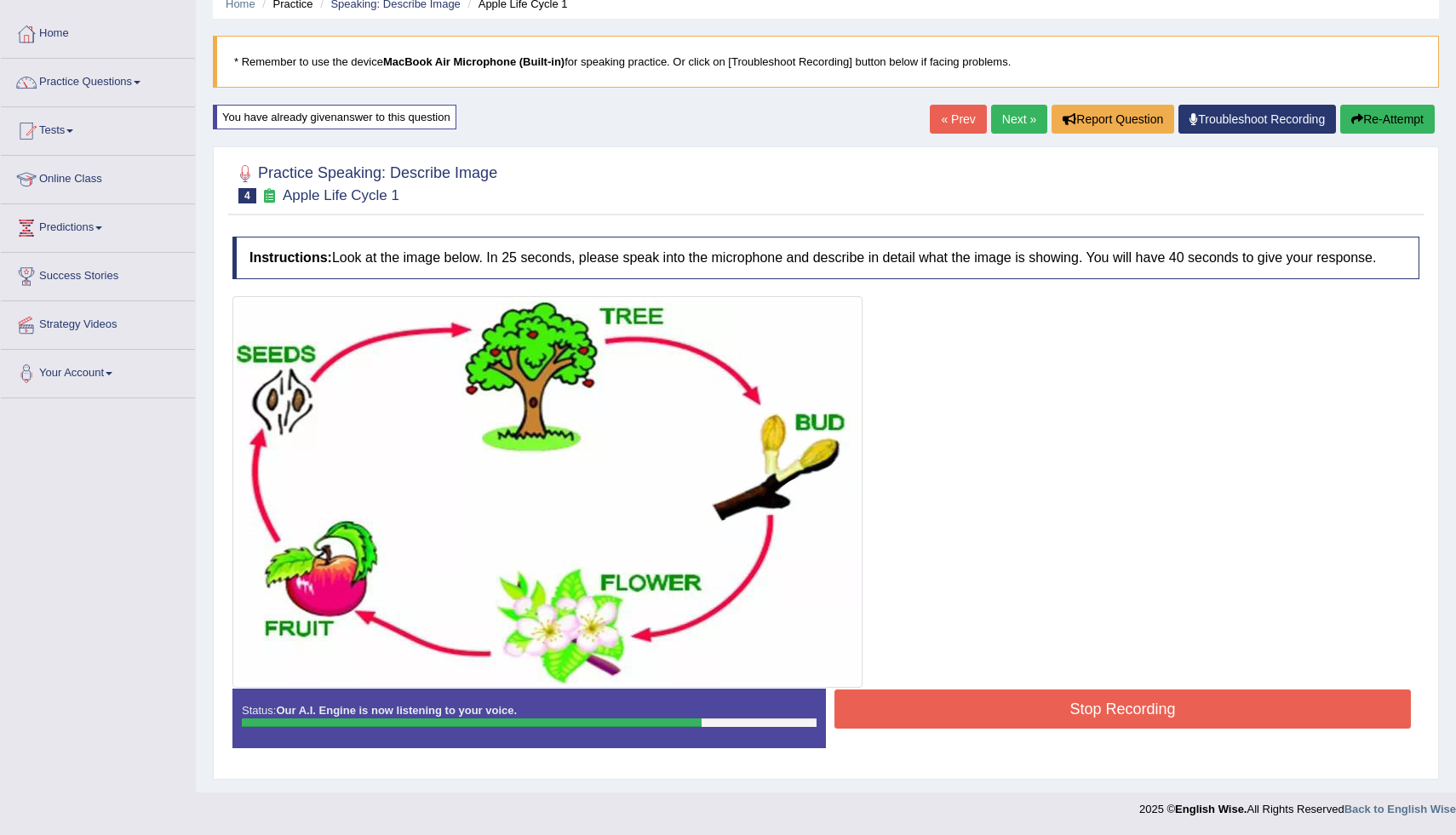
click at [1096, 725] on button "Stop Recording" at bounding box center [1123, 709] width 577 height 39
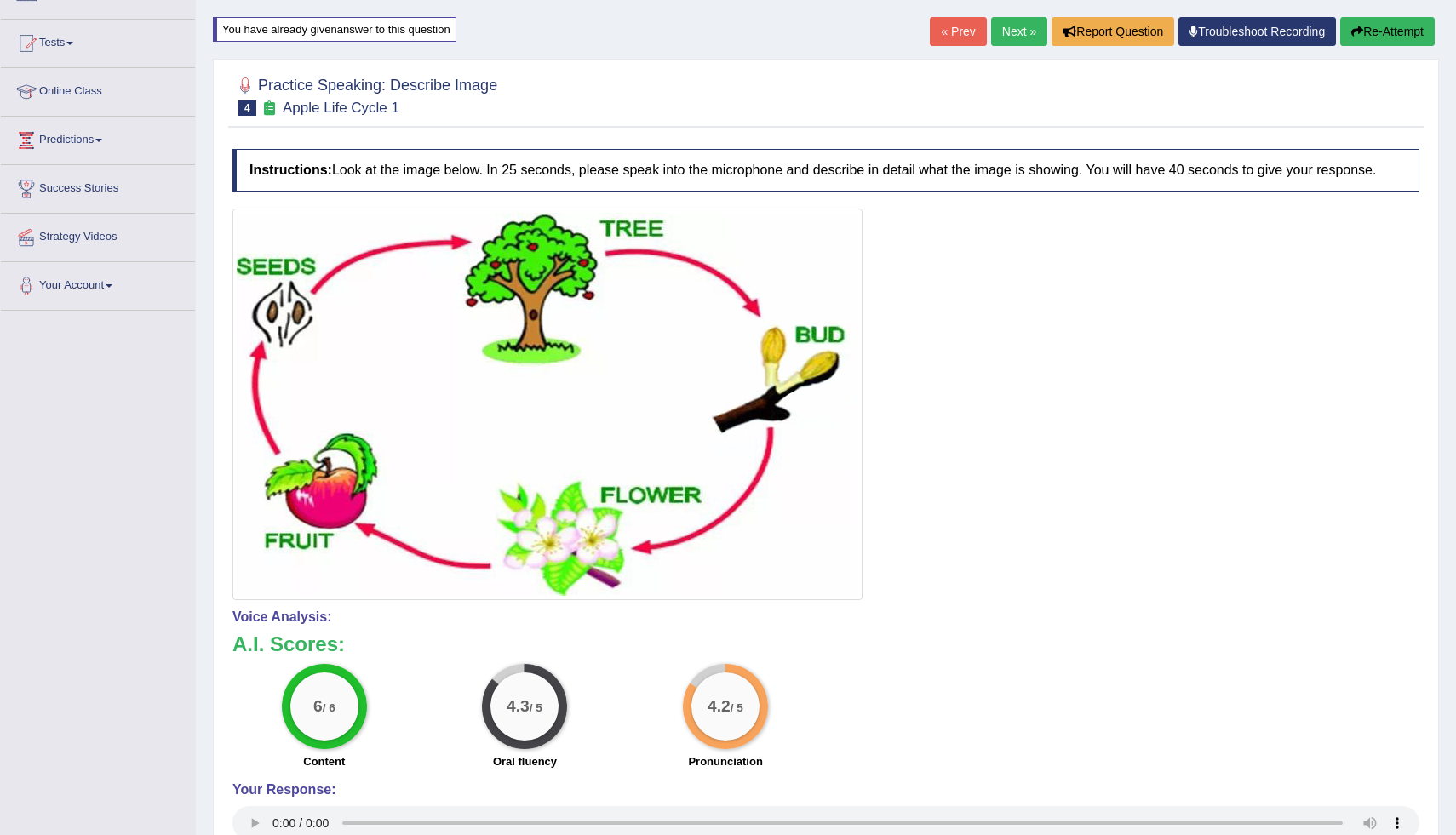
scroll to position [188, 0]
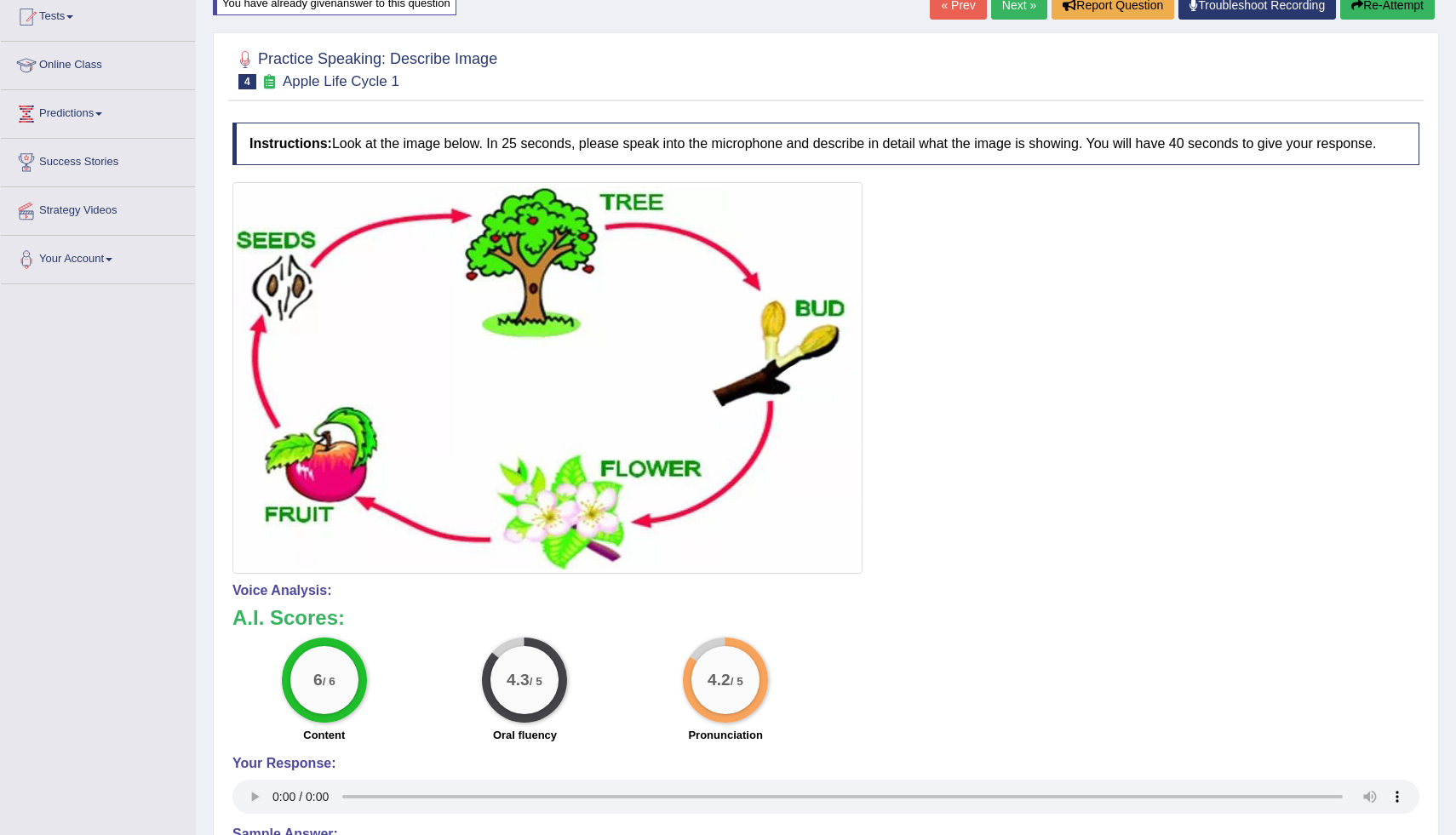
click at [1016, 2] on link "Next »" at bounding box center [1019, 5] width 56 height 29
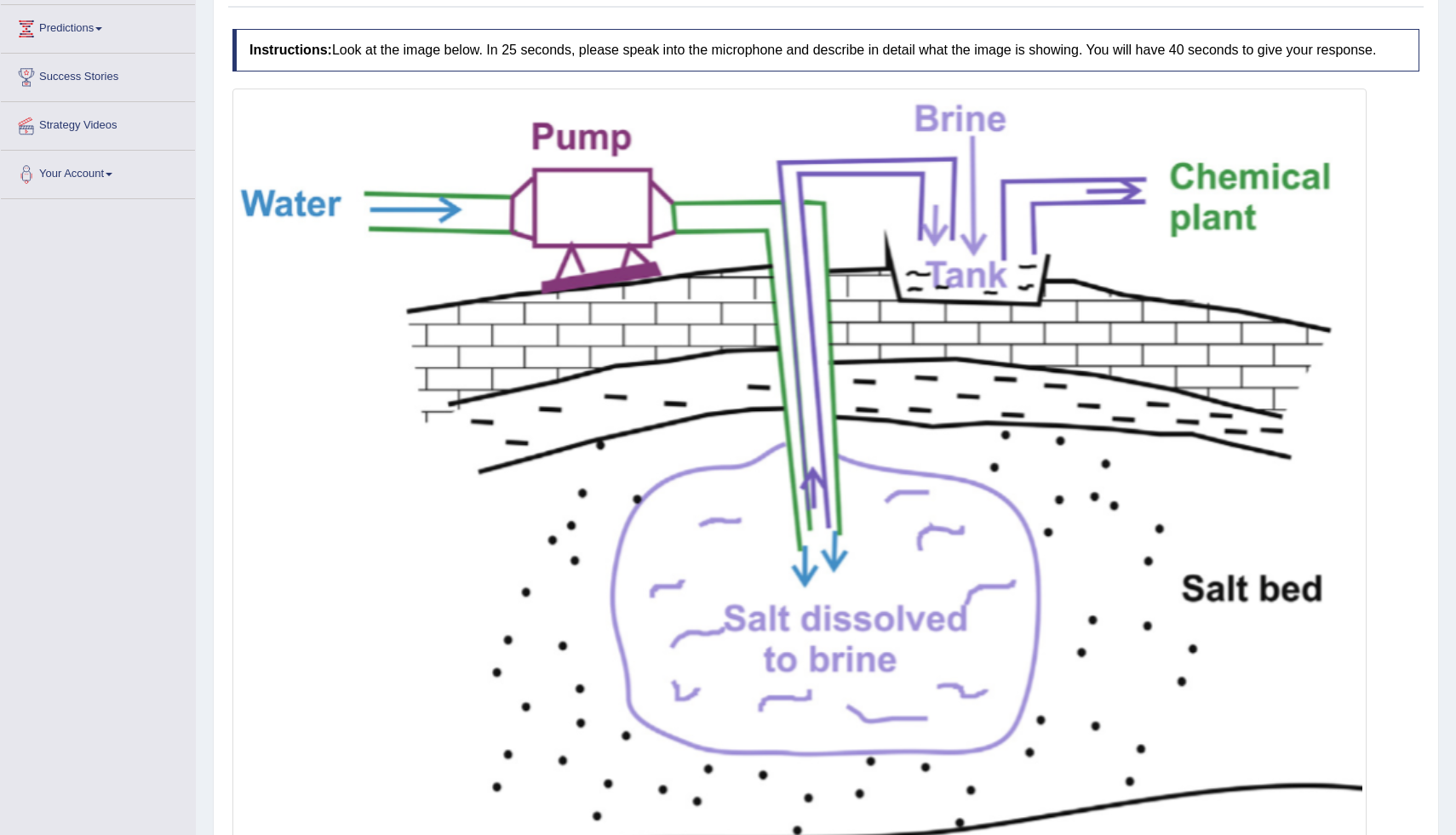
scroll to position [273, 0]
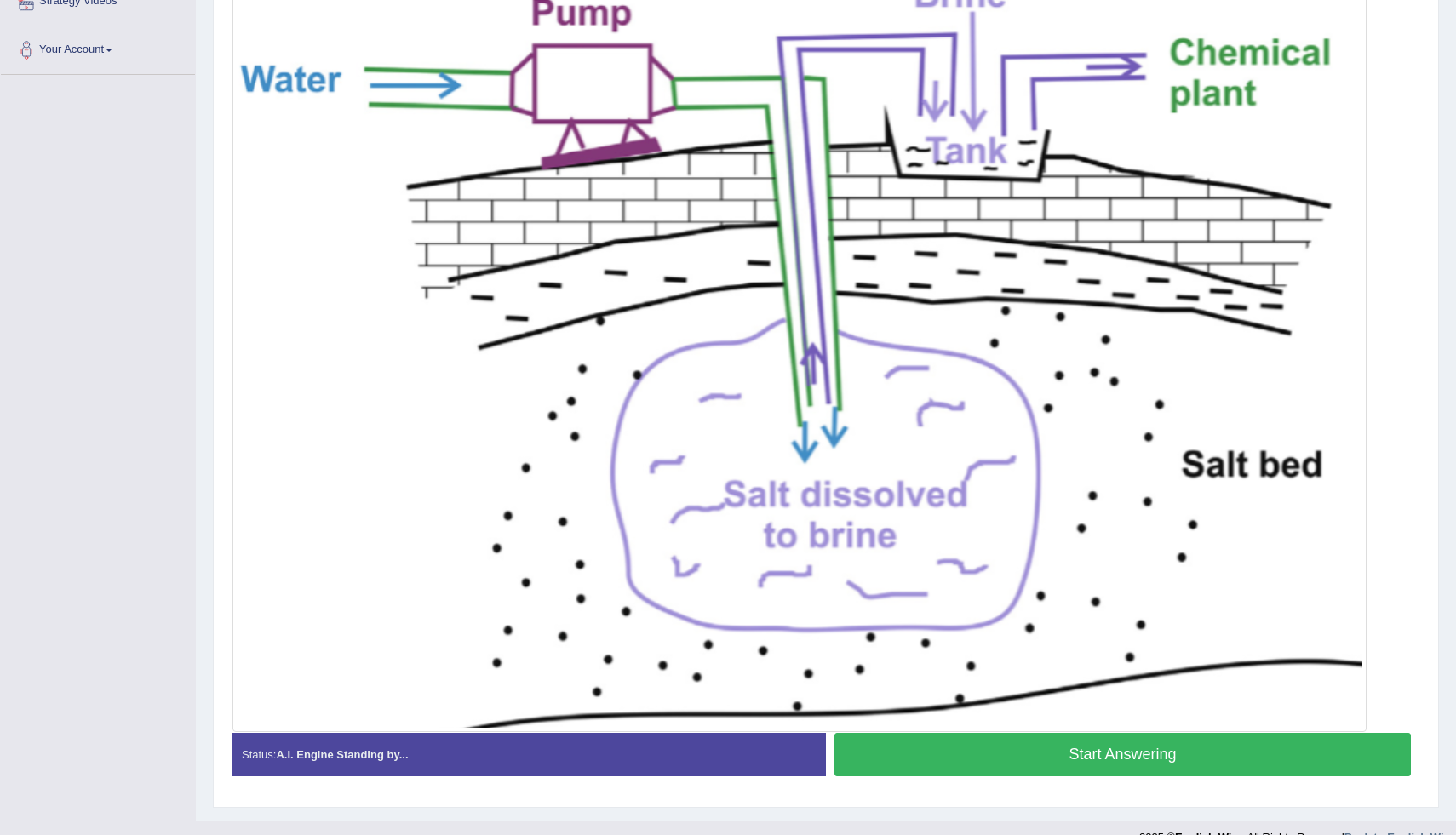
scroll to position [396, 0]
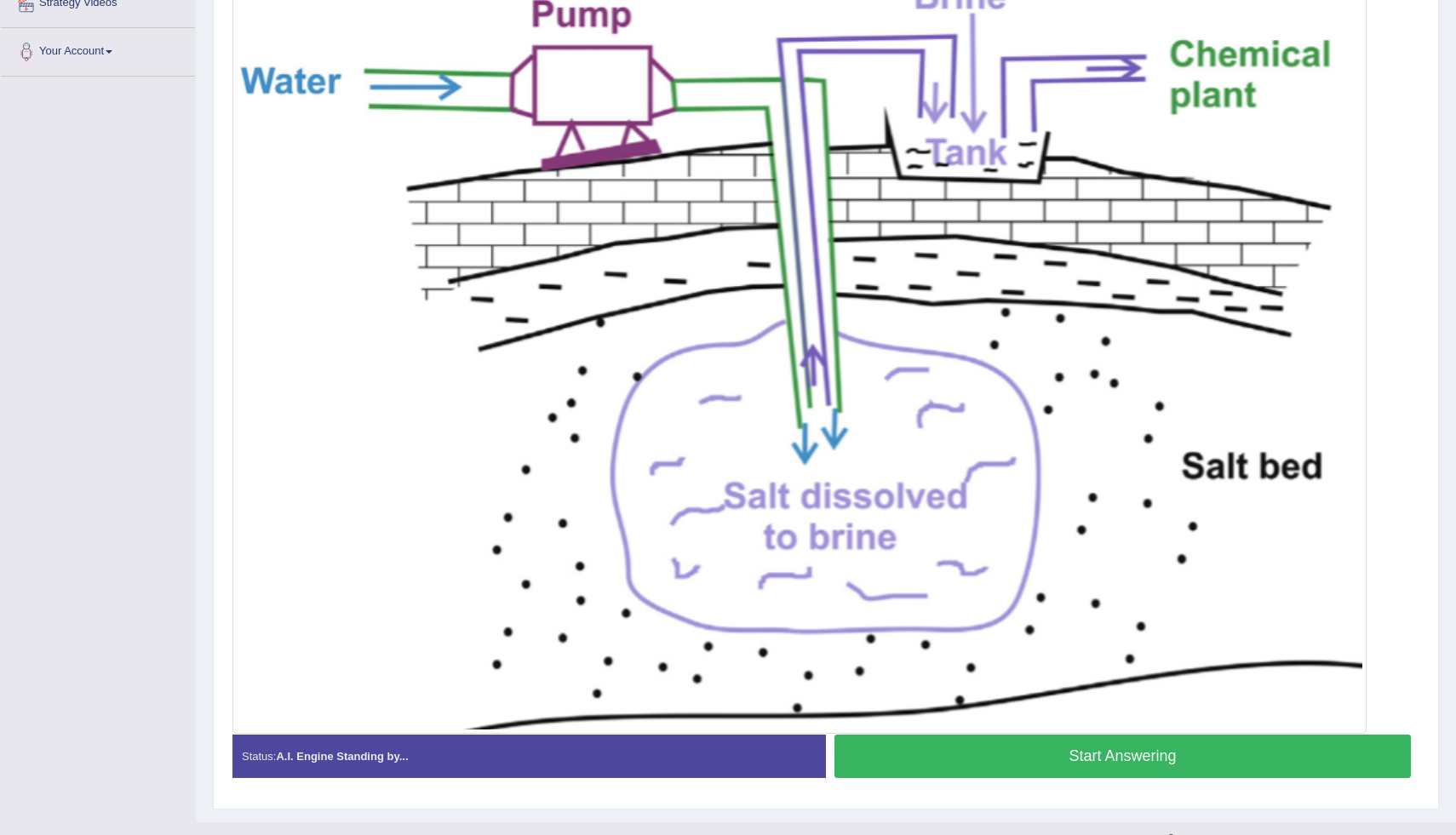
click at [830, 113] on img at bounding box center [799, 349] width 1126 height 759
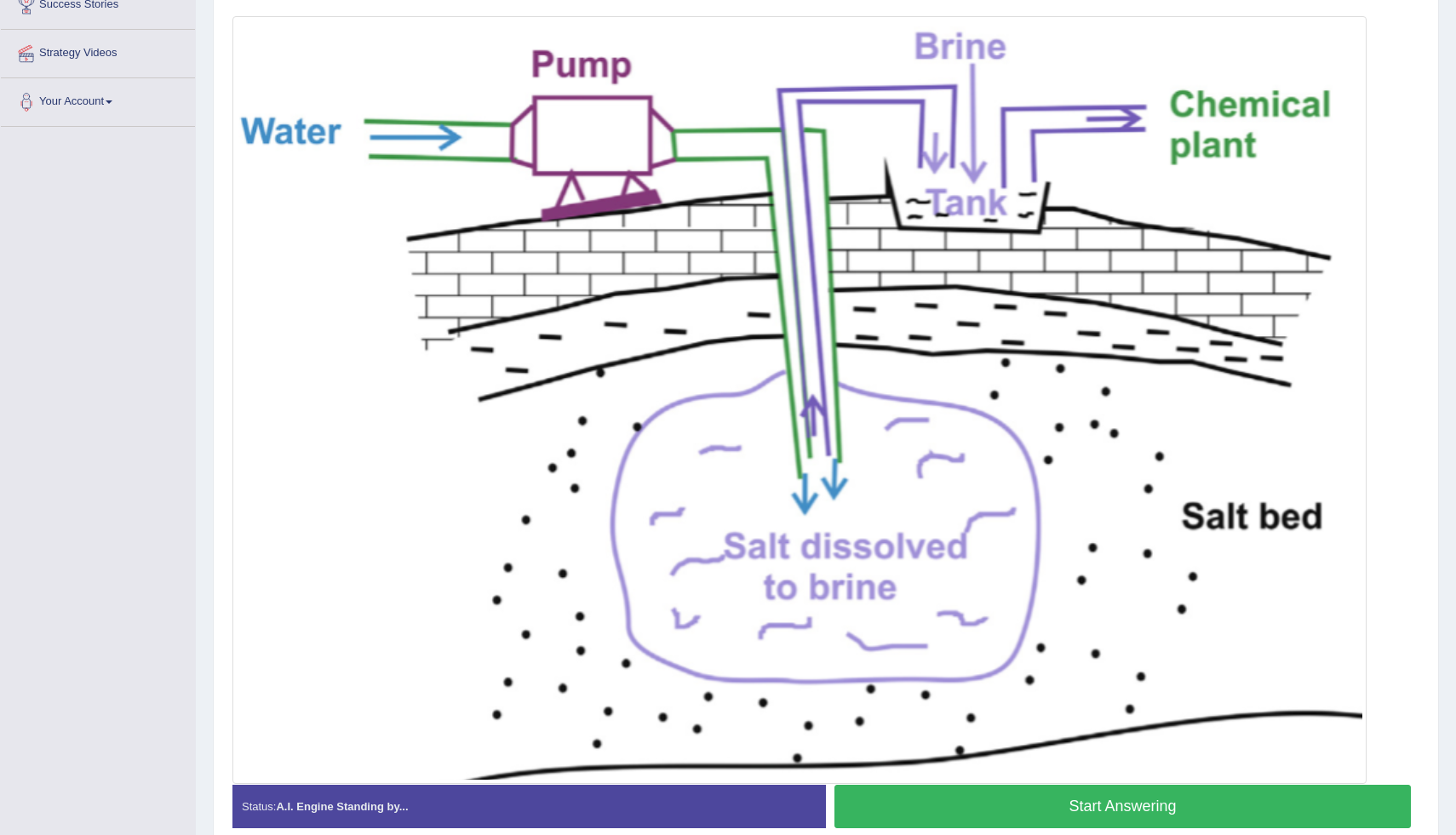
scroll to position [380, 0]
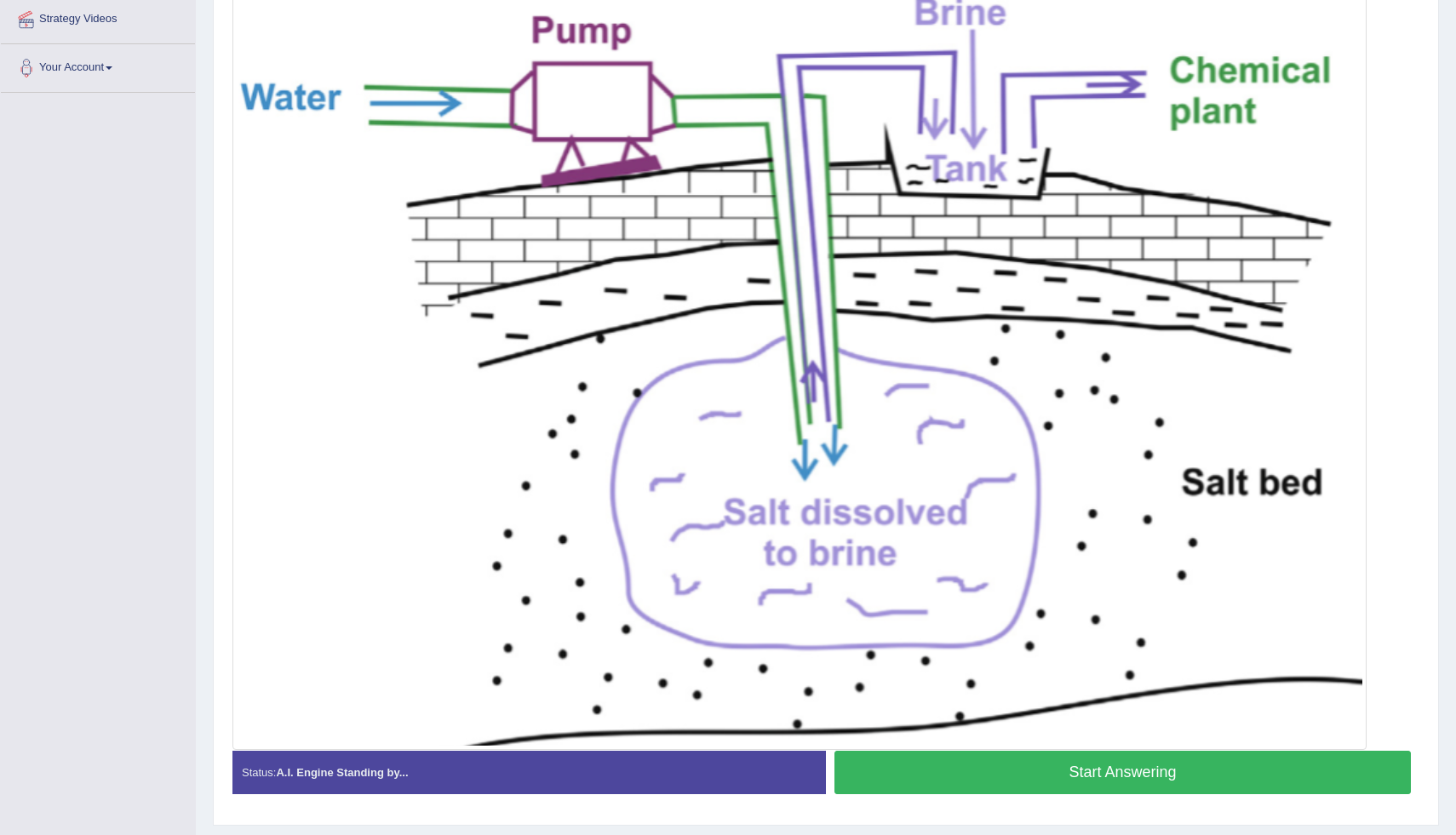
click at [1130, 786] on button "Start Answering" at bounding box center [1123, 773] width 577 height 43
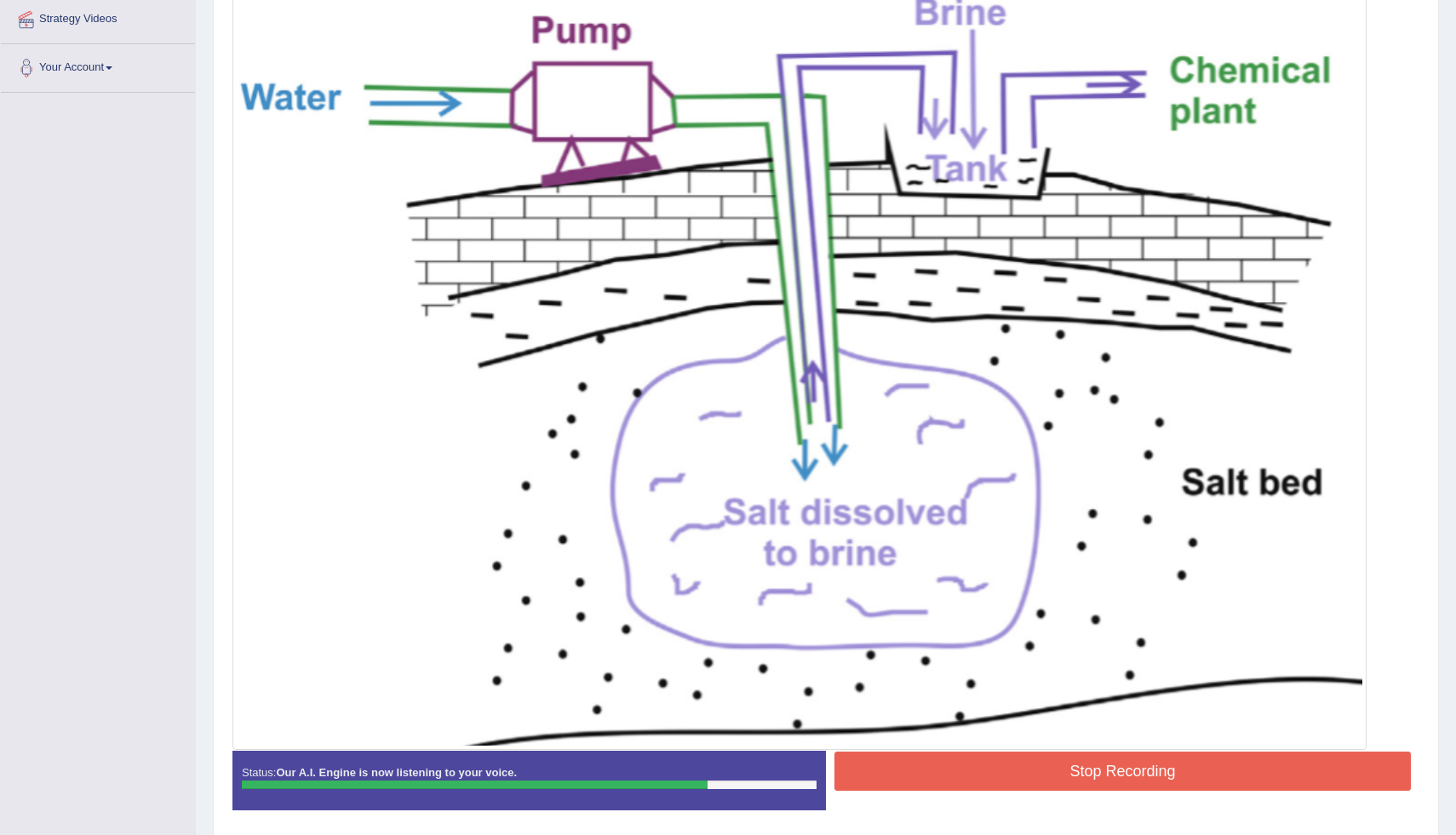
scroll to position [346, 0]
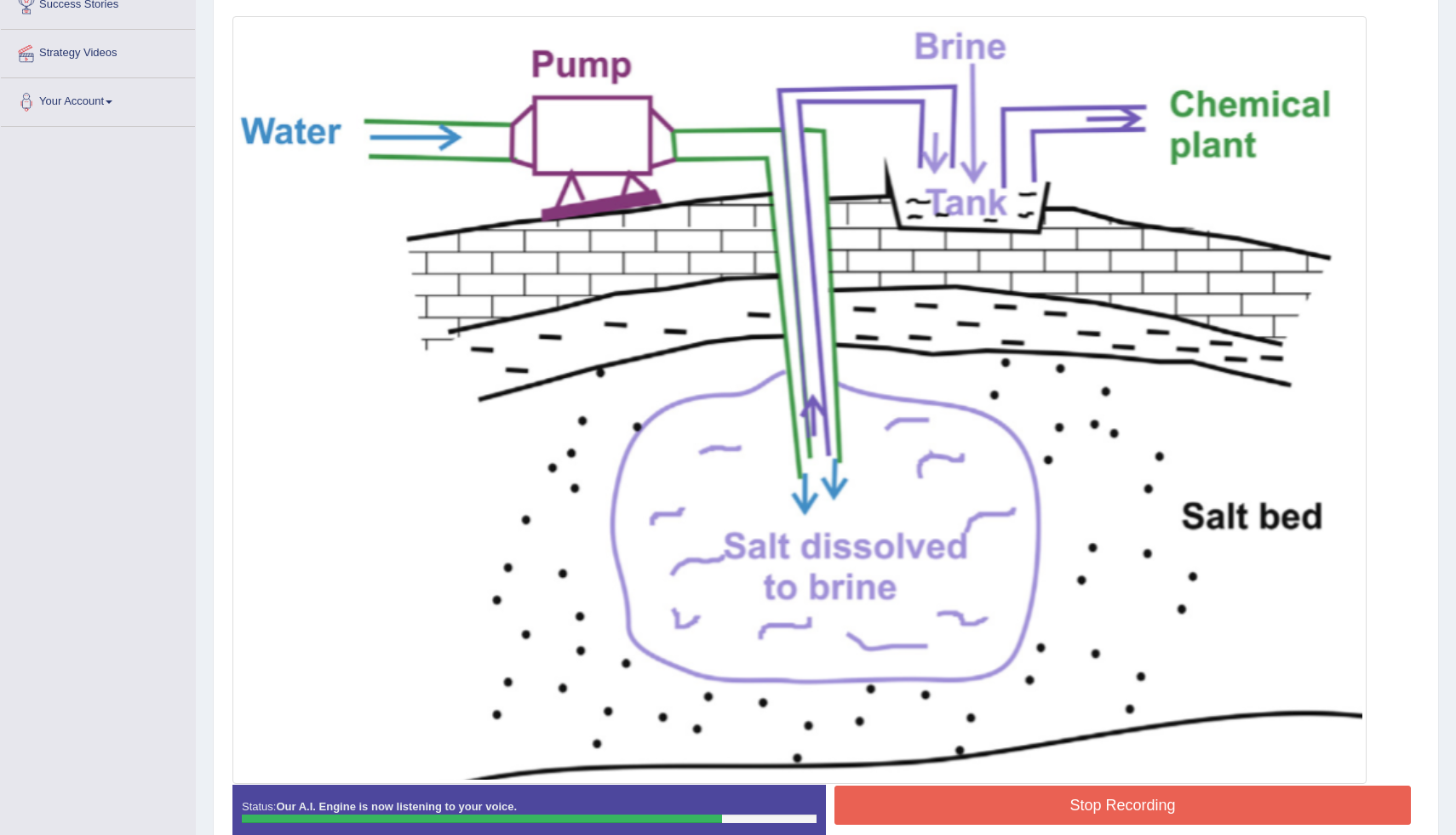
click at [1124, 812] on button "Stop Recording" at bounding box center [1123, 805] width 577 height 39
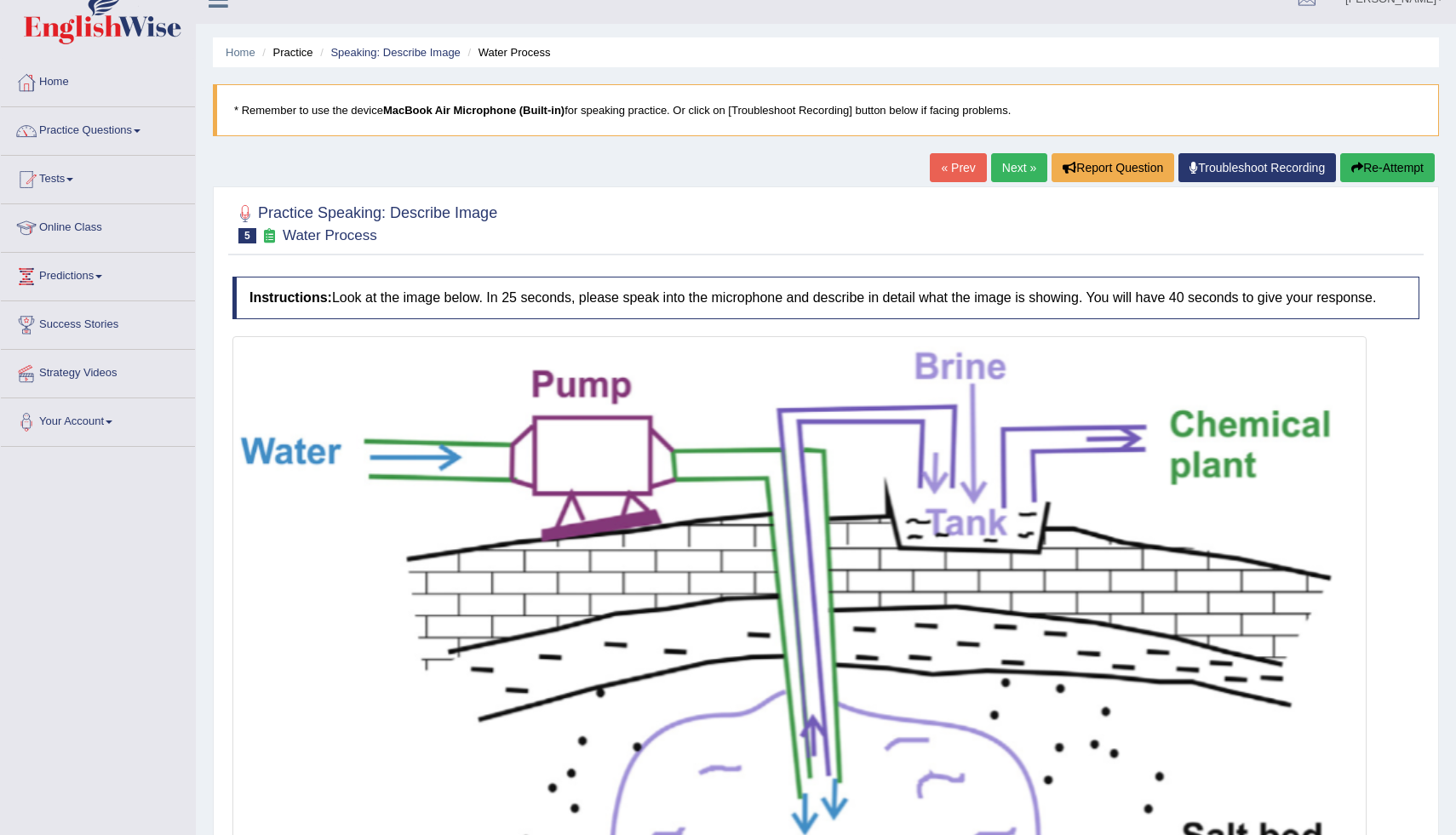
scroll to position [0, 0]
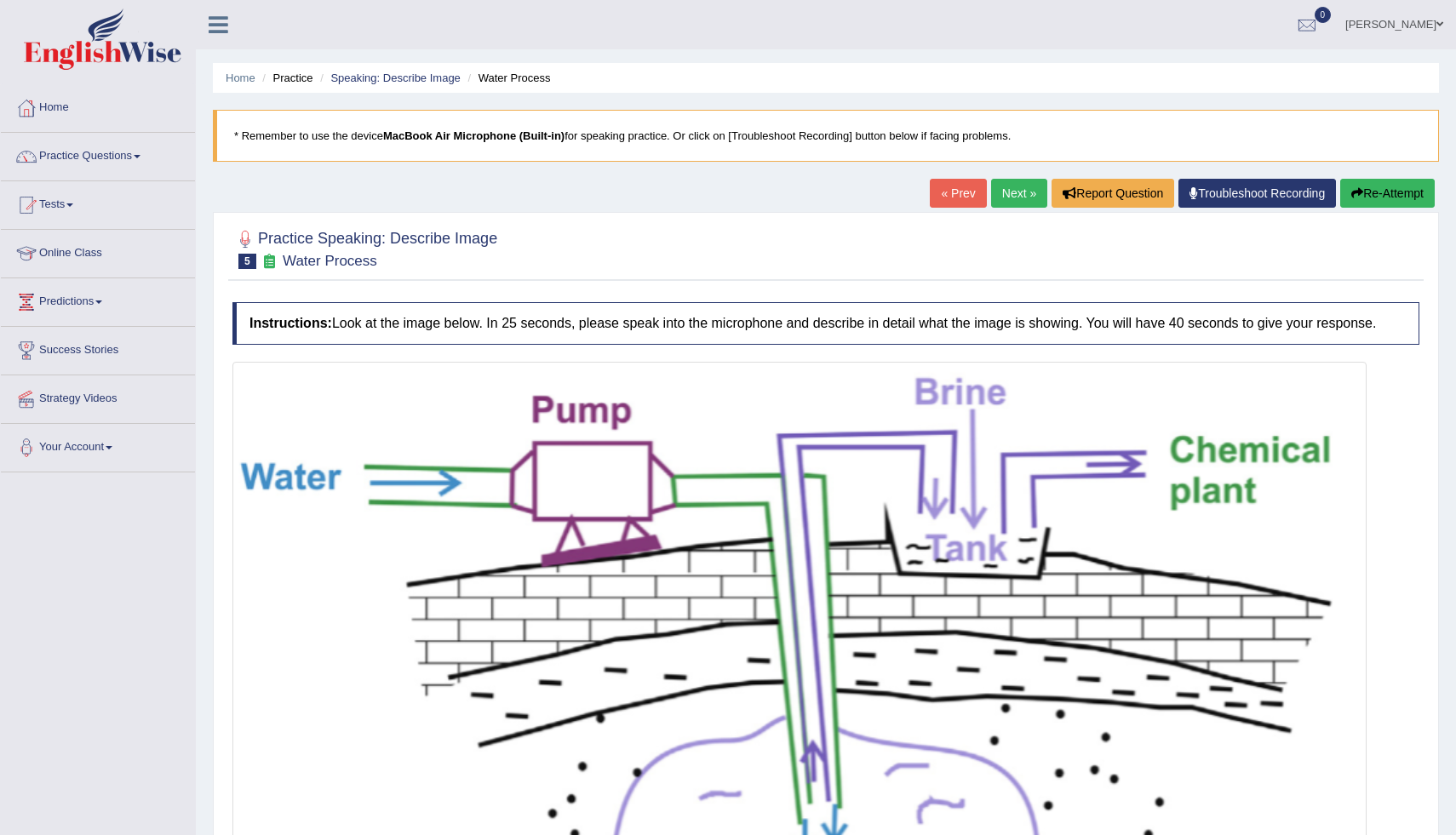
click at [1005, 187] on link "Next »" at bounding box center [1019, 193] width 56 height 29
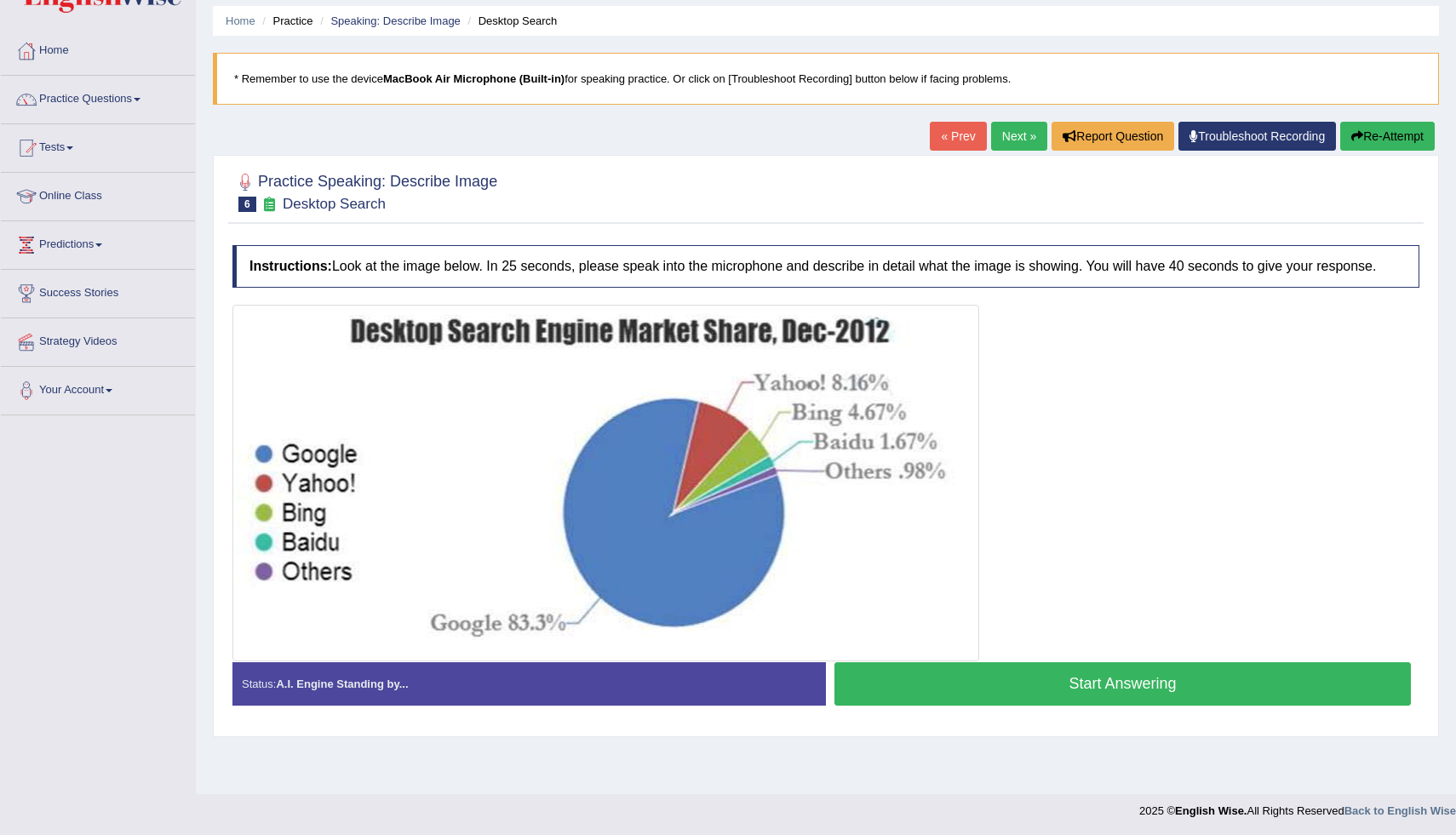
scroll to position [59, 0]
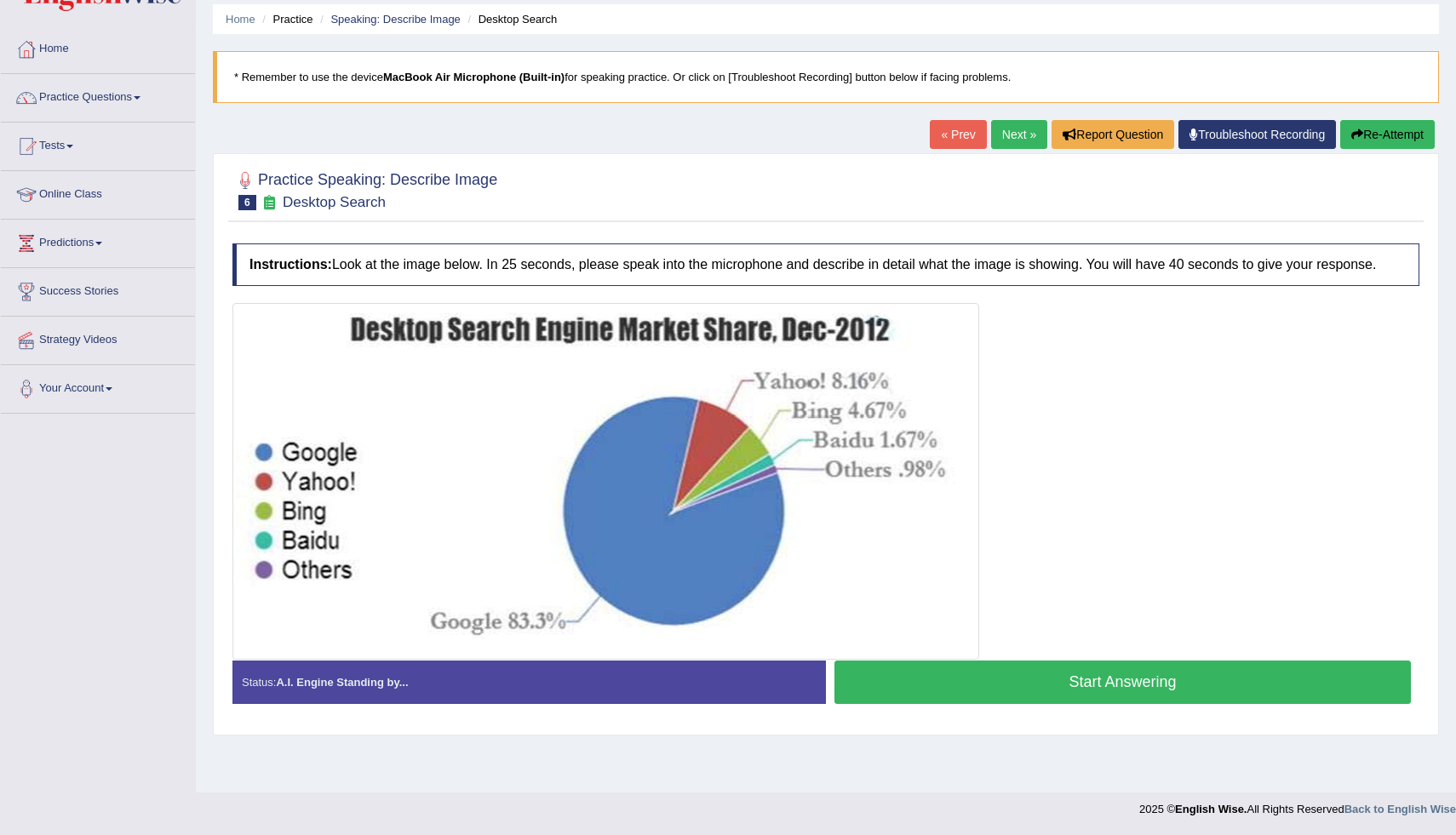
click at [1102, 704] on button "Start Answering" at bounding box center [1123, 682] width 577 height 43
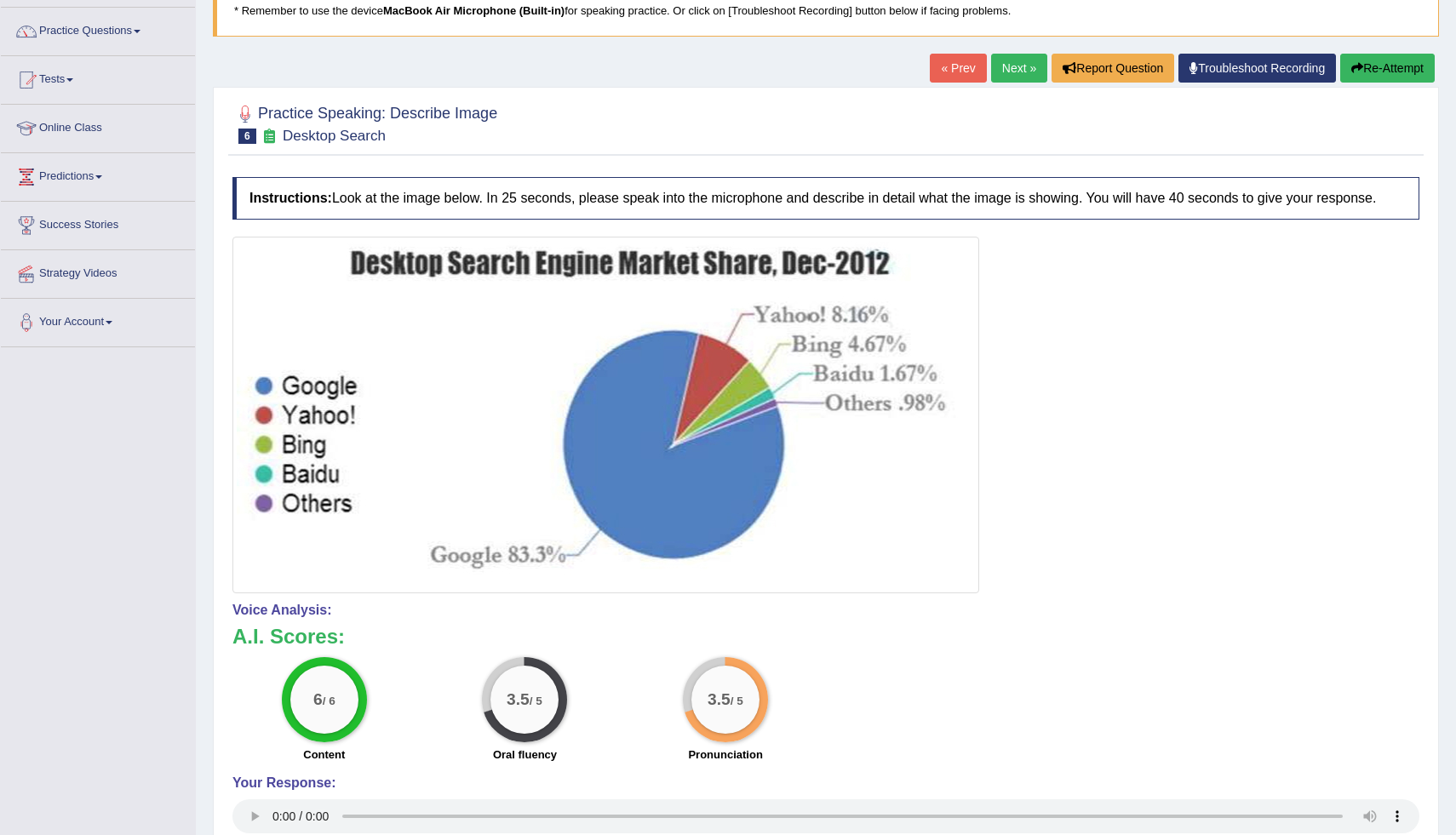
scroll to position [93, 0]
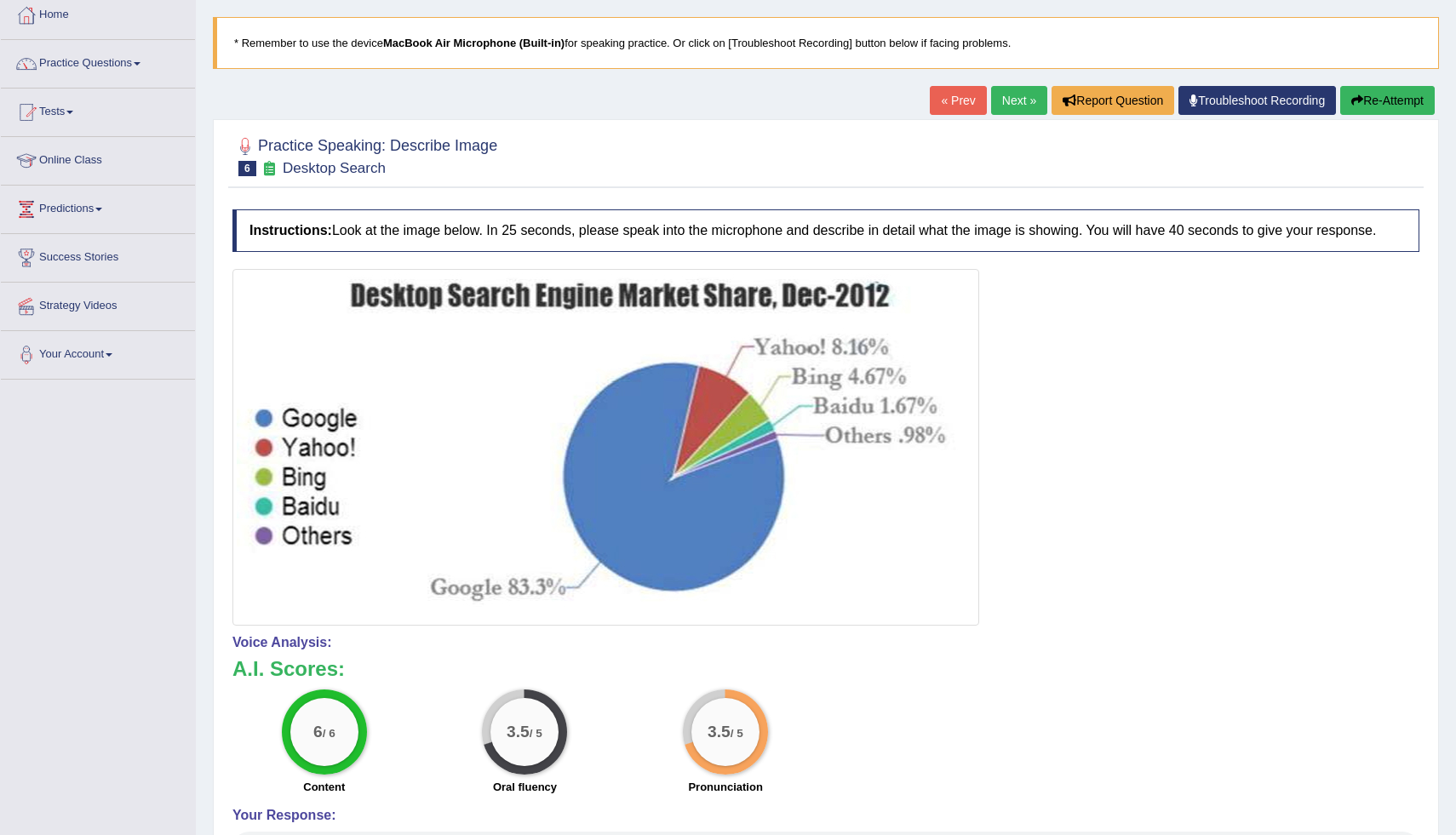
drag, startPoint x: 1053, startPoint y: 693, endPoint x: 1319, endPoint y: 523, distance: 315.7
click at [1070, 677] on h3 "A.I. Scores:" at bounding box center [826, 669] width 1187 height 23
click at [1395, 100] on button "Re-Attempt" at bounding box center [1387, 100] width 95 height 29
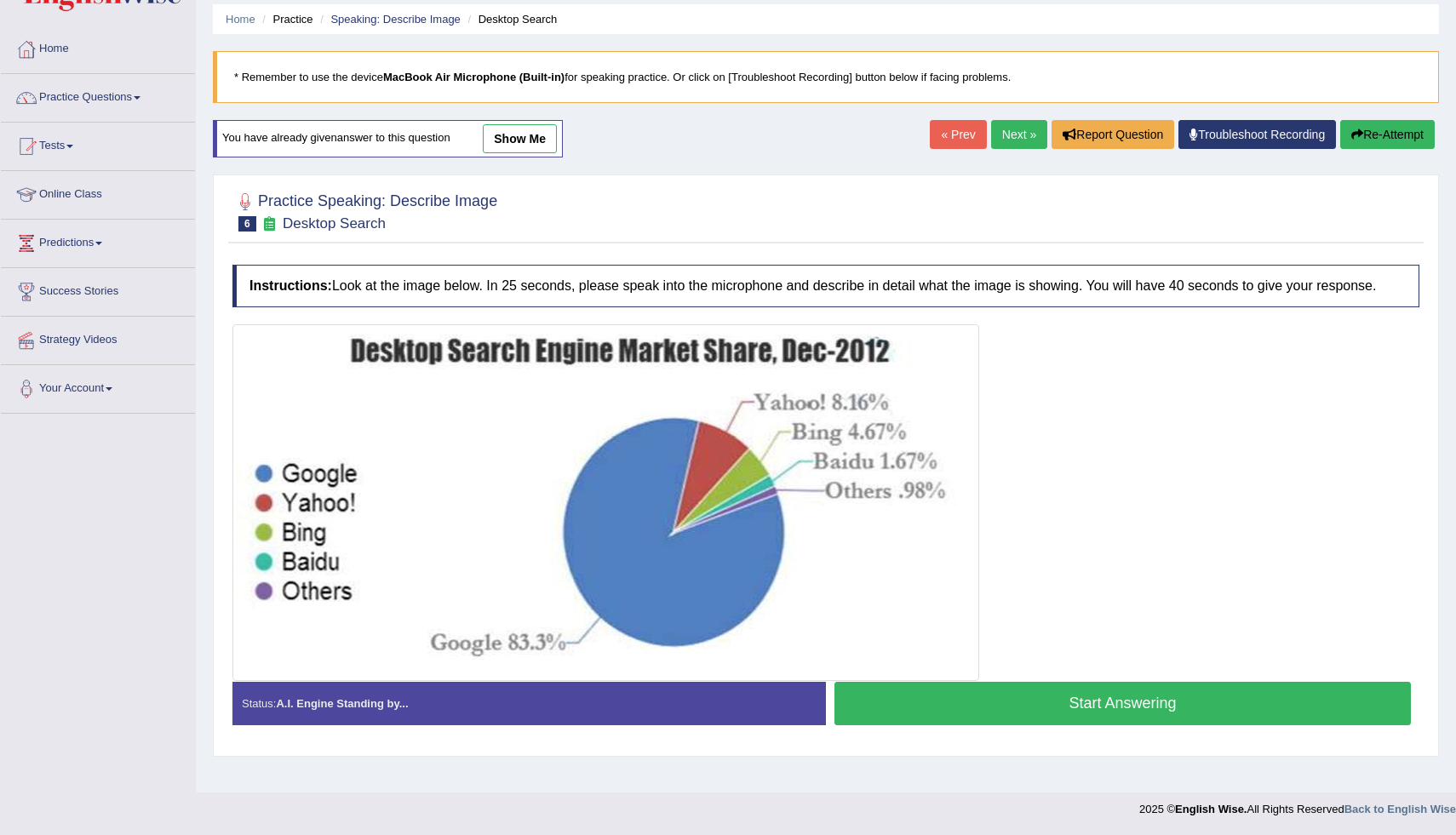
click at [1176, 719] on button "Start Answering" at bounding box center [1123, 704] width 577 height 43
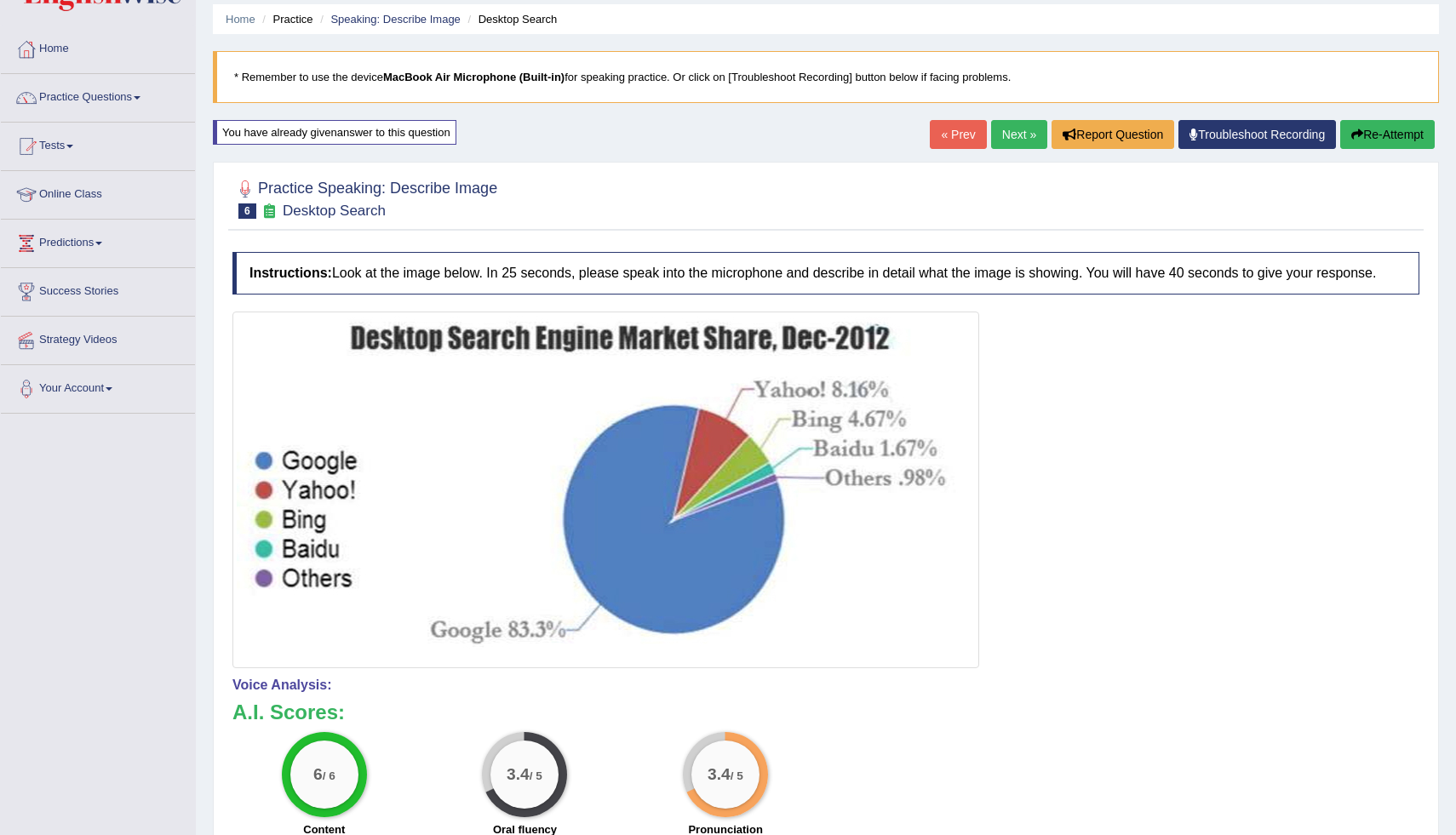
click at [1392, 125] on button "Re-Attempt" at bounding box center [1387, 135] width 95 height 29
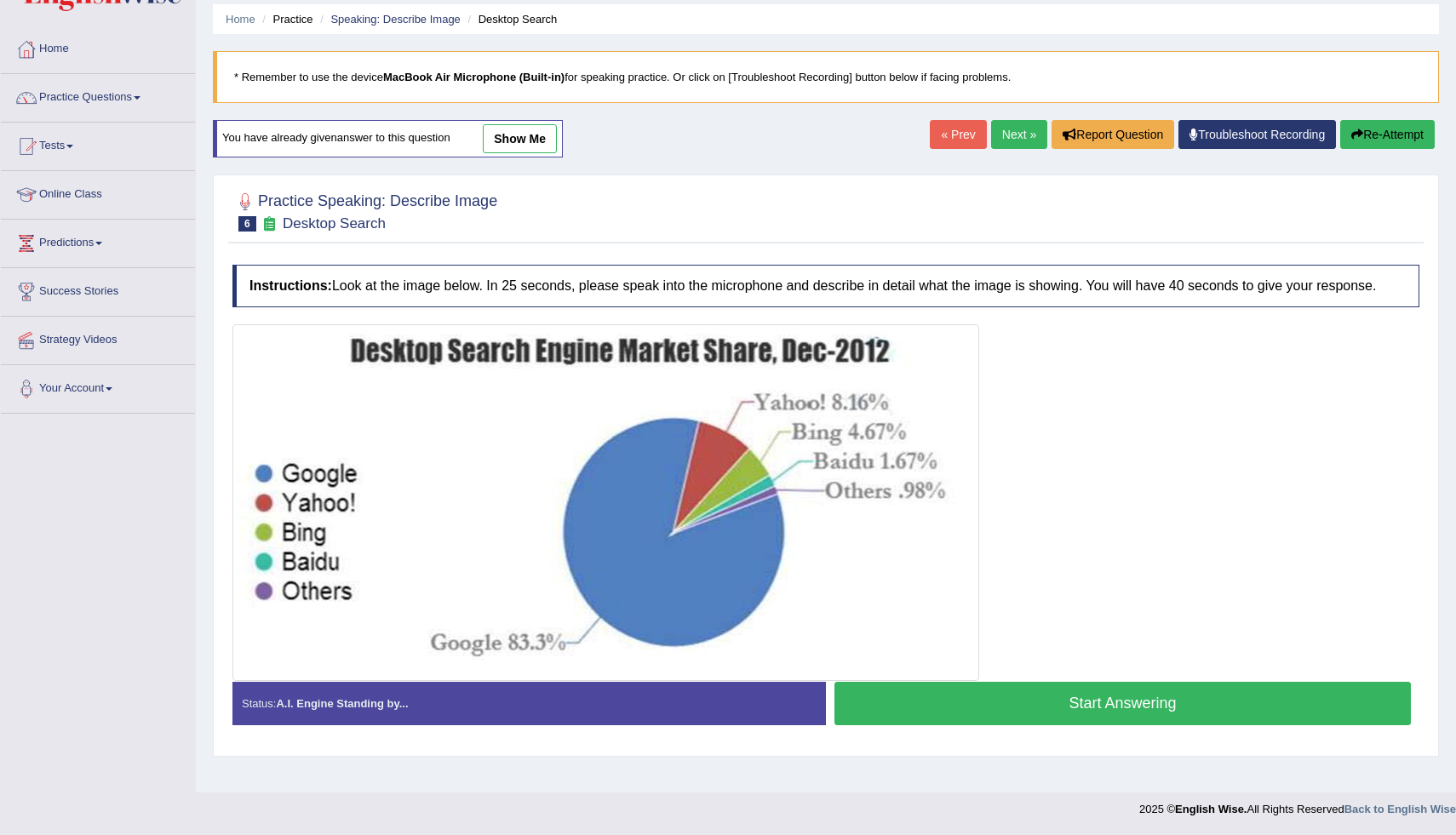
click at [1075, 706] on button "Start Answering" at bounding box center [1123, 704] width 577 height 43
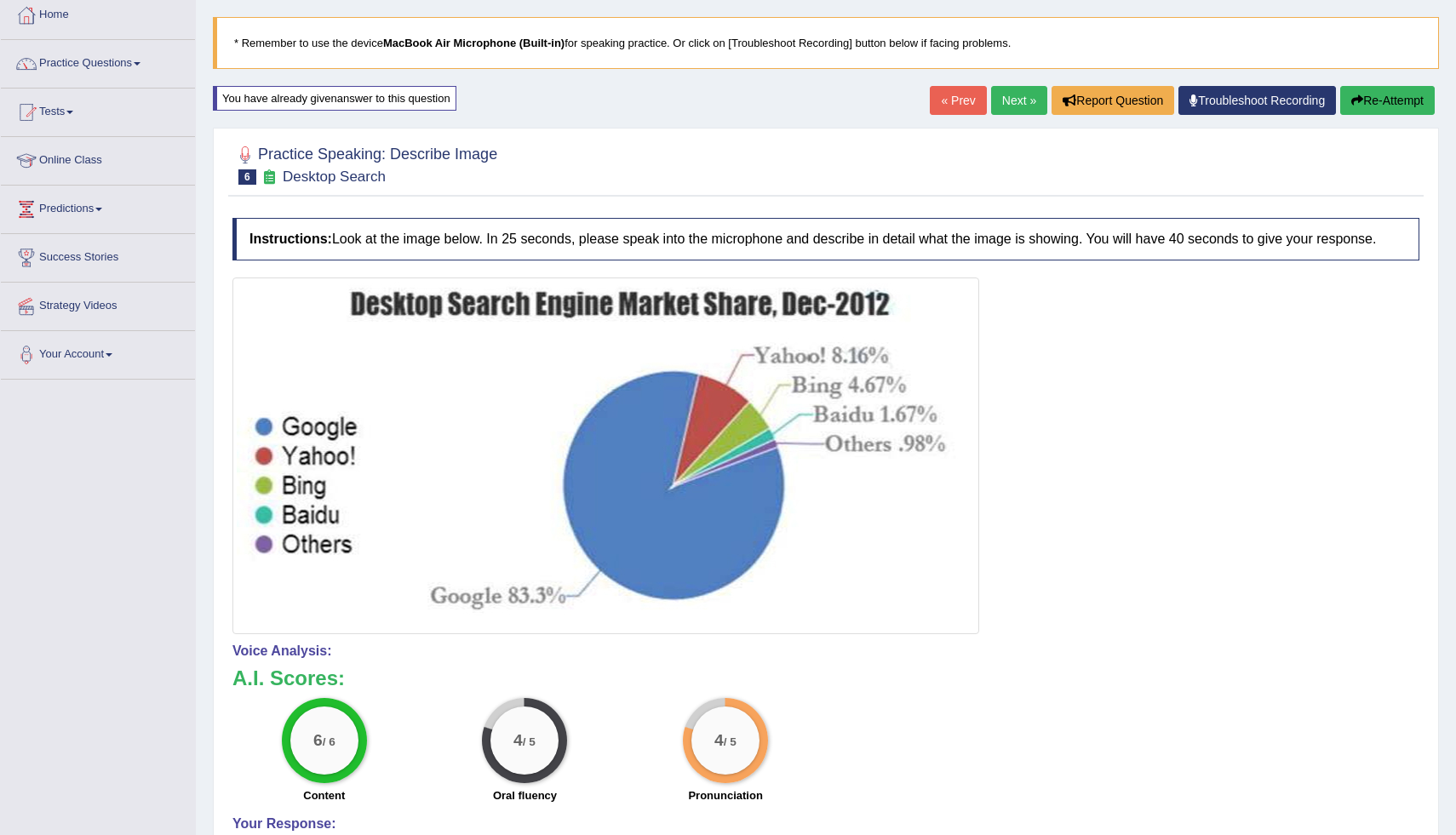
scroll to position [127, 0]
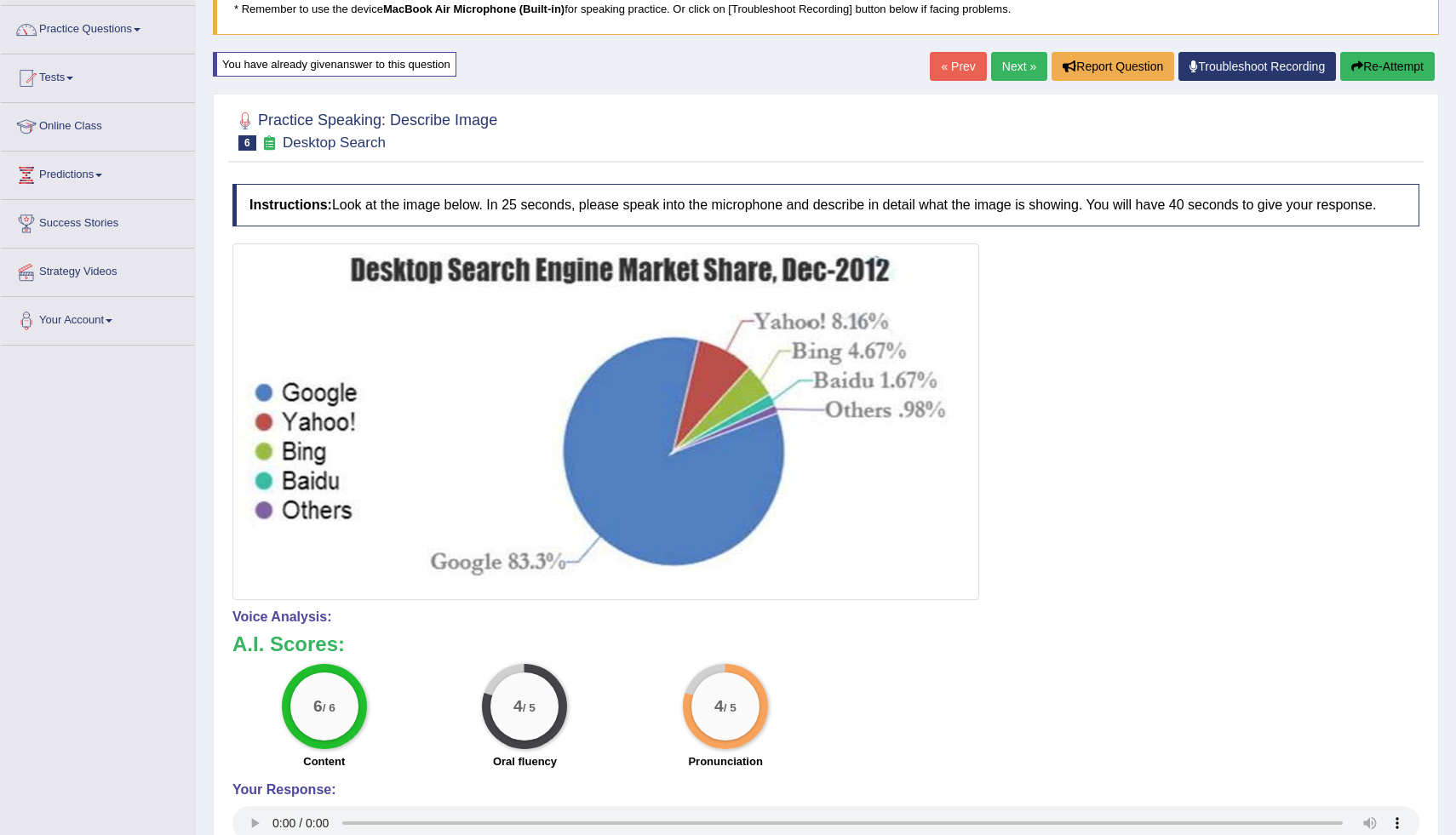
click at [1023, 65] on link "Next »" at bounding box center [1019, 67] width 56 height 29
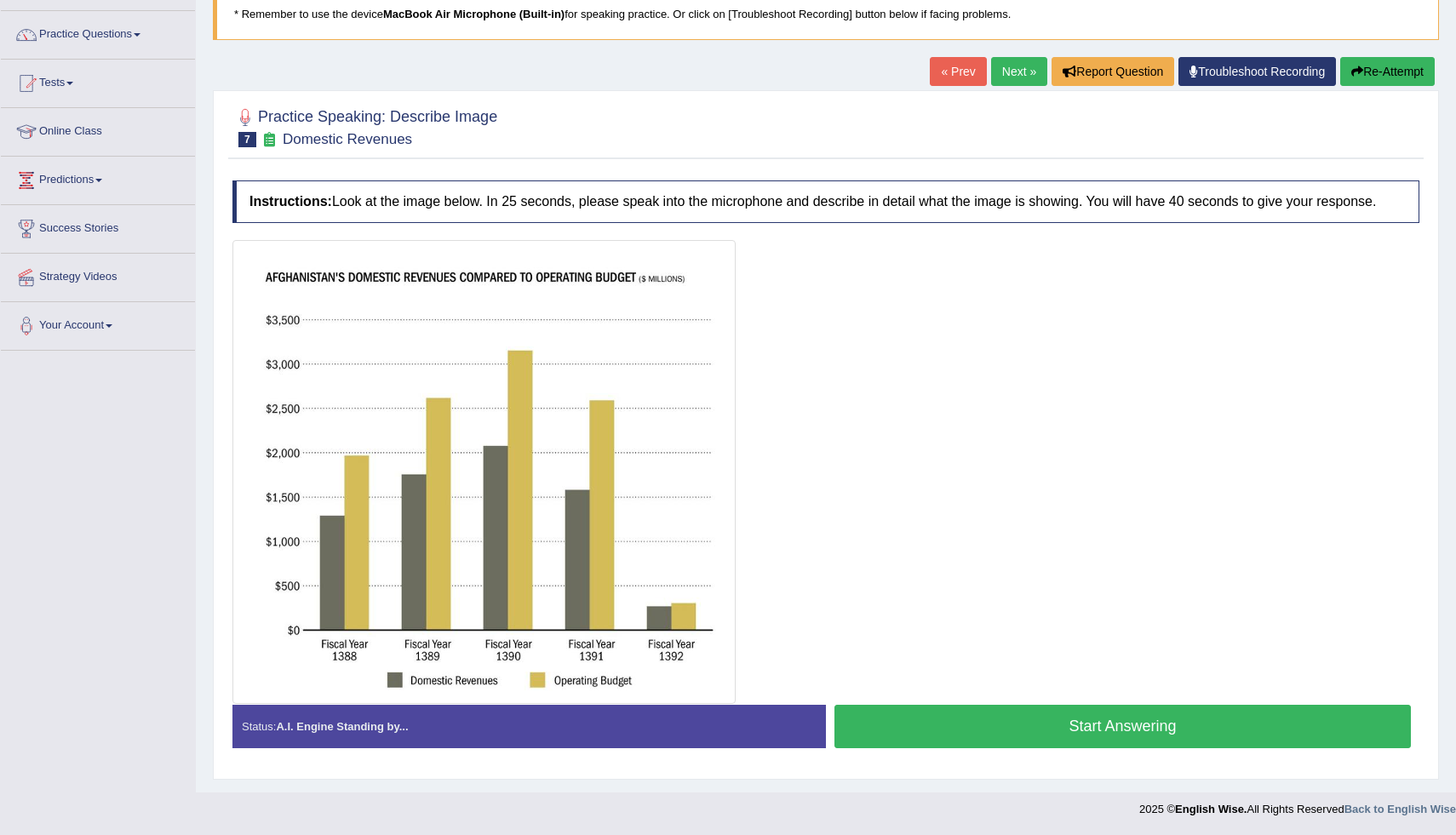
scroll to position [137, 0]
click at [1029, 728] on button "Start Answering" at bounding box center [1123, 727] width 577 height 43
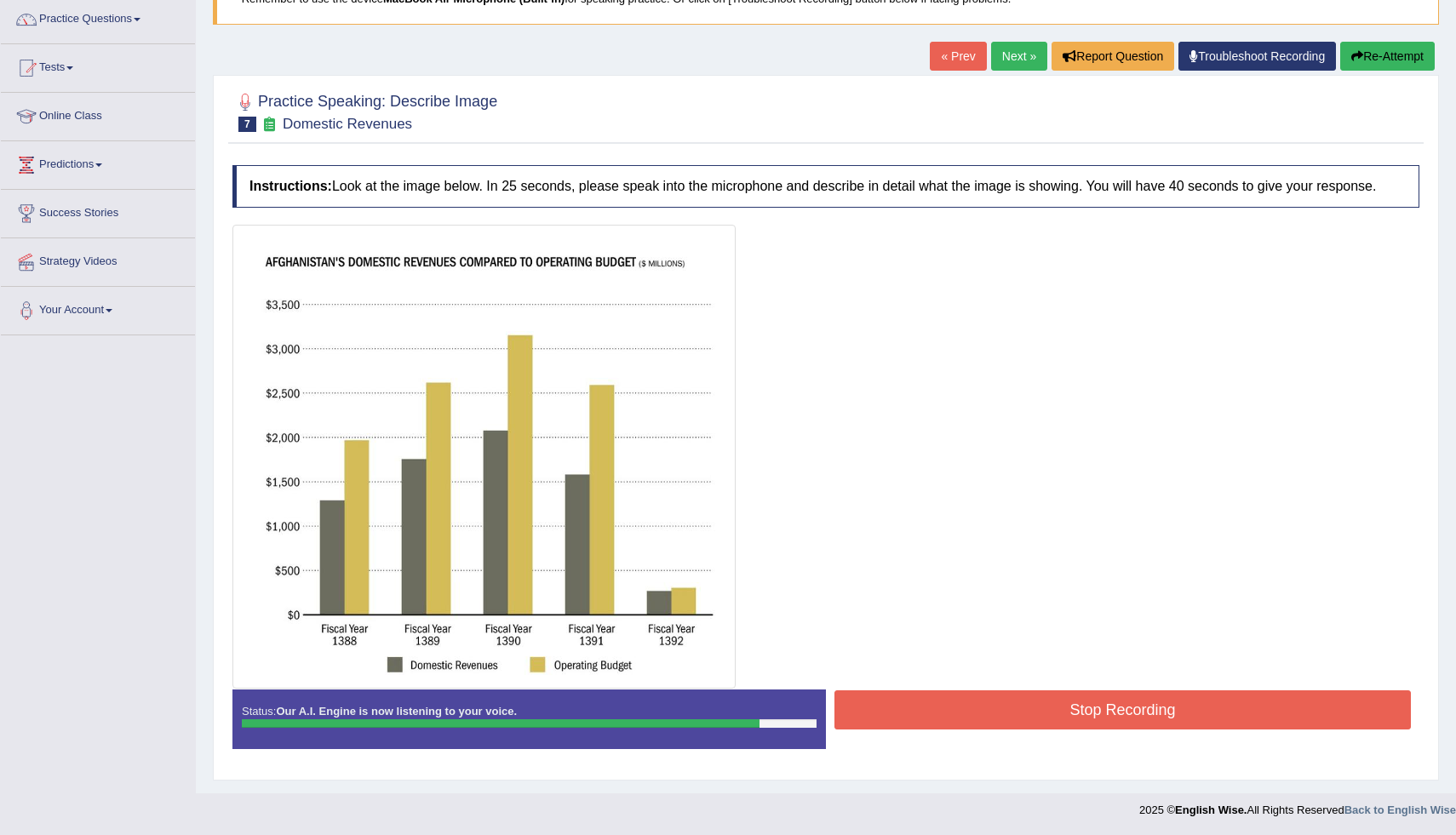
click at [1029, 728] on button "Stop Recording" at bounding box center [1123, 710] width 577 height 39
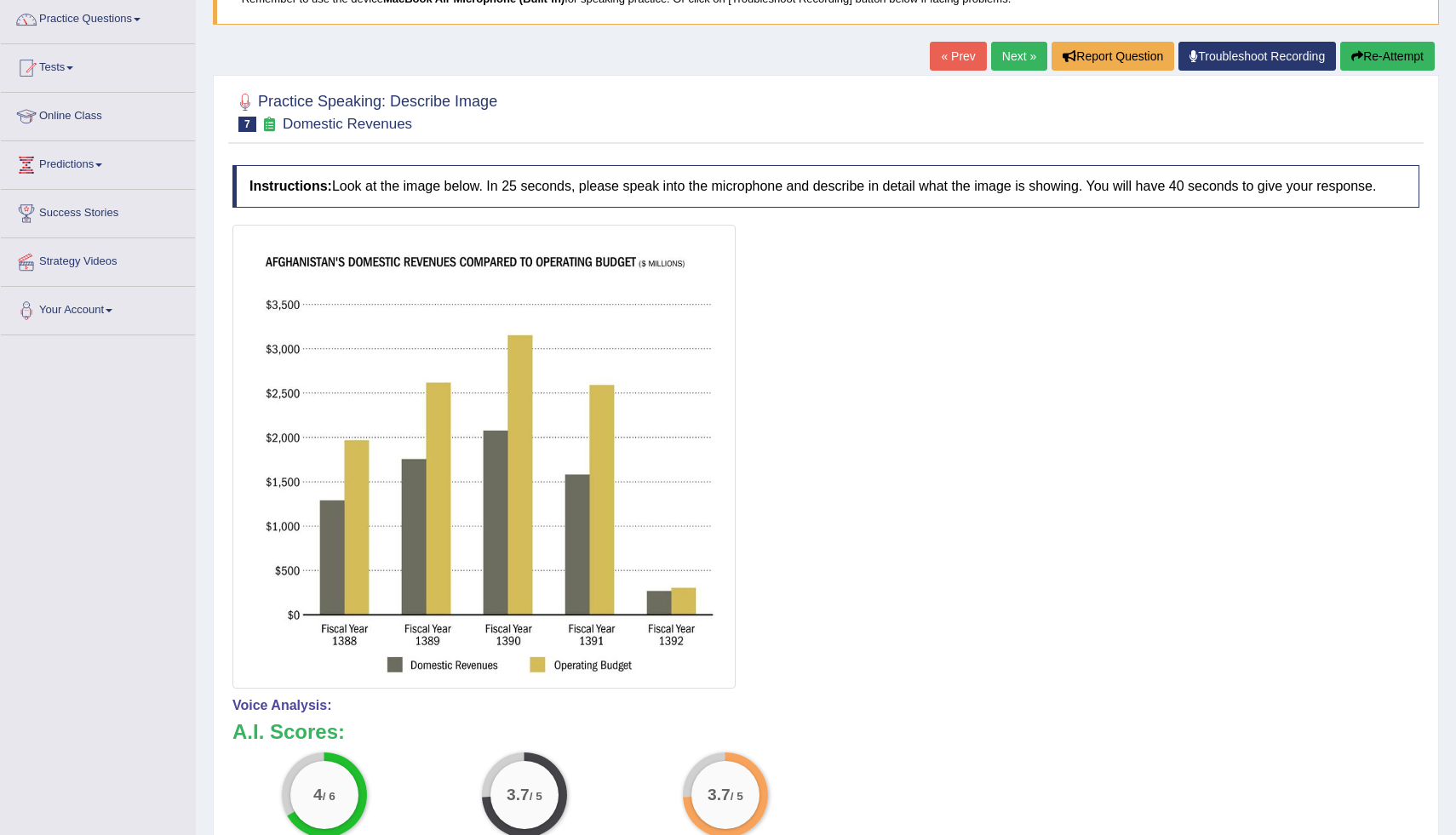
click at [1369, 58] on button "Re-Attempt" at bounding box center [1387, 56] width 95 height 29
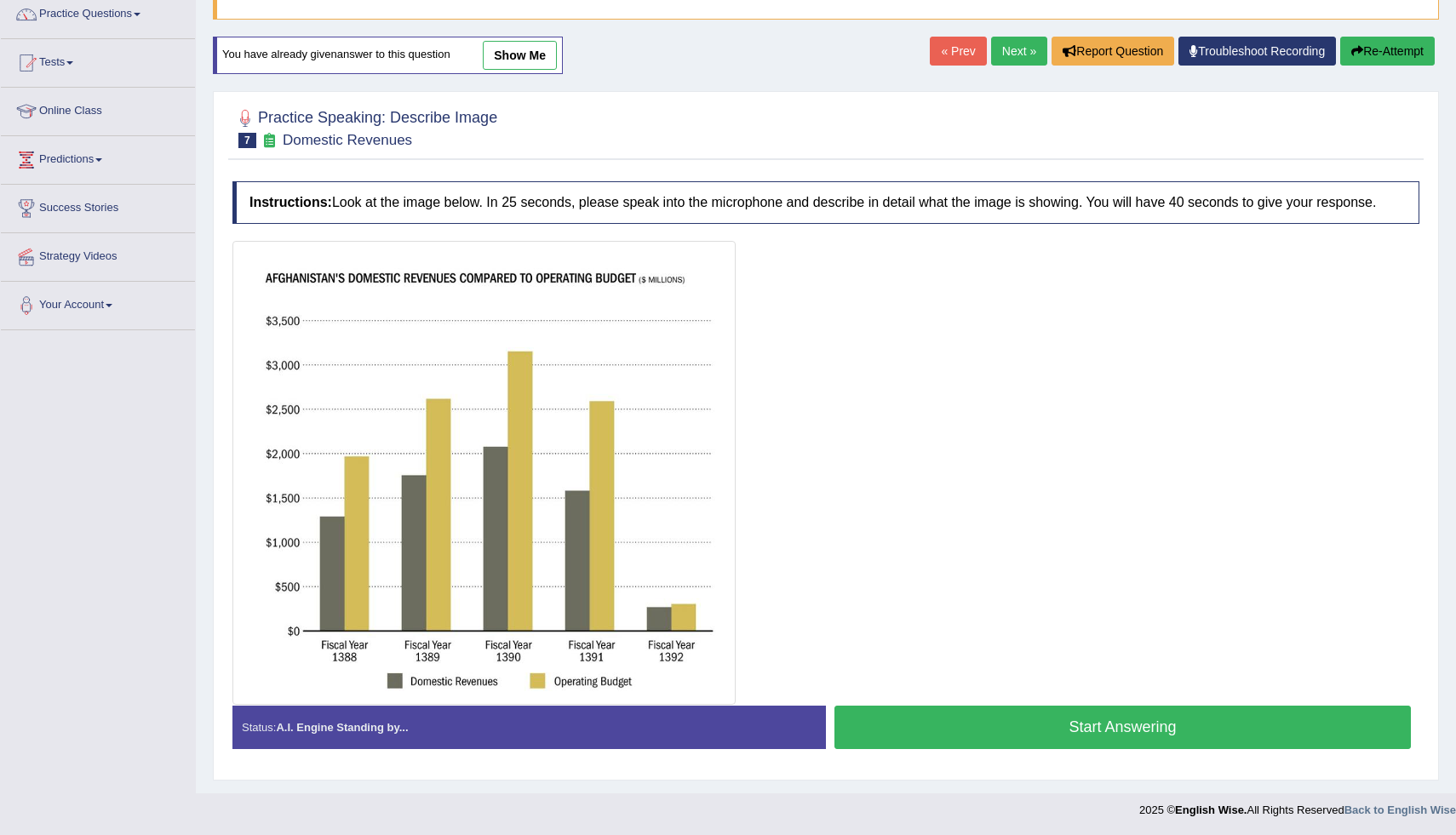
click at [1125, 749] on button "Start Answering" at bounding box center [1123, 728] width 577 height 43
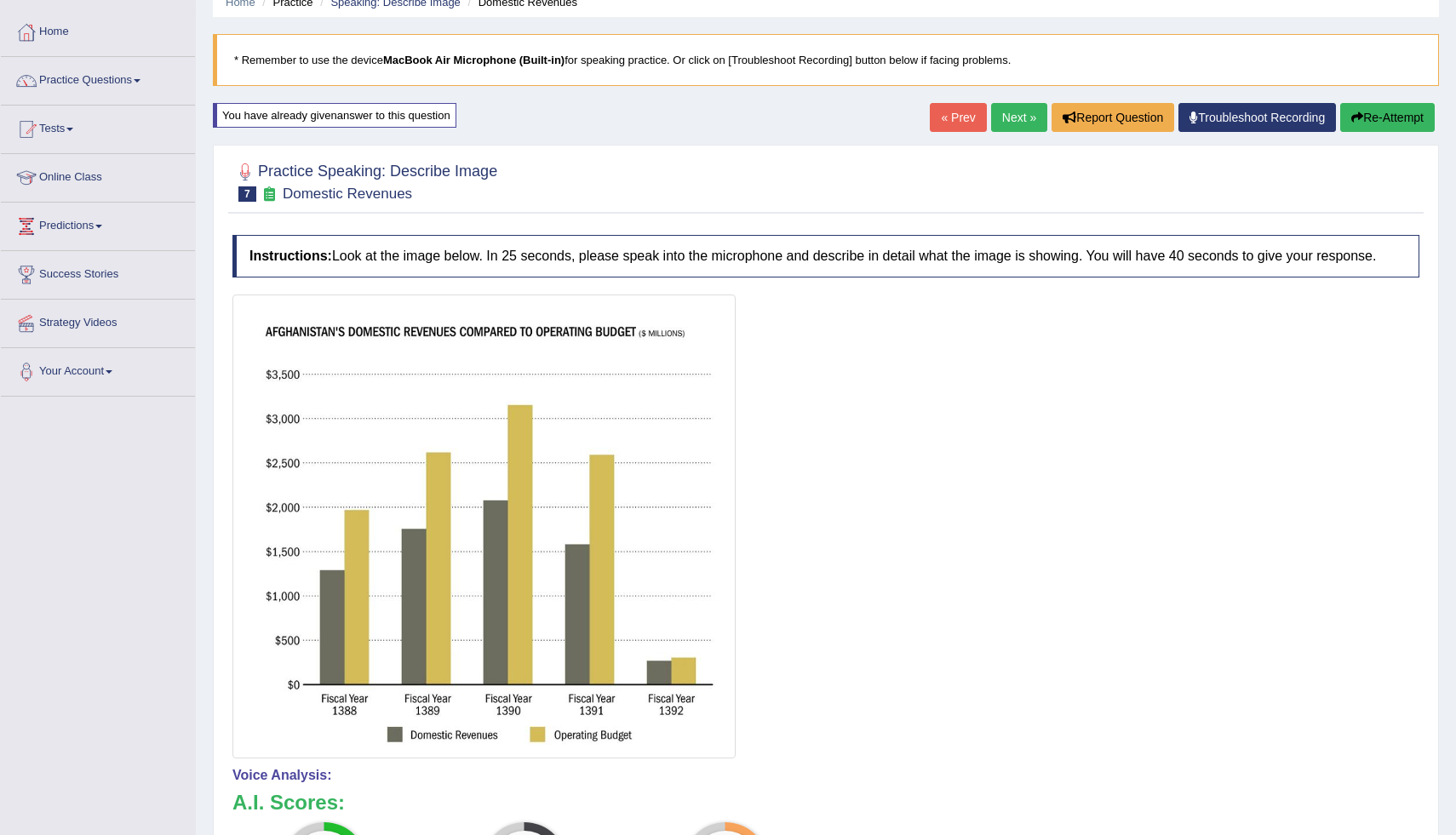
scroll to position [74, 0]
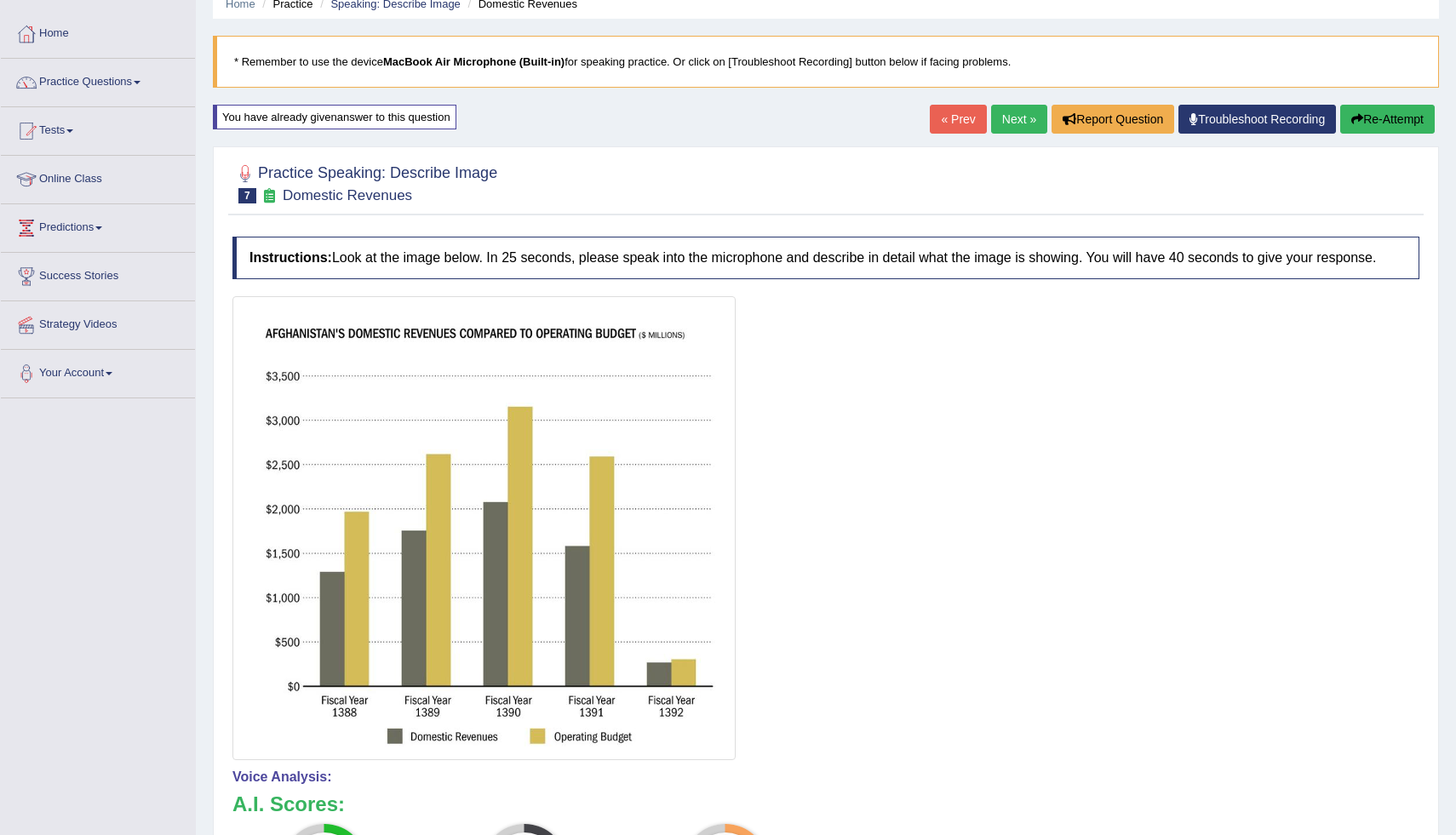
click at [1004, 108] on link "Next »" at bounding box center [1019, 119] width 56 height 29
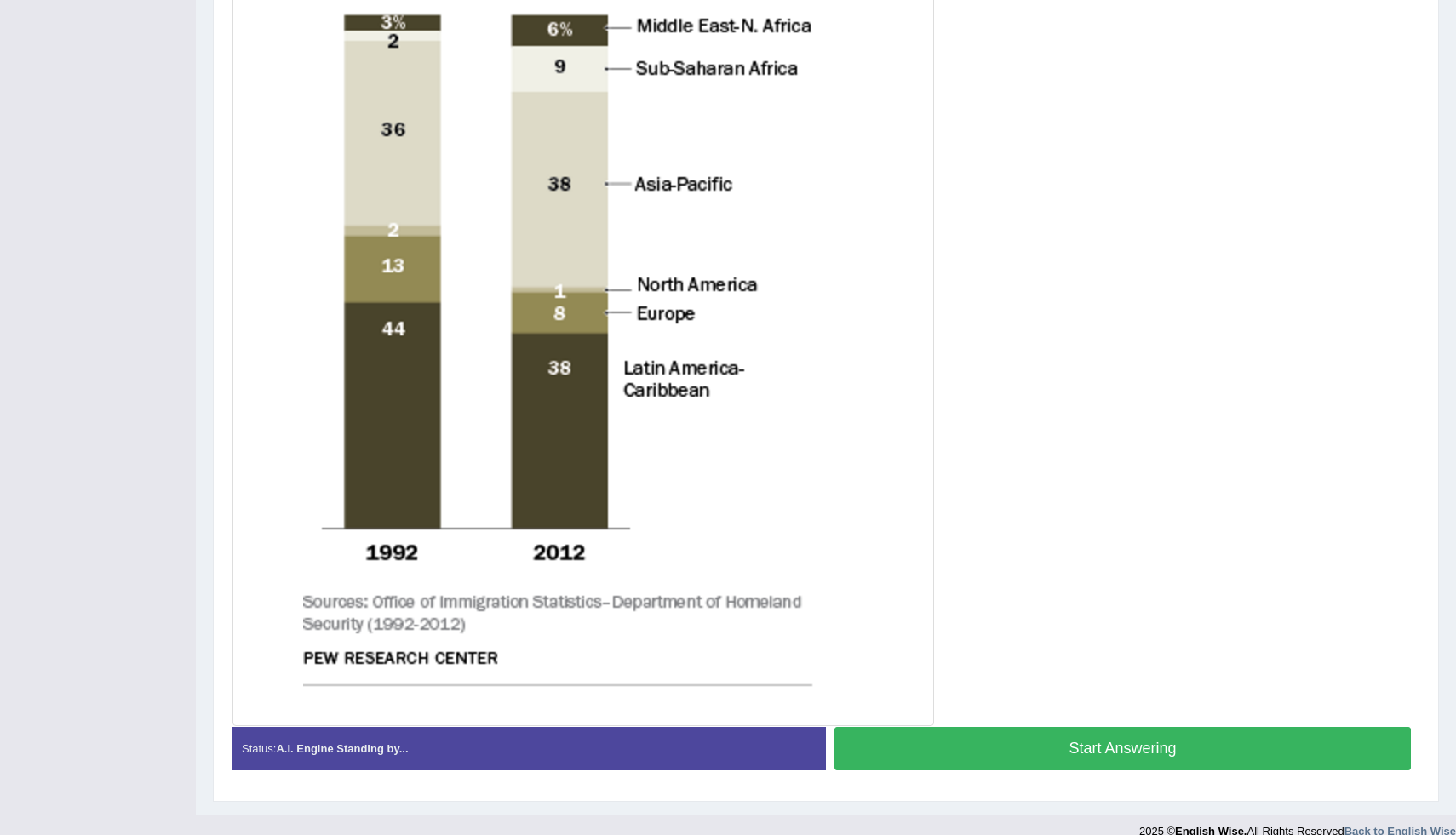
scroll to position [545, 0]
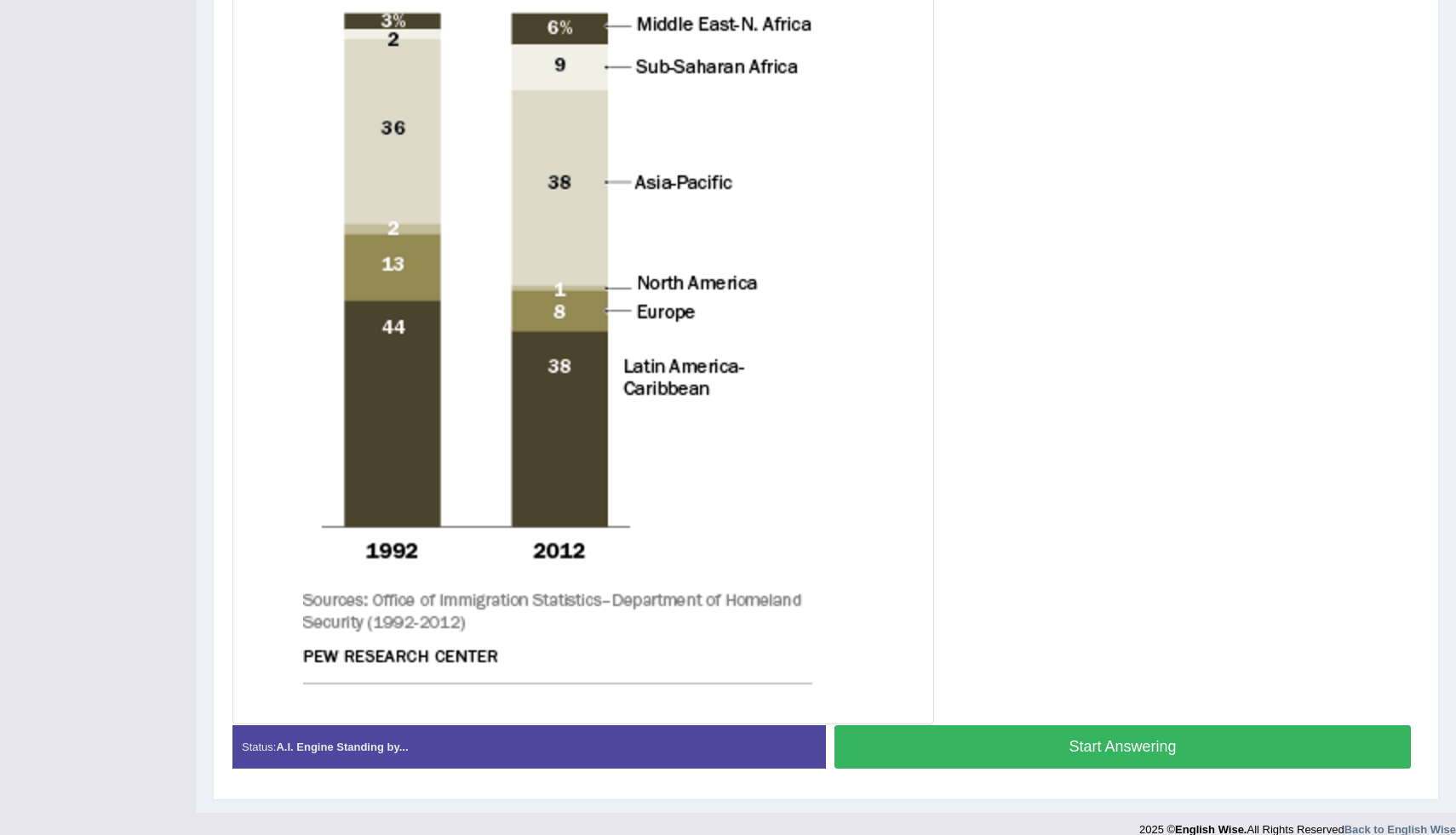
click at [1052, 765] on button "Start Answering" at bounding box center [1123, 747] width 577 height 43
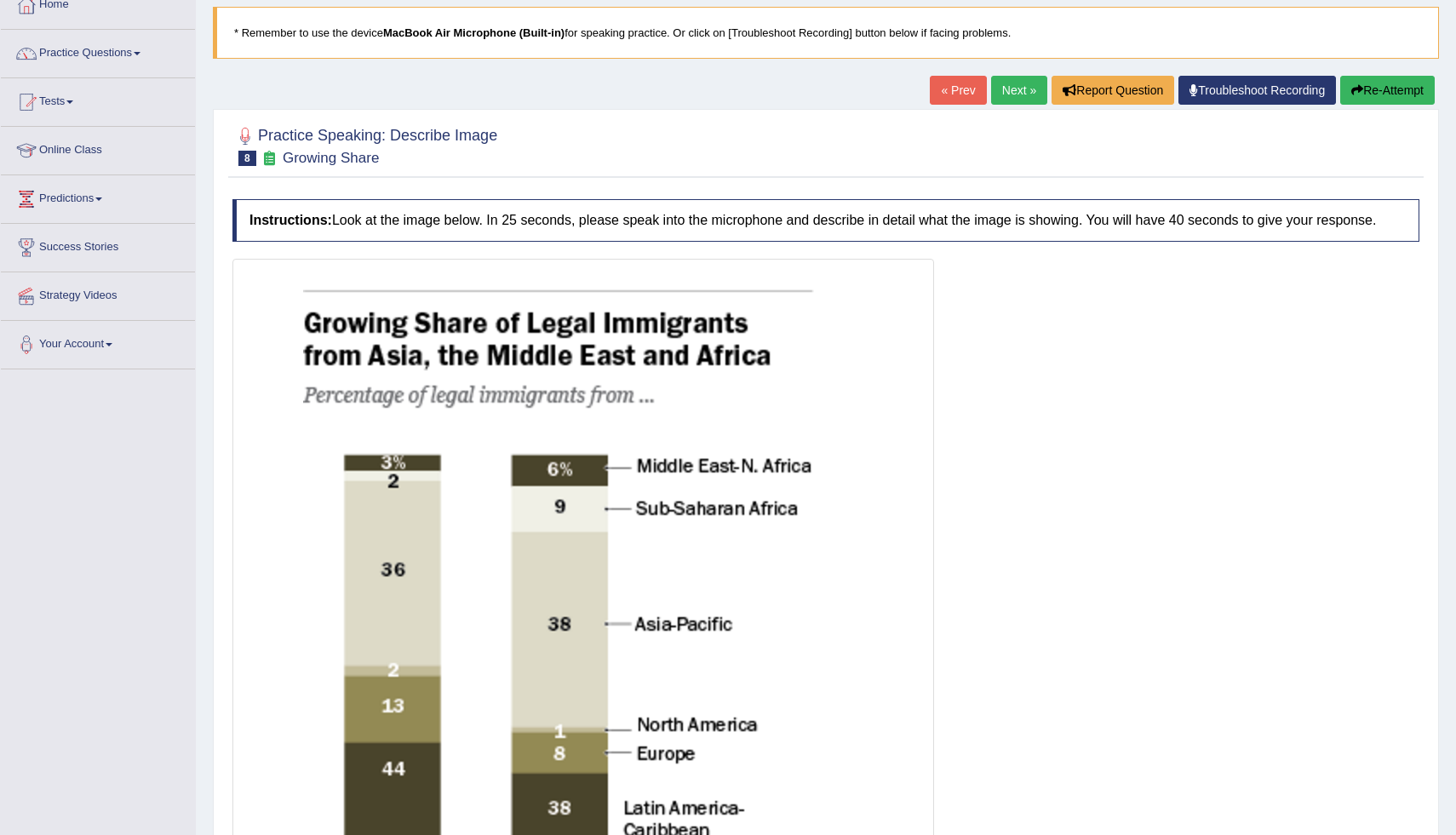
scroll to position [102, 0]
click at [1361, 88] on button "Re-Attempt" at bounding box center [1387, 91] width 95 height 29
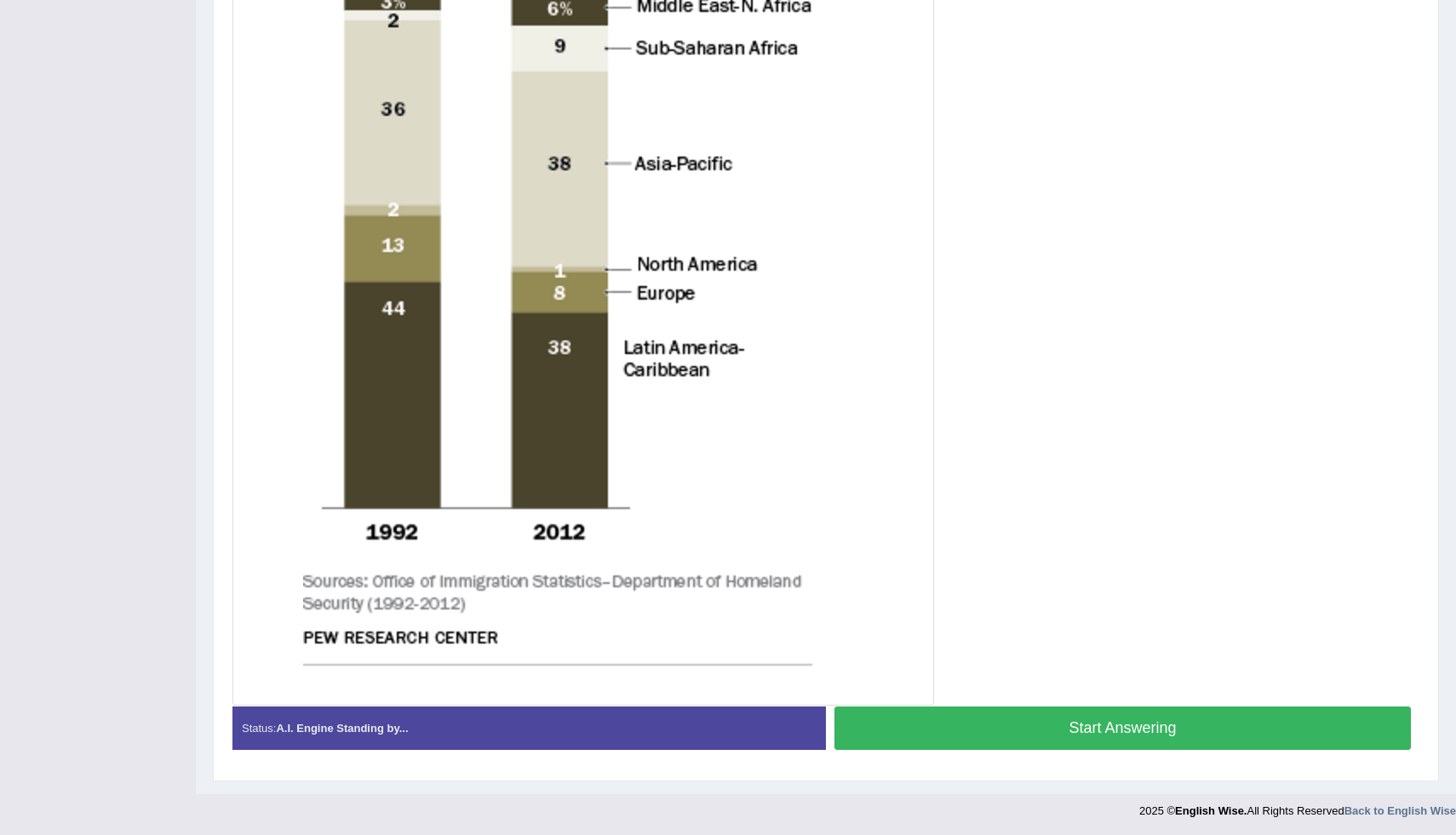
scroll to position [602, 0]
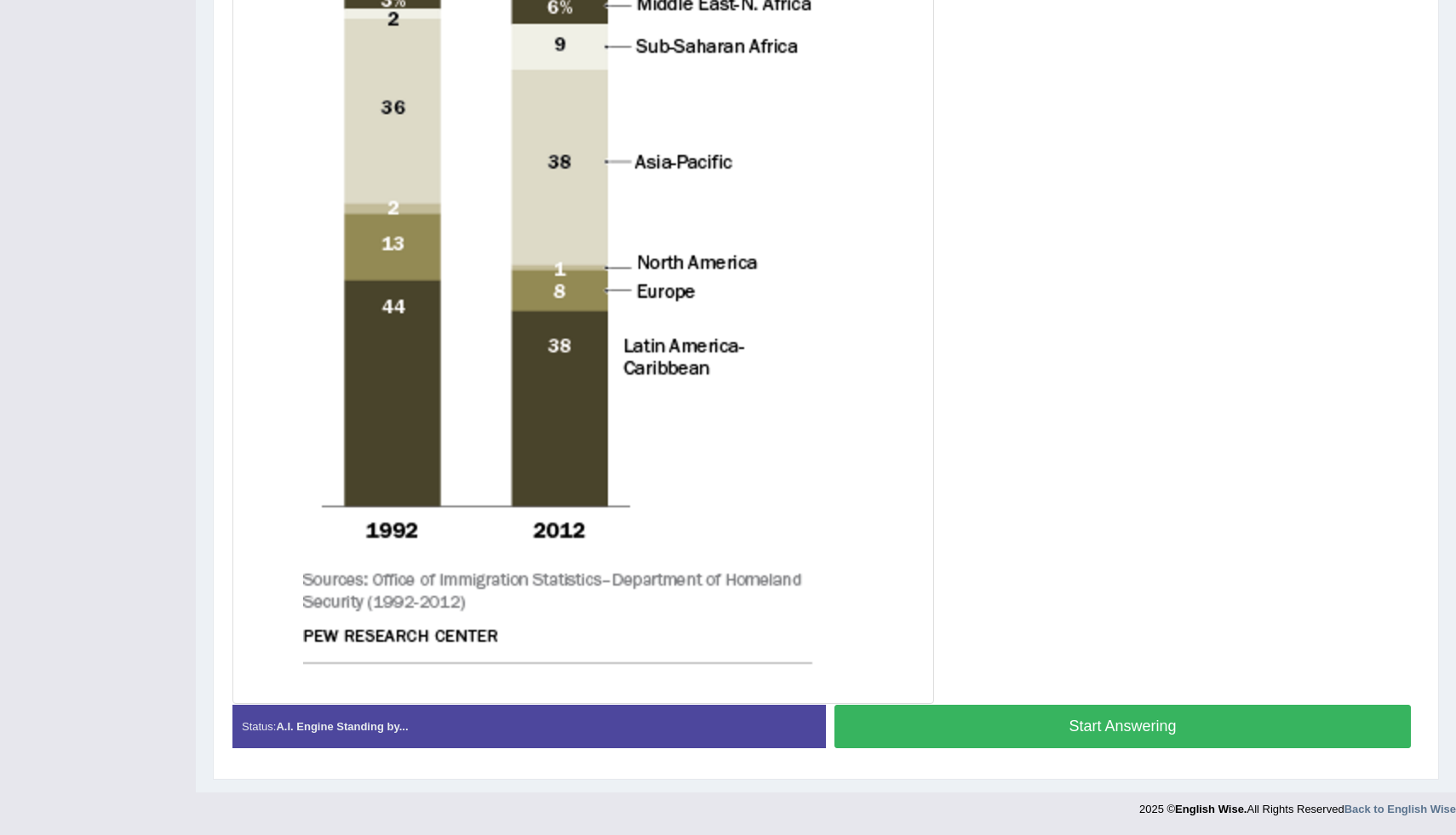
click at [1141, 723] on button "Start Answering" at bounding box center [1123, 727] width 577 height 43
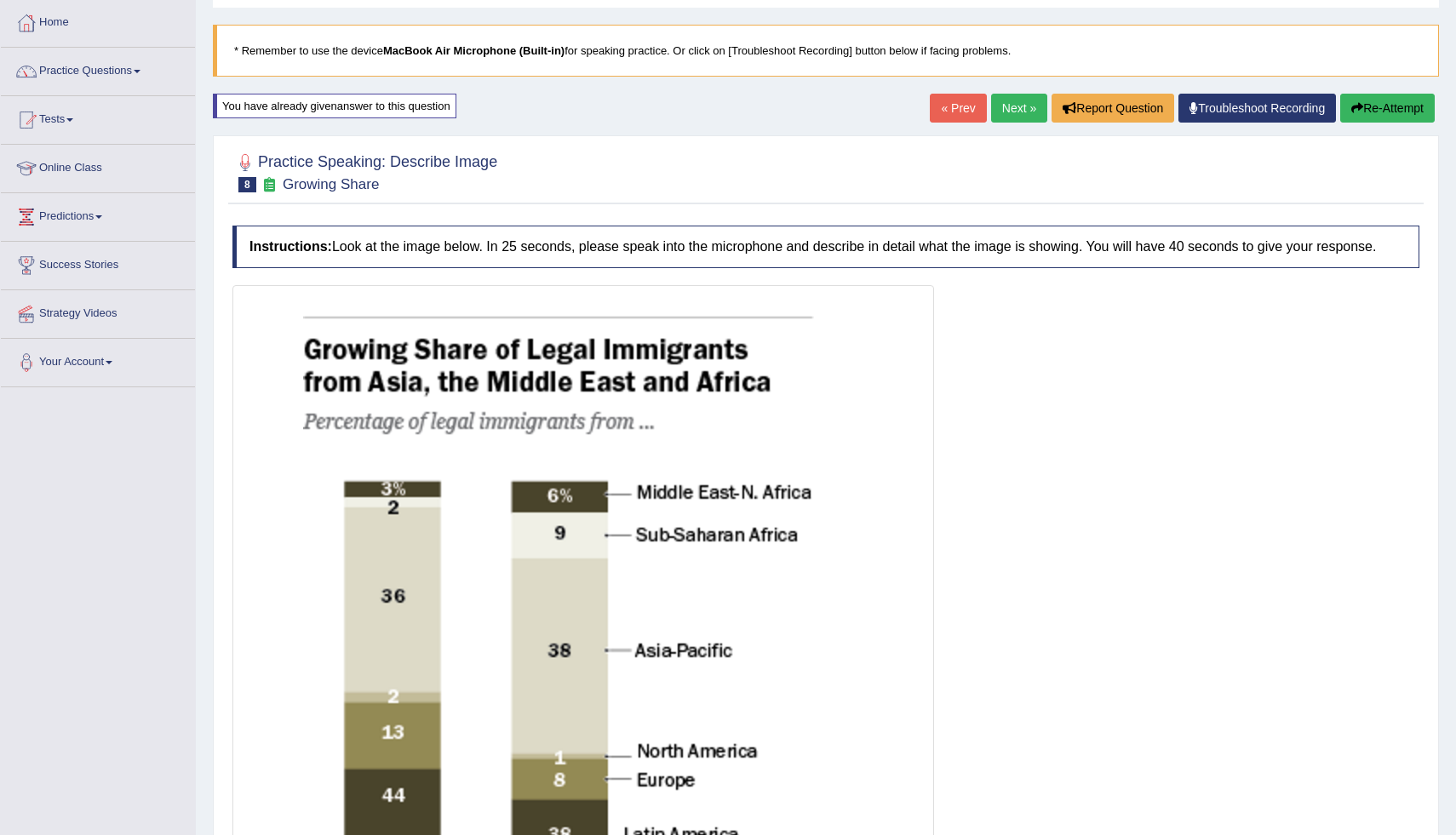
scroll to position [79, 0]
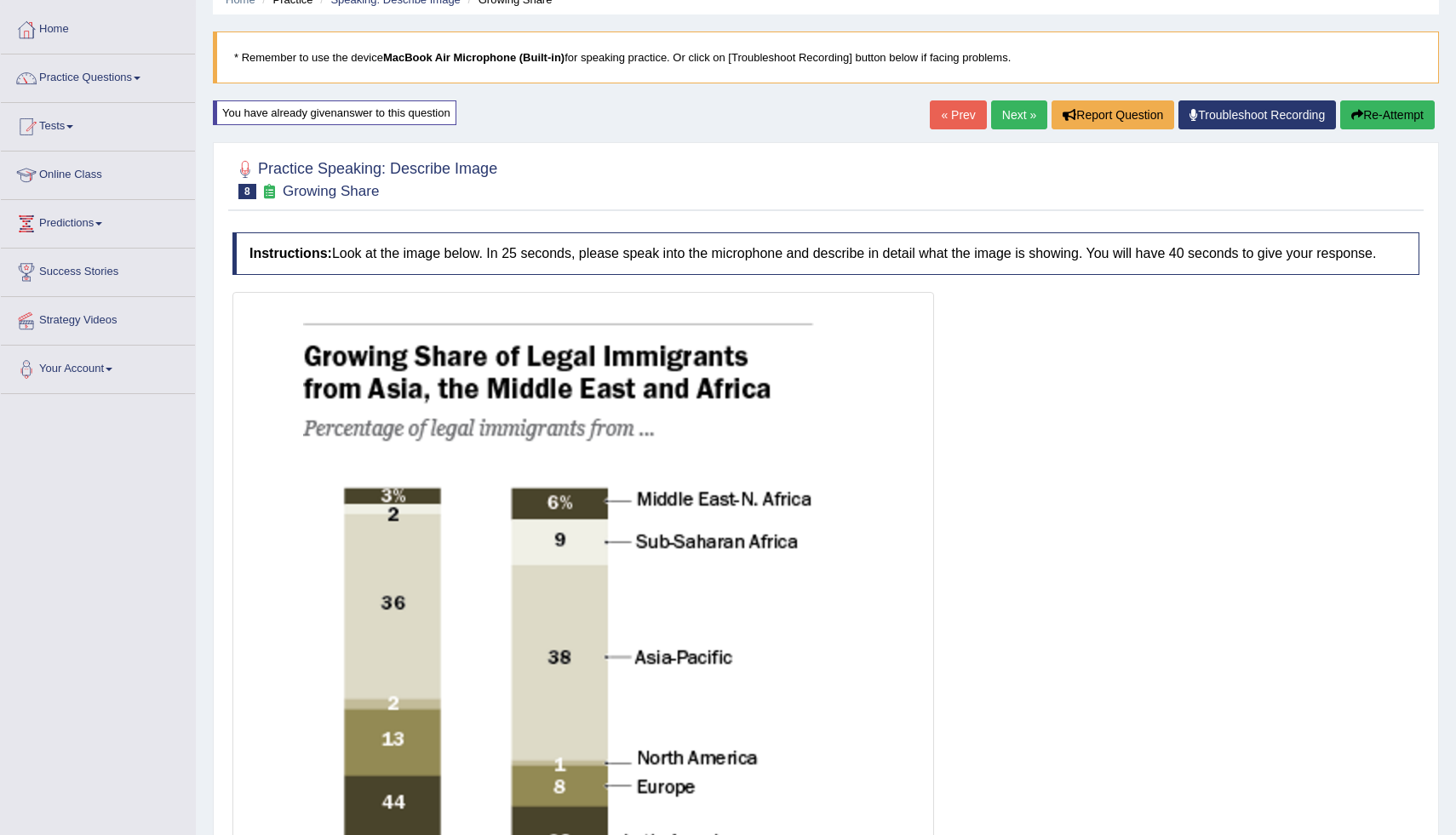
click at [1009, 118] on link "Next »" at bounding box center [1019, 115] width 56 height 29
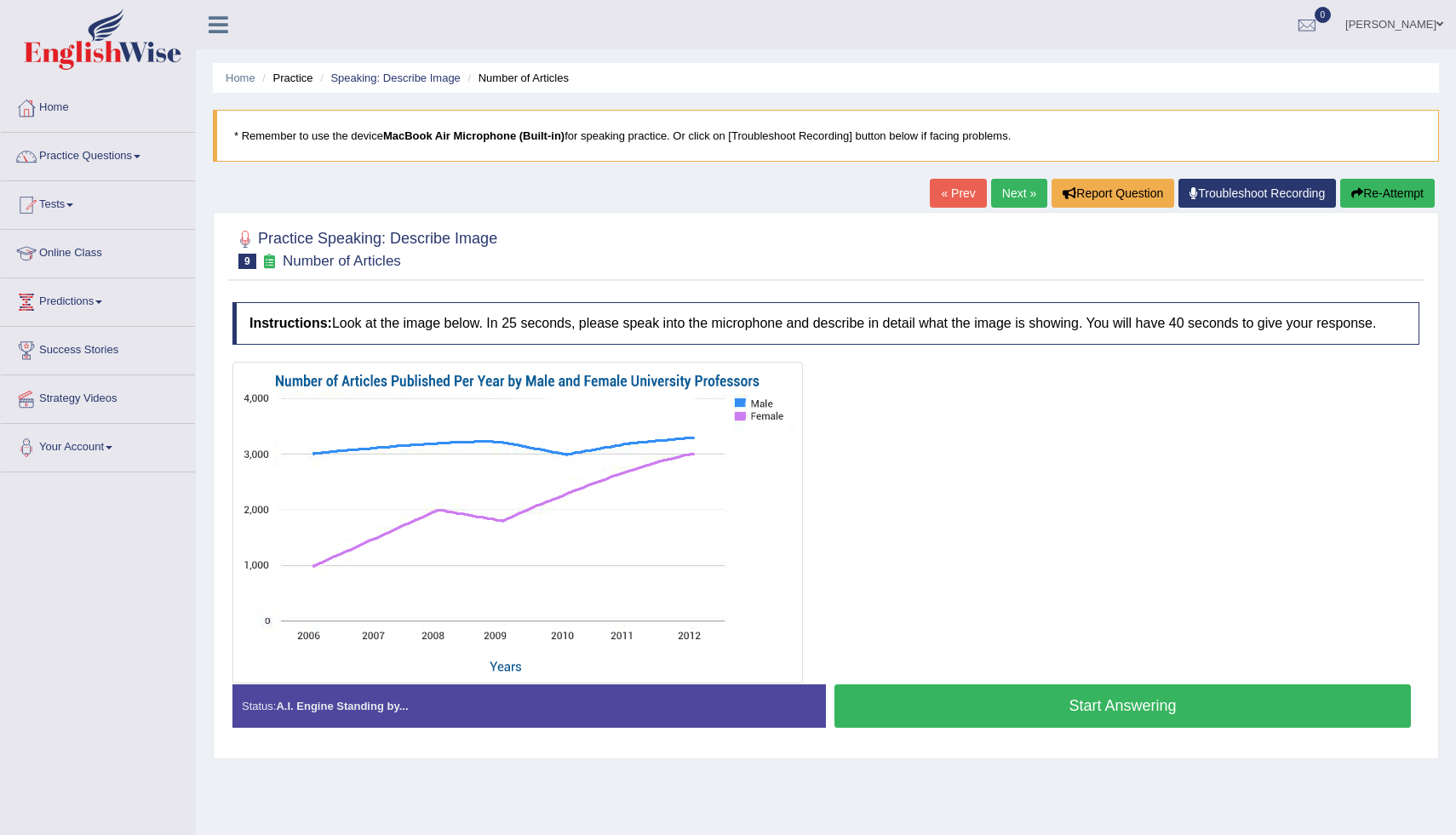
click at [1093, 719] on button "Start Answering" at bounding box center [1123, 706] width 577 height 43
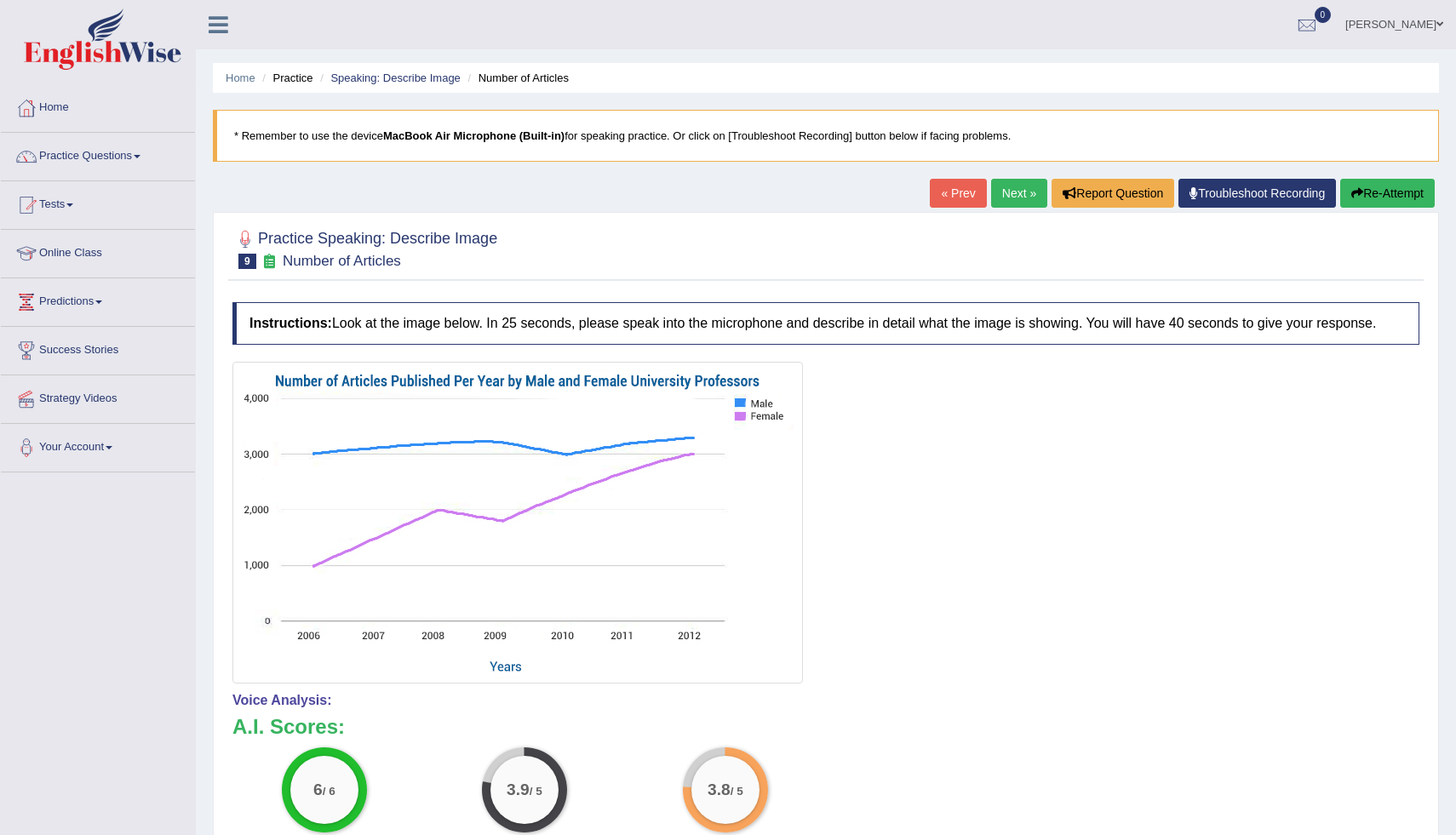
click at [1007, 186] on link "Next »" at bounding box center [1019, 193] width 56 height 29
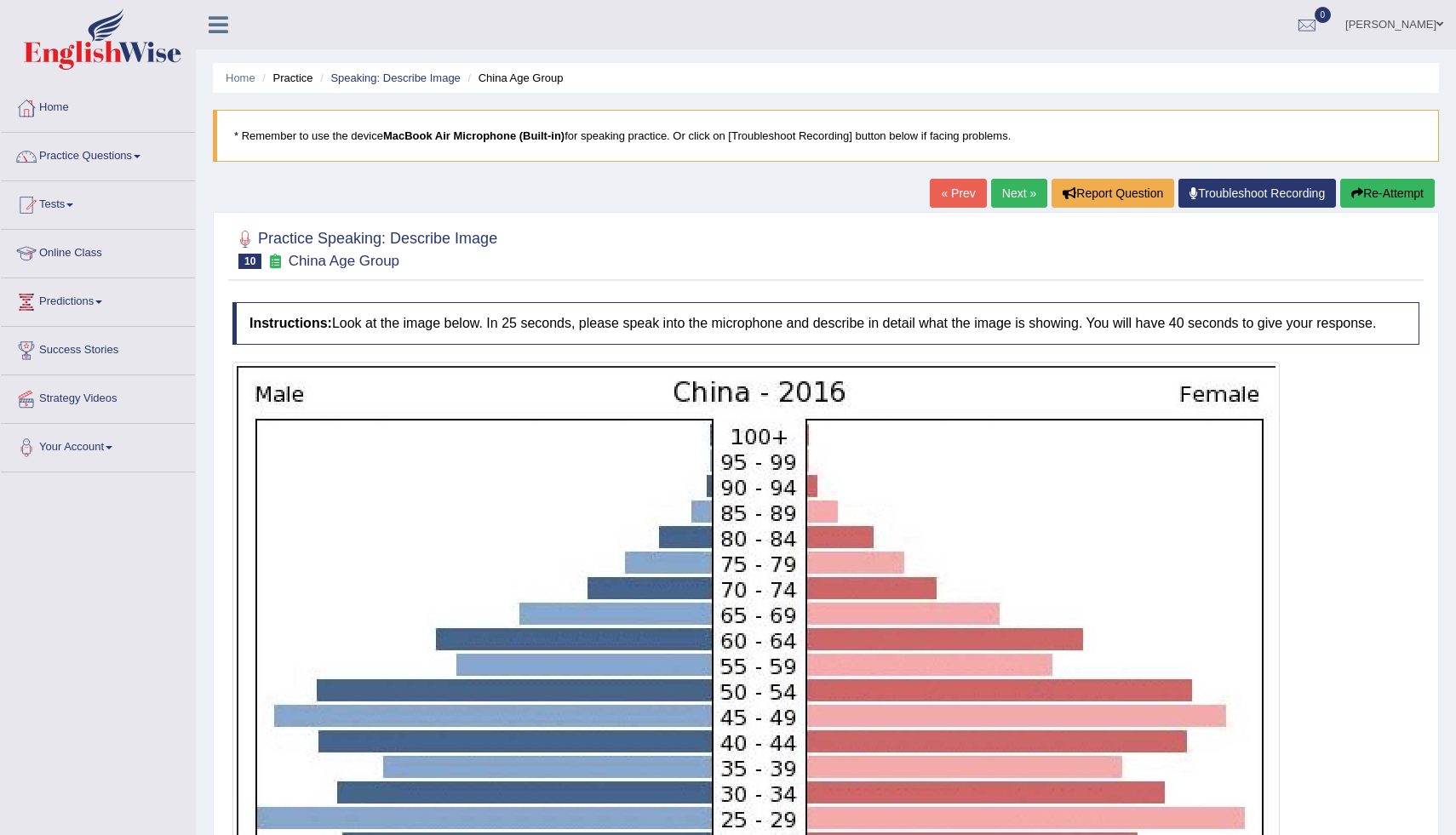
click at [141, 157] on link "Practice Questions" at bounding box center [97, 153] width 194 height 42
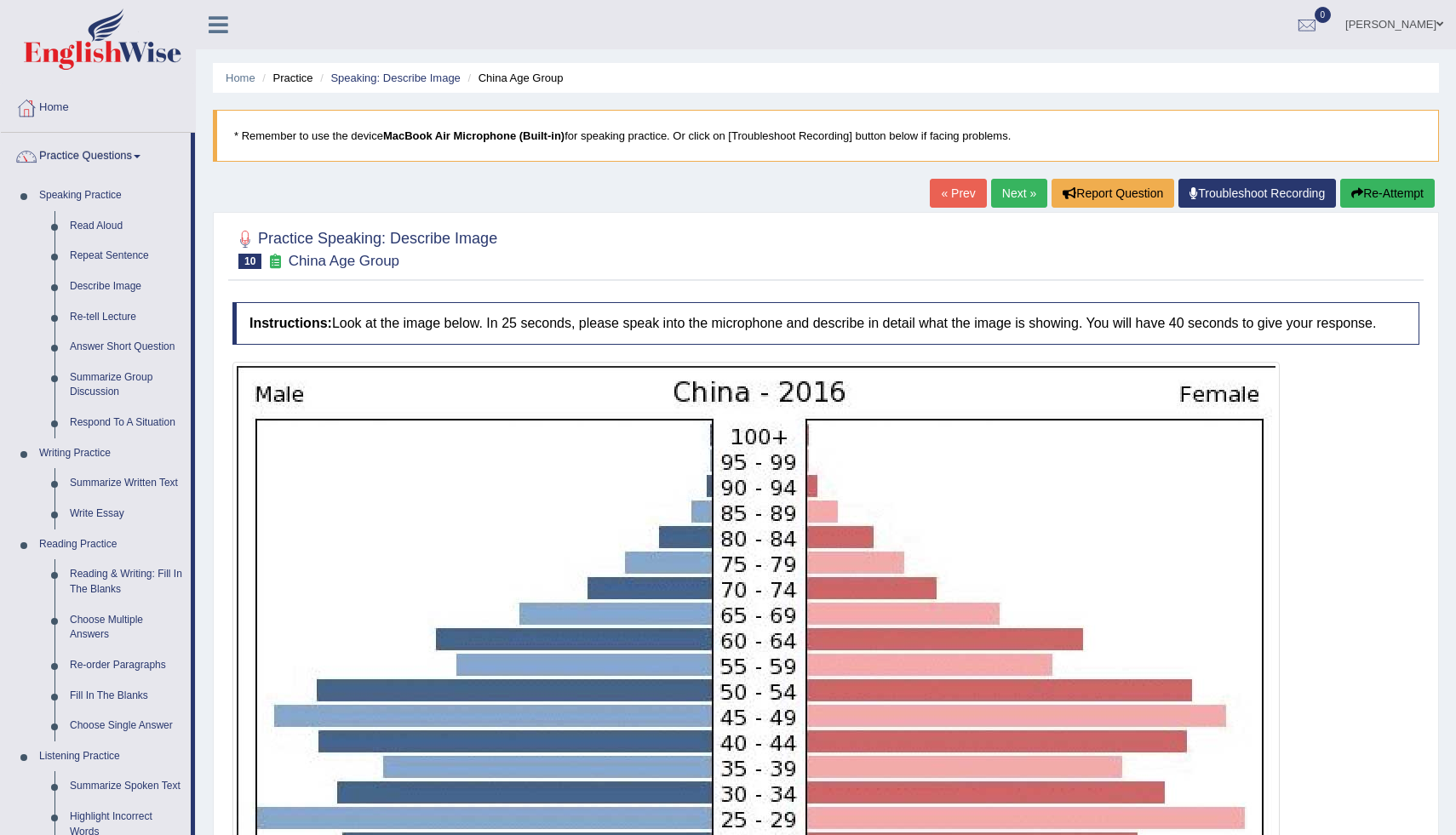
click at [598, 247] on div at bounding box center [826, 248] width 1187 height 52
click at [930, 190] on link "« Prev" at bounding box center [958, 193] width 56 height 29
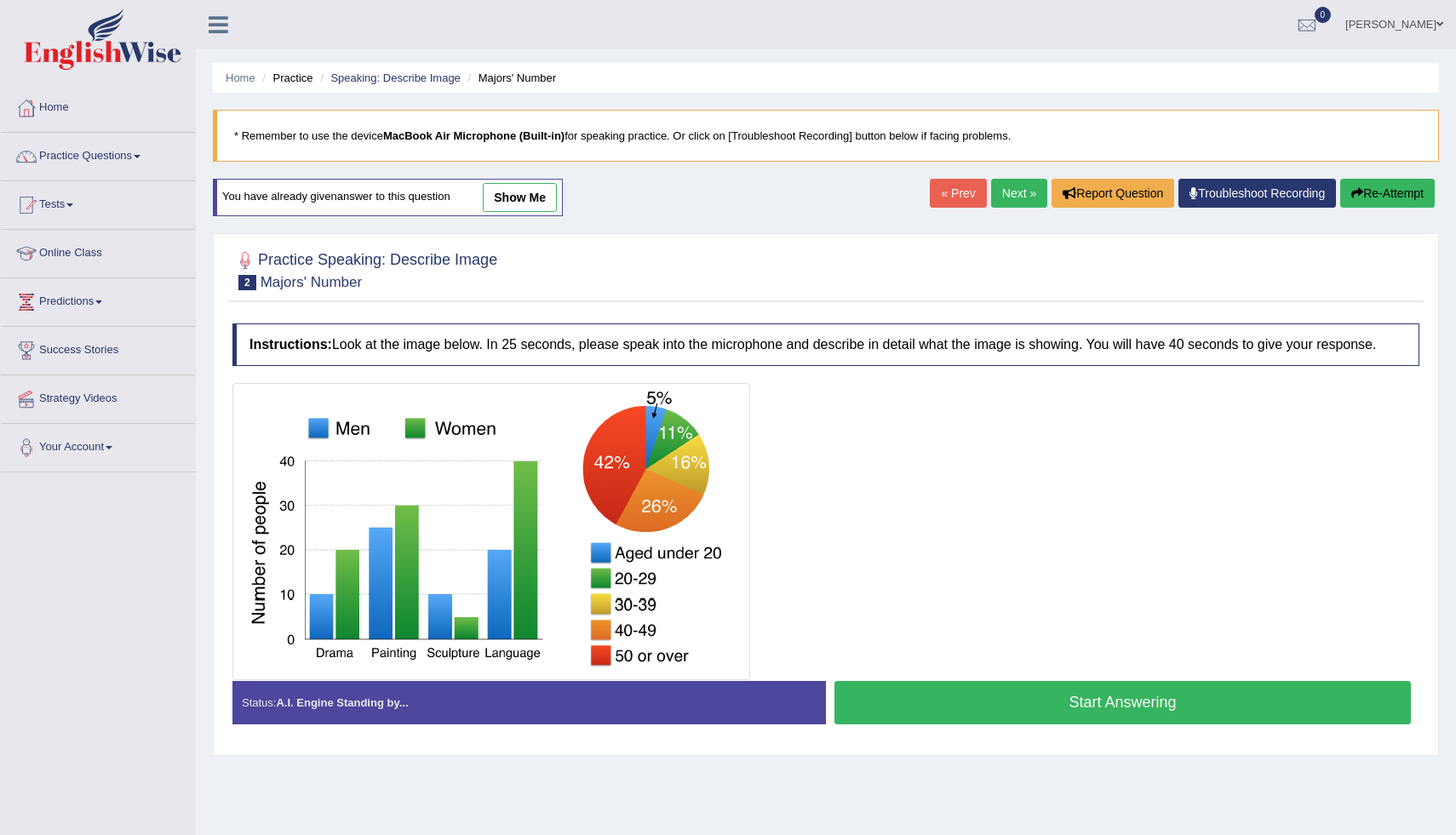
click at [930, 190] on link "« Prev" at bounding box center [958, 193] width 56 height 29
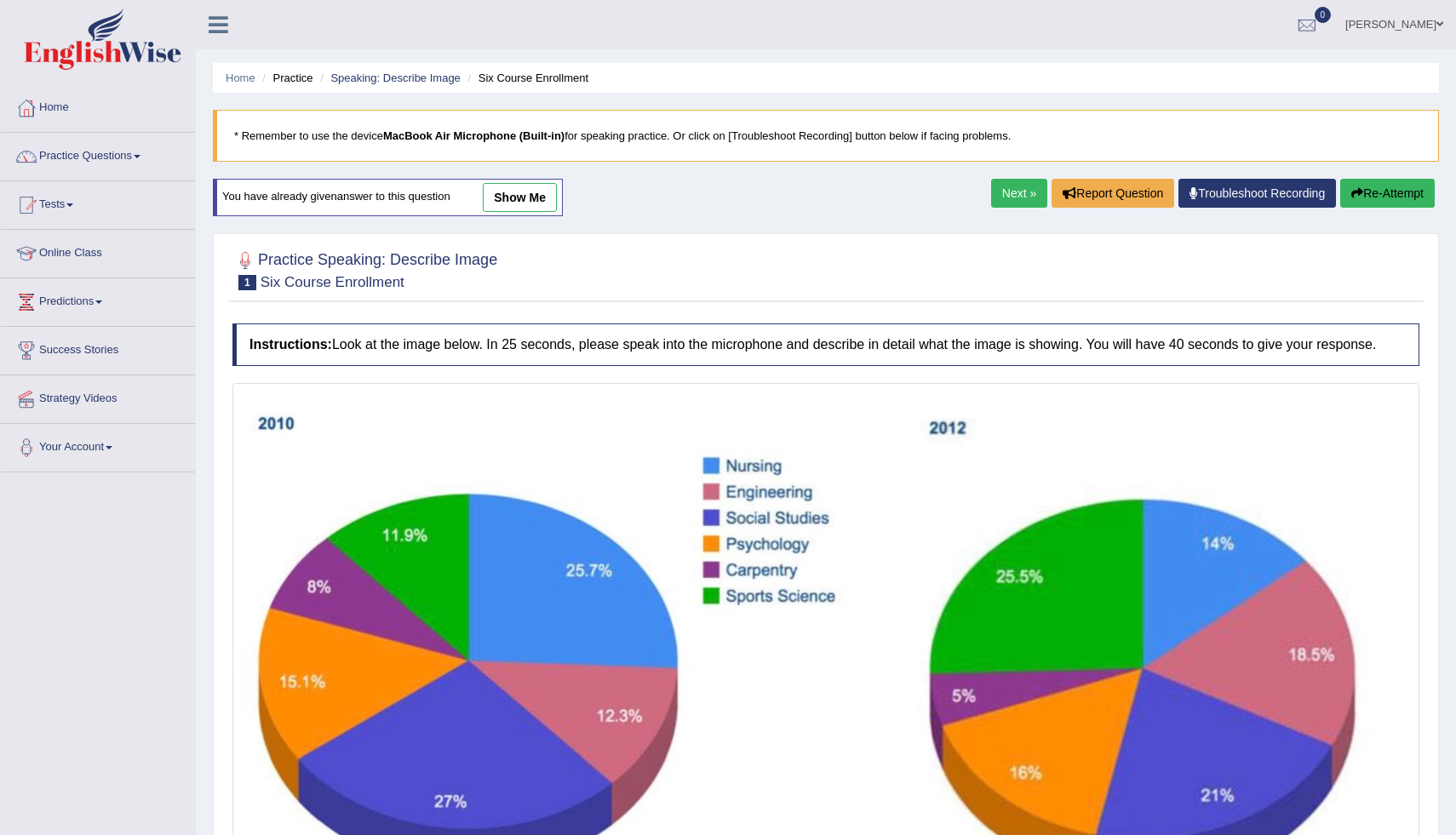
click at [549, 194] on link "show me" at bounding box center [520, 198] width 74 height 29
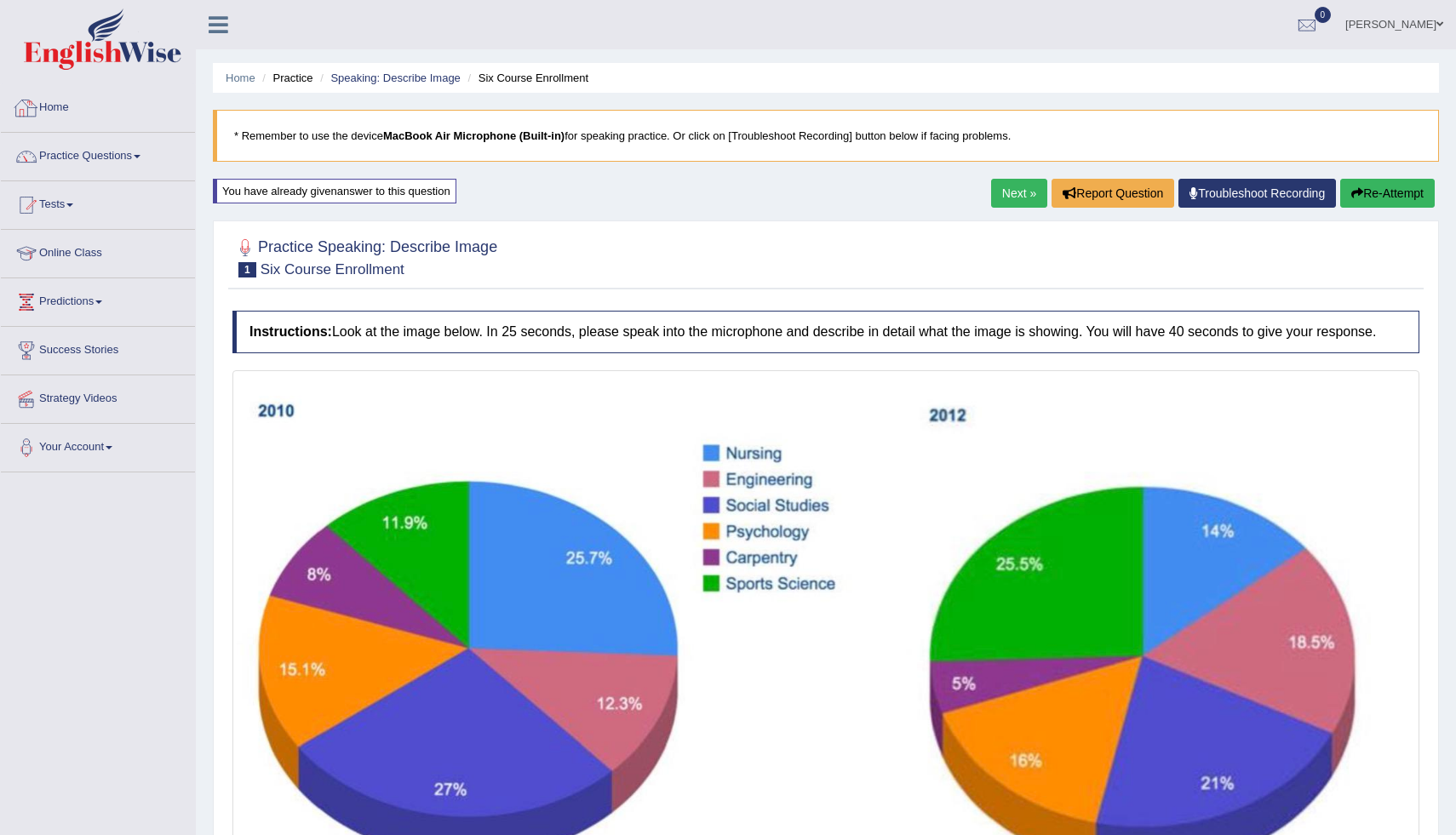
click at [133, 153] on link "Practice Questions" at bounding box center [97, 153] width 194 height 42
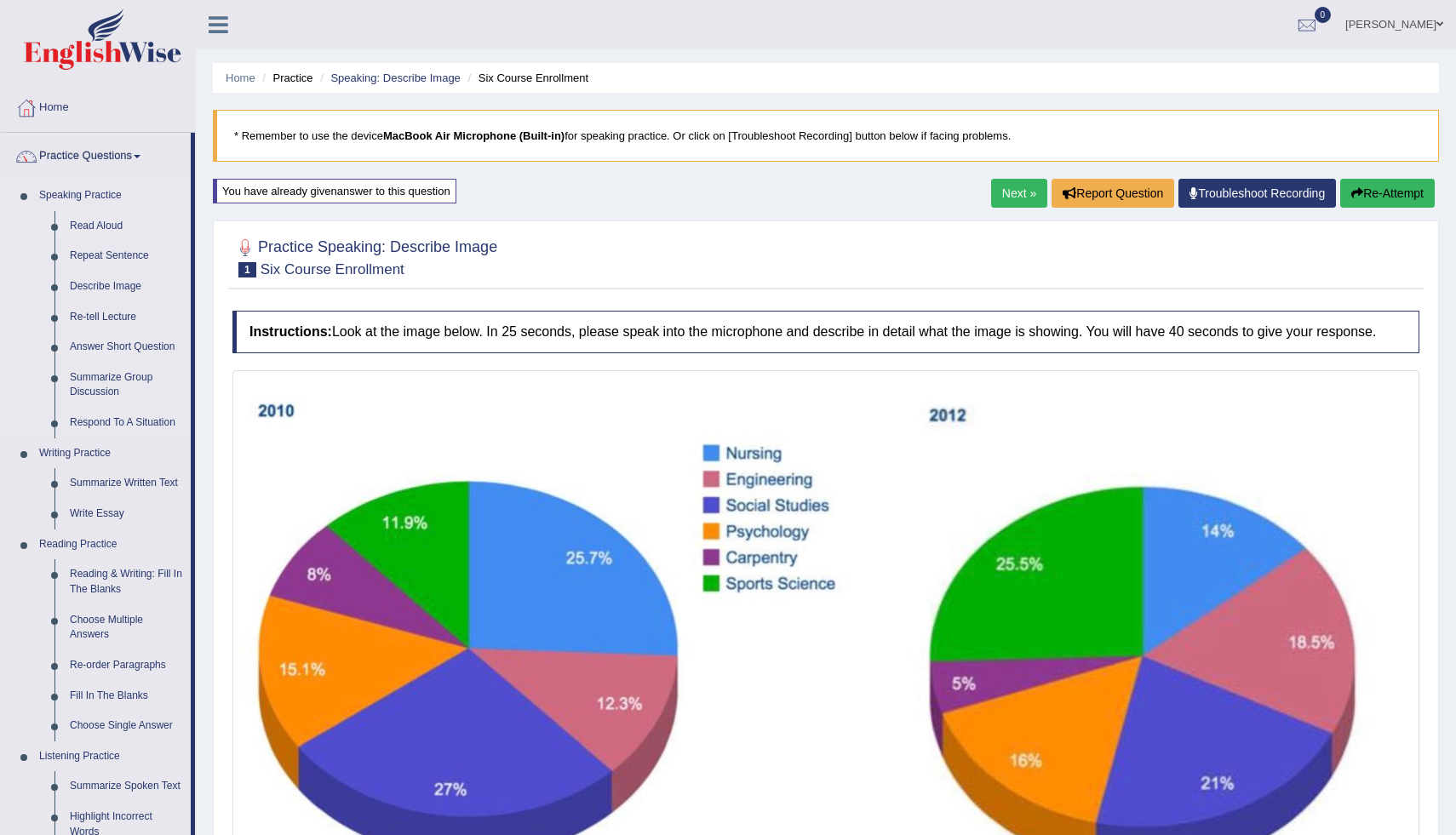
click at [119, 228] on link "Read Aloud" at bounding box center [126, 227] width 128 height 31
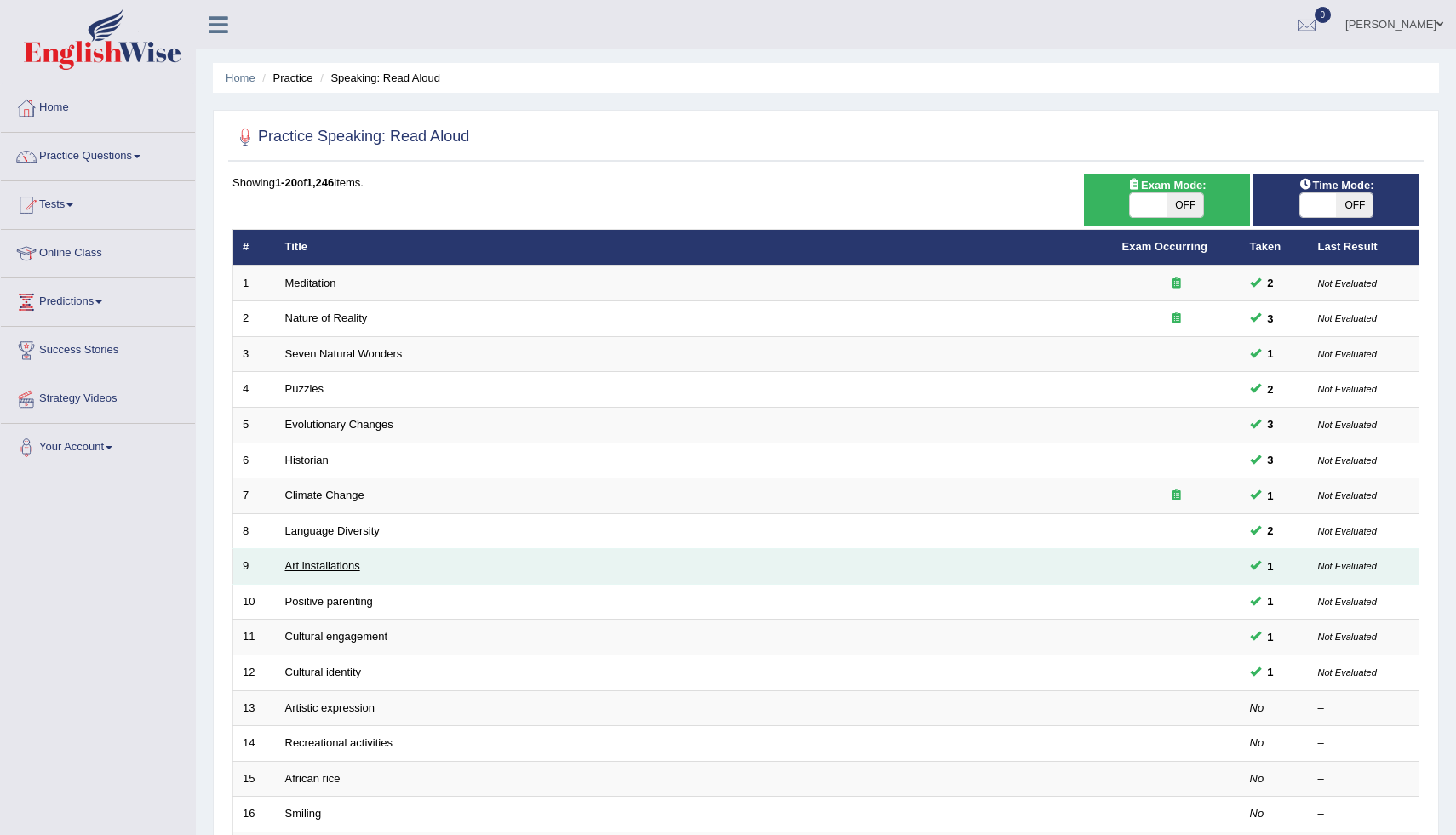
click at [313, 567] on link "Art installations" at bounding box center [322, 566] width 75 height 13
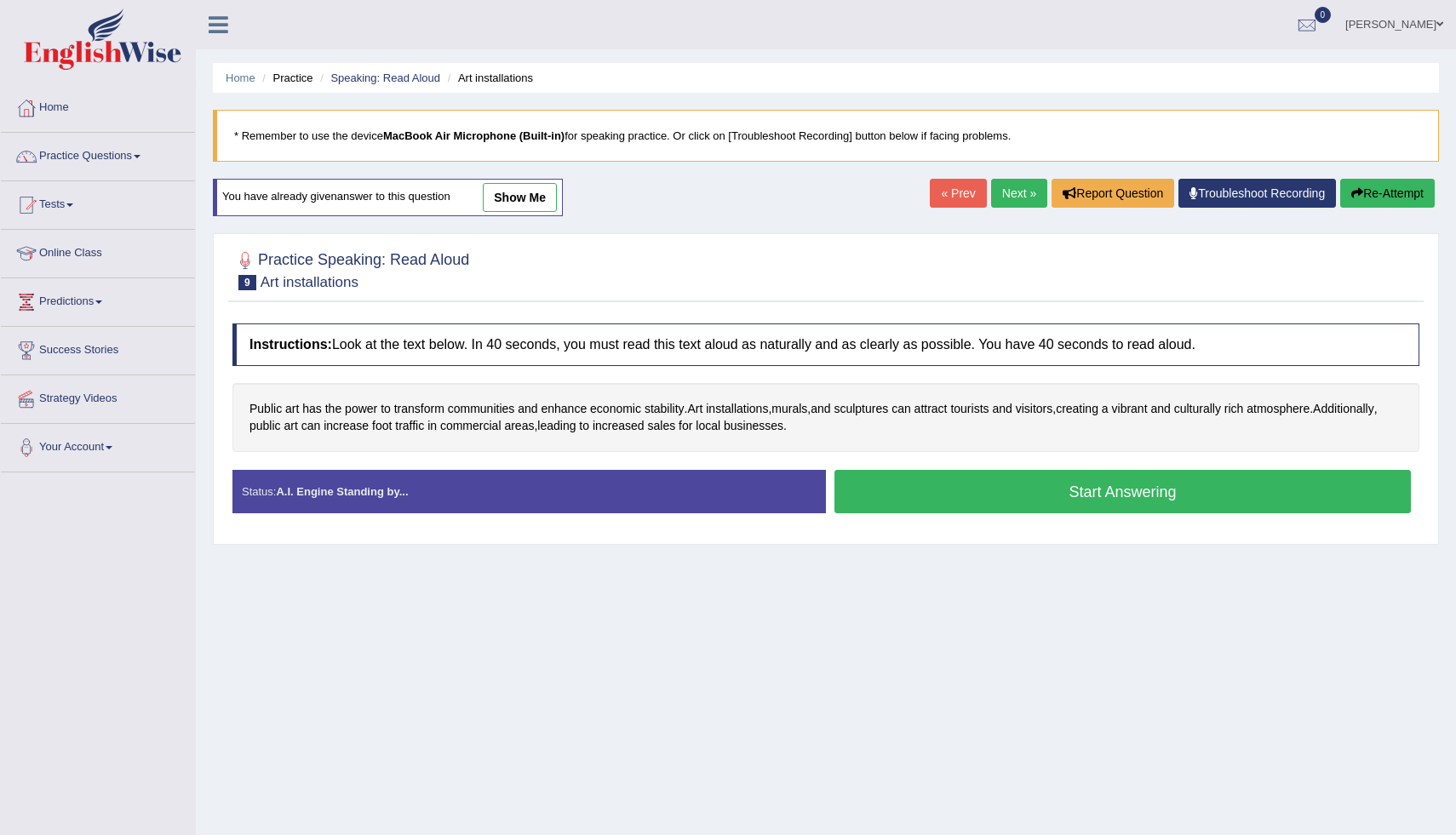
click at [528, 189] on link "show me" at bounding box center [520, 198] width 74 height 29
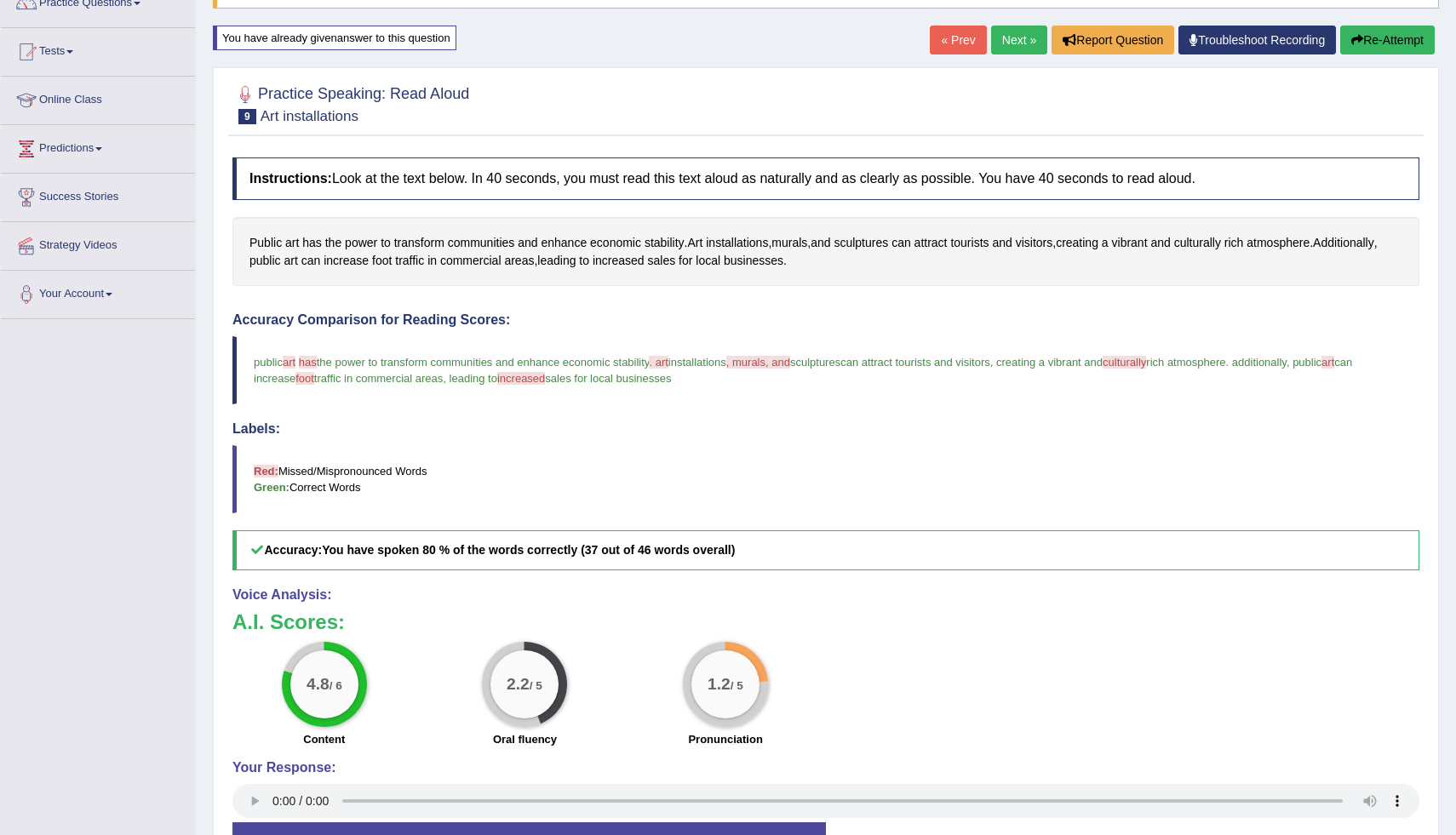
scroll to position [101, 0]
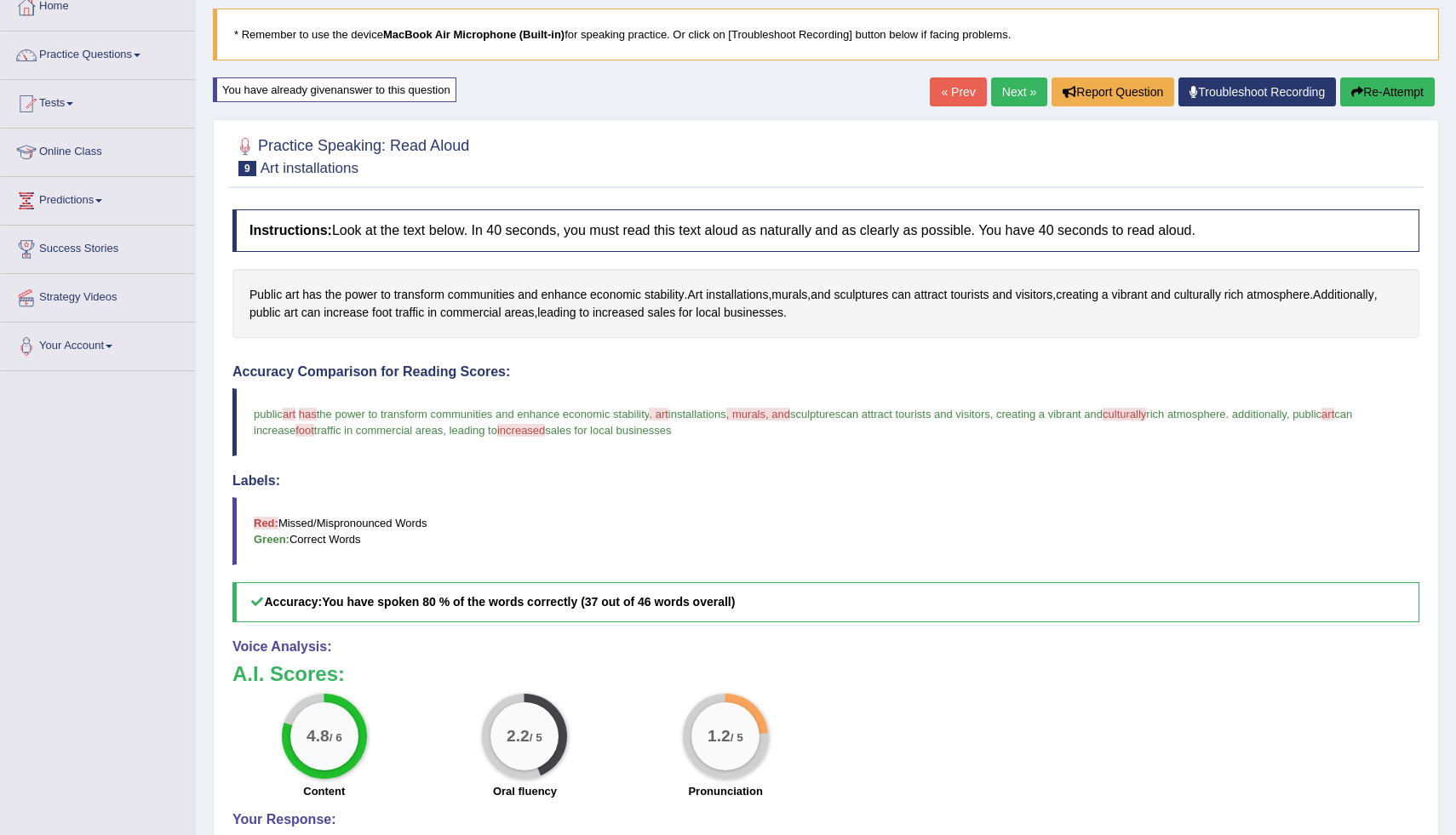
click at [1404, 95] on button "Re-Attempt" at bounding box center [1387, 92] width 95 height 29
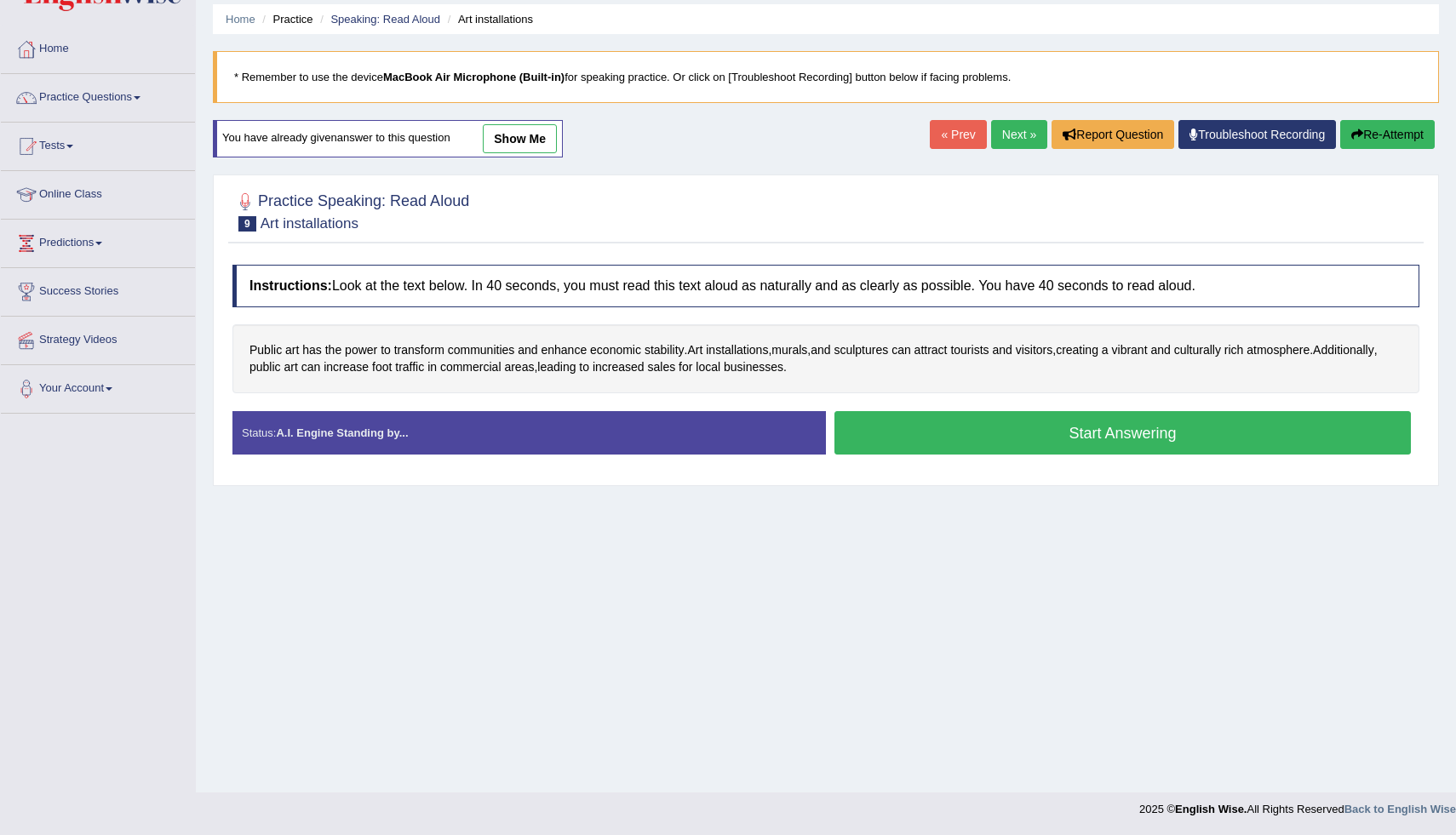
click at [1144, 432] on button "Start Answering" at bounding box center [1123, 433] width 577 height 43
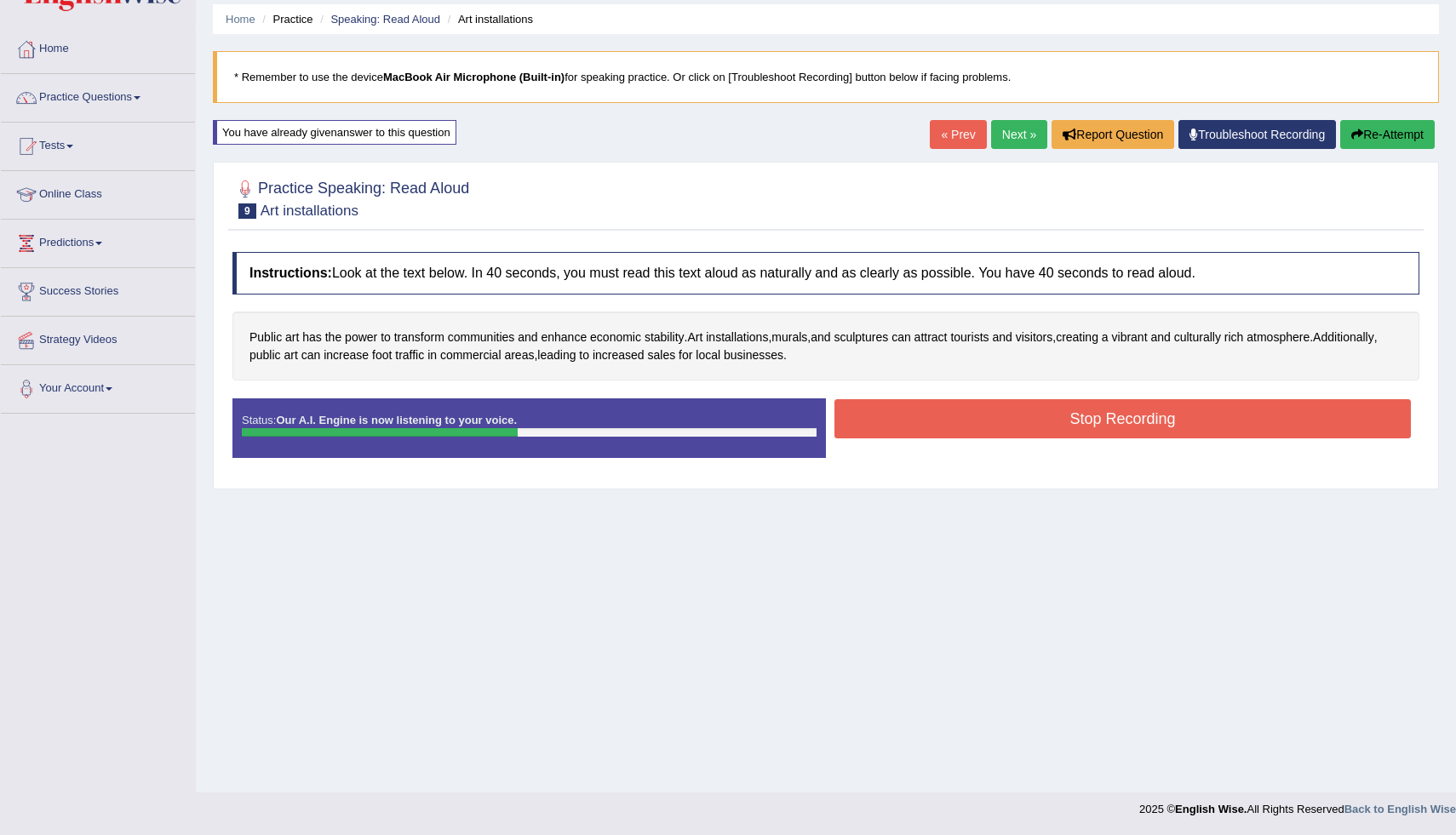
click at [1144, 432] on button "Stop Recording" at bounding box center [1123, 418] width 577 height 39
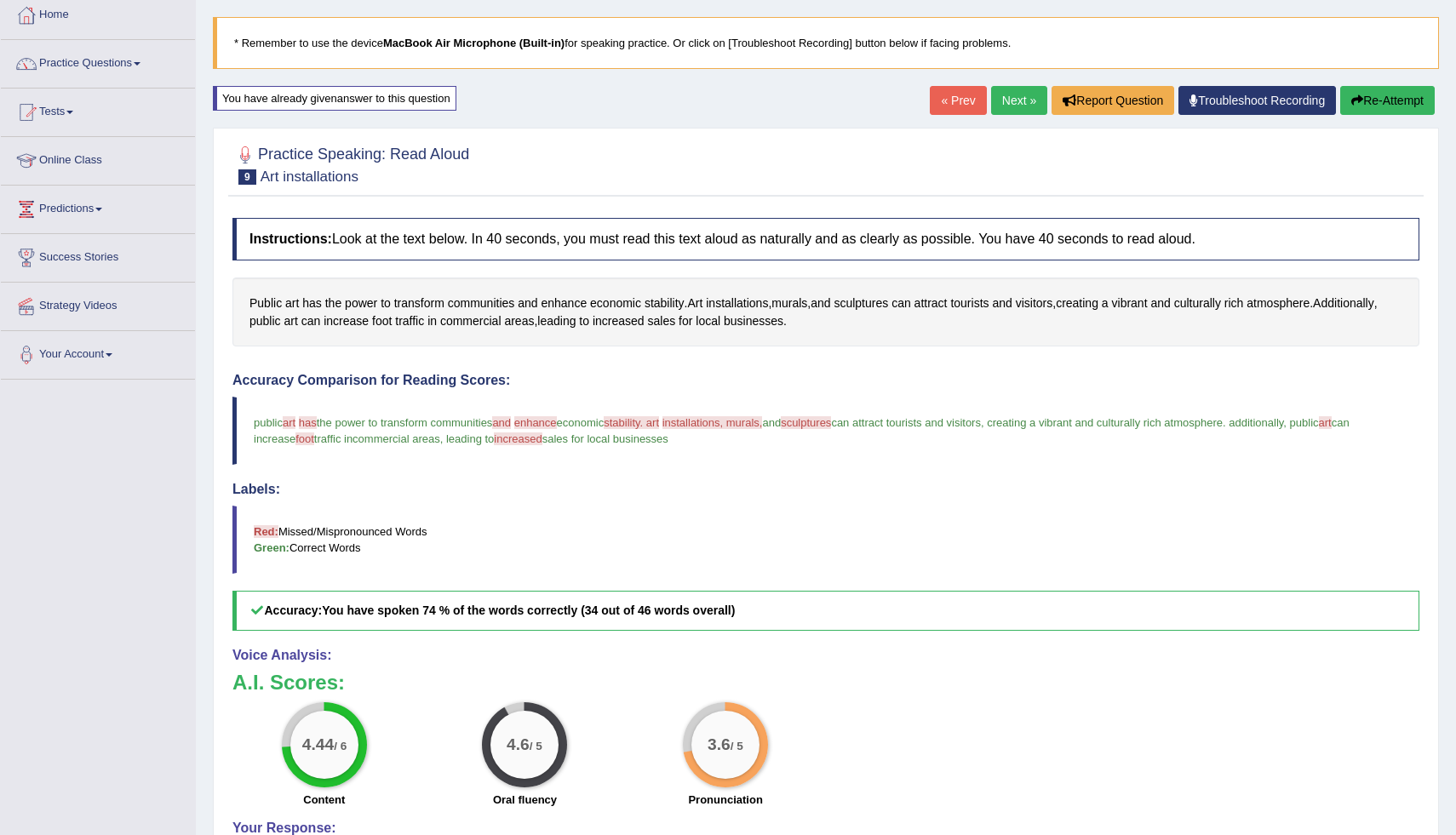
scroll to position [127, 0]
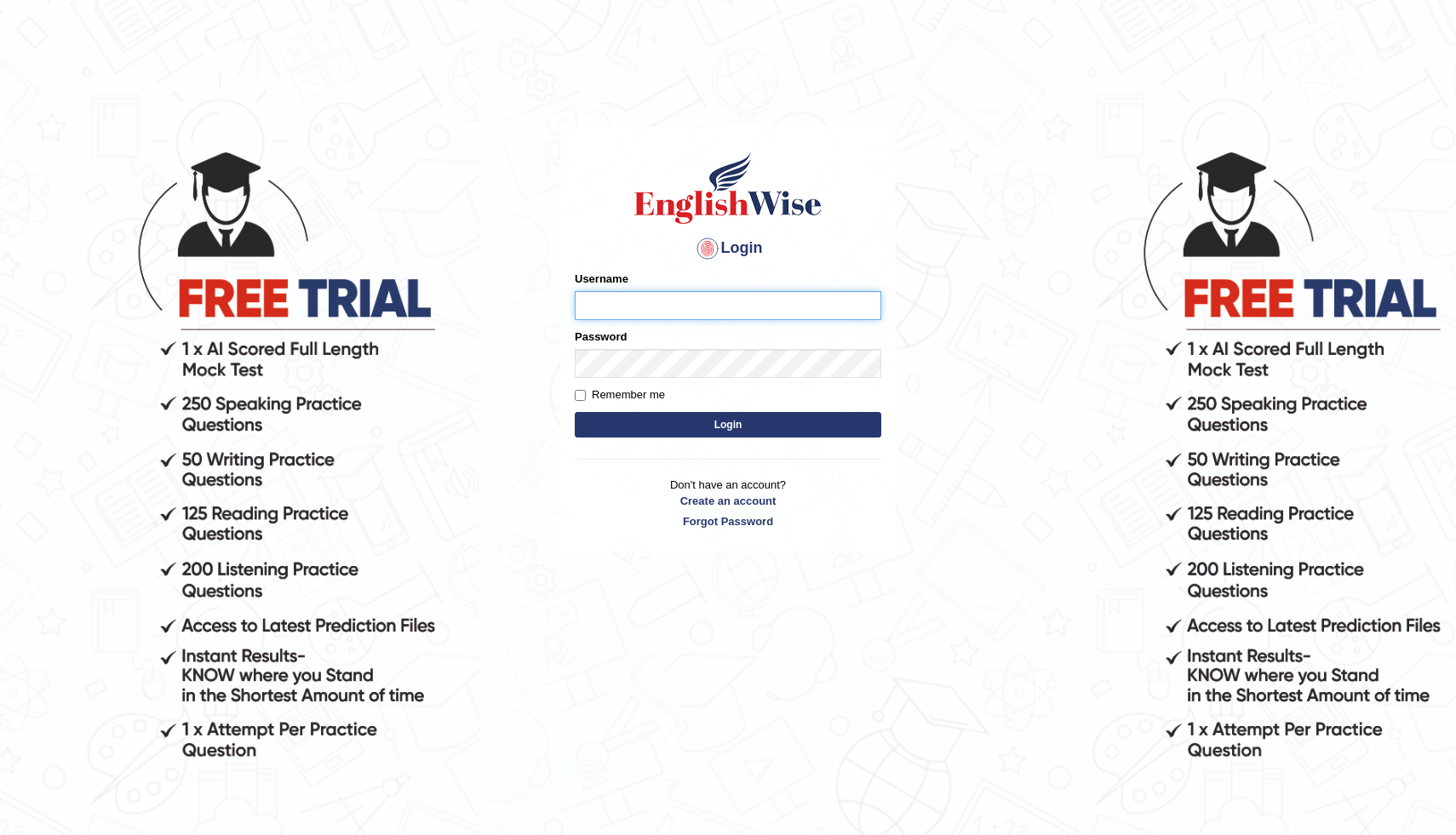
type input "[PERSON_NAME]"
click at [793, 424] on button "Login" at bounding box center [728, 425] width 307 height 25
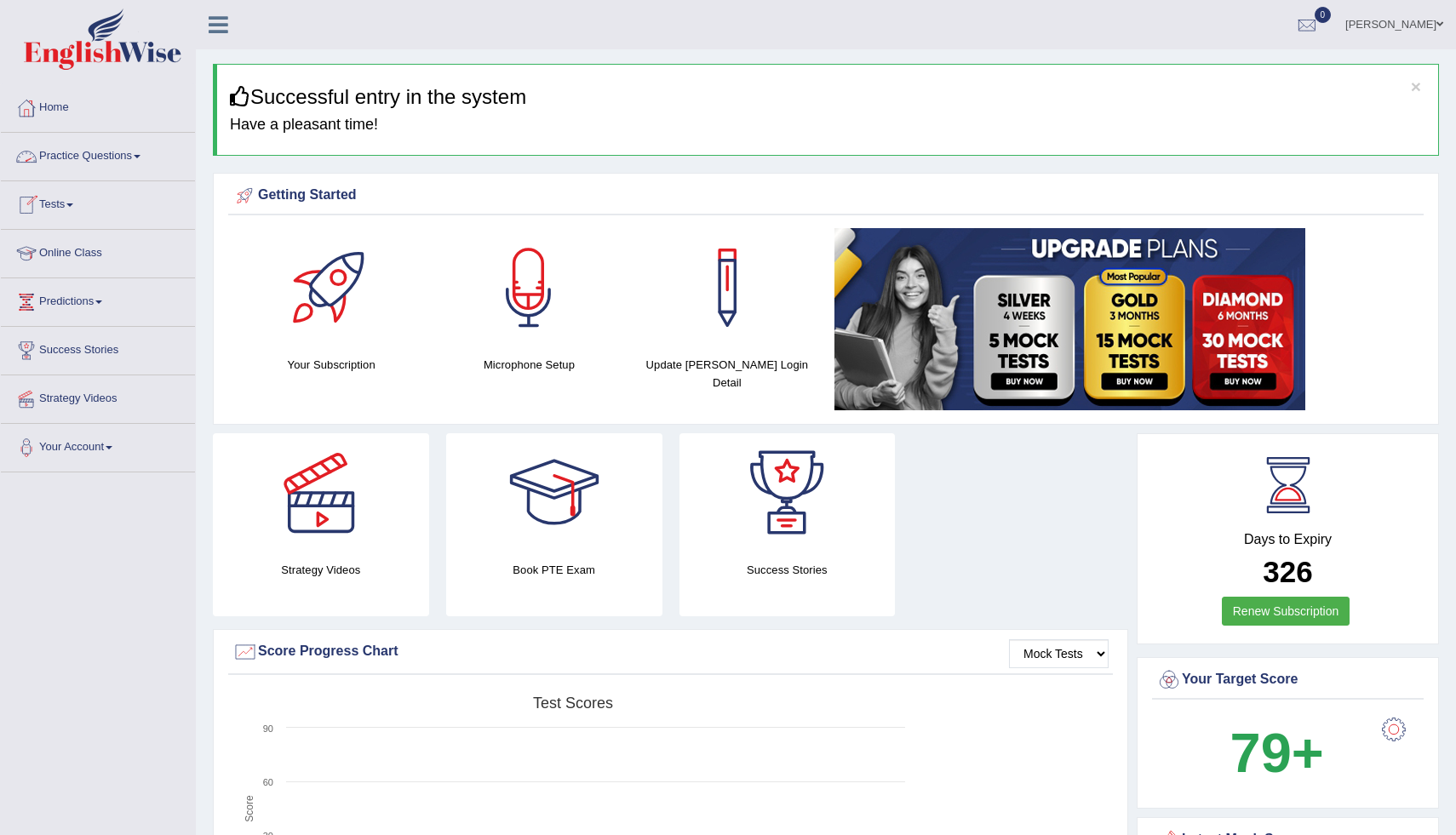
click at [108, 162] on link "Practice Questions" at bounding box center [97, 153] width 194 height 42
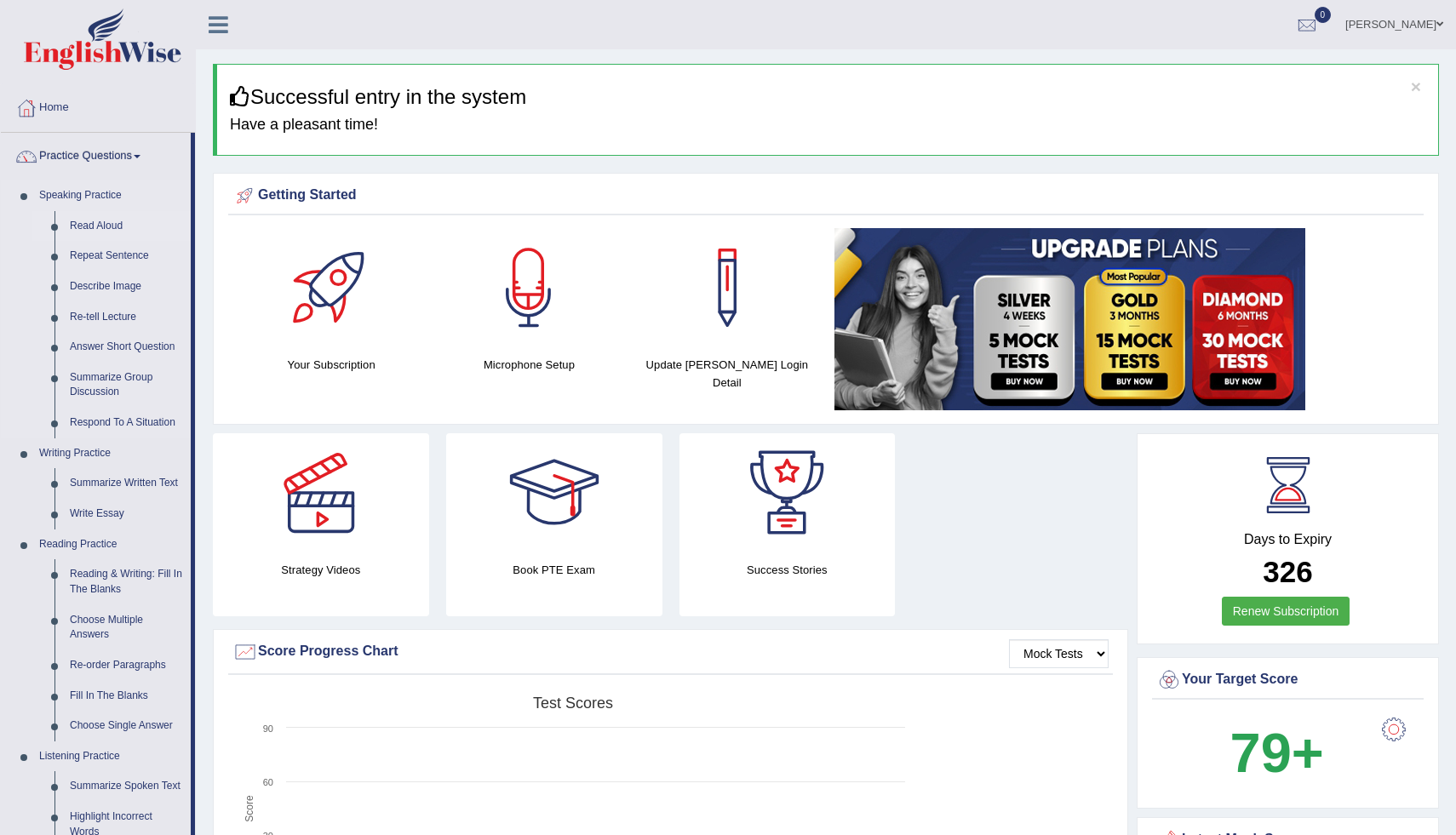
click at [111, 228] on link "Read Aloud" at bounding box center [126, 227] width 128 height 31
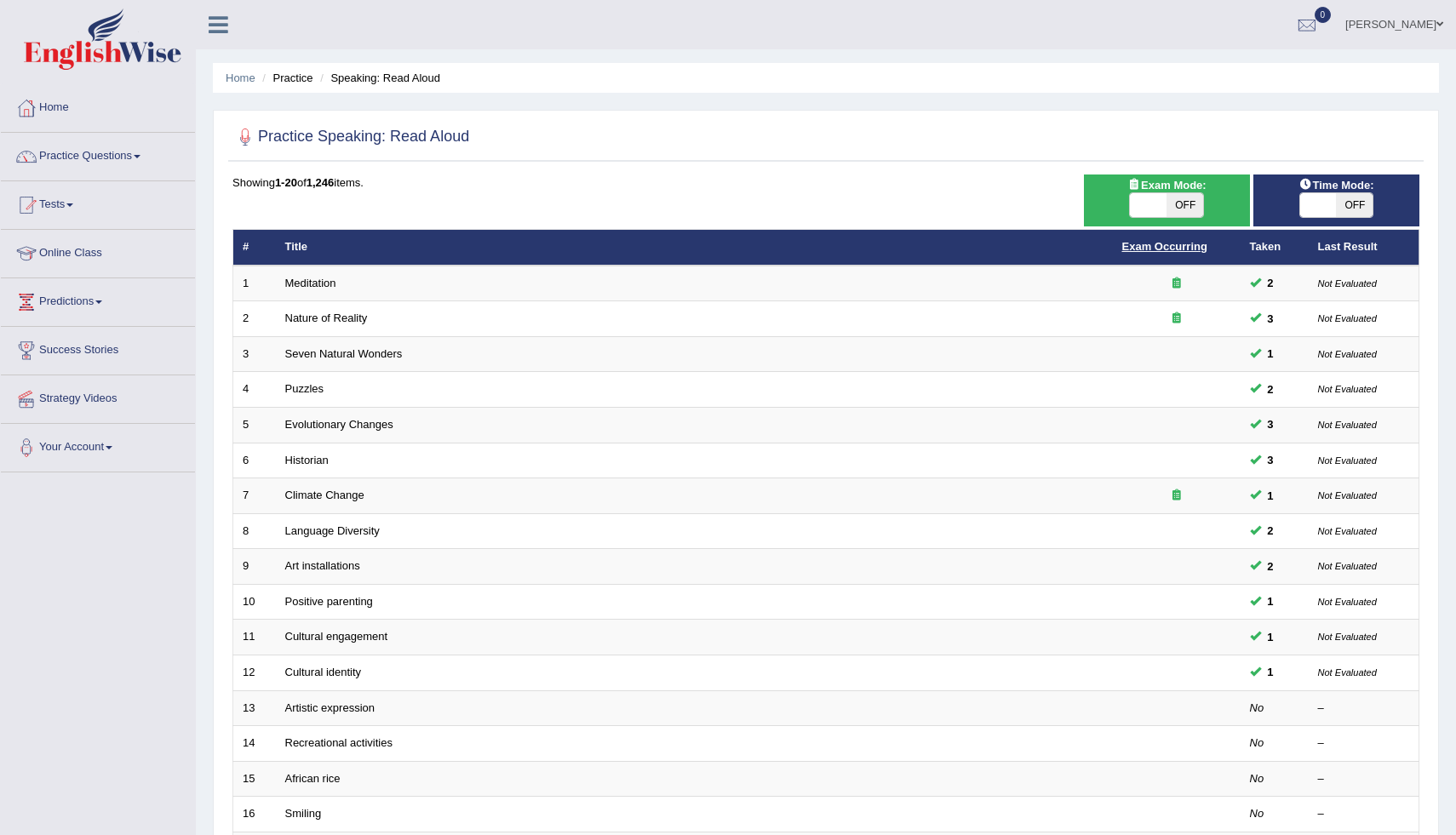
click at [1128, 253] on link "Exam Occurring" at bounding box center [1164, 246] width 85 height 13
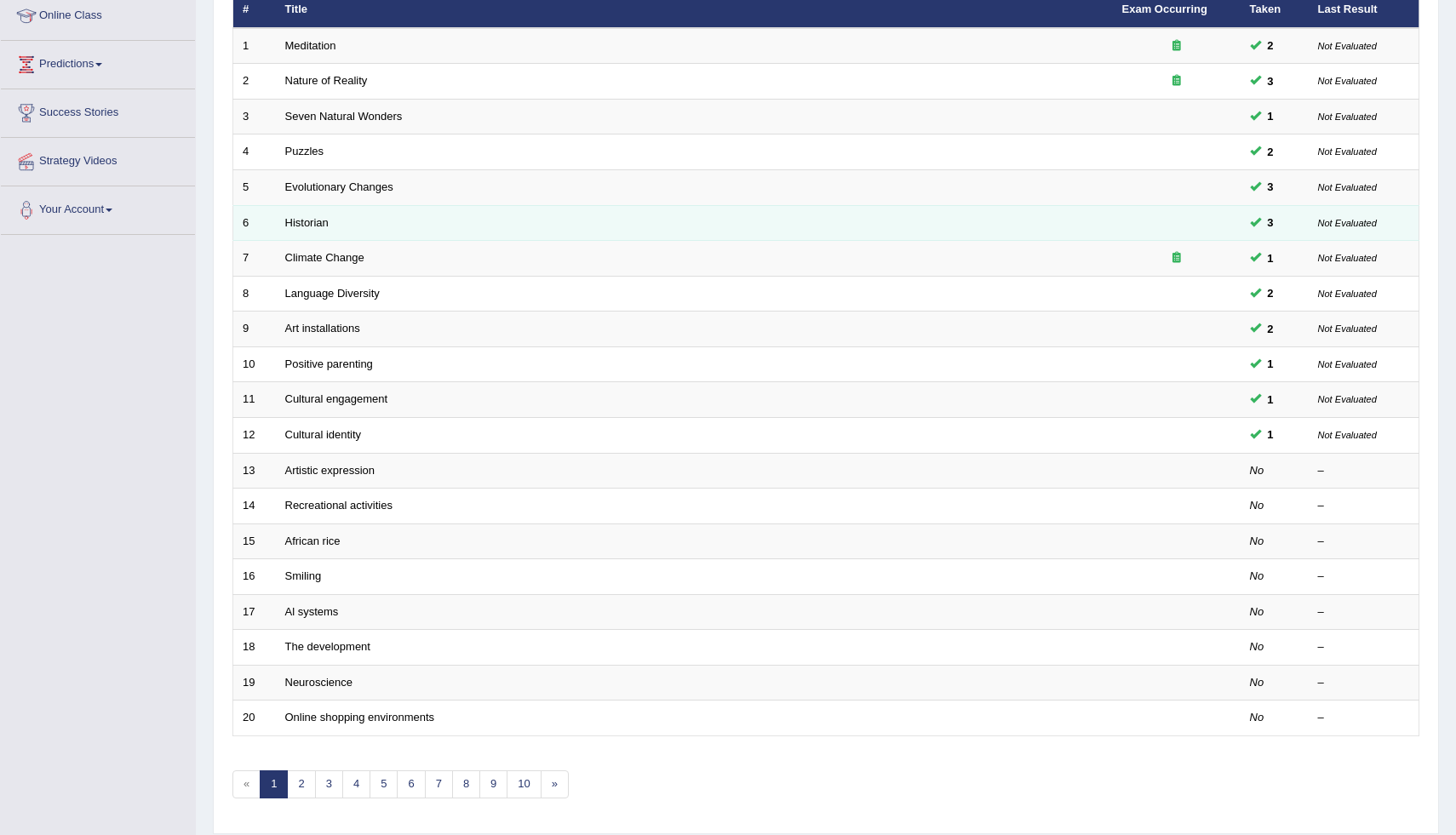
scroll to position [273, 0]
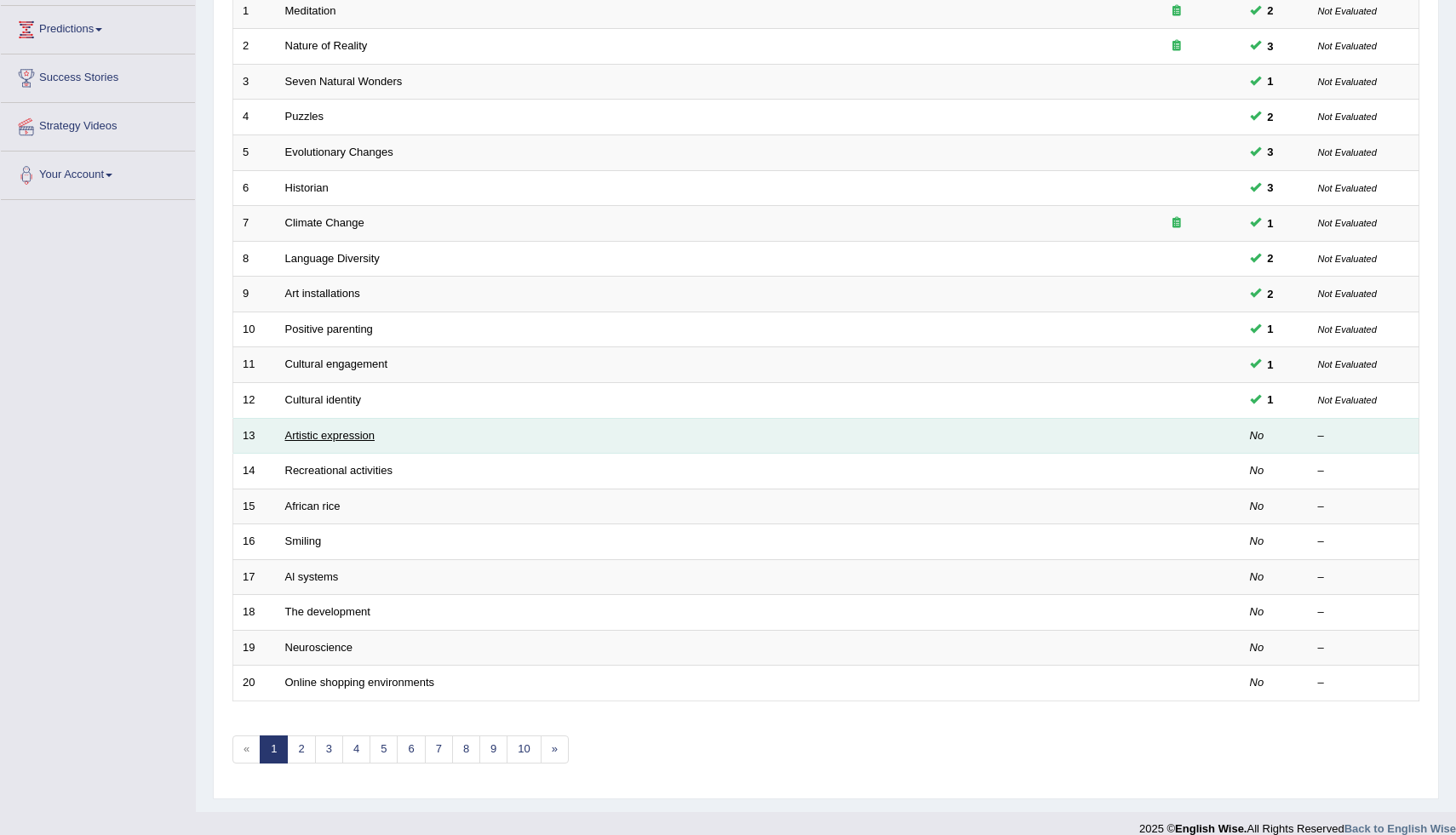
click at [367, 440] on link "Artistic expression" at bounding box center [329, 435] width 89 height 13
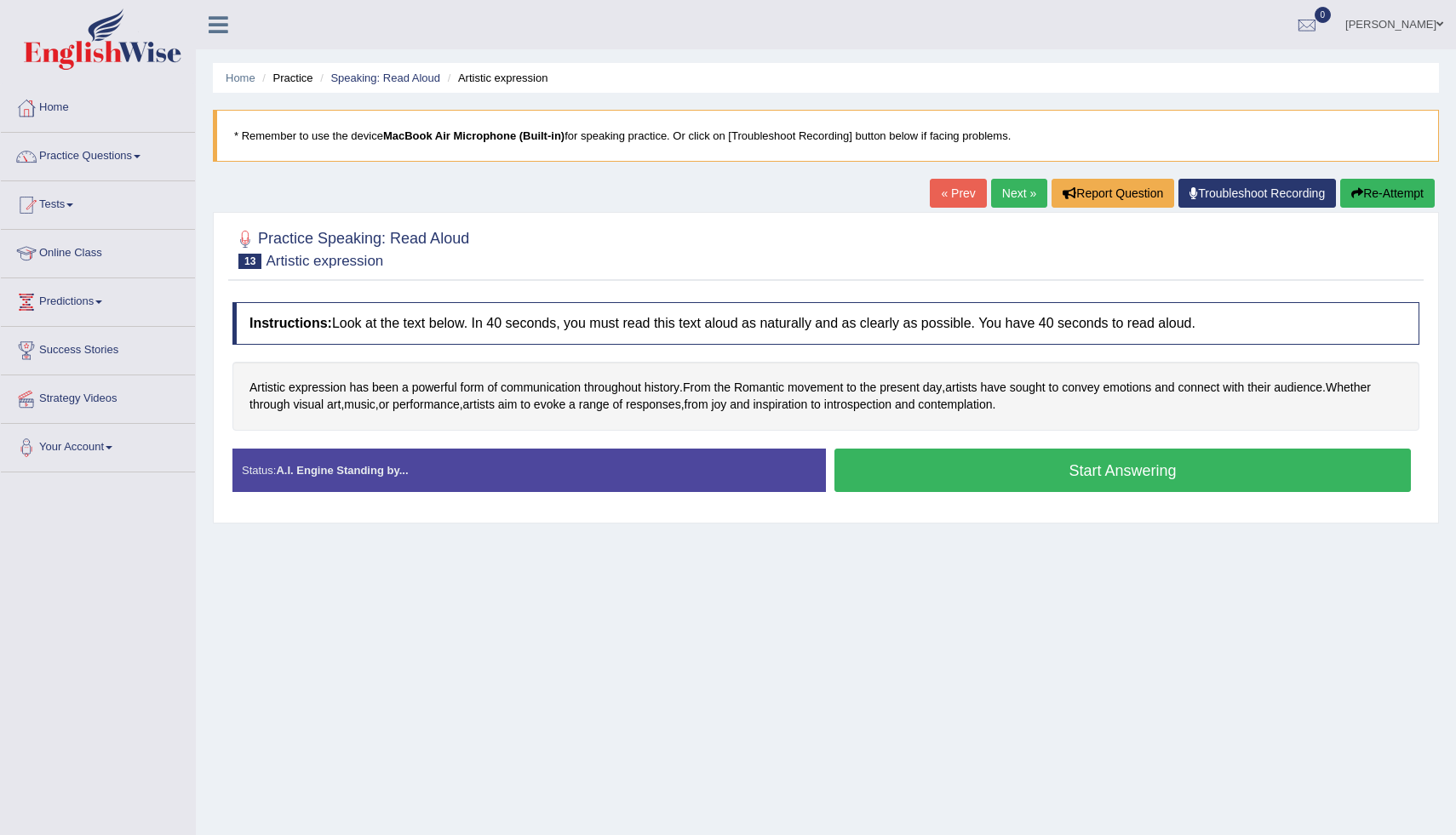
click at [975, 470] on button "Start Answering" at bounding box center [1123, 470] width 577 height 43
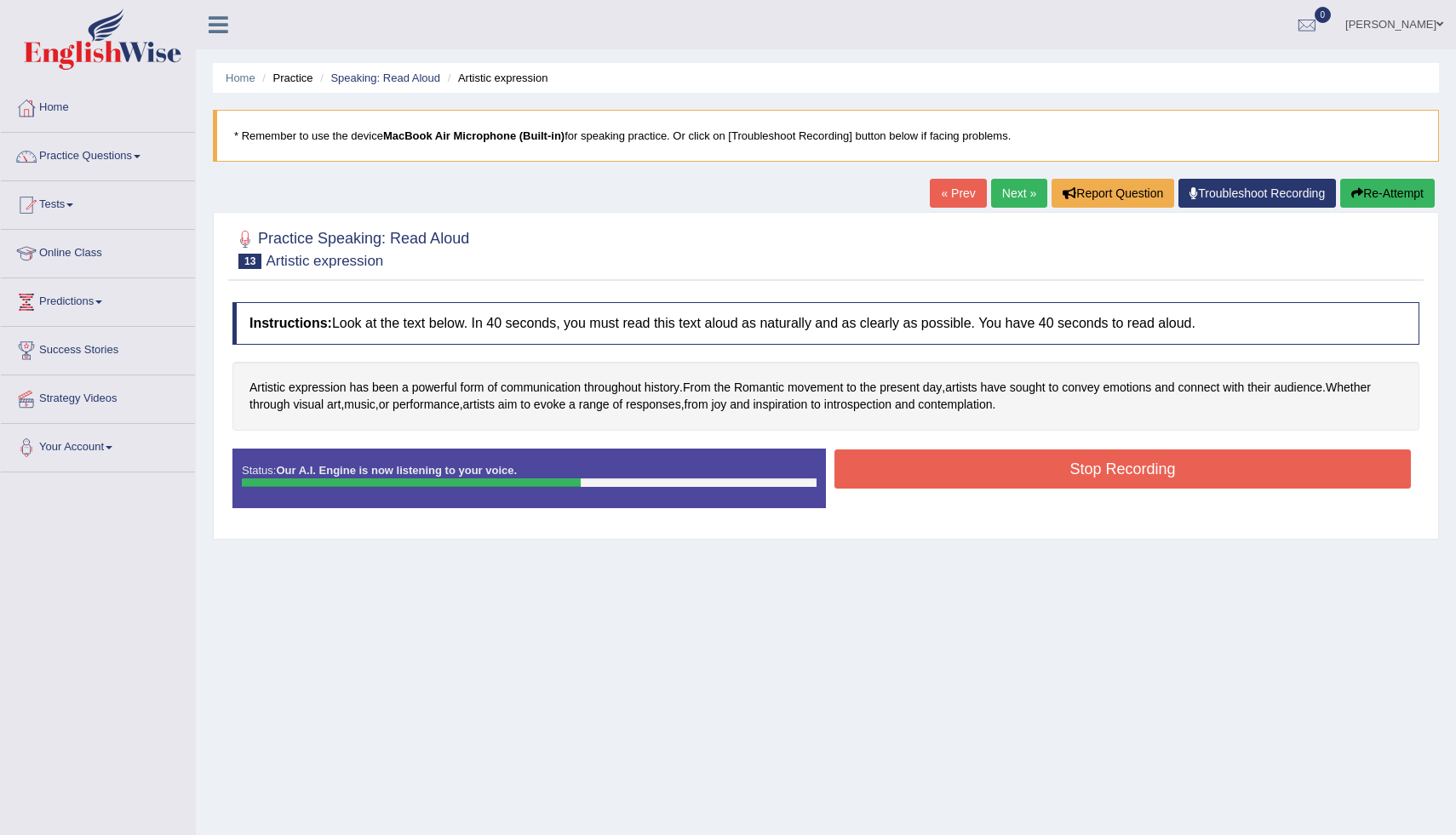
click at [975, 470] on button "Stop Recording" at bounding box center [1123, 469] width 577 height 39
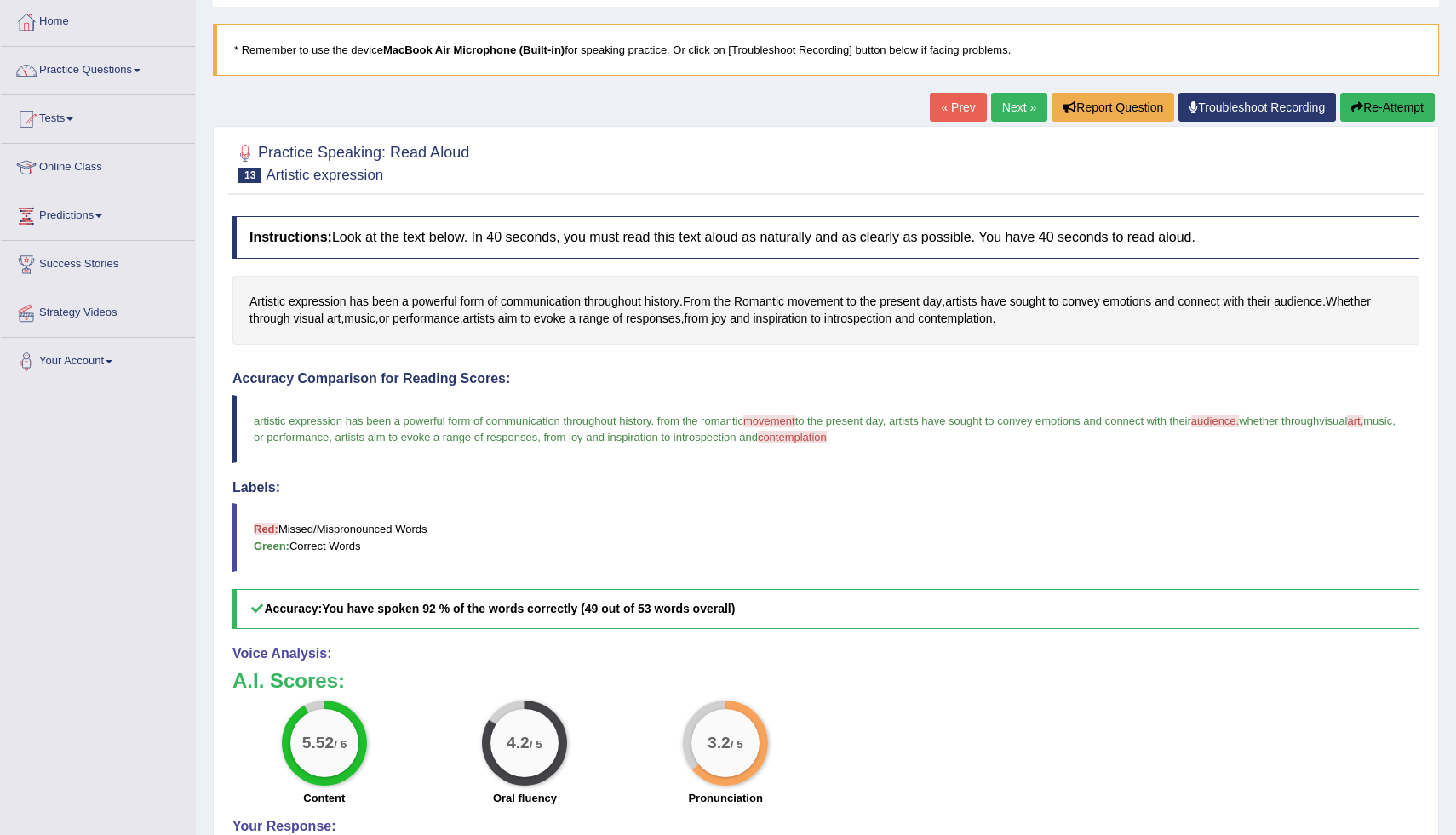
scroll to position [74, 0]
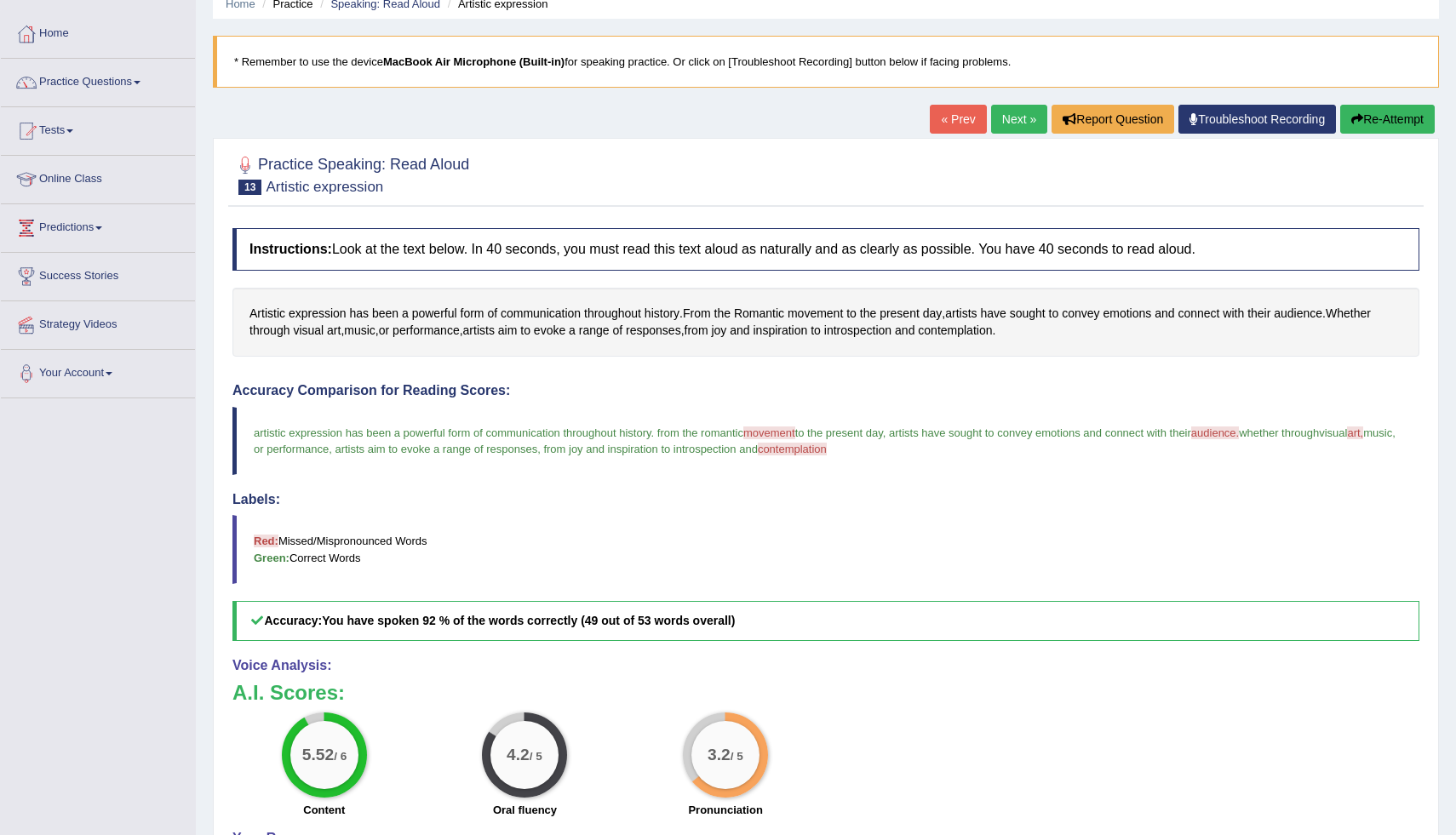
click at [1015, 129] on link "Next »" at bounding box center [1019, 119] width 56 height 29
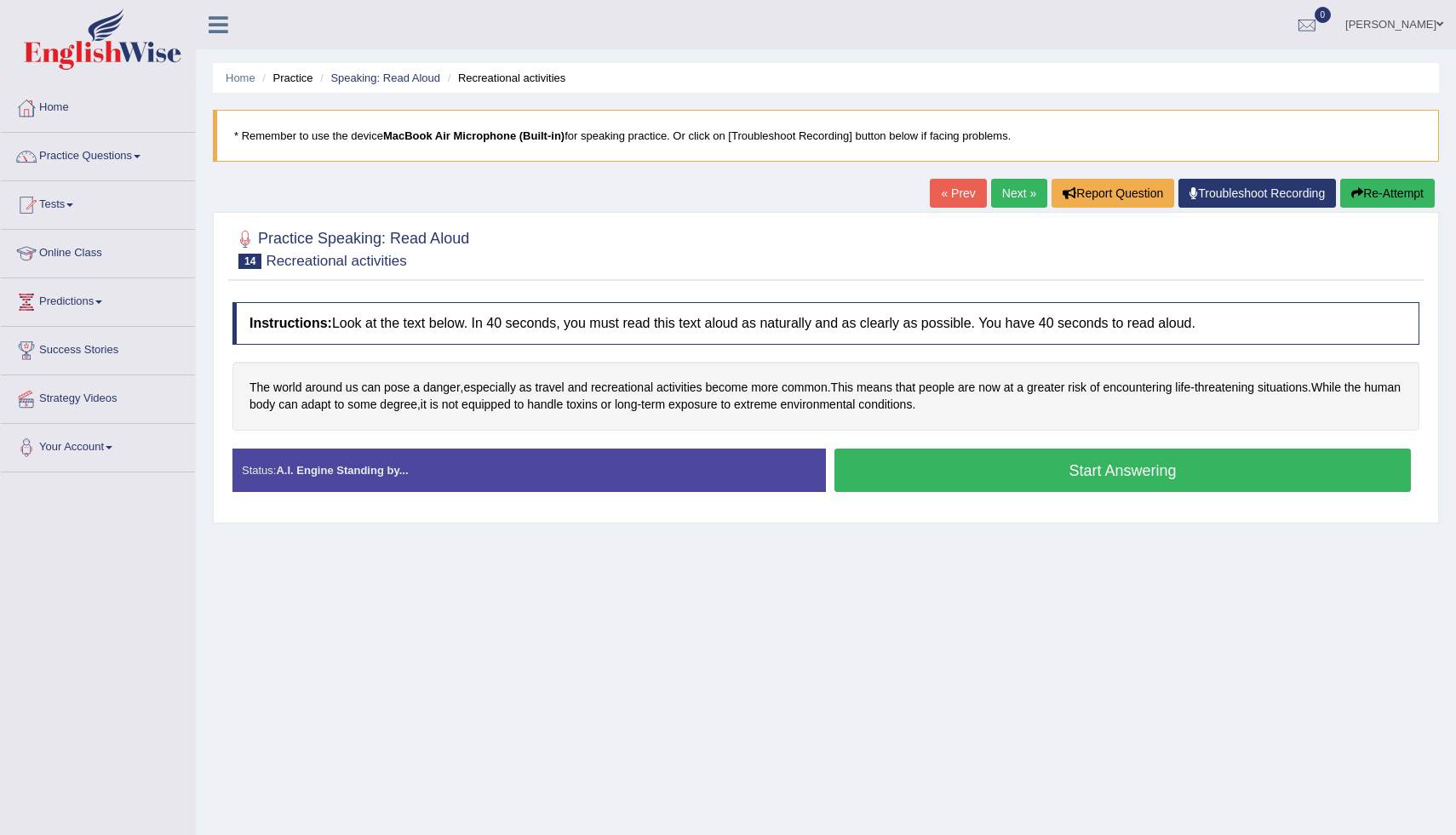
click at [1080, 469] on button "Start Answering" at bounding box center [1123, 470] width 577 height 43
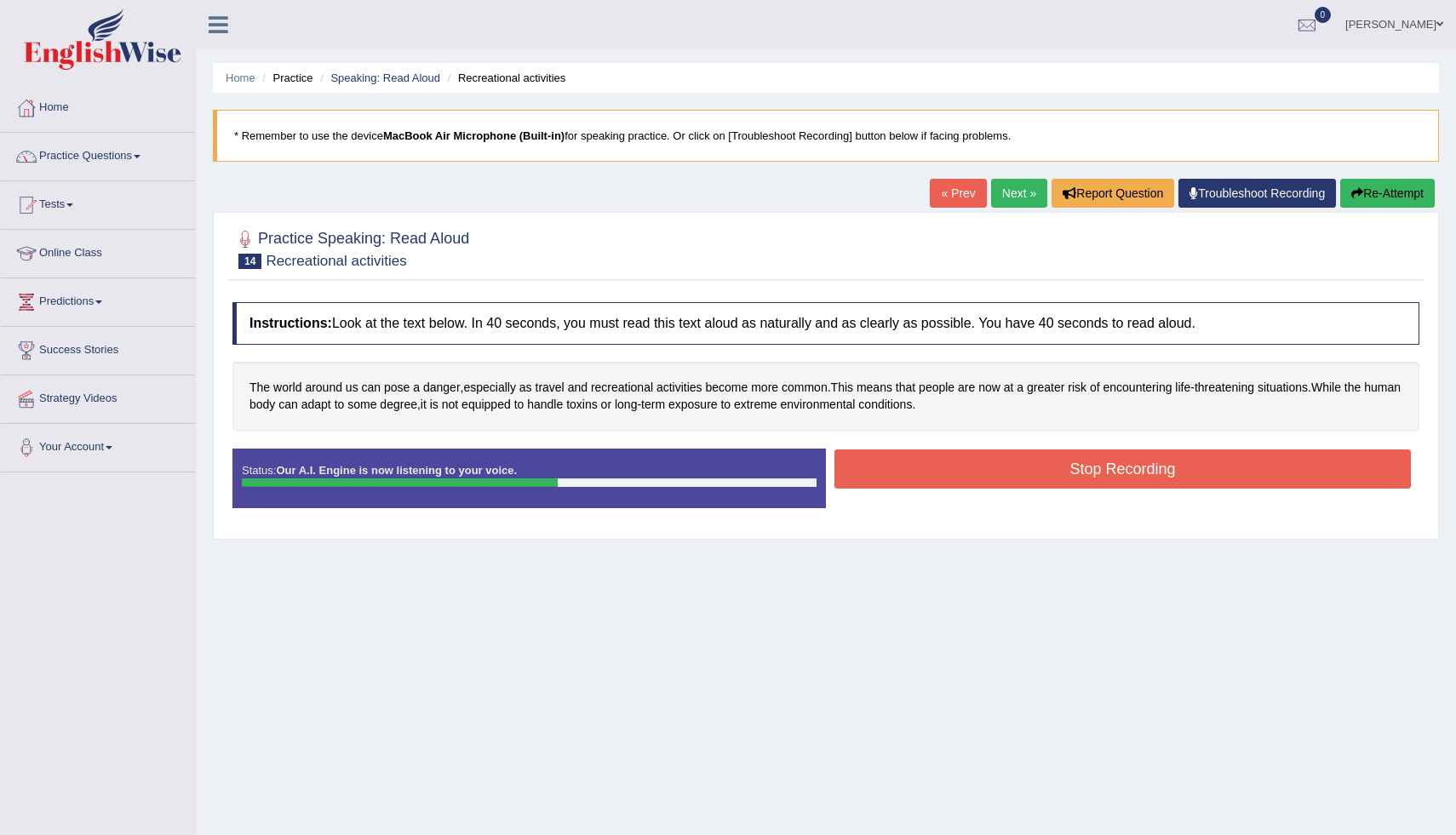
click at [1080, 469] on button "Stop Recording" at bounding box center [1123, 469] width 577 height 39
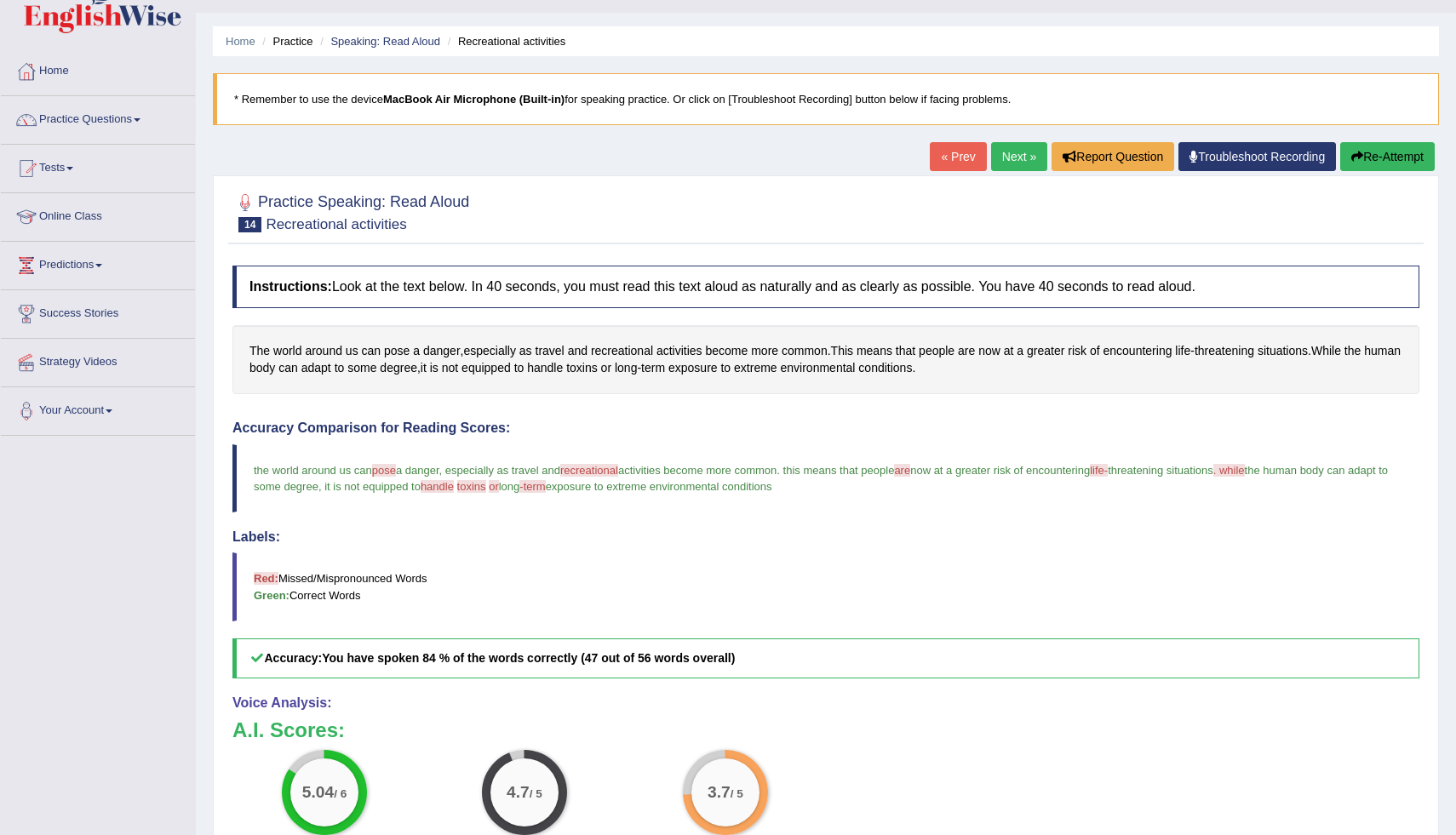
scroll to position [34, 0]
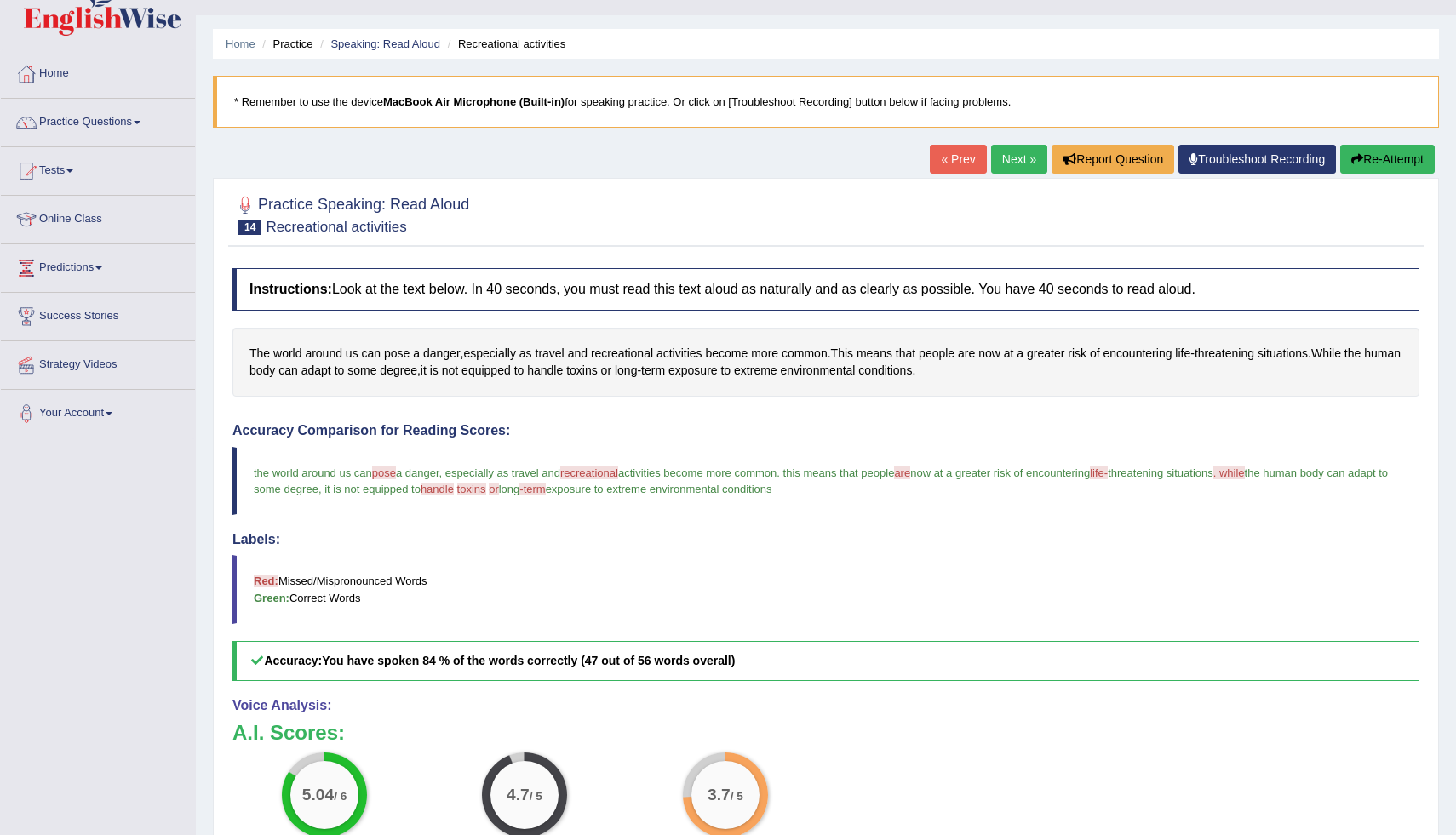
click at [1019, 158] on link "Next »" at bounding box center [1019, 159] width 56 height 29
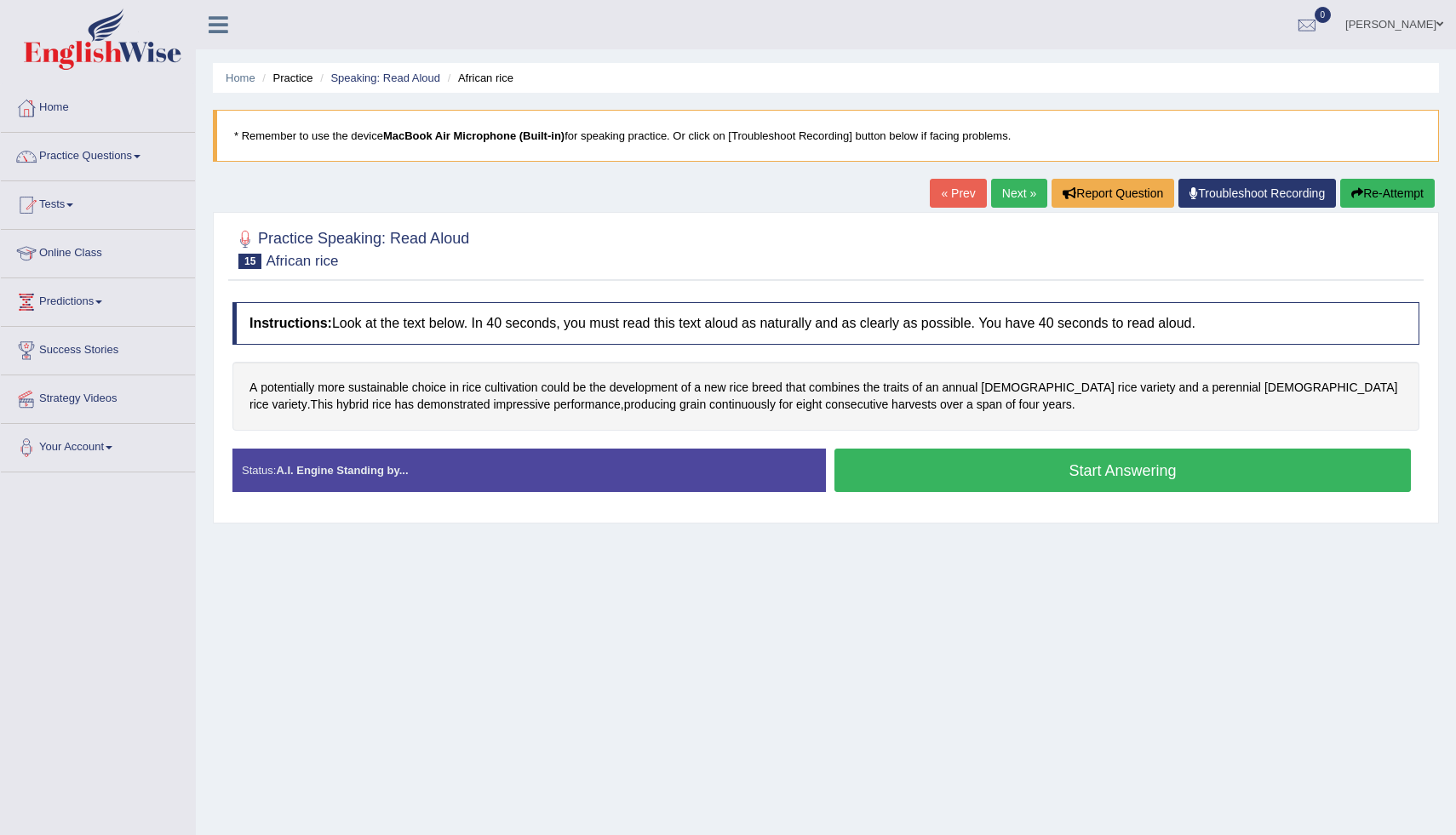
click at [972, 469] on button "Start Answering" at bounding box center [1123, 470] width 577 height 43
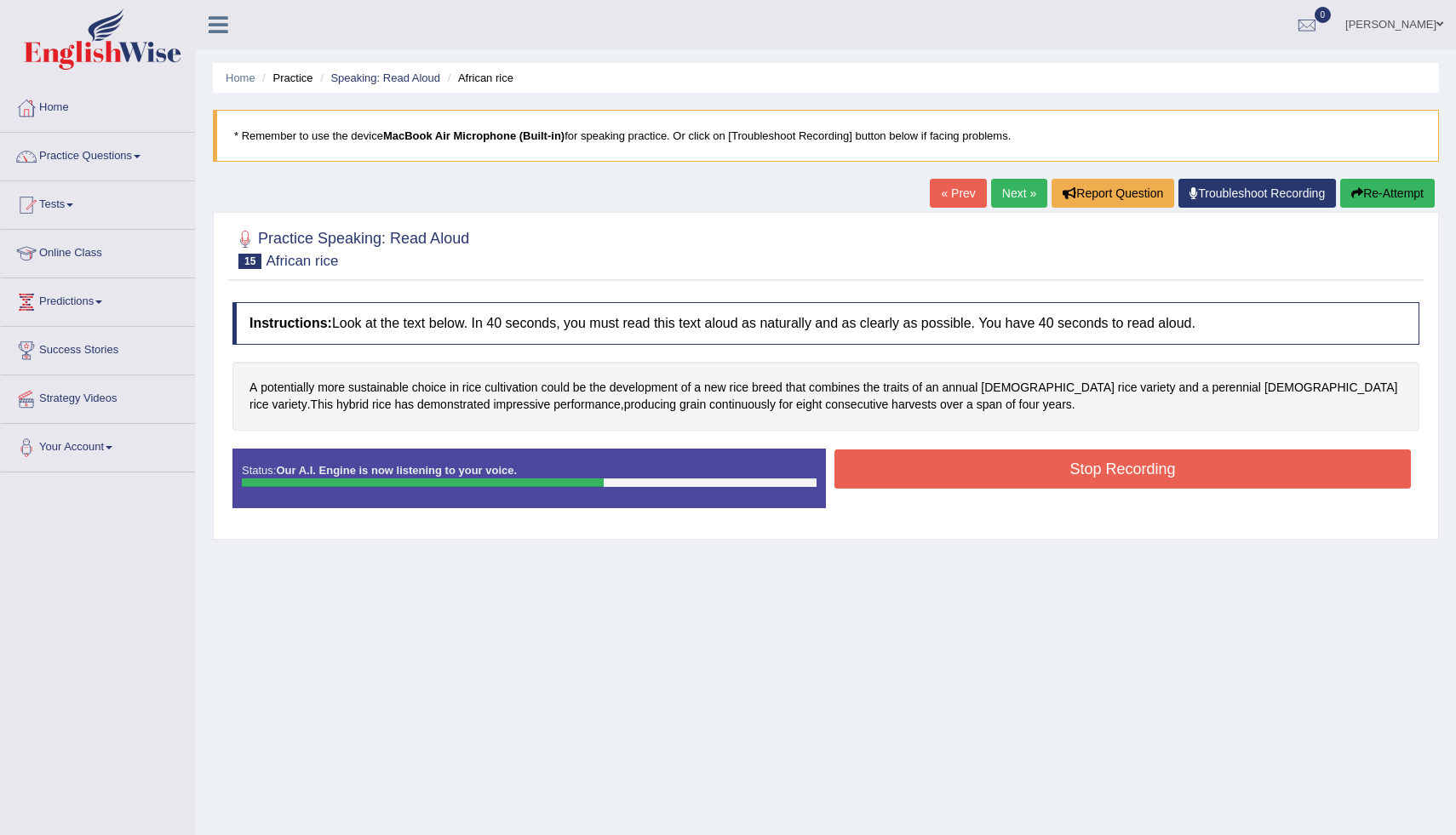
click at [972, 469] on button "Stop Recording" at bounding box center [1123, 469] width 577 height 39
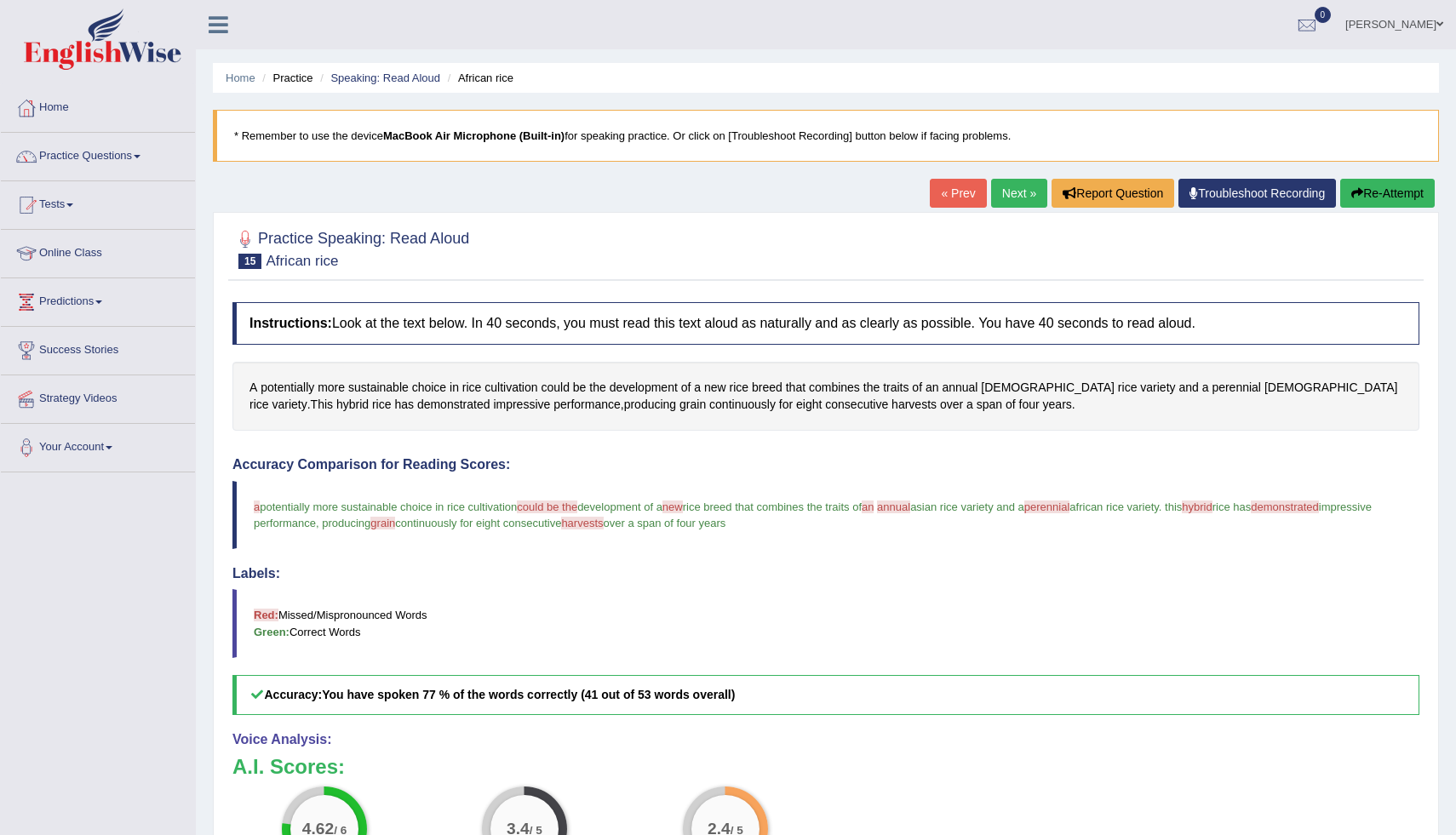
click at [1006, 193] on link "Next »" at bounding box center [1019, 193] width 56 height 29
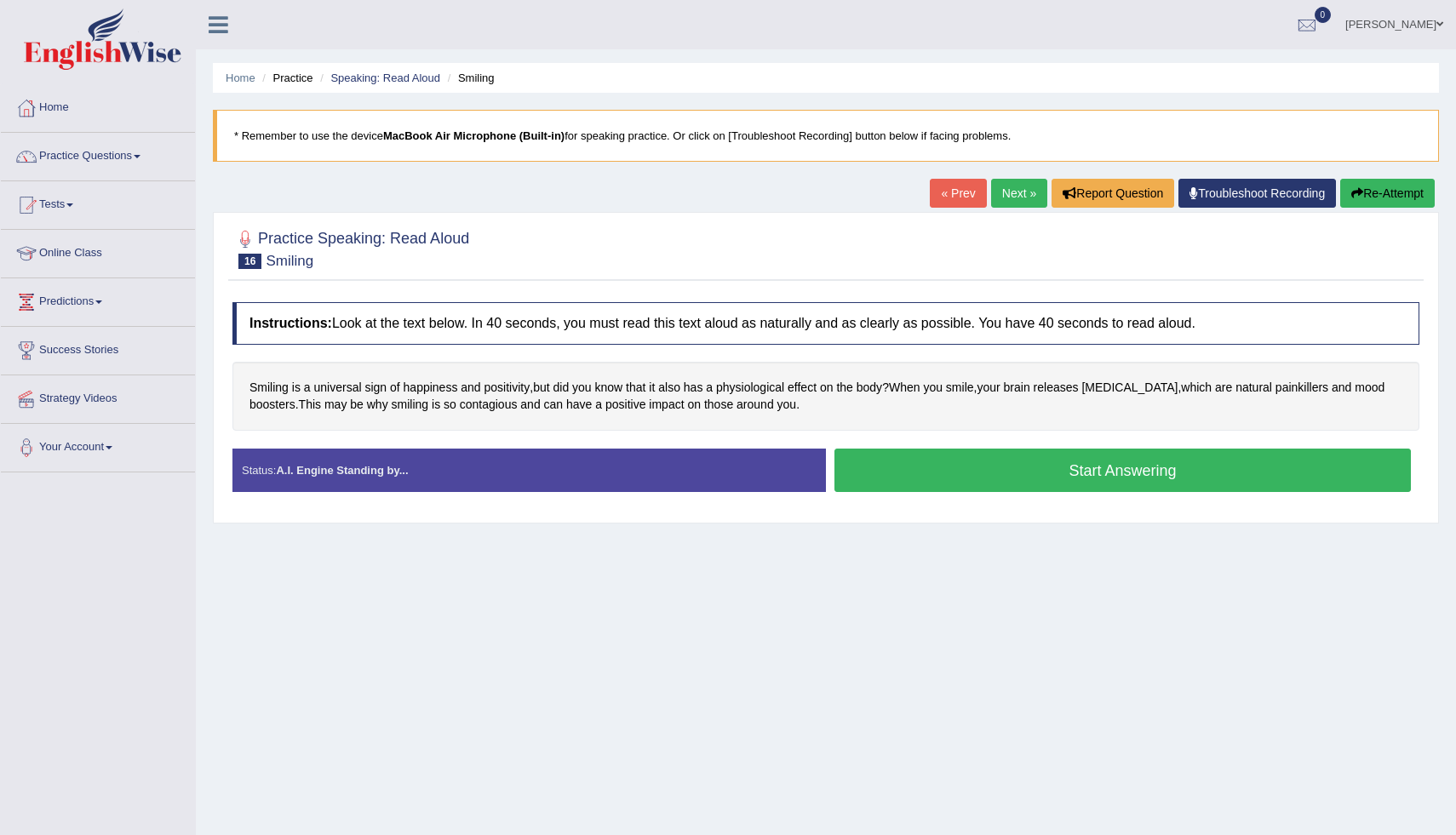
click at [1033, 466] on button "Start Answering" at bounding box center [1123, 470] width 577 height 43
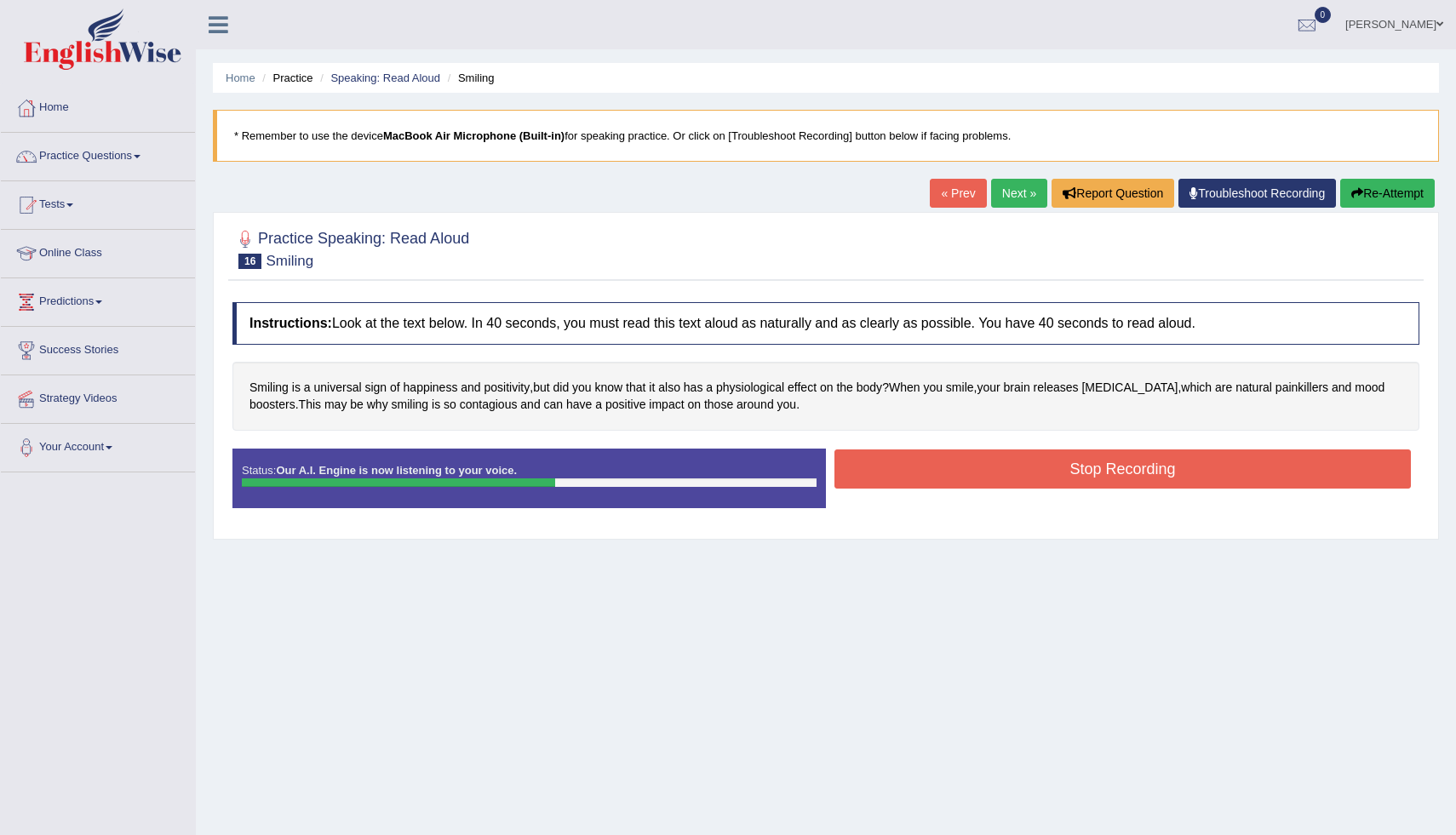
click at [1033, 466] on button "Stop Recording" at bounding box center [1123, 469] width 577 height 39
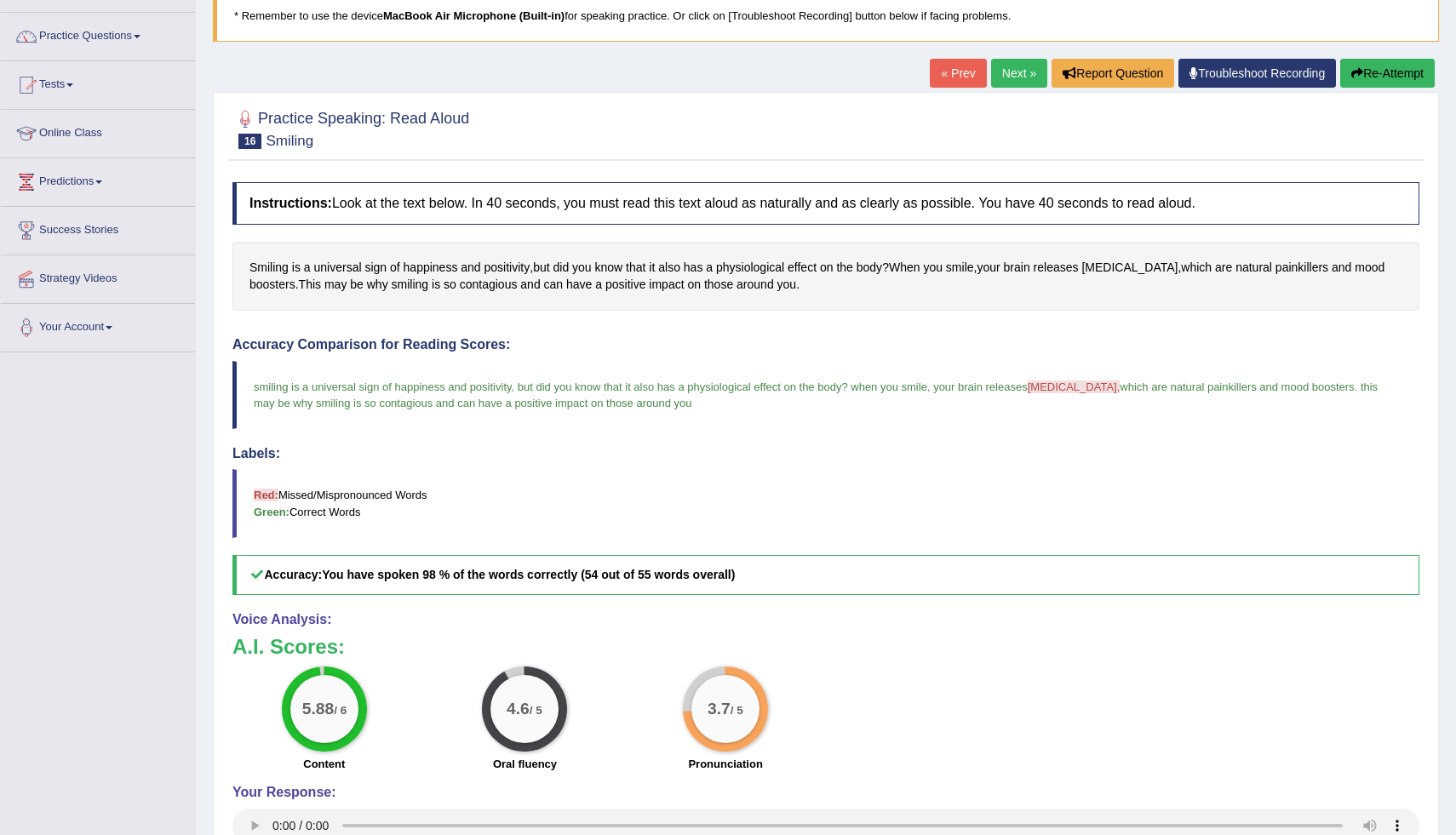
scroll to position [102, 0]
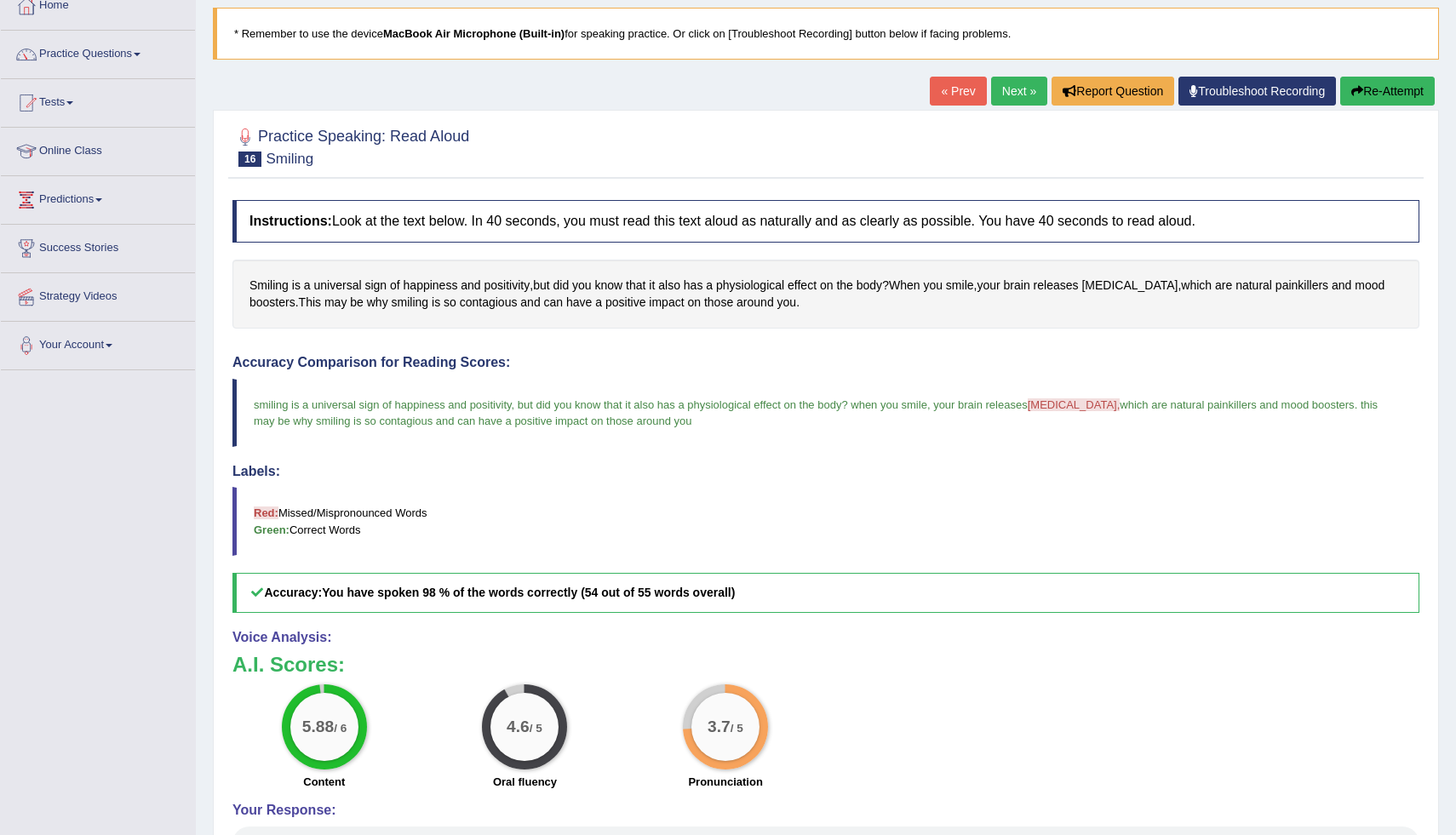
click at [1004, 79] on link "Next »" at bounding box center [1019, 91] width 56 height 29
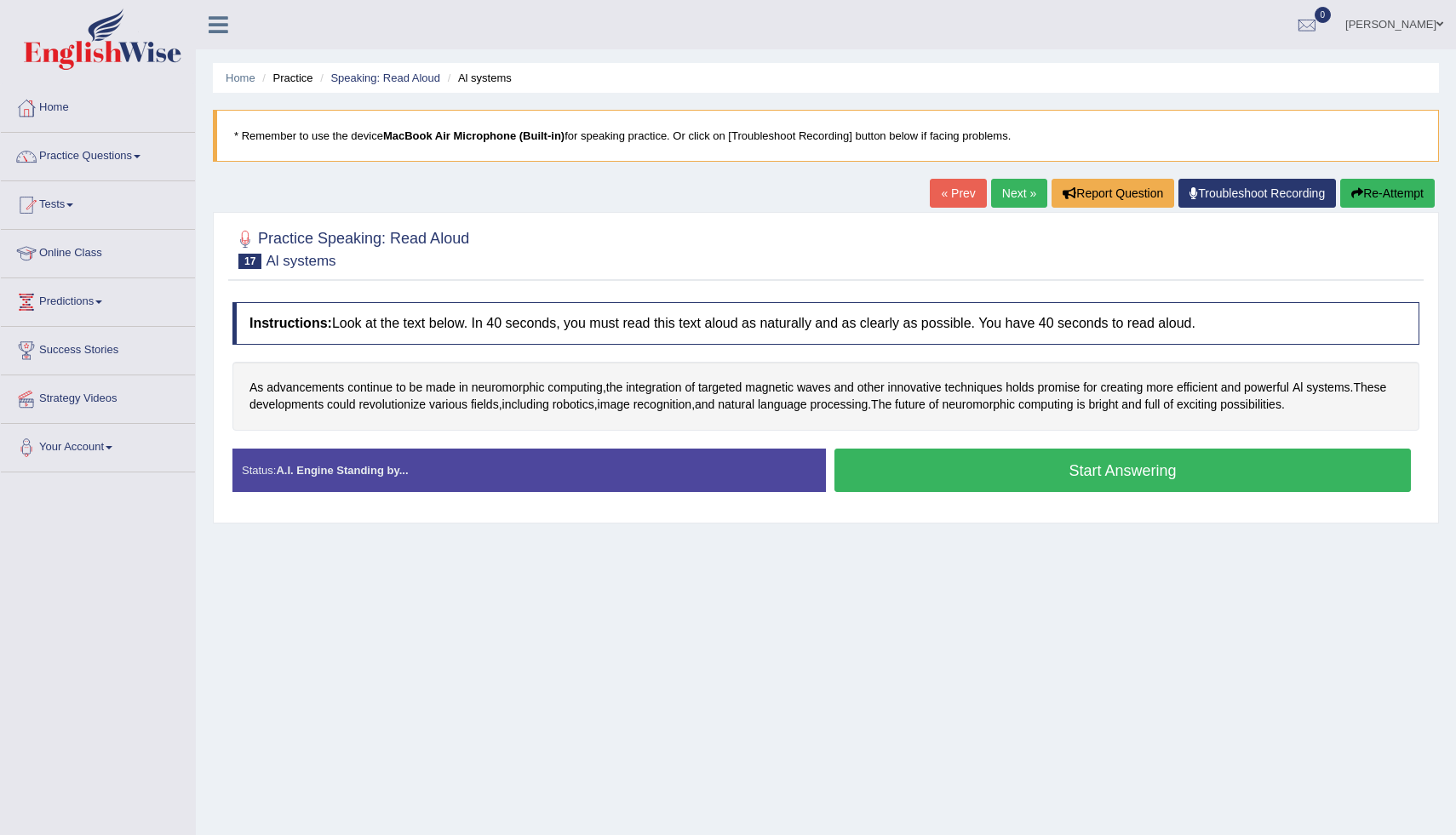
click at [953, 461] on button "Start Answering" at bounding box center [1123, 470] width 577 height 43
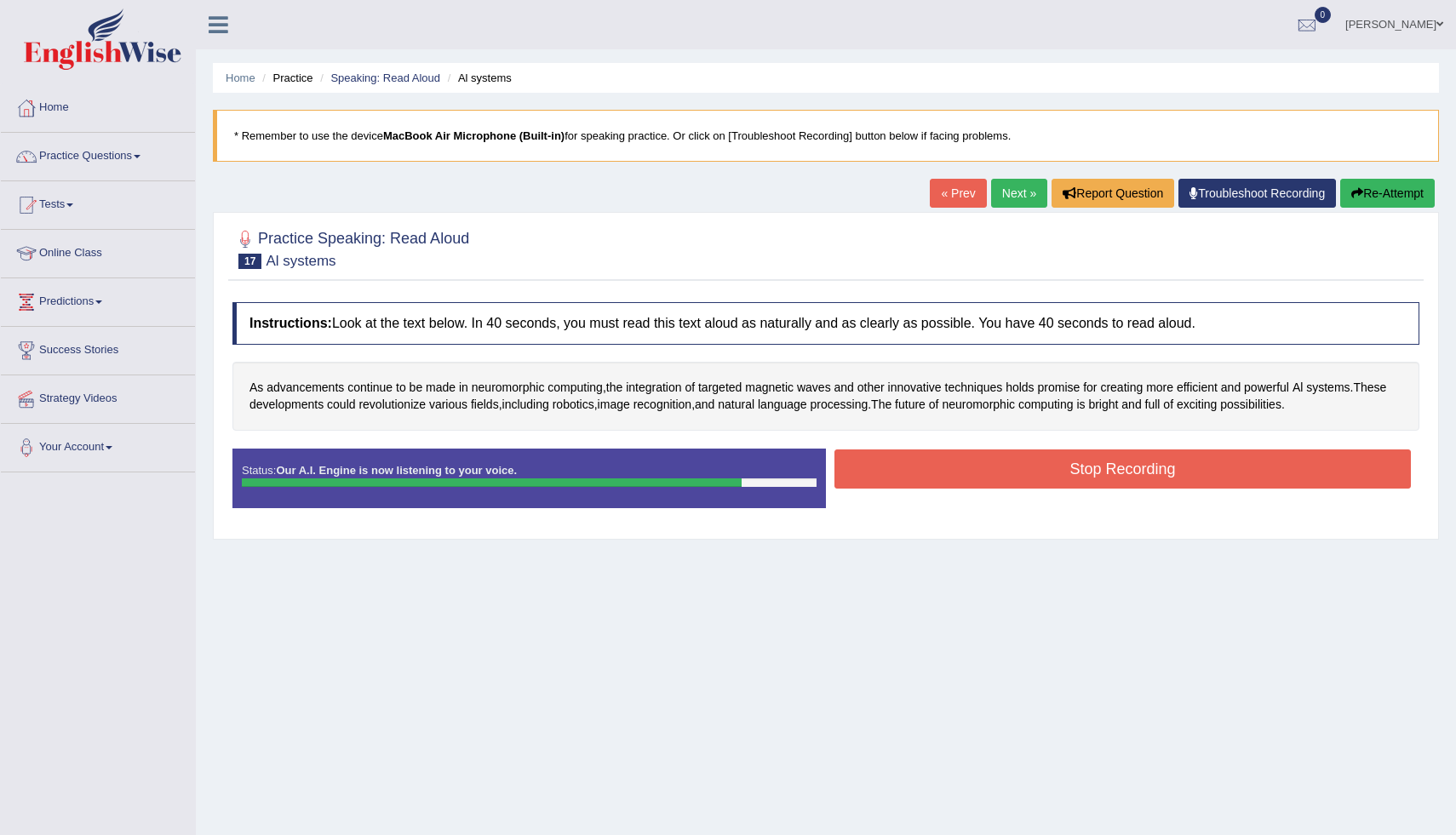
click at [953, 461] on button "Stop Recording" at bounding box center [1123, 469] width 577 height 39
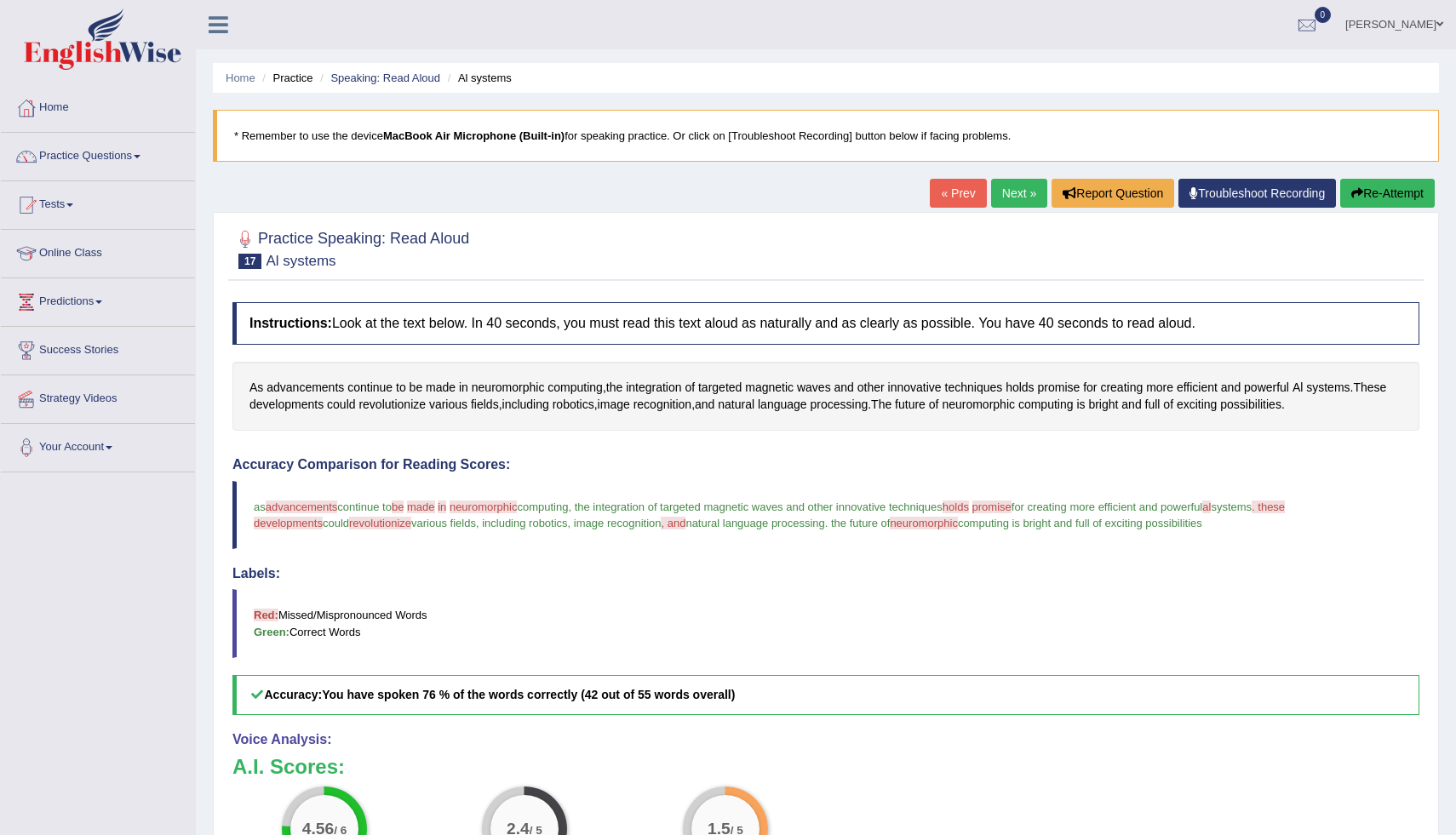
click at [1007, 186] on link "Next »" at bounding box center [1019, 193] width 56 height 29
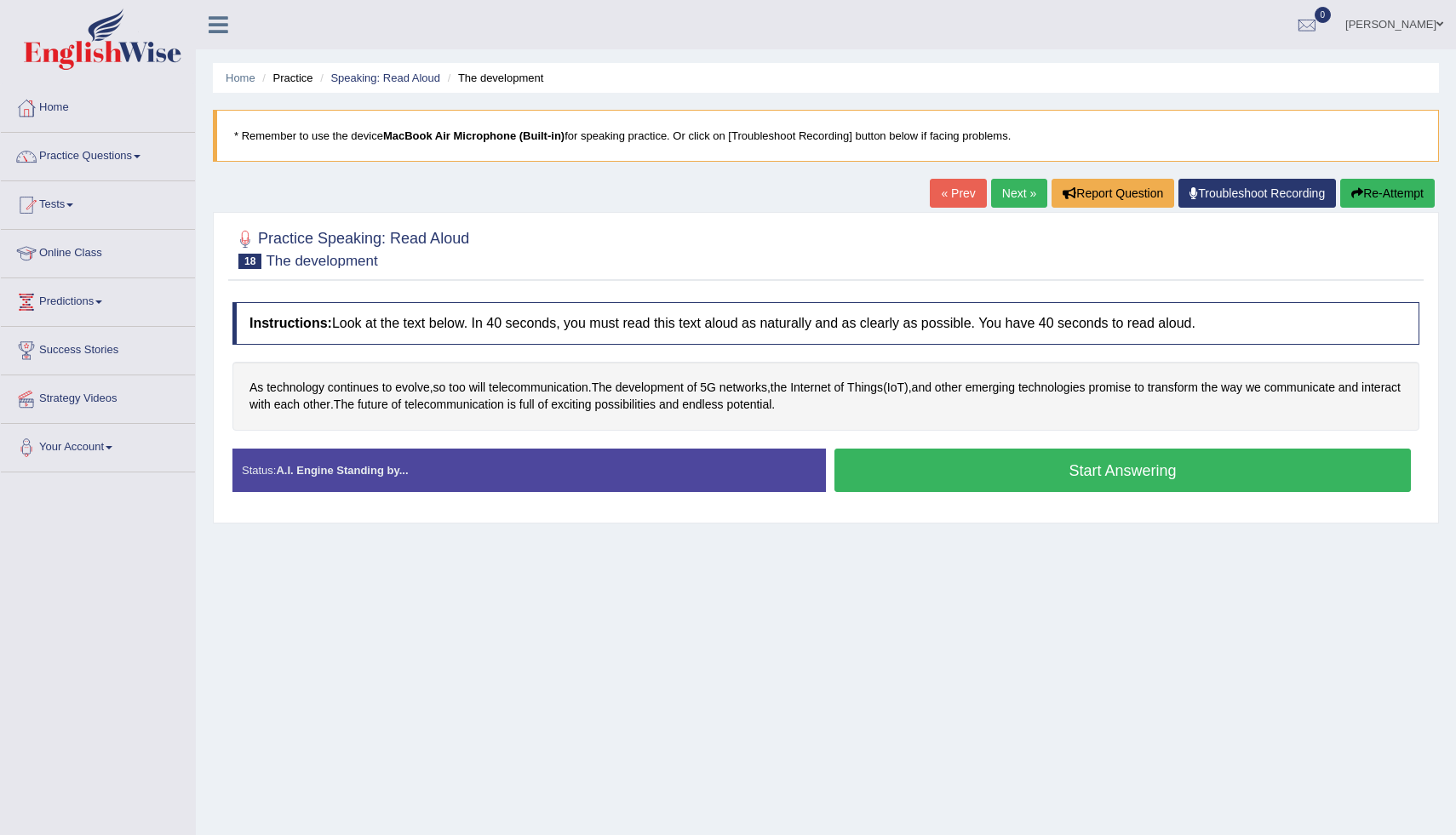
click at [1010, 459] on button "Start Answering" at bounding box center [1123, 470] width 577 height 43
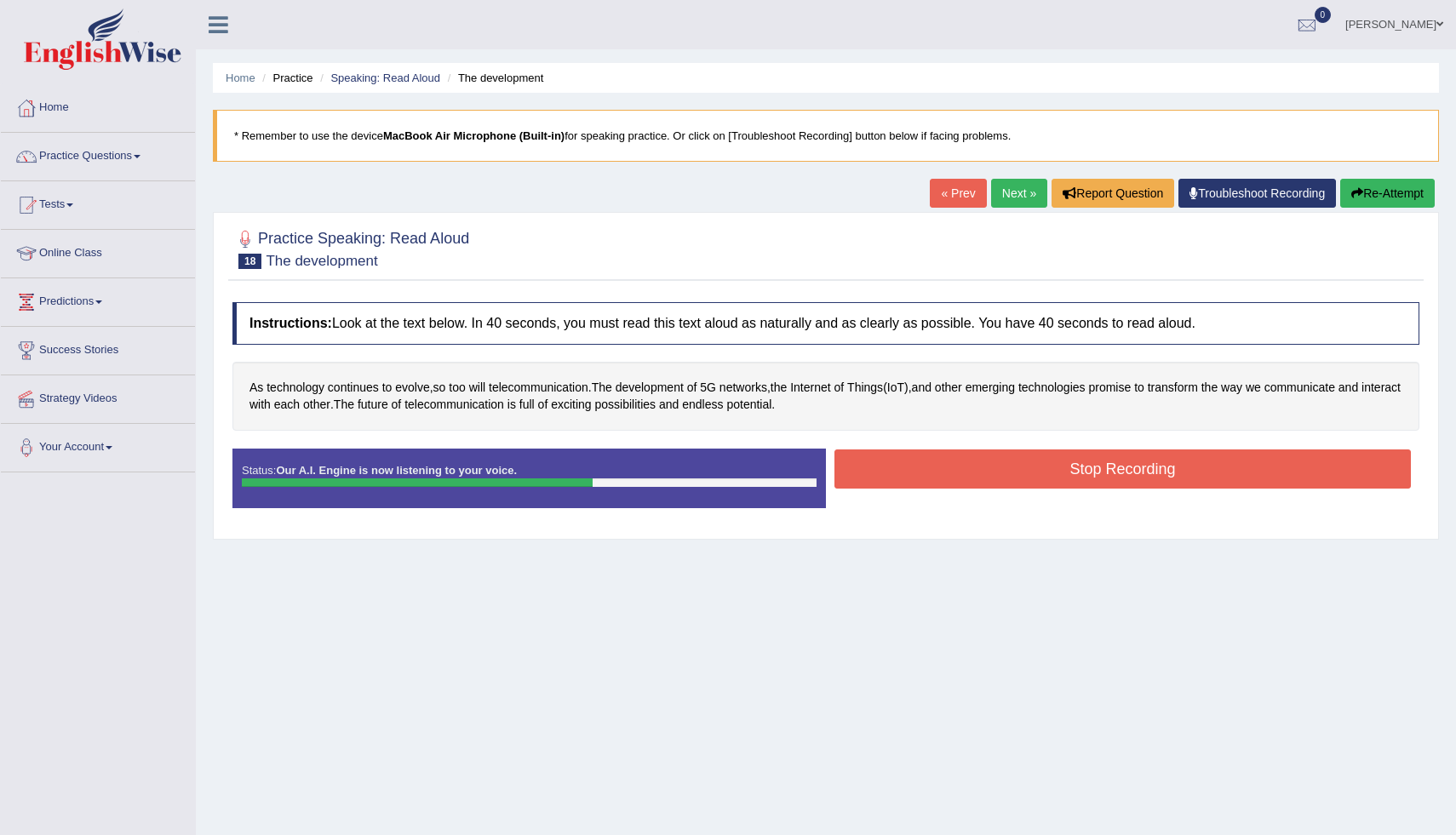
click at [1010, 459] on button "Stop Recording" at bounding box center [1123, 469] width 577 height 39
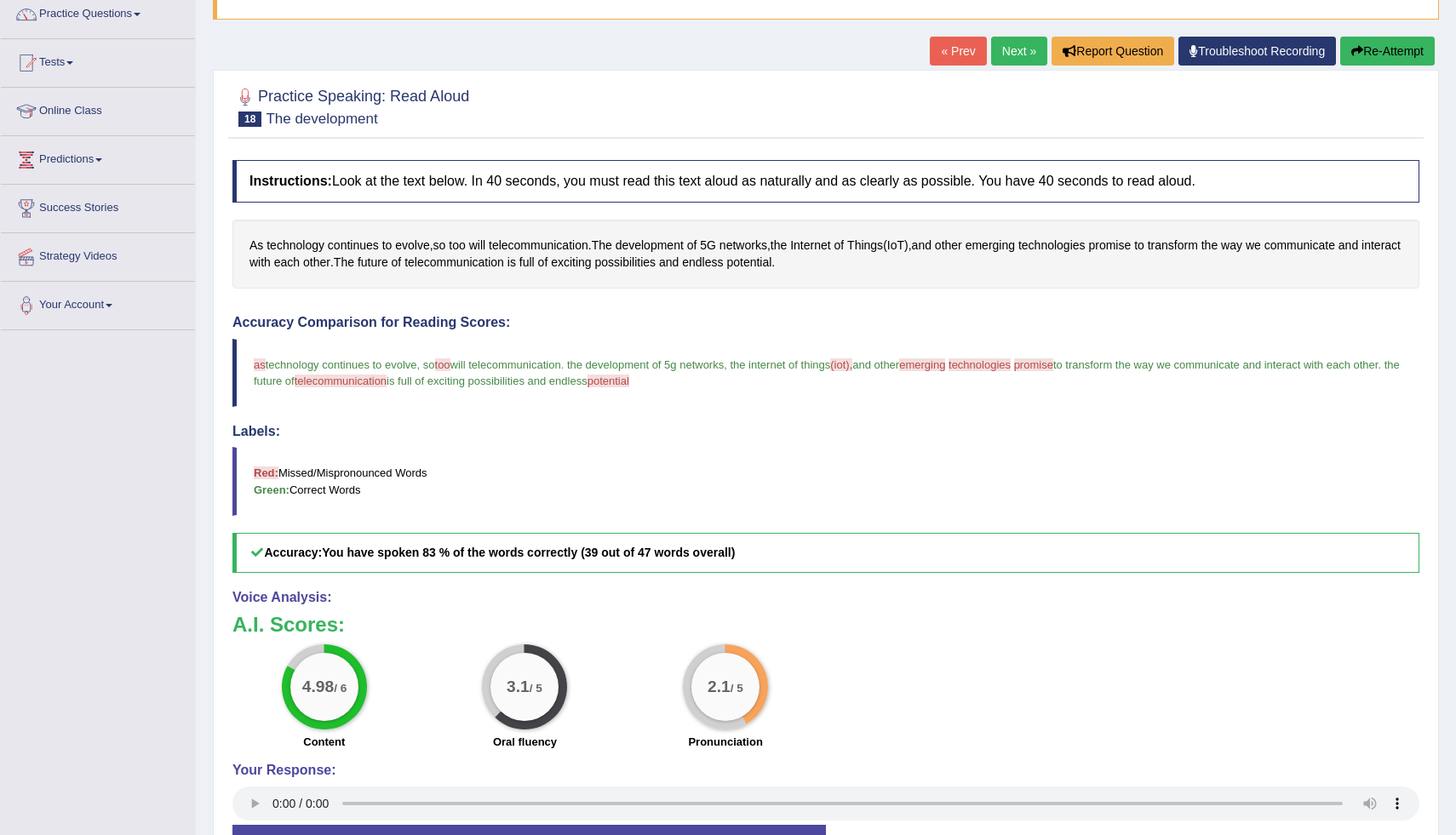
scroll to position [171, 0]
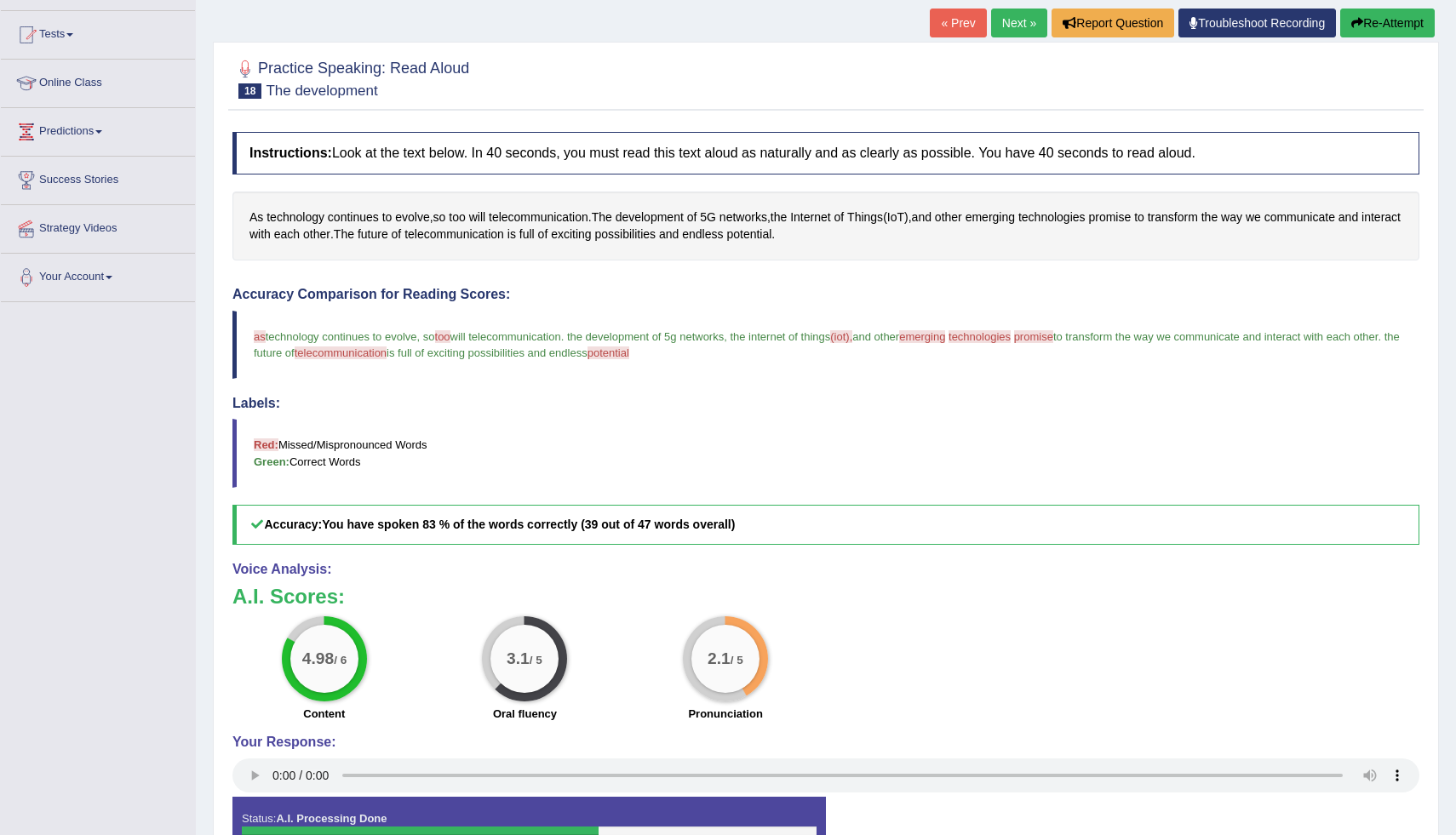
click at [1000, 32] on link "Next »" at bounding box center [1019, 23] width 56 height 29
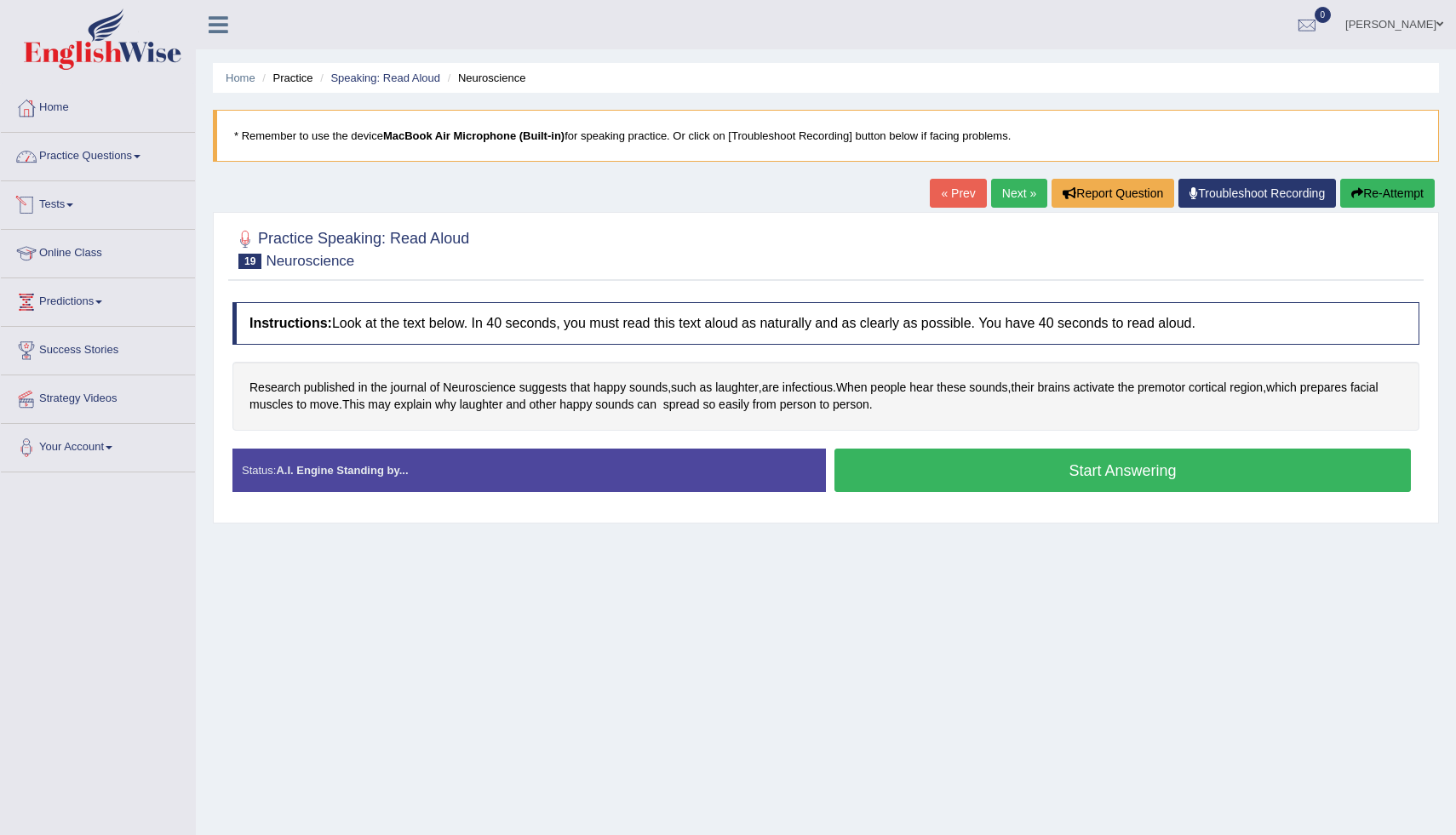
click at [119, 157] on link "Practice Questions" at bounding box center [97, 153] width 194 height 42
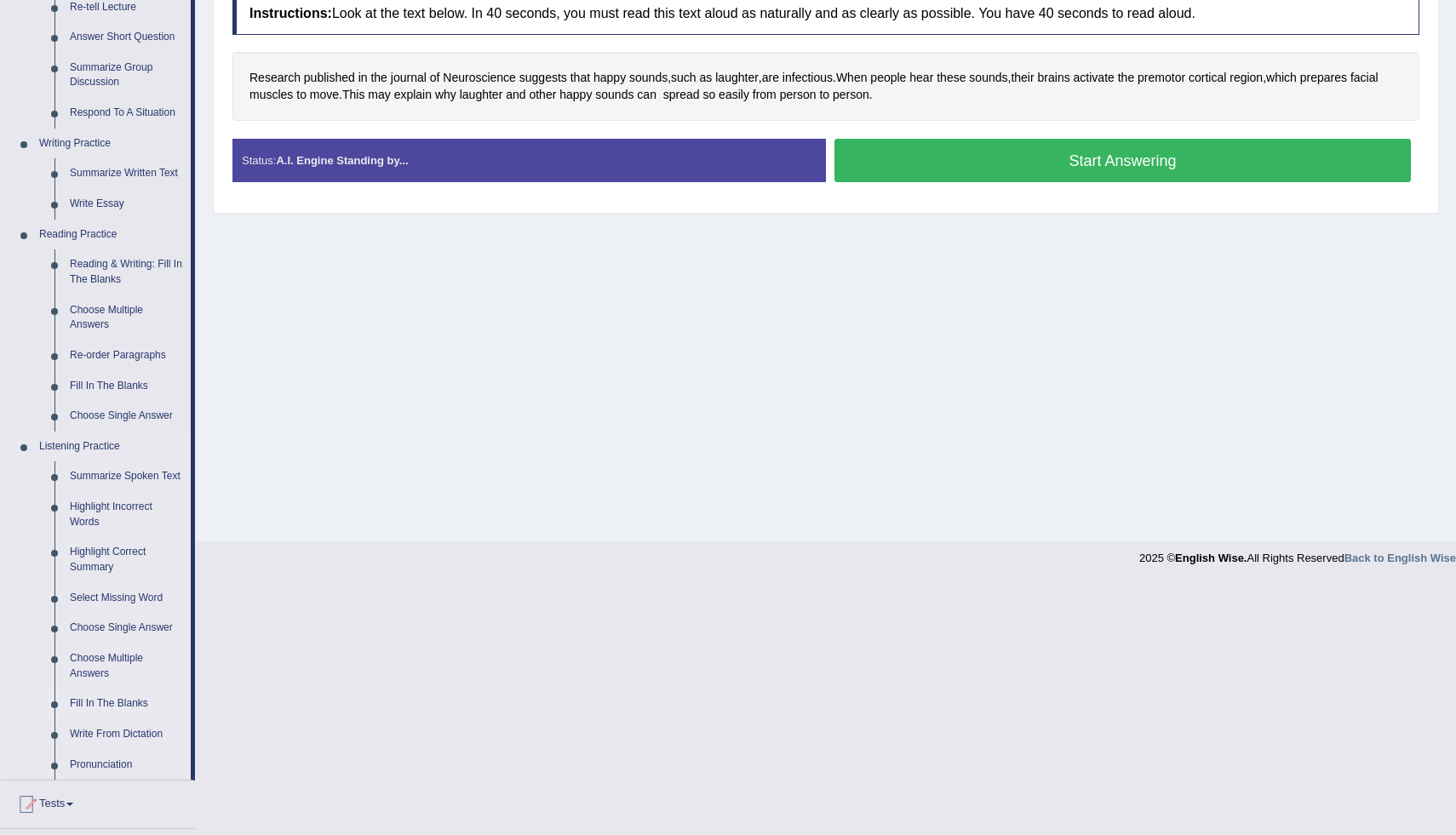
scroll to position [327, 0]
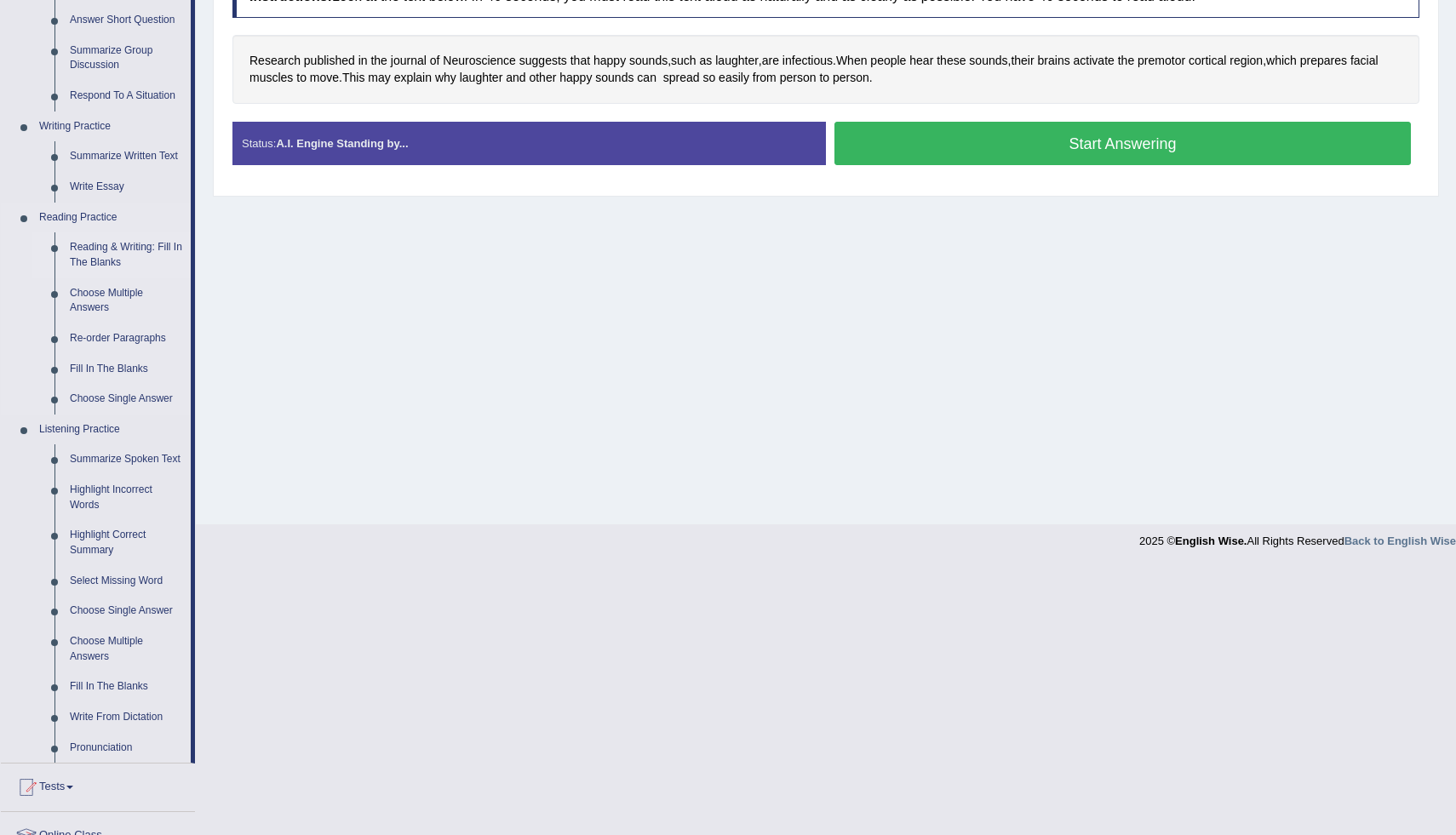
click at [116, 256] on link "Reading & Writing: Fill In The Blanks" at bounding box center [126, 255] width 128 height 45
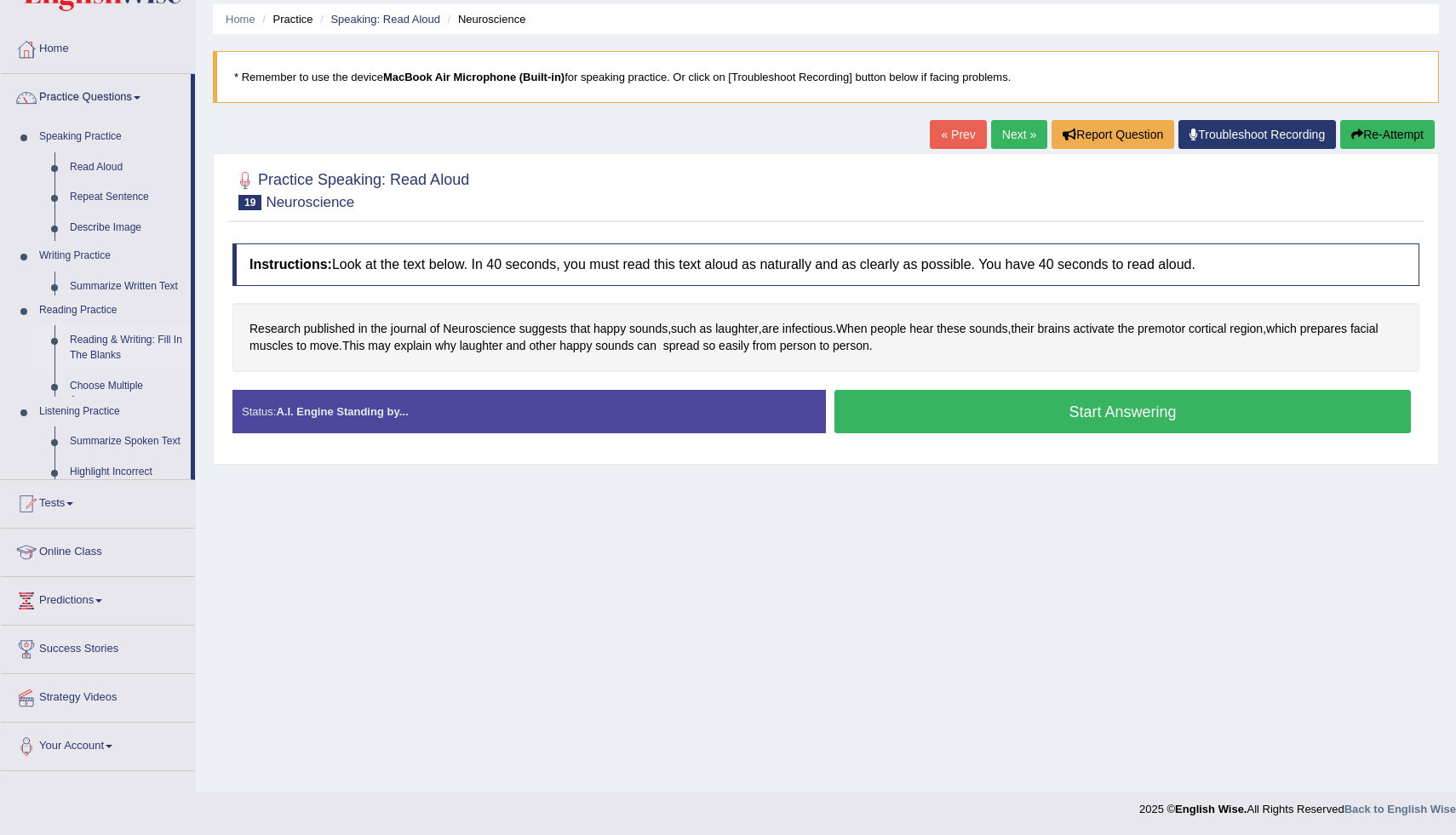
scroll to position [59, 0]
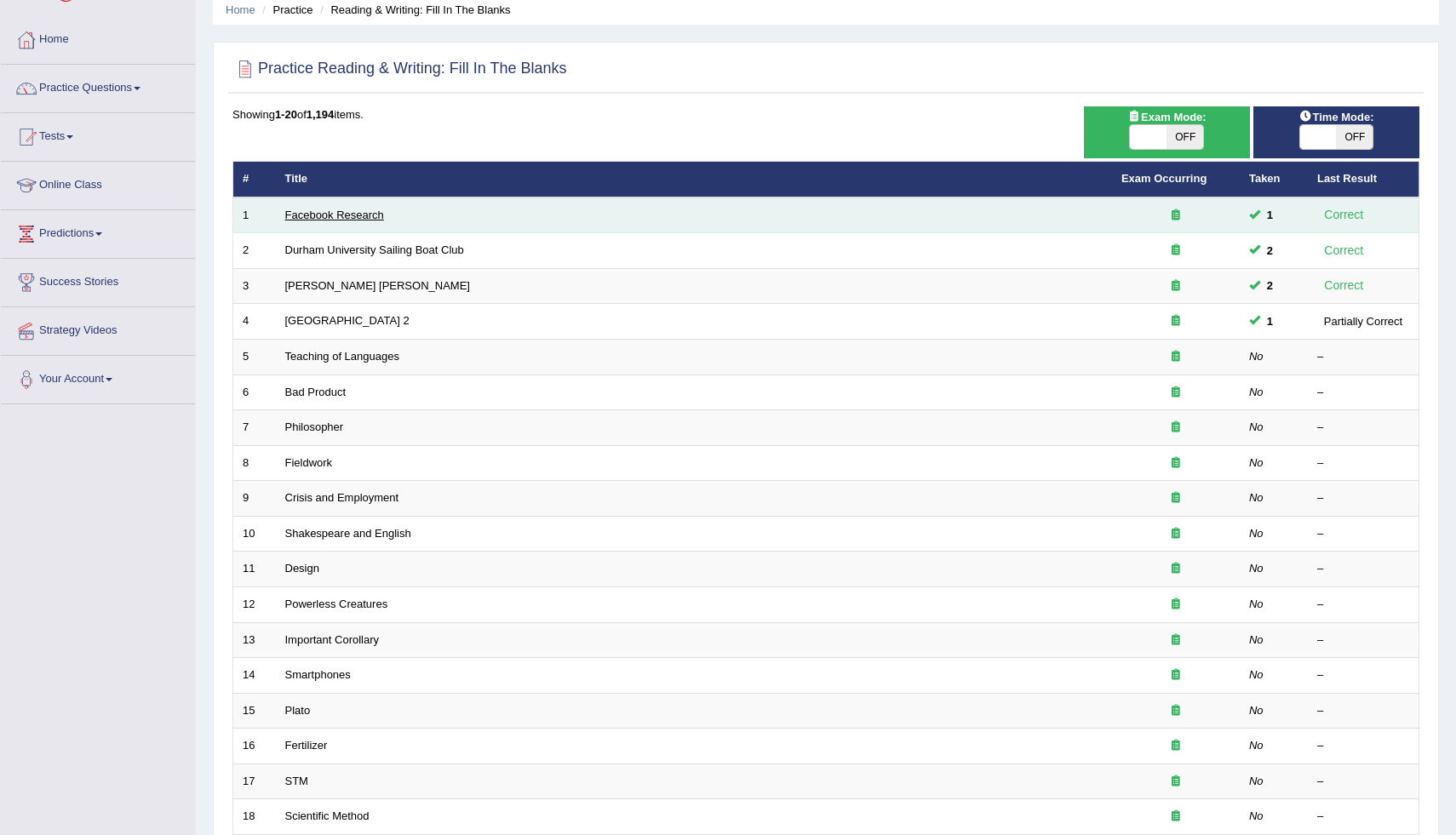
scroll to position [34, 0]
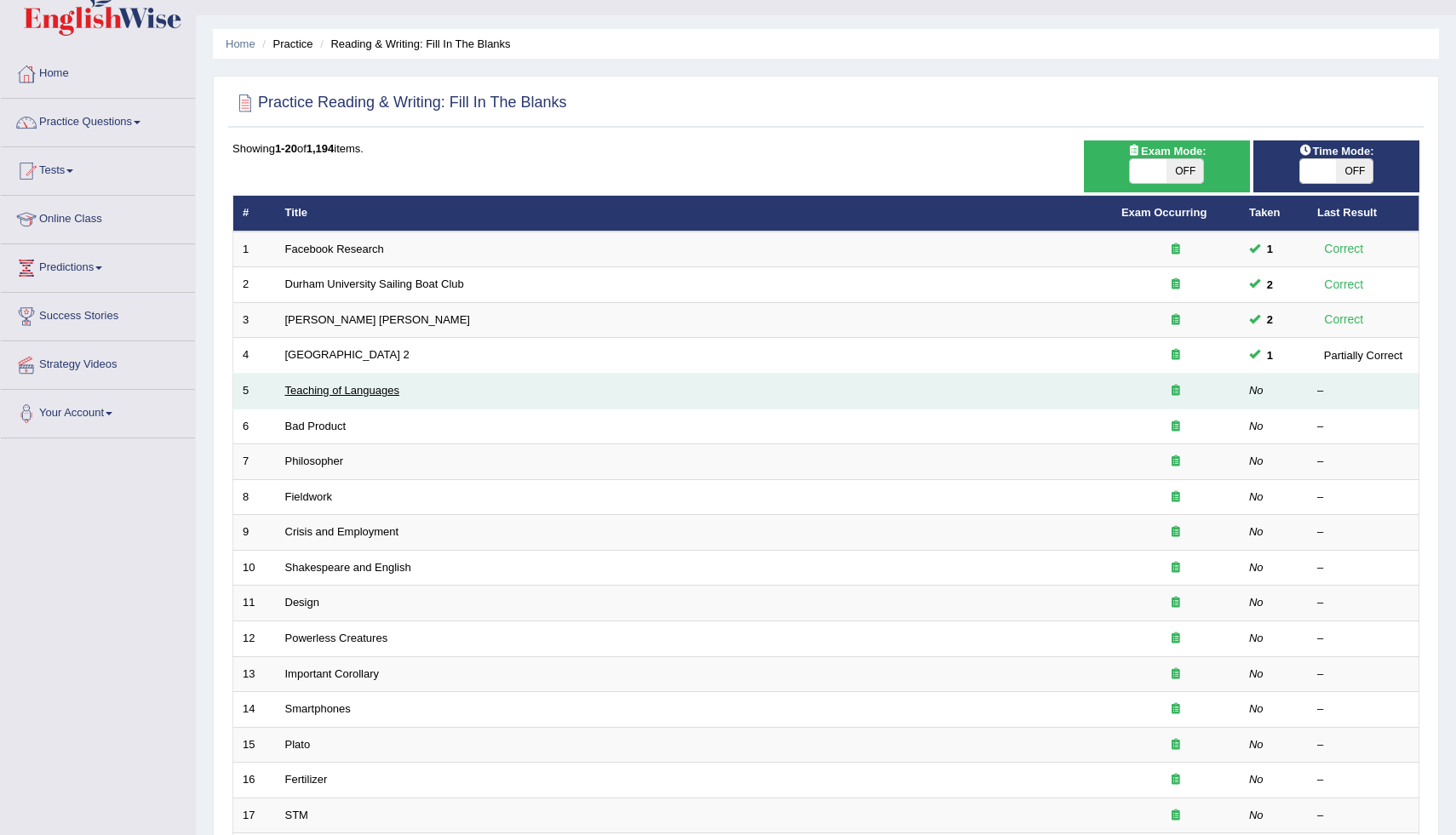
click at [384, 390] on link "Teaching of Languages" at bounding box center [342, 390] width 114 height 13
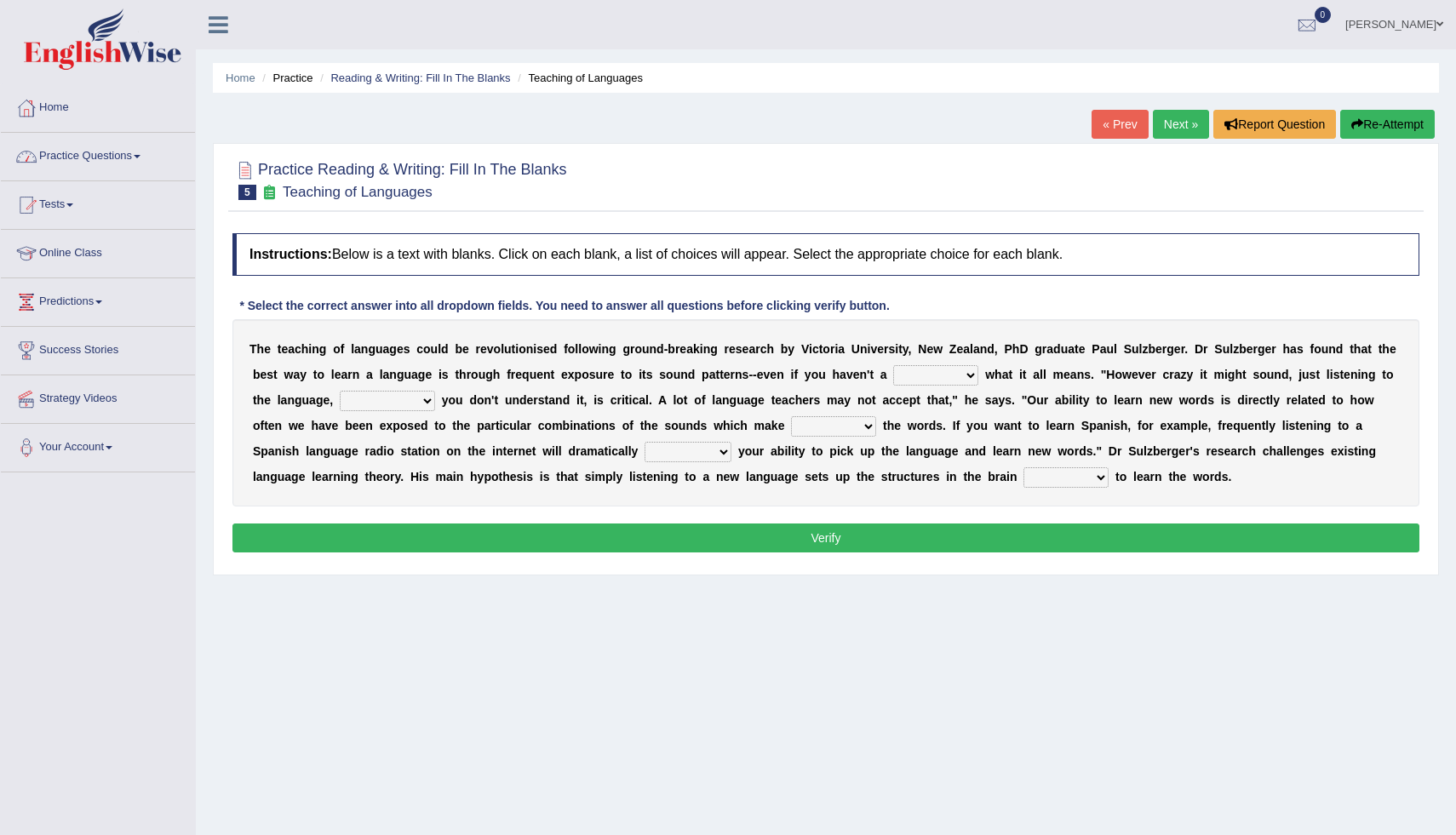
click at [122, 161] on link "Practice Questions" at bounding box center [97, 153] width 194 height 42
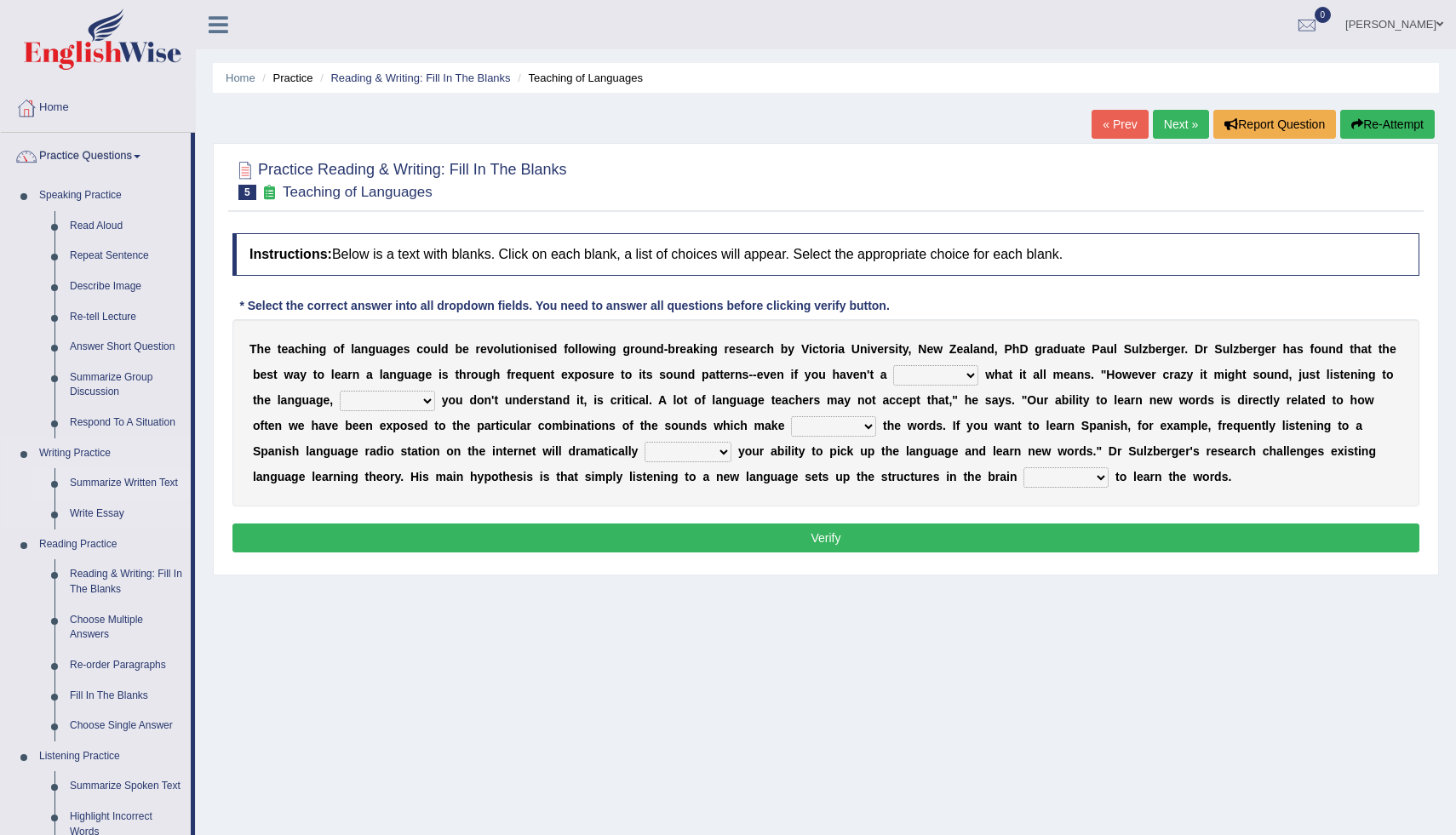
click at [111, 481] on link "Summarize Written Text" at bounding box center [126, 484] width 128 height 31
click at [111, 560] on link "Reading & Writing: Fill In The Blanks" at bounding box center [126, 582] width 128 height 45
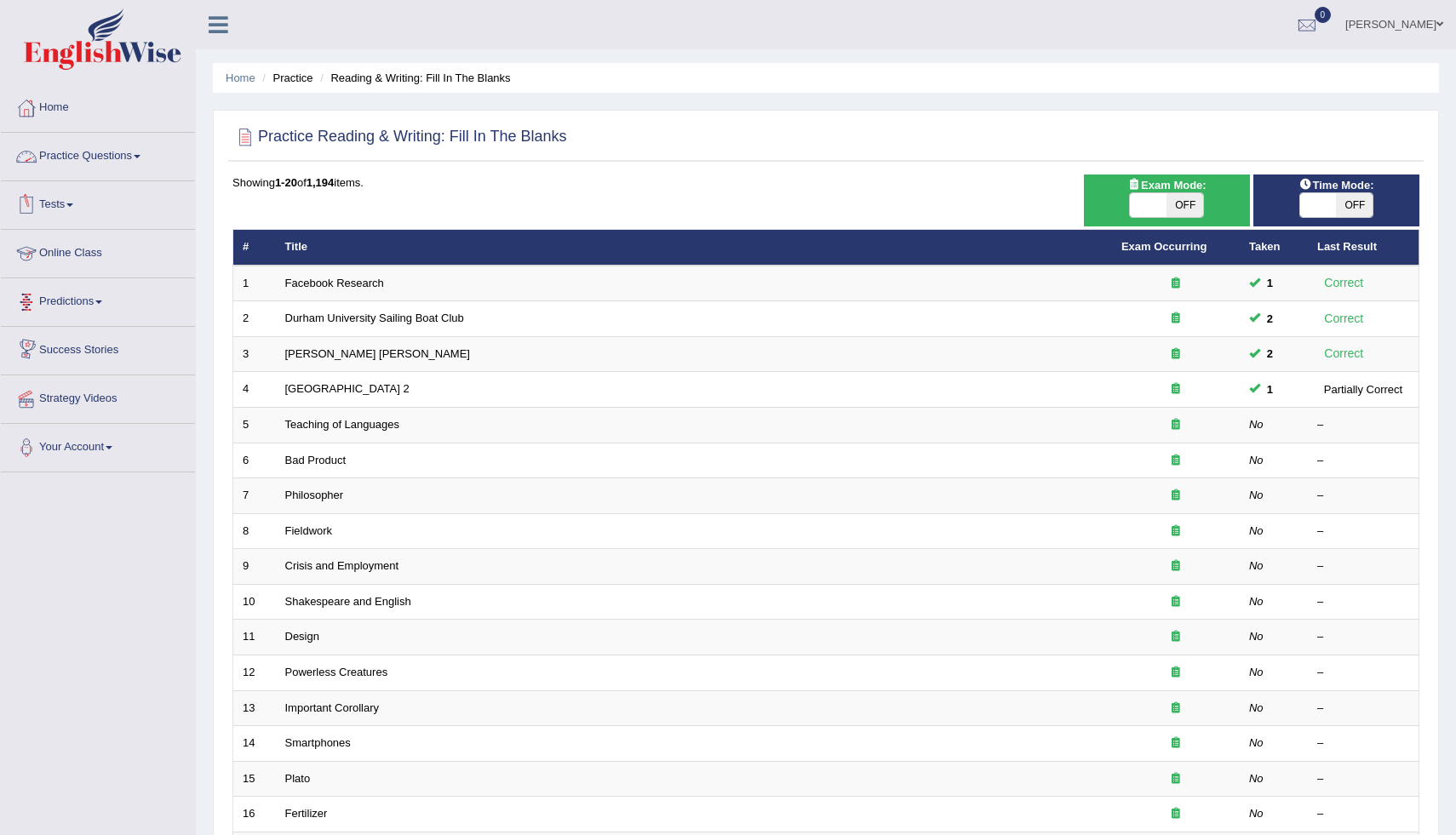
click at [137, 162] on link "Practice Questions" at bounding box center [97, 153] width 194 height 42
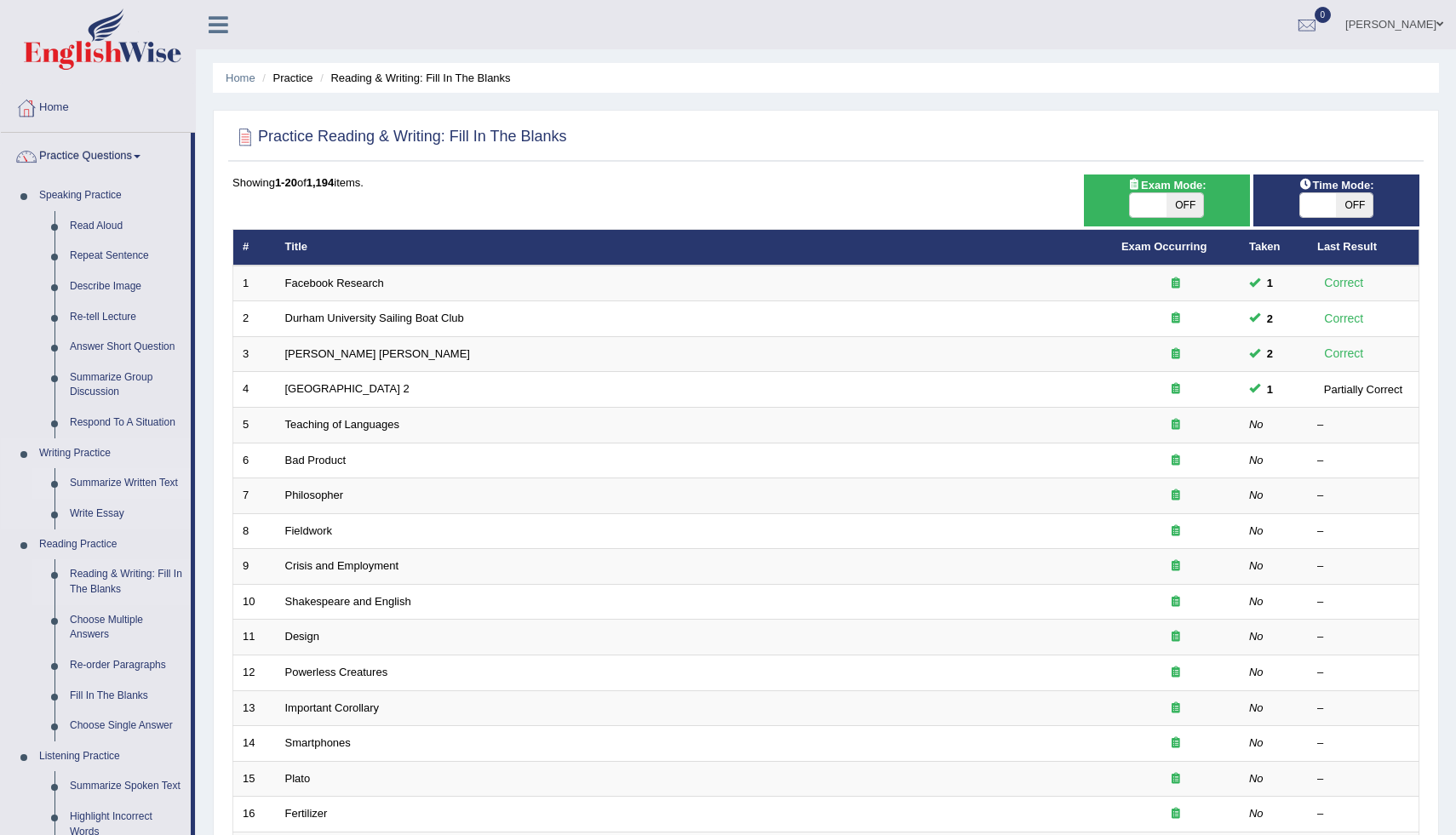
click at [123, 480] on link "Summarize Written Text" at bounding box center [126, 484] width 128 height 31
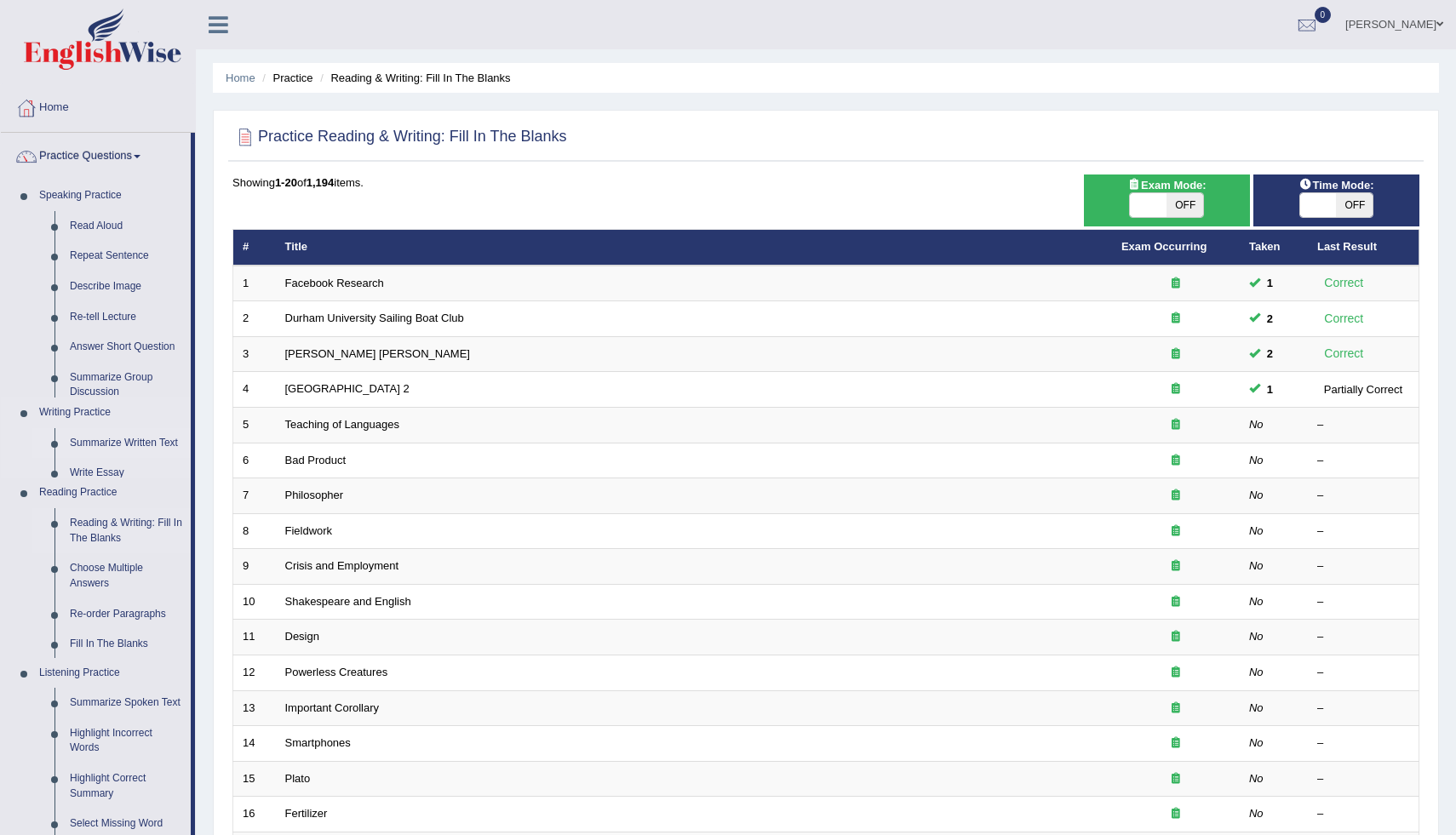
click at [123, 508] on ul "Reading & Writing: Fill In The Blanks Choose Multiple Answers Re-order Paragrap…" at bounding box center [111, 582] width 159 height 149
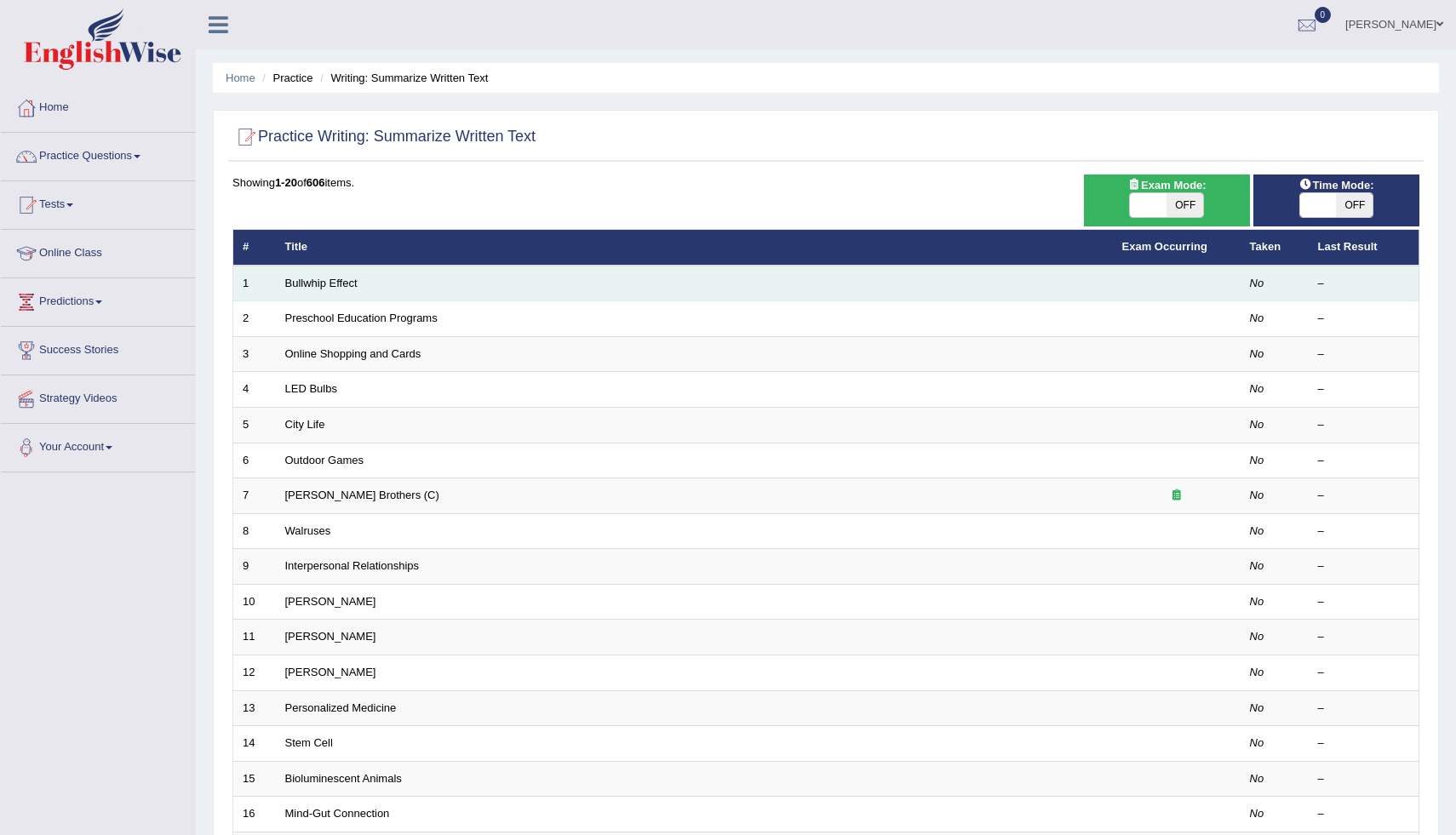
click at [987, 295] on td "Bullwhip Effect" at bounding box center [694, 283] width 837 height 36
click at [354, 283] on link "Bullwhip Effect" at bounding box center [321, 283] width 72 height 13
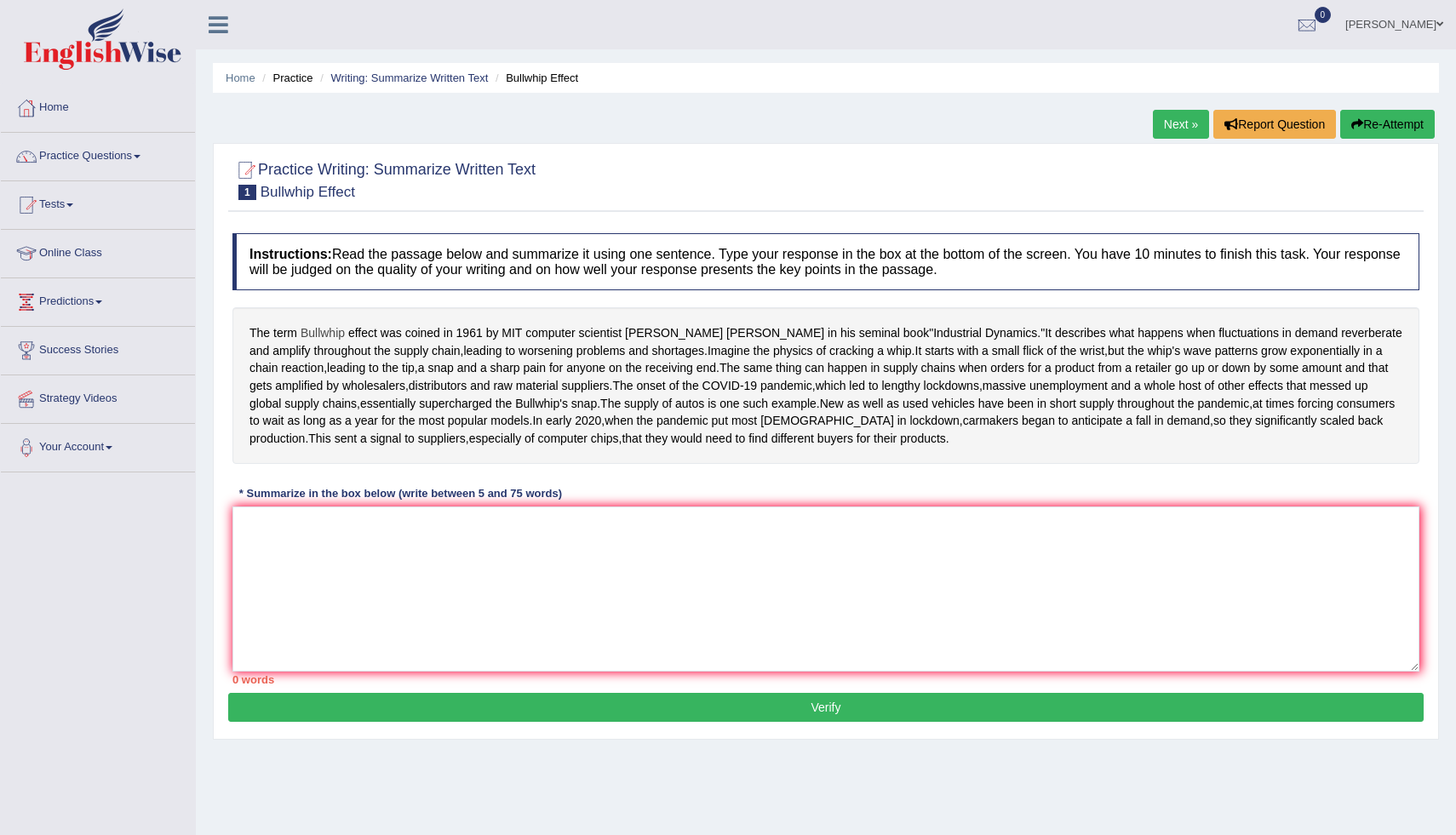
click at [315, 337] on span "Bullwhip" at bounding box center [322, 333] width 44 height 18
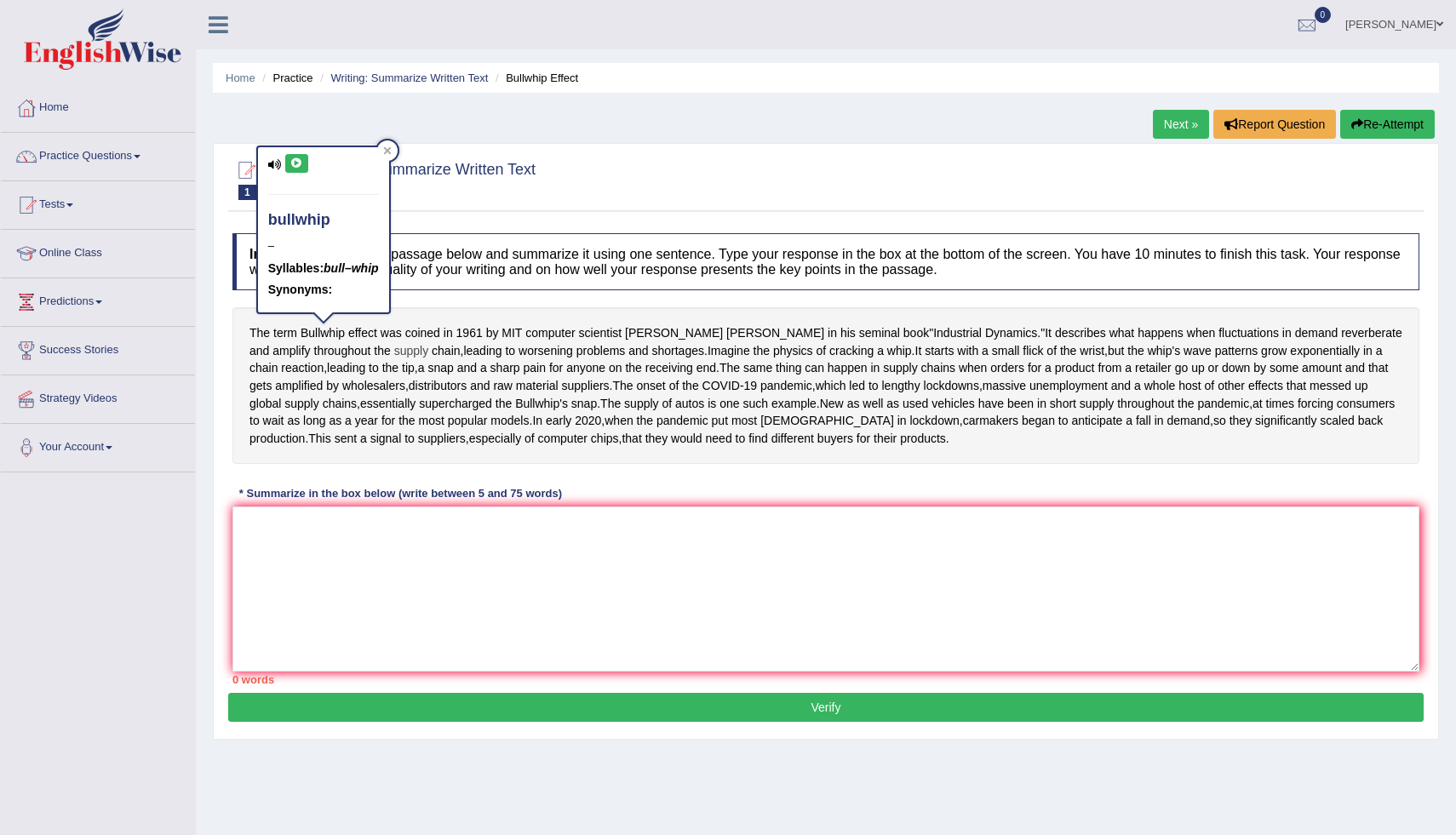
drag, startPoint x: 315, startPoint y: 337, endPoint x: 337, endPoint y: 341, distance: 22.4
click at [337, 341] on div "The term Bullwhip effect was coined in 1961 by MIT computer scientist Jay Forre…" at bounding box center [826, 386] width 1187 height 157
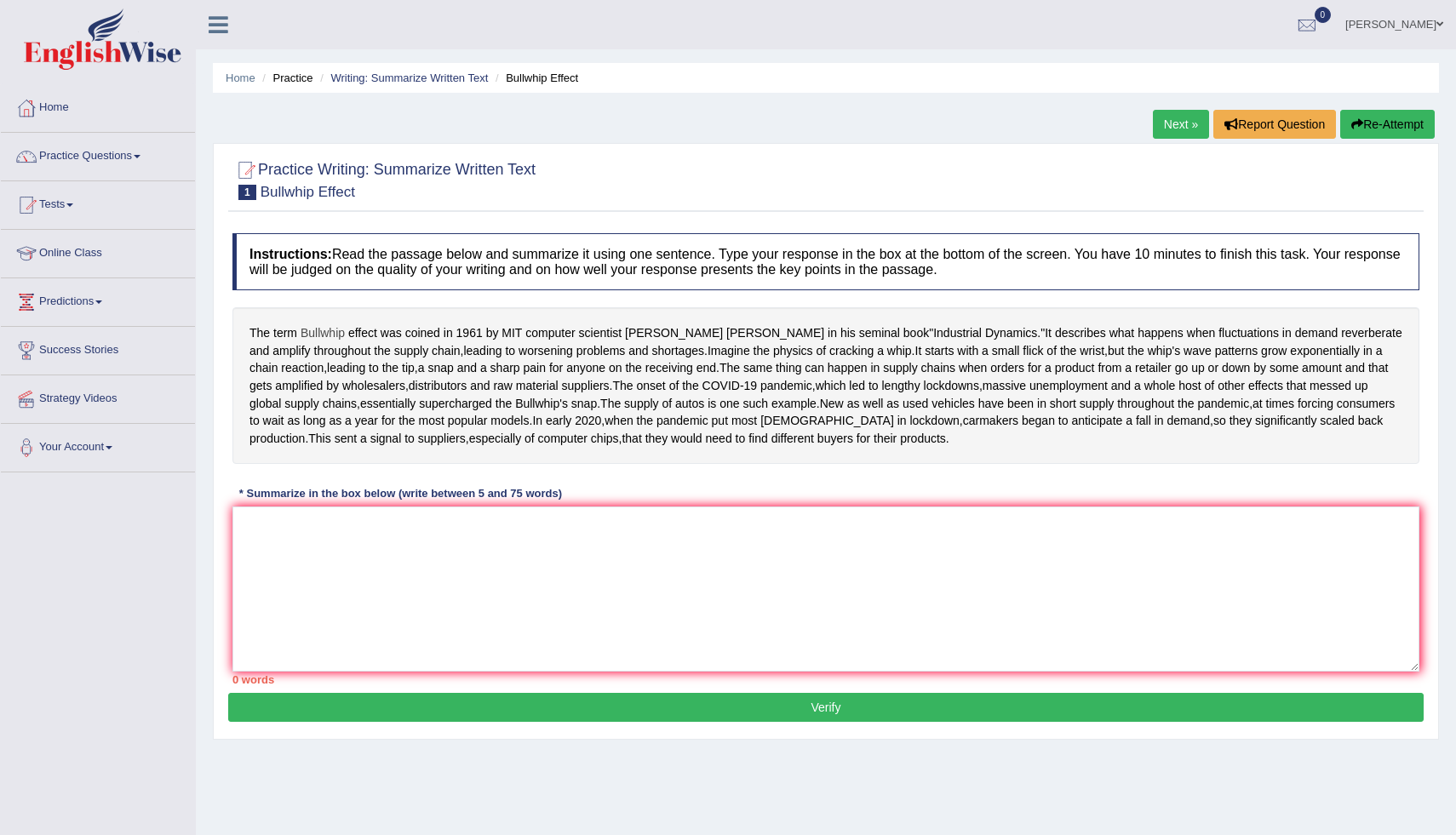
click at [329, 333] on span "Bullwhip" at bounding box center [322, 333] width 44 height 18
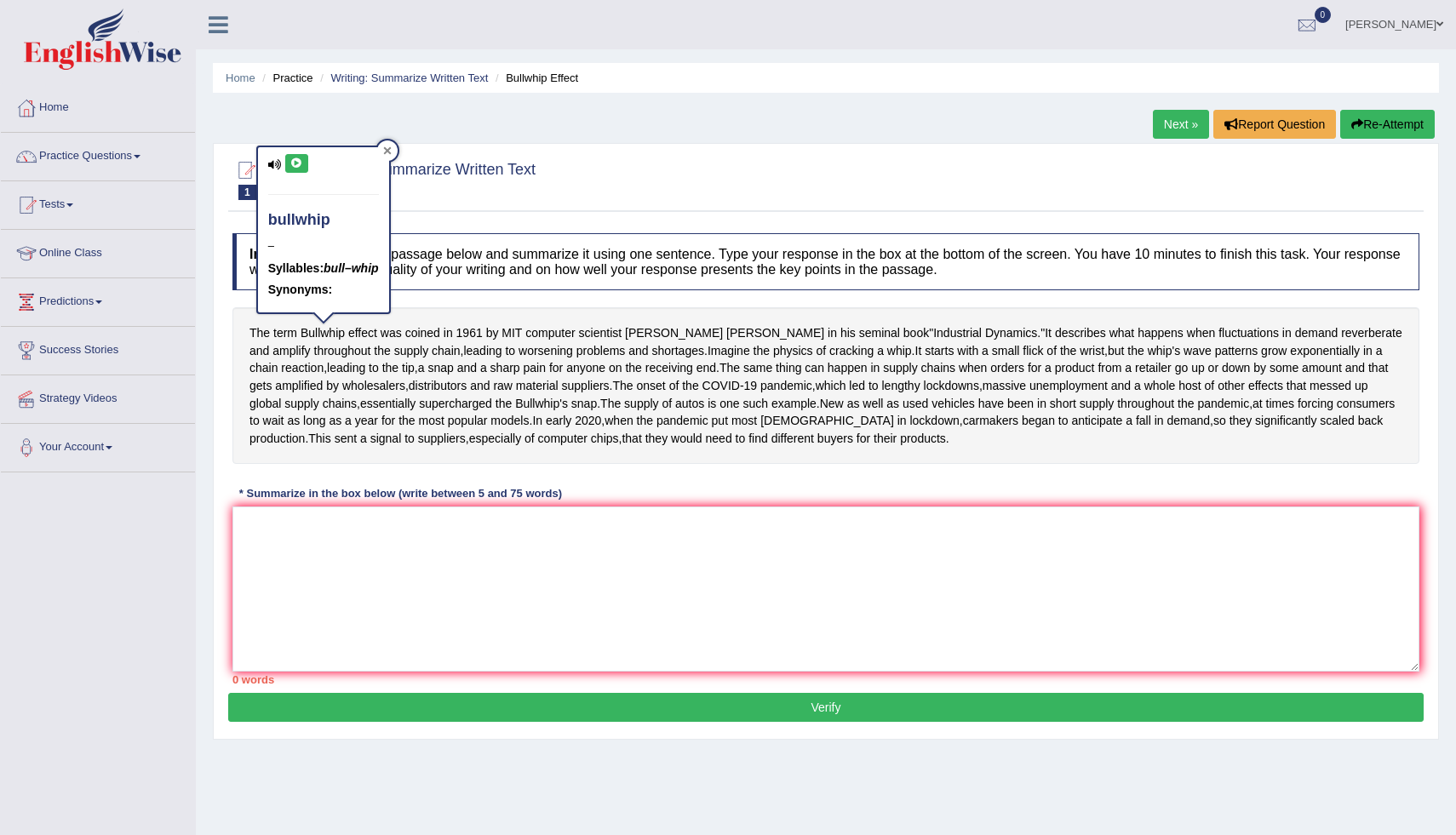
click at [381, 144] on div at bounding box center [387, 151] width 21 height 21
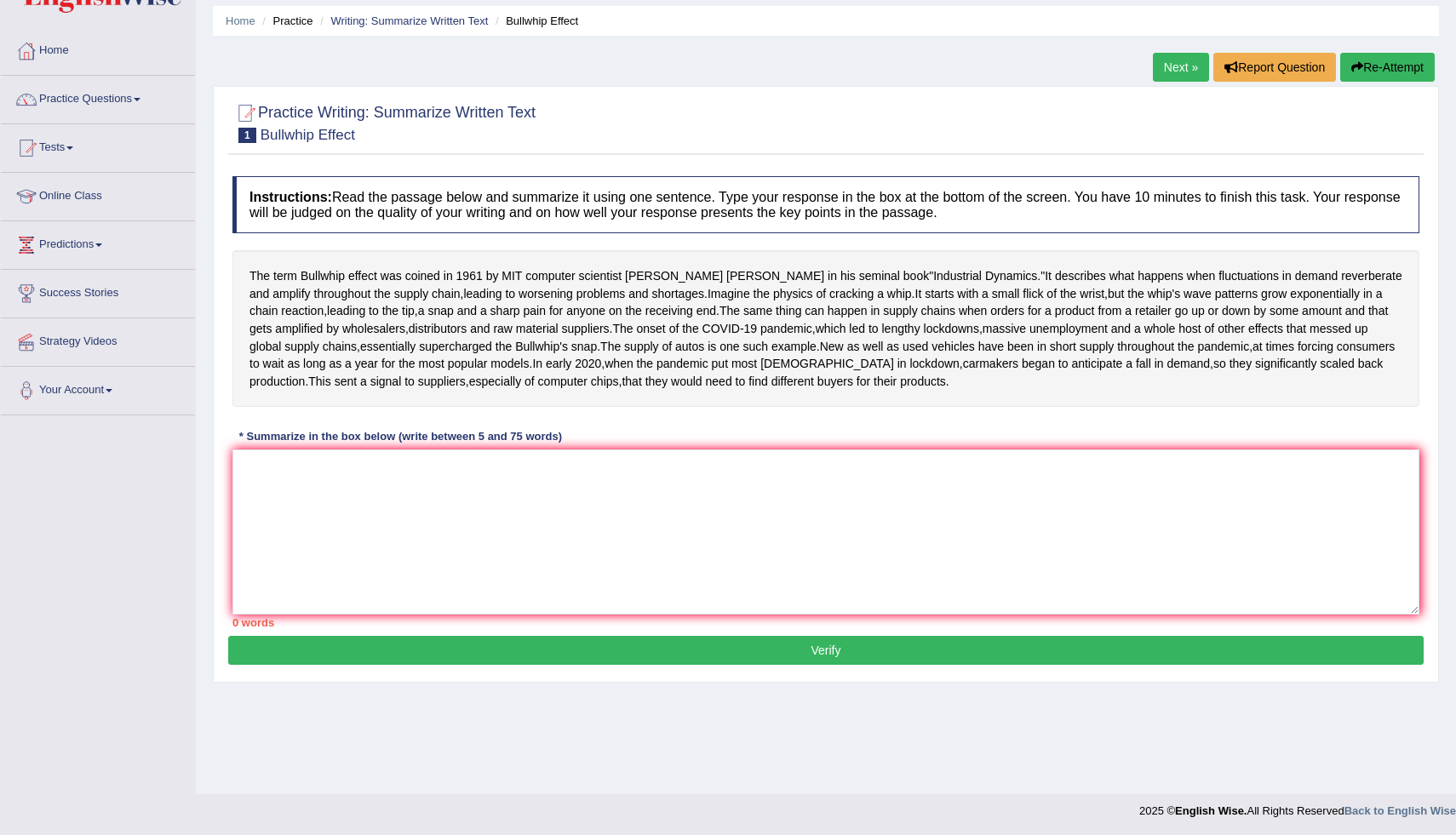
scroll to position [59, 0]
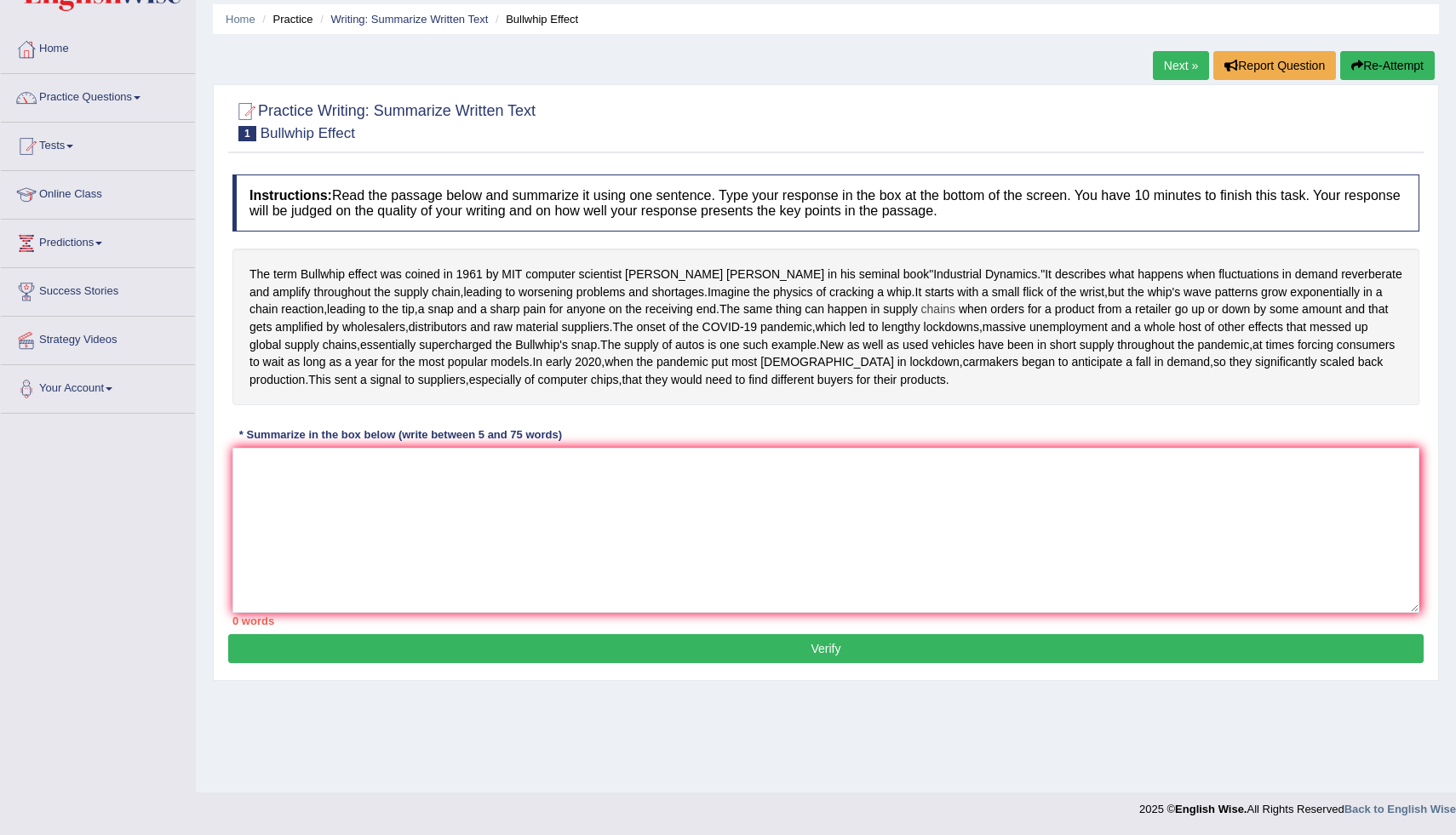
drag, startPoint x: 413, startPoint y: 339, endPoint x: 455, endPoint y: 349, distance: 43.2
click at [455, 349] on div "The term Bullwhip effect was coined in 1961 by MIT computer scientist Jay Forre…" at bounding box center [826, 327] width 1187 height 157
click at [922, 319] on span "chains" at bounding box center [939, 310] width 34 height 18
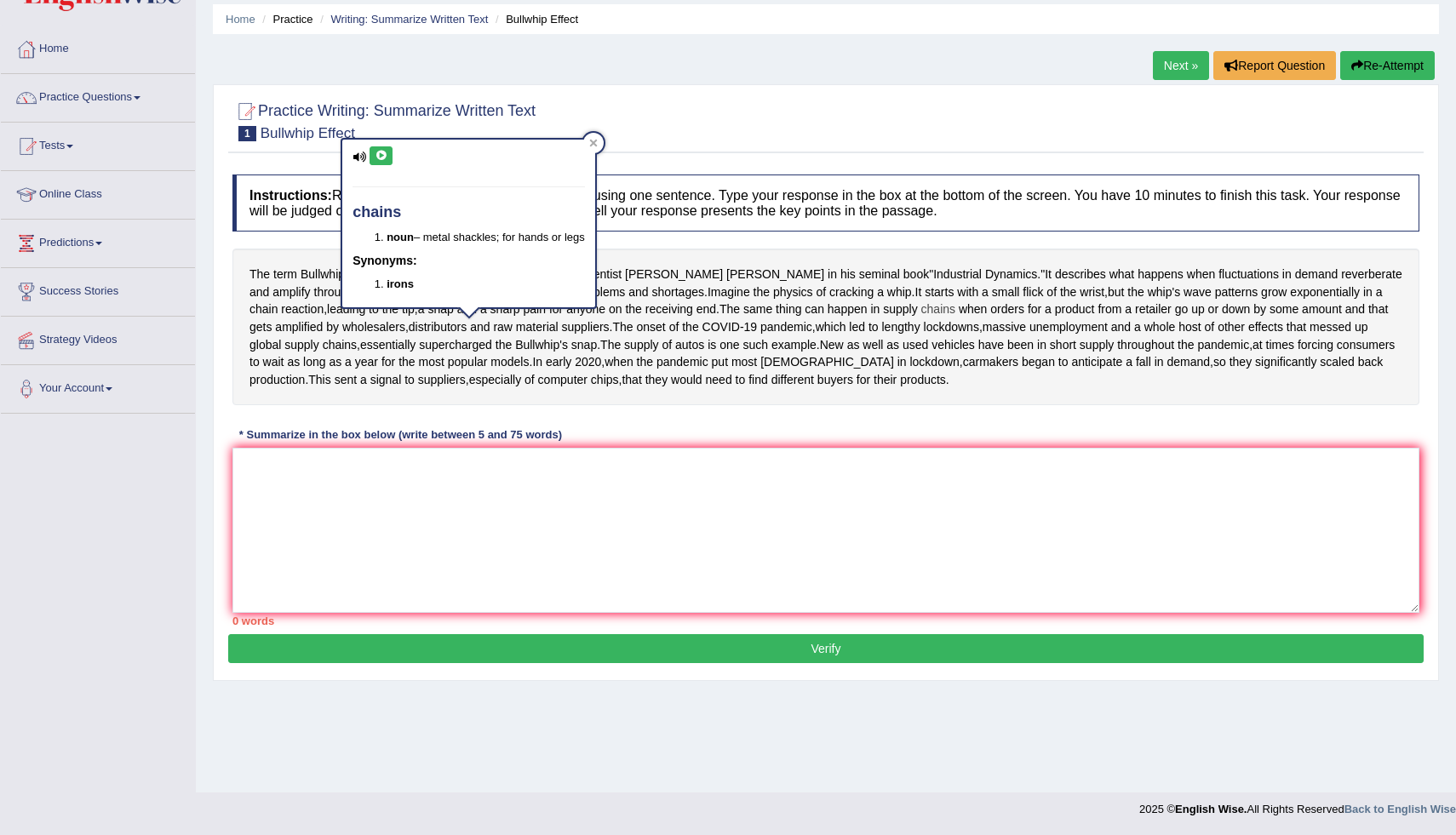
click at [922, 319] on span "chains" at bounding box center [939, 310] width 34 height 18
click at [594, 135] on div at bounding box center [593, 143] width 21 height 21
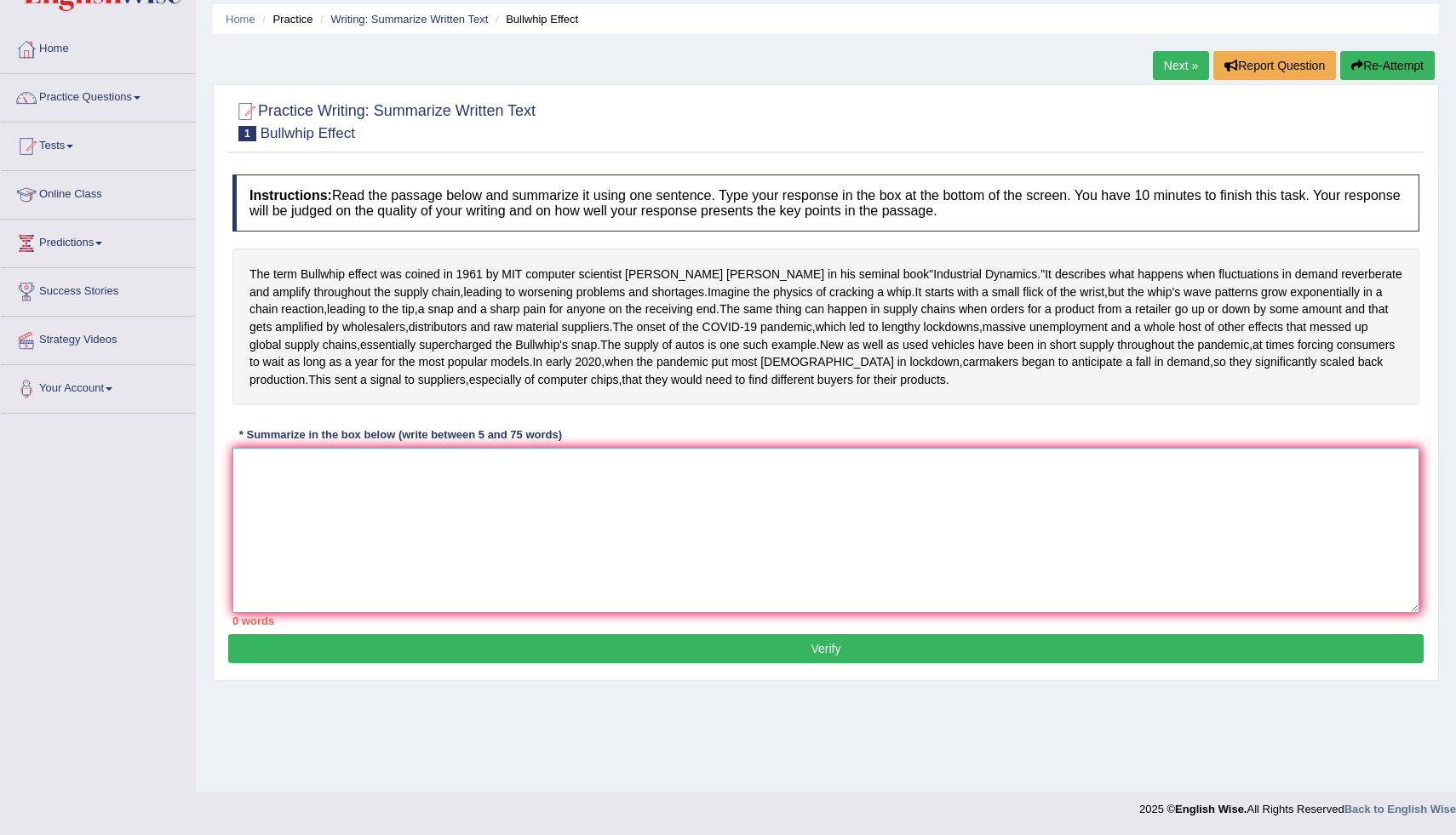
click at [295, 545] on textarea at bounding box center [826, 530] width 1187 height 165
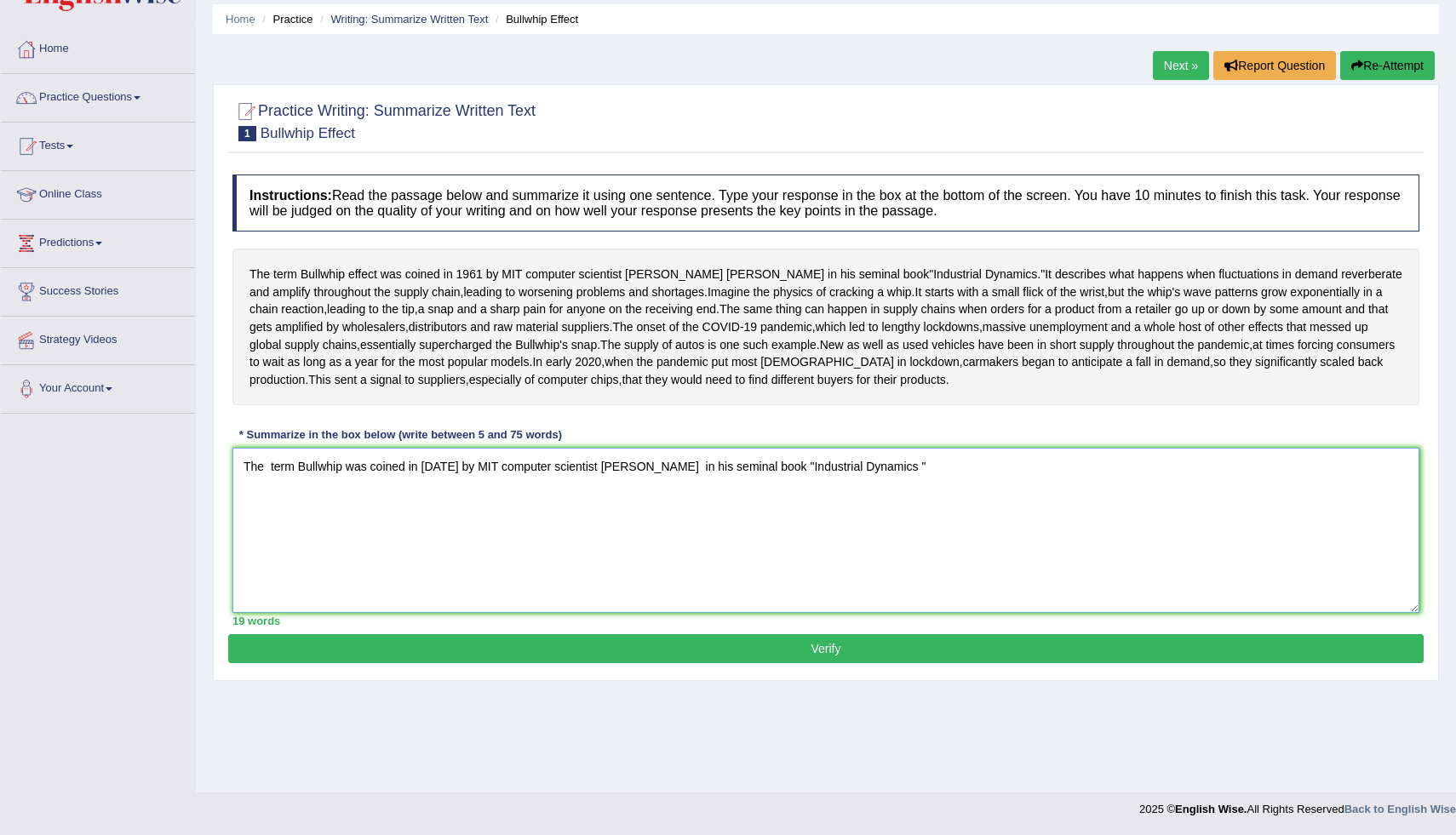
click at [270, 533] on textarea "The term Bullwhip was coined in 1961 by MIT computer scientist Jay forrester in…" at bounding box center [826, 530] width 1187 height 165
click at [895, 546] on textarea "The term Bullwhip was coined in 1961 by MIT computer scientist Jay forrester in…" at bounding box center [826, 530] width 1187 height 165
click at [902, 541] on textarea "The term Bullwhip was coined in 1961 by MIT computer scientist Jay forrester in…" at bounding box center [826, 530] width 1187 height 165
click at [898, 542] on textarea "The term Bullwhip was coined in 1961 by MIT computer scientist Jay forrester in…" at bounding box center [826, 530] width 1187 height 165
click at [897, 542] on textarea "The term Bullwhip was coined in 1961 by MIT computer scientist Jay forrester in…" at bounding box center [826, 530] width 1187 height 165
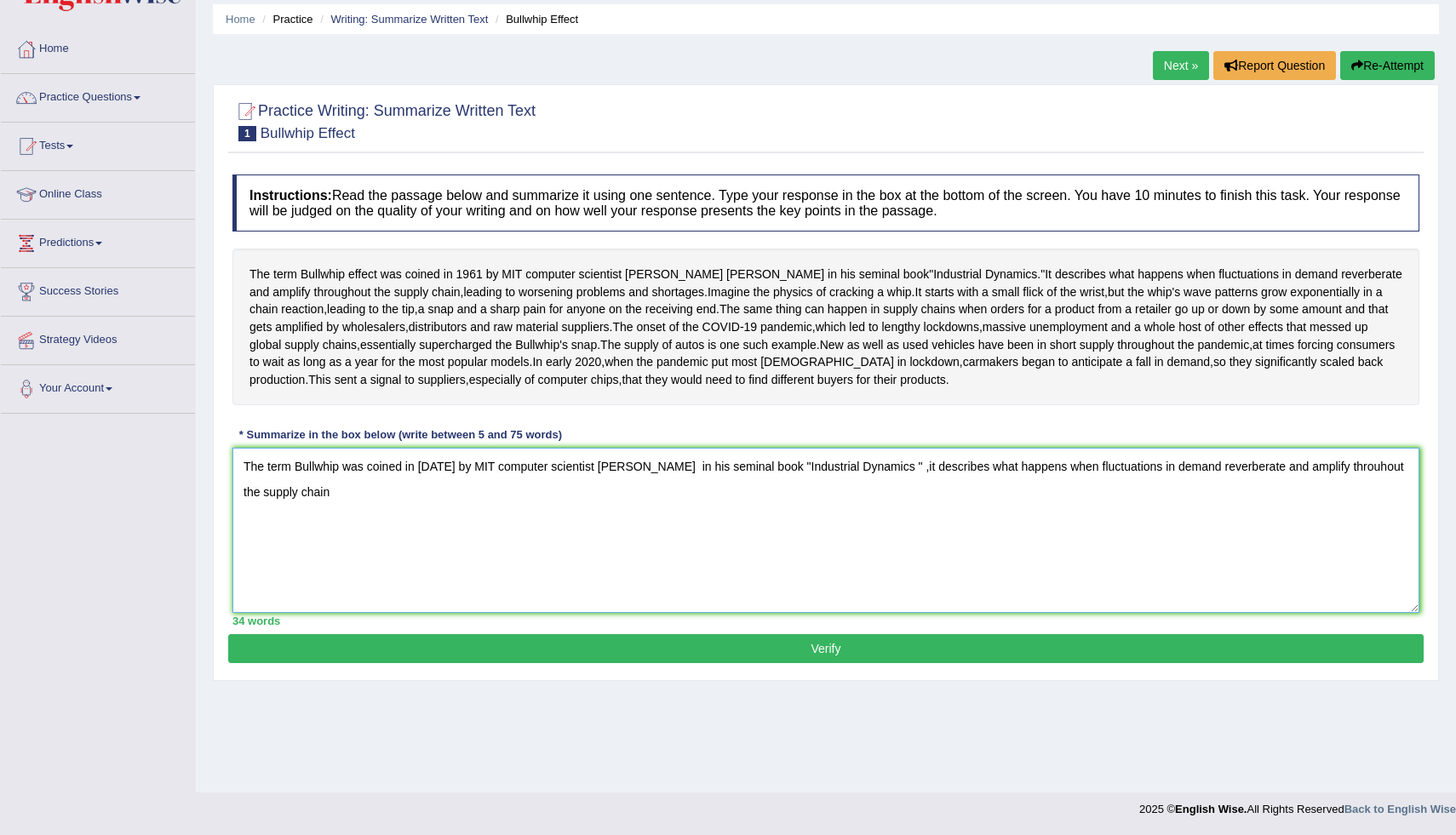
click at [899, 544] on textarea "The term Bullwhip was coined in 1961 by MIT computer scientist Jay forrester in…" at bounding box center [826, 530] width 1187 height 165
click at [897, 543] on textarea "The term Bullwhip was coined in 1961 by MIT computer scientist Jay forrester in…" at bounding box center [826, 530] width 1187 height 165
click at [901, 541] on textarea "The term Bullwhip was coined in 1961 by MIT computer scientist Jay forrester in…" at bounding box center [826, 530] width 1187 height 165
click at [920, 534] on textarea "The term Bullwhip was coined in 1961 by MIT computer scientist Jay forrester in…" at bounding box center [826, 530] width 1187 height 165
click at [921, 535] on textarea "The term Bullwhip was coined in 1961 by MIT computer scientist Jay forrester in…" at bounding box center [826, 530] width 1187 height 165
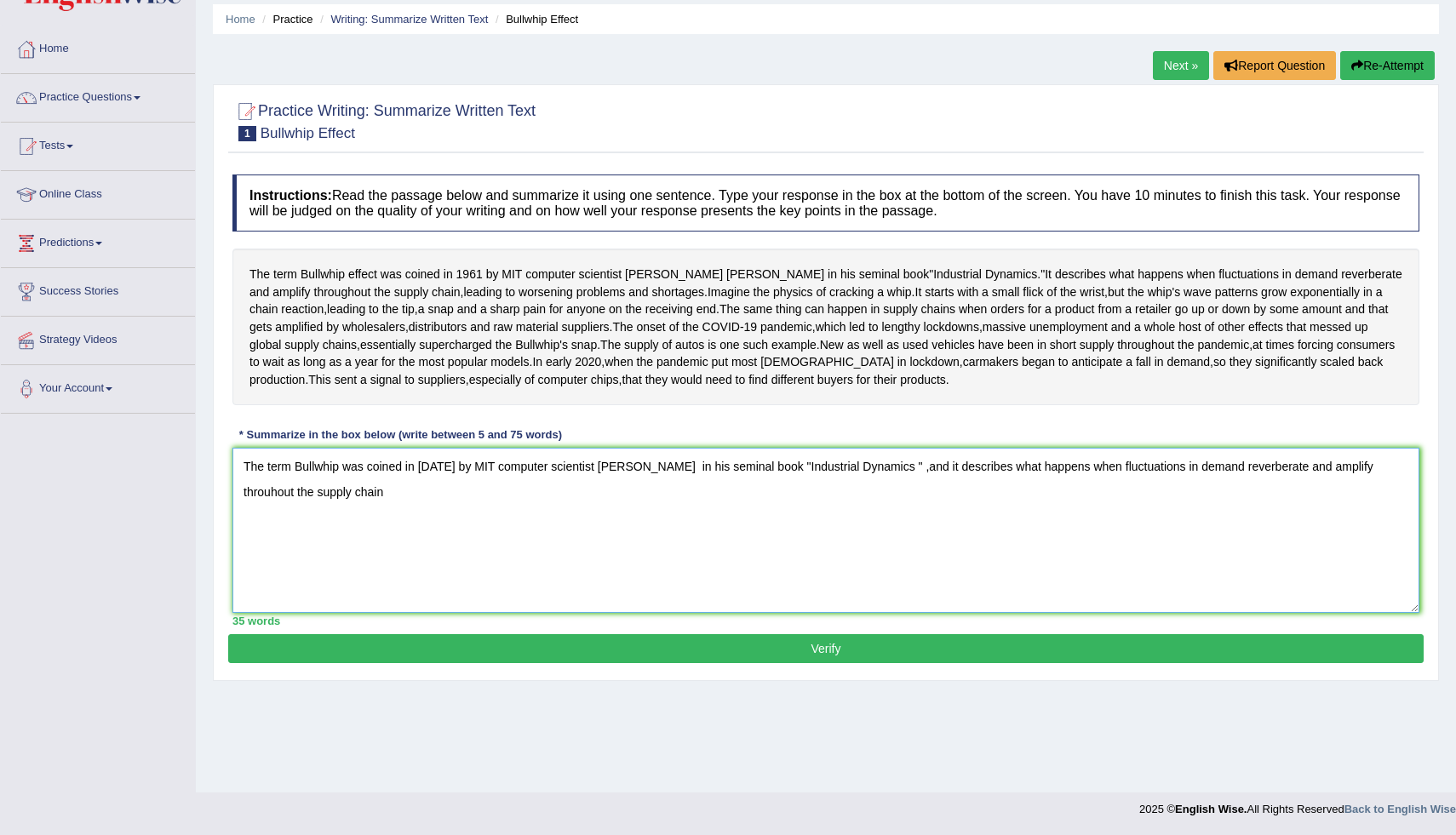
click at [339, 569] on textarea "The term Bullwhip was coined in 1961 by MIT computer scientist Jay forrester in…" at bounding box center [826, 530] width 1187 height 165
click at [1378, 541] on textarea "The term Bullwhip was coined in 1961 by MIT computer scientist Jay forrester in…" at bounding box center [826, 530] width 1187 height 165
click at [335, 564] on textarea "The term Bullwhip was coined in 1961 by MIT computer scientist Jay forrester in…" at bounding box center [826, 530] width 1187 height 165
click at [332, 564] on textarea "The term Bullwhip was coined in 1961 by MIT computer scientist Jay forrester in…" at bounding box center [826, 530] width 1187 height 165
click at [399, 566] on textarea "The term Bullwhip was coined in 1961 by MIT computer scientist Jay forrester in…" at bounding box center [826, 530] width 1187 height 165
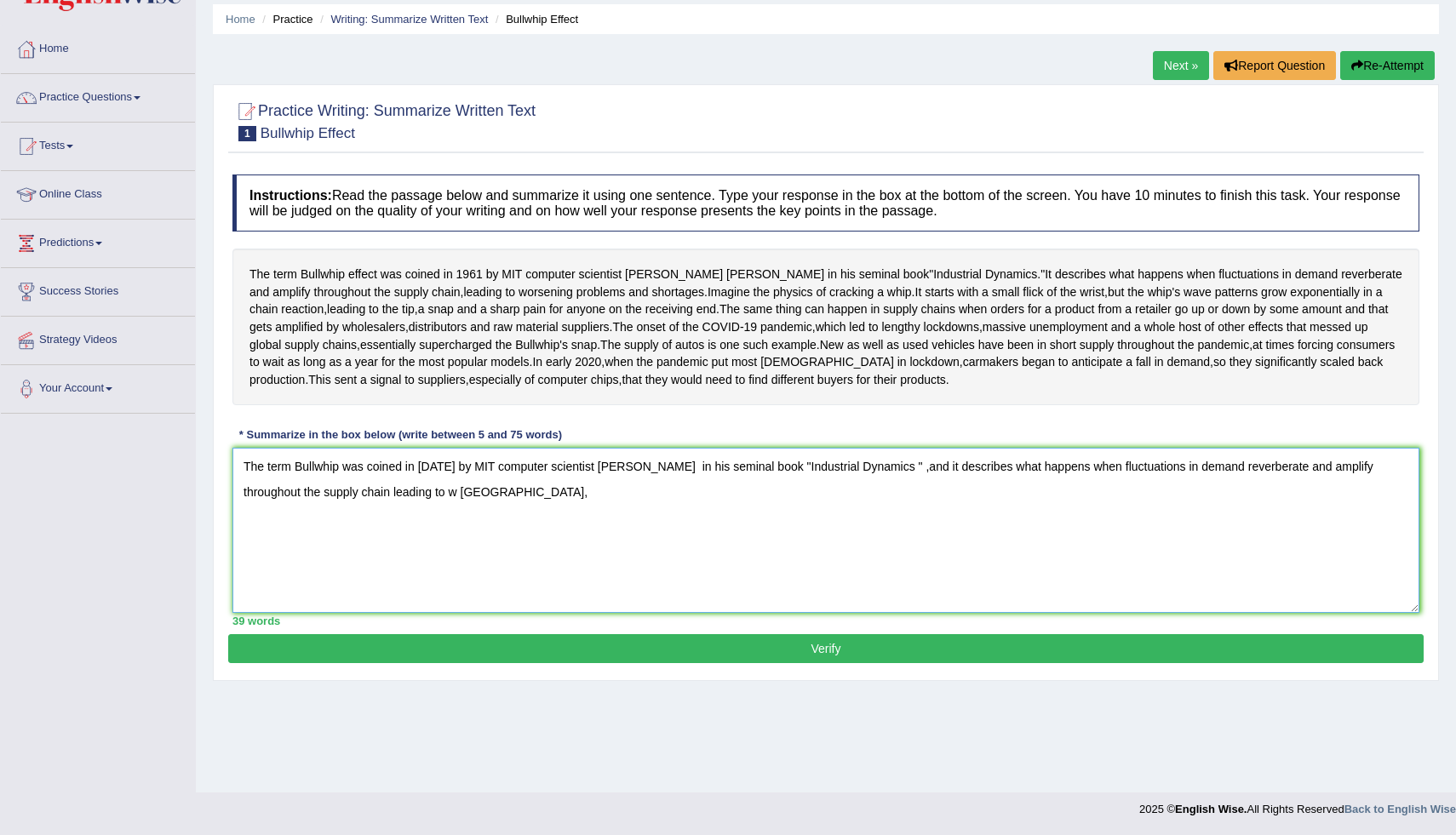
click at [401, 566] on textarea "The term Bullwhip was coined in 1961 by MIT computer scientist Jay forrester in…" at bounding box center [826, 530] width 1187 height 165
click at [405, 565] on textarea "The term Bullwhip was coined in 1961 by MIT computer scientist Jay forrester in…" at bounding box center [826, 530] width 1187 height 165
click at [642, 570] on textarea "The term Bullwhip was coined in 1961 by MIT computer scientist Jay forrester in…" at bounding box center [826, 530] width 1187 height 165
click at [1351, 565] on textarea "The term Bullwhip was coined in 1961 by MIT computer scientist Jay forrester in…" at bounding box center [826, 530] width 1187 height 165
click at [377, 589] on textarea "The term Bullwhip was coined in 1961 by MIT computer scientist Jay forrester in…" at bounding box center [826, 530] width 1187 height 165
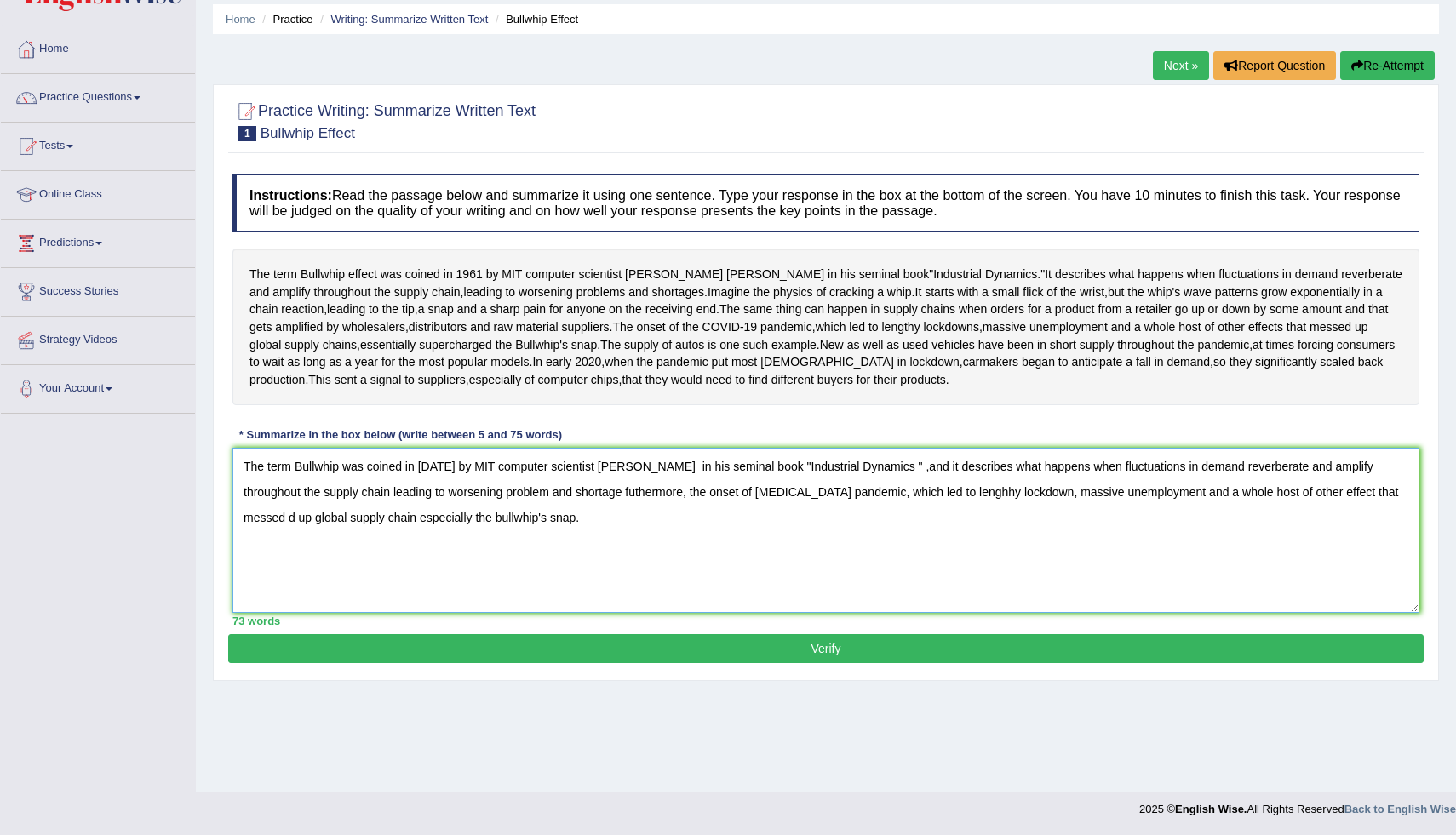
click at [435, 594] on textarea "The term Bullwhip was coined in 1961 by MIT computer scientist Jay forrester in…" at bounding box center [826, 530] width 1187 height 165
type textarea "The term Bullwhip was coined in 1961 by MIT computer scientist Jay forrester in…"
click at [776, 663] on button "Verify" at bounding box center [826, 649] width 1196 height 29
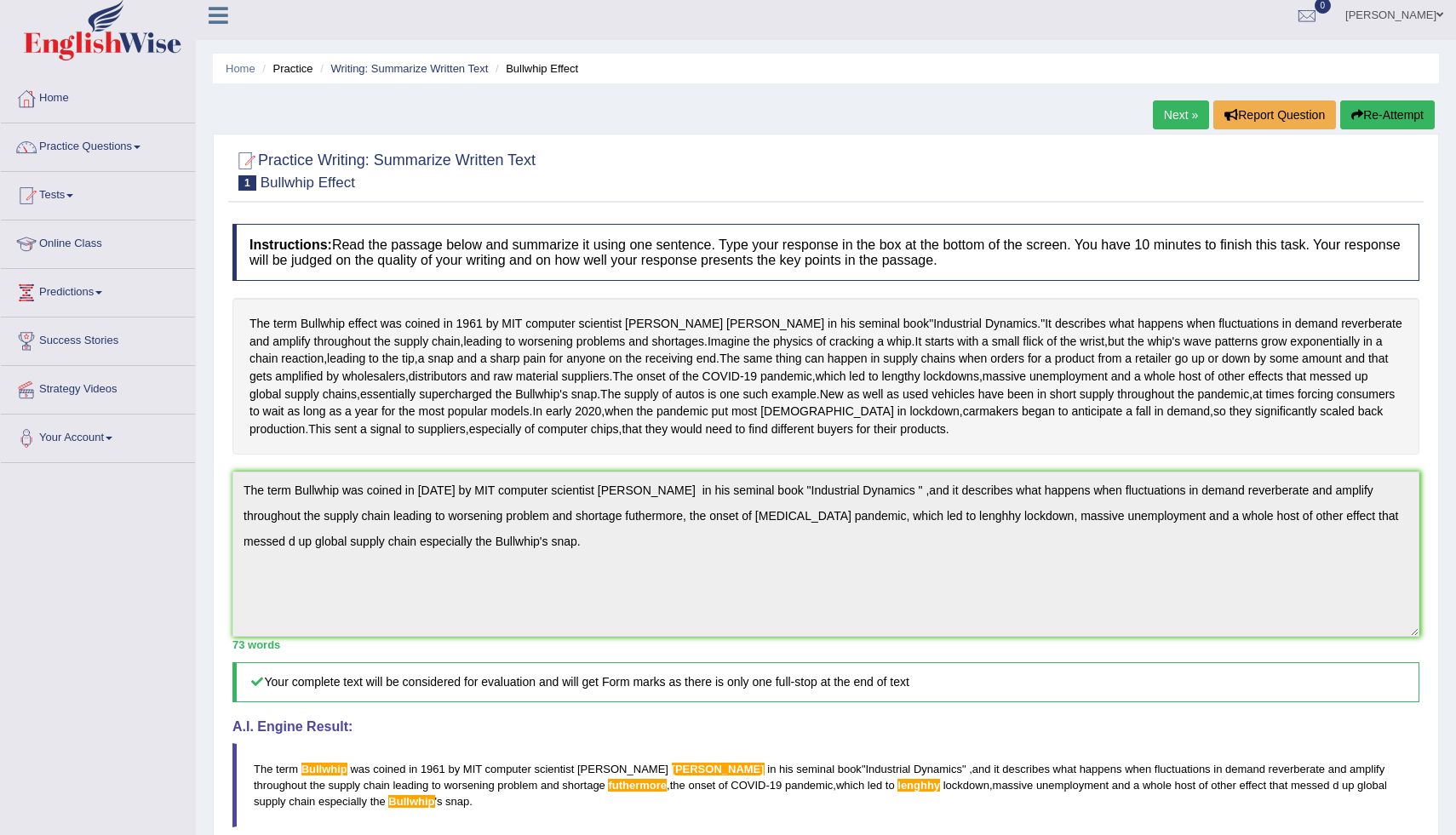
scroll to position [0, 0]
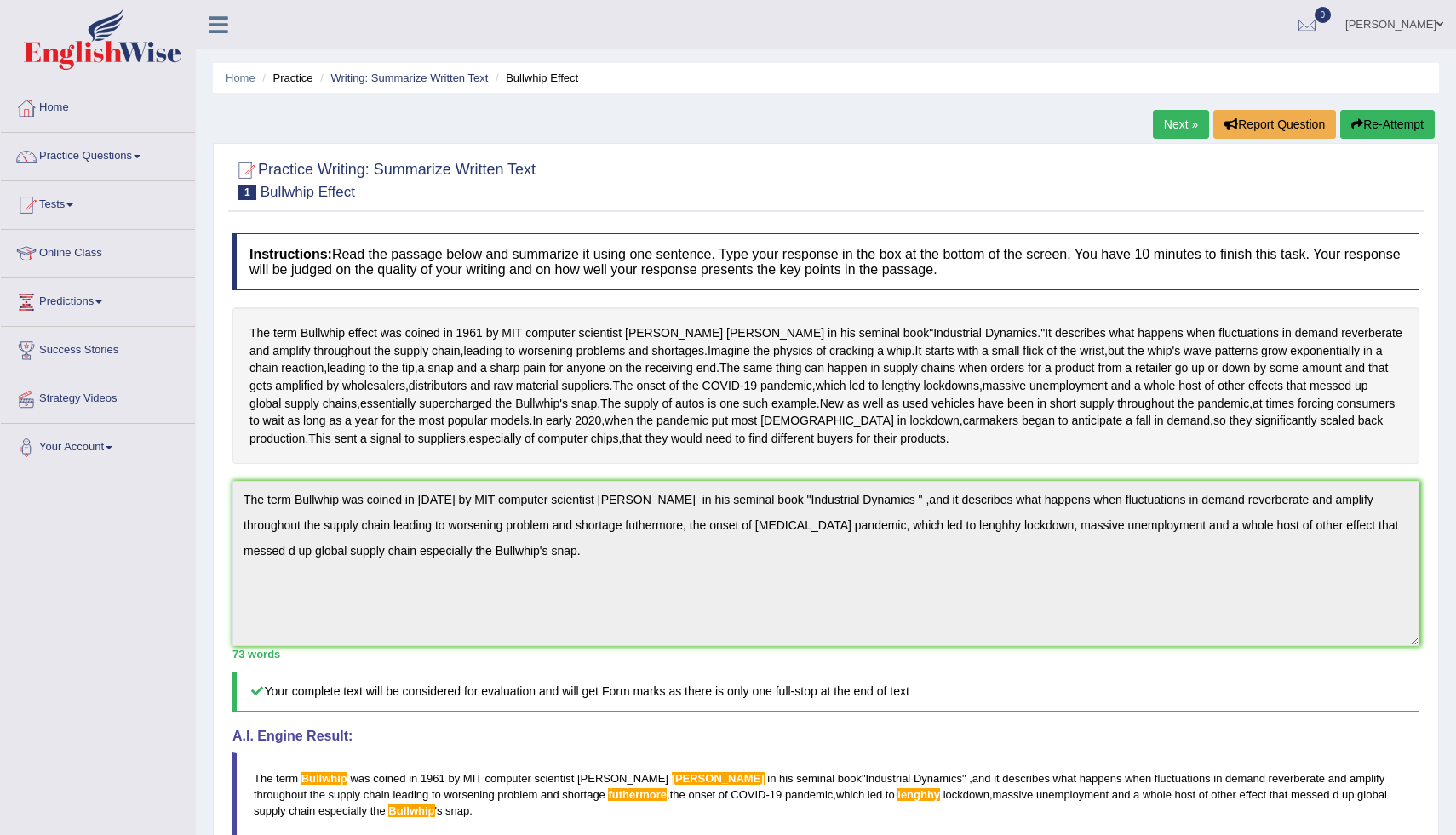
click at [1177, 125] on link "Next »" at bounding box center [1181, 125] width 56 height 29
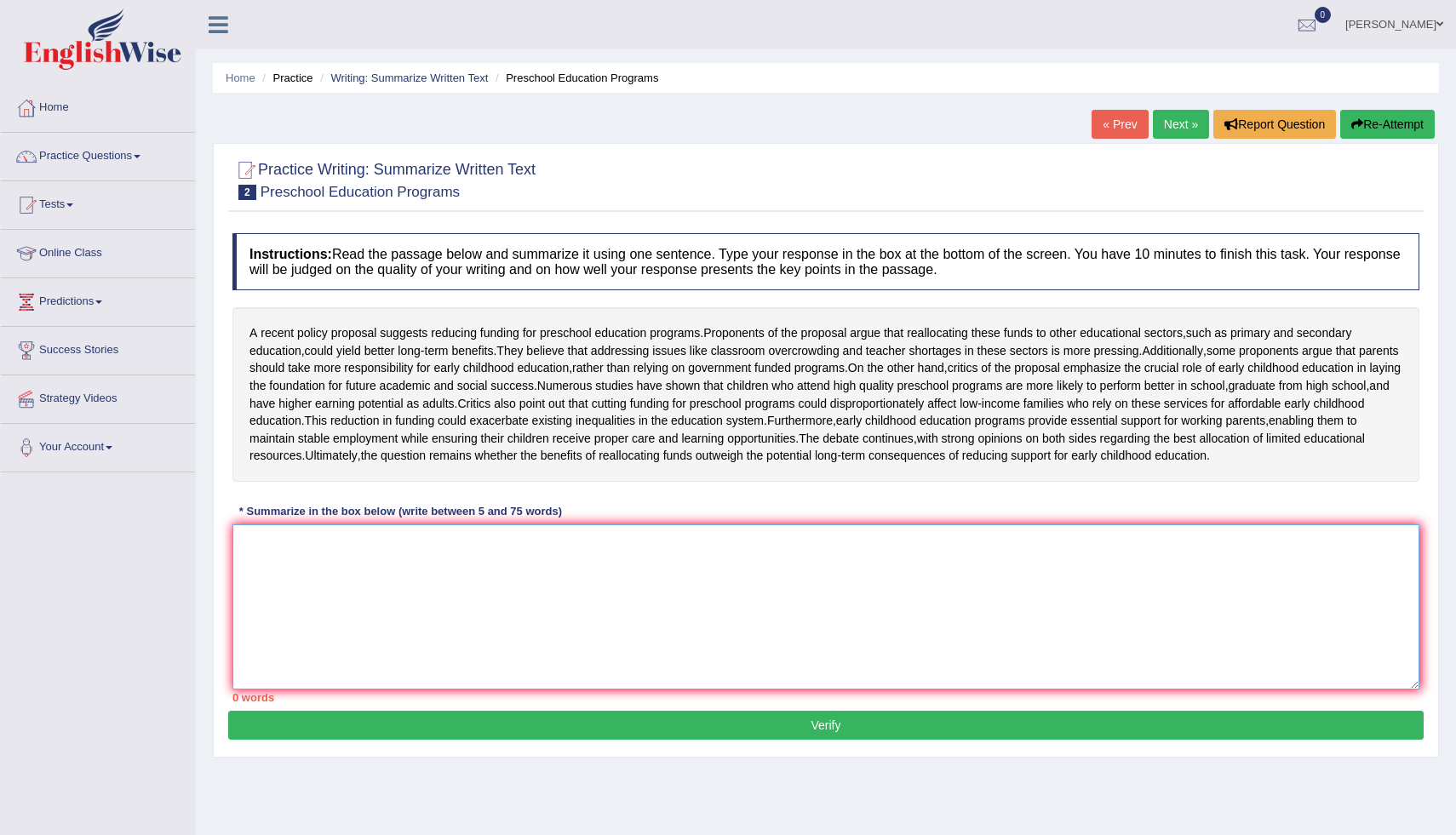
click at [311, 623] on textarea at bounding box center [826, 607] width 1187 height 165
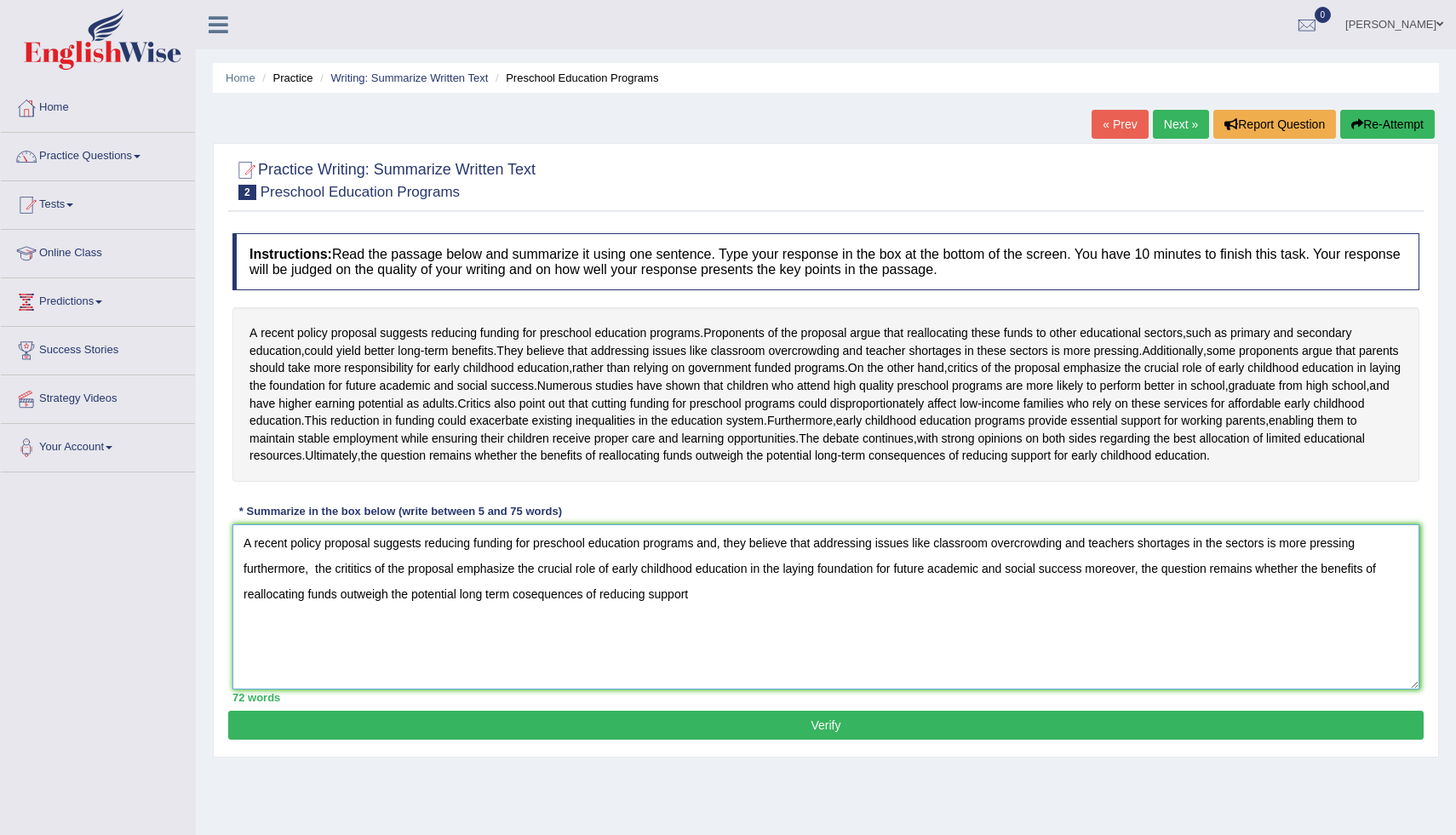
type textarea "A recent policy proposal suggests reducing funding for preschool education prog…"
click at [595, 740] on button "Verify" at bounding box center [826, 726] width 1196 height 29
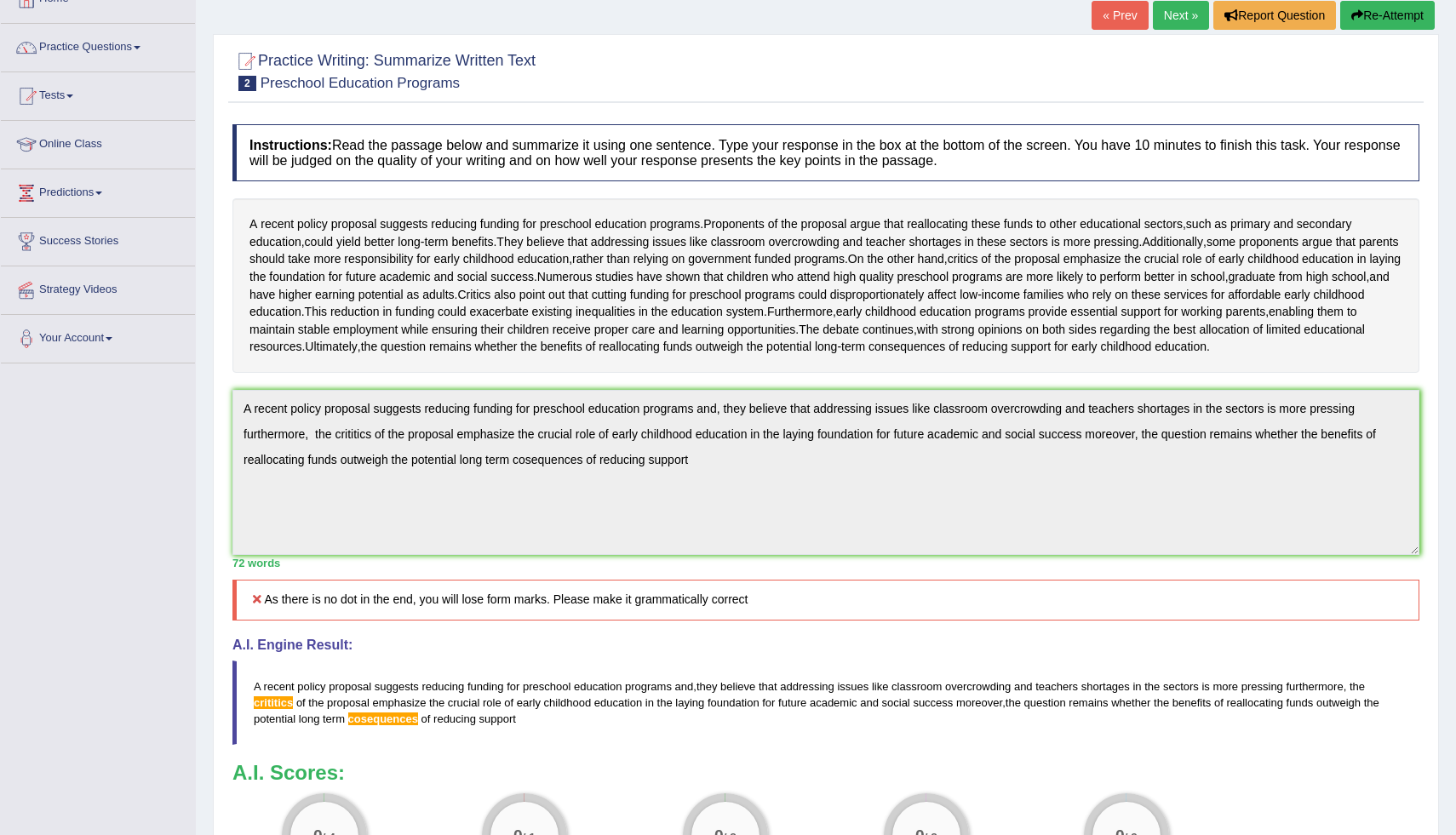
scroll to position [106, 0]
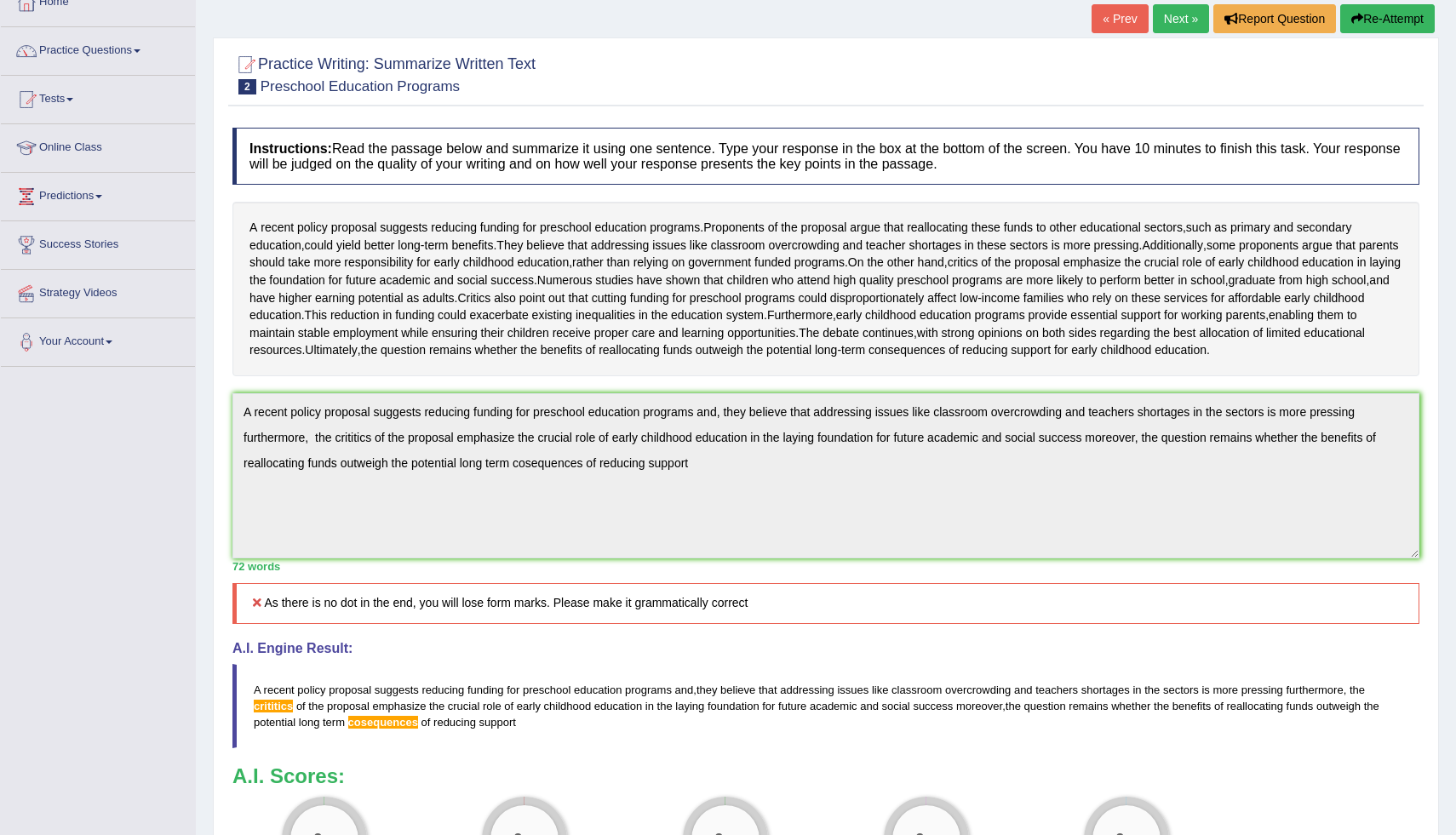
click at [1368, 14] on button "Re-Attempt" at bounding box center [1387, 19] width 95 height 29
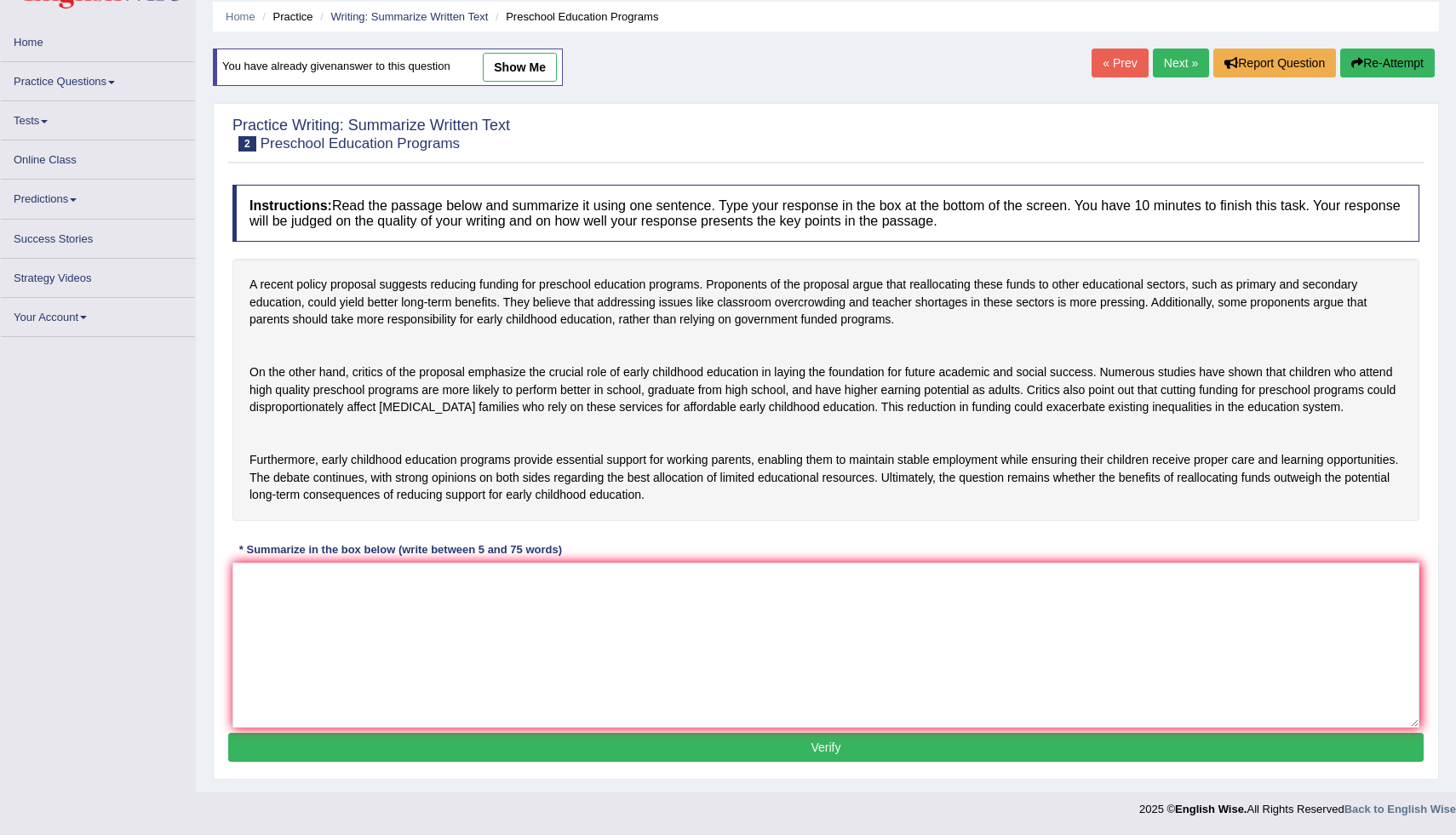
scroll to position [69, 0]
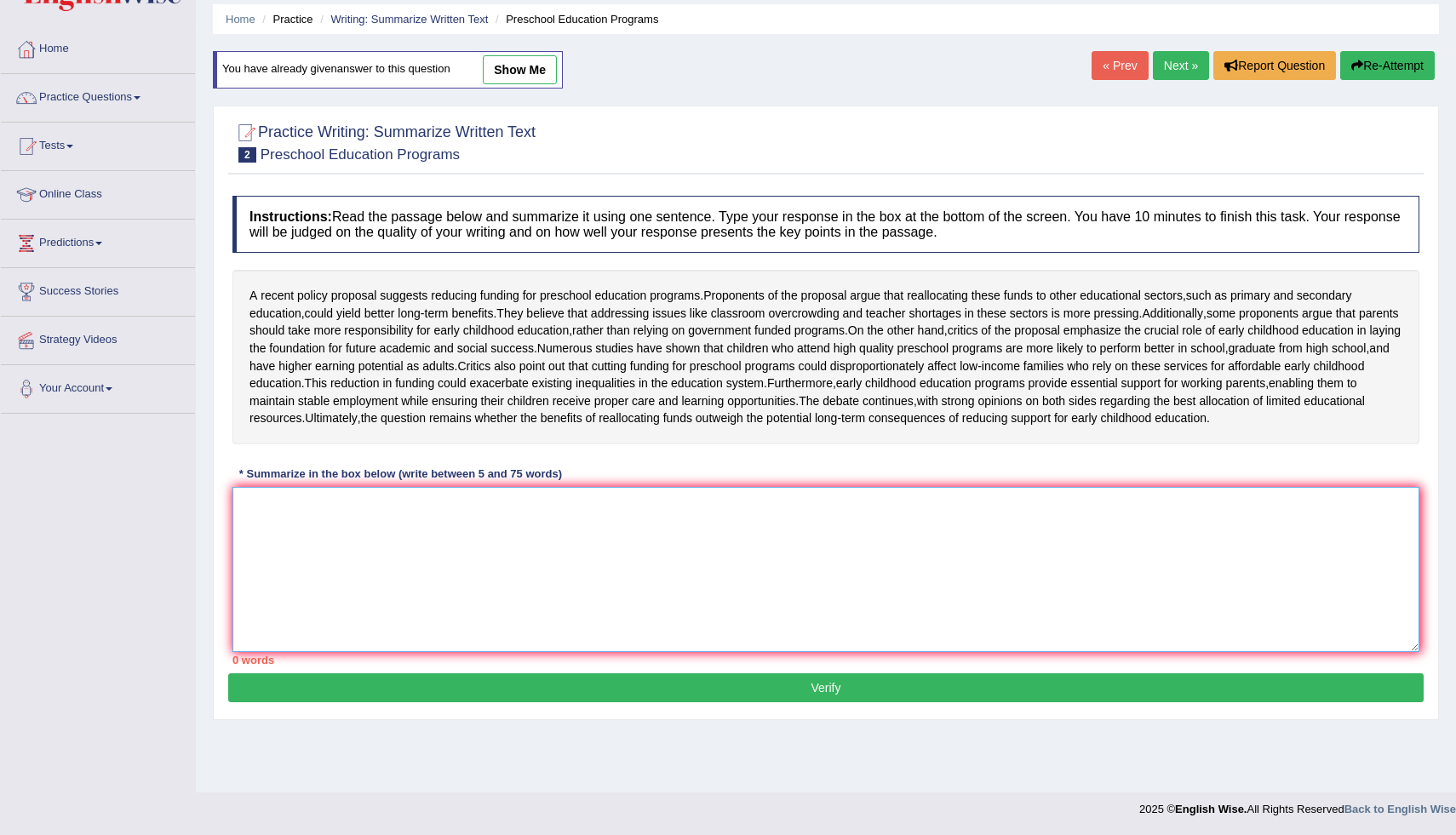
click at [556, 653] on textarea at bounding box center [826, 570] width 1187 height 165
click at [258, 569] on textarea at bounding box center [826, 570] width 1187 height 165
drag, startPoint x: 258, startPoint y: 569, endPoint x: 255, endPoint y: 559, distance: 10.4
click at [258, 569] on textarea at bounding box center [826, 570] width 1187 height 165
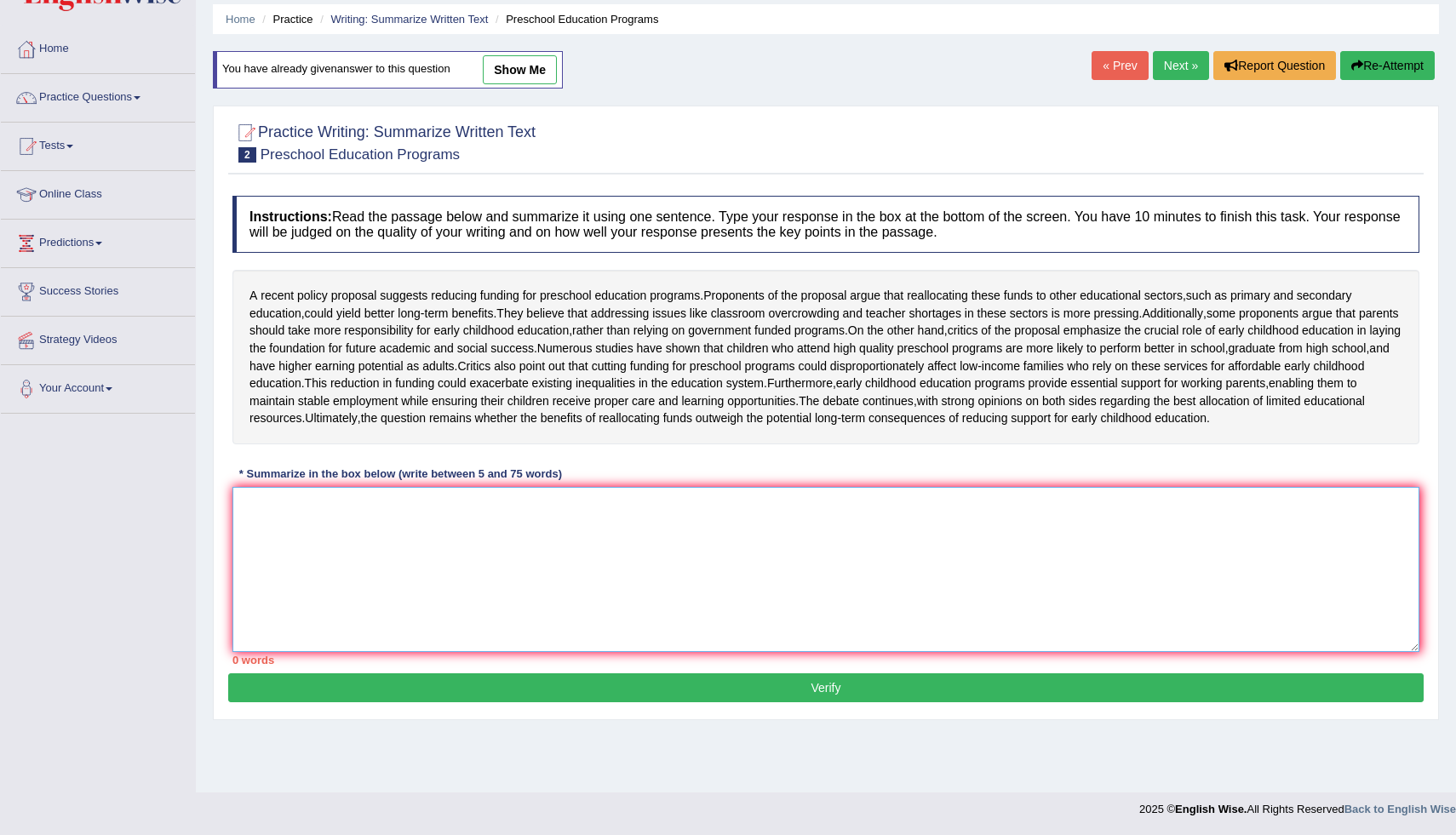
click at [255, 559] on textarea at bounding box center [826, 570] width 1187 height 165
click at [291, 597] on textarea at bounding box center [826, 570] width 1187 height 165
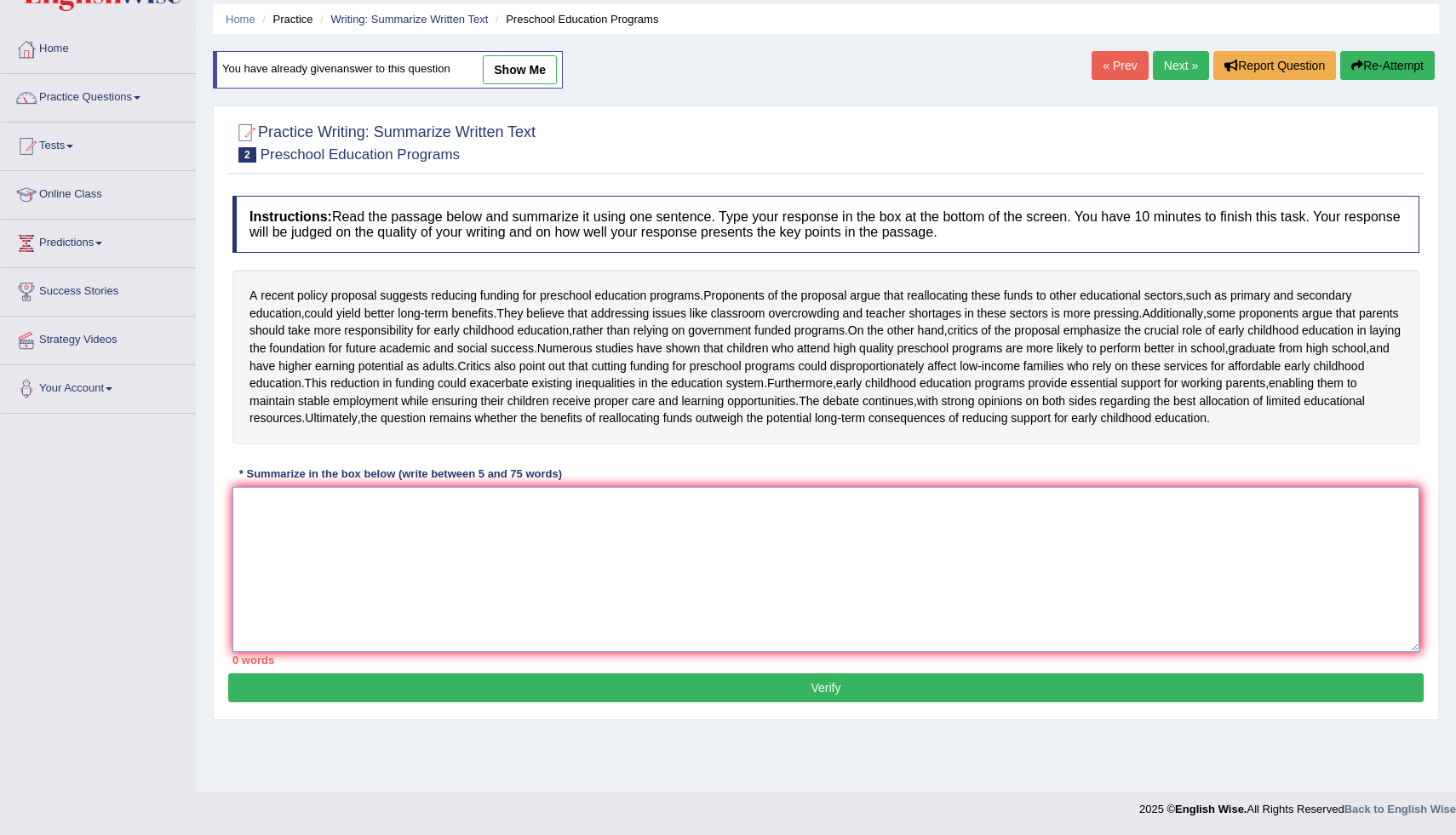
click at [272, 580] on textarea at bounding box center [826, 570] width 1187 height 165
type textarea "v"
click at [261, 287] on span "recent" at bounding box center [277, 296] width 33 height 18
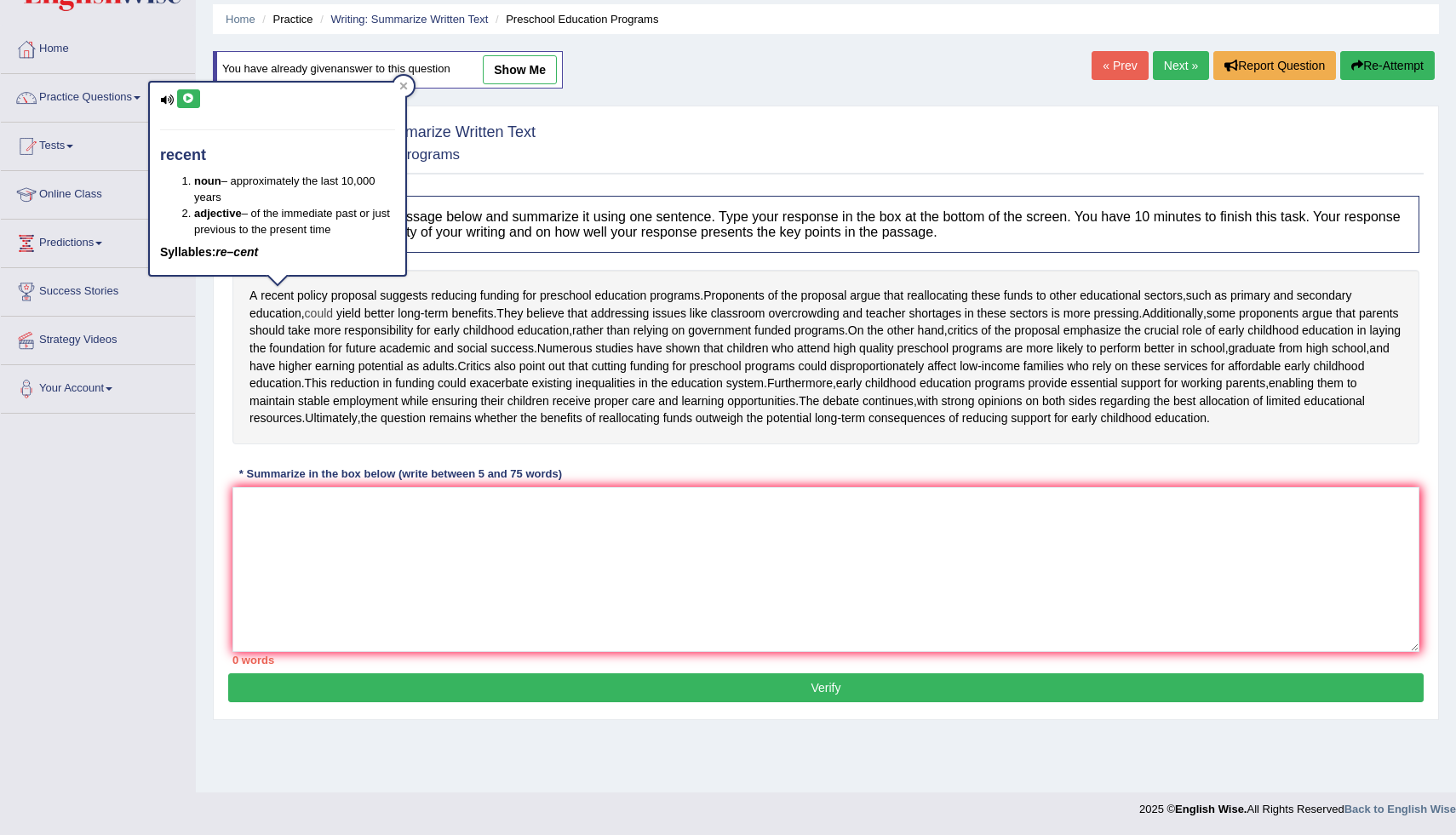
drag, startPoint x: 260, startPoint y: 285, endPoint x: 333, endPoint y: 294, distance: 73.6
click at [333, 294] on div "A recent policy proposal suggests reducing funding for preschool education prog…" at bounding box center [826, 357] width 1187 height 174
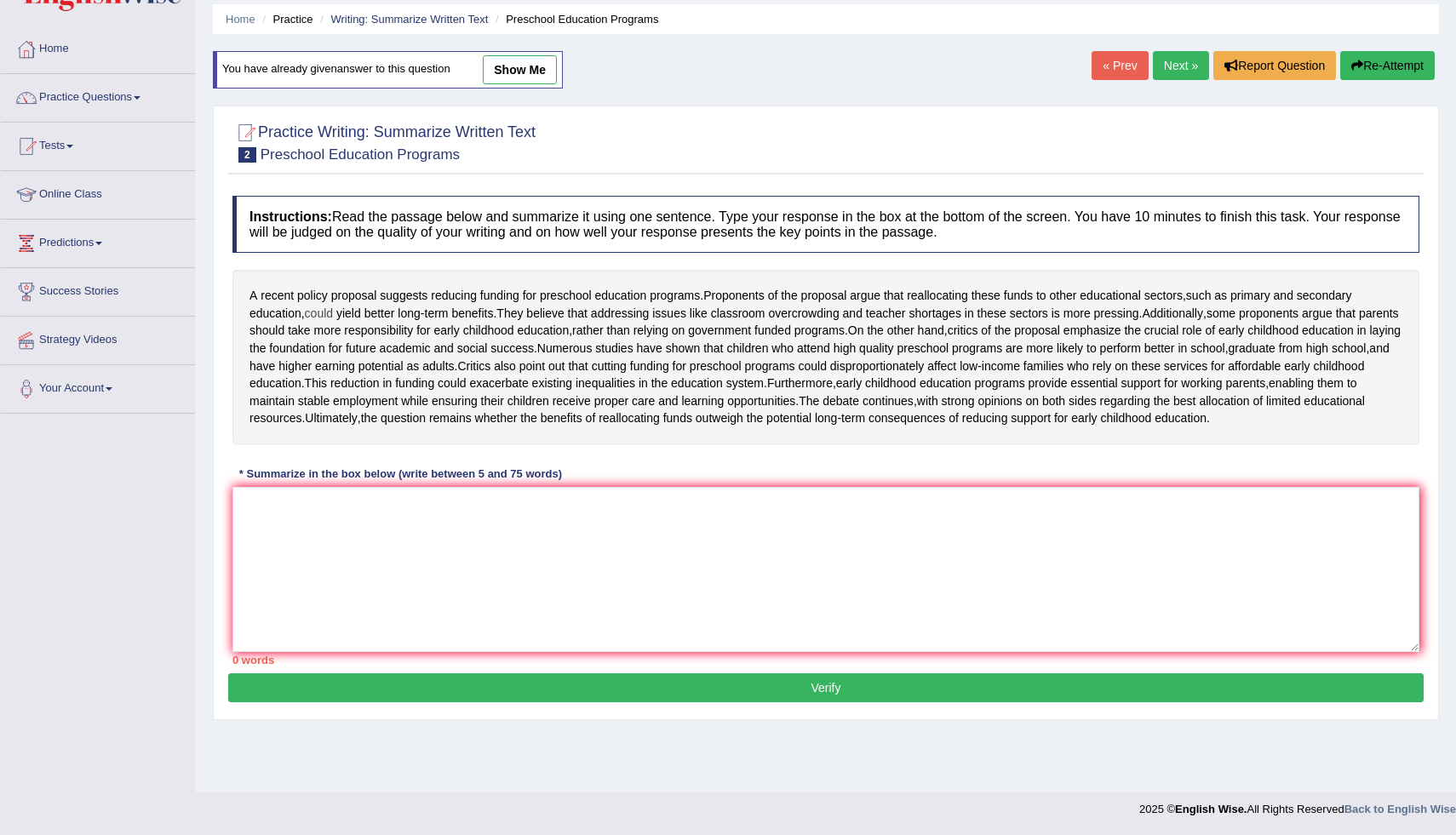
click at [333, 305] on span "could" at bounding box center [319, 314] width 28 height 18
click at [417, 270] on div "A recent policy proposal suggests reducing funding for preschool education prog…" at bounding box center [826, 357] width 1187 height 174
click at [501, 55] on link "show me" at bounding box center [520, 70] width 74 height 29
type textarea "A recent policy proposal suggests reducing funding for preschool education prog…"
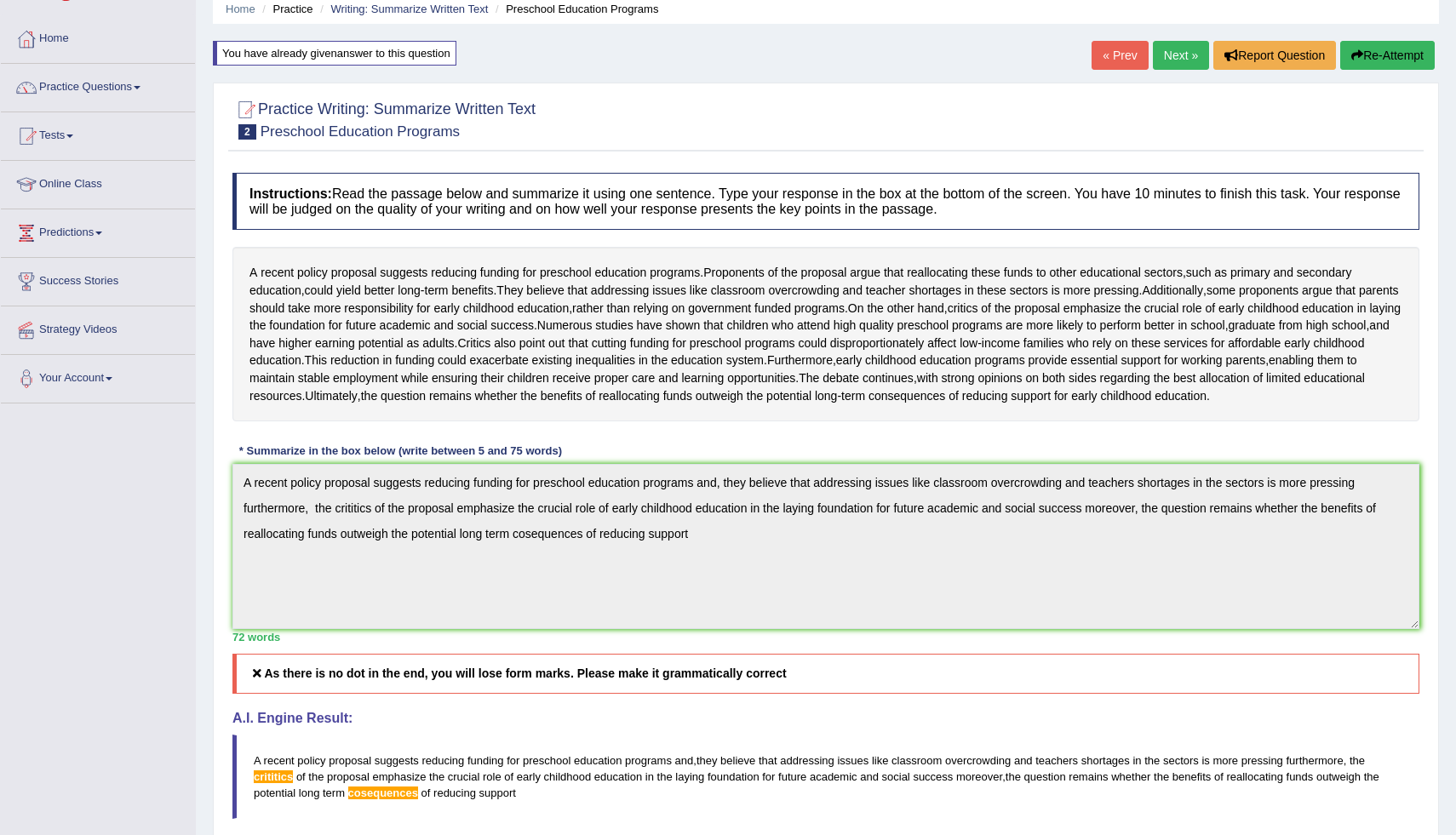
click at [598, 111] on div at bounding box center [826, 119] width 1187 height 52
click at [1405, 52] on button "Re-Attempt" at bounding box center [1387, 55] width 95 height 29
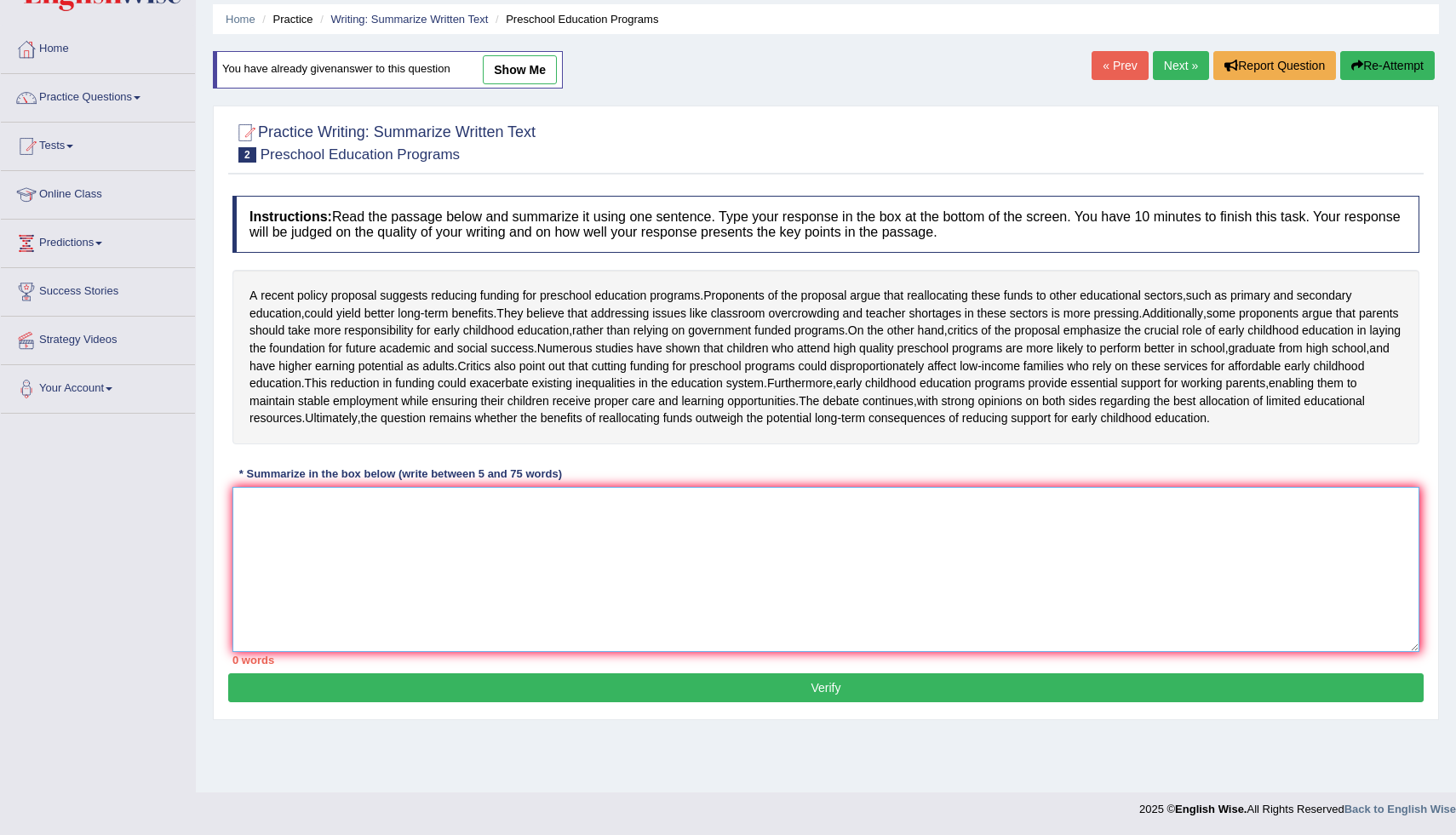
click at [244, 589] on textarea at bounding box center [826, 570] width 1187 height 165
type textarea "a"
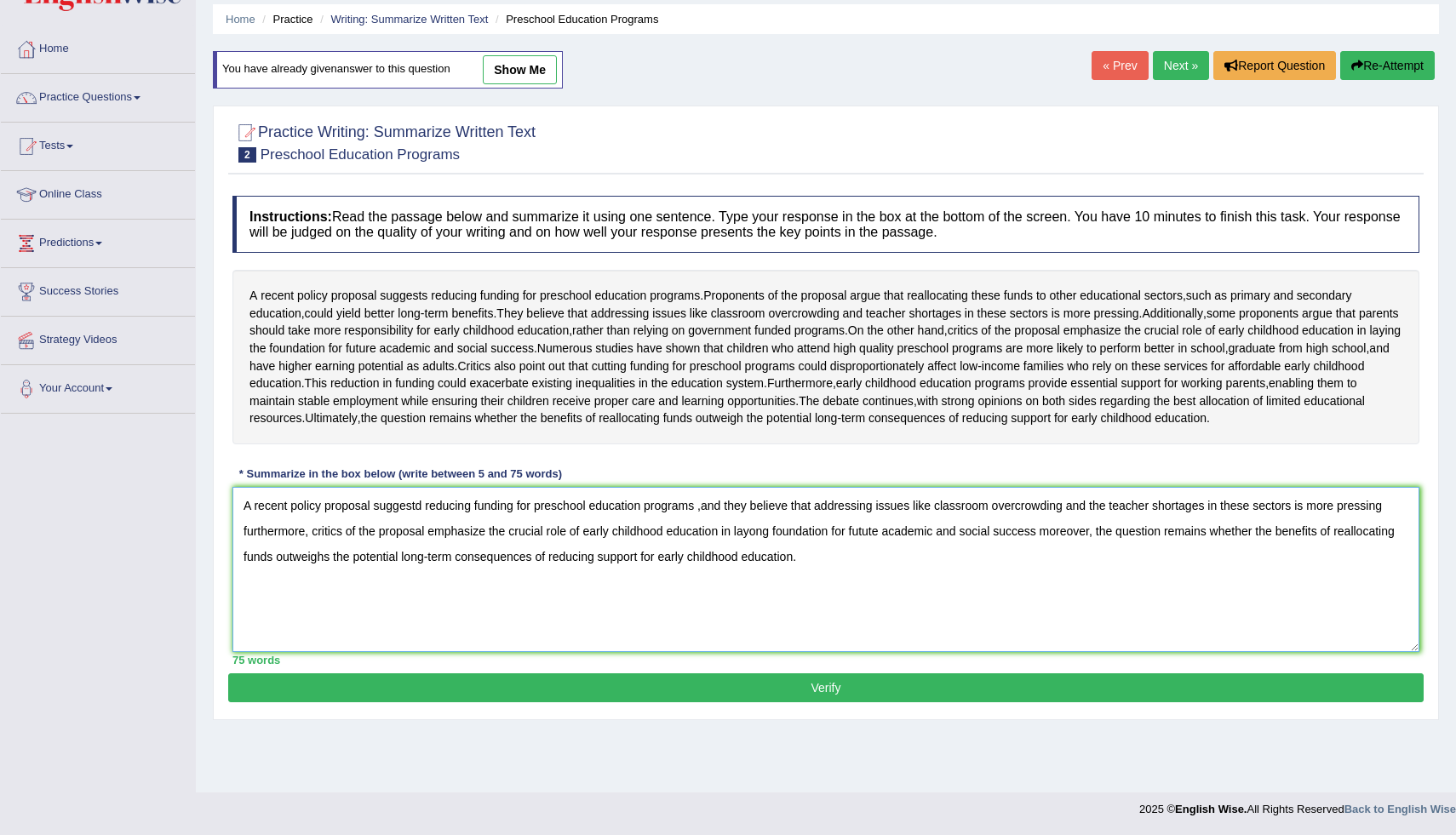
click at [766, 591] on textarea "A recent policy proposal suggestd reducing funding for preschool education prog…" at bounding box center [826, 570] width 1187 height 165
click at [764, 594] on textarea "A recent policy proposal suggestd reducing funding for preschool education prog…" at bounding box center [826, 570] width 1187 height 165
type textarea "A recent policy proposal suggestd reducing funding for preschool education prog…"
click at [849, 702] on button "Verify" at bounding box center [826, 688] width 1196 height 29
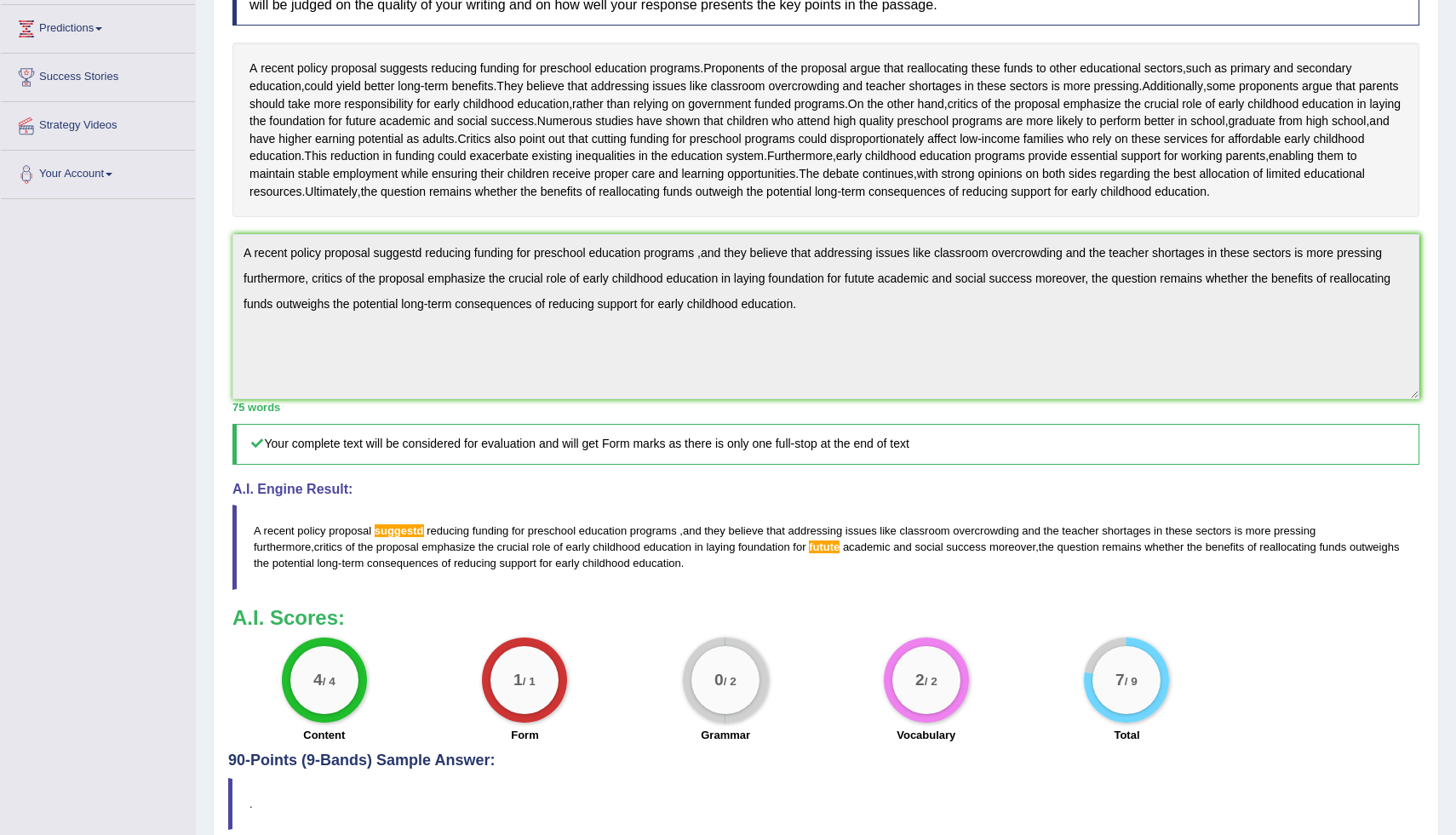
scroll to position [308, 0]
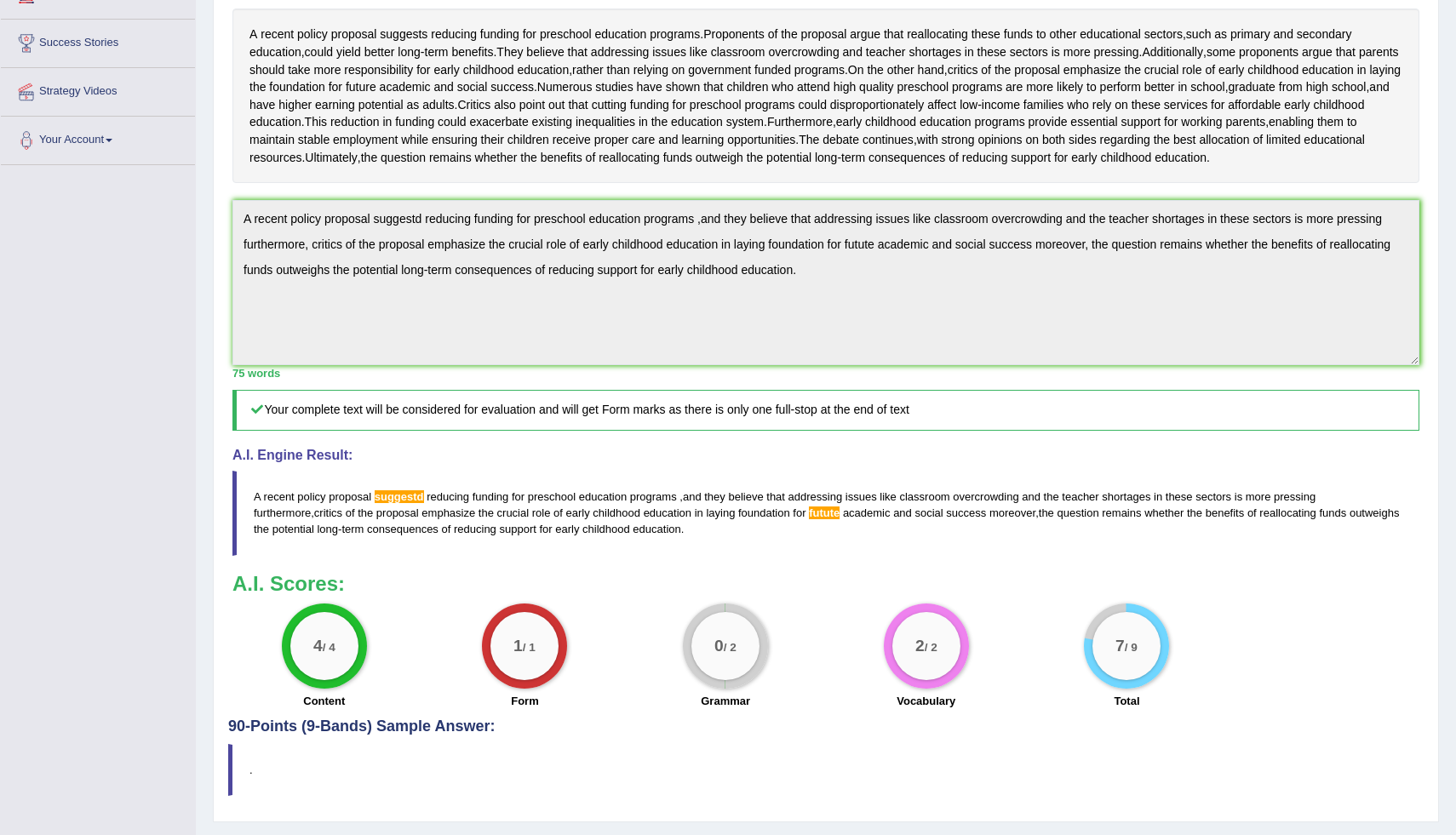
click at [276, 545] on blockquote "A recent policy proposal suggestd reducing funding for preschool education prog…" at bounding box center [826, 513] width 1187 height 84
click at [275, 555] on blockquote "A recent policy proposal suggestd reducing funding for preschool education prog…" at bounding box center [826, 513] width 1187 height 84
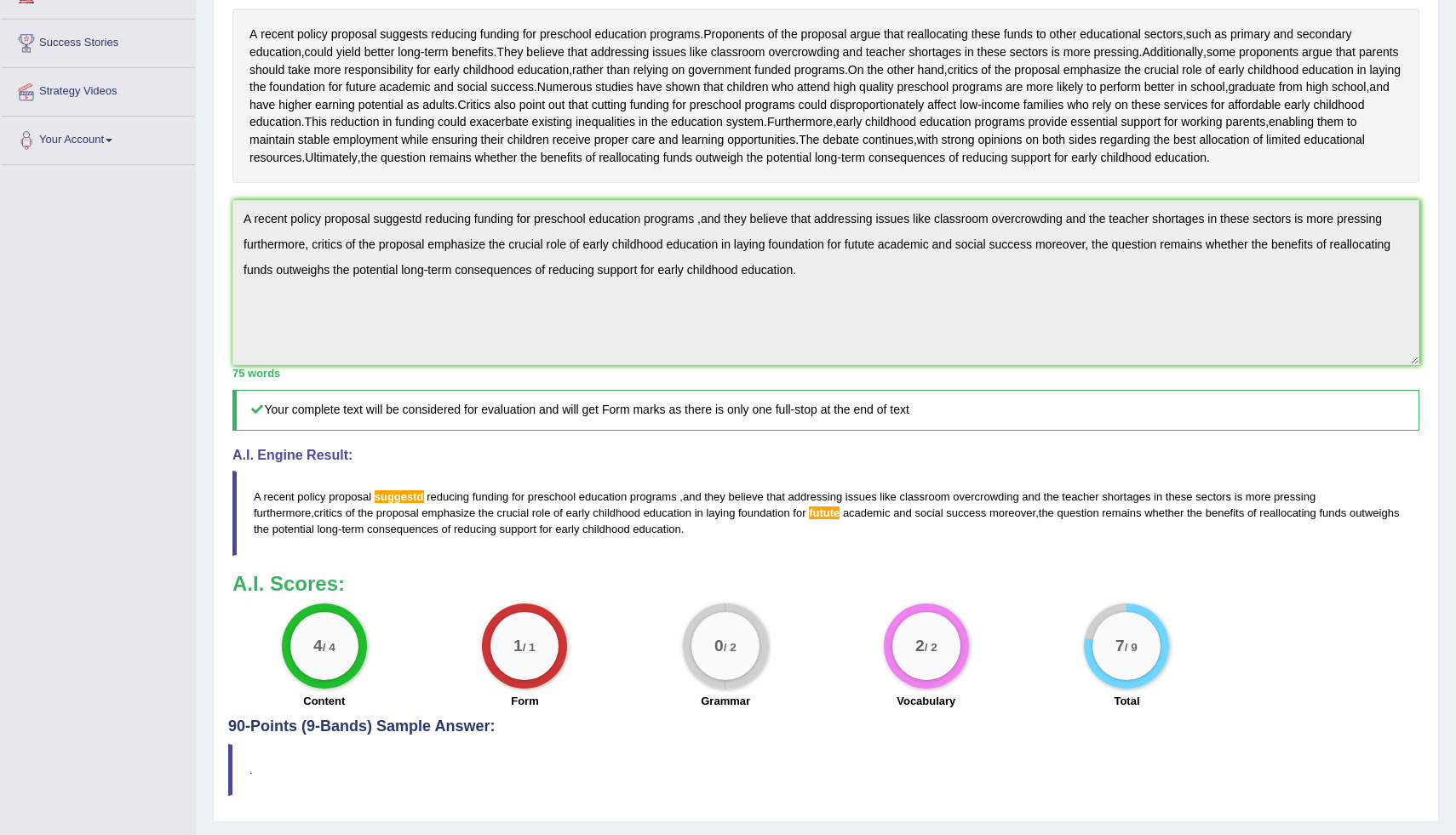
click at [275, 555] on blockquote "A recent policy proposal suggestd reducing funding for preschool education prog…" at bounding box center [826, 513] width 1187 height 84
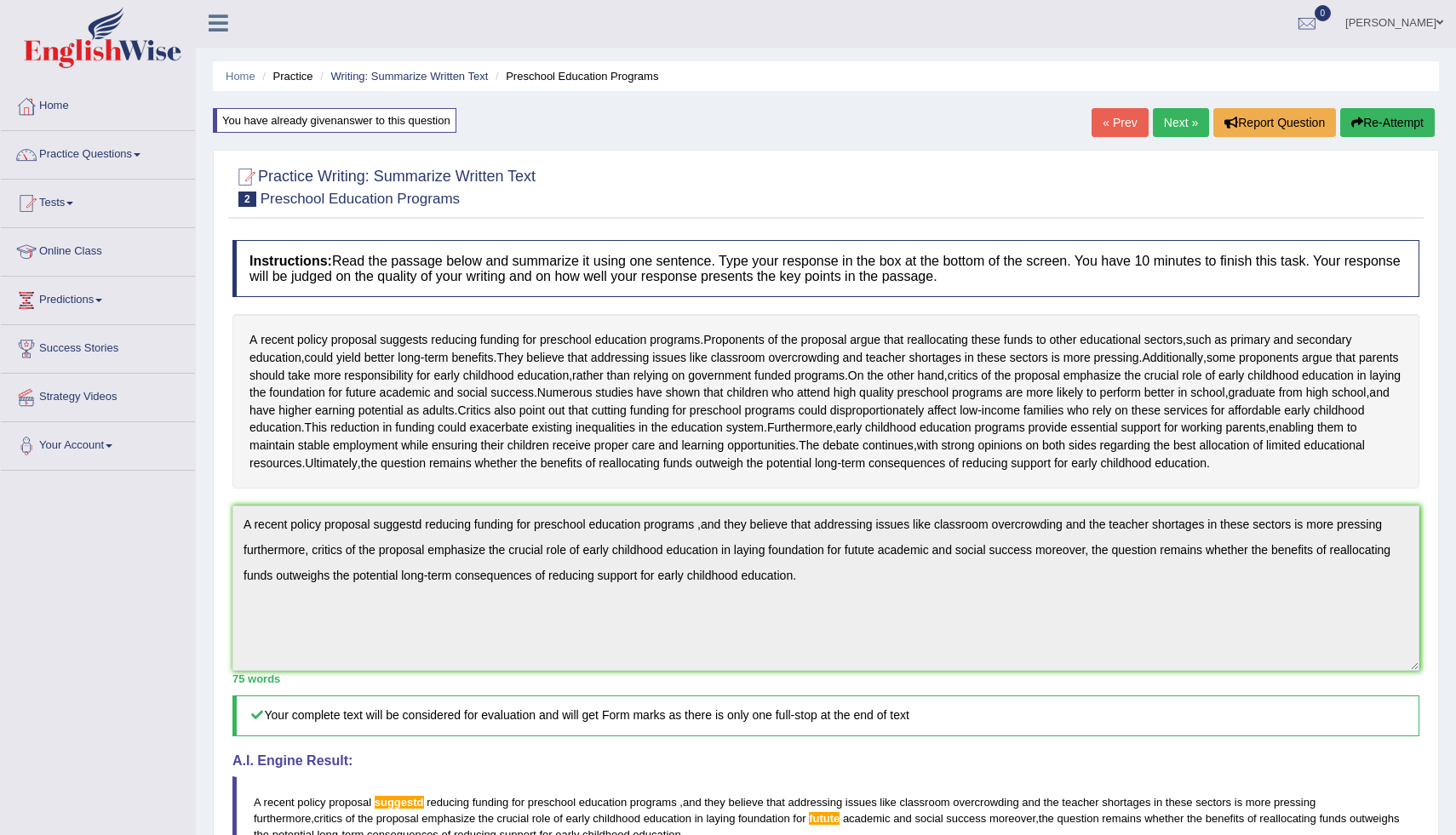
scroll to position [0, 0]
click at [1175, 119] on link "Next »" at bounding box center [1181, 125] width 56 height 29
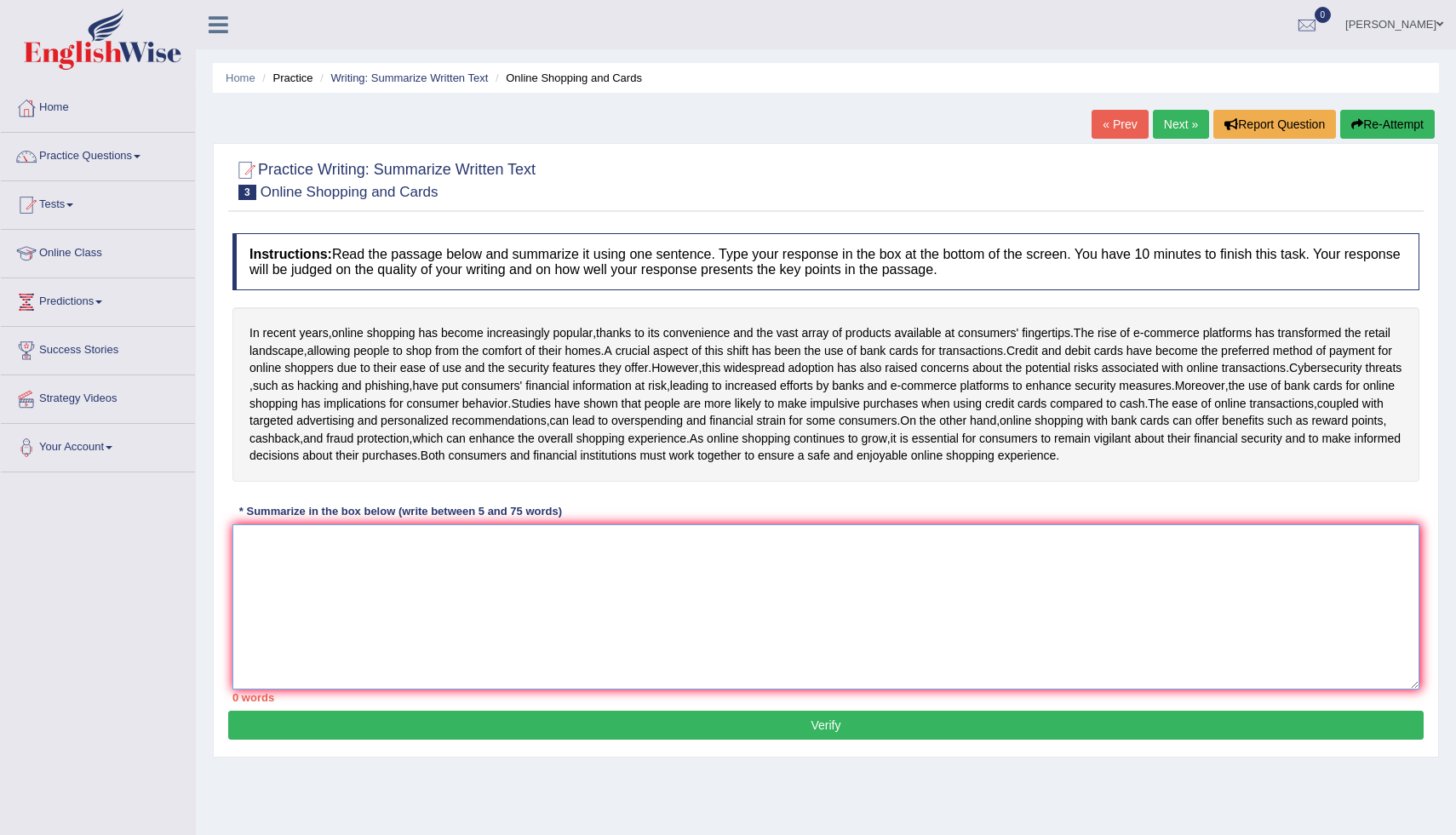
click at [264, 570] on textarea at bounding box center [826, 607] width 1187 height 165
type textarea "i"
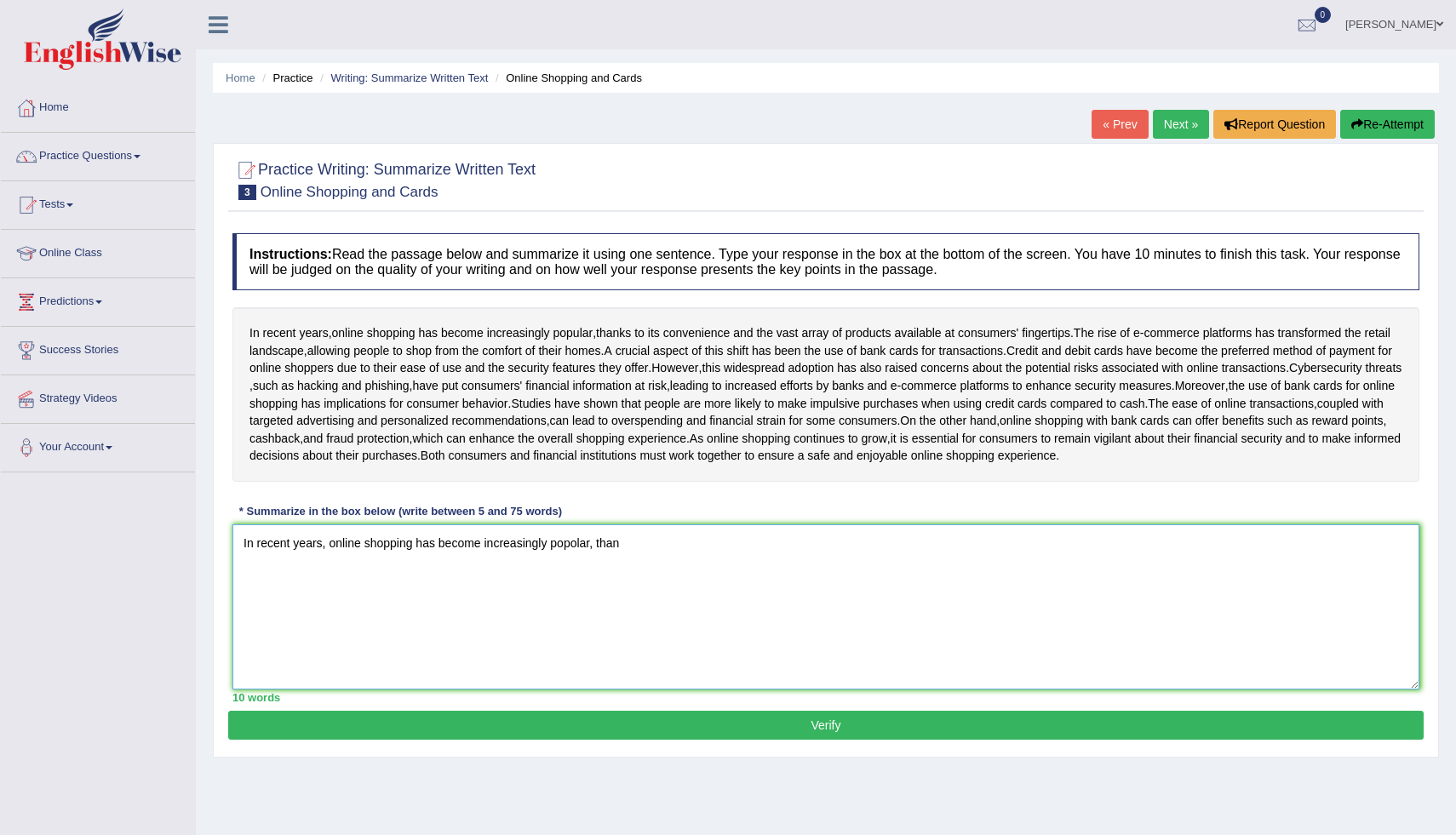
click at [237, 561] on textarea "In recent years, online shopping has become increasingly popolar, than" at bounding box center [826, 607] width 1187 height 165
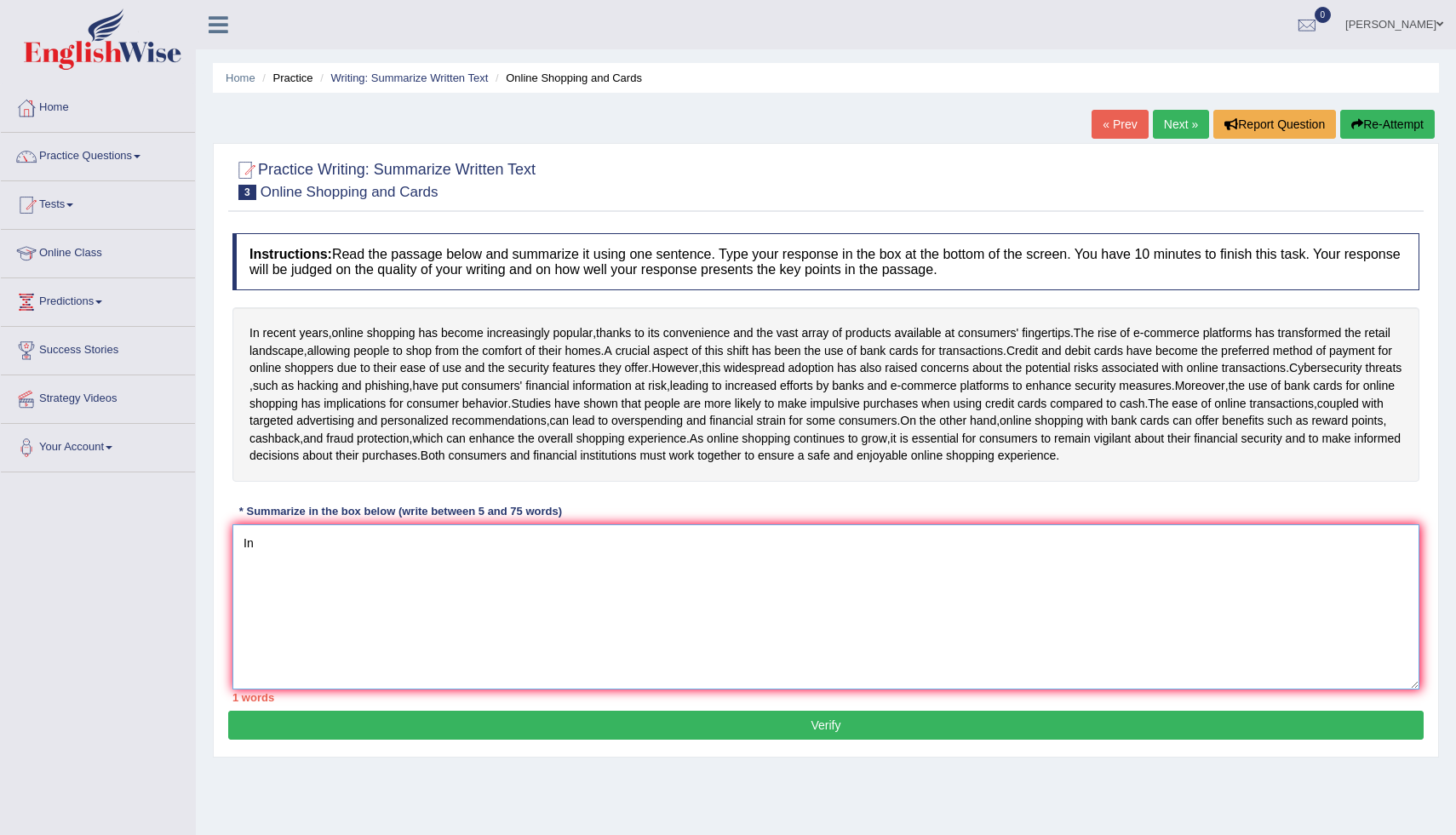
type textarea "I"
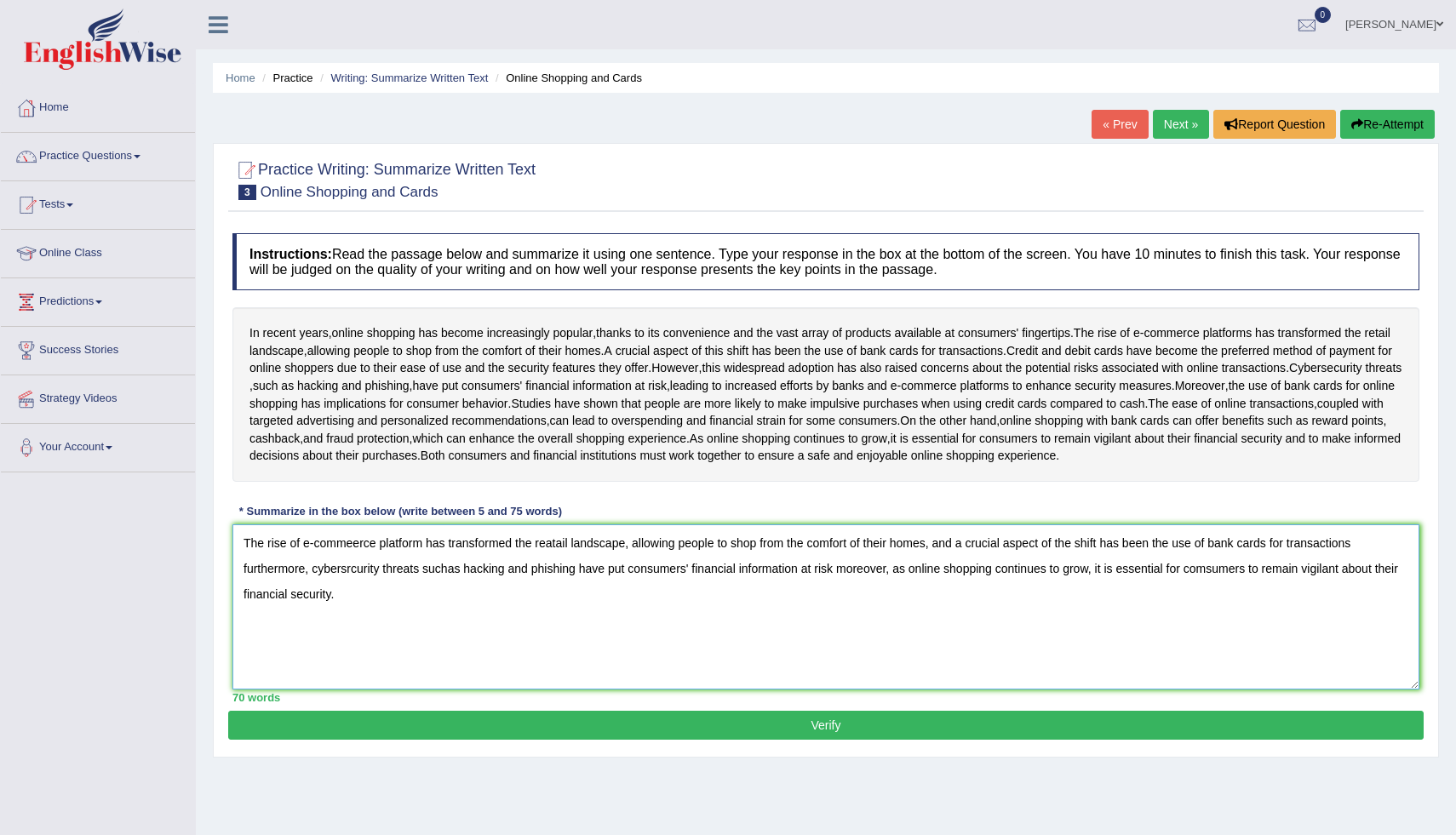
click at [554, 564] on textarea "The rise of e-commeerce platform has transformed the reatail landscape, allowin…" at bounding box center [826, 607] width 1187 height 165
click at [451, 592] on textarea "The rise of e-commeerce platform has transformed the retail landscape, allowing…" at bounding box center [826, 607] width 1187 height 165
type textarea "The rise of e-commeerce platform has transformed the retail landscape, allowing…"
click at [824, 737] on button "Verify" at bounding box center [826, 726] width 1196 height 29
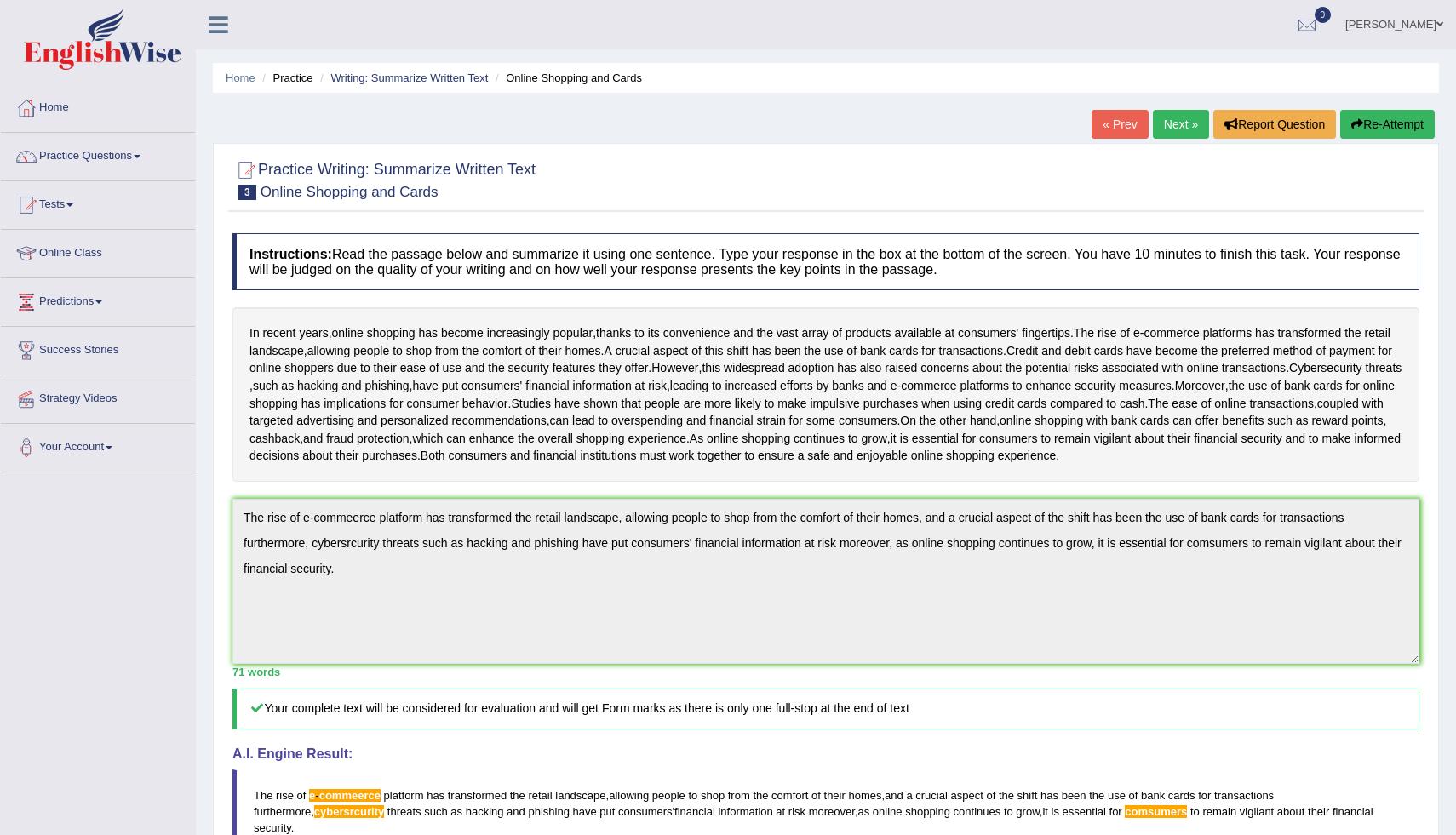
click at [1172, 118] on link "Next »" at bounding box center [1181, 125] width 56 height 29
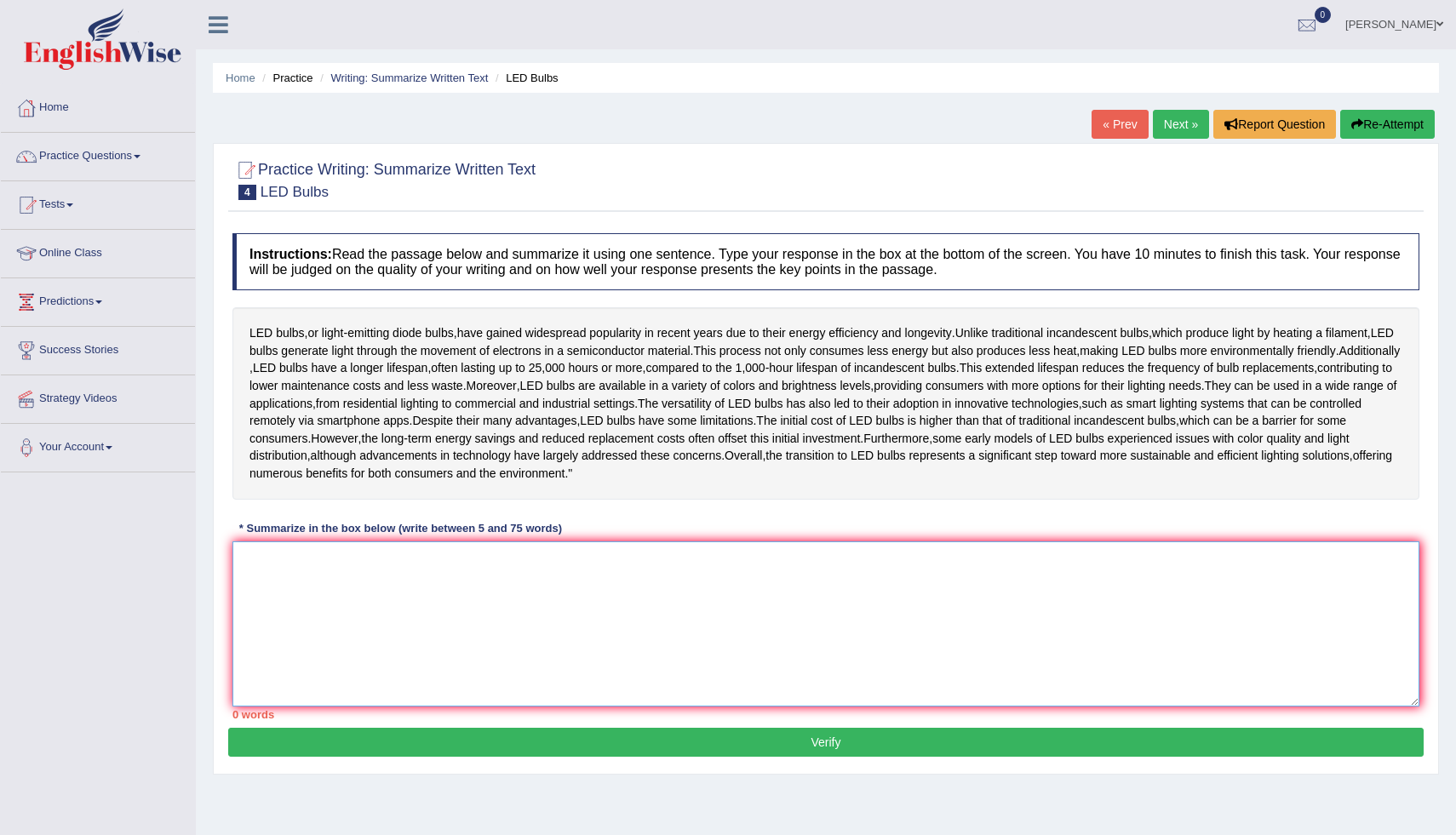
click at [268, 634] on textarea at bounding box center [826, 624] width 1187 height 165
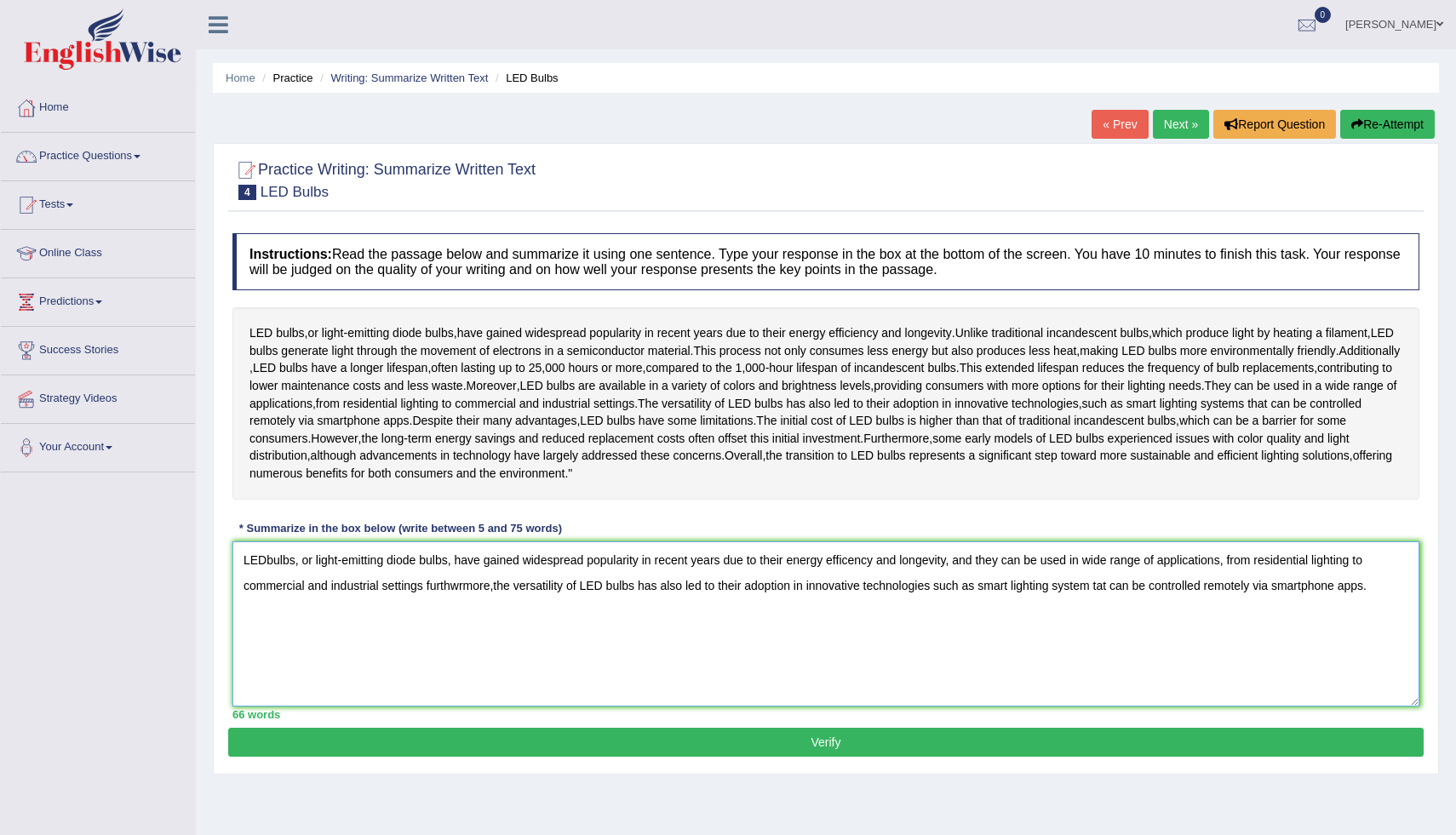
click at [269, 619] on textarea "LEDbulbs, or light-emitting diode bulbs, have gained widespread popularity in r…" at bounding box center [826, 624] width 1187 height 165
click at [864, 616] on textarea "LED bulbs, or light-emitting diode bulbs, have gained widespread popularity in …" at bounding box center [826, 624] width 1187 height 165
click at [862, 615] on textarea "LED bulbs, or light-emitting diode bulbs, have gained widespread popularity in …" at bounding box center [826, 624] width 1187 height 165
click at [1108, 646] on textarea "LED bulbs, or light-emitting diode bulbs, have gained widespread popularity in …" at bounding box center [826, 624] width 1187 height 165
type textarea "LED bulbs, or light-emitting diode bulbs, have gained widespread popularity in …"
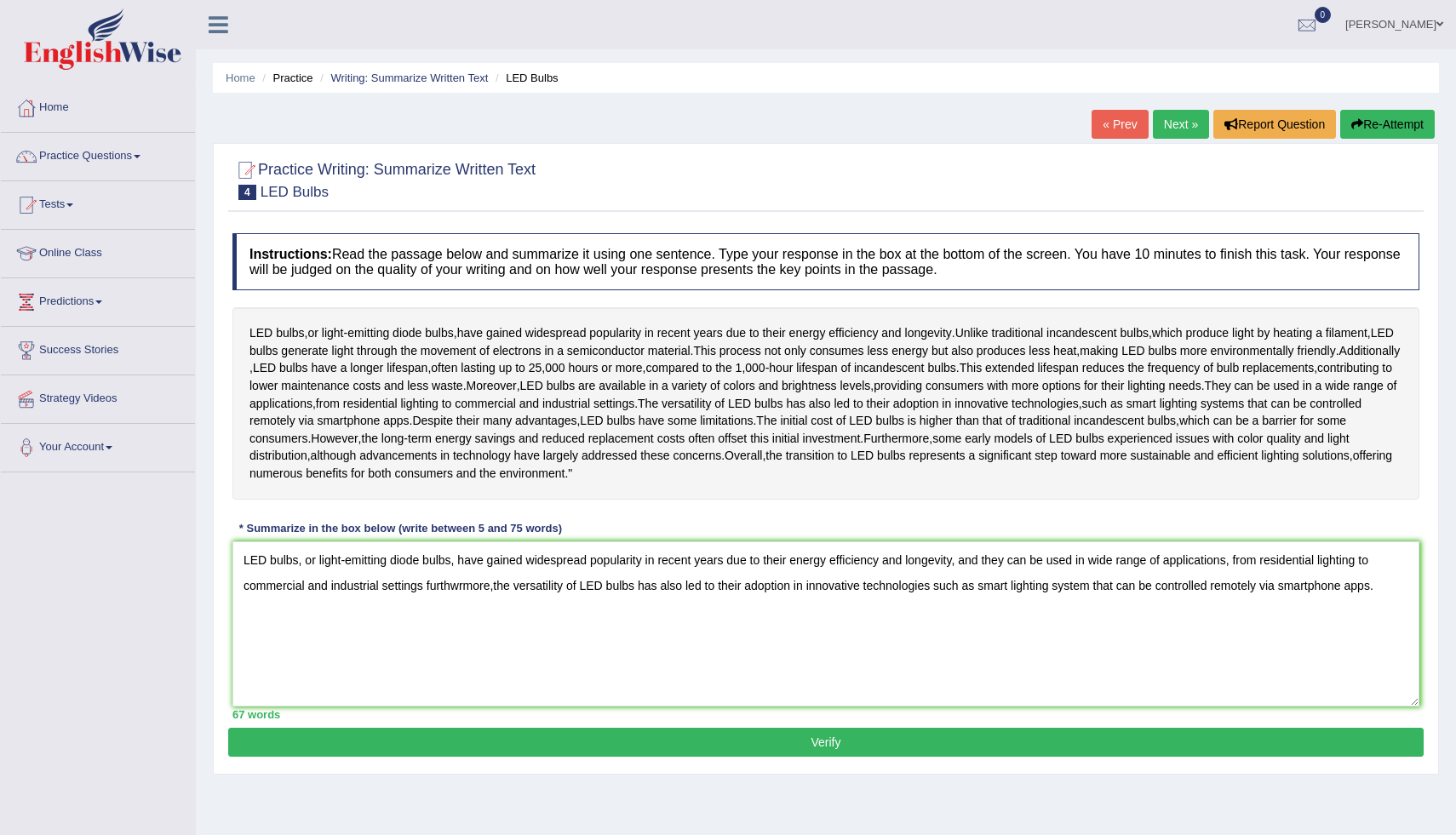
click at [913, 757] on button "Verify" at bounding box center [826, 743] width 1196 height 29
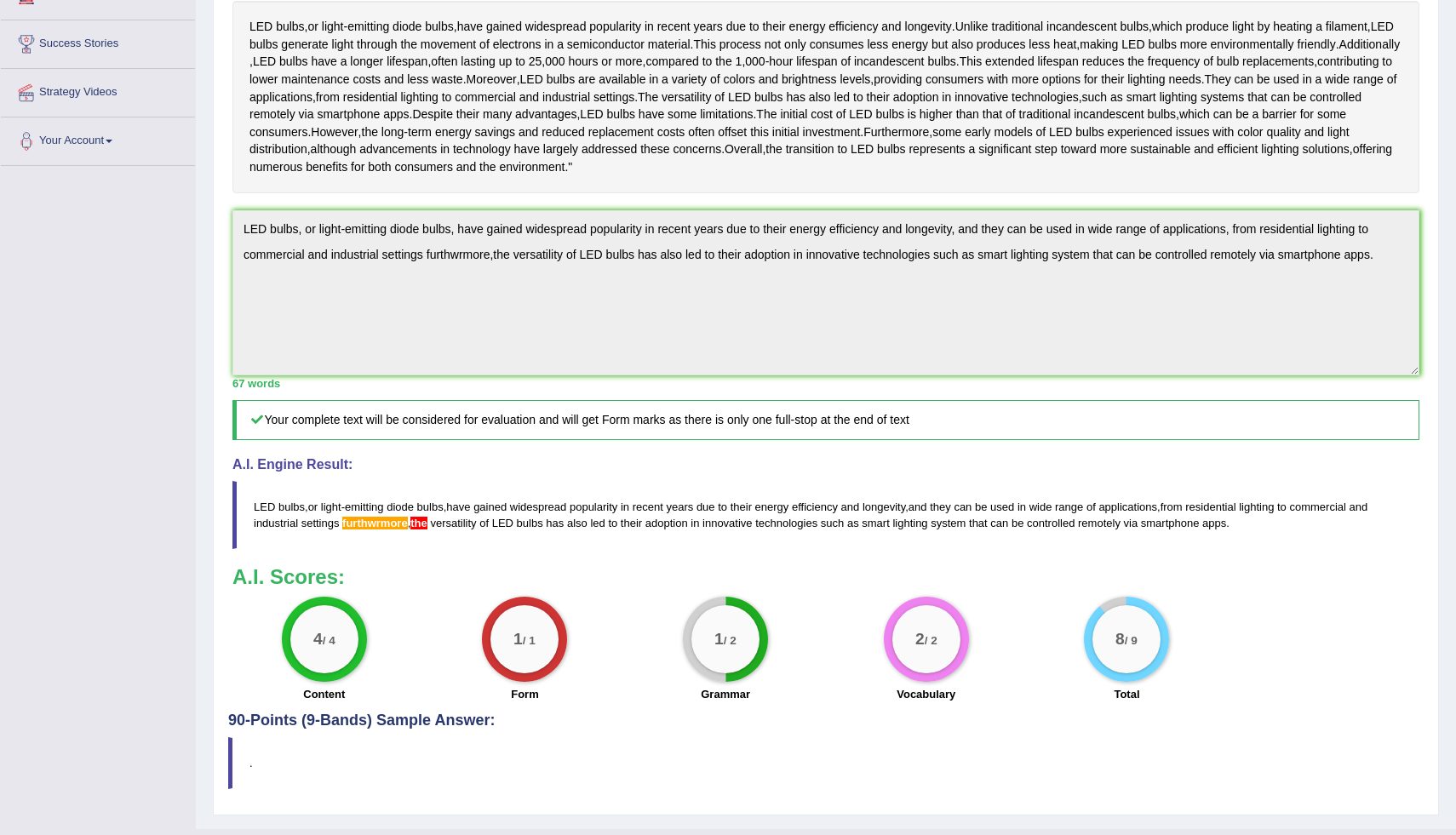
scroll to position [340, 0]
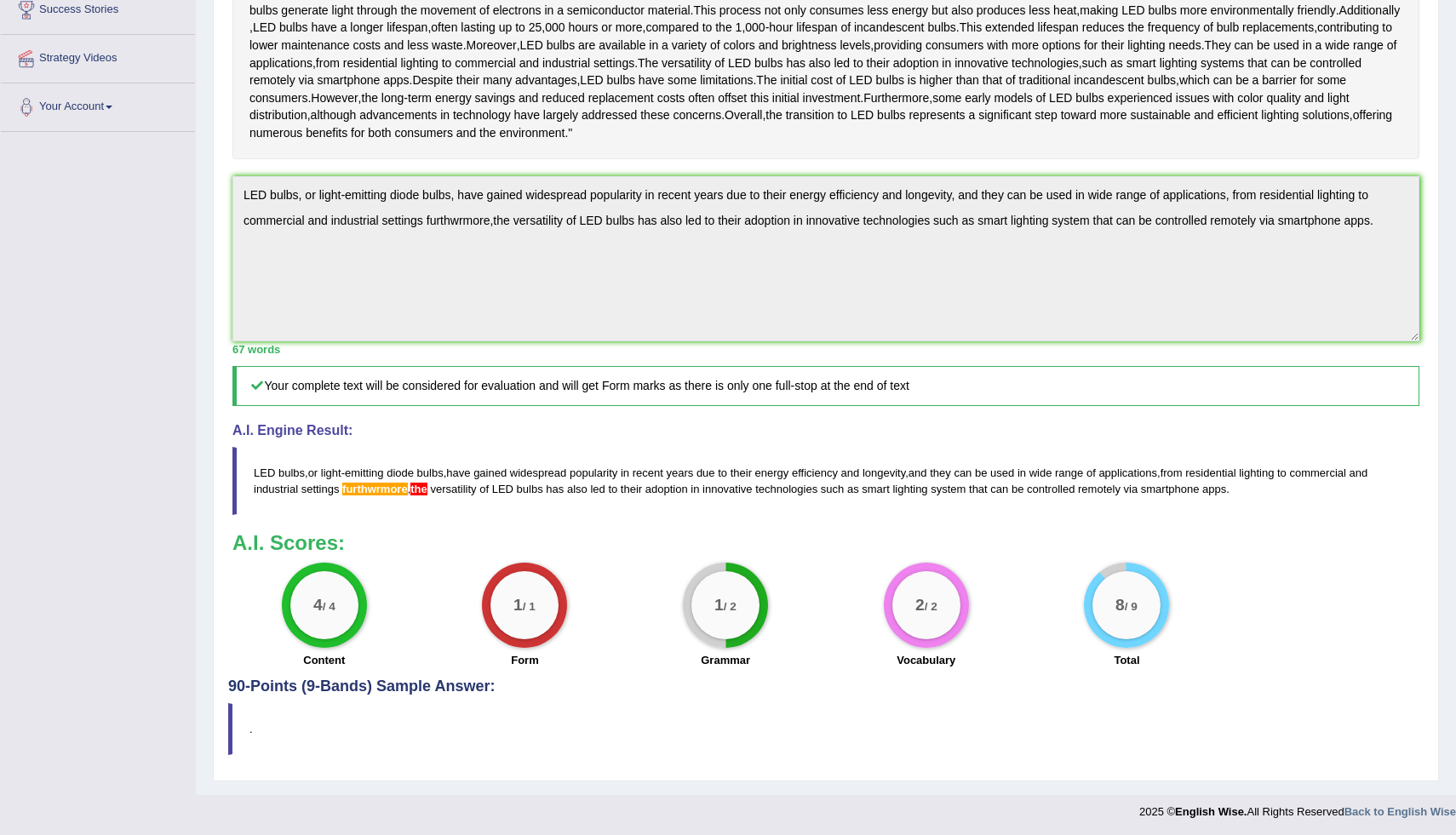
click at [548, 479] on span "widespread" at bounding box center [538, 473] width 57 height 13
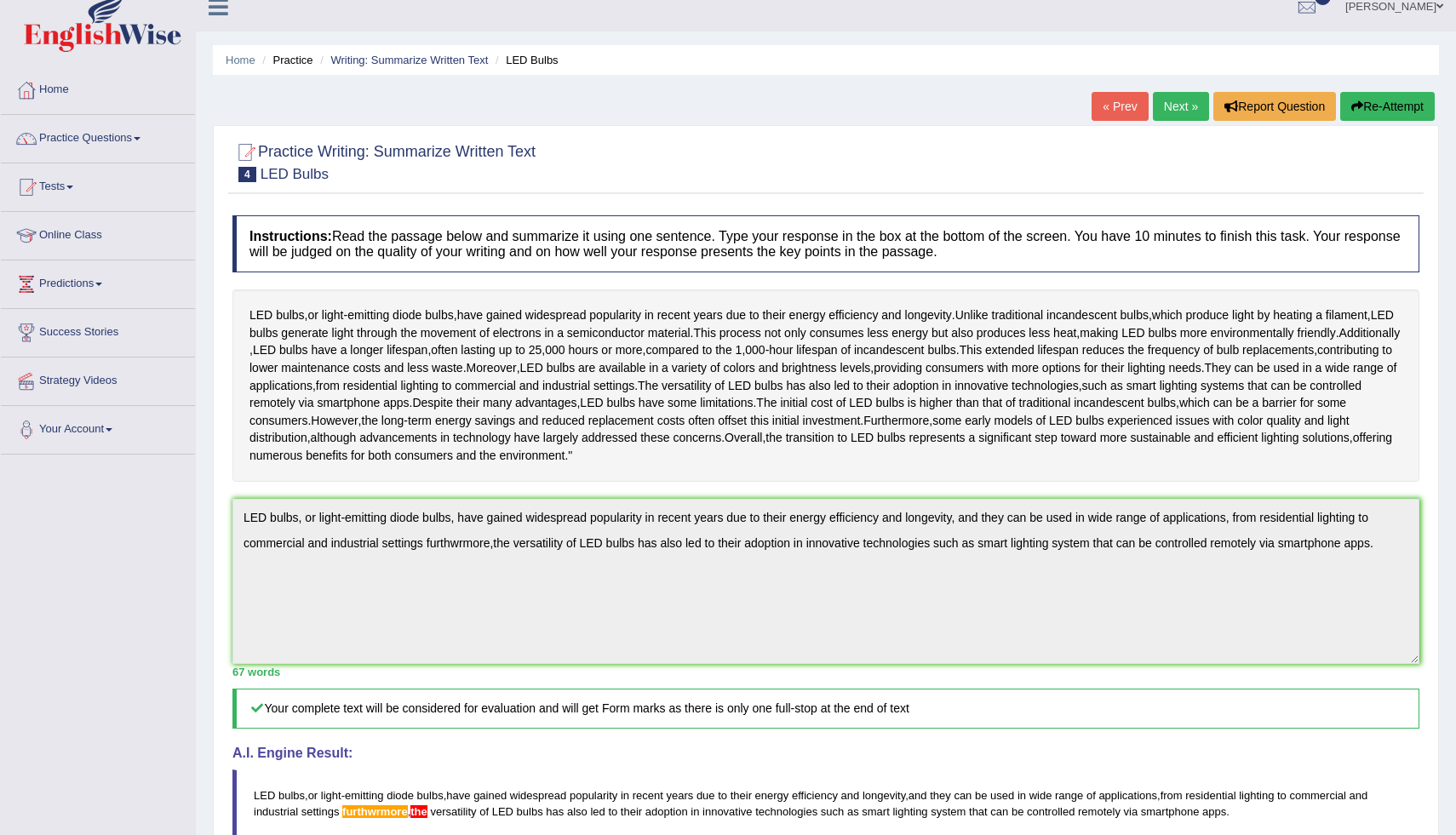
scroll to position [0, 0]
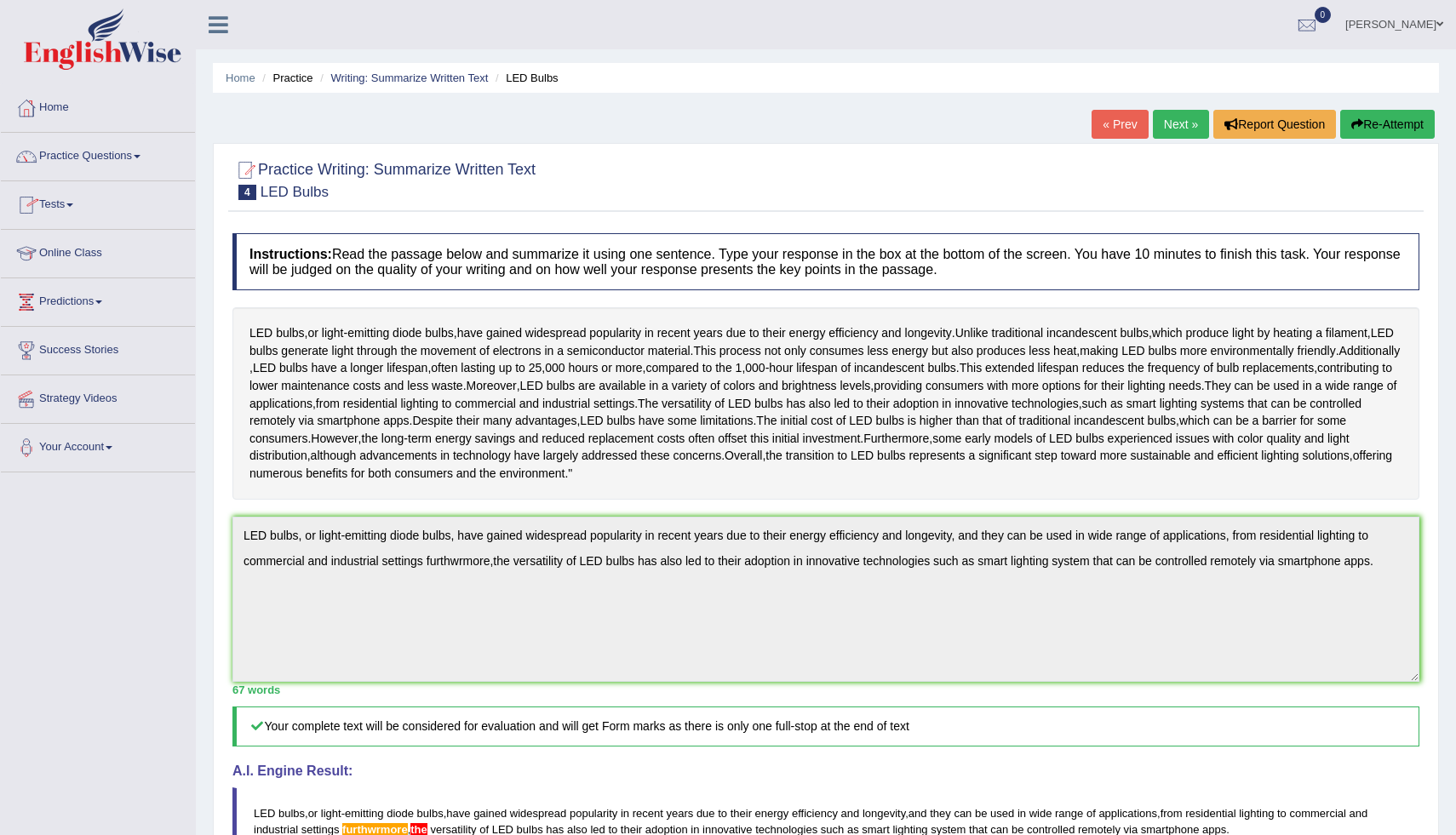
click at [74, 207] on link "Tests" at bounding box center [97, 202] width 194 height 42
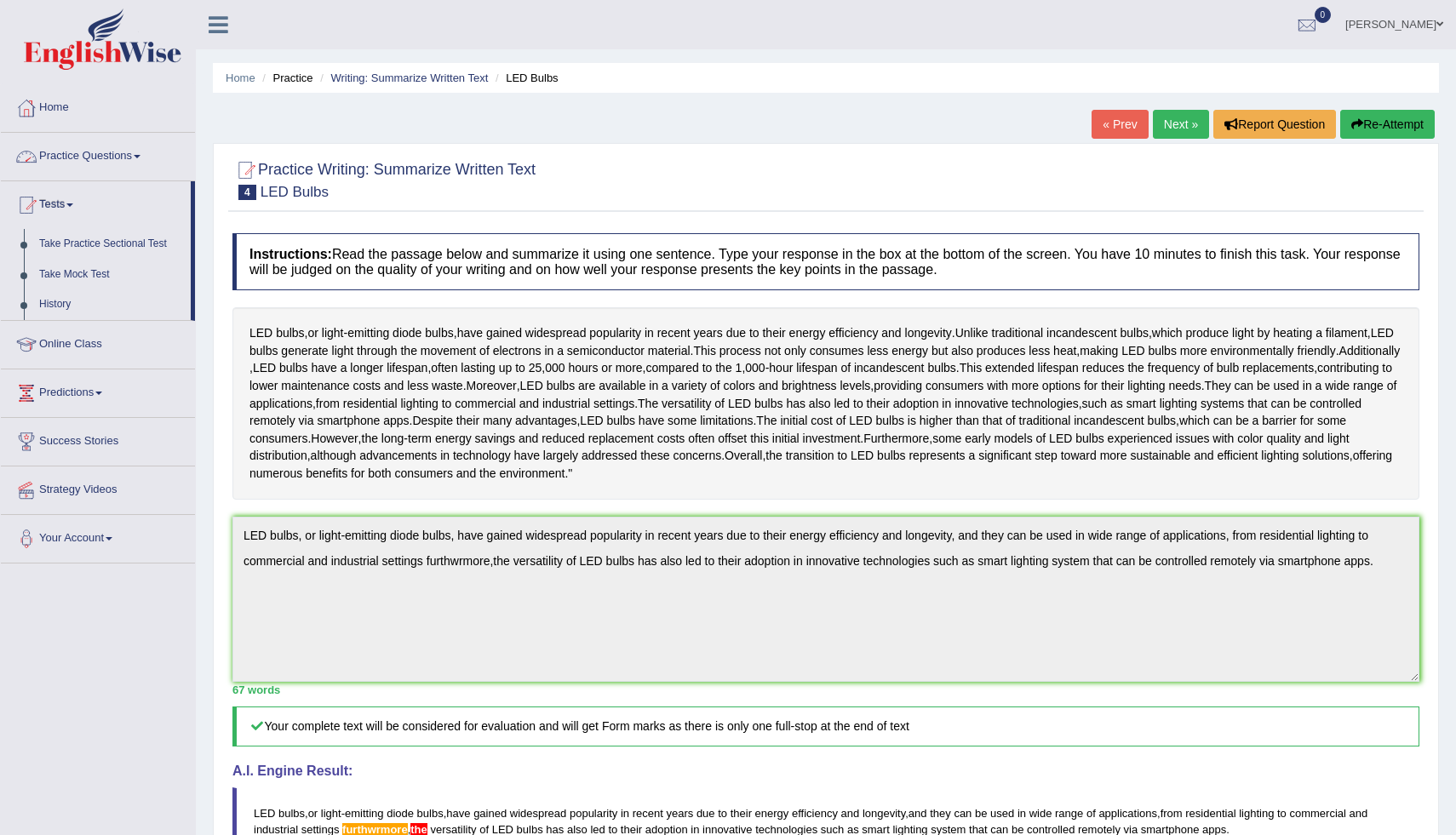
click at [106, 158] on link "Practice Questions" at bounding box center [97, 153] width 194 height 42
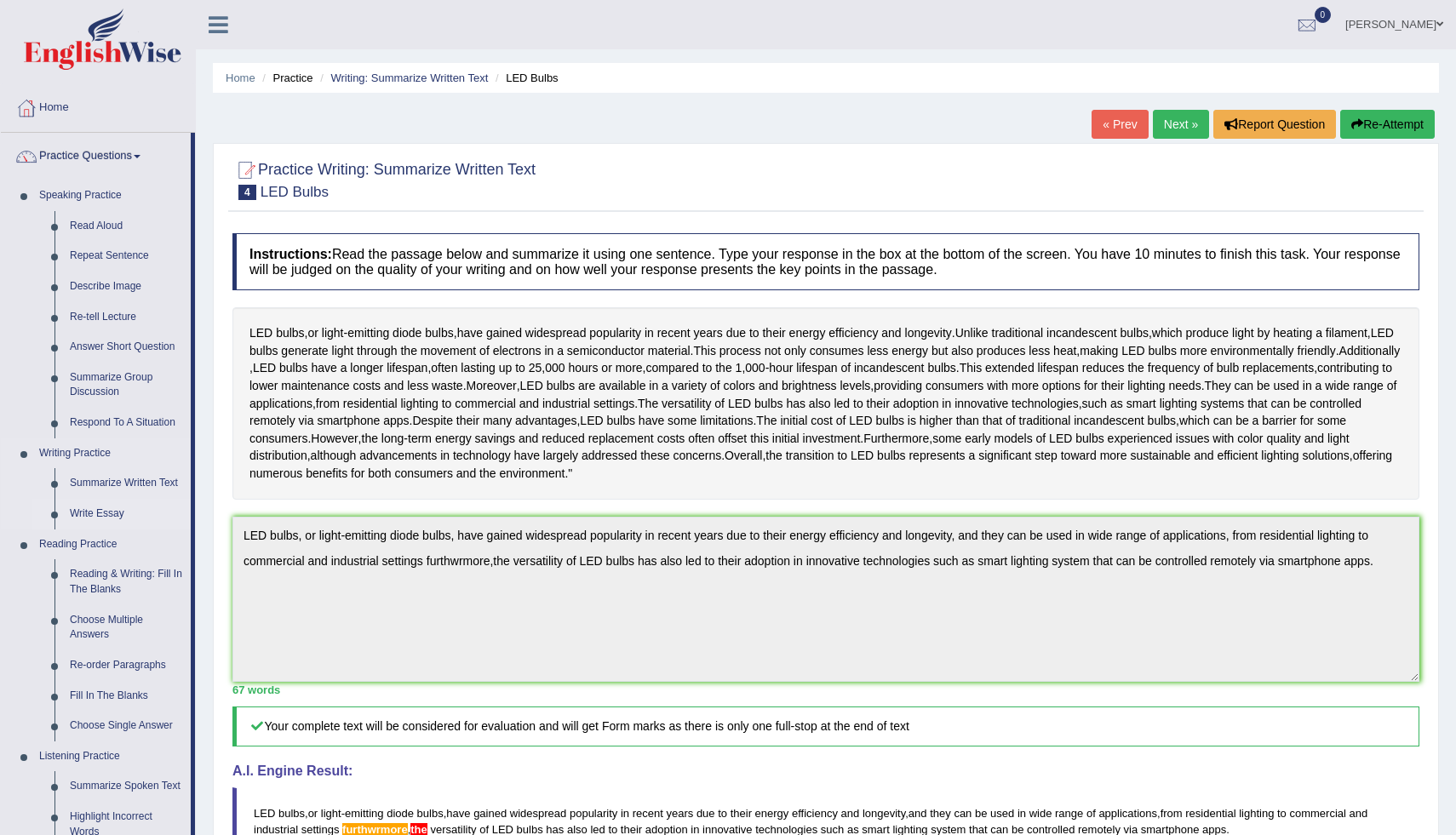
click at [102, 507] on link "Write Essay" at bounding box center [126, 515] width 128 height 31
click at [102, 605] on link "Choose Multiple Answers" at bounding box center [126, 627] width 128 height 45
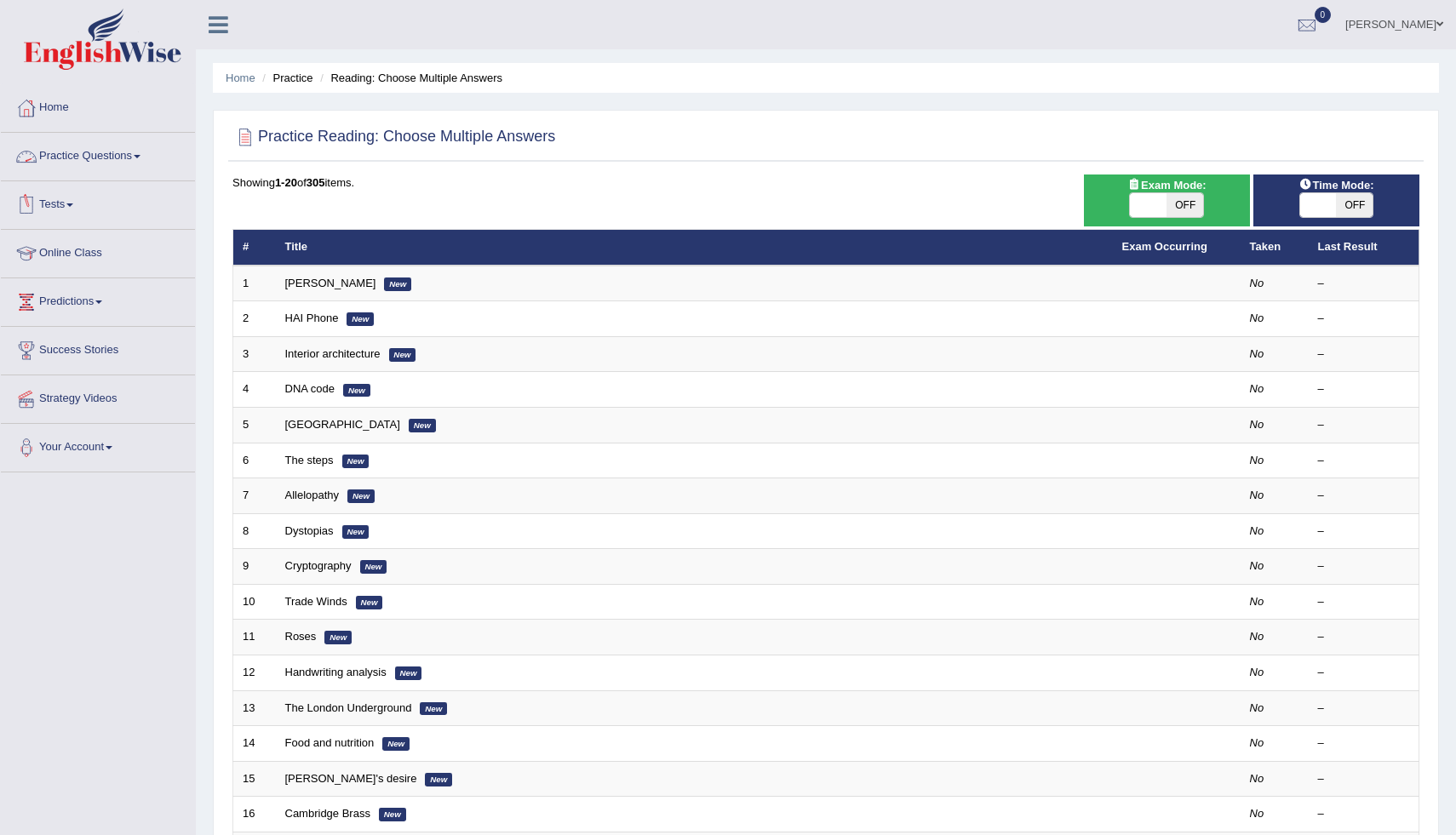
click at [118, 162] on link "Practice Questions" at bounding box center [97, 153] width 194 height 42
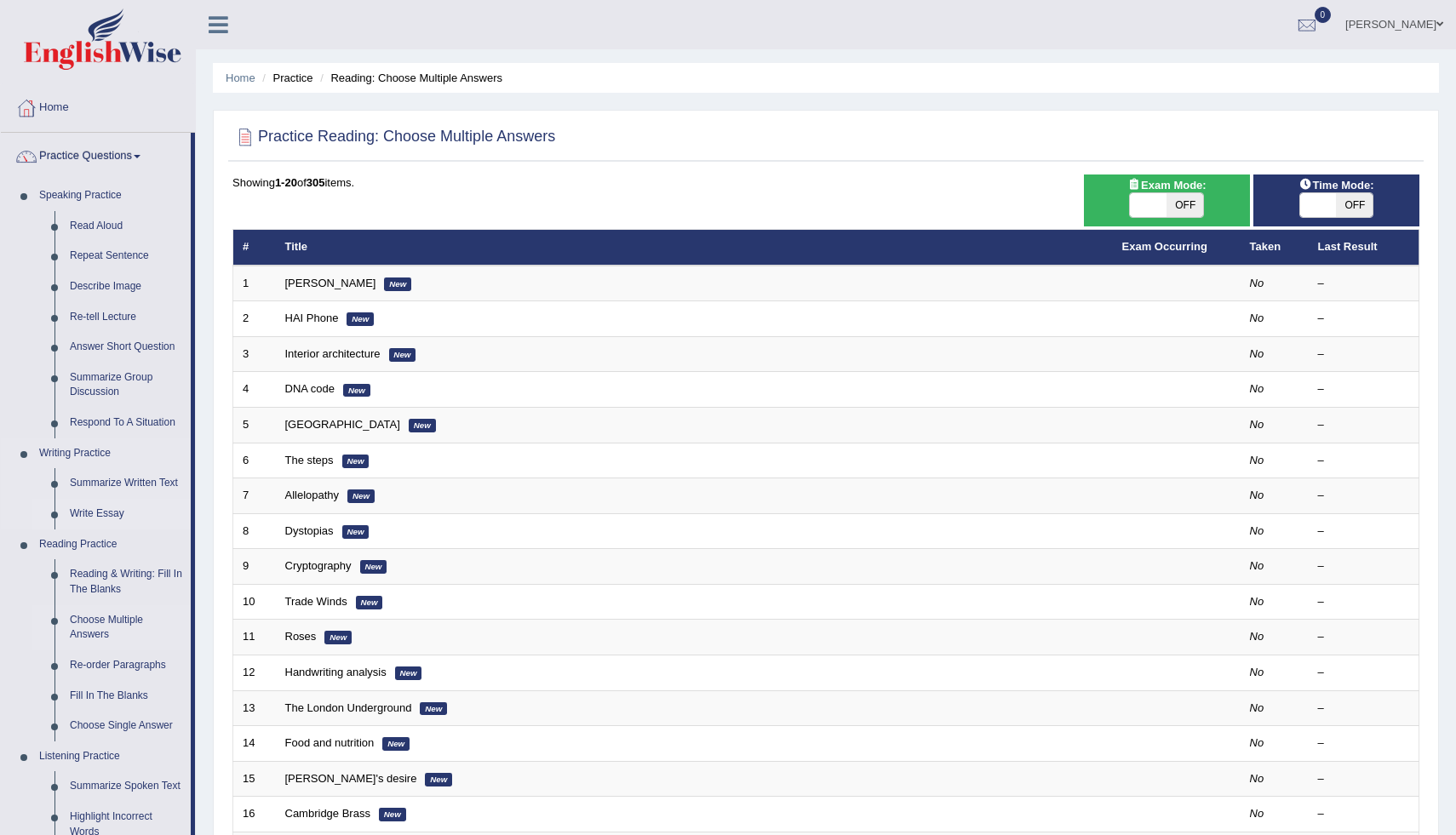
click at [83, 512] on link "Write Essay" at bounding box center [126, 515] width 128 height 31
click at [83, 556] on link "Reading & Writing: Fill In The Blanks" at bounding box center [126, 579] width 128 height 45
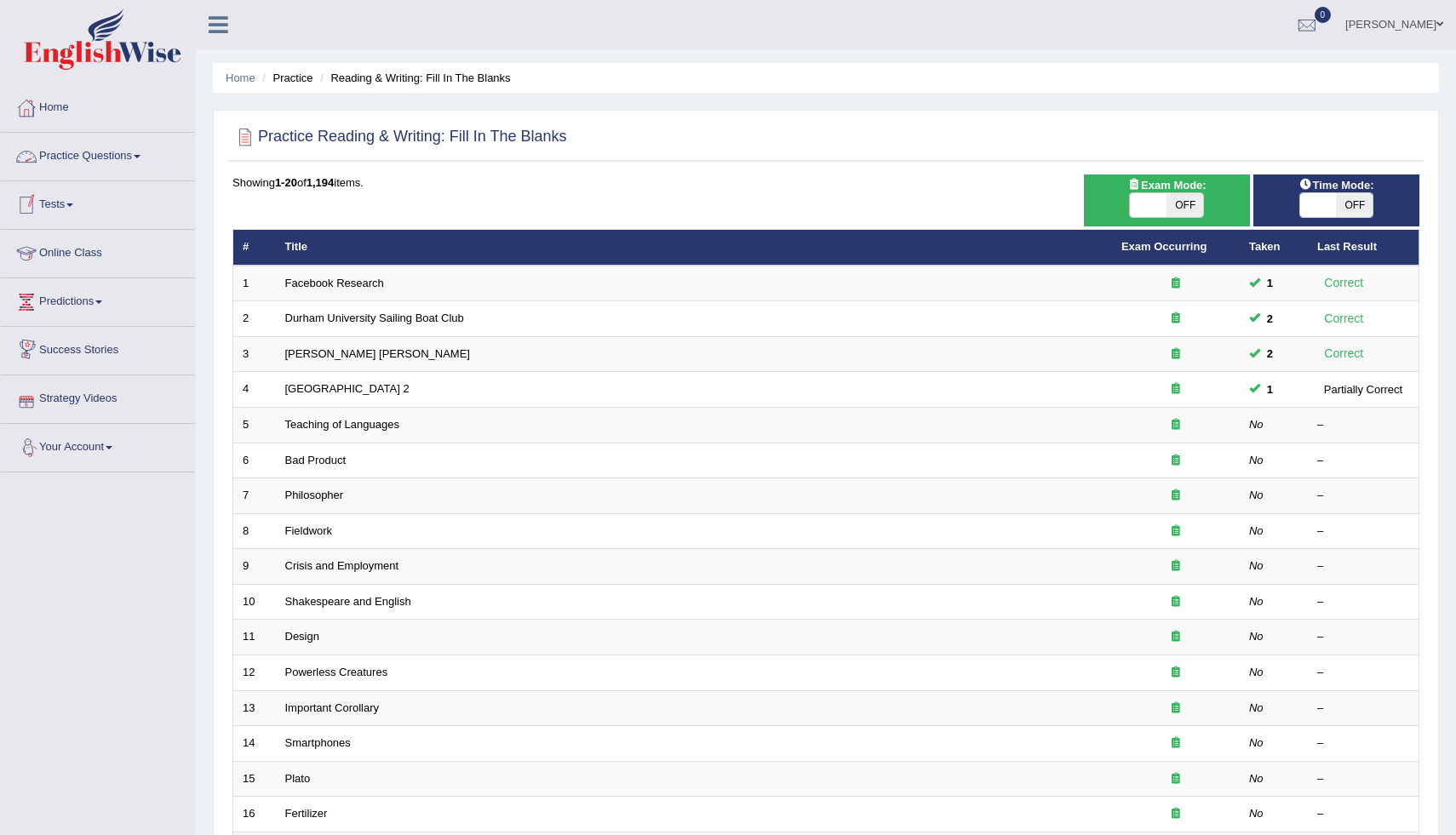
click at [120, 168] on link "Practice Questions" at bounding box center [97, 153] width 194 height 42
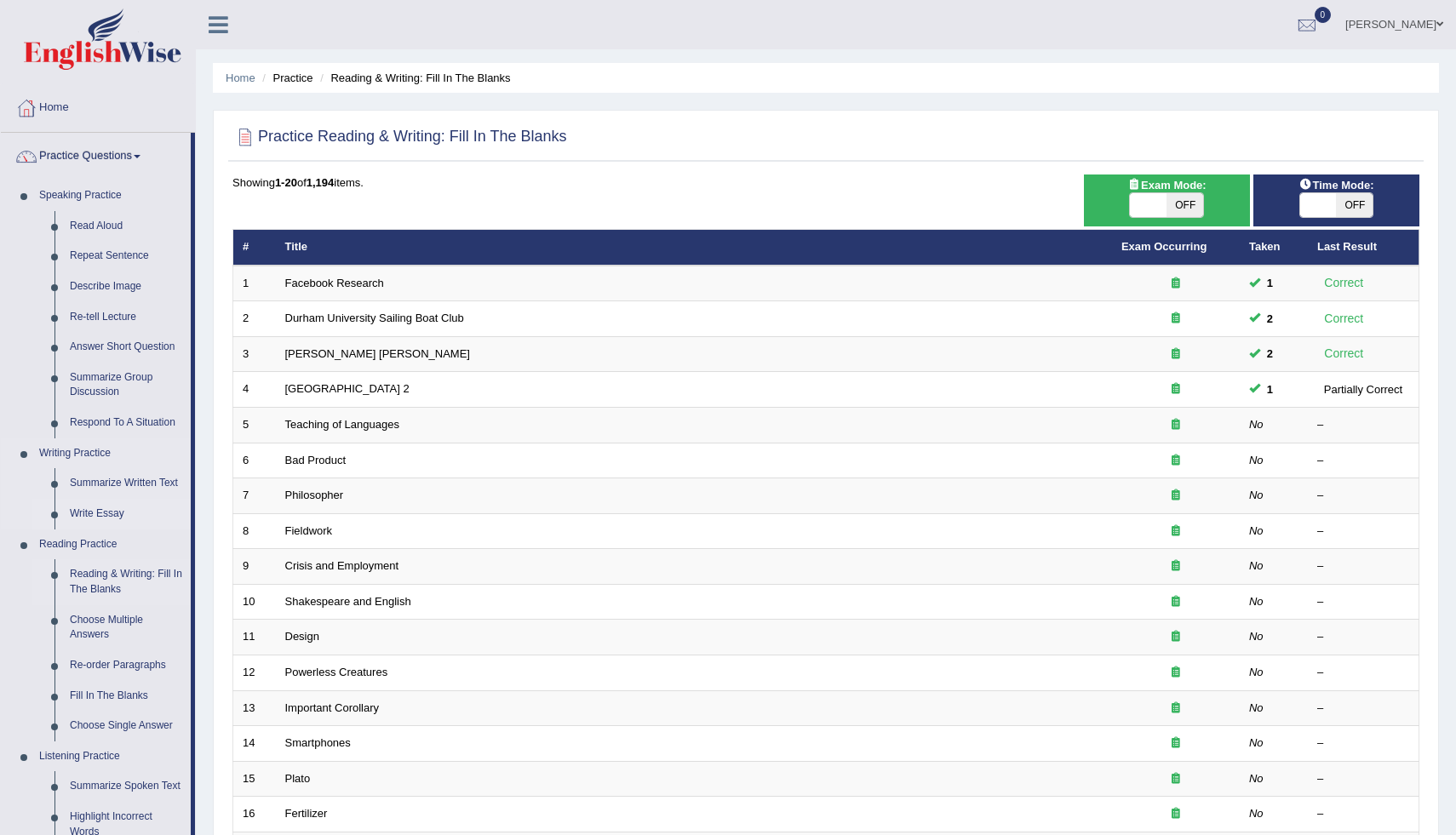
click at [104, 514] on link "Write Essay" at bounding box center [126, 515] width 128 height 31
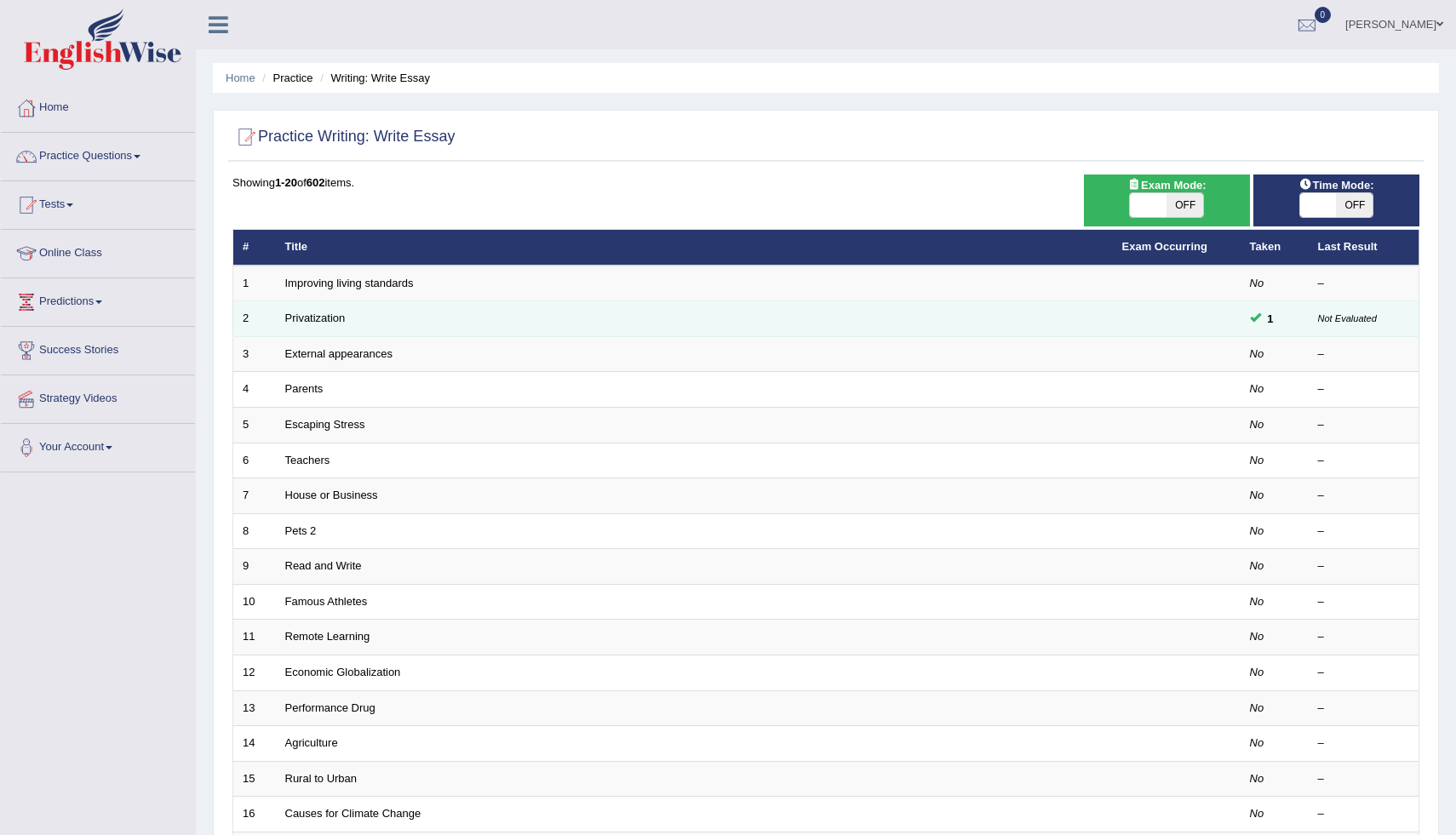
click at [1149, 326] on td at bounding box center [1177, 320] width 128 height 36
click at [1164, 319] on td at bounding box center [1177, 320] width 128 height 36
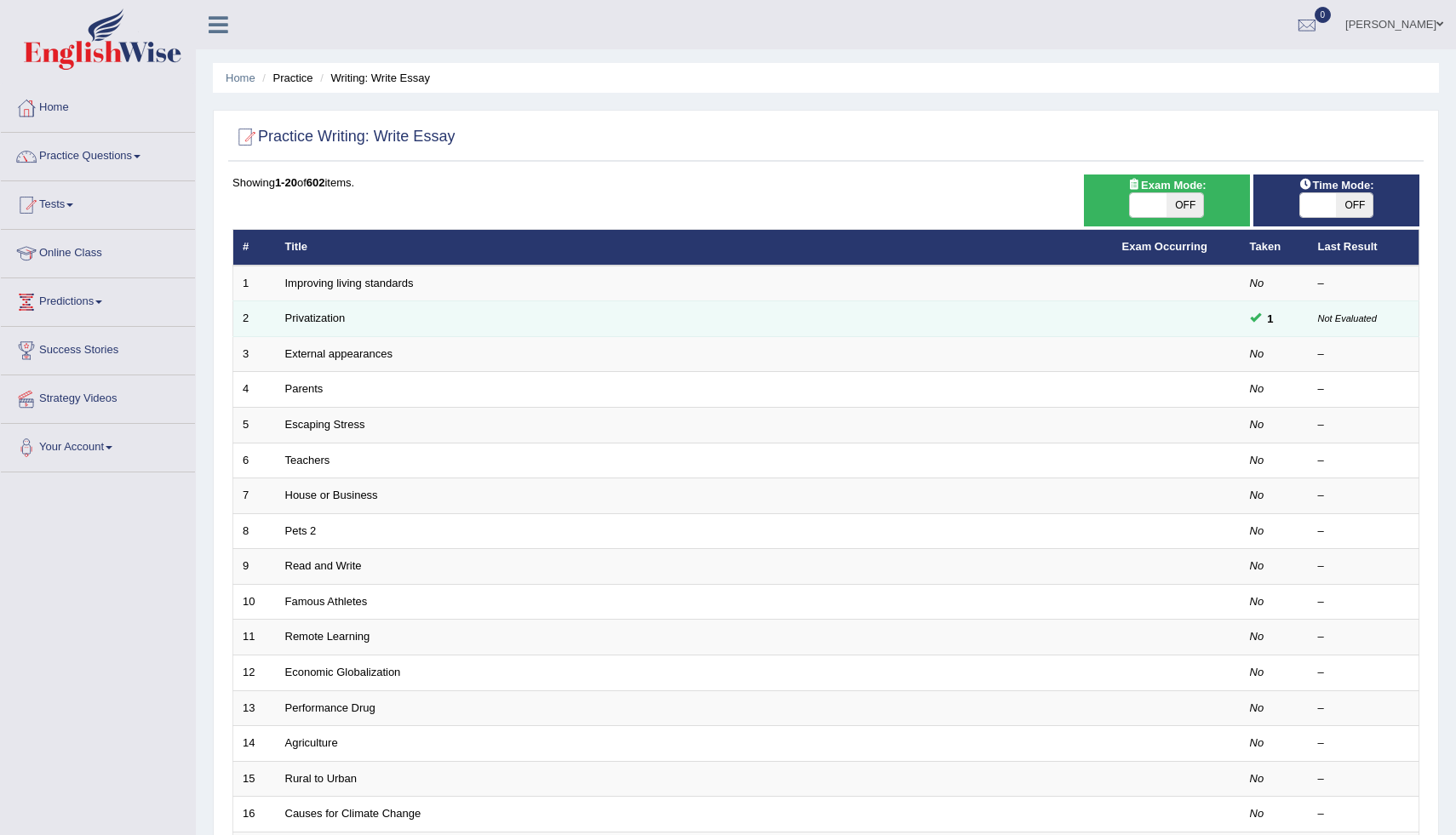
click at [709, 321] on td "Privatization" at bounding box center [694, 320] width 837 height 36
click at [292, 318] on link "Privatization" at bounding box center [315, 318] width 60 height 13
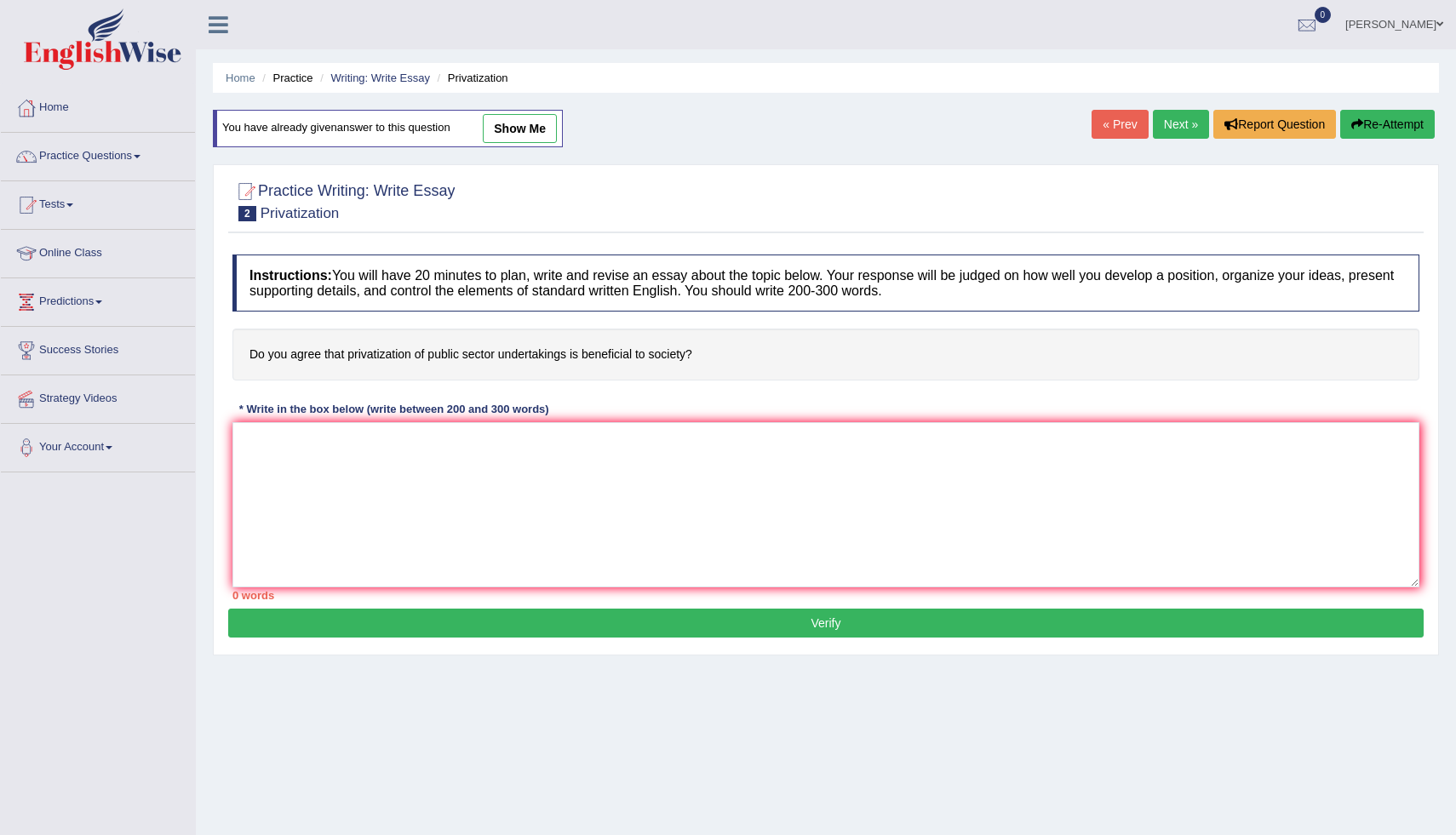
click at [524, 118] on link "show me" at bounding box center [520, 128] width 74 height 29
type textarea "The increasing influence of privitization on our lives has ignited numerous dis…"
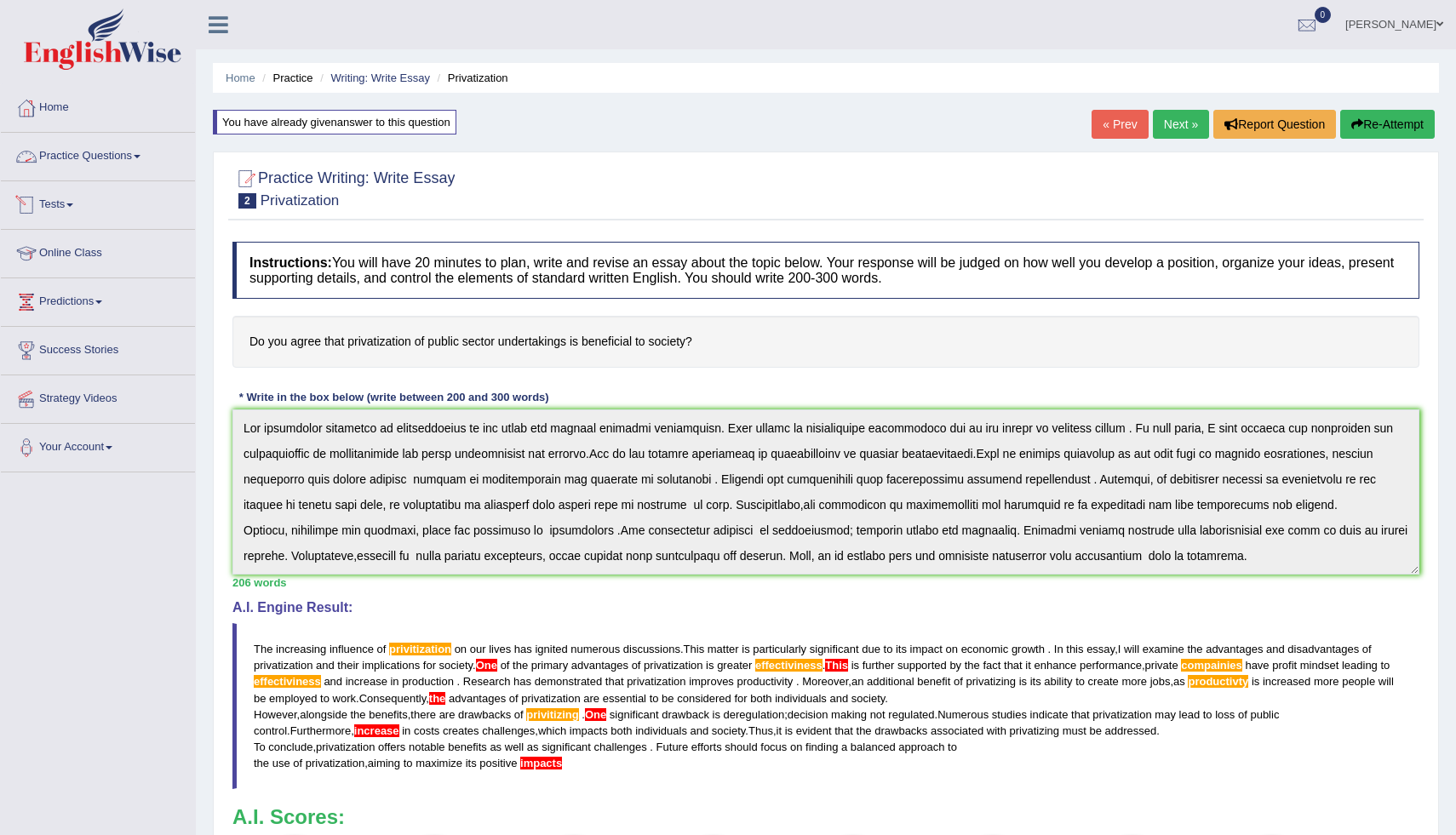
click at [142, 149] on link "Practice Questions" at bounding box center [97, 153] width 194 height 42
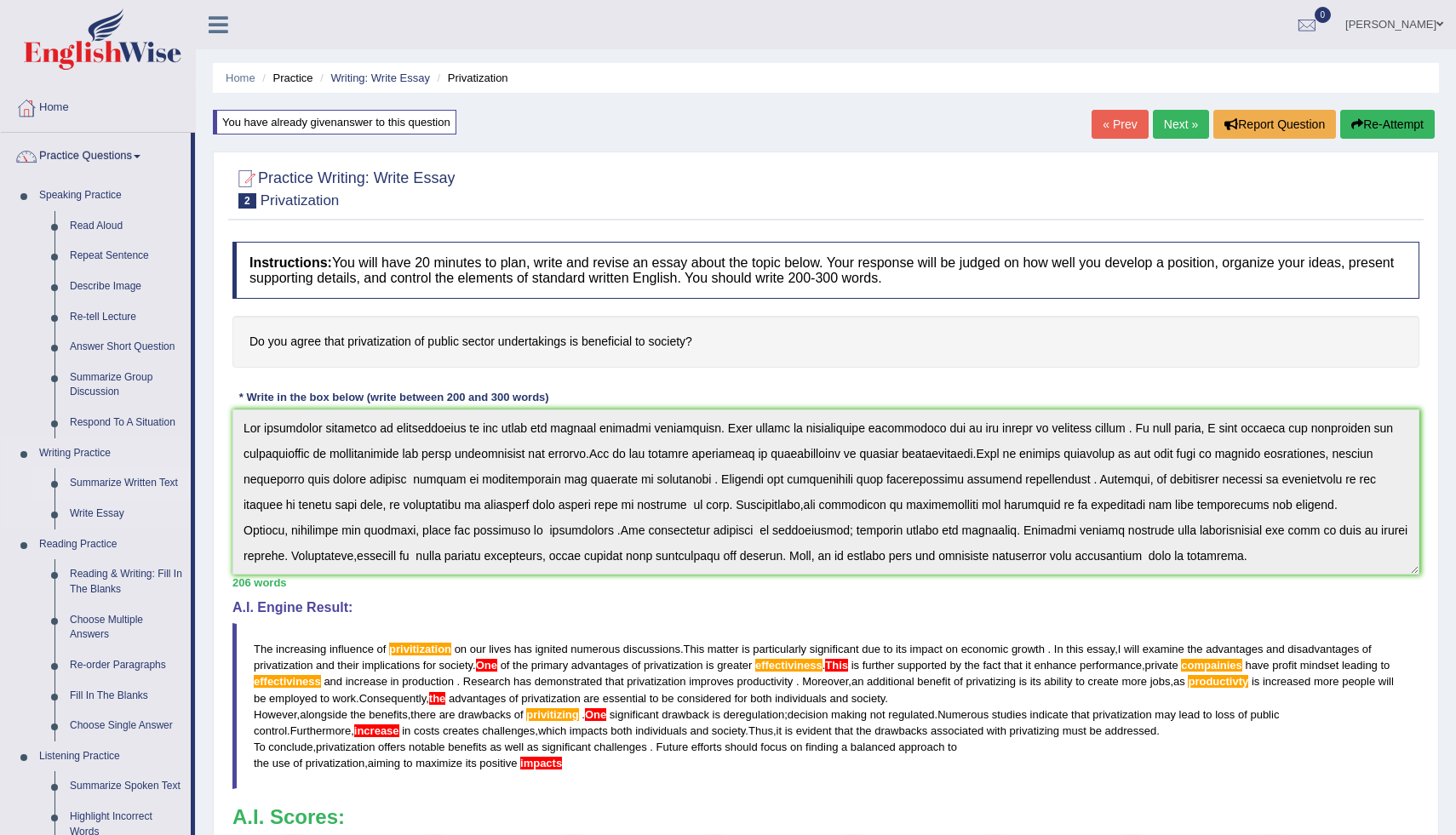
click at [106, 483] on link "Summarize Written Text" at bounding box center [126, 484] width 128 height 31
click at [106, 560] on link "Reading & Writing: Fill In The Blanks" at bounding box center [126, 582] width 128 height 45
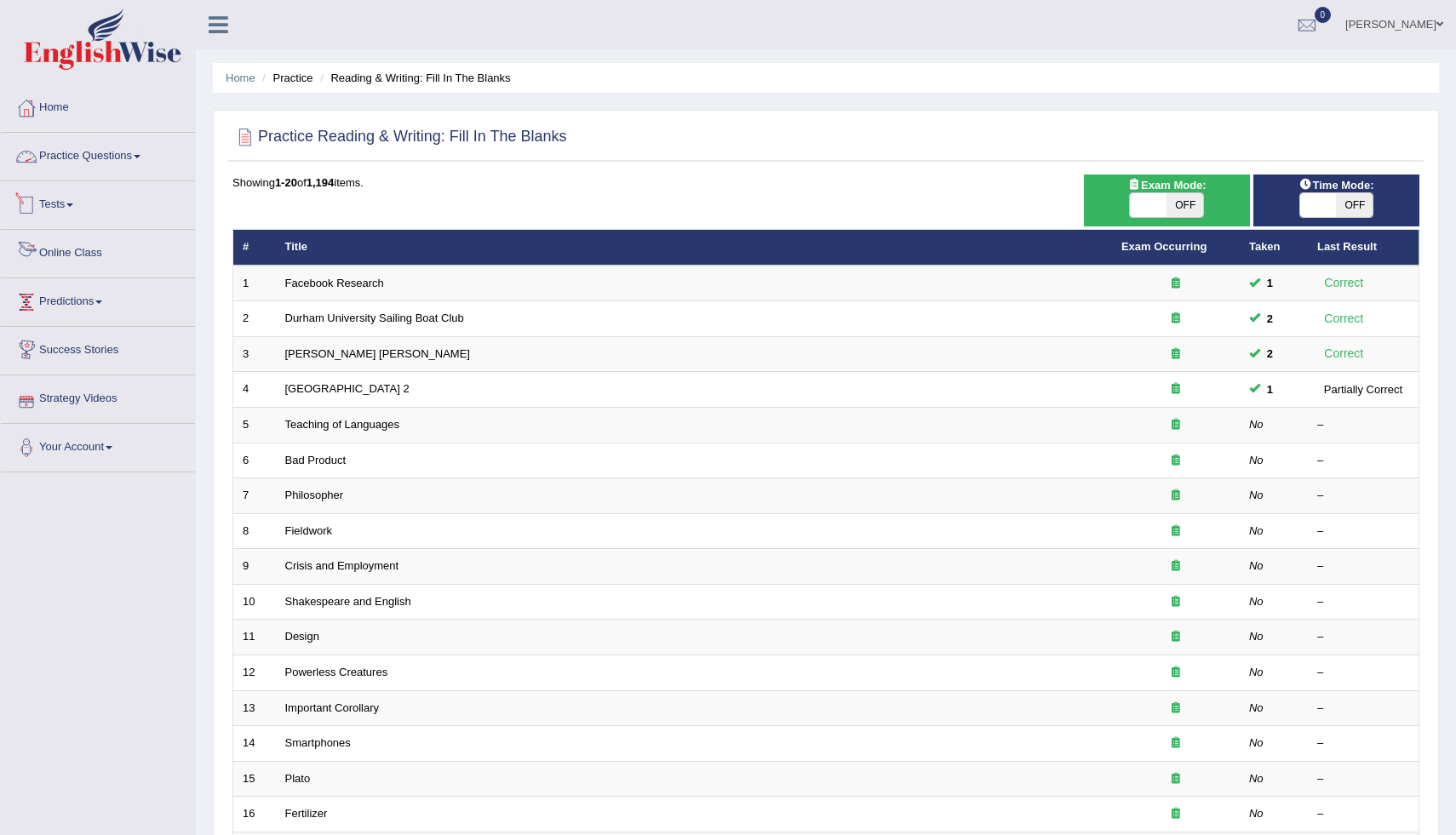
click at [123, 160] on link "Practice Questions" at bounding box center [97, 153] width 194 height 42
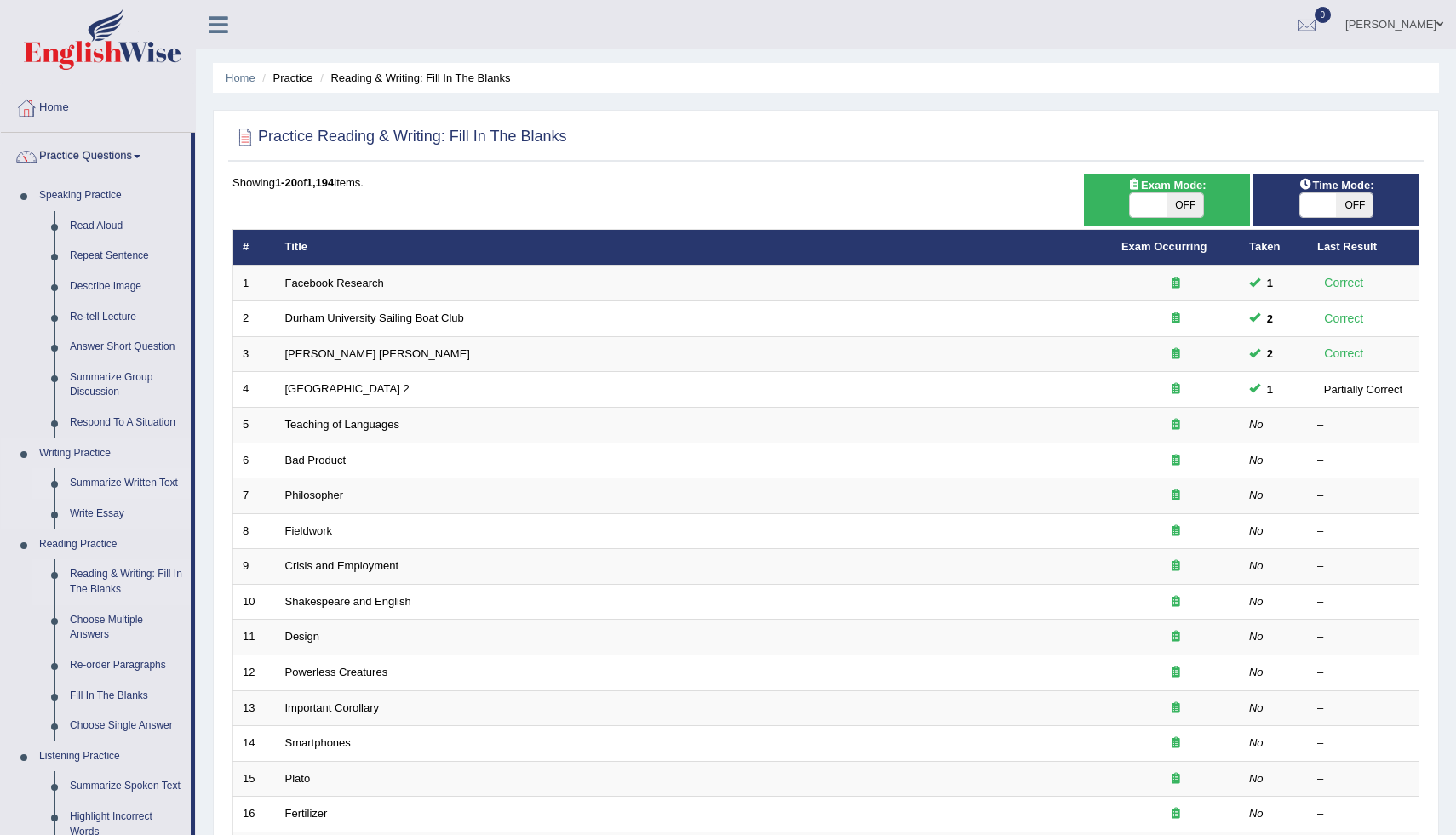
click at [113, 480] on link "Summarize Written Text" at bounding box center [126, 484] width 128 height 31
click at [113, 560] on link "Reading & Writing: Fill In The Blanks" at bounding box center [126, 582] width 128 height 45
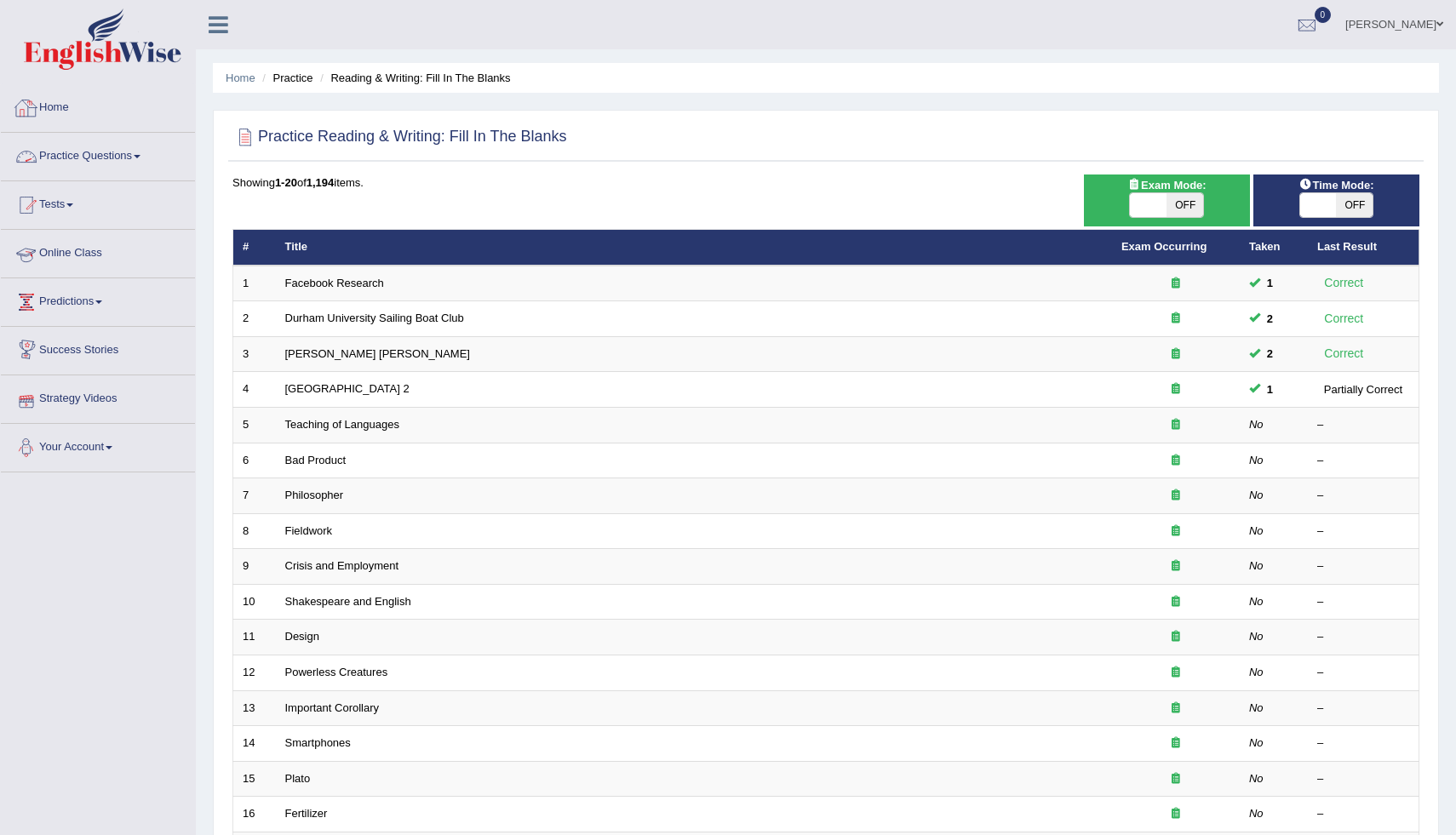
click at [90, 151] on link "Practice Questions" at bounding box center [97, 153] width 194 height 42
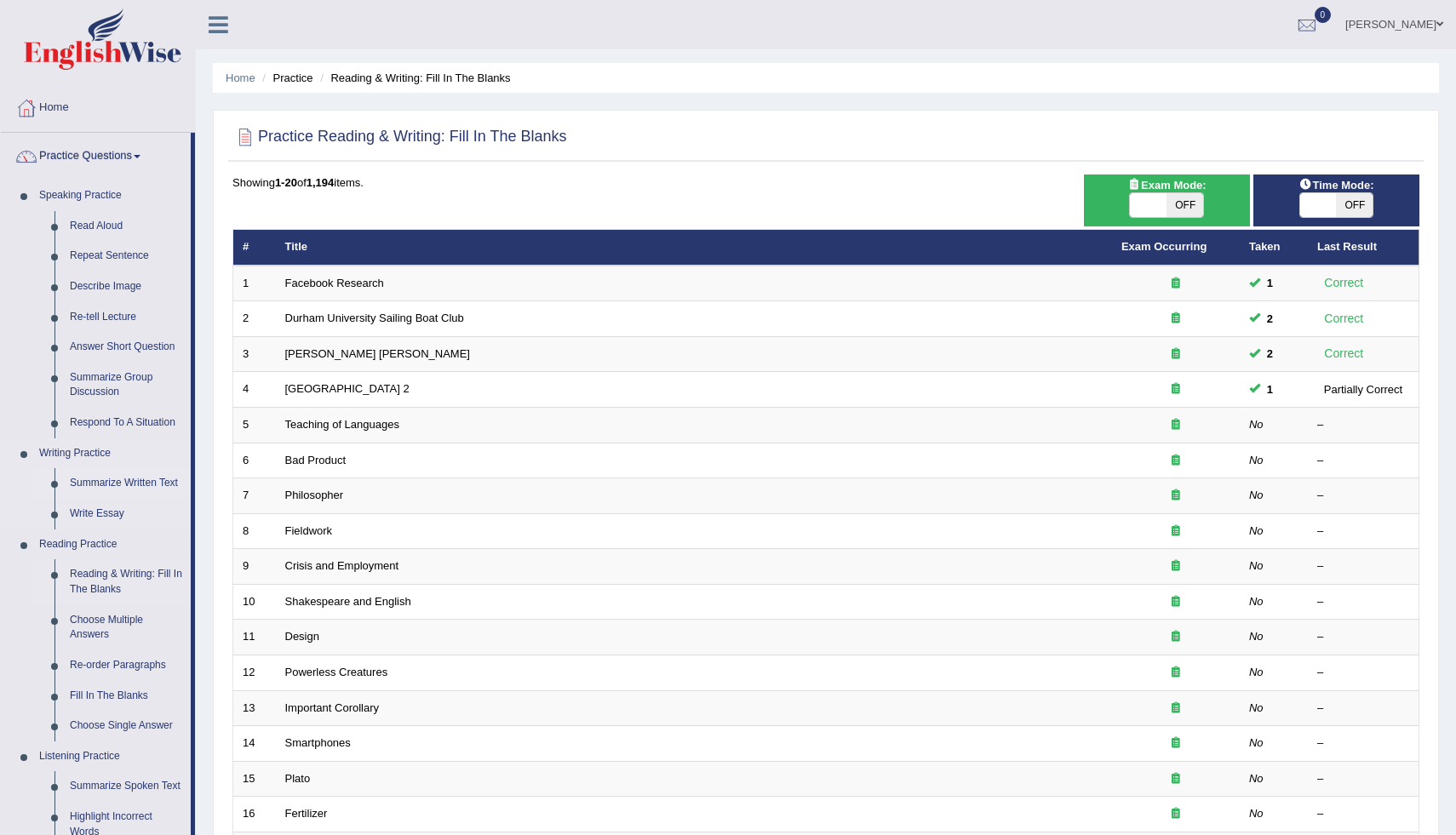
click at [86, 486] on link "Summarize Written Text" at bounding box center [126, 484] width 128 height 31
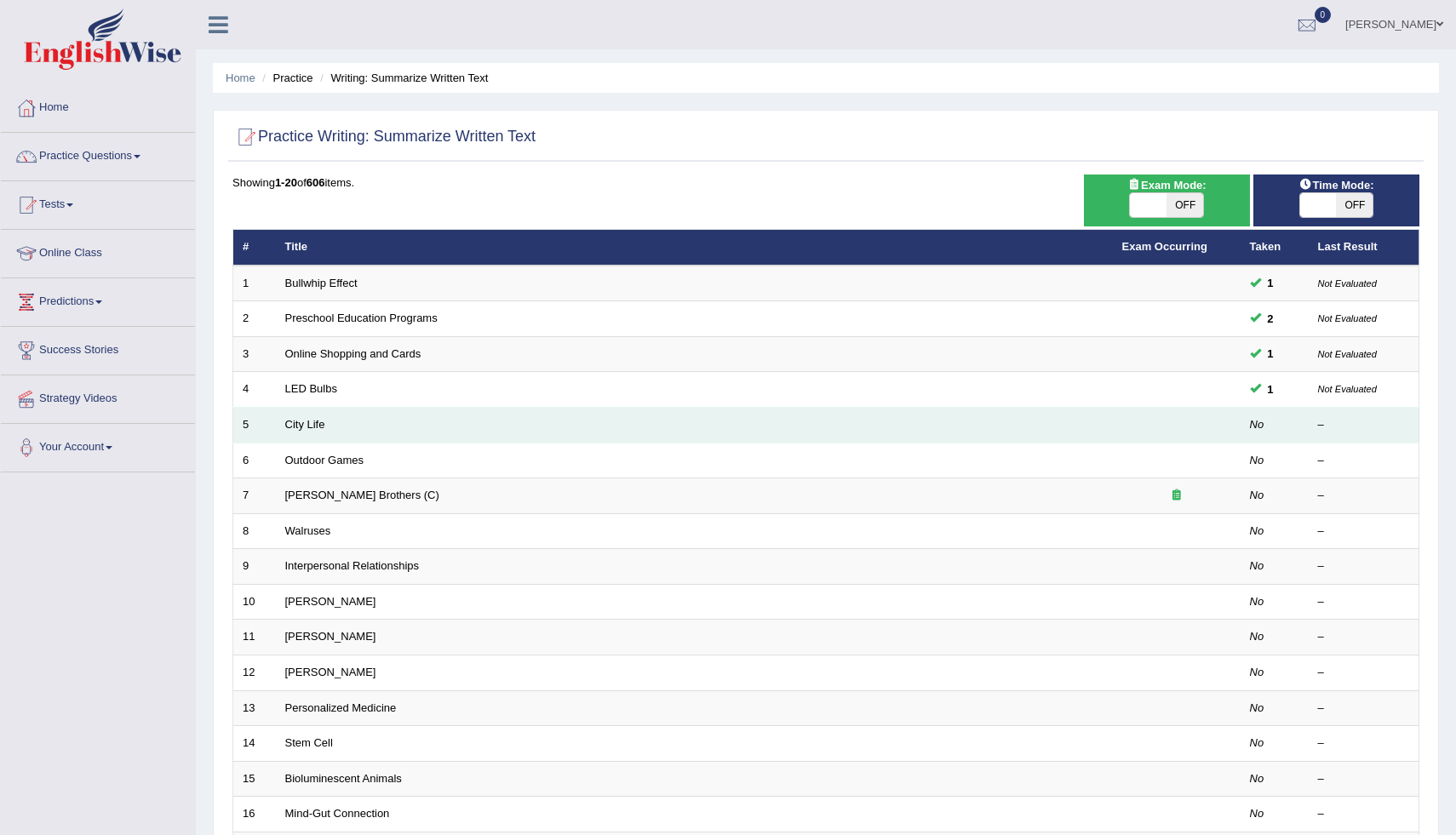
click at [1234, 429] on td at bounding box center [1177, 426] width 128 height 36
click at [286, 420] on link "City Life" at bounding box center [305, 424] width 40 height 13
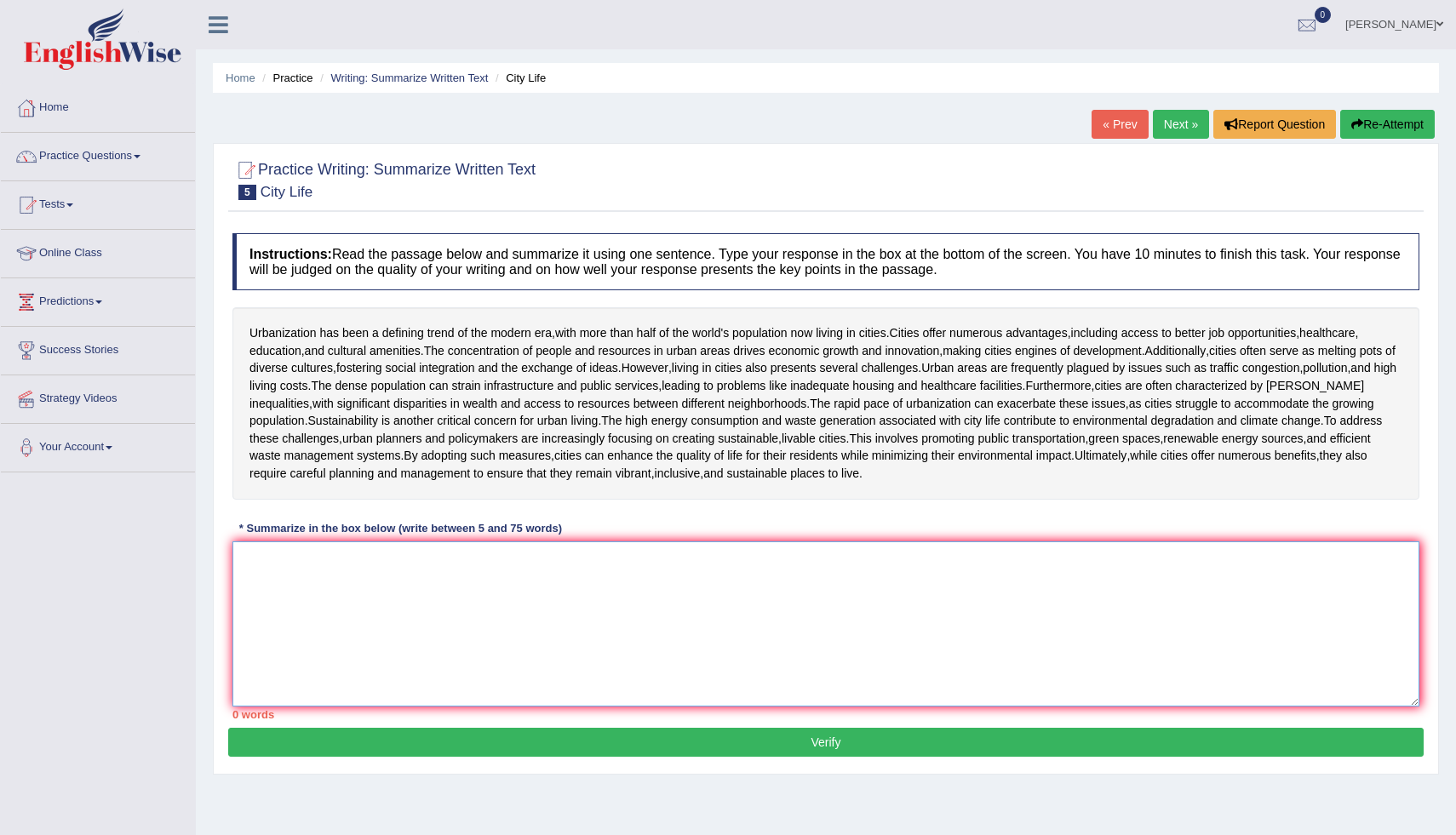
click at [294, 565] on textarea at bounding box center [826, 624] width 1187 height 165
type textarea "u"
type textarea "U"
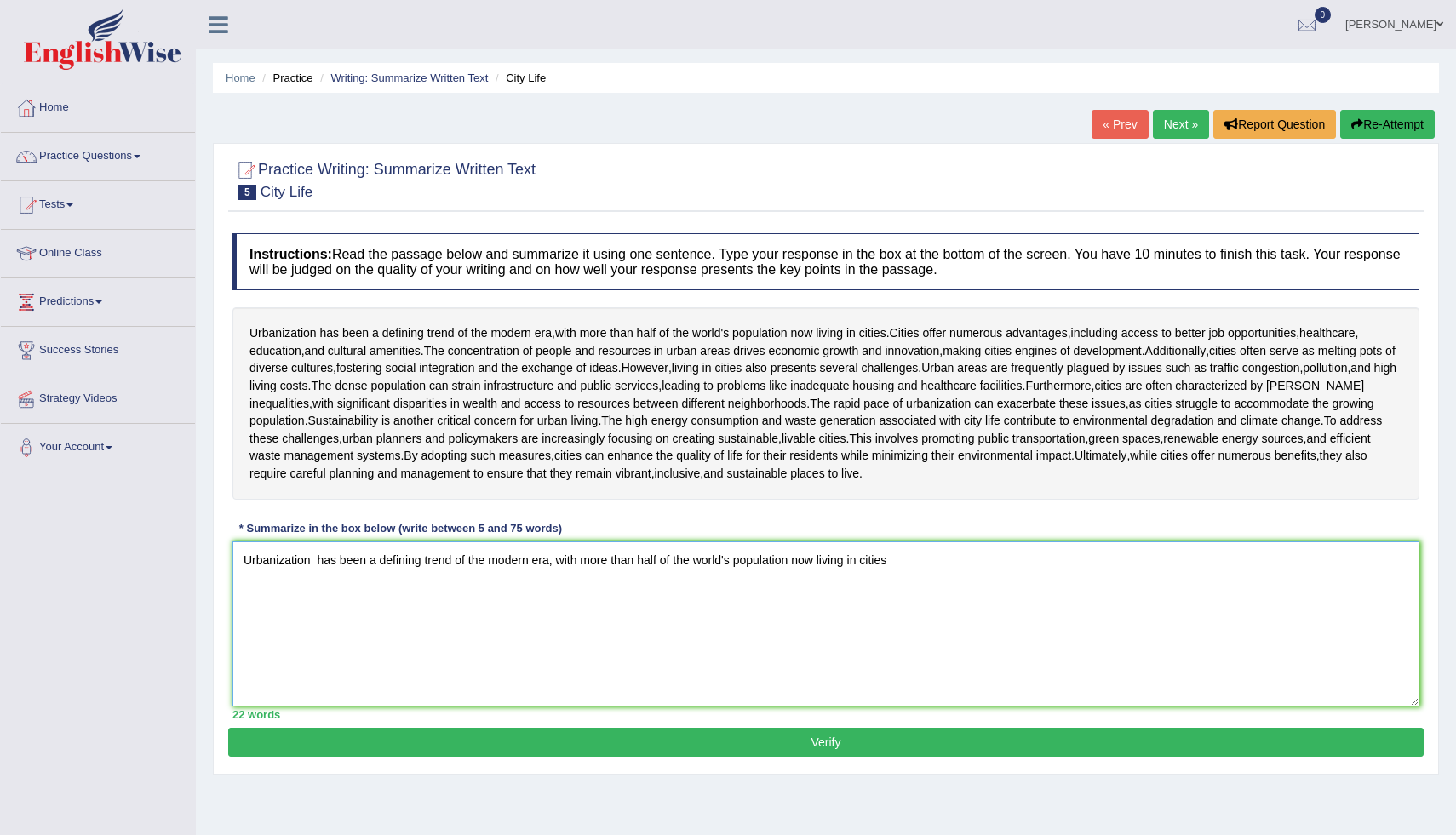
click at [317, 561] on textarea "Urbanization has been a defining trend of the modern era, with more than half o…" at bounding box center [826, 624] width 1187 height 165
click at [320, 561] on textarea "Urbanization has been a defining trend of the modern era, with more than half o…" at bounding box center [826, 624] width 1187 height 165
click at [895, 571] on textarea "Urbanization has been a defining trend of the modern era, with more than half o…" at bounding box center [826, 624] width 1187 height 165
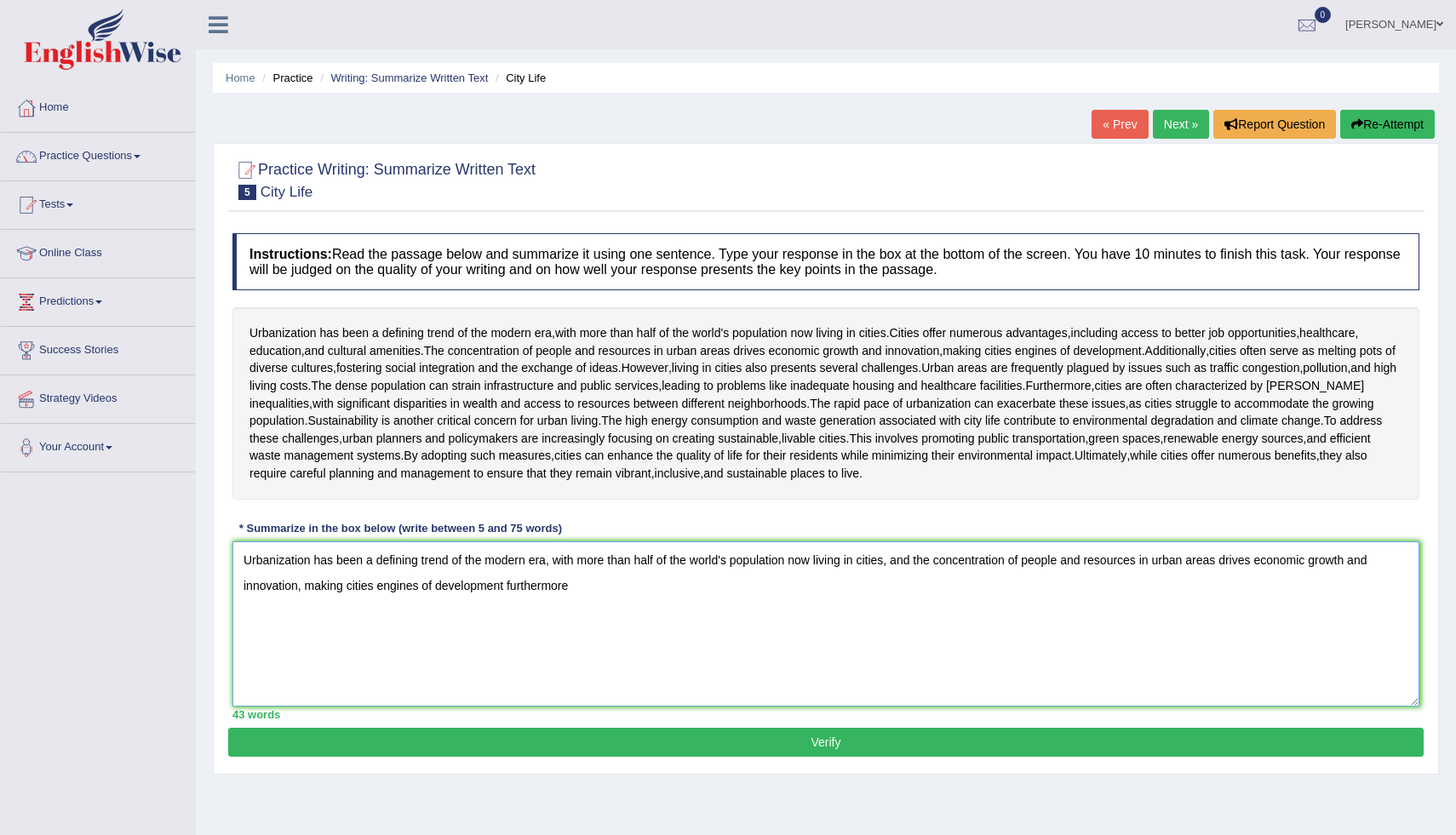
click at [618, 592] on textarea "Urbanization has been a defining trend of the modern era, with more than half o…" at bounding box center [826, 624] width 1187 height 165
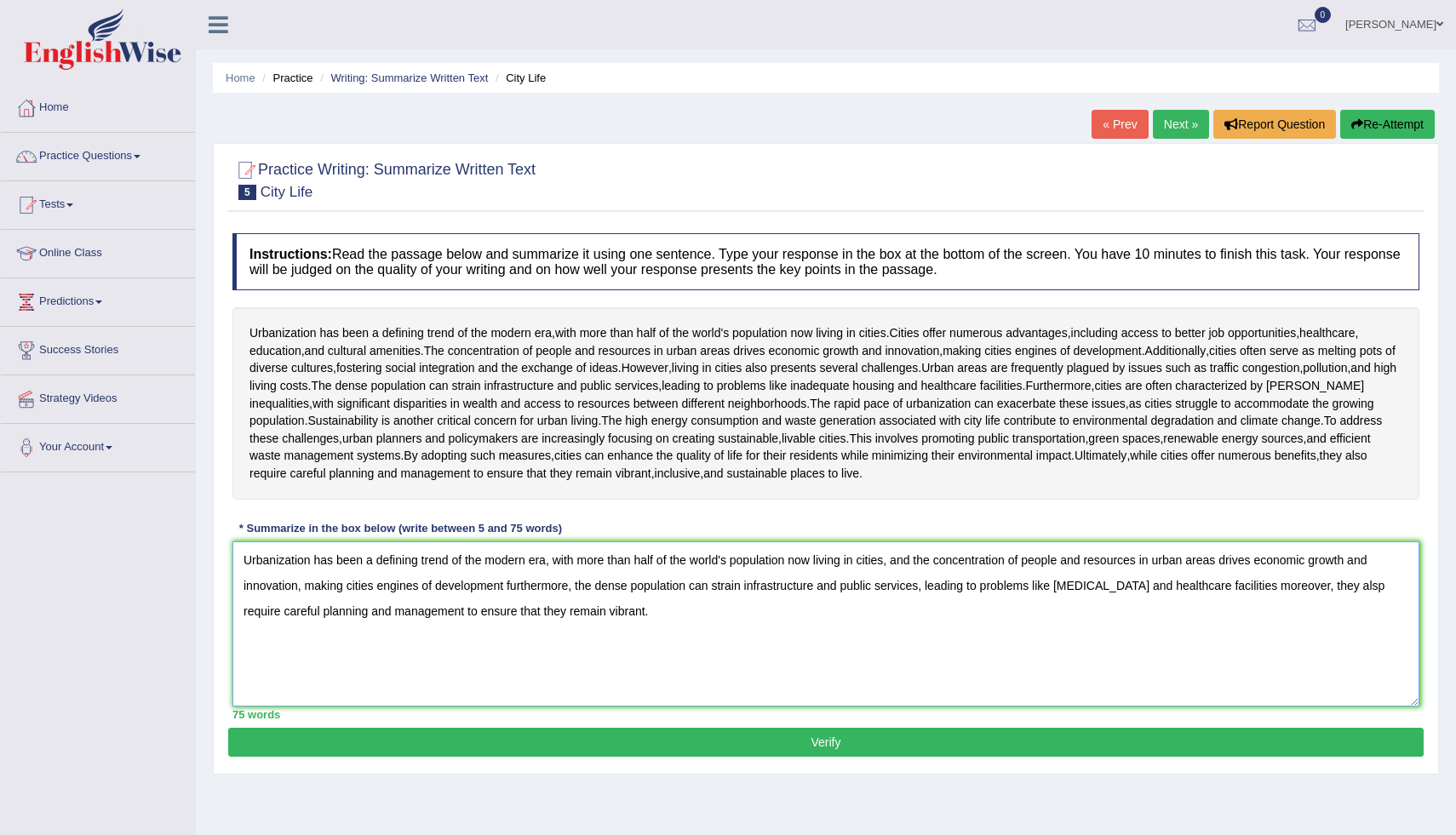
click at [941, 565] on textarea "Urbanization has been a defining trend of the modern era, with more than half o…" at bounding box center [826, 624] width 1187 height 165
click at [1409, 593] on textarea "Urbanization has been a defining trend of the modern era, with more than half o…" at bounding box center [826, 624] width 1187 height 165
click at [650, 618] on textarea "Urbanization has been a defining trend of the modern era, with more than half o…" at bounding box center [826, 624] width 1187 height 165
click at [649, 618] on textarea "Urbanization has been a defining trend of the modern era, with more than half o…" at bounding box center [826, 624] width 1187 height 165
type textarea "Urbanization has been a defining trend of the modern era, with more than half o…"
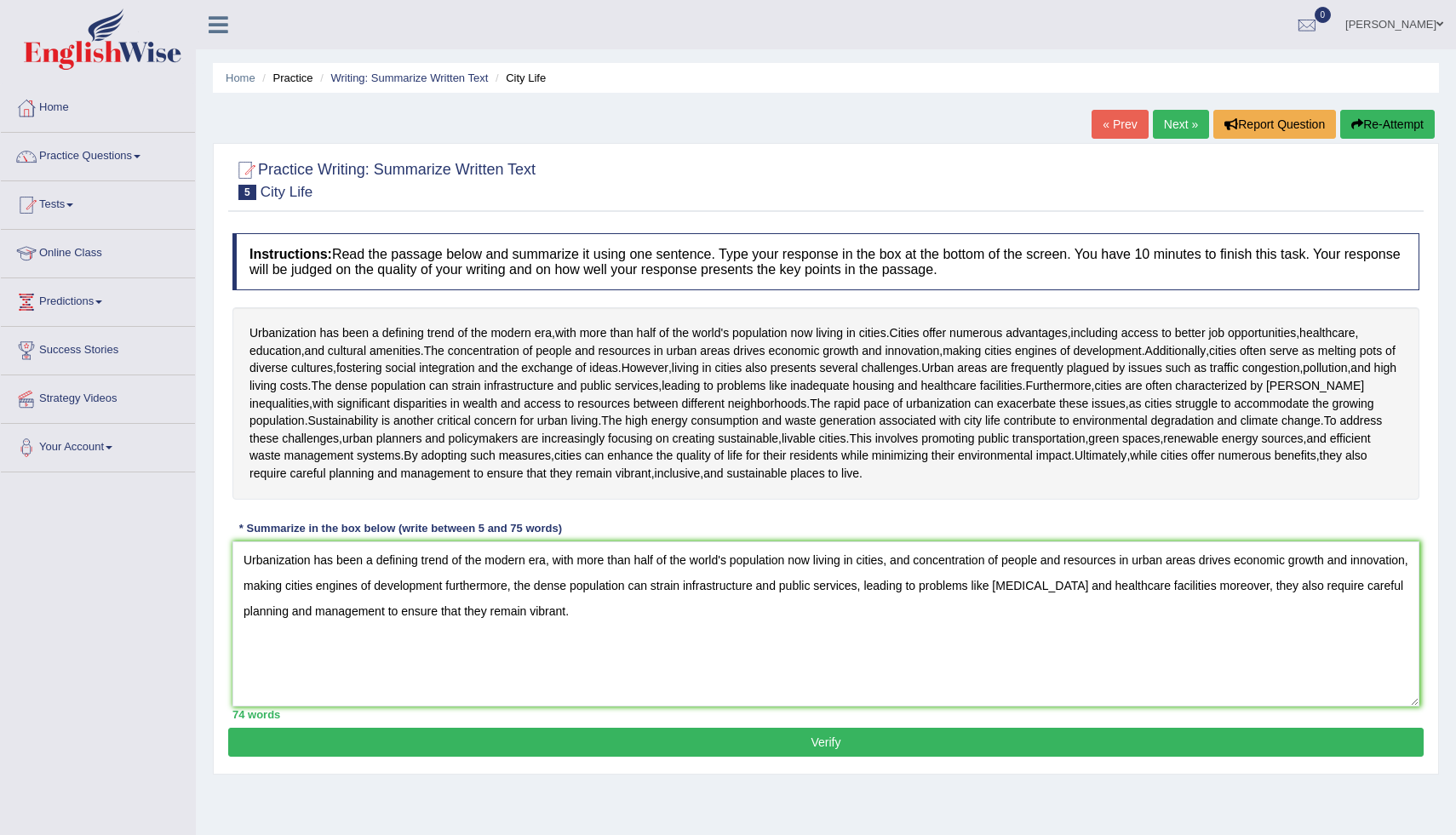
click at [747, 738] on button "Verify" at bounding box center [826, 743] width 1196 height 29
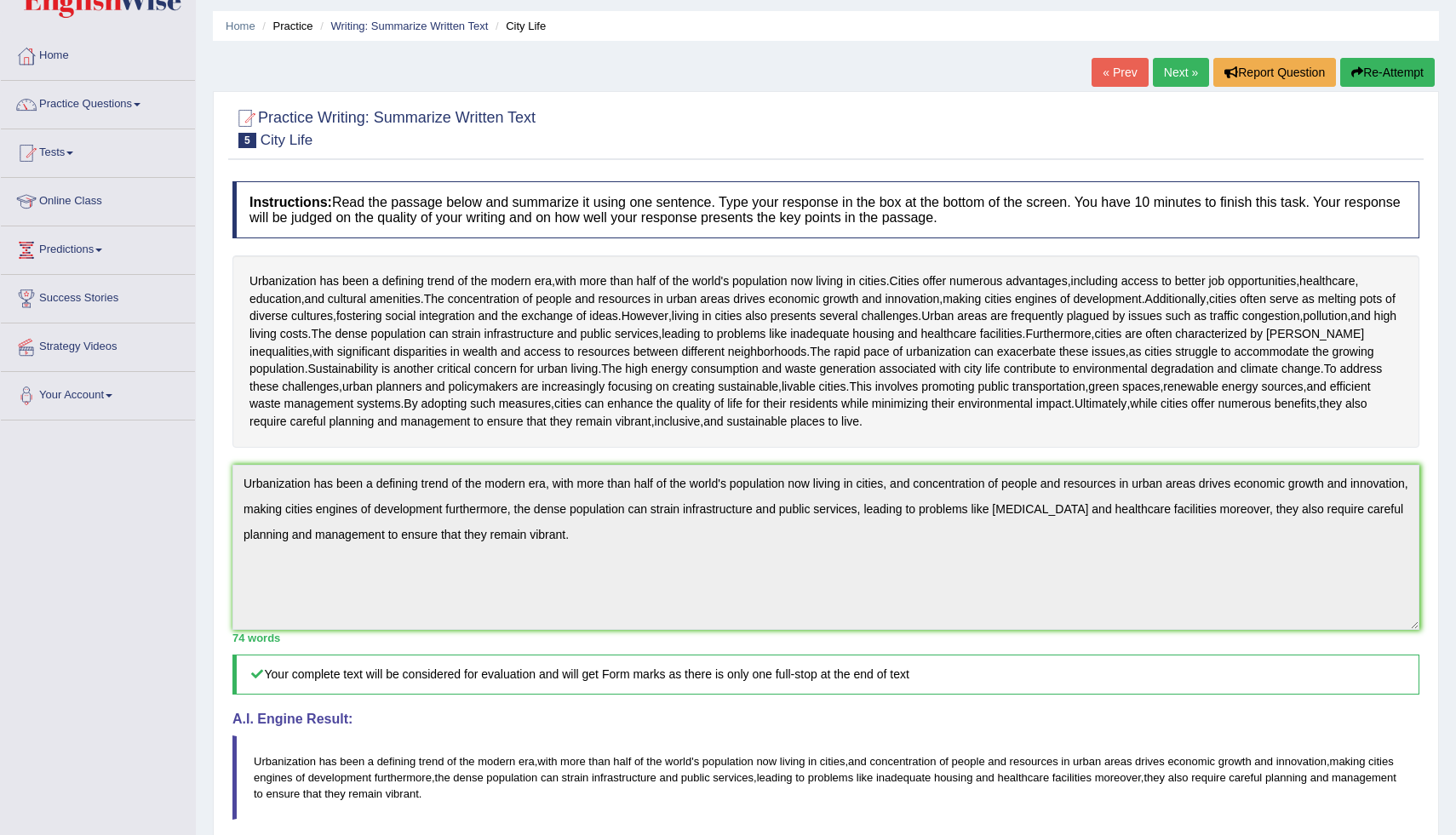
scroll to position [34, 0]
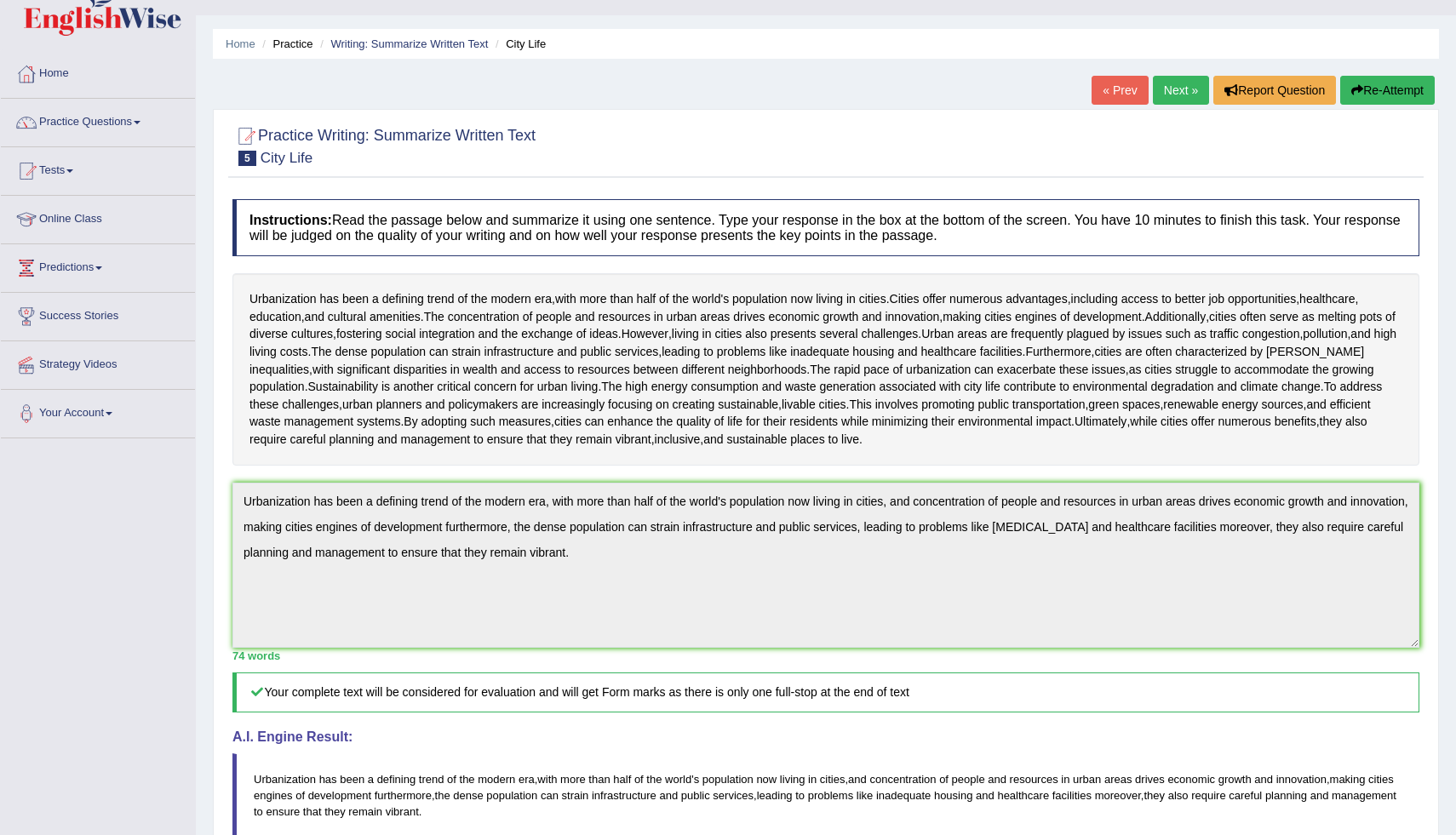
click at [1158, 85] on link "Next »" at bounding box center [1181, 90] width 56 height 29
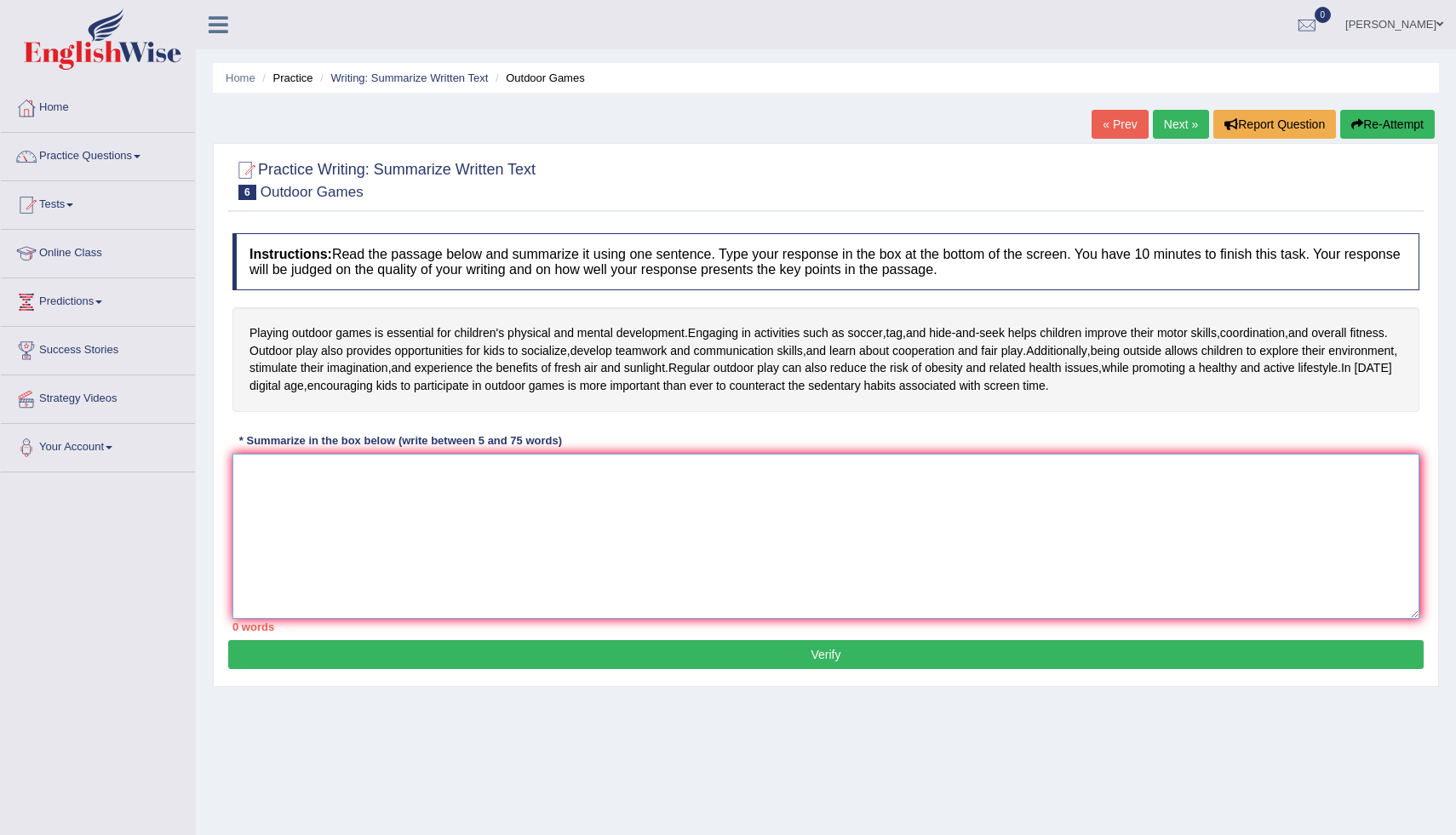
click at [876, 491] on textarea at bounding box center [826, 536] width 1187 height 165
click at [462, 504] on textarea at bounding box center [826, 536] width 1187 height 165
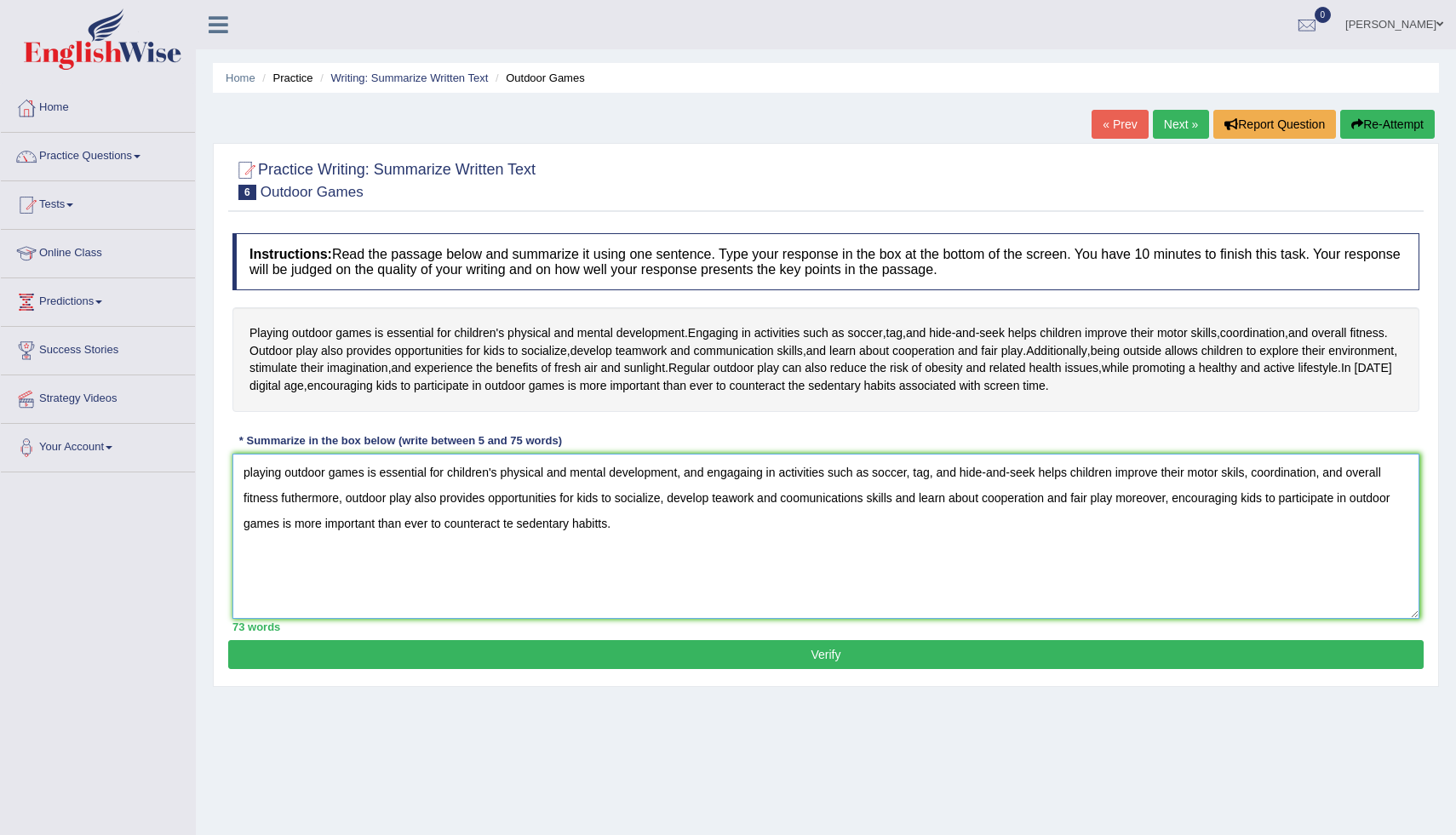
click at [1255, 478] on textarea "playing outdoor games is essential for children's physical and mental developme…" at bounding box center [826, 536] width 1187 height 165
drag, startPoint x: 1278, startPoint y: 492, endPoint x: 1240, endPoint y: 492, distance: 38.0
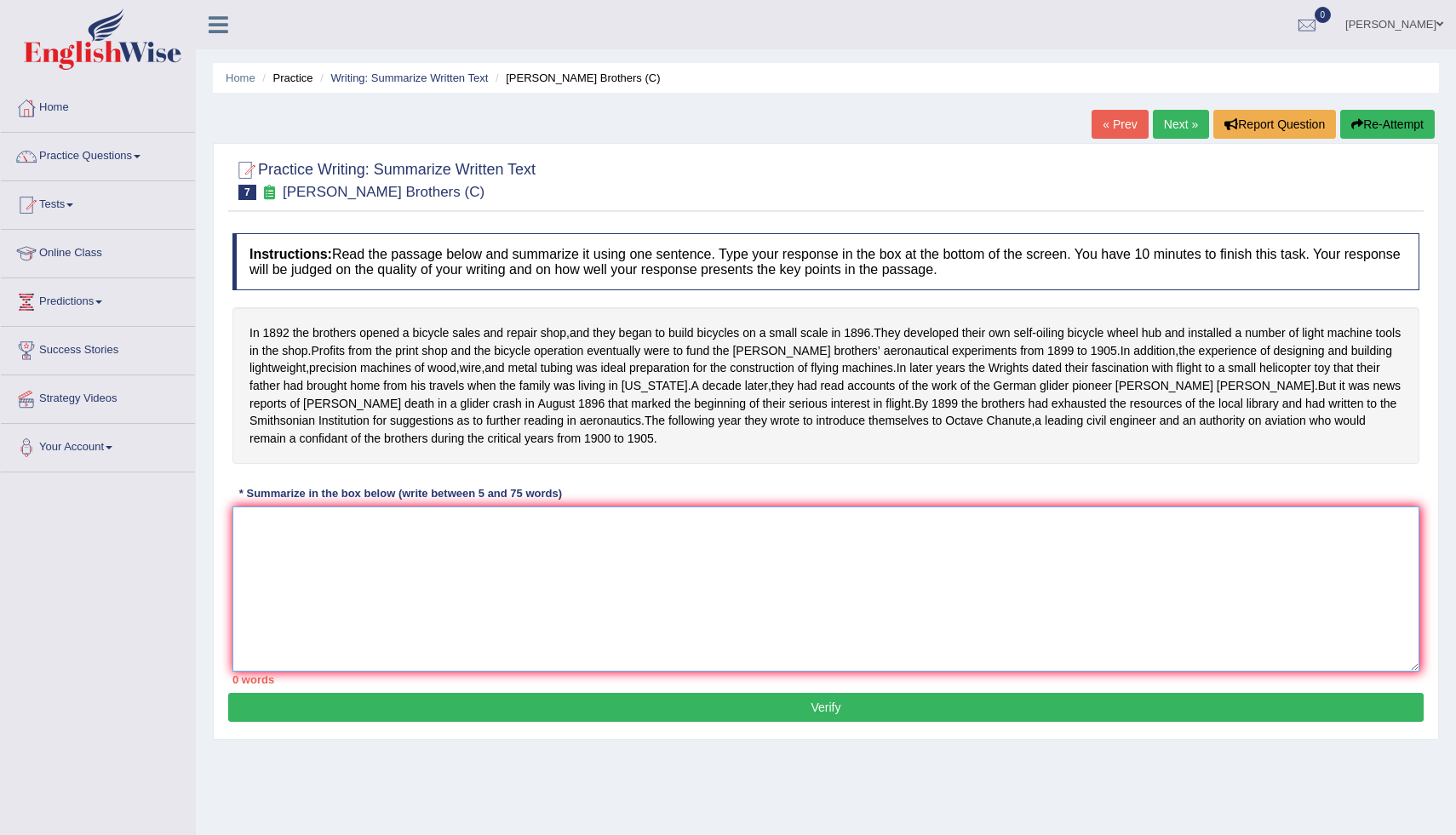
click at [636, 600] on textarea at bounding box center [826, 589] width 1187 height 165
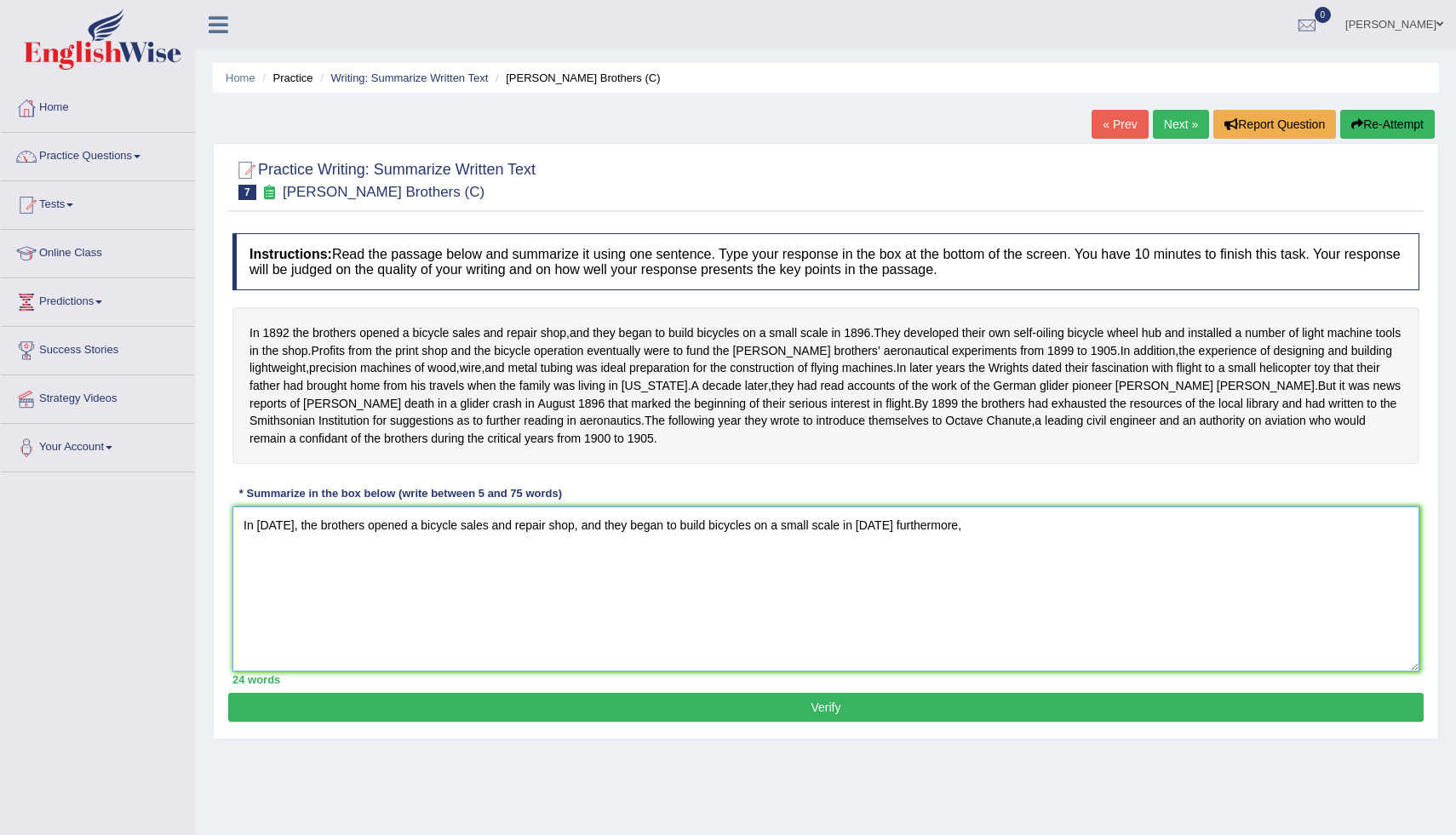
type textarea "In 1892, the brothers opened a bicycle sales and repair shop, and they began to…"
